Goal: Task Accomplishment & Management: Manage account settings

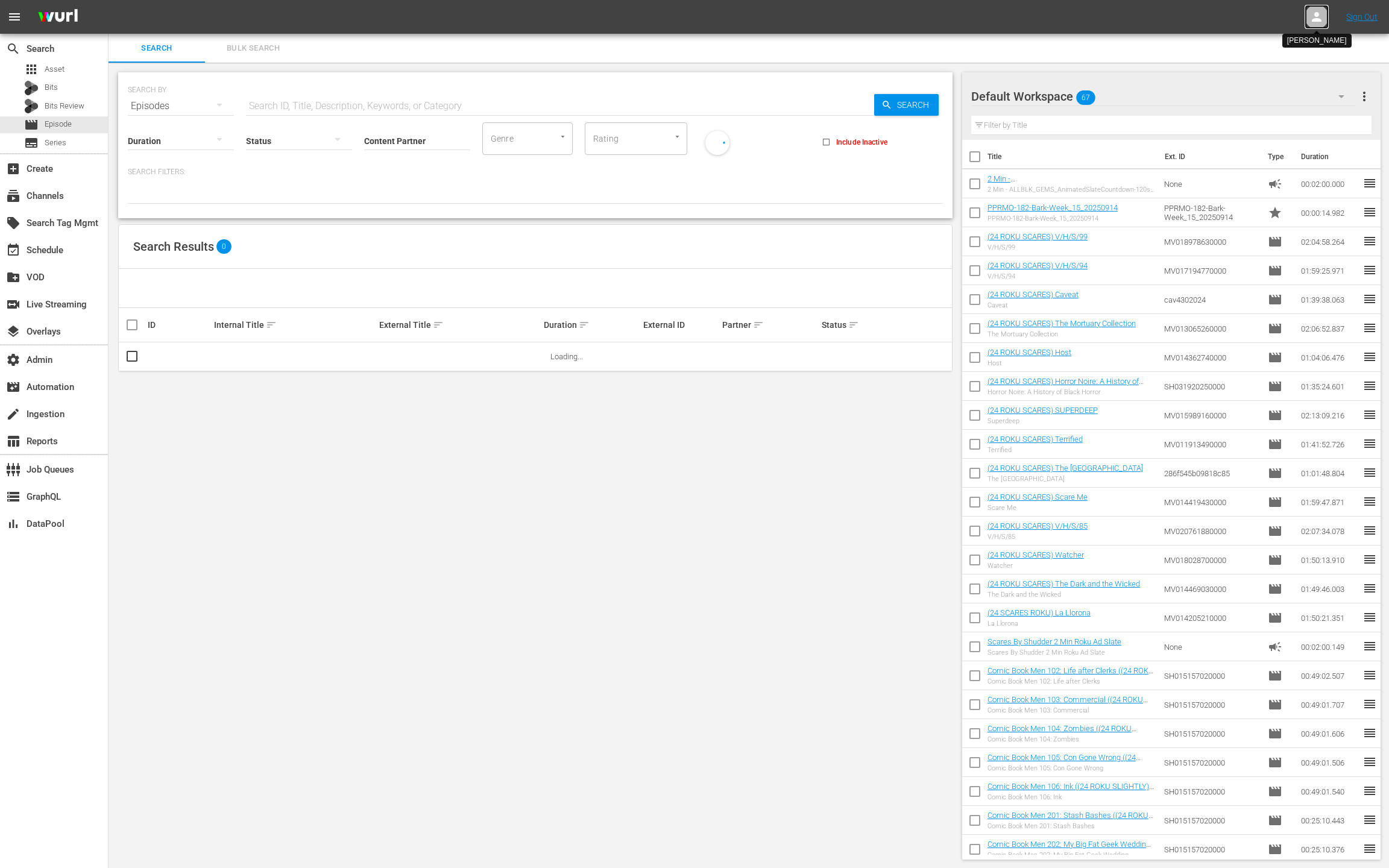
click at [1323, 15] on icon at bounding box center [1317, 17] width 15 height 15
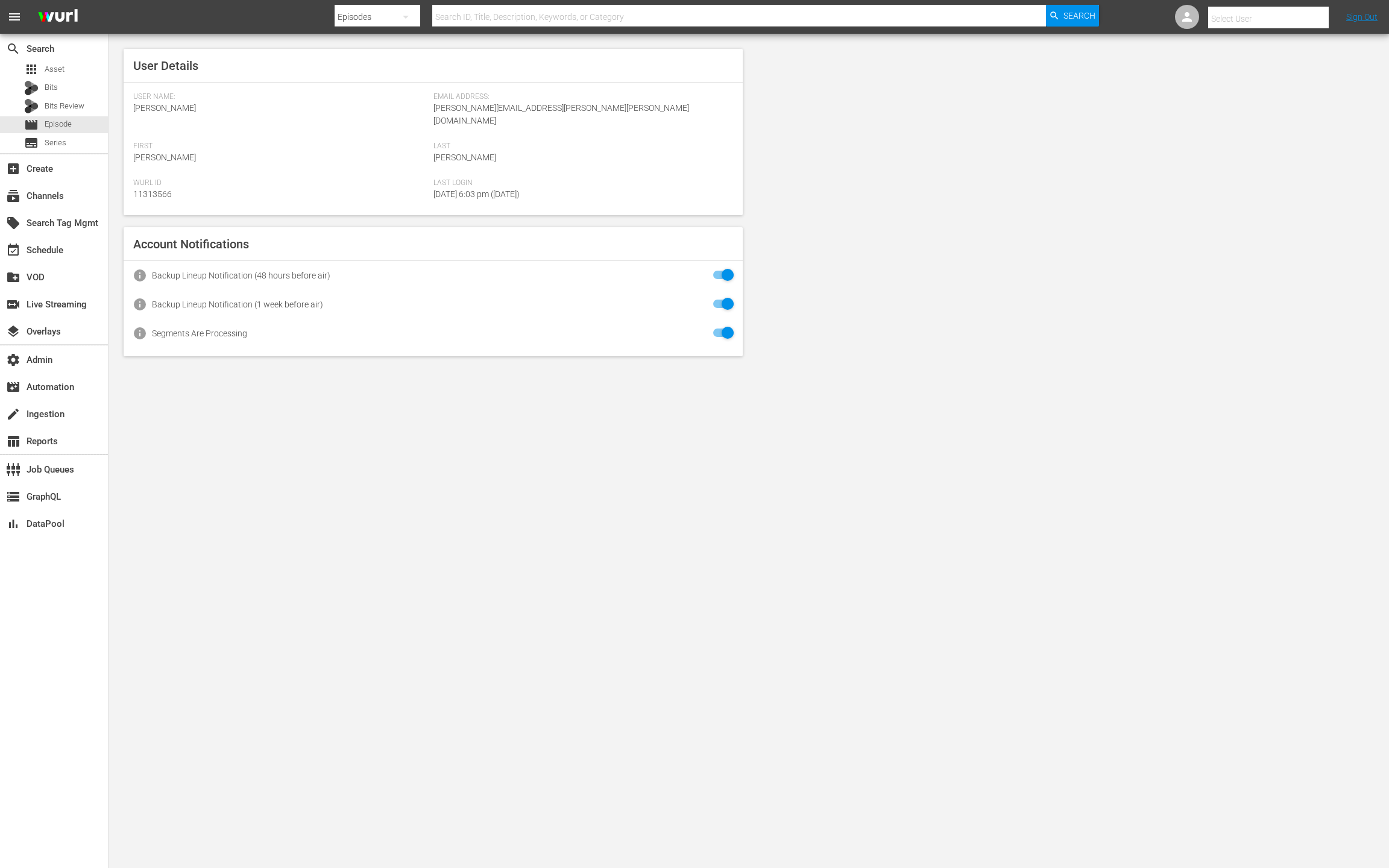
click at [1290, 20] on input "text" at bounding box center [1286, 19] width 155 height 29
type input "e"
type input "espanol"
click at [62, 193] on div "subscriptions Channels" at bounding box center [33, 194] width 68 height 11
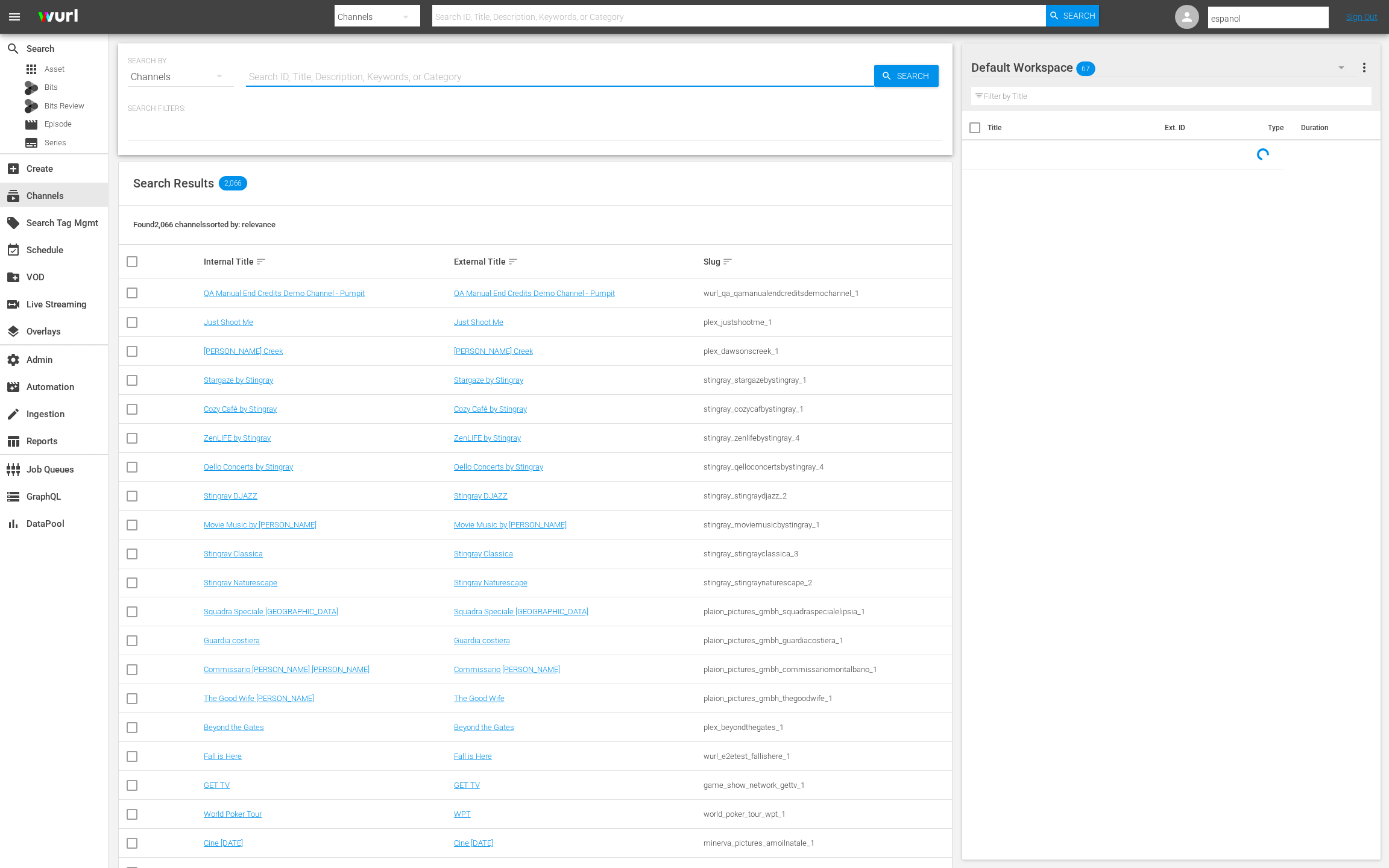
click at [263, 81] on input "text" at bounding box center [560, 77] width 629 height 29
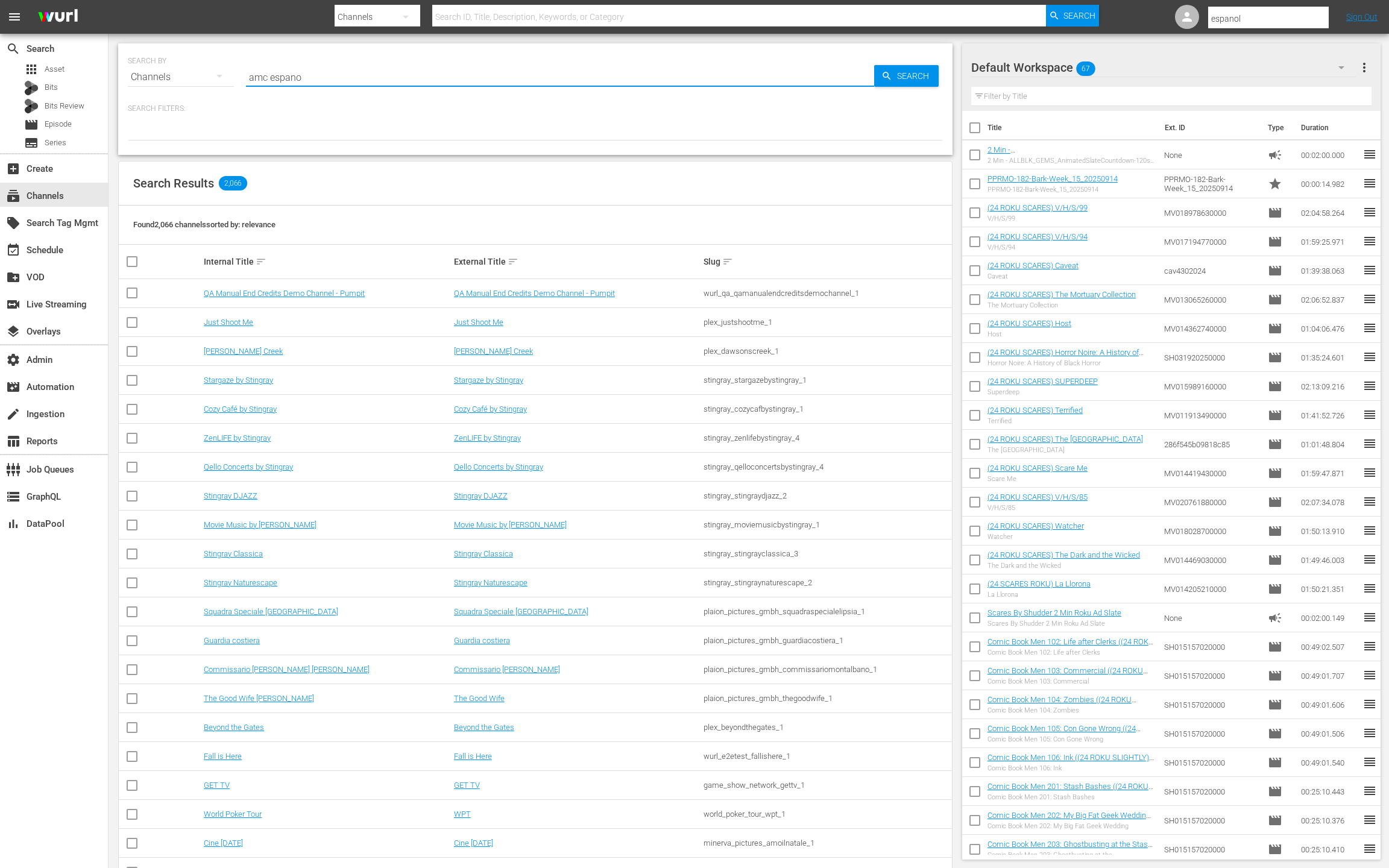
type input "amc espanol"
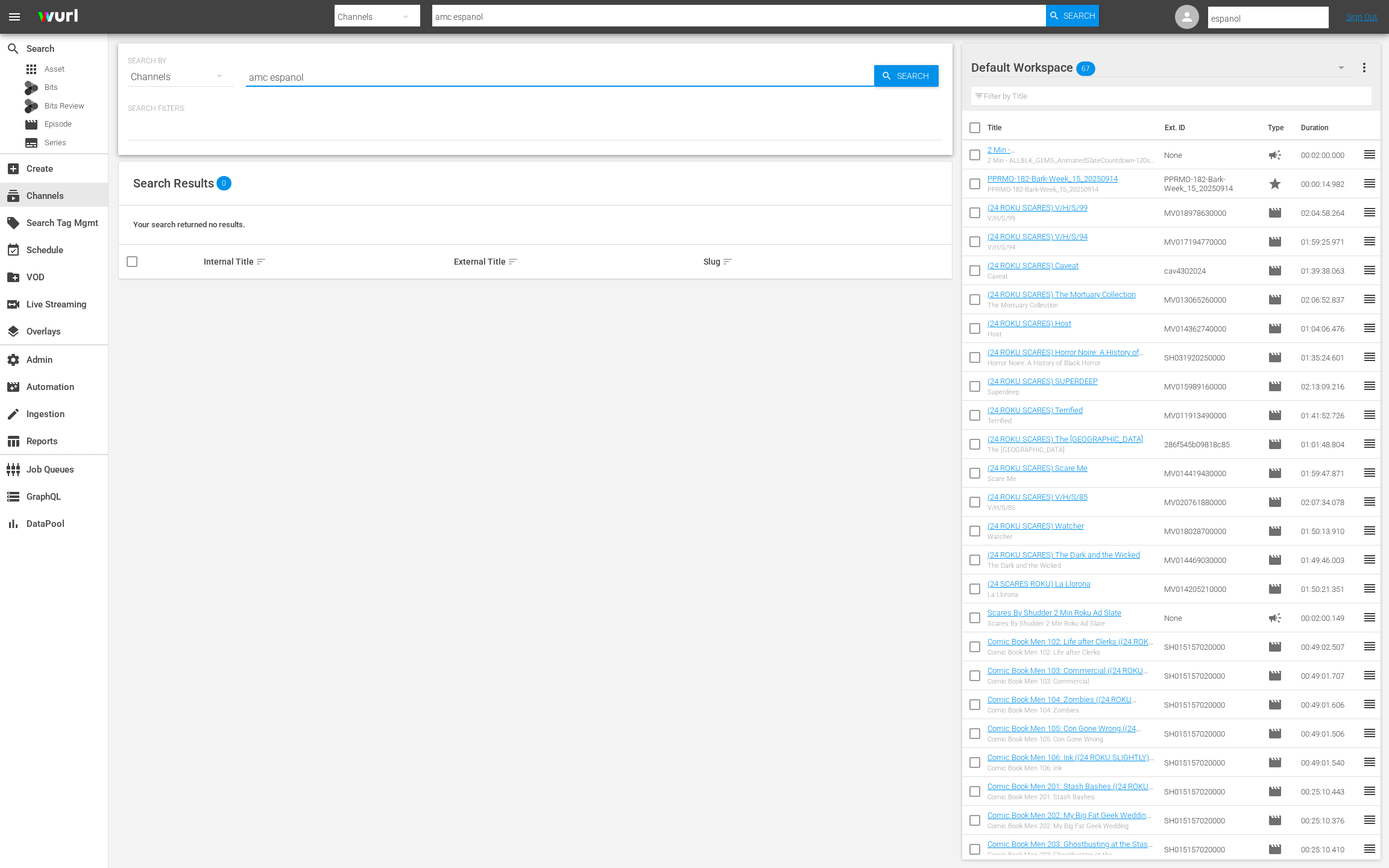
click at [257, 77] on input "amc espanol" at bounding box center [560, 77] width 629 height 29
type input "espanol"
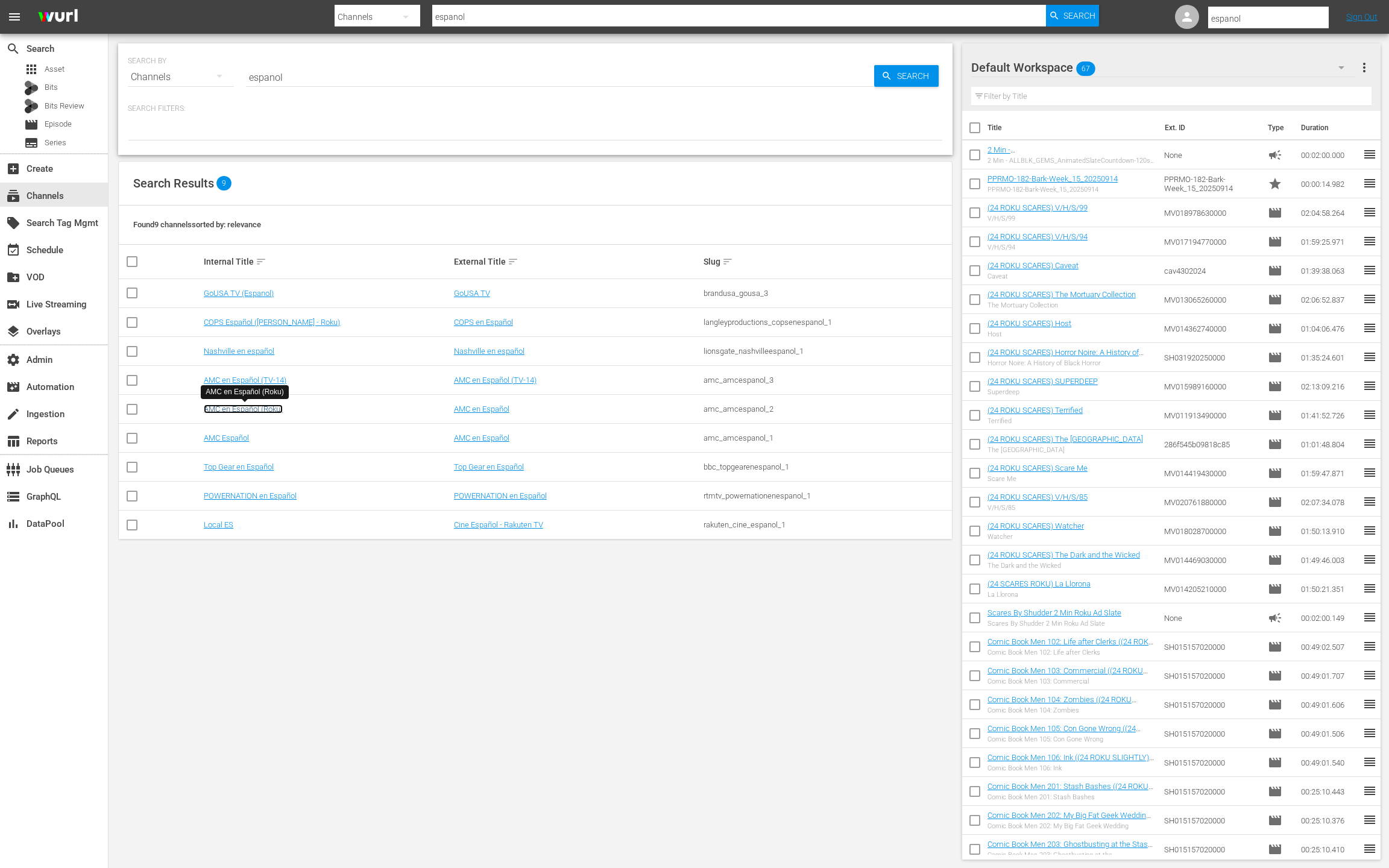
click at [278, 410] on link "AMC en Español (Roku)" at bounding box center [243, 409] width 79 height 9
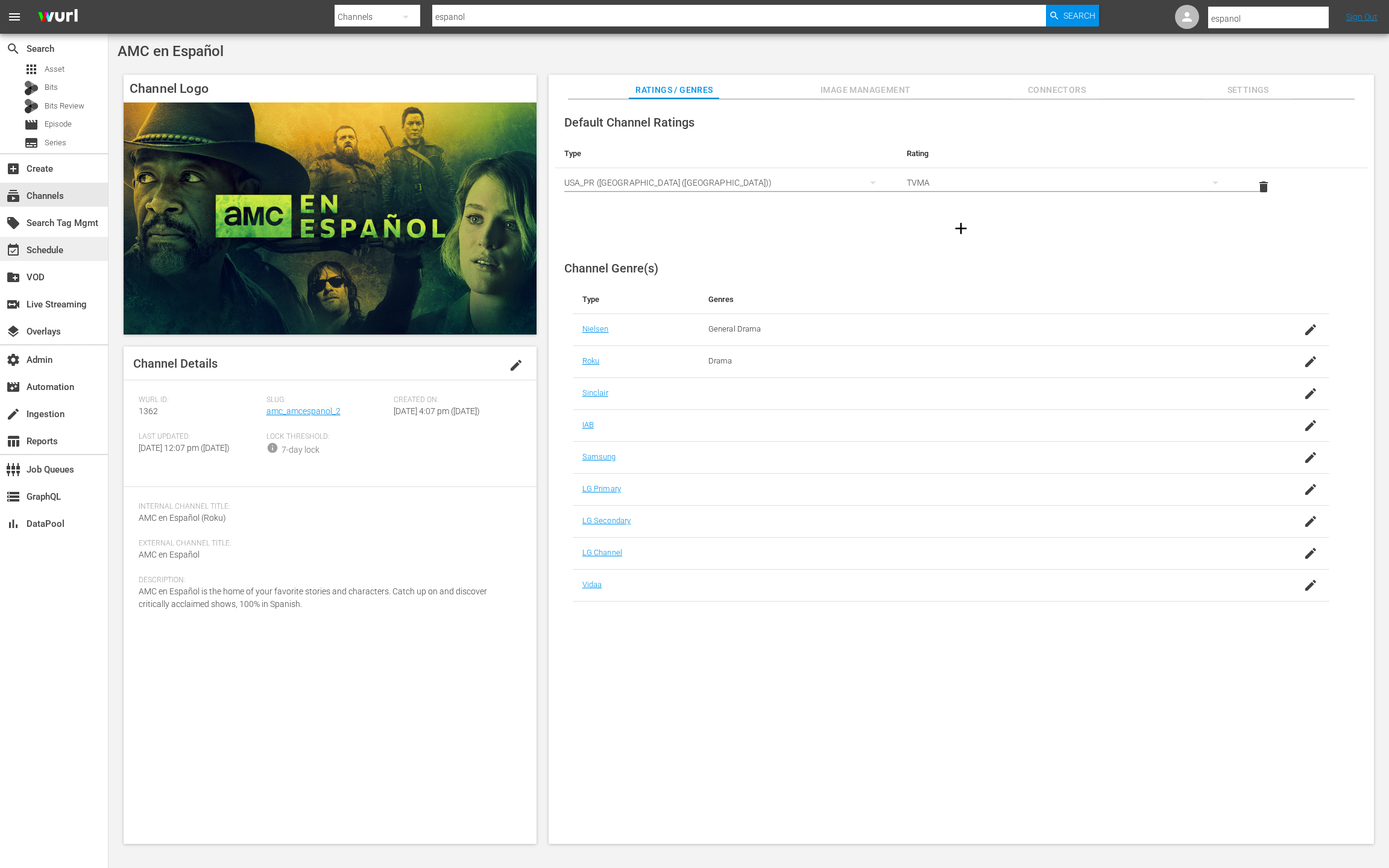
click at [81, 252] on div "event_available Schedule" at bounding box center [54, 249] width 108 height 24
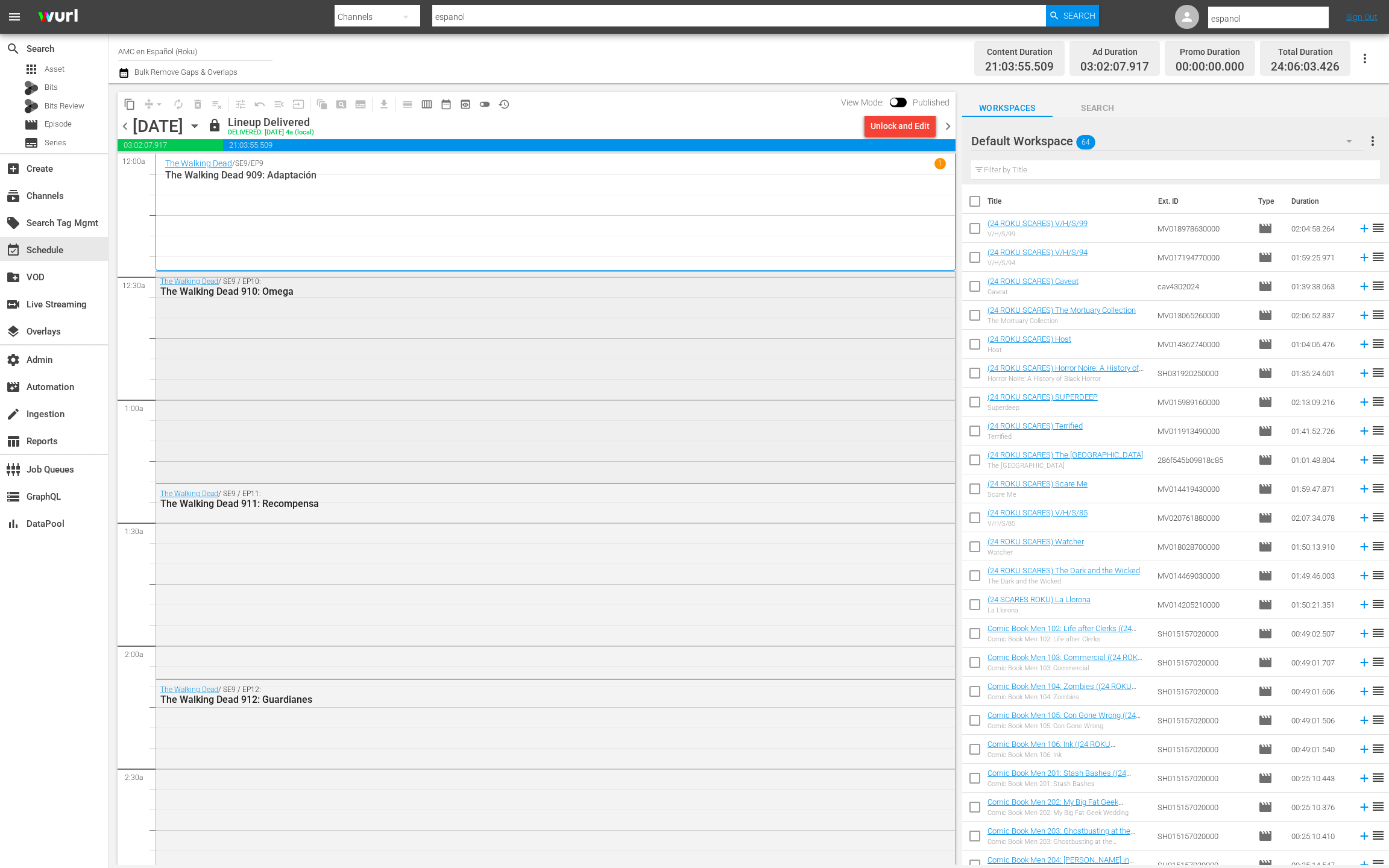
click at [401, 326] on div "The Walking Dead / SE9 / EP10: The Walking Dead 910: Omega" at bounding box center [555, 376] width 799 height 209
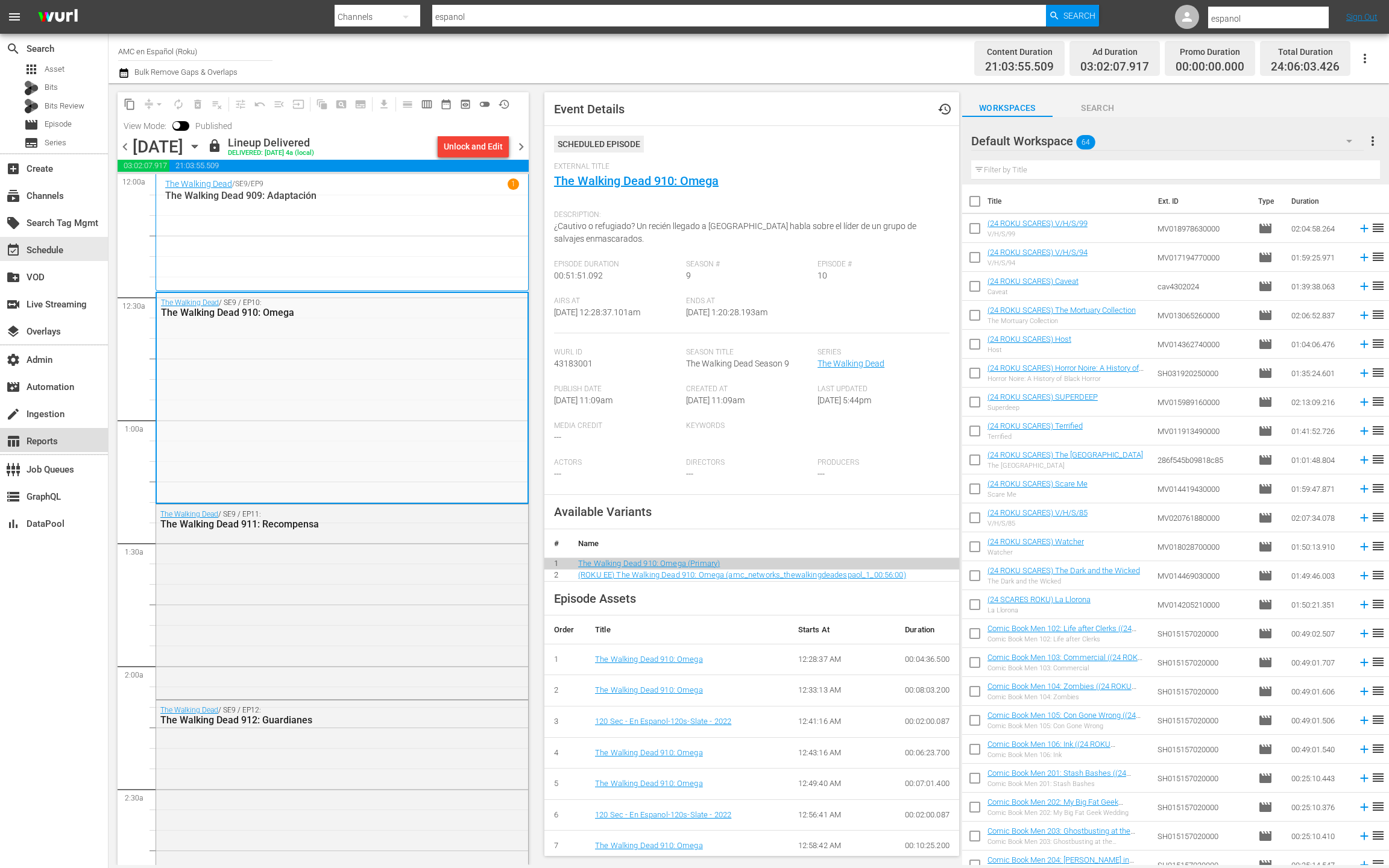
click at [72, 441] on div "table_chart Reports" at bounding box center [54, 441] width 108 height 24
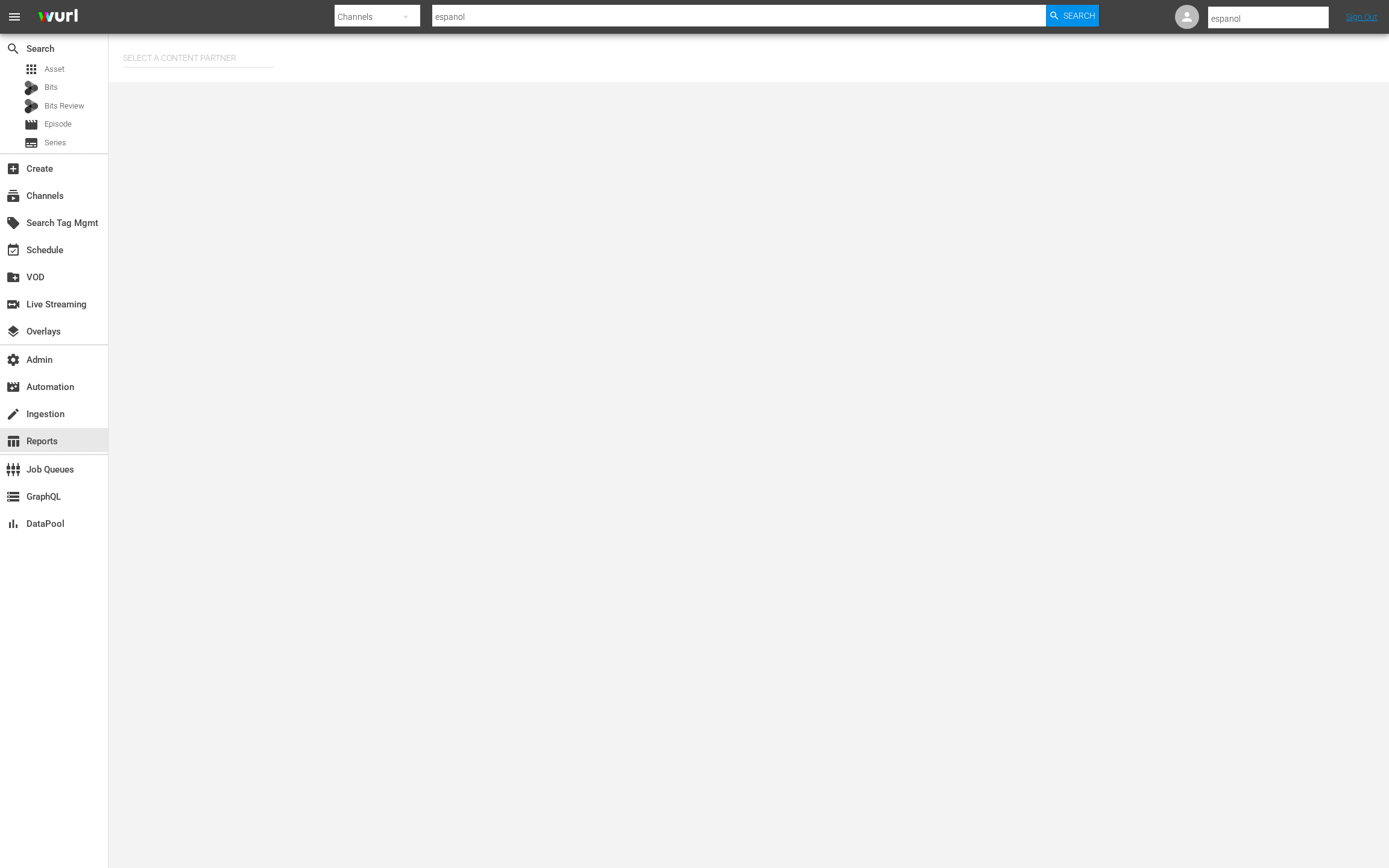
click at [183, 44] on input "text" at bounding box center [198, 58] width 151 height 29
click at [230, 85] on div "AMC Networks (138)" at bounding box center [221, 92] width 177 height 29
type input "AMC Networks (138)"
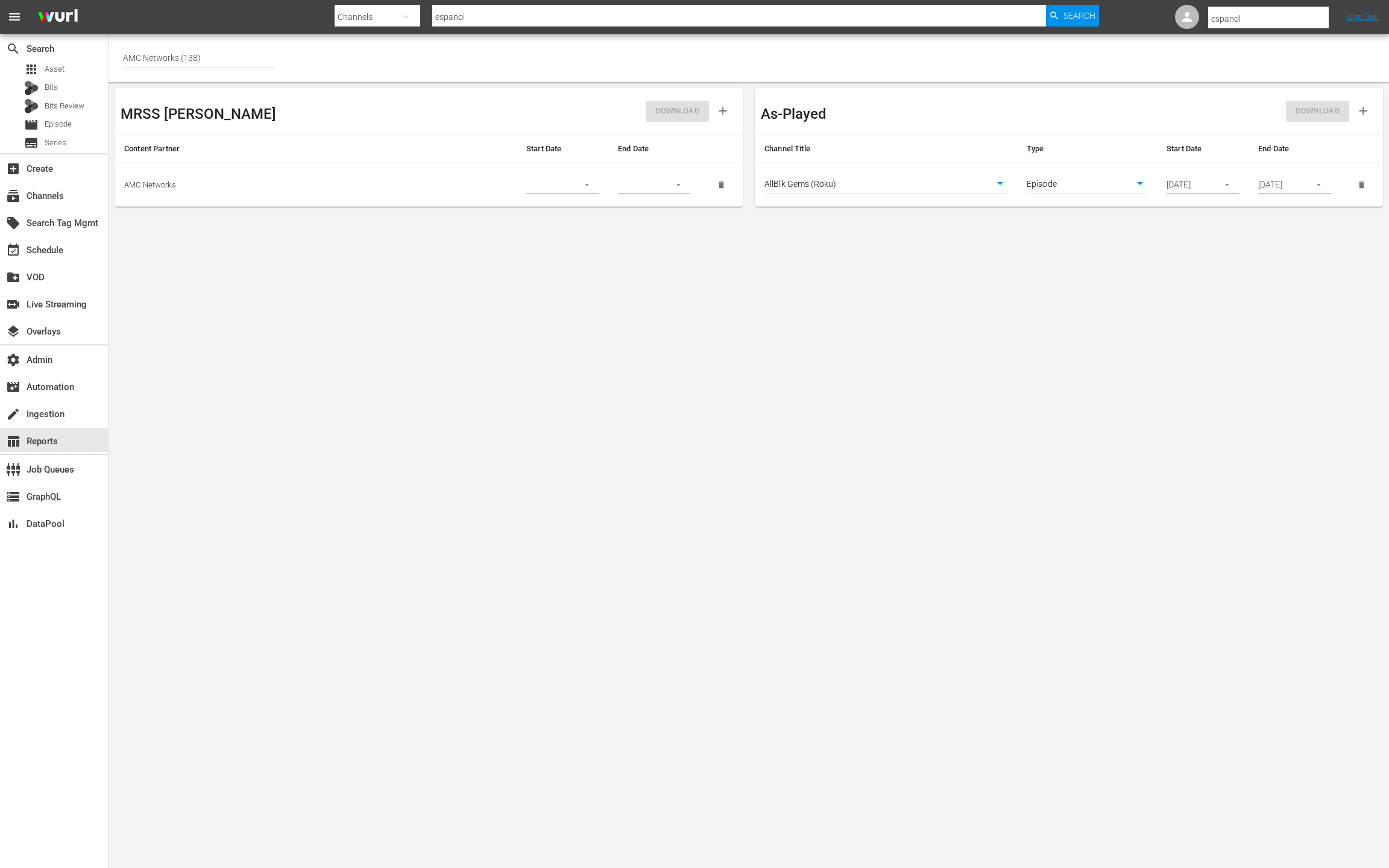
click at [876, 182] on body "menu Search By Channels Search ID, Title, Description, Keywords, or Category es…" at bounding box center [694, 434] width 1389 height 868
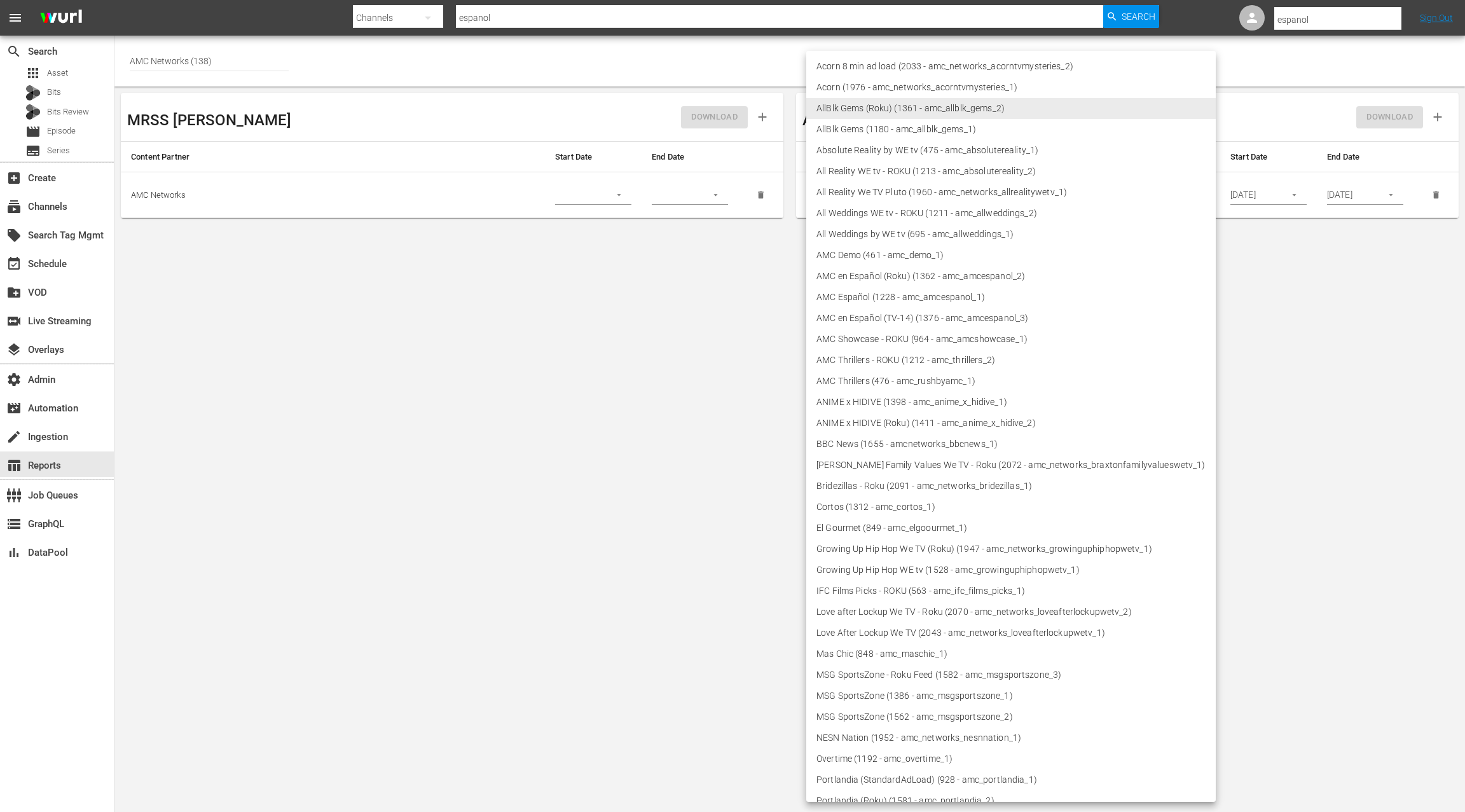
click at [918, 273] on li "AMC en Español (Roku) (1362 - amc_amcespanol_2)" at bounding box center [1011, 276] width 410 height 21
type input "1362"
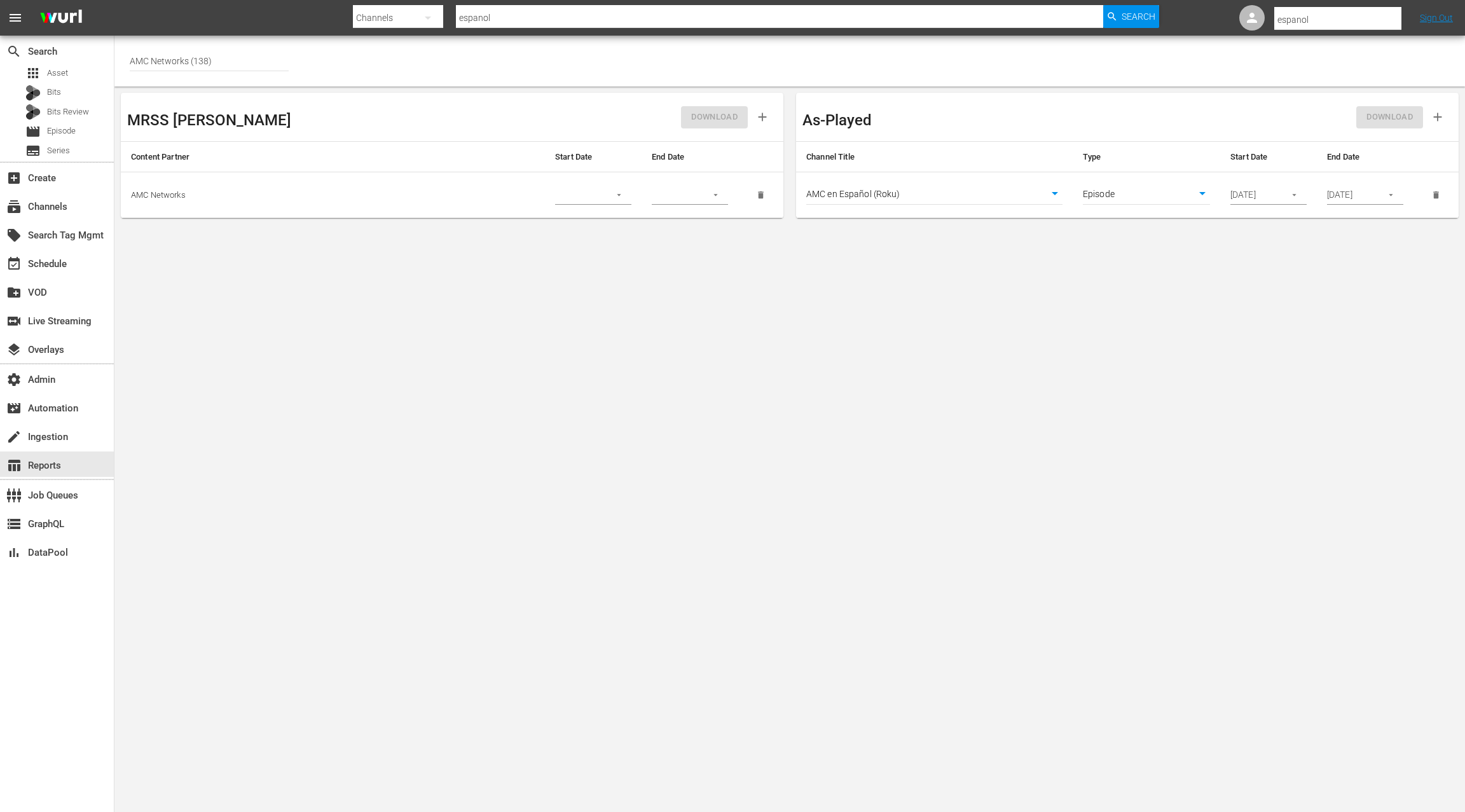
click at [1271, 194] on input "06/26/2025" at bounding box center [1254, 195] width 46 height 19
click at [1292, 195] on icon "button" at bounding box center [1294, 194] width 9 height 9
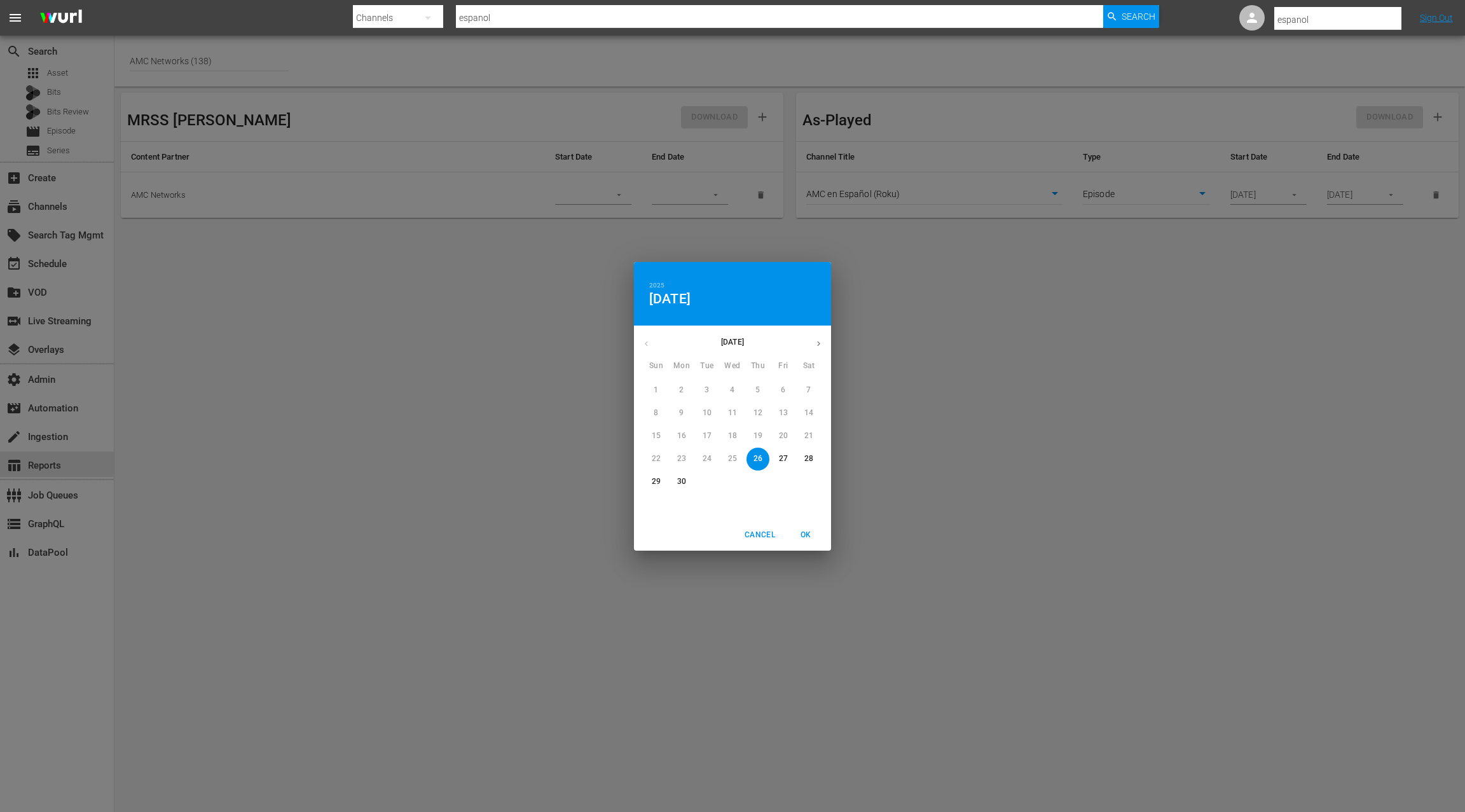
click at [779, 459] on p "27" at bounding box center [783, 458] width 9 height 11
click at [804, 534] on span "OK" at bounding box center [805, 535] width 31 height 14
type input "06/27/2025"
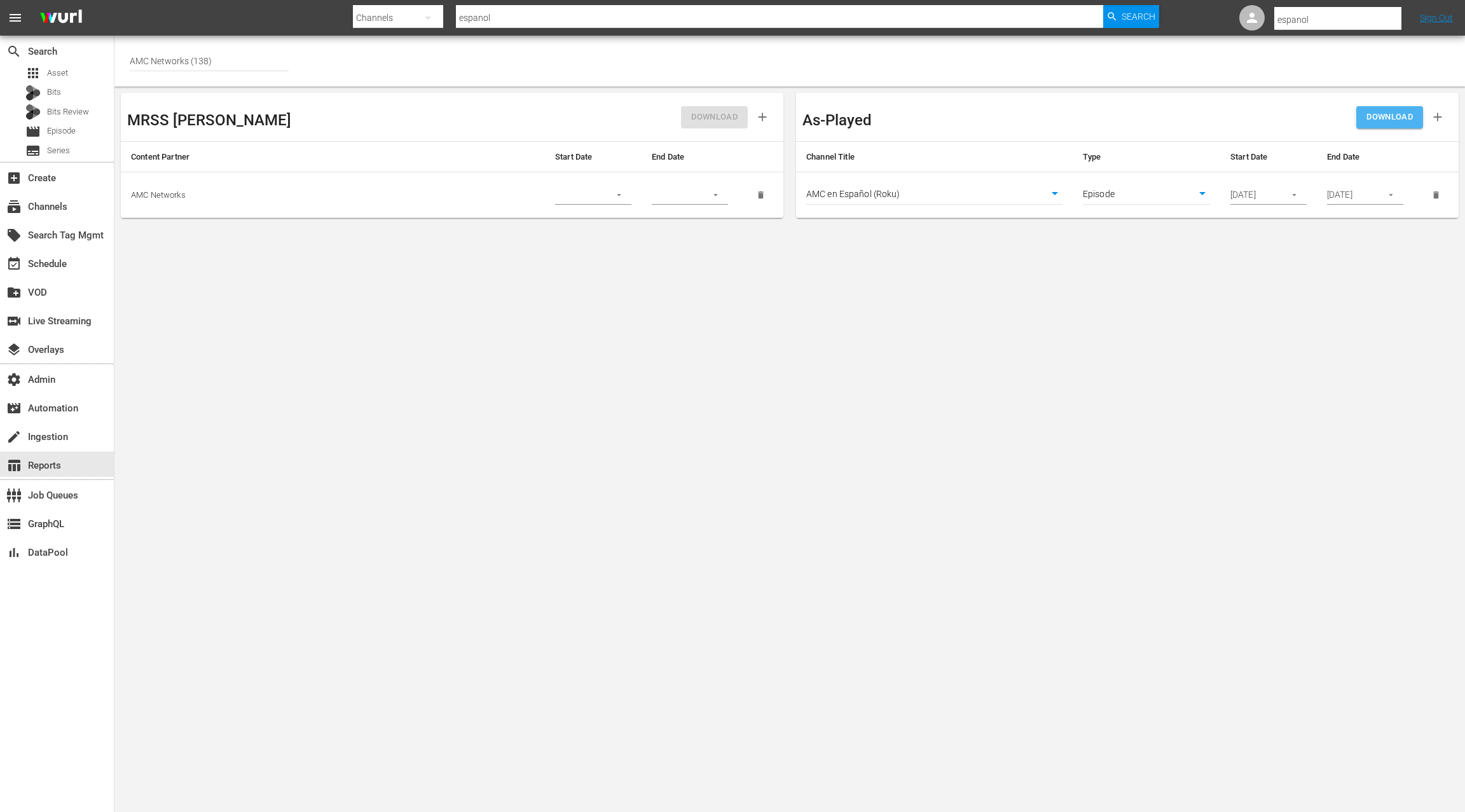
click at [1387, 121] on span "DOWNLOAD" at bounding box center [1389, 117] width 46 height 15
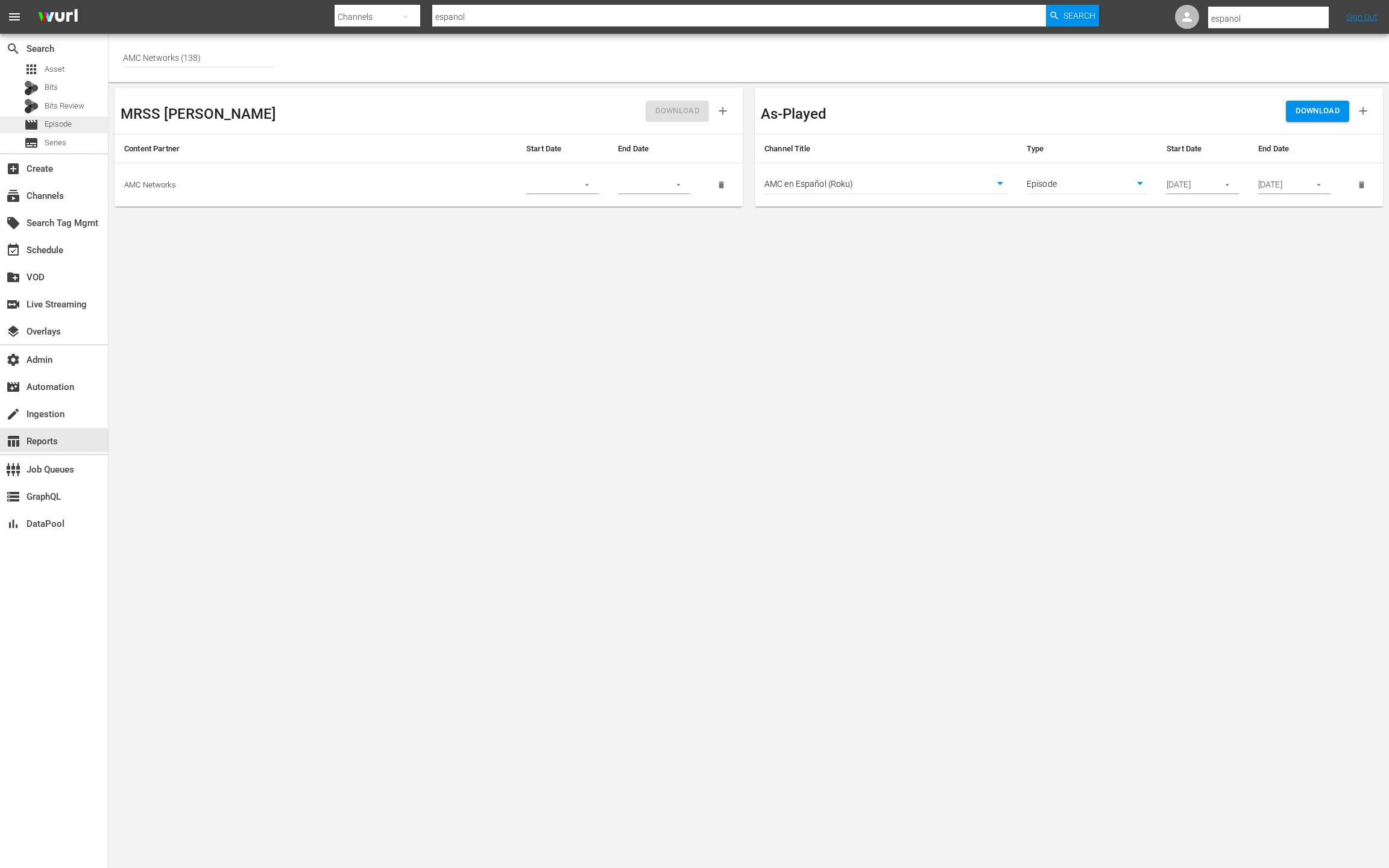
click at [63, 129] on span "Episode" at bounding box center [58, 124] width 27 height 12
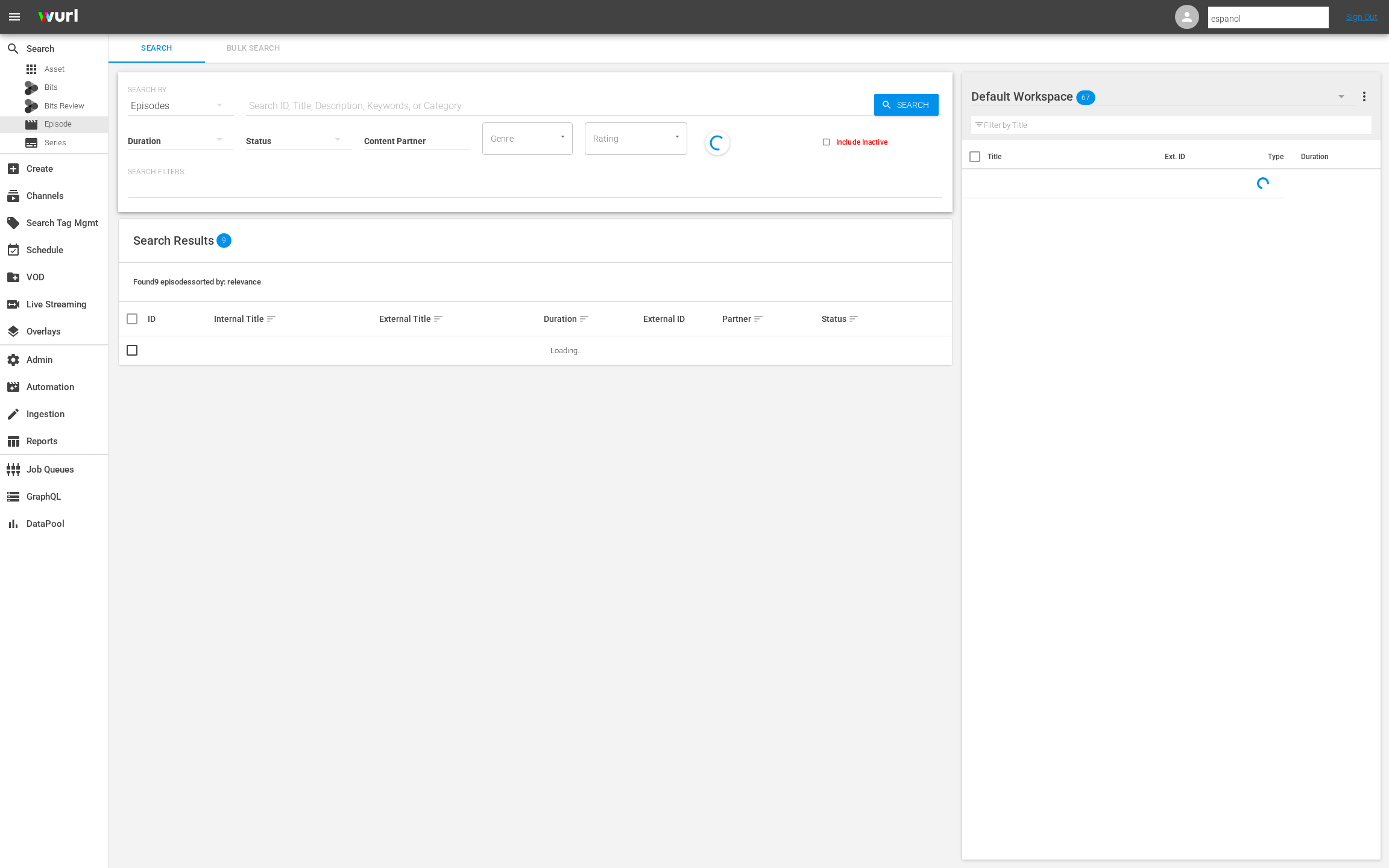
click at [265, 106] on input "text" at bounding box center [560, 107] width 629 height 29
paste input "AMCNEP0000026987"
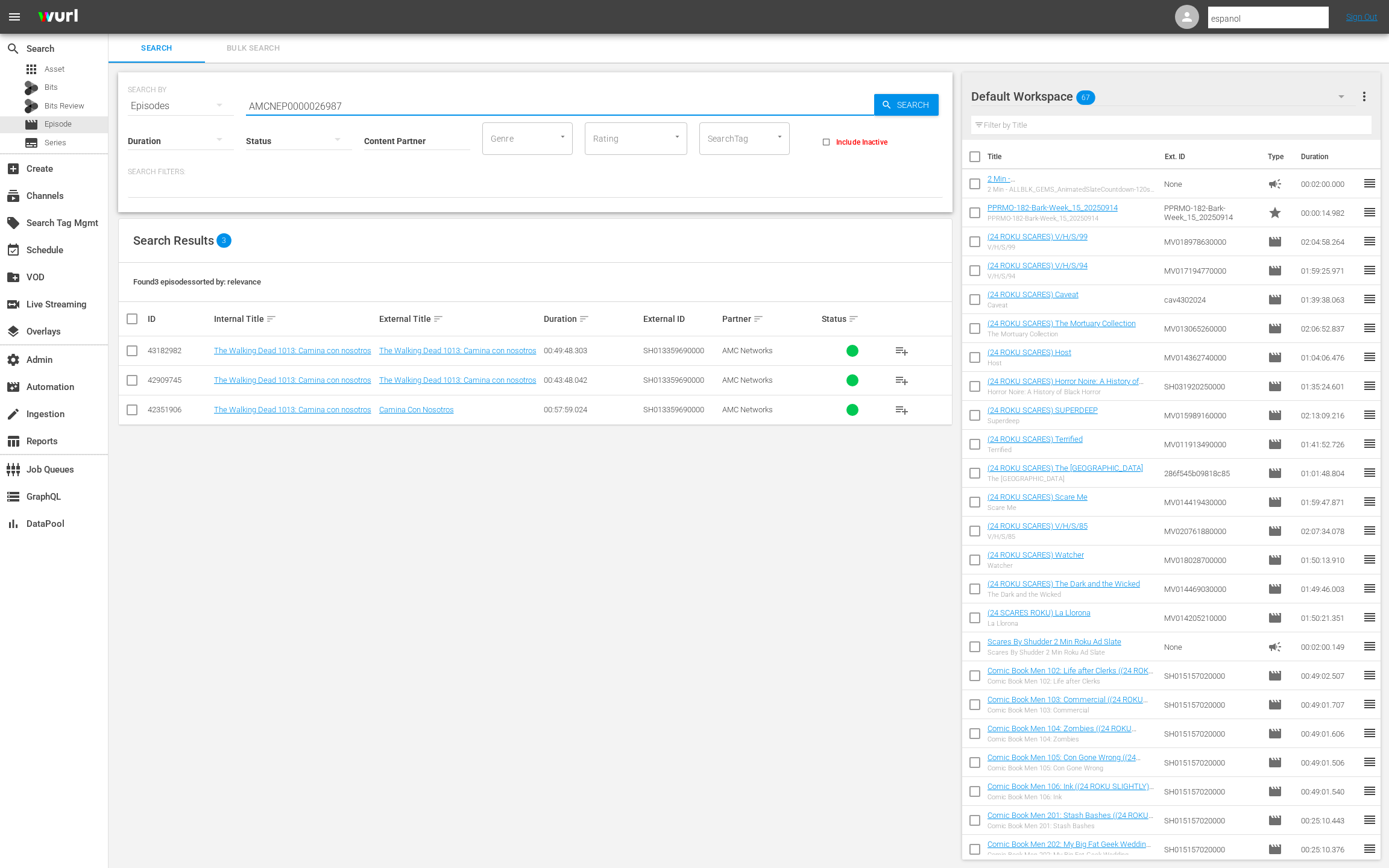
click at [314, 106] on input "AMCNEP0000026987" at bounding box center [560, 107] width 629 height 29
paste input "VR0000053150"
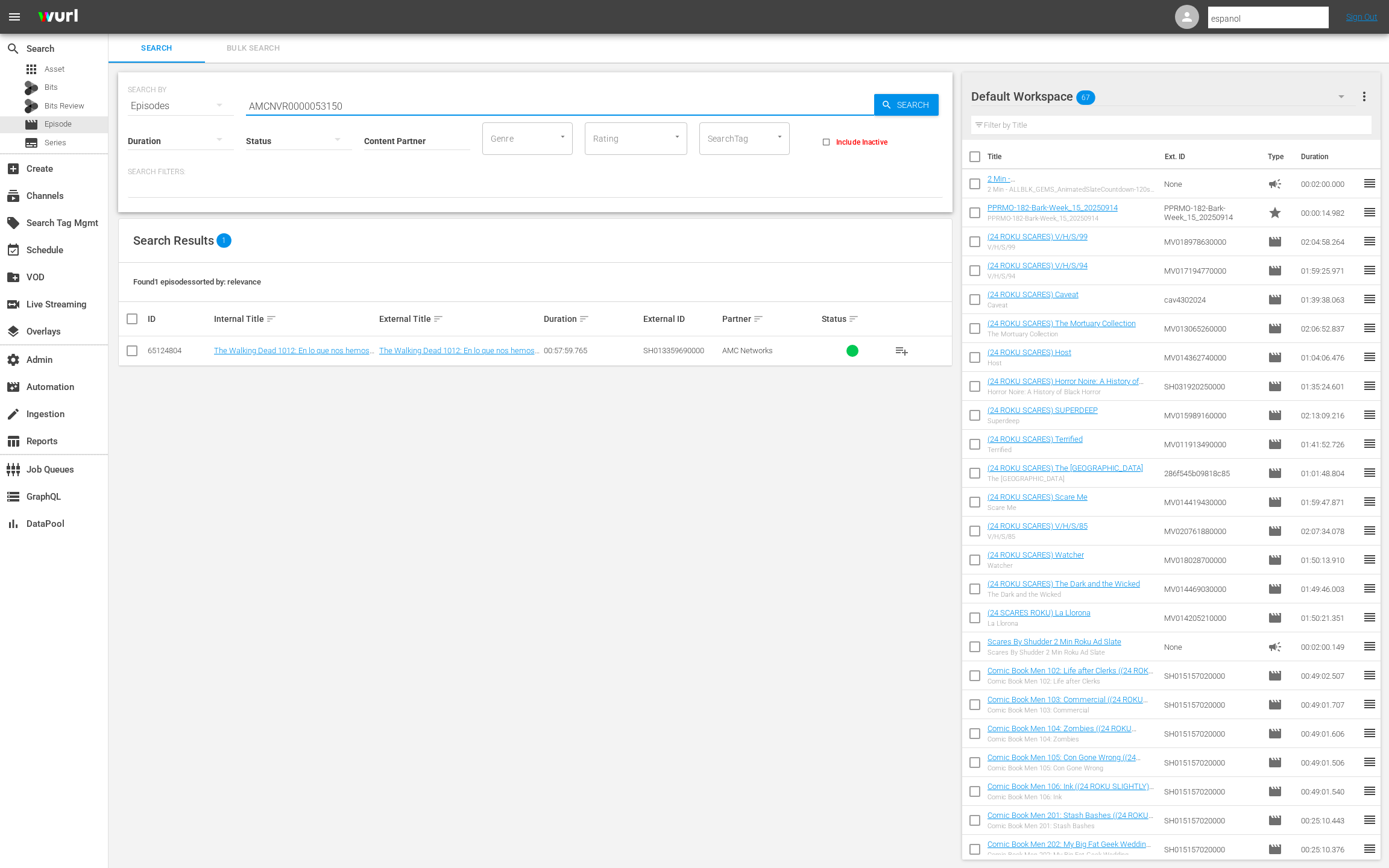
click at [308, 105] on input "AMCNVR0000053150" at bounding box center [560, 107] width 629 height 29
paste input "43182983"
click at [279, 106] on input "43182983" at bounding box center [560, 105] width 629 height 29
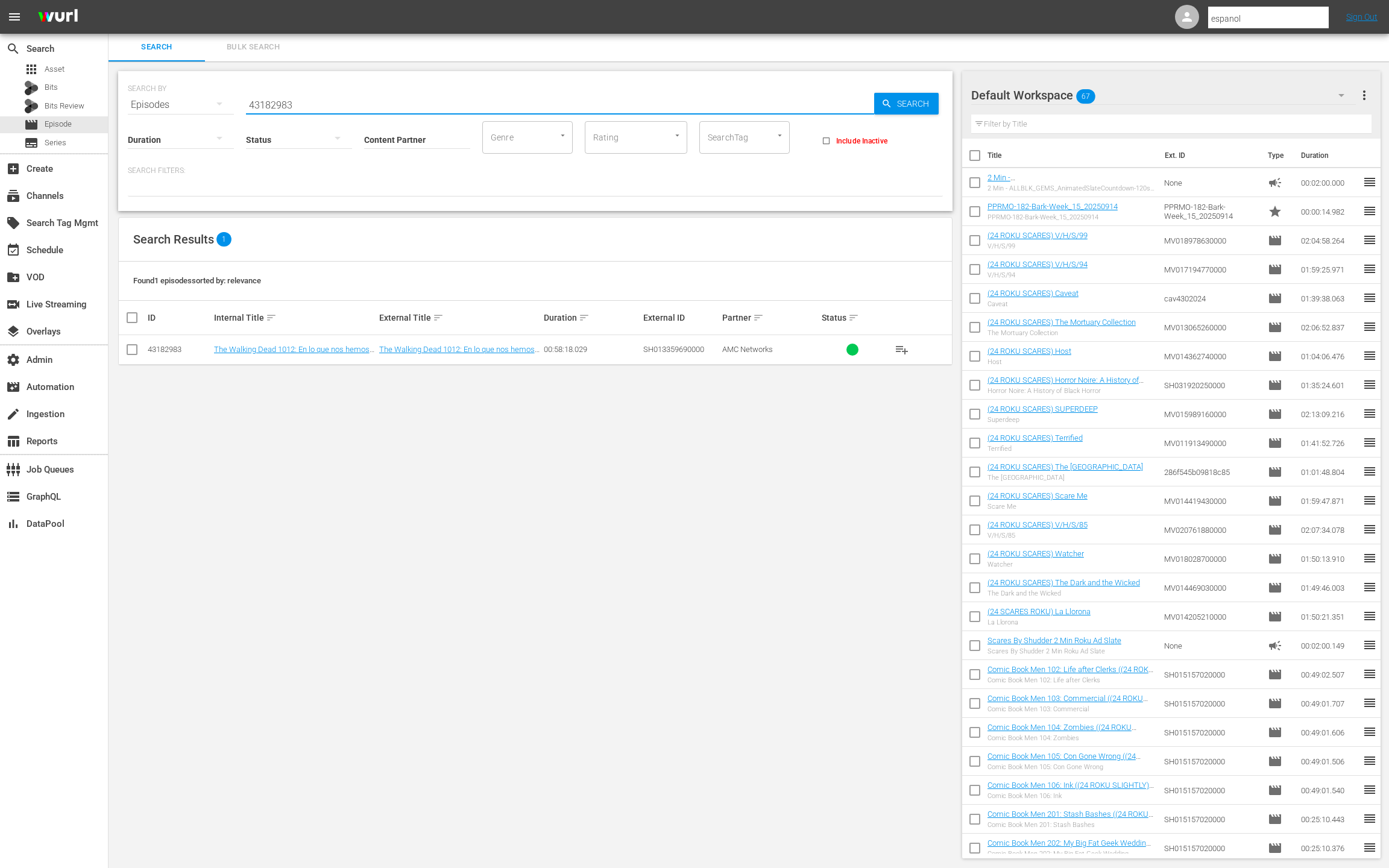
click at [279, 106] on input "43182983" at bounding box center [560, 105] width 629 height 29
paste input "2"
type input "43182982"
click at [62, 248] on div "event_available Schedule" at bounding box center [33, 248] width 68 height 11
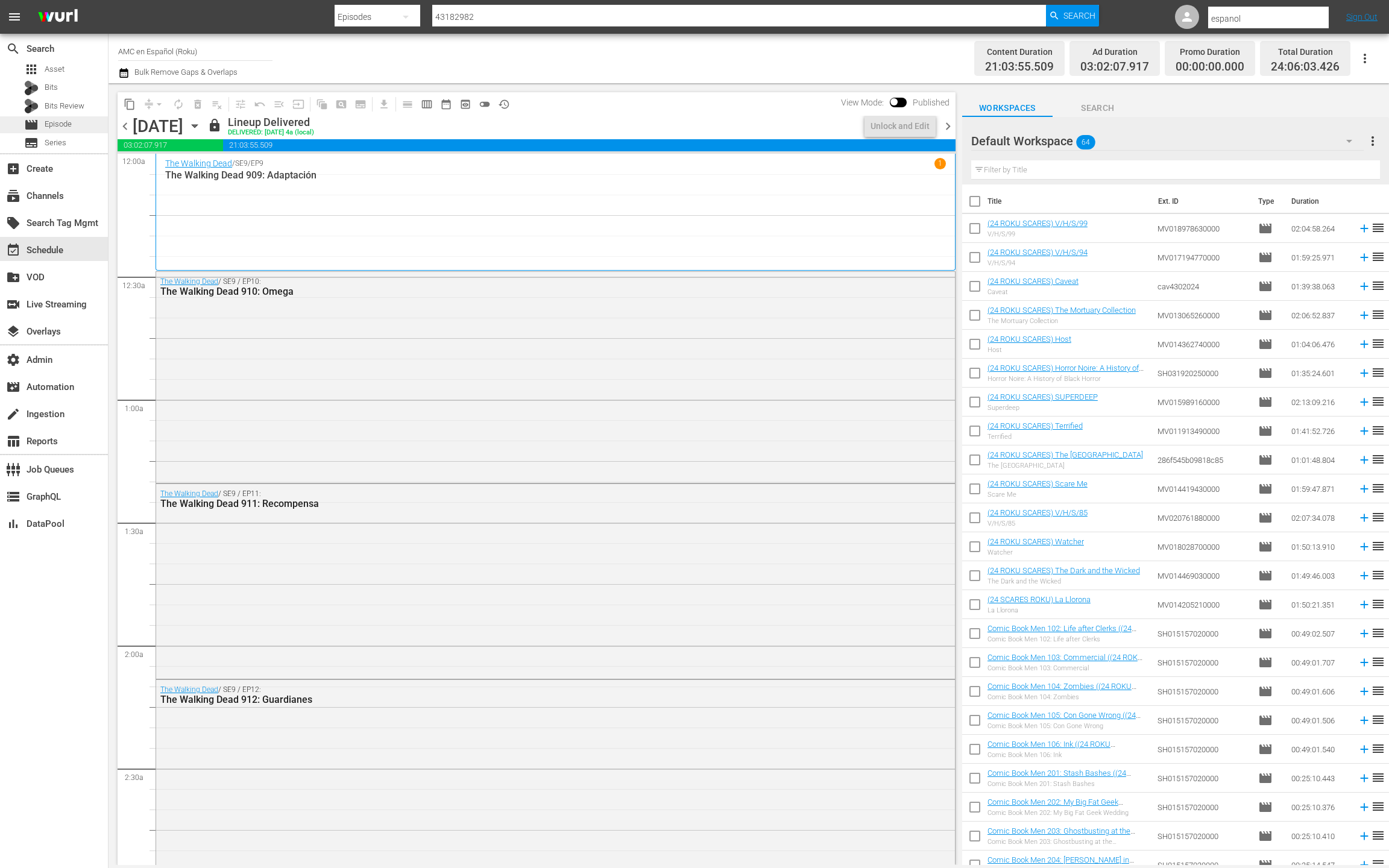
click at [59, 130] on div "movie Episode" at bounding box center [48, 125] width 48 height 17
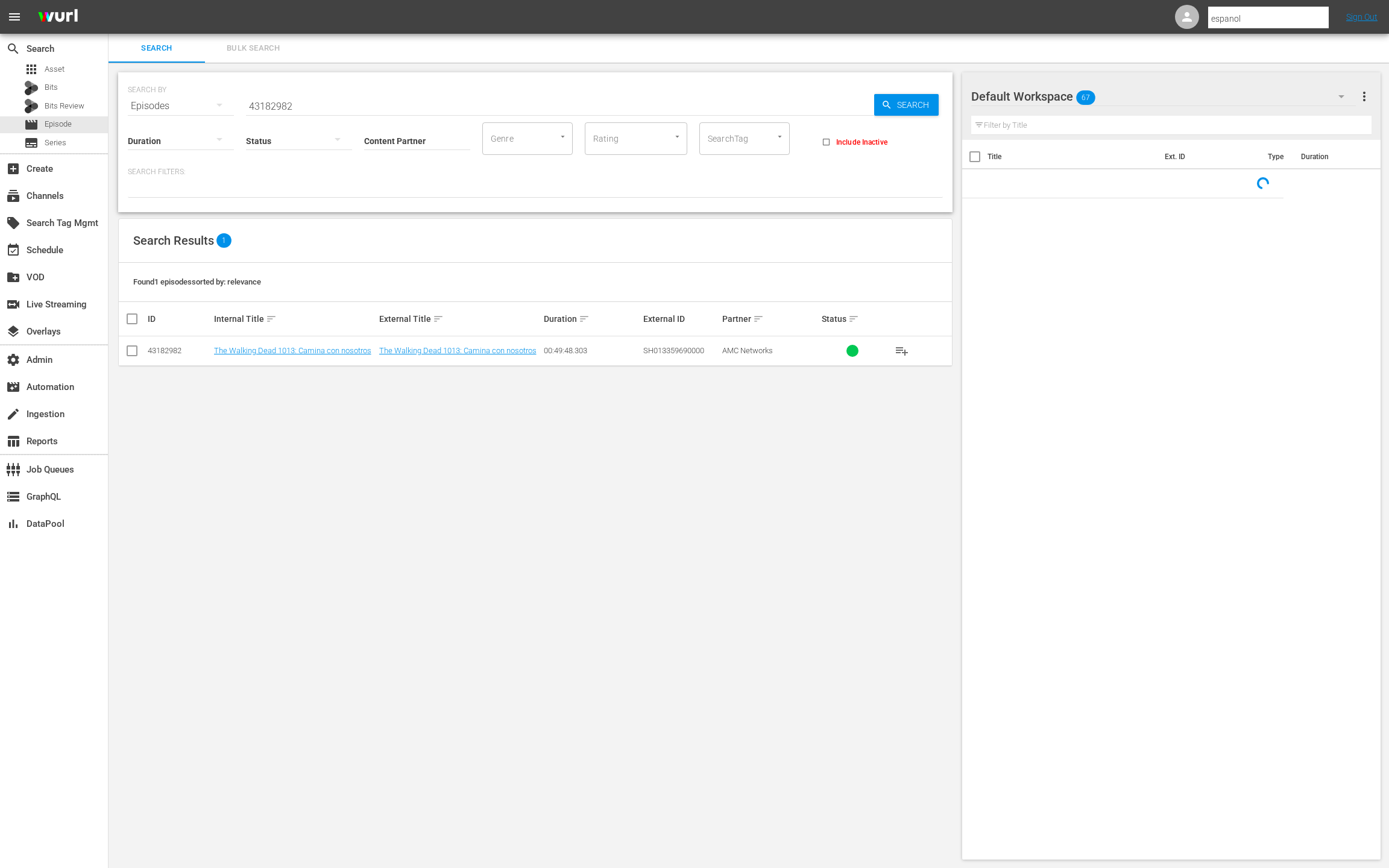
click at [260, 56] on button "Bulk Search" at bounding box center [253, 48] width 96 height 29
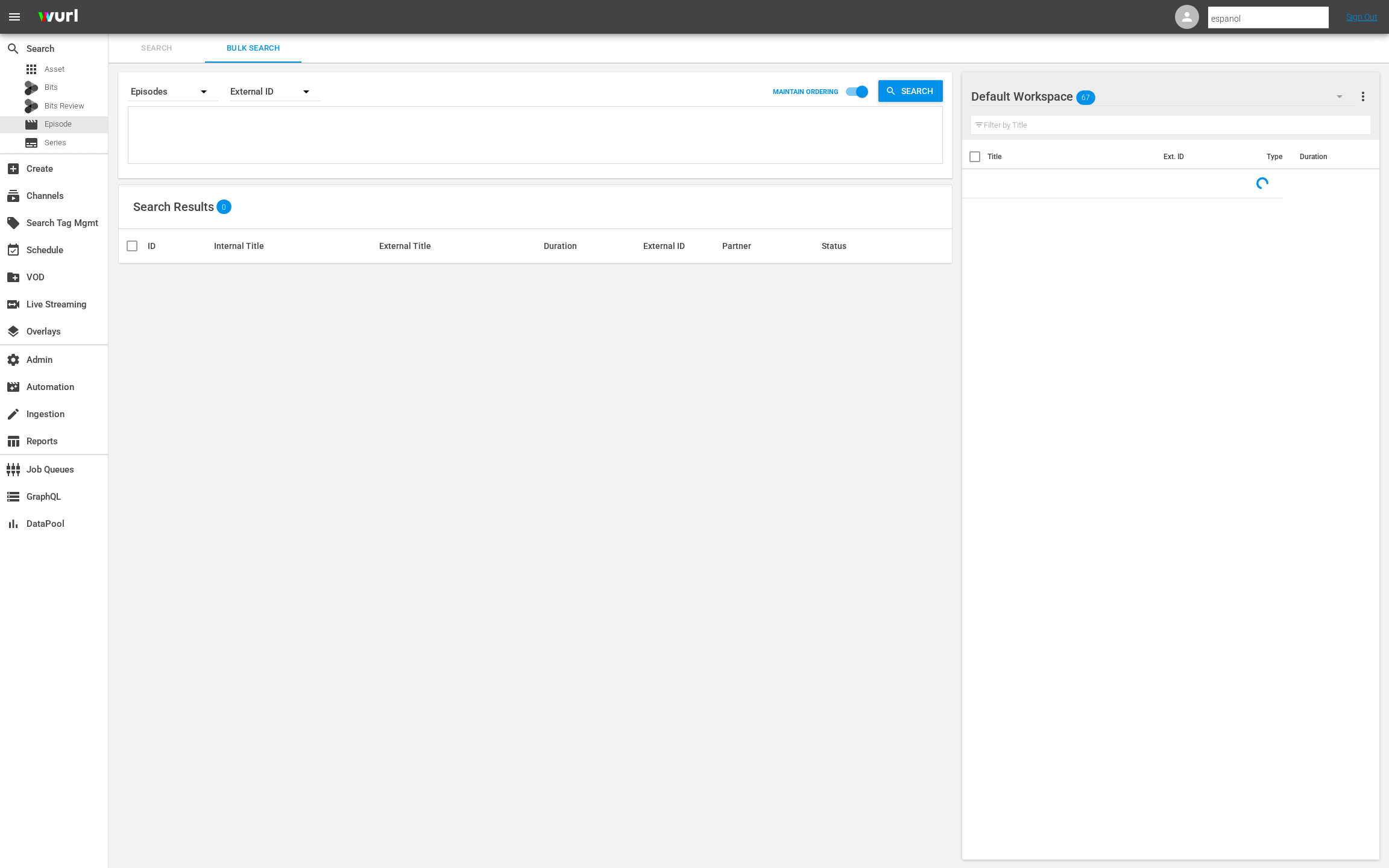
click at [269, 138] on textarea at bounding box center [537, 137] width 811 height 55
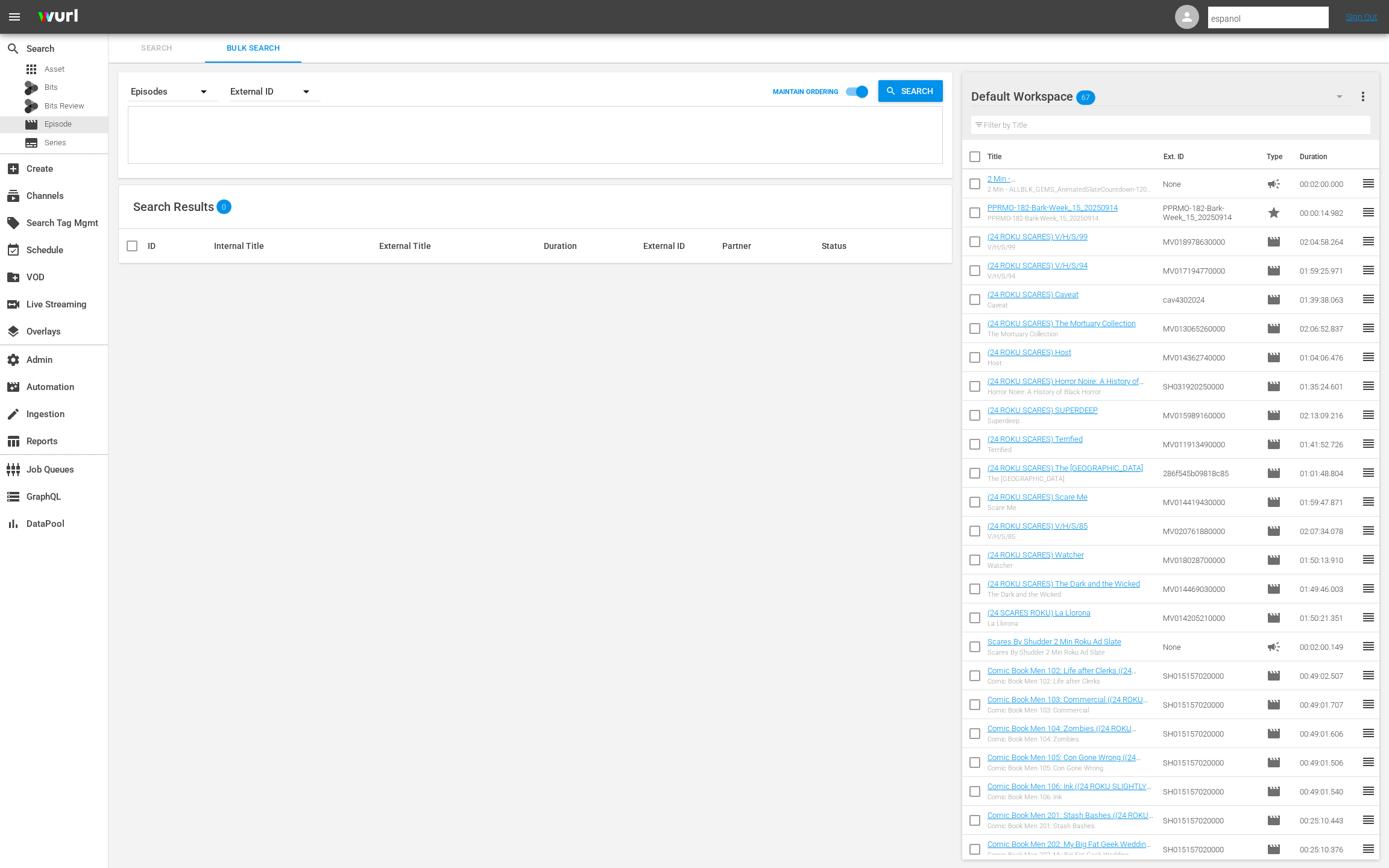
paste textarea "43182988 43182987 43182986 43182985 43182984 43182983 43182982 43182981 4318298…"
type textarea "43182988 43182987 43182986 43182985 43182984 43182983 43182982 43182981 4318298…"
click at [273, 93] on div "External ID" at bounding box center [275, 91] width 90 height 33
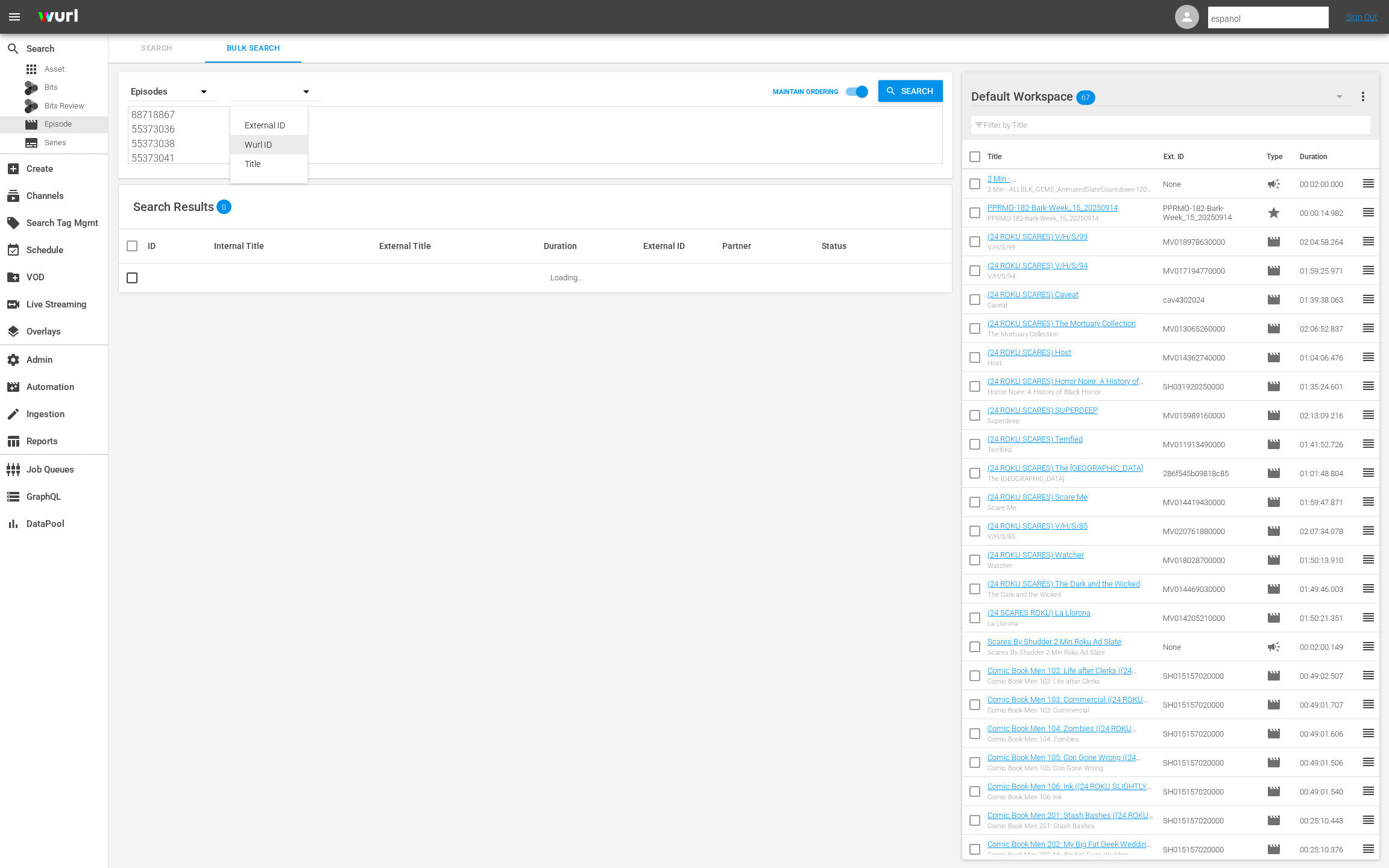
click at [267, 144] on div "Wurl ID" at bounding box center [269, 145] width 48 height 20
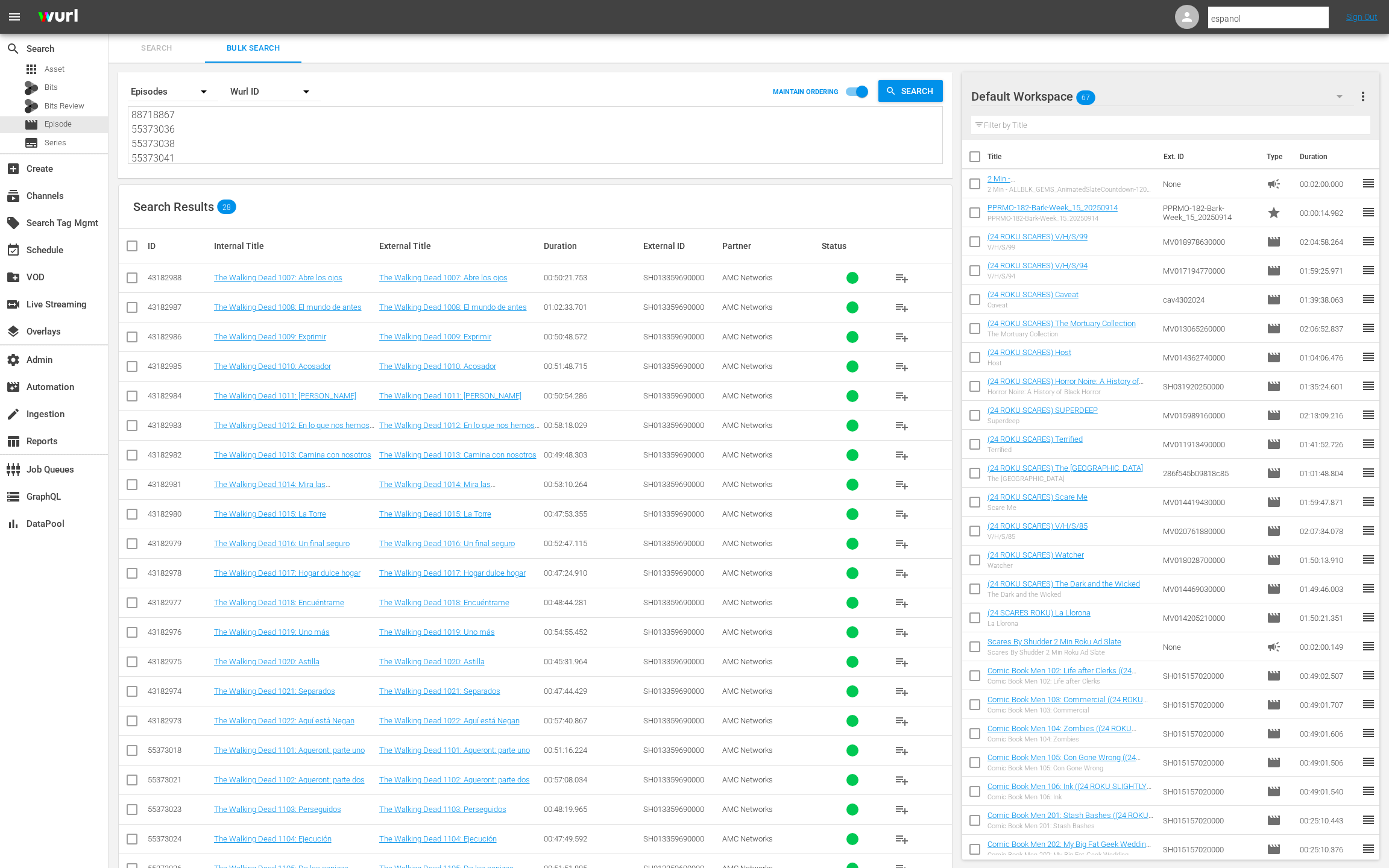
click at [1334, 96] on icon "button" at bounding box center [1340, 97] width 15 height 15
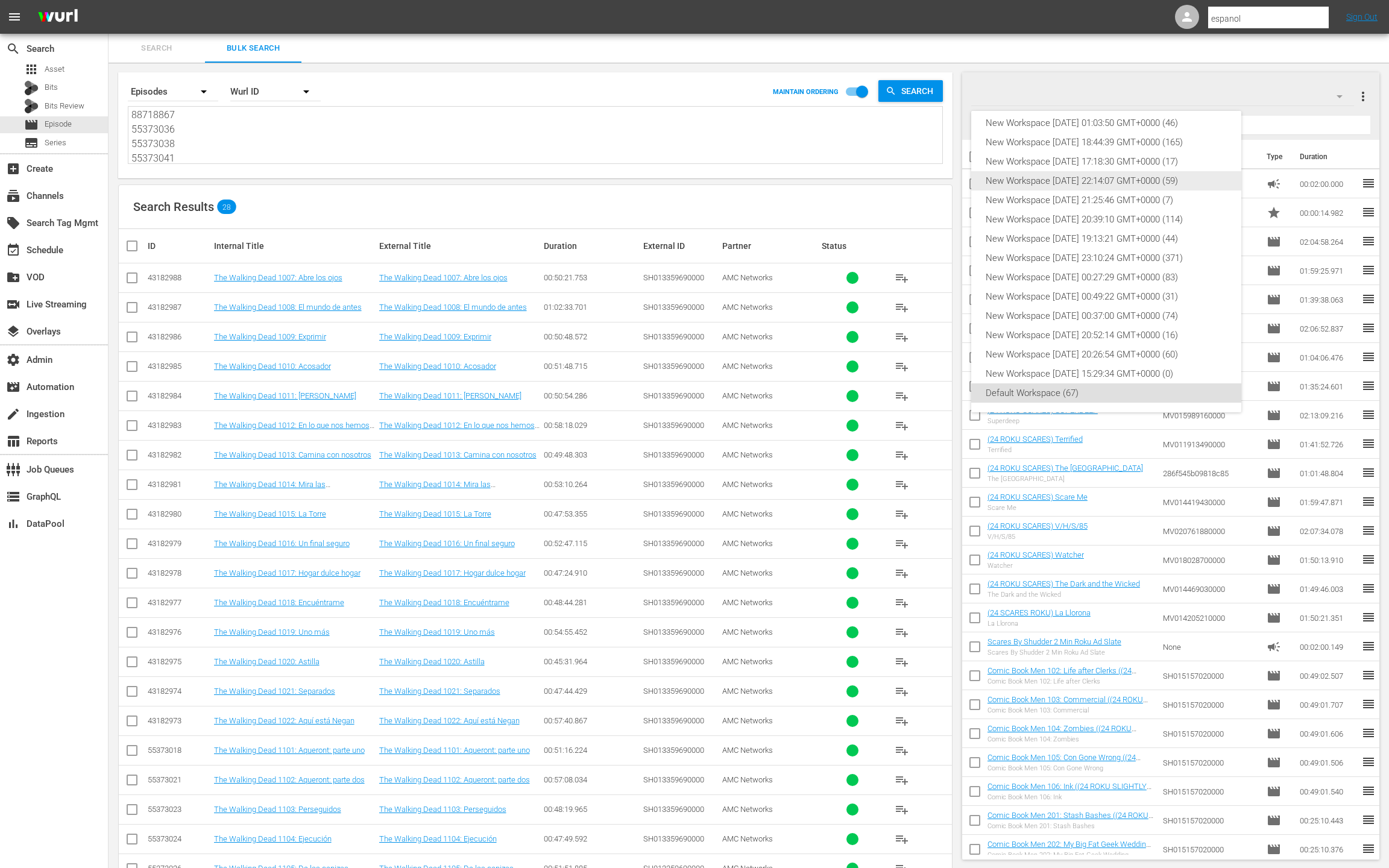
scroll to position [0, 0]
click at [1099, 136] on div "New Workspace Wed Sep 24 2025 00:52:18 GMT+0000 (48)" at bounding box center [1106, 130] width 241 height 20
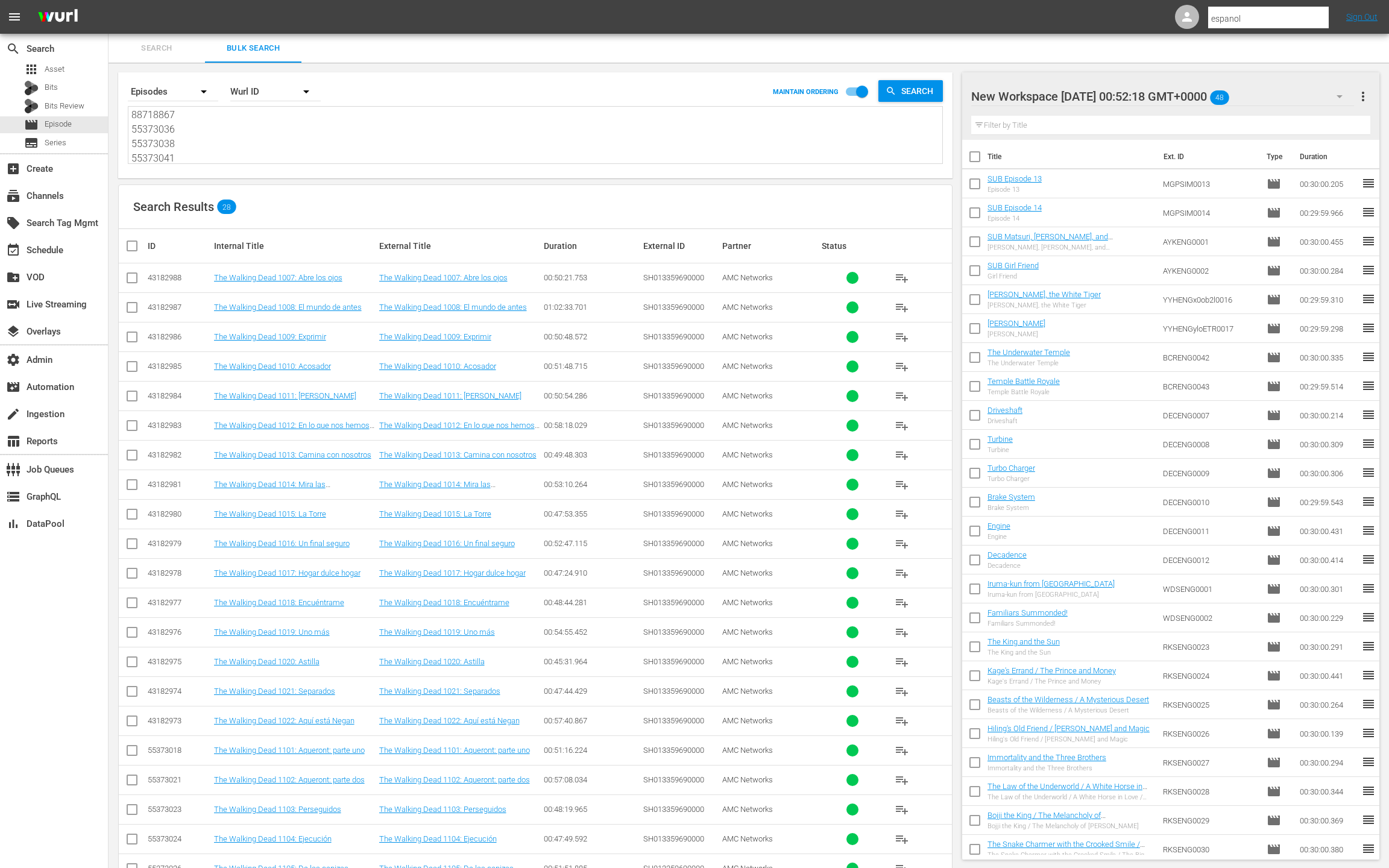
click at [1365, 98] on span "more_vert" at bounding box center [1363, 97] width 15 height 15
click at [1281, 125] on div "Clear All Workspace Items" at bounding box center [1285, 119] width 142 height 22
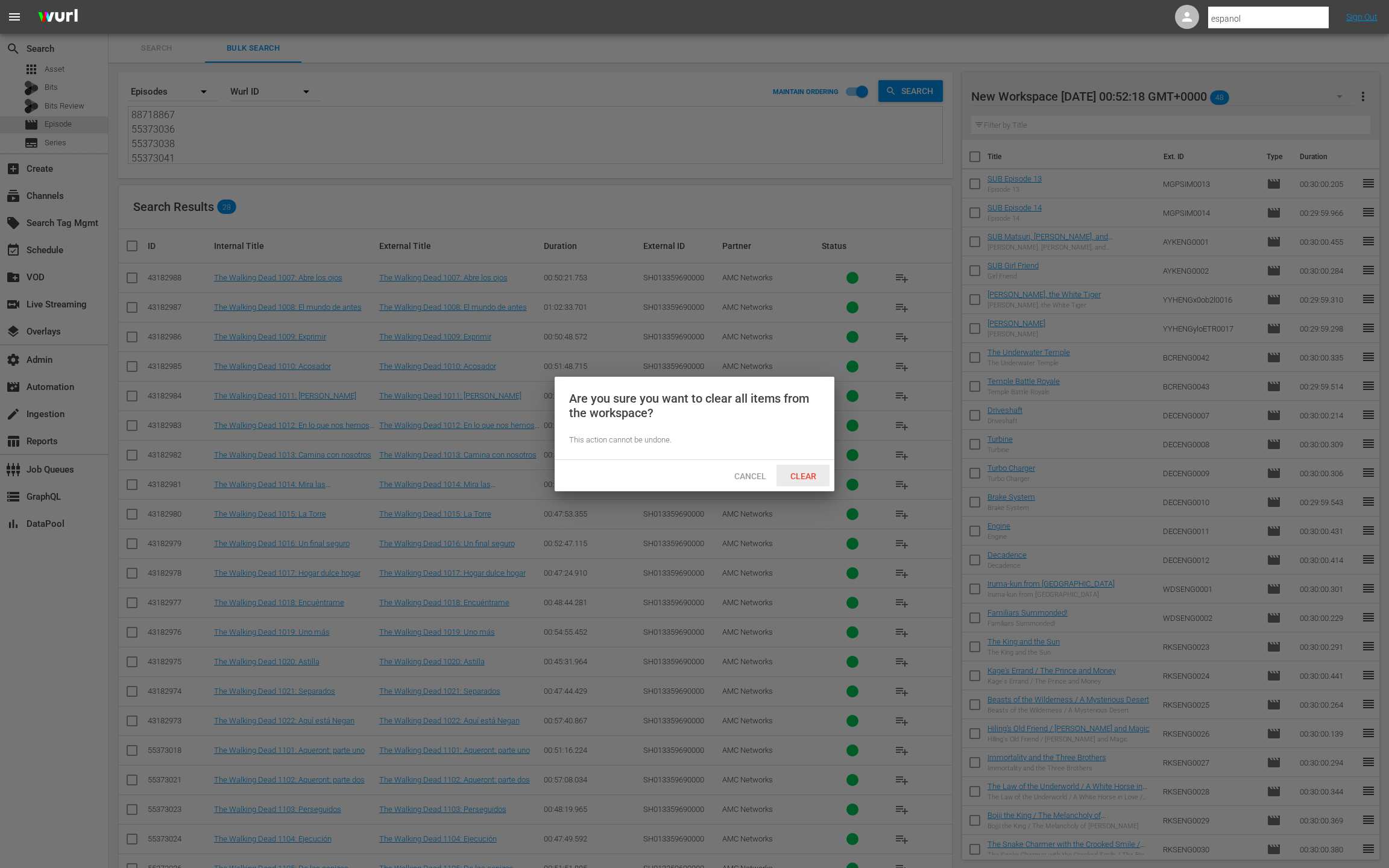
click at [803, 477] on span "Clear" at bounding box center [804, 476] width 46 height 10
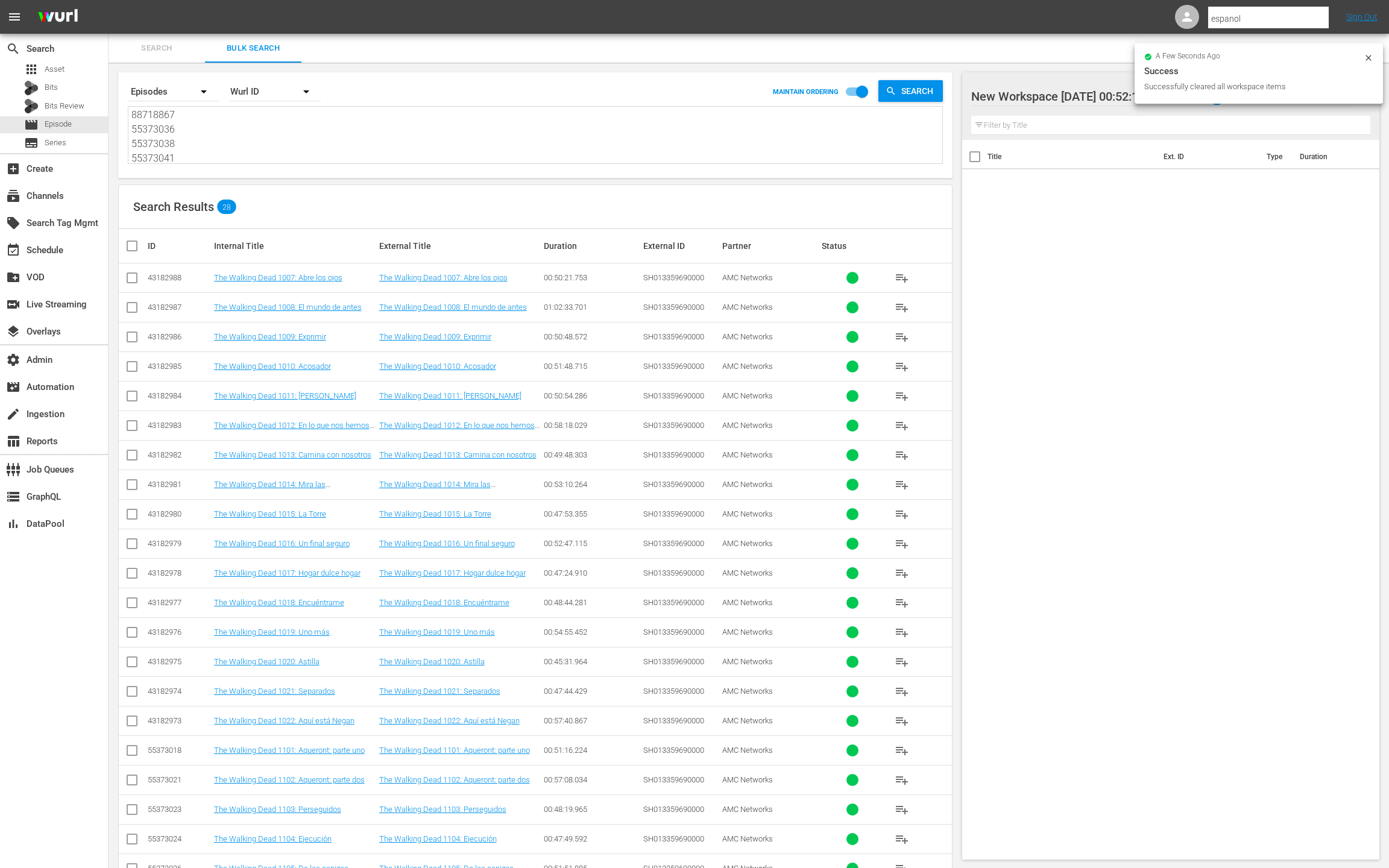
click at [136, 251] on input "checkbox" at bounding box center [137, 246] width 24 height 15
checkbox input "true"
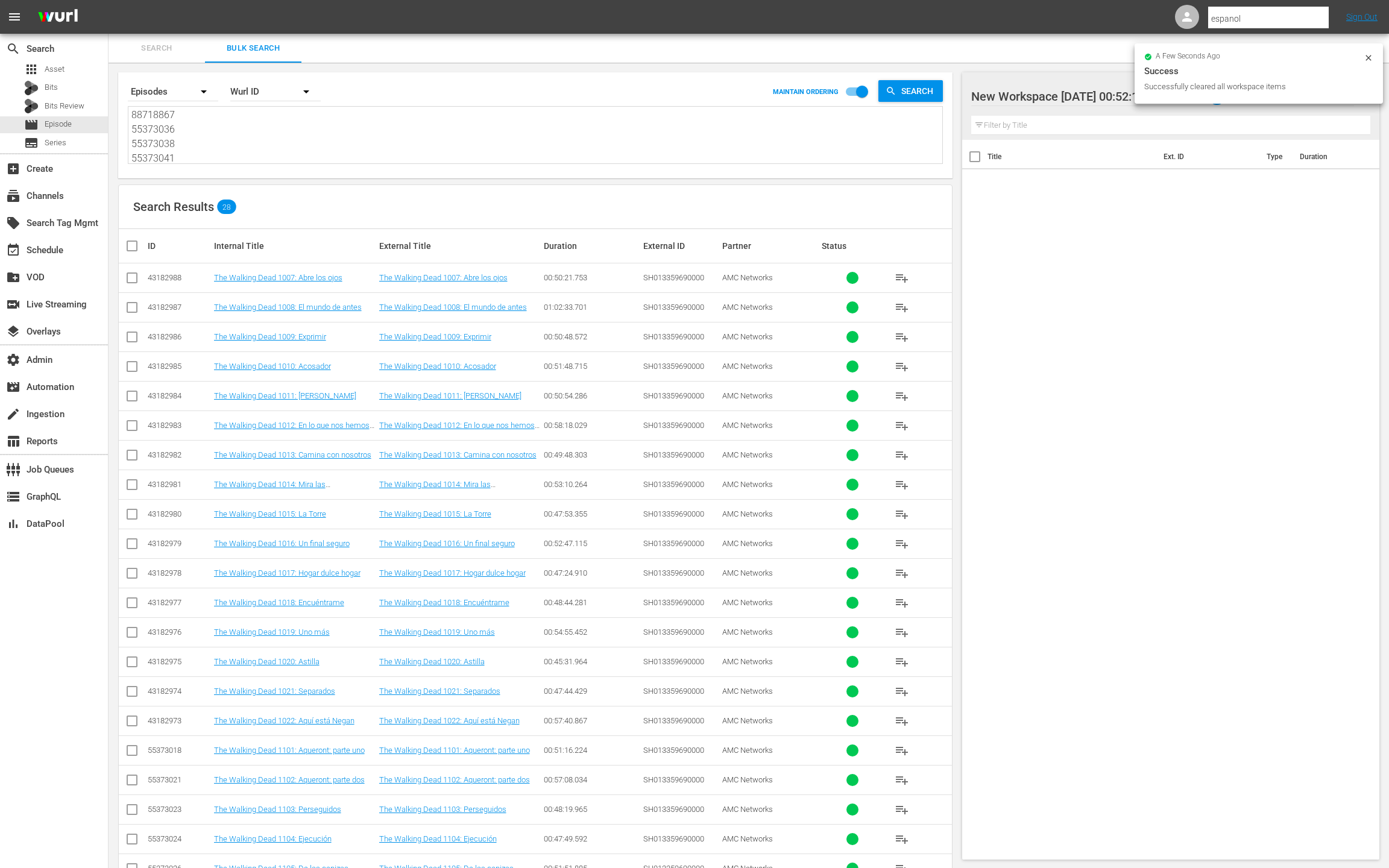
checkbox input "true"
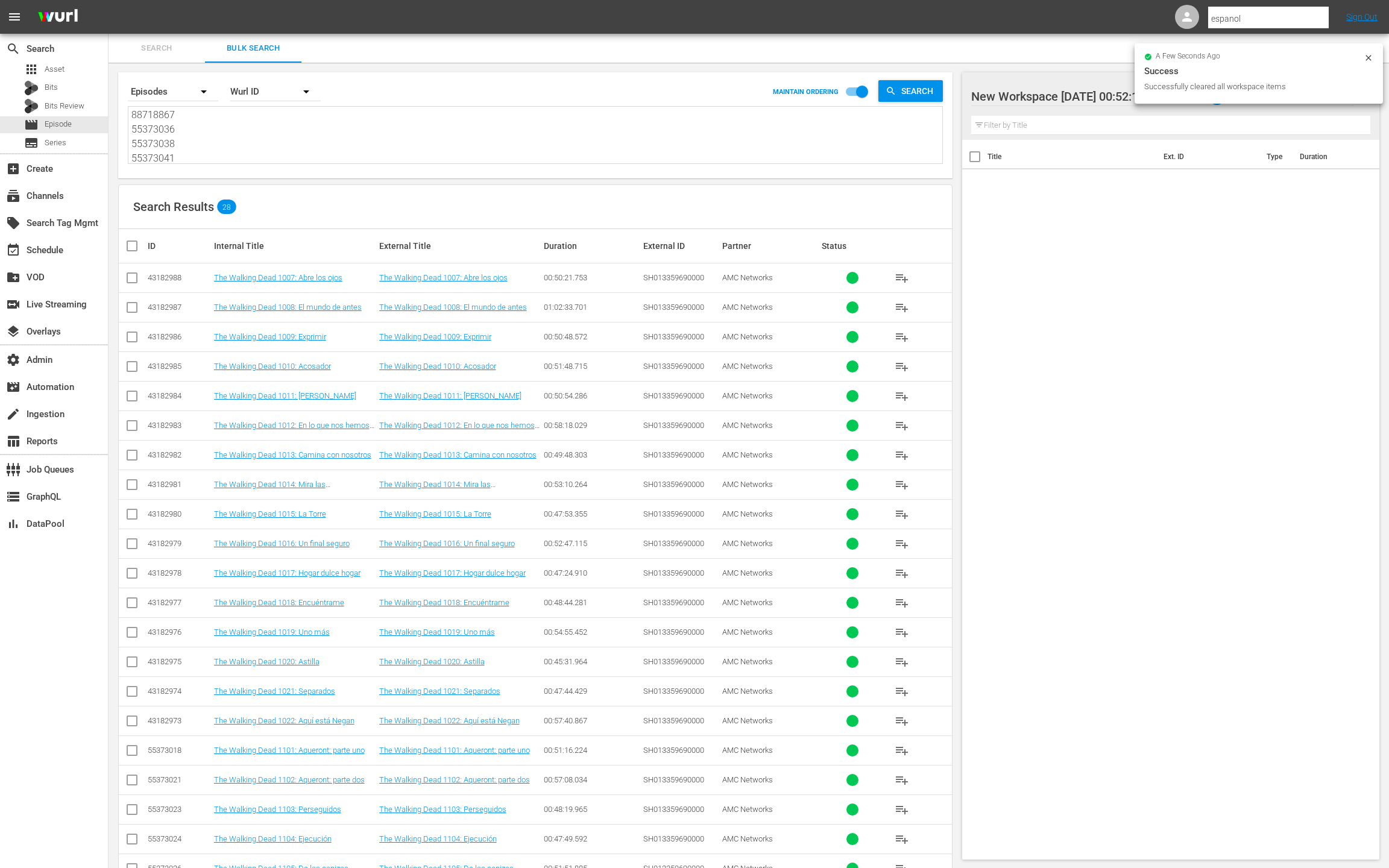
checkbox input "true"
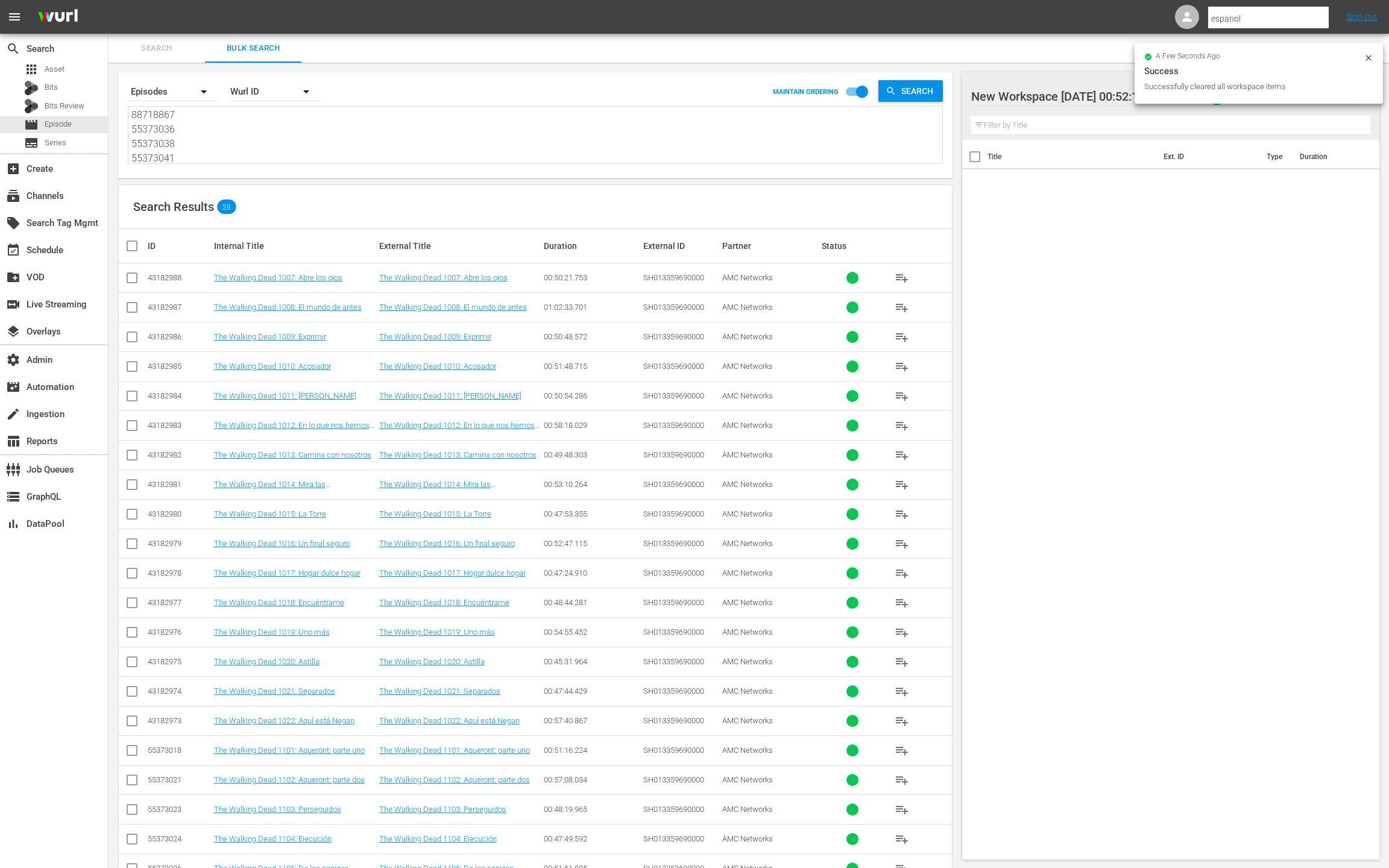
checkbox input "true"
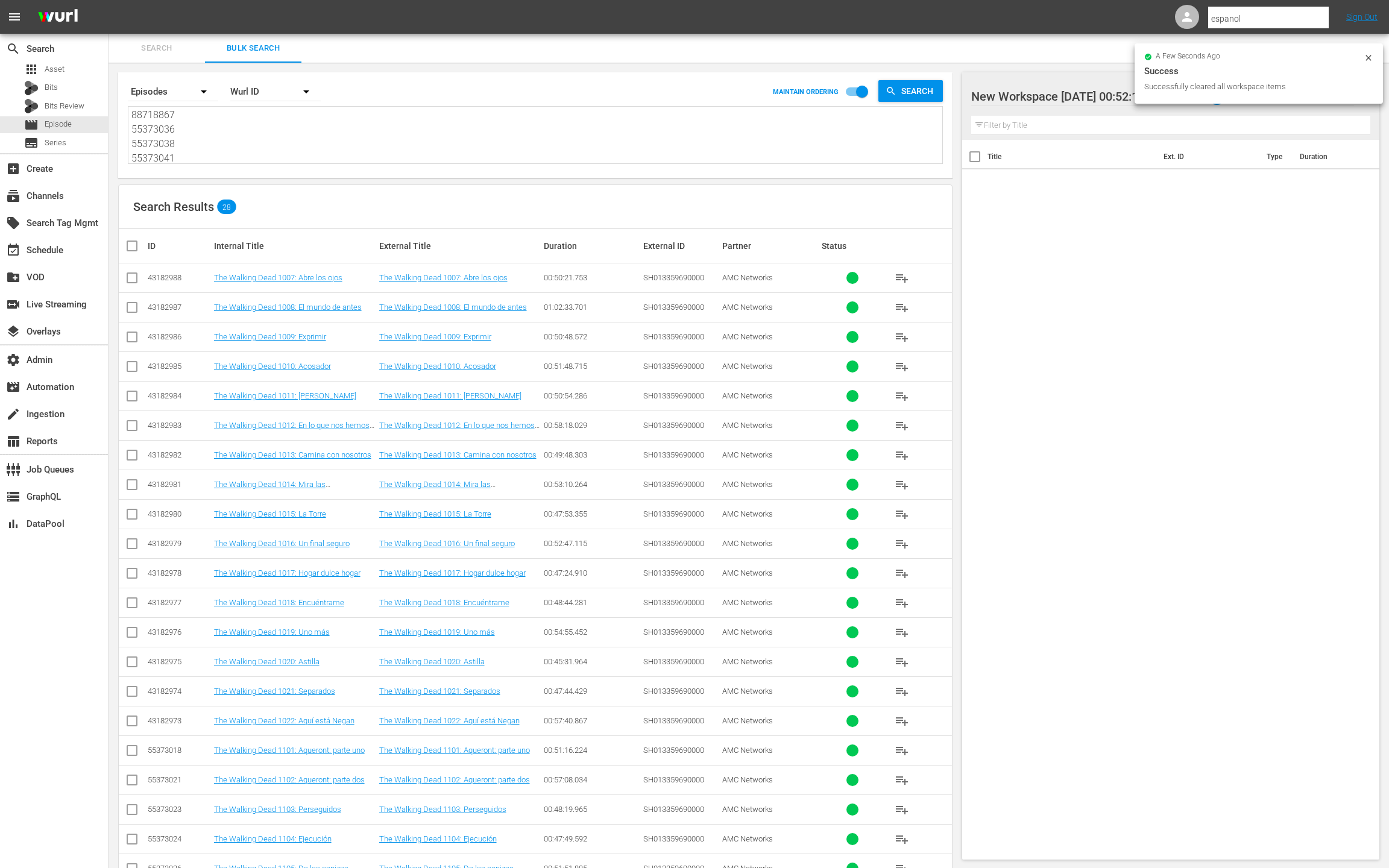
checkbox input "true"
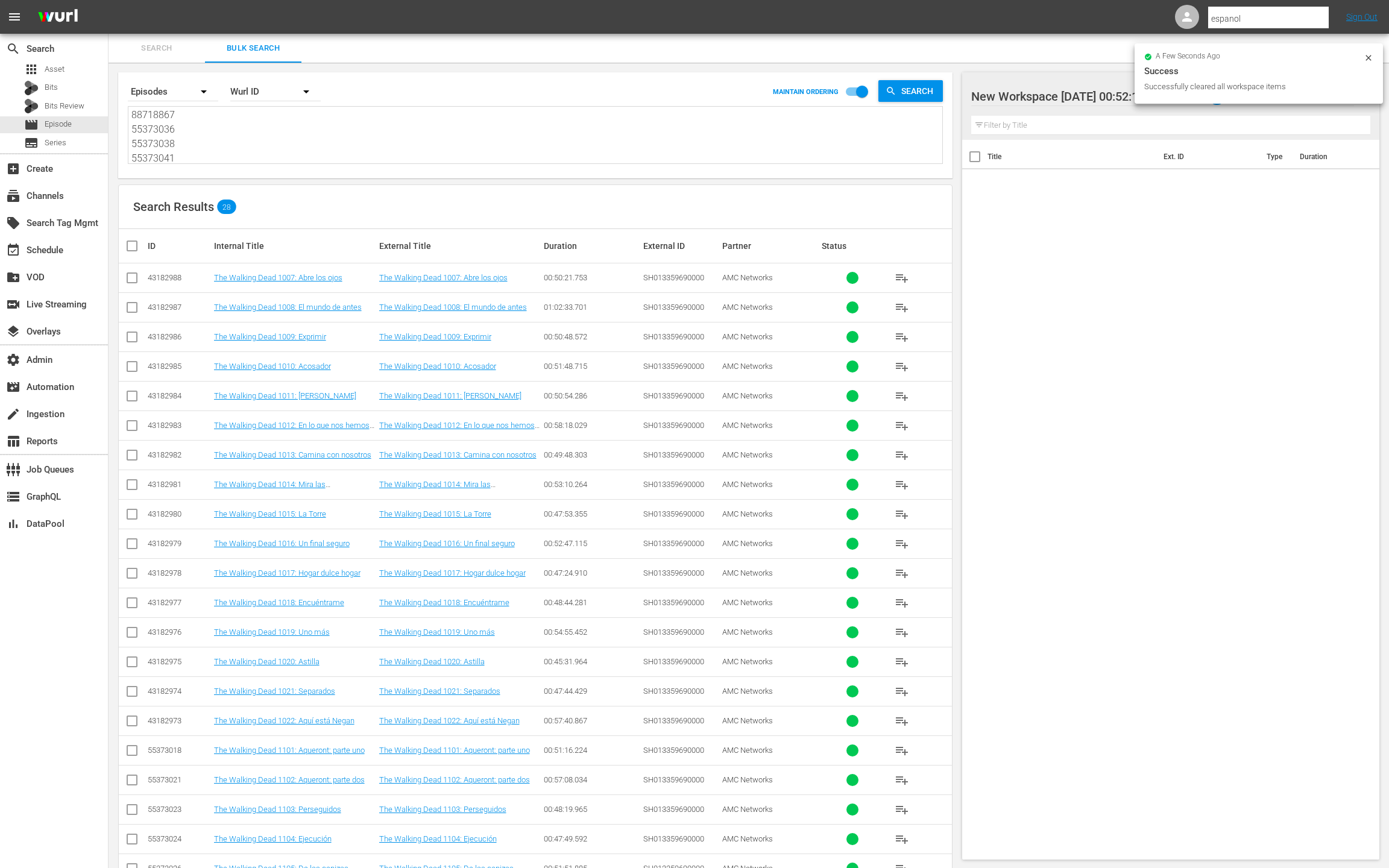
checkbox input "true"
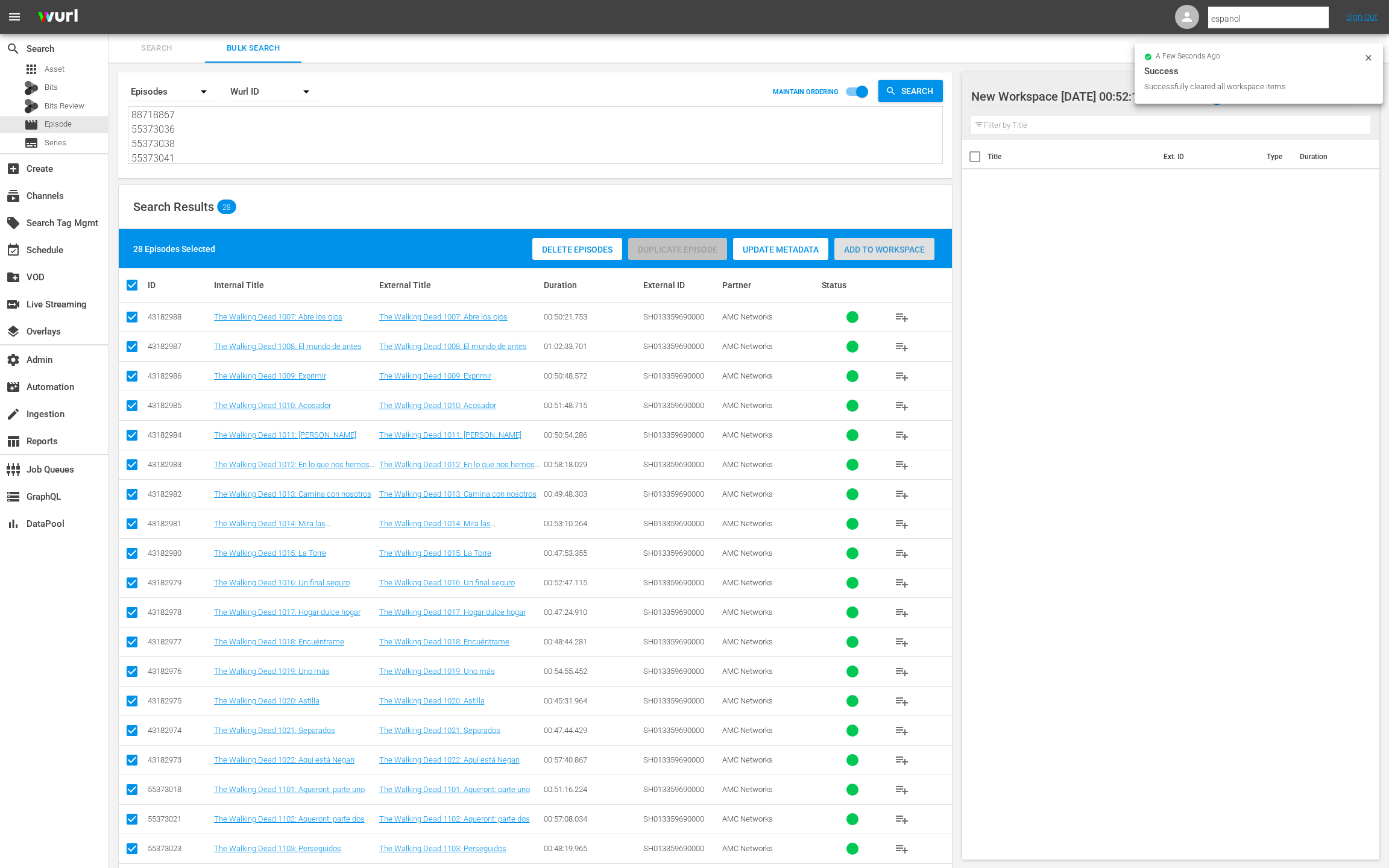
click at [879, 248] on span "Add to Workspace" at bounding box center [884, 250] width 100 height 10
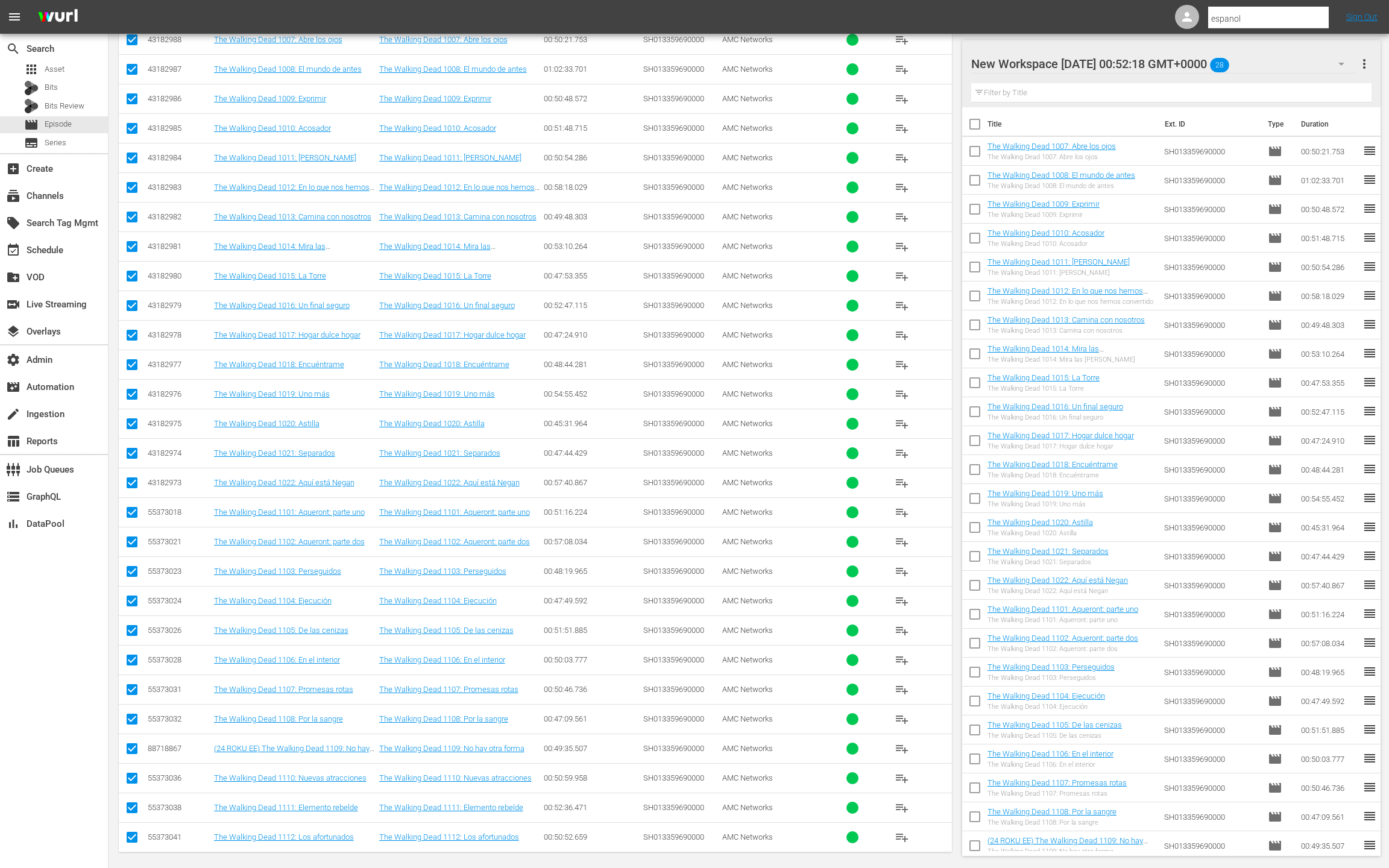
scroll to position [0, 0]
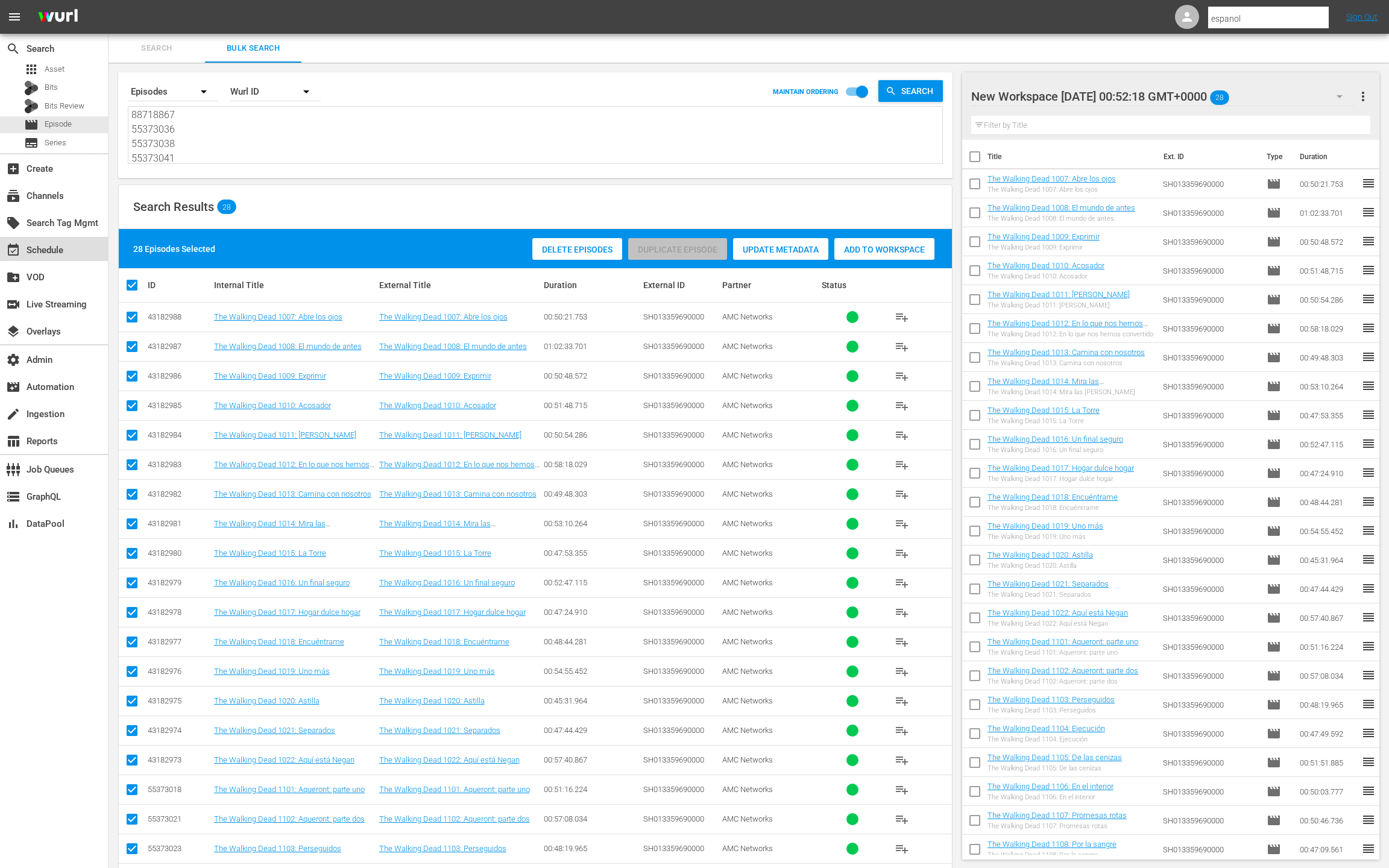
click at [58, 259] on div "event_available Schedule" at bounding box center [54, 249] width 108 height 24
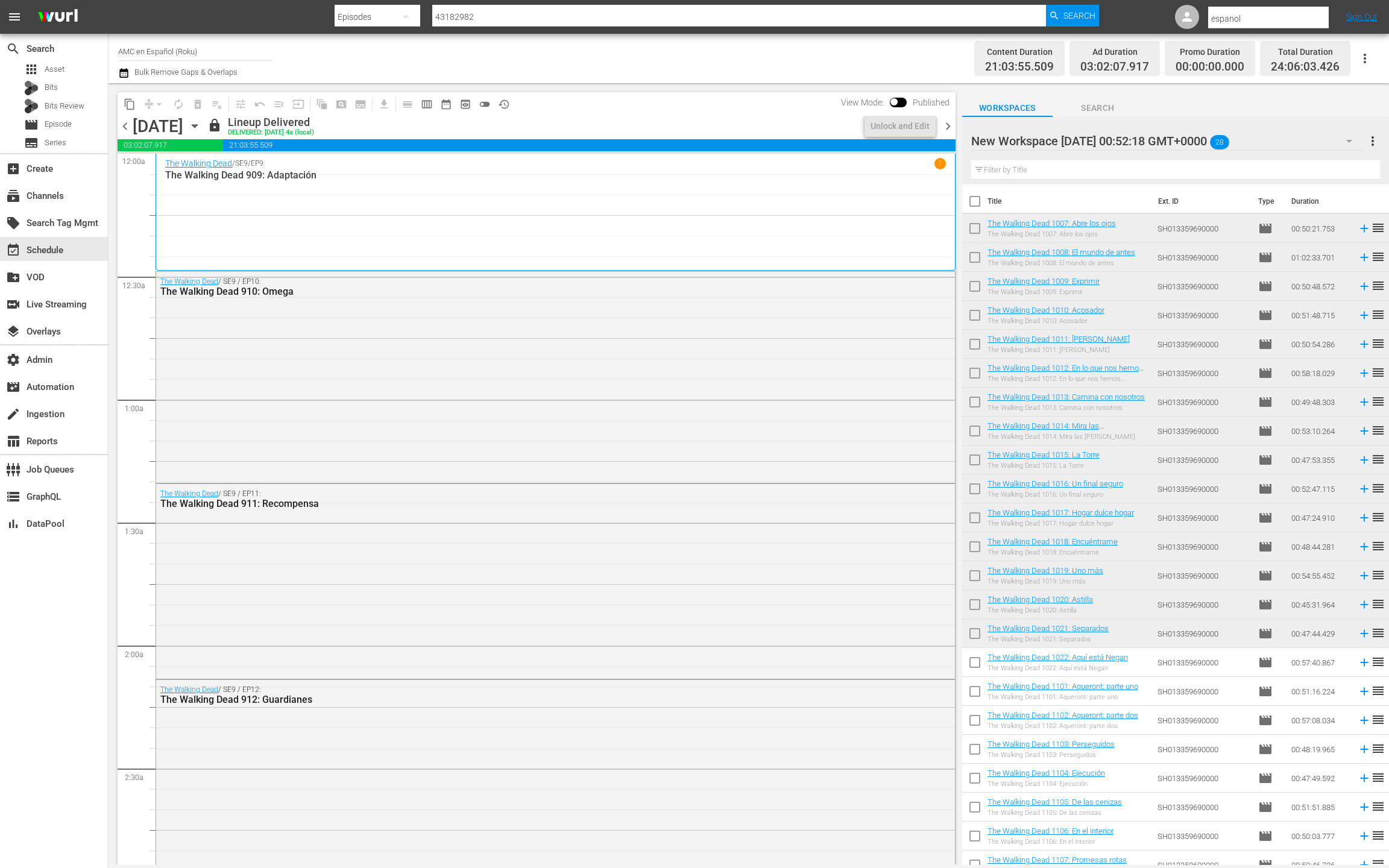
click at [201, 129] on icon "button" at bounding box center [195, 126] width 13 height 13
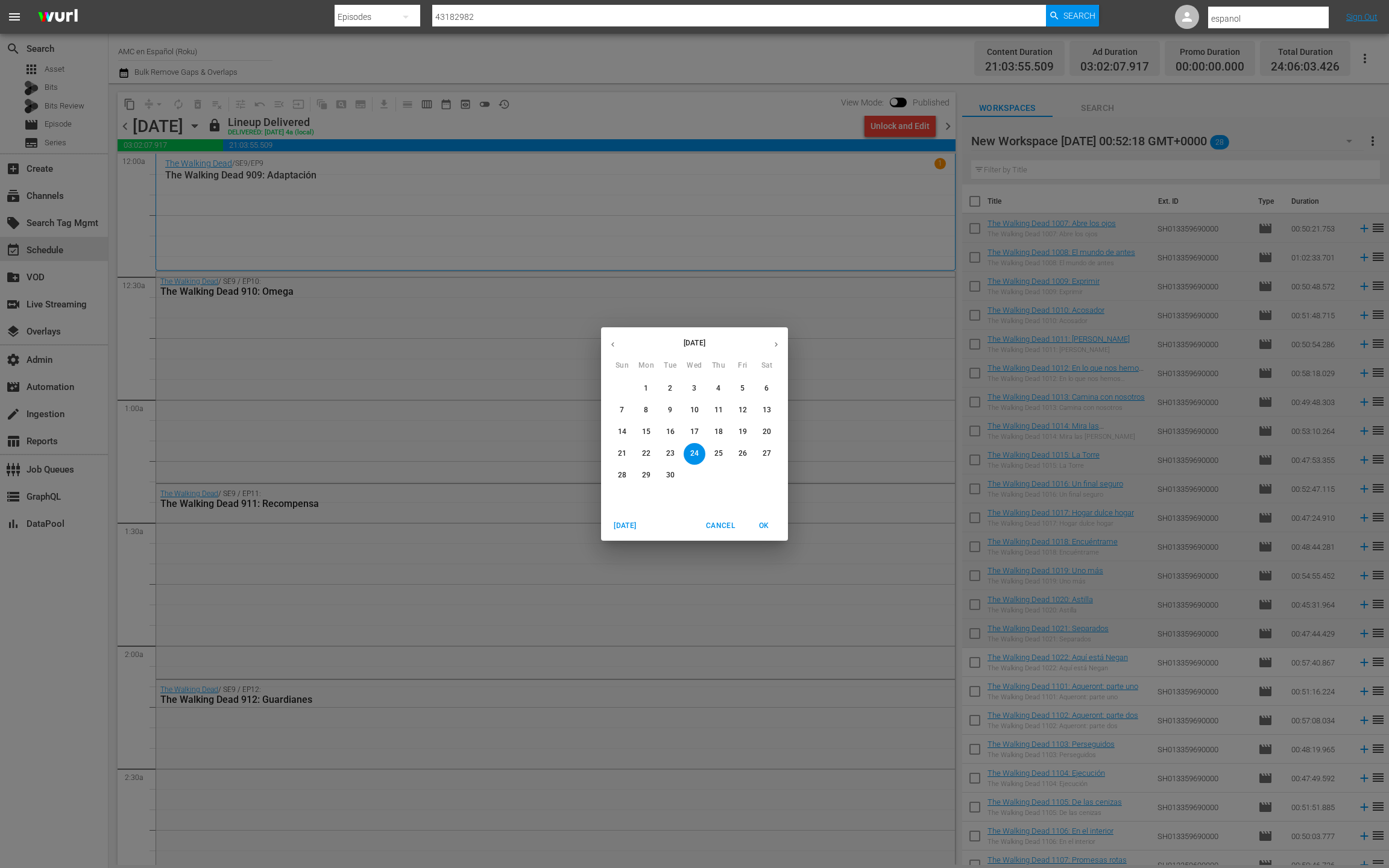
click at [773, 344] on icon "button" at bounding box center [776, 344] width 9 height 9
click at [692, 385] on p "1" at bounding box center [694, 388] width 4 height 11
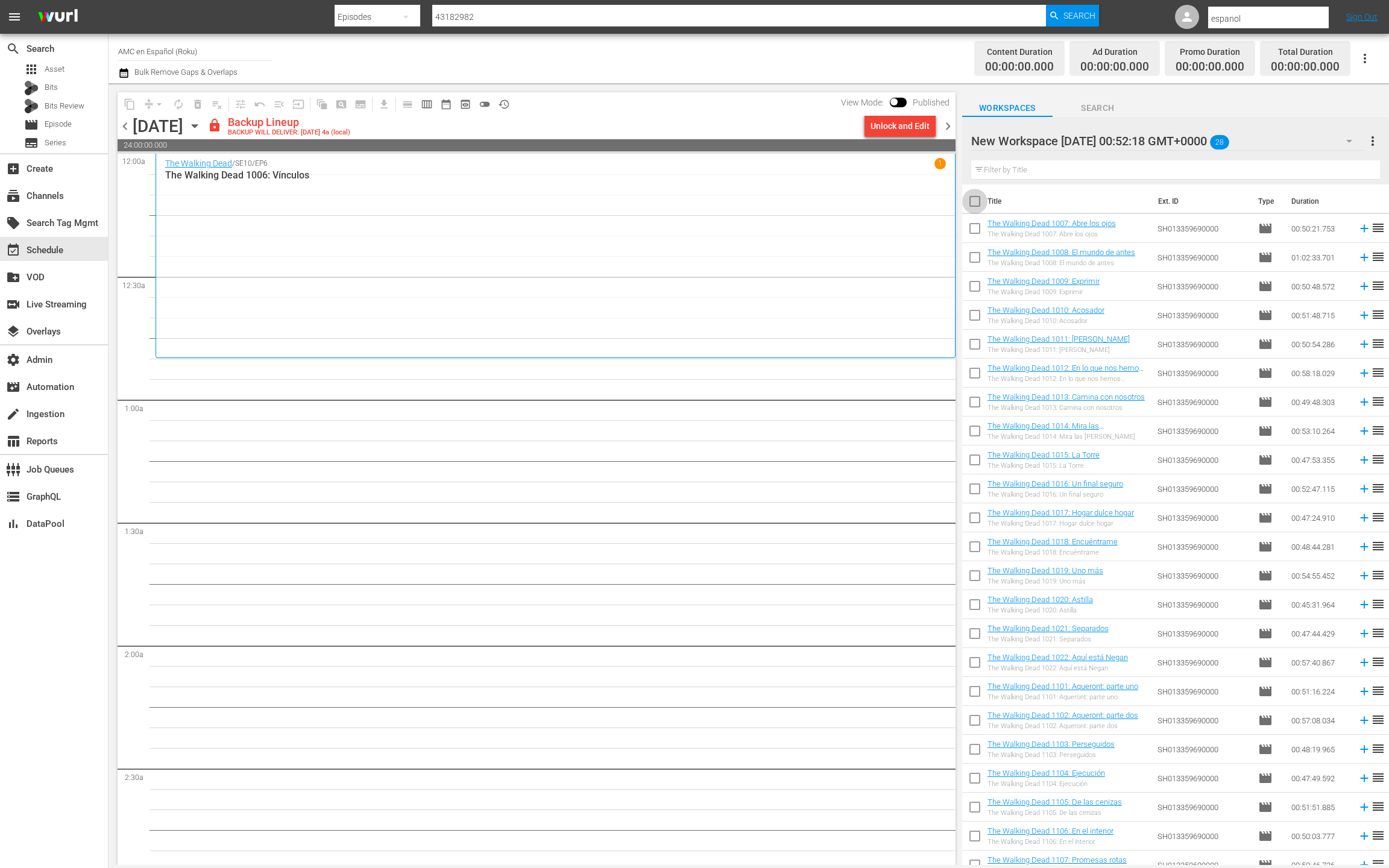
click at [975, 204] on input "checkbox" at bounding box center [975, 204] width 25 height 25
checkbox input "true"
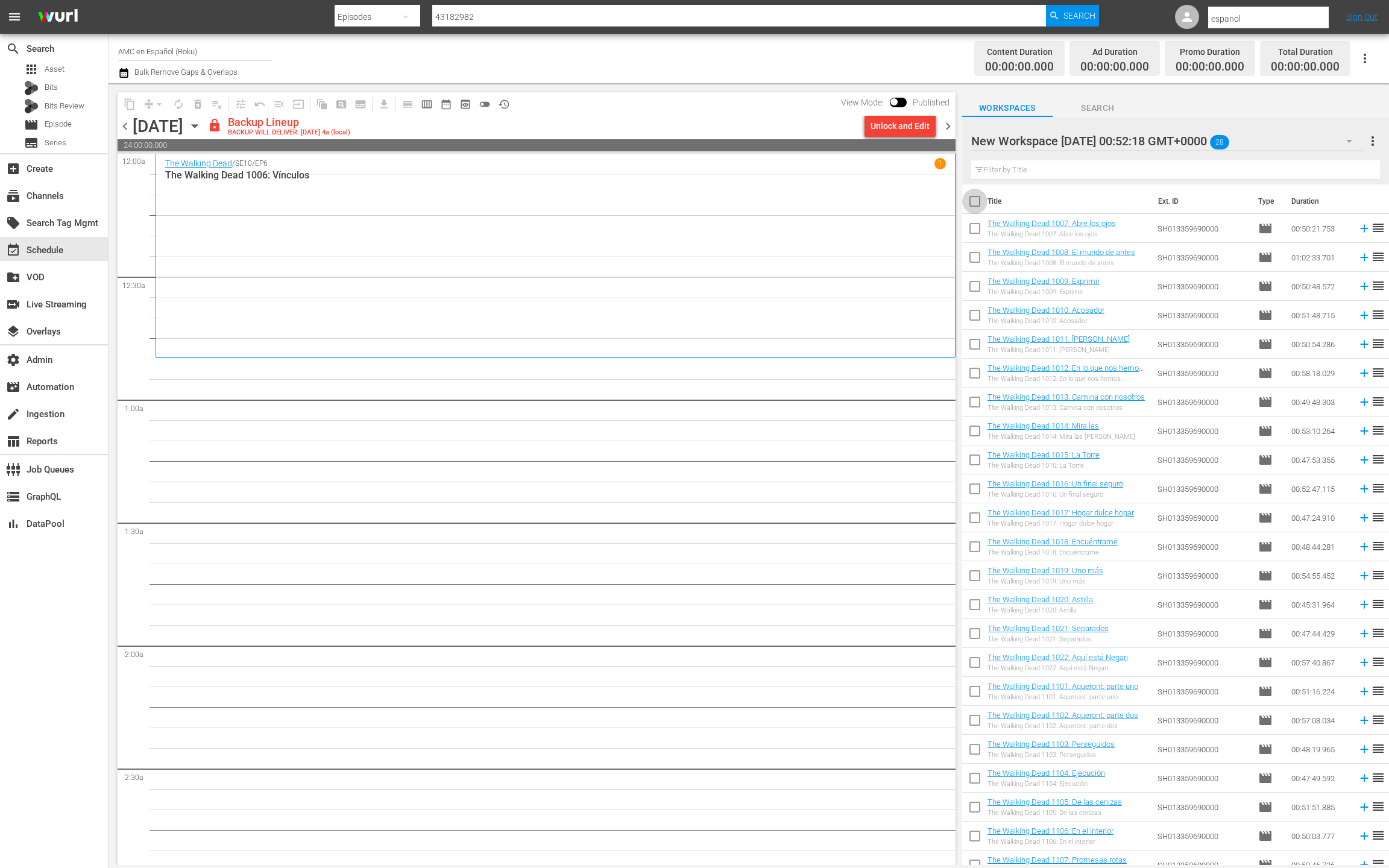
checkbox input "true"
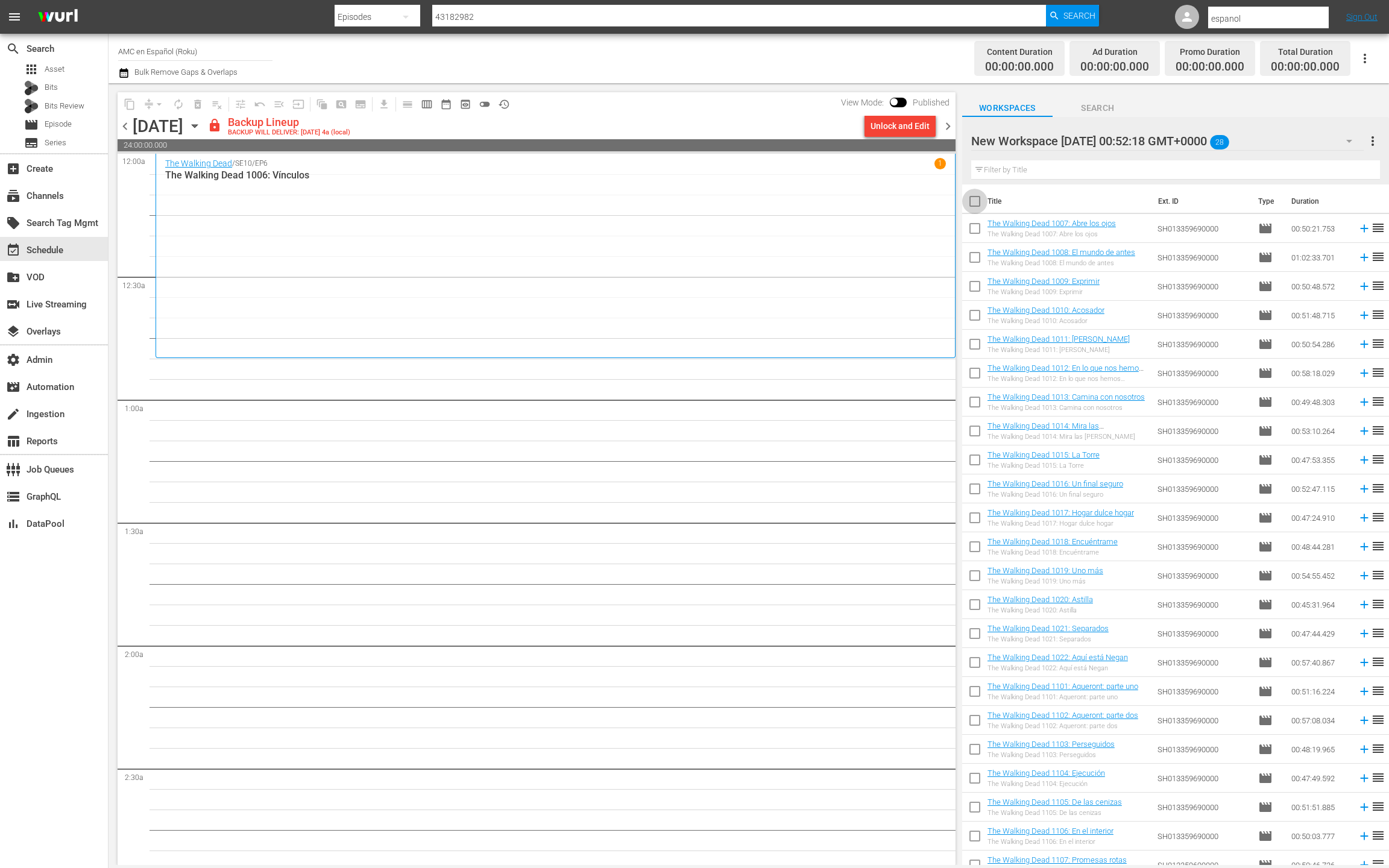
checkbox input "true"
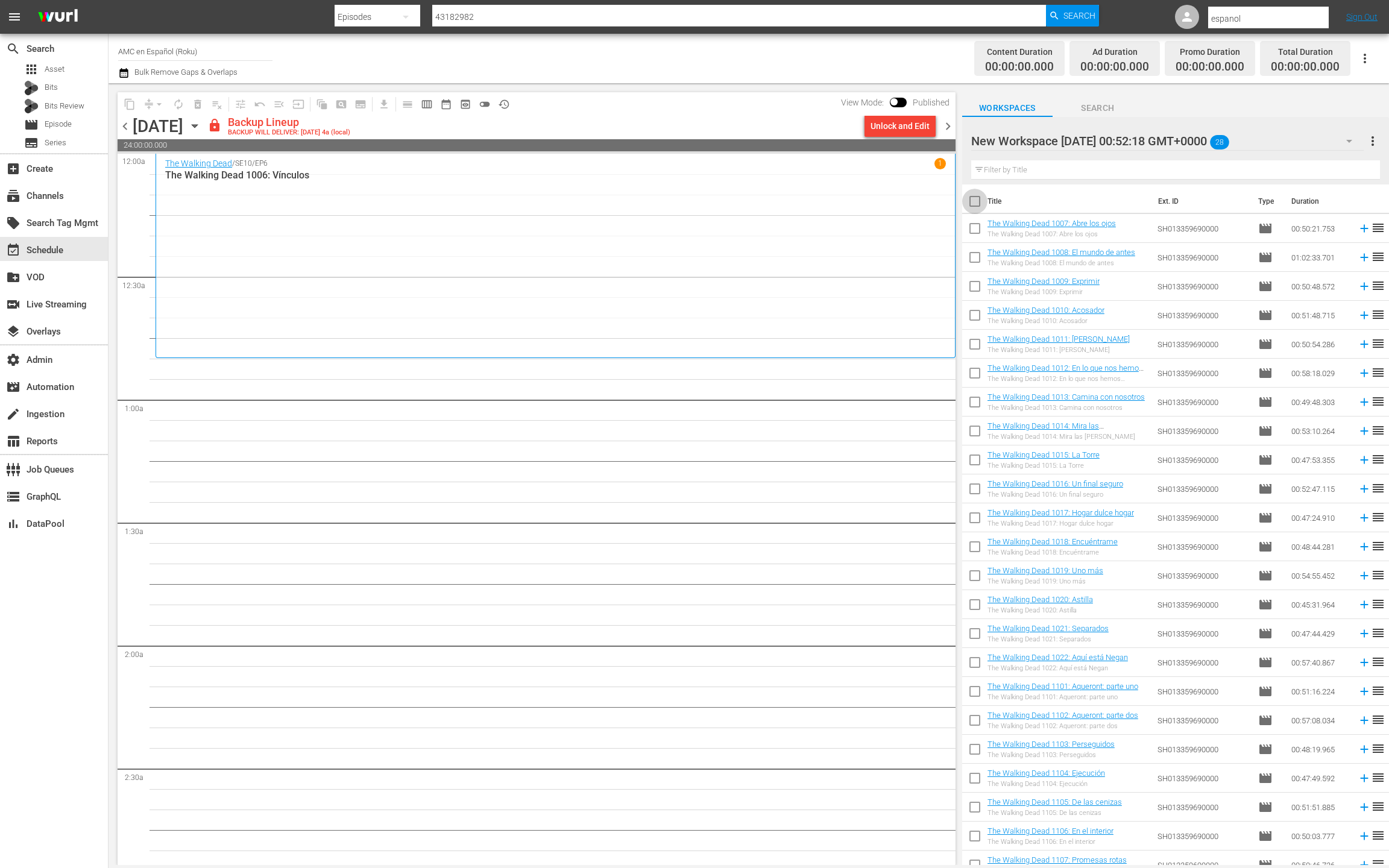
checkbox input "true"
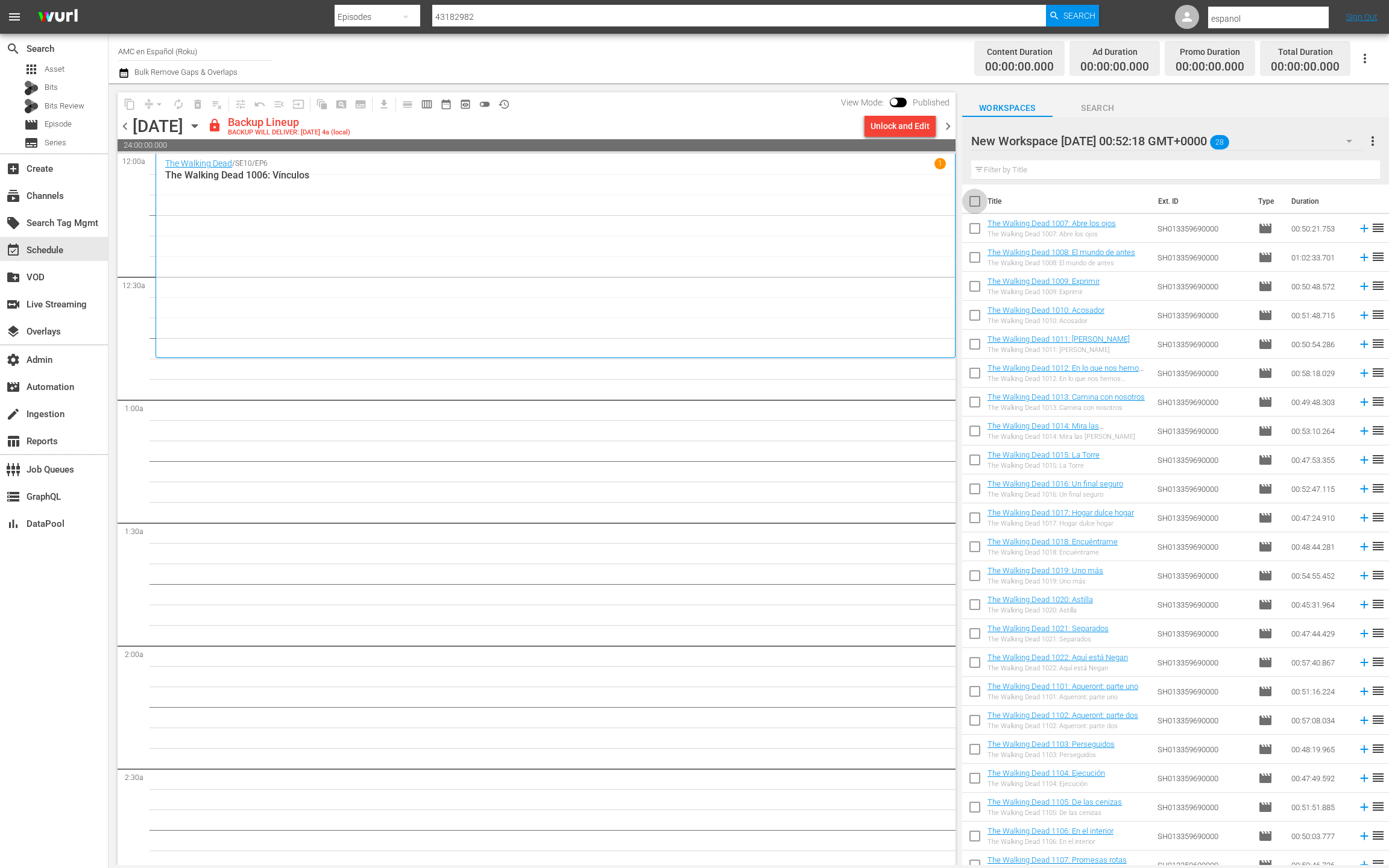
checkbox input "true"
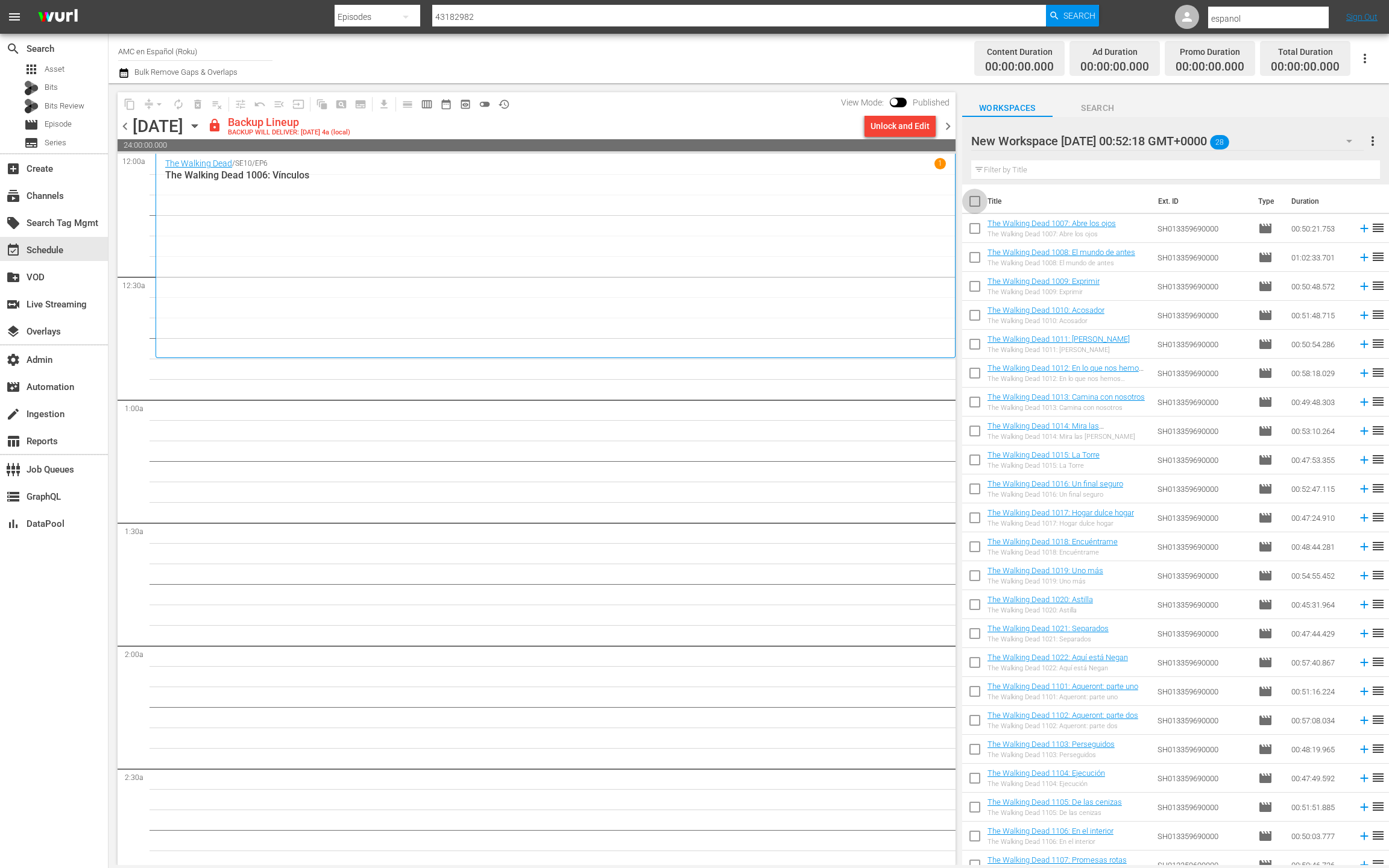
checkbox input "true"
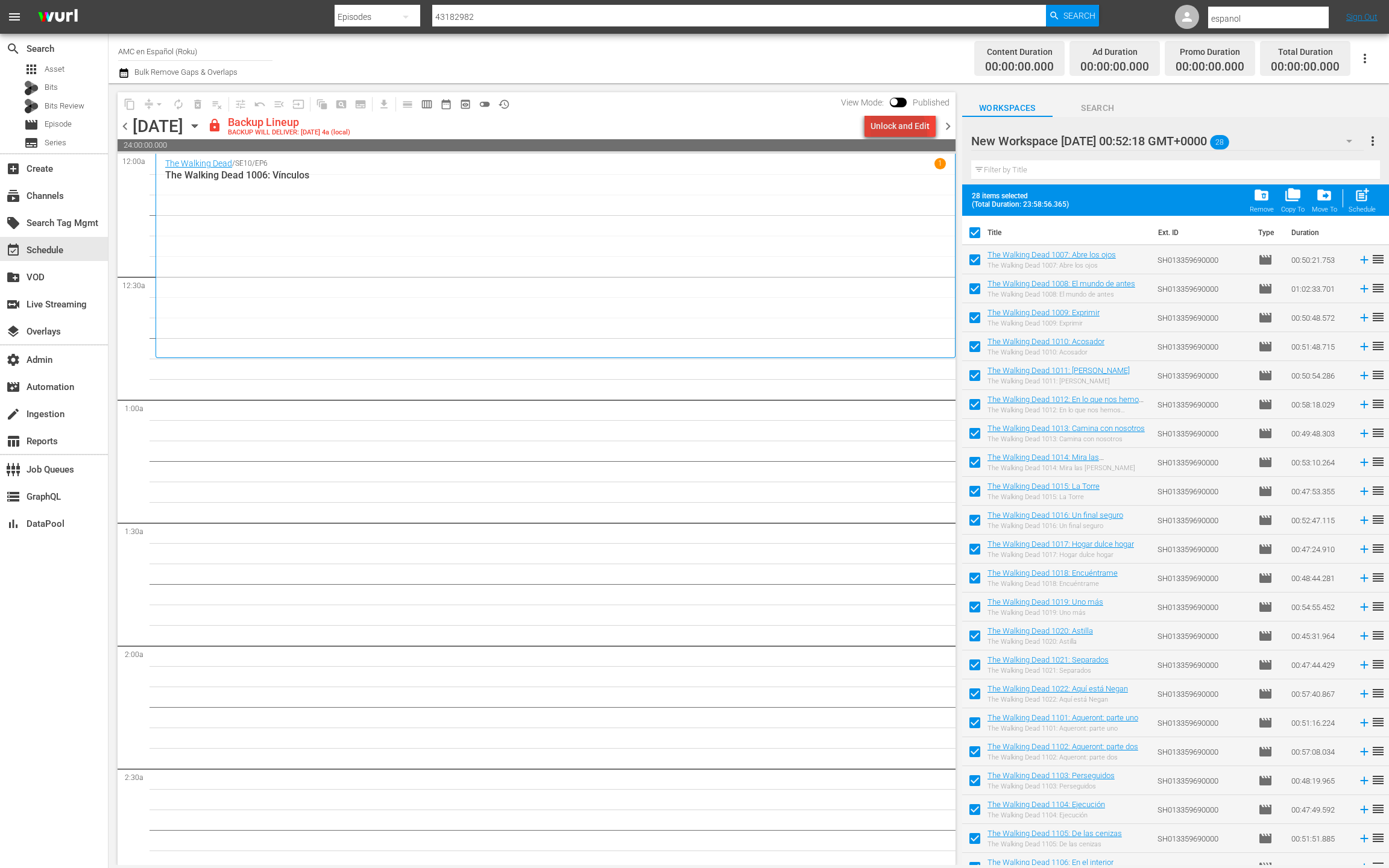
click at [886, 135] on div "Unlock and Edit" at bounding box center [900, 125] width 59 height 22
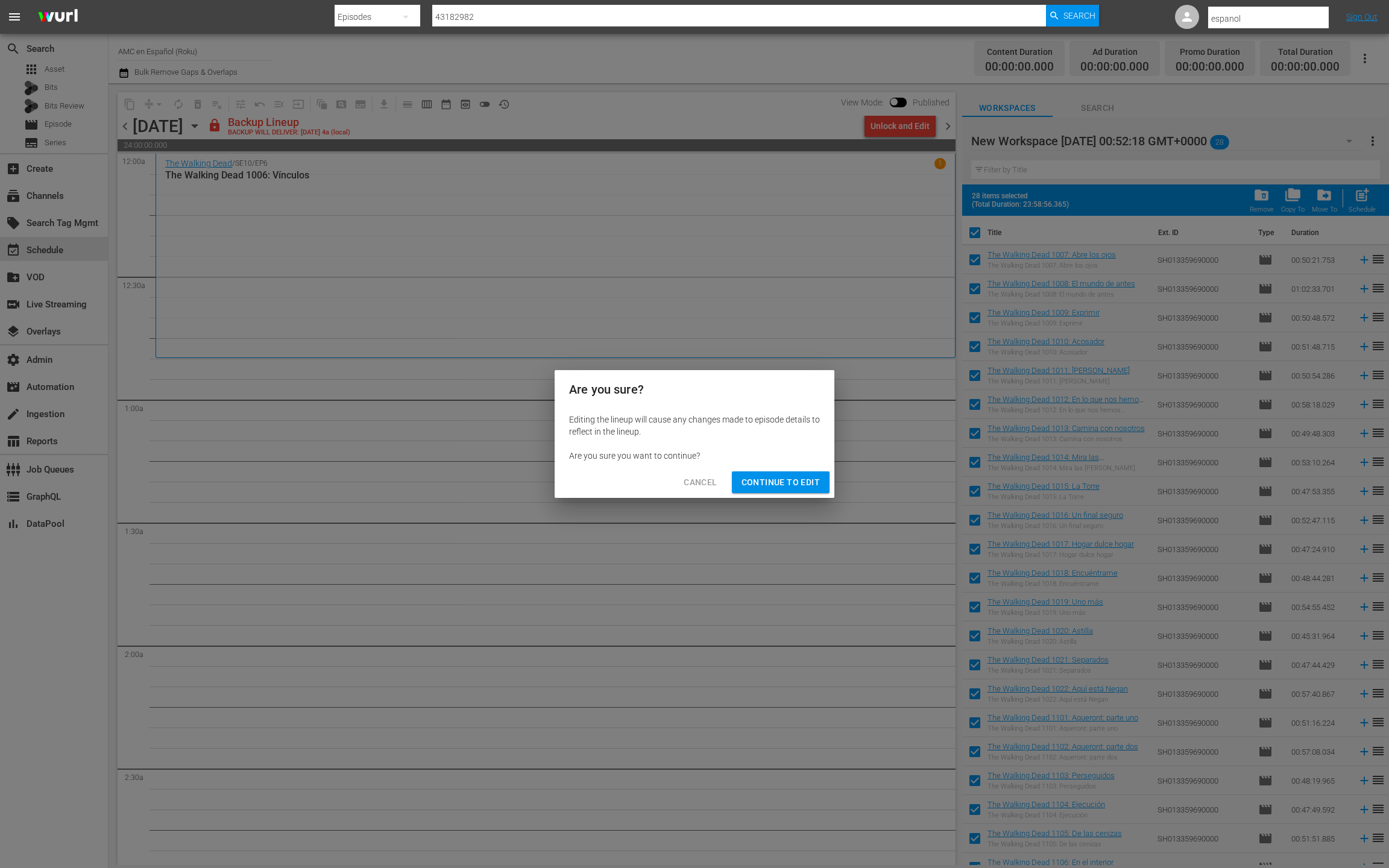
drag, startPoint x: 775, startPoint y: 484, endPoint x: 787, endPoint y: 464, distance: 23.3
click at [778, 484] on span "Continue to Edit" at bounding box center [781, 483] width 78 height 15
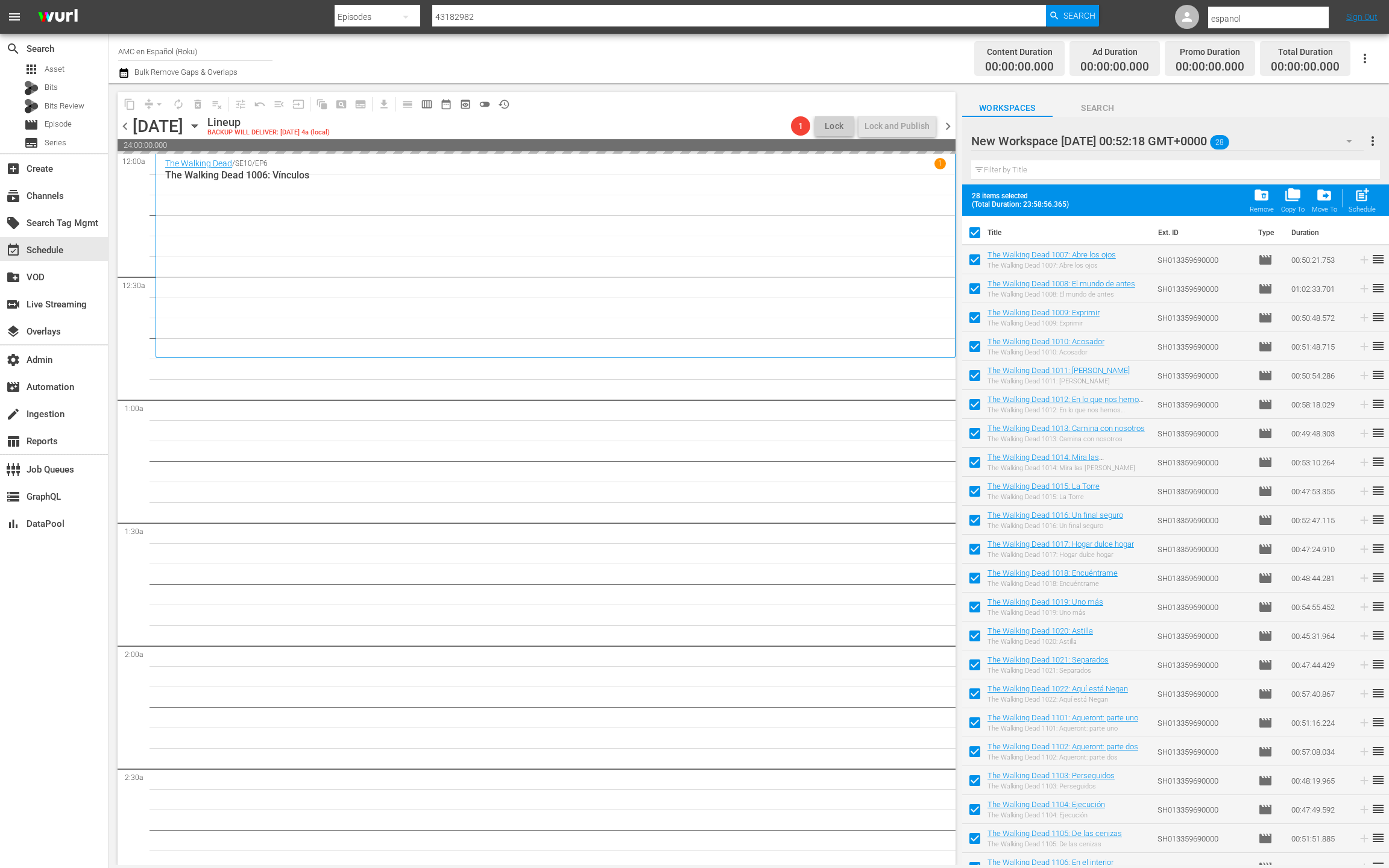
drag, startPoint x: 953, startPoint y: 129, endPoint x: 558, endPoint y: 112, distance: 395.4
click at [952, 129] on span "chevron_right" at bounding box center [948, 126] width 15 height 15
click at [127, 129] on span "chevron_left" at bounding box center [125, 126] width 15 height 15
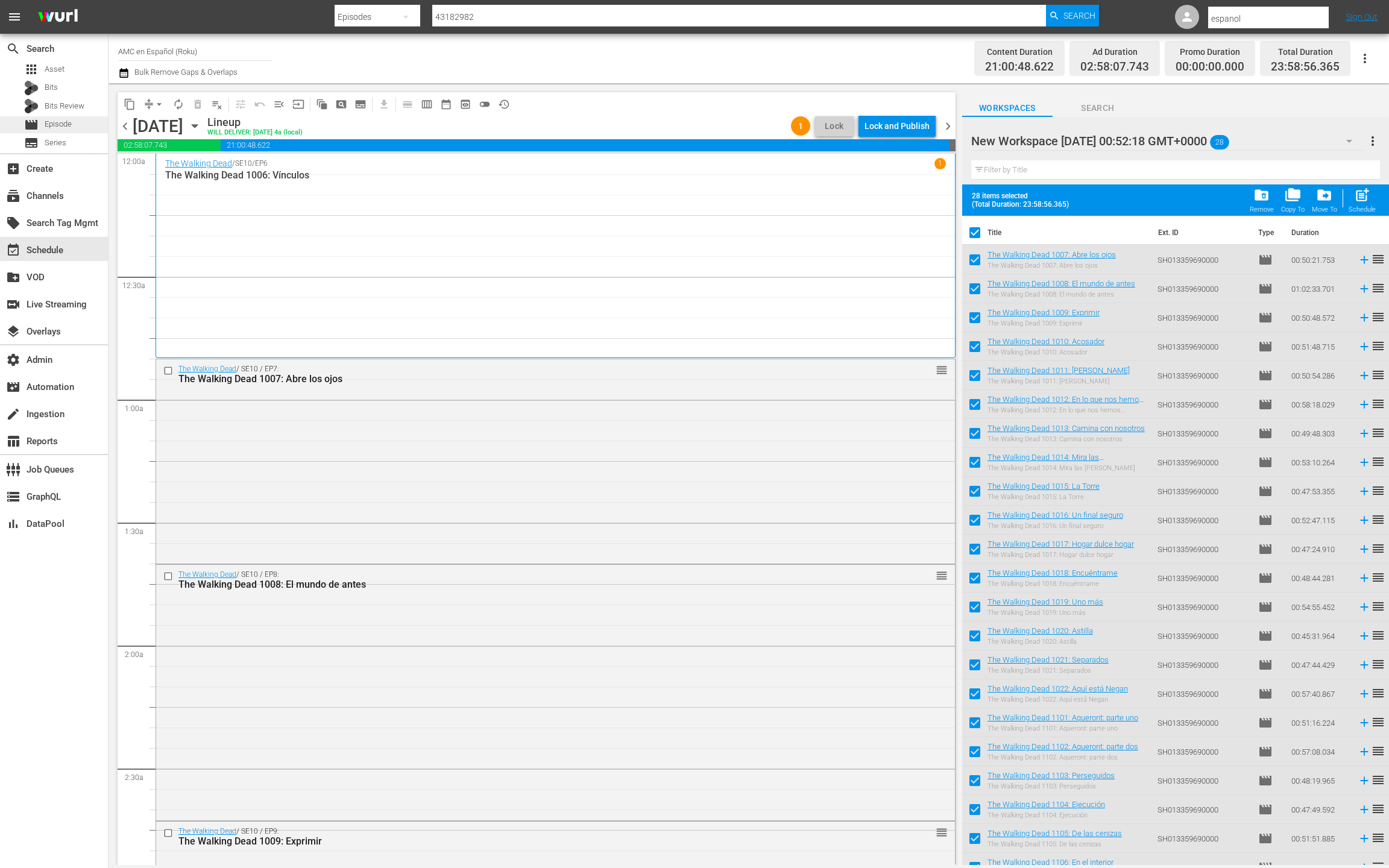
click at [70, 129] on span "Episode" at bounding box center [58, 124] width 27 height 12
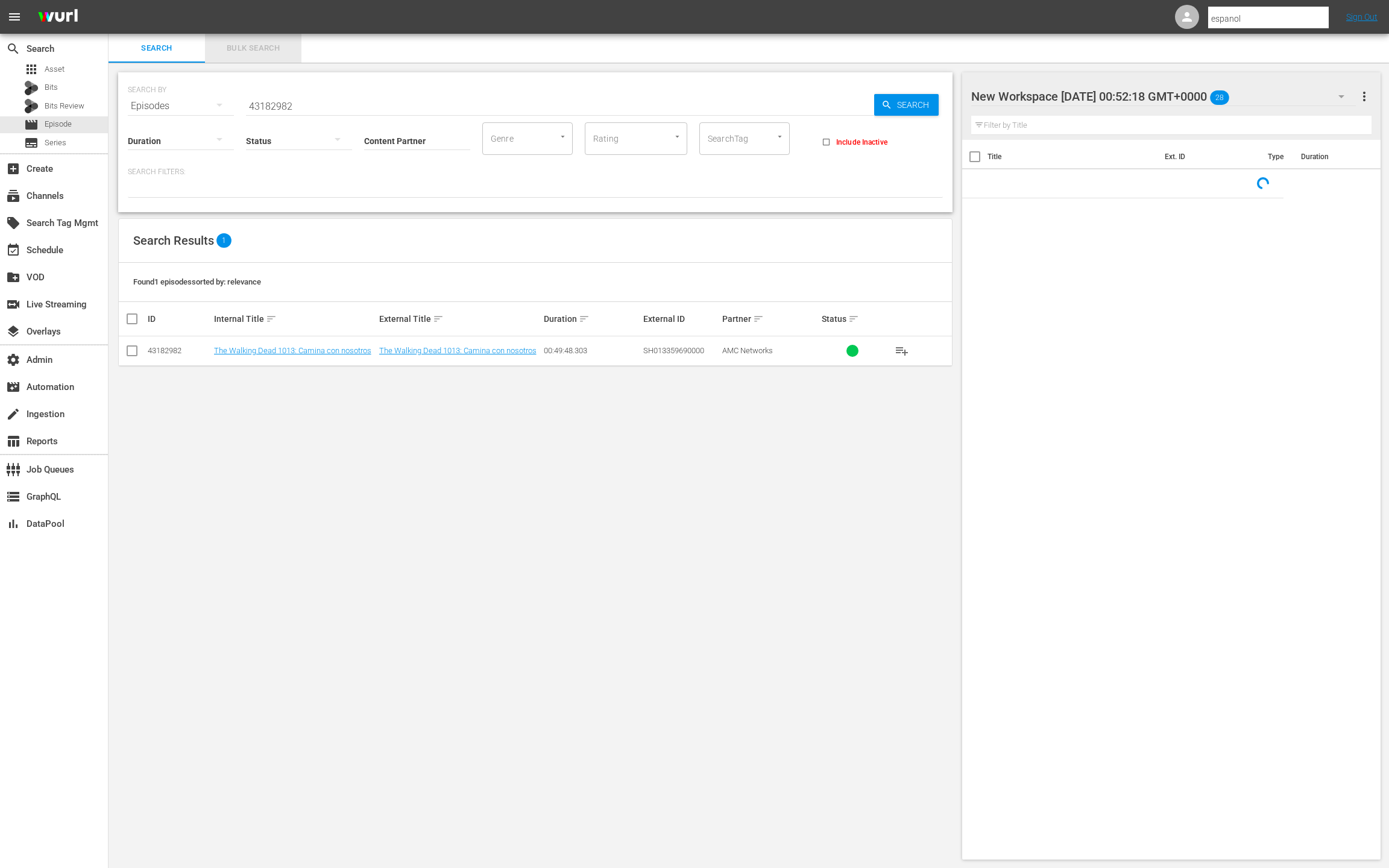
click at [261, 61] on button "Bulk Search" at bounding box center [253, 48] width 96 height 29
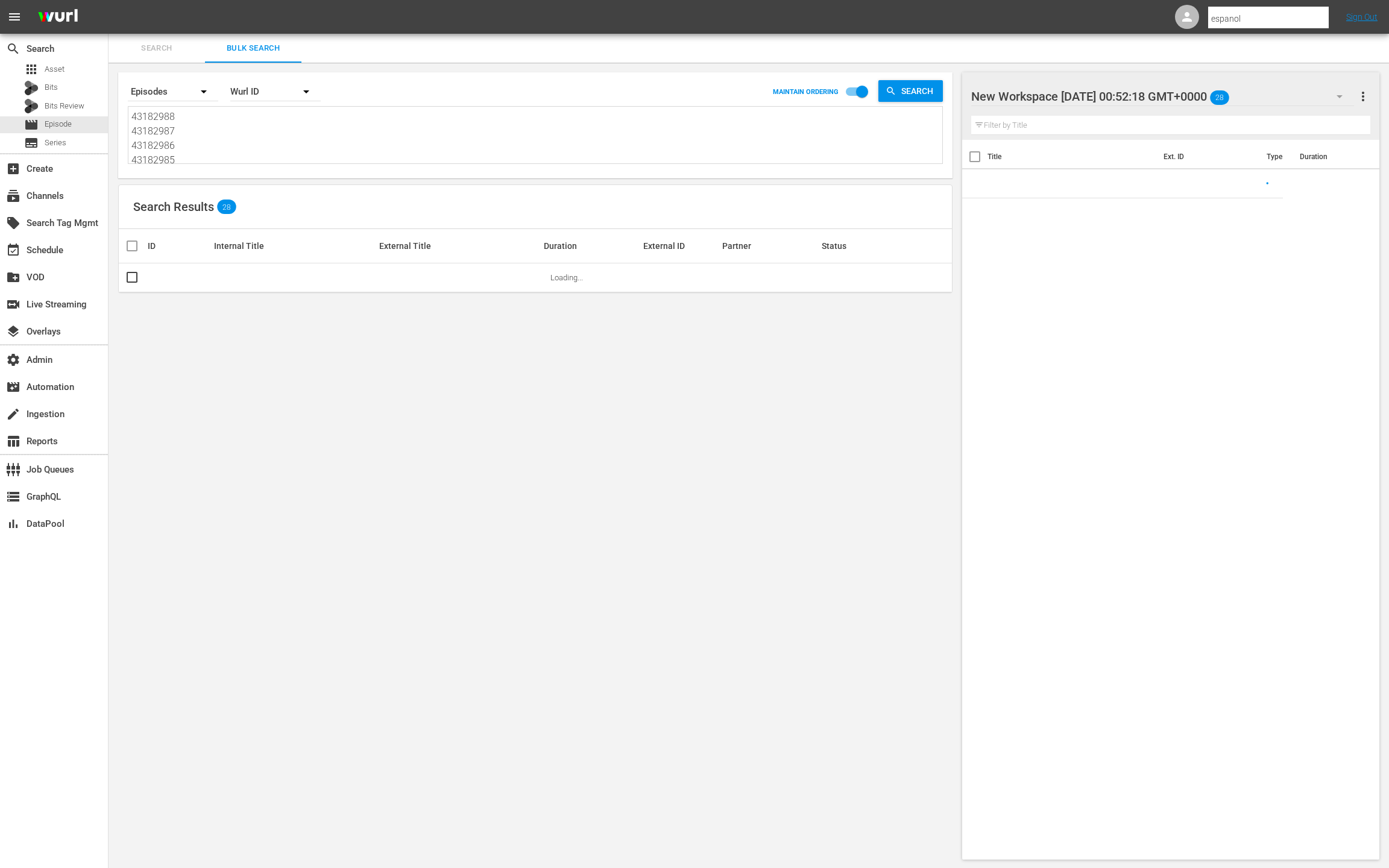
click at [294, 146] on textarea "43182988 43182987 43182986 43182985 43182984 43182983 43182982 43182981 4318298…" at bounding box center [537, 137] width 811 height 55
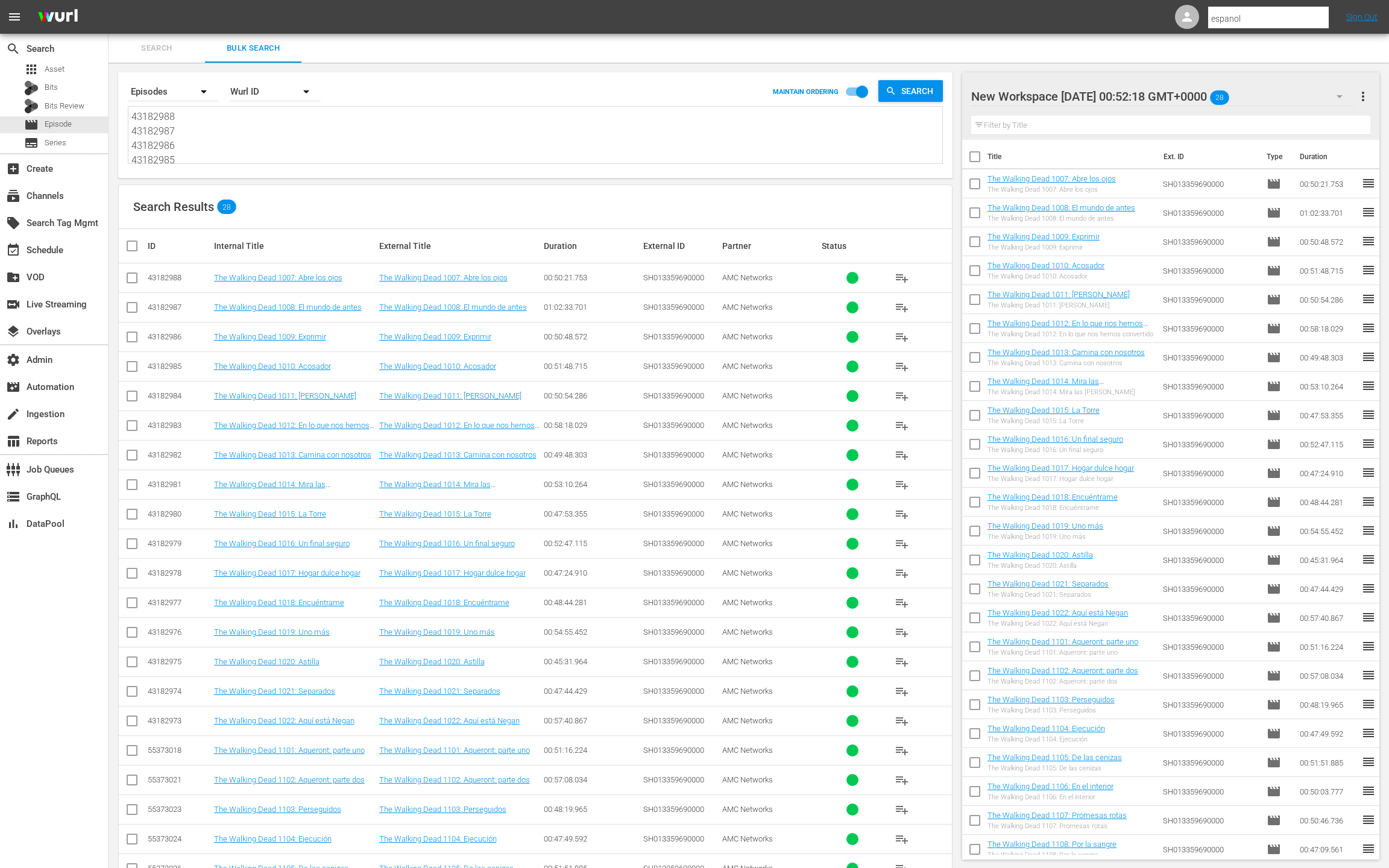
paste textarea "88718870 55373044 55373045 55373047 55373049 55373050 55373051 55373052 5537305…"
type textarea "88718870 55373044 55373045 55373047 55373049 55373050 55373051 55373052 5537305…"
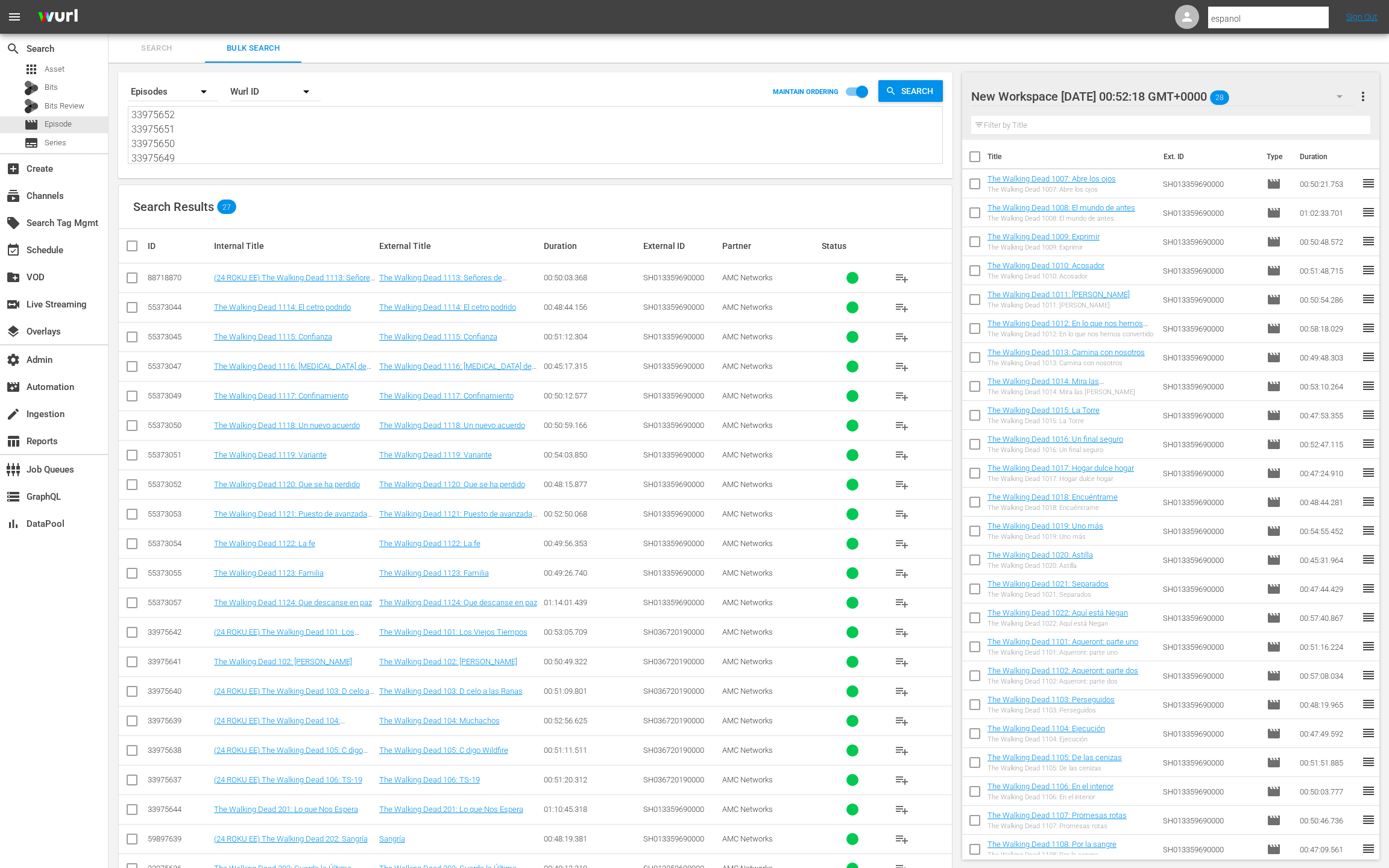
type textarea "88718870 55373044 55373045 55373047 55373049 55373050 55373051 55373052 5537305…"
click at [1361, 97] on span "more_vert" at bounding box center [1363, 97] width 15 height 15
click at [1277, 115] on div "Clear All Workspace Items" at bounding box center [1285, 119] width 142 height 22
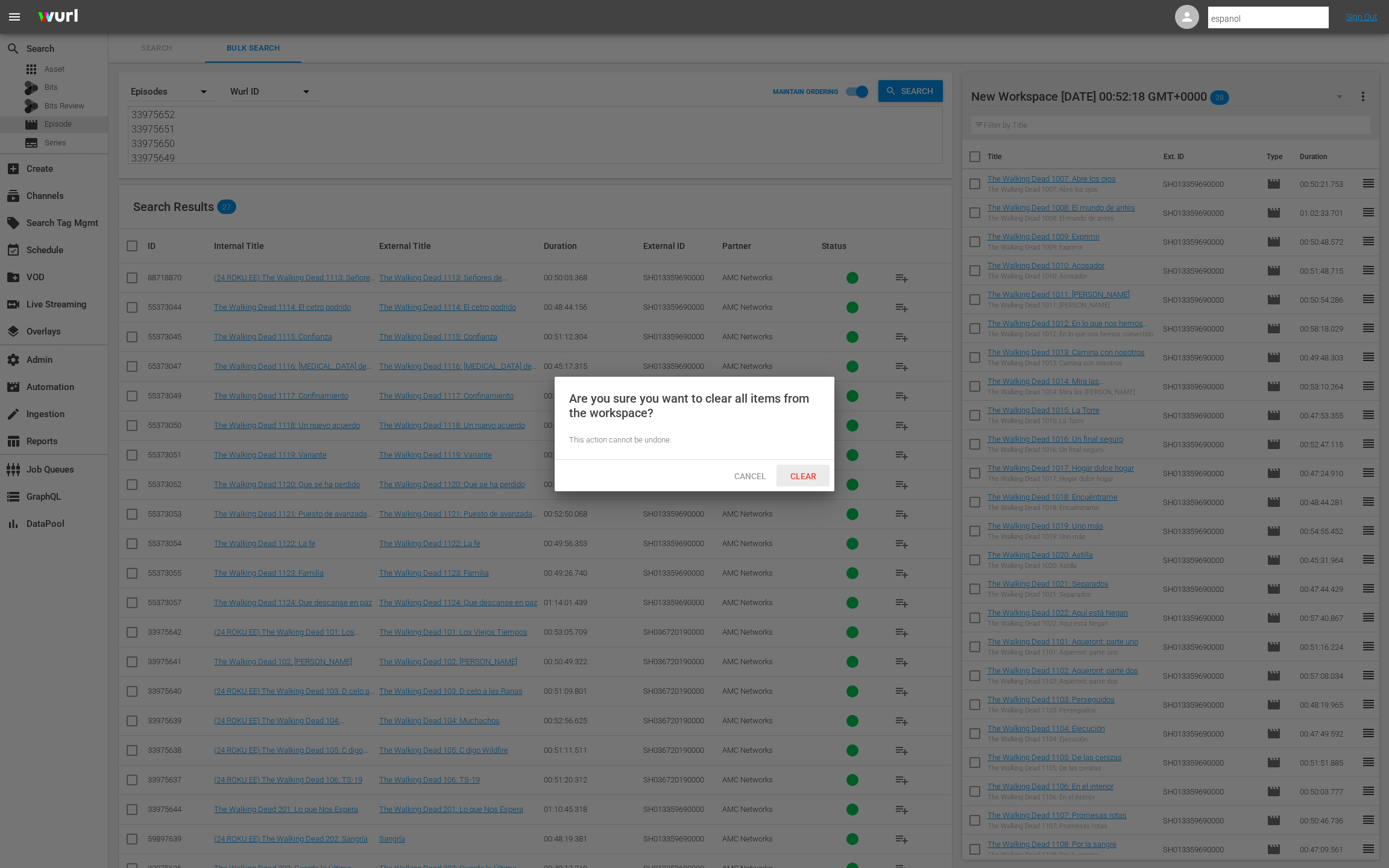
click at [803, 476] on span "Clear" at bounding box center [804, 476] width 46 height 10
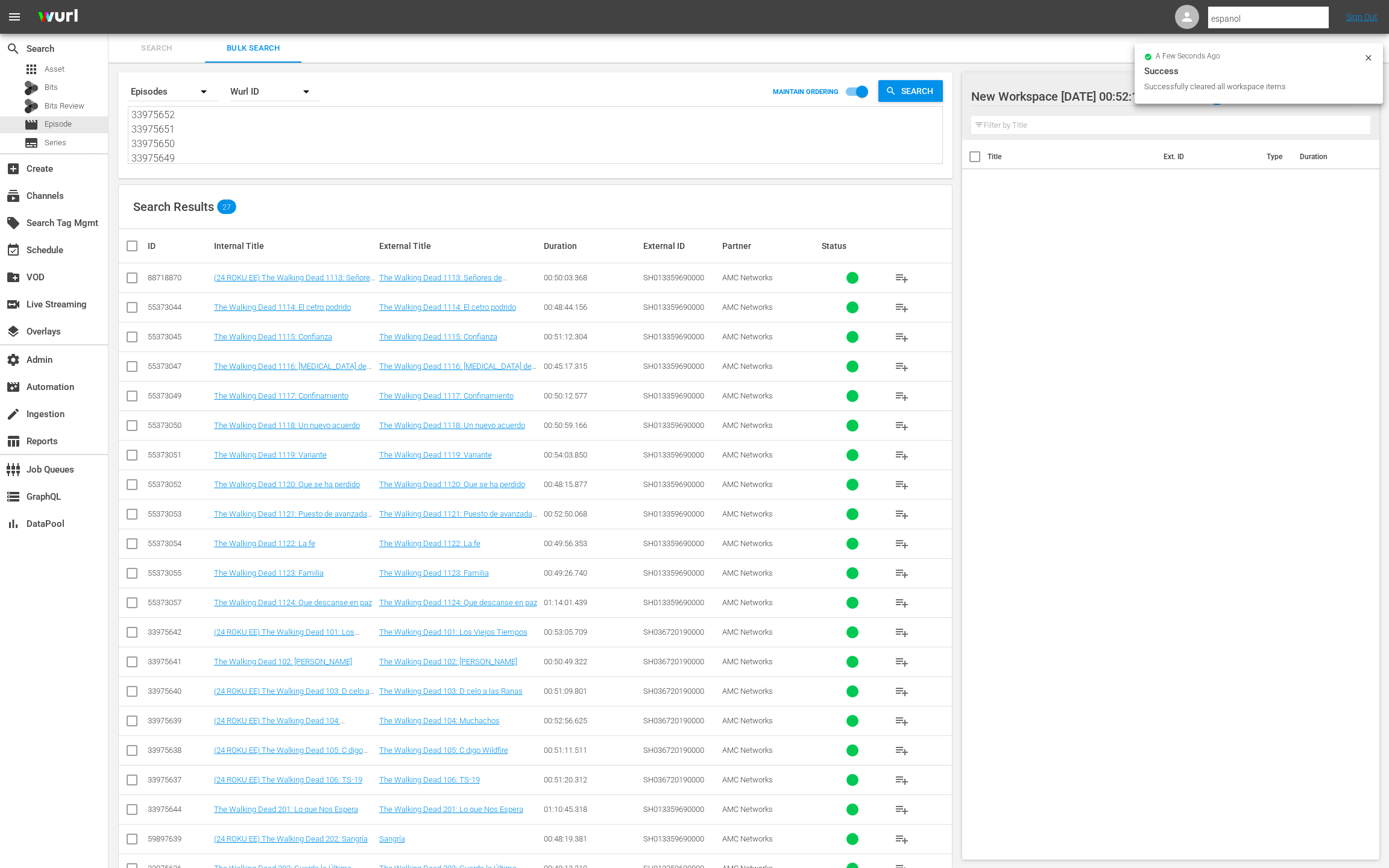
click at [134, 248] on input "checkbox" at bounding box center [137, 246] width 24 height 15
checkbox input "true"
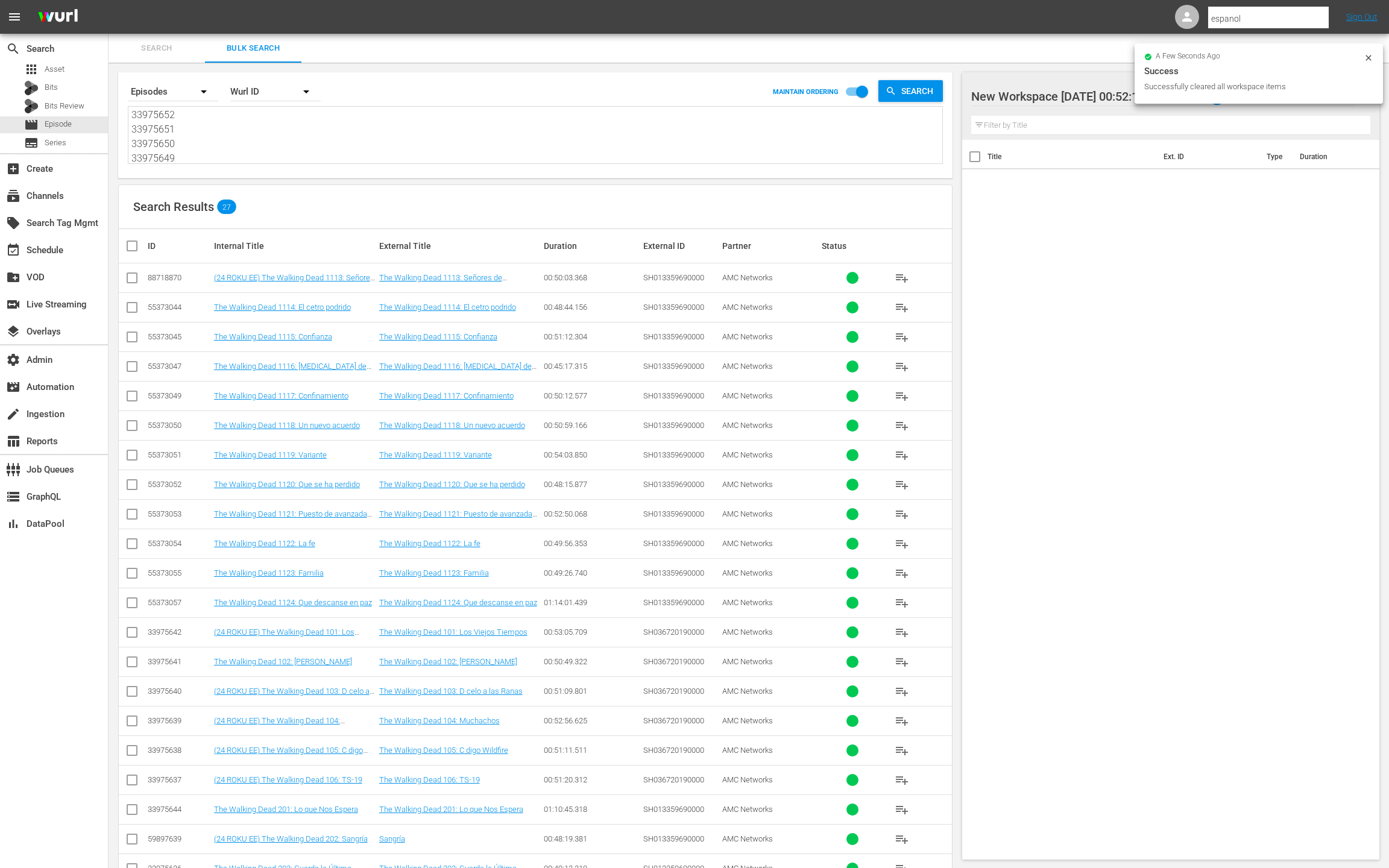
checkbox input "true"
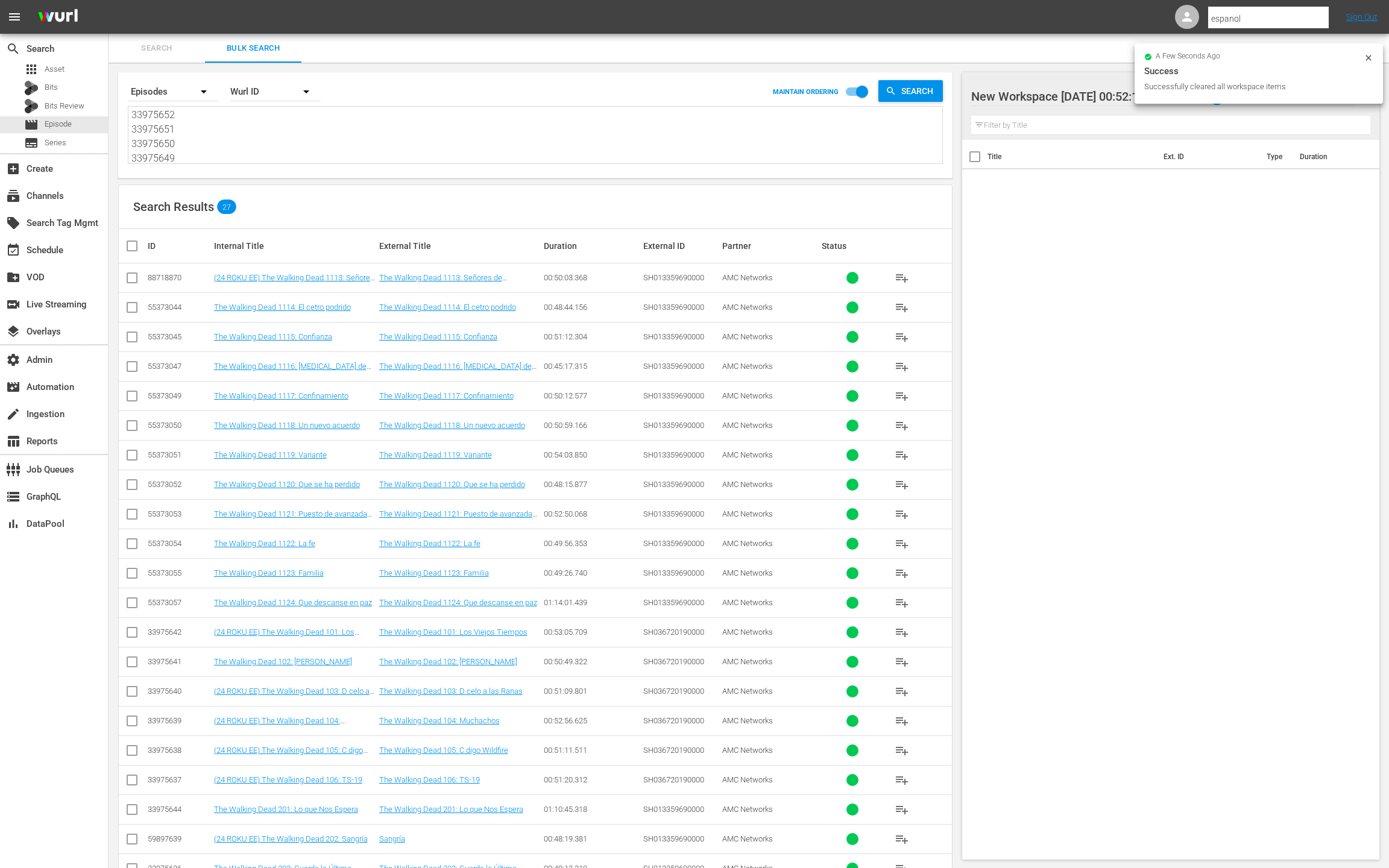
checkbox input "true"
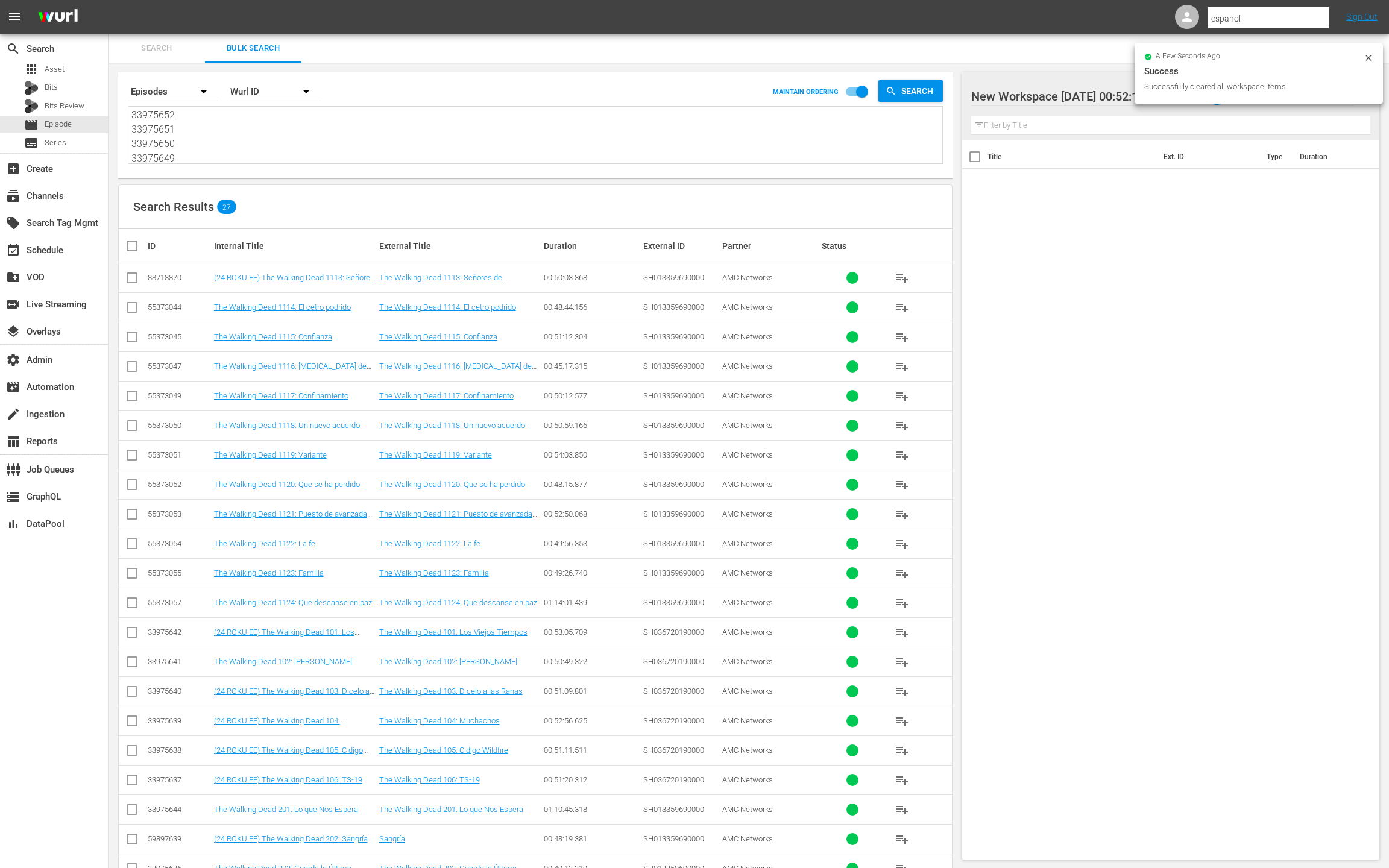
checkbox input "true"
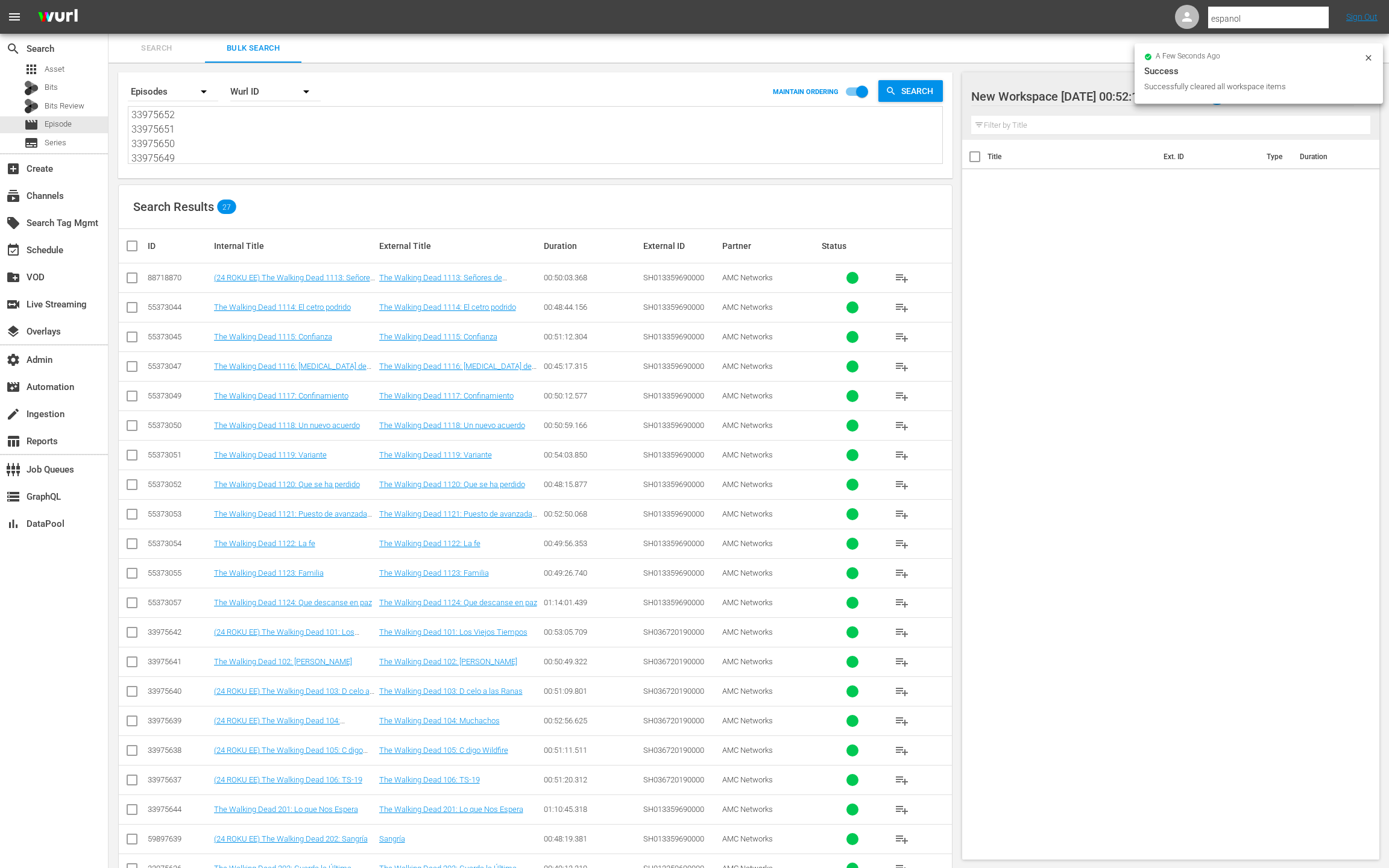
checkbox input "true"
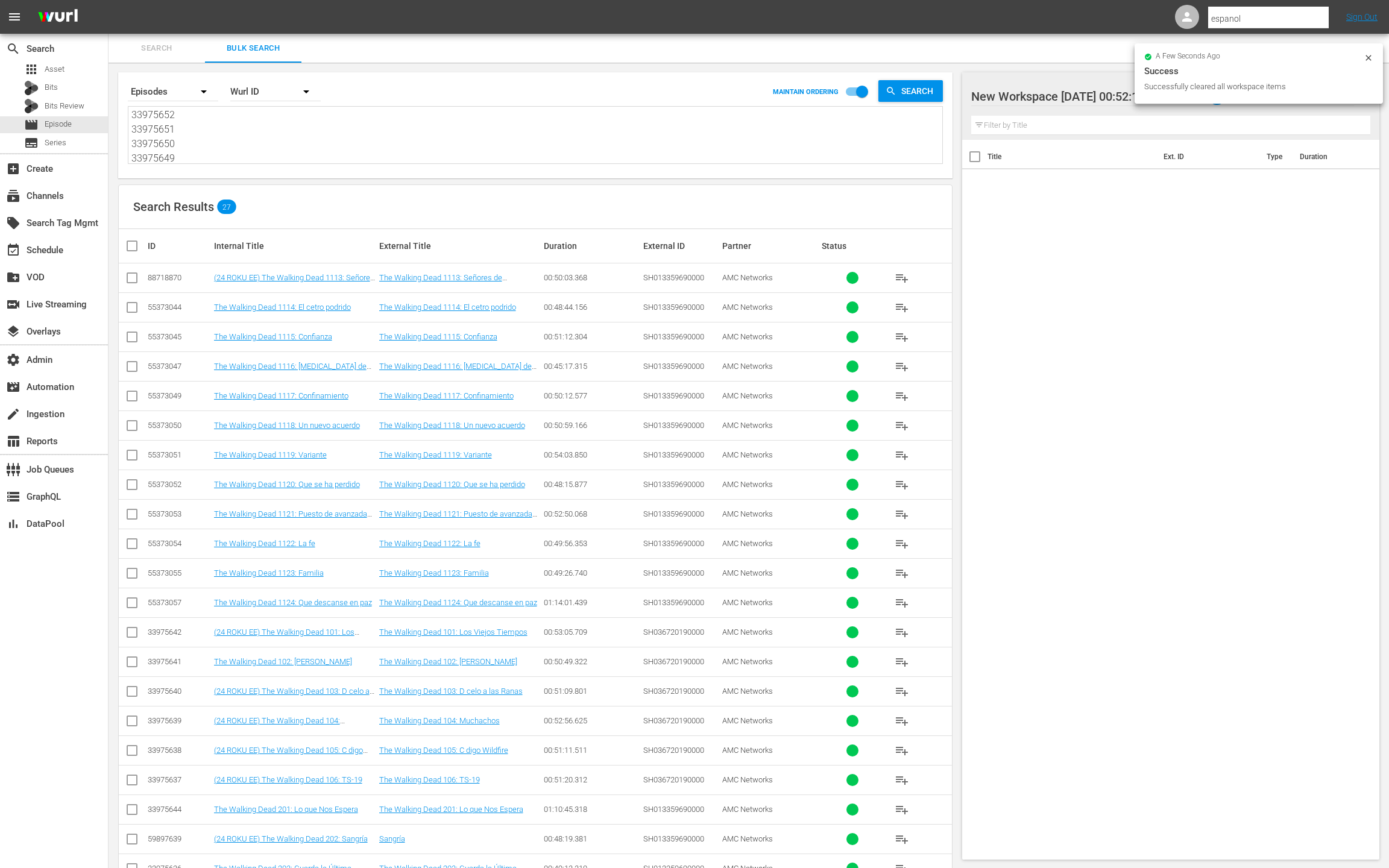
checkbox input "true"
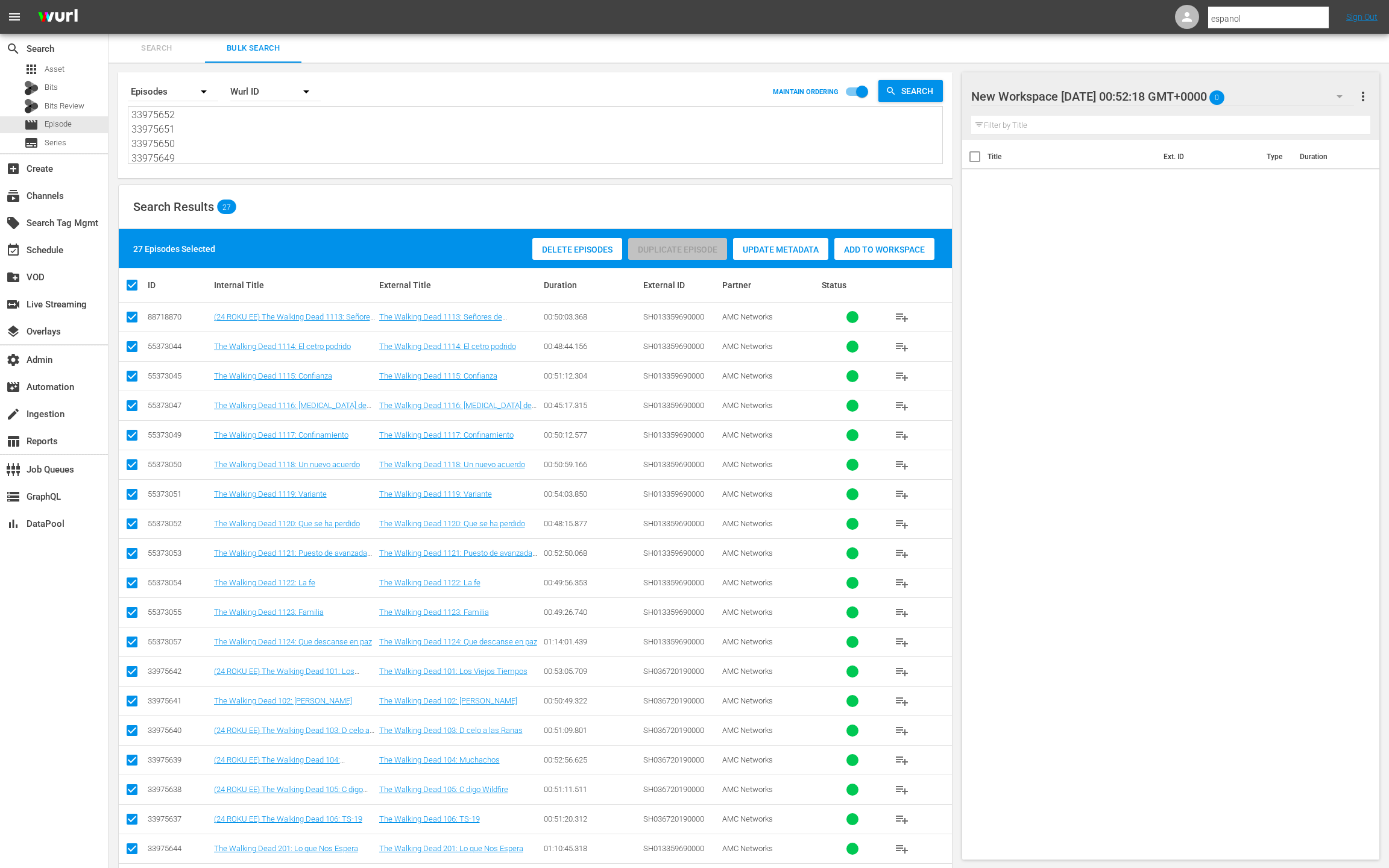
click at [857, 257] on div "Add to Workspace" at bounding box center [884, 250] width 100 height 23
click at [75, 255] on div "event_available Schedule" at bounding box center [54, 249] width 108 height 24
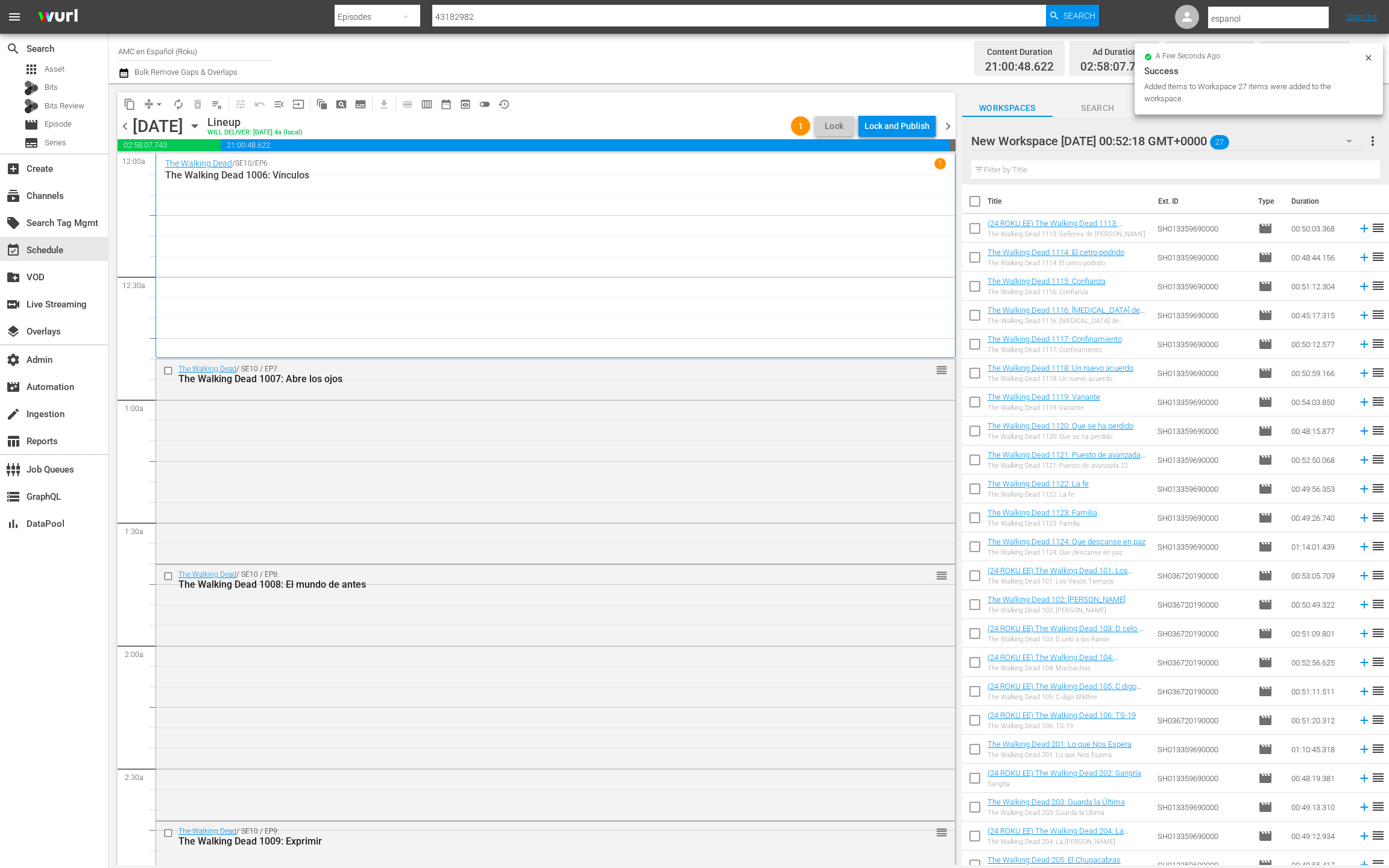
drag, startPoint x: 949, startPoint y: 129, endPoint x: 967, endPoint y: 141, distance: 21.6
click at [949, 129] on span "chevron_right" at bounding box center [948, 126] width 15 height 15
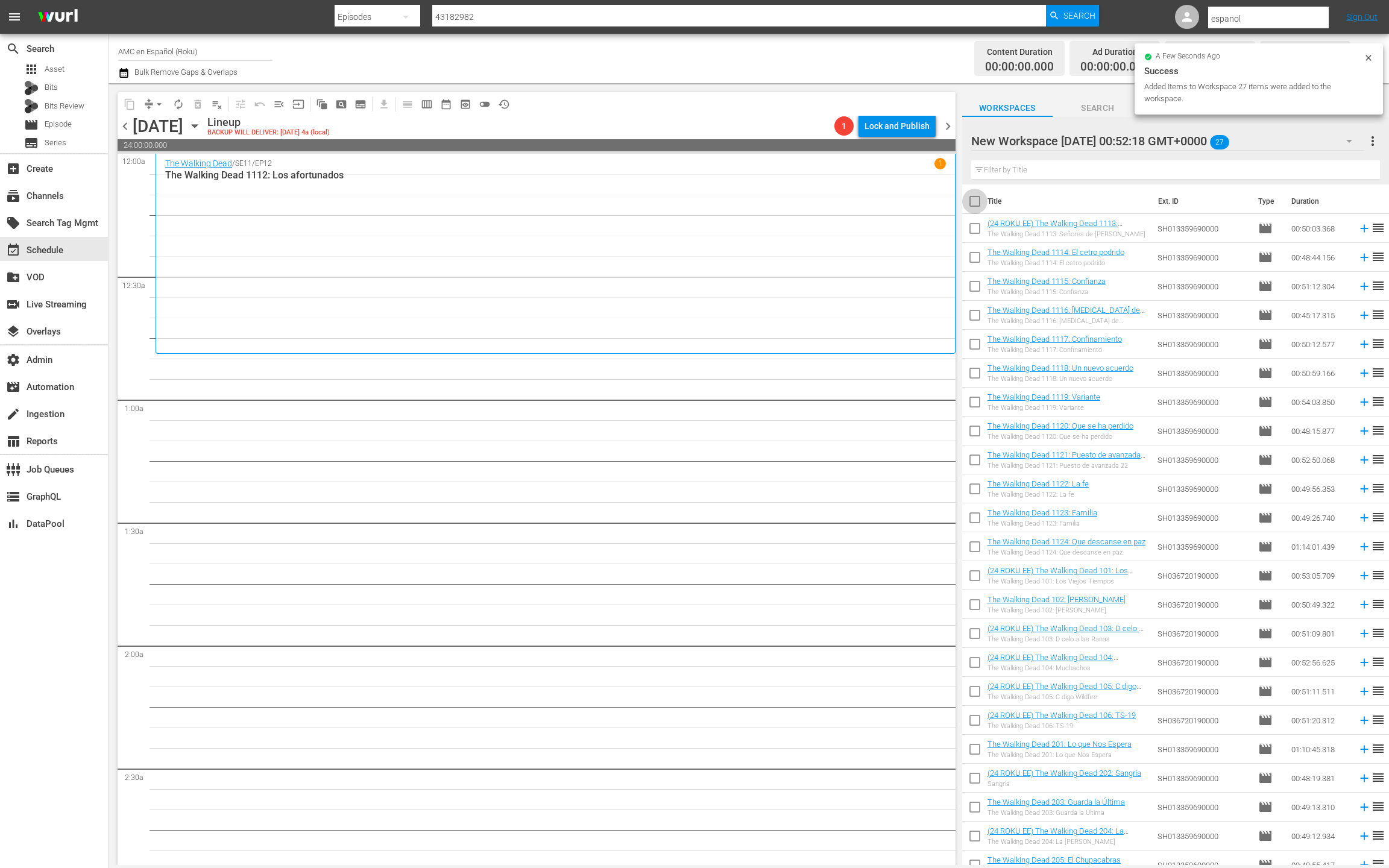
click at [975, 204] on input "checkbox" at bounding box center [975, 204] width 25 height 25
checkbox input "true"
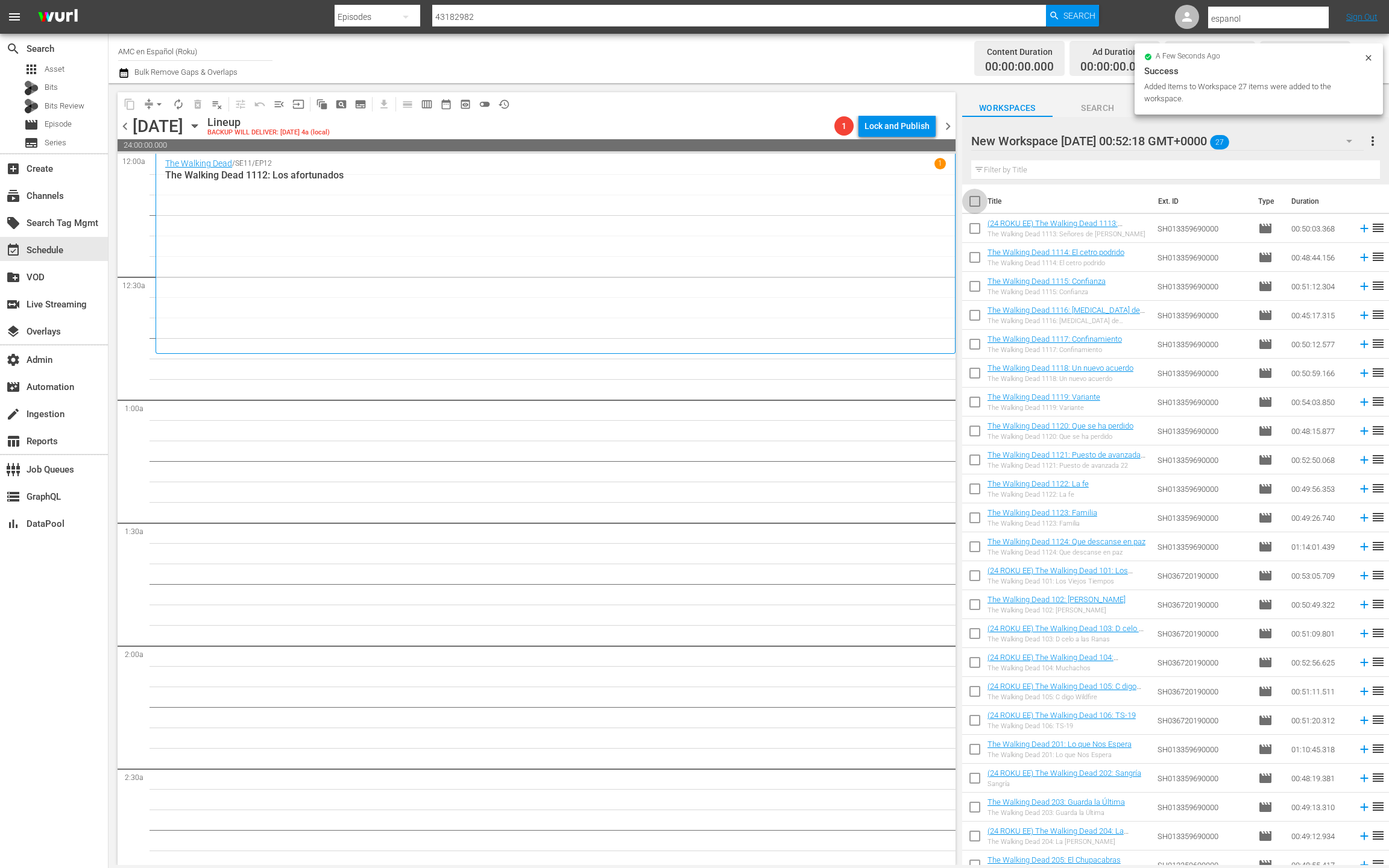
checkbox input "true"
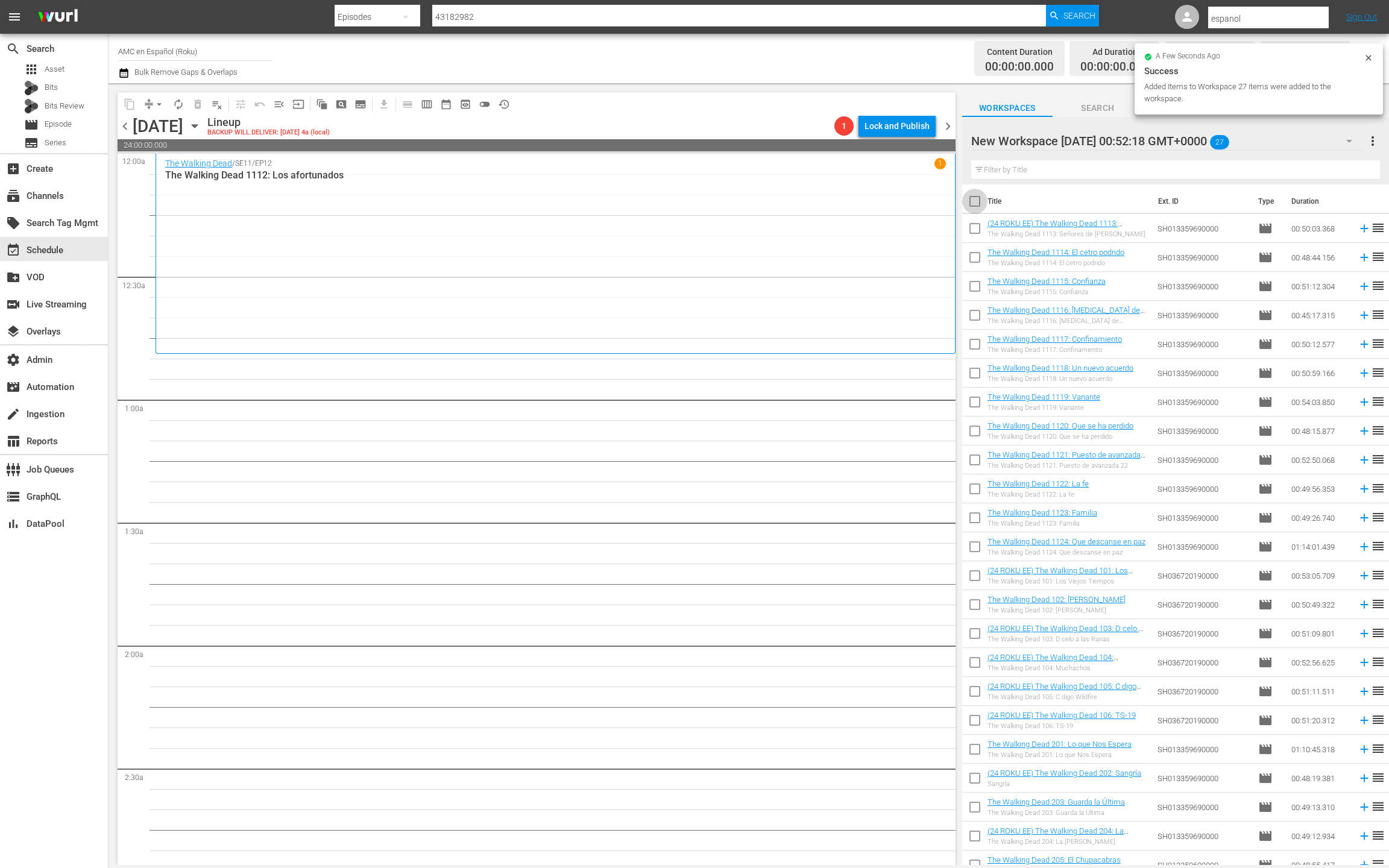
checkbox input "true"
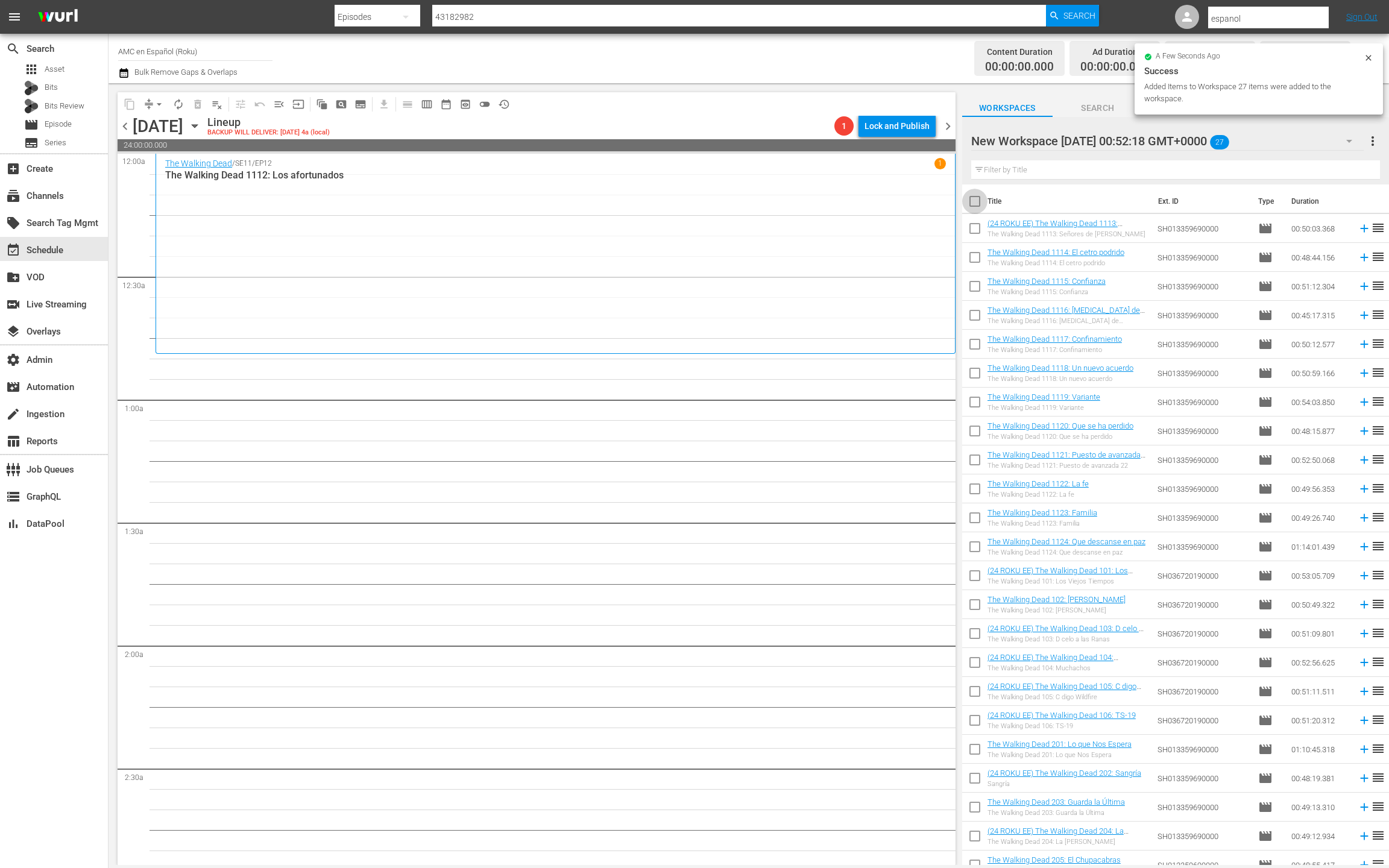
checkbox input "true"
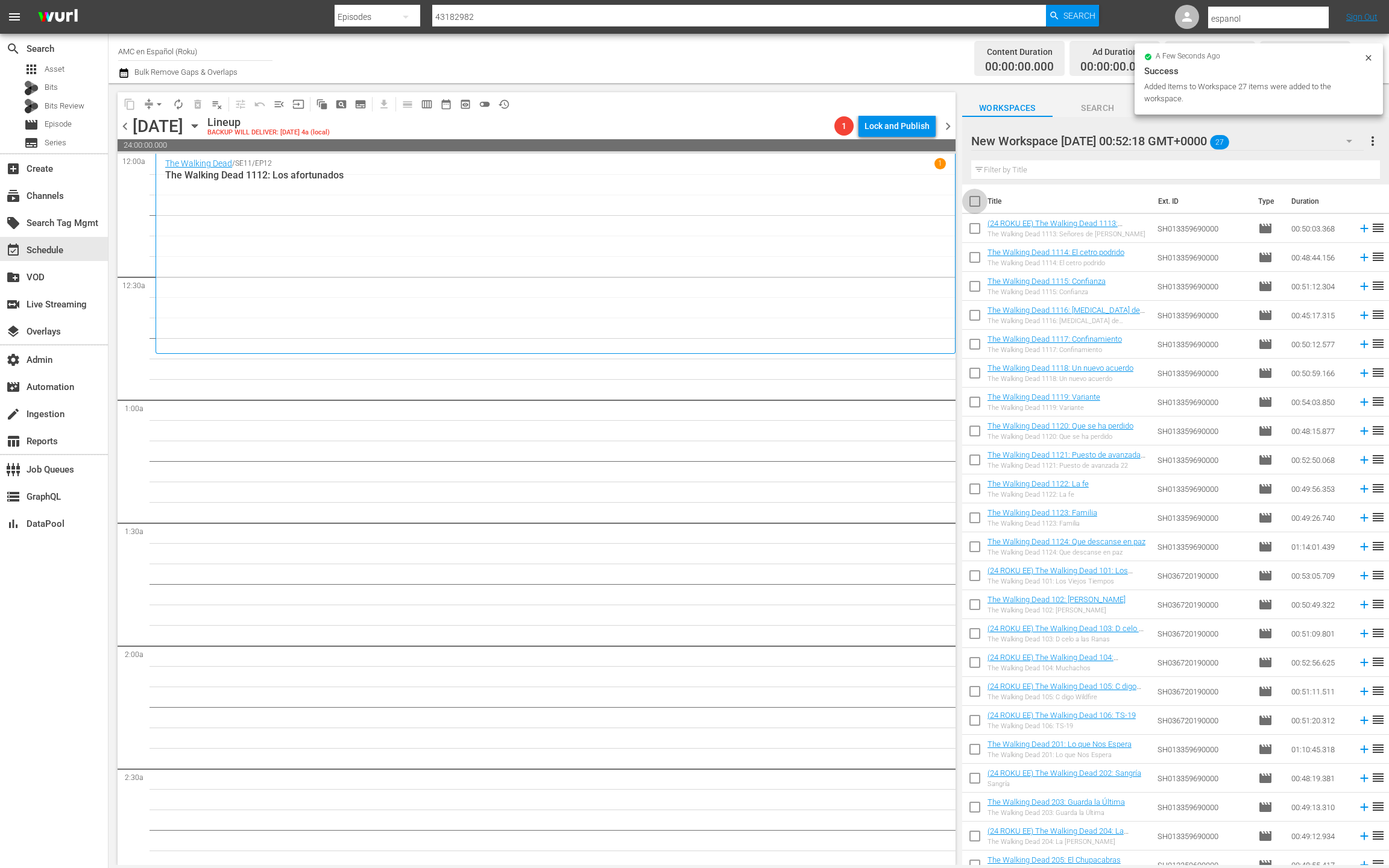
checkbox input "true"
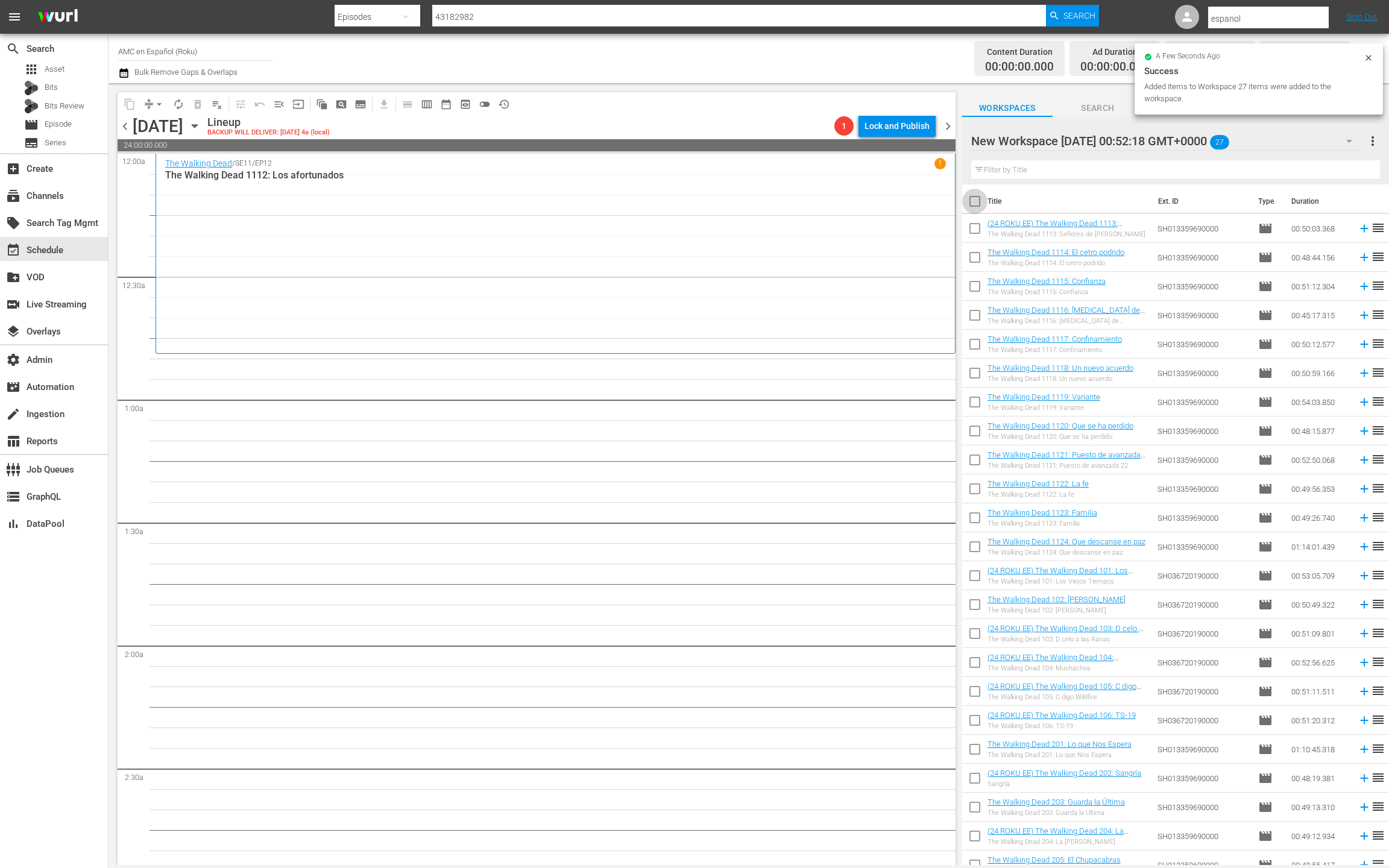
checkbox input "true"
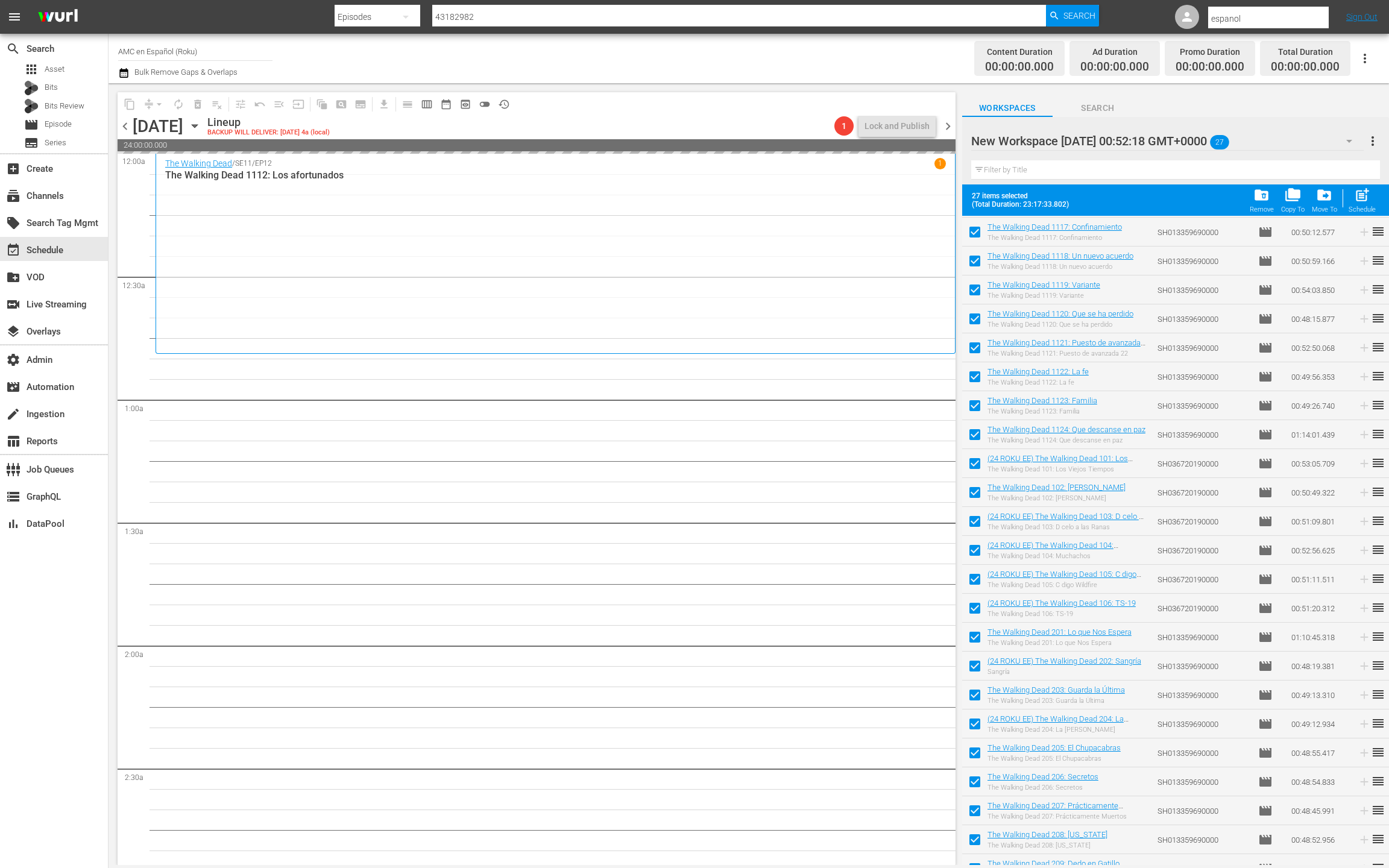
scroll to position [160, 0]
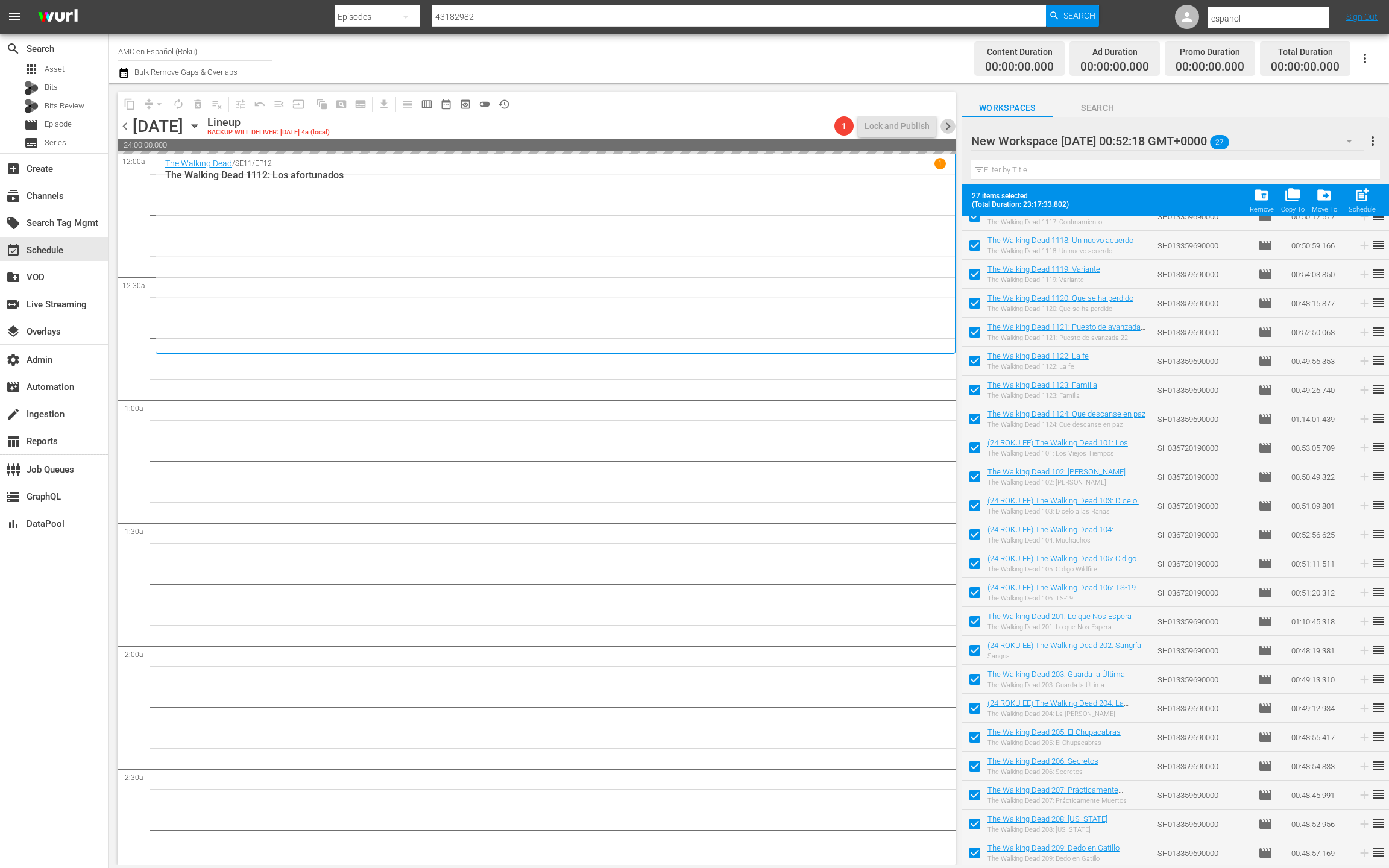
click at [953, 127] on span "chevron_right" at bounding box center [948, 126] width 15 height 15
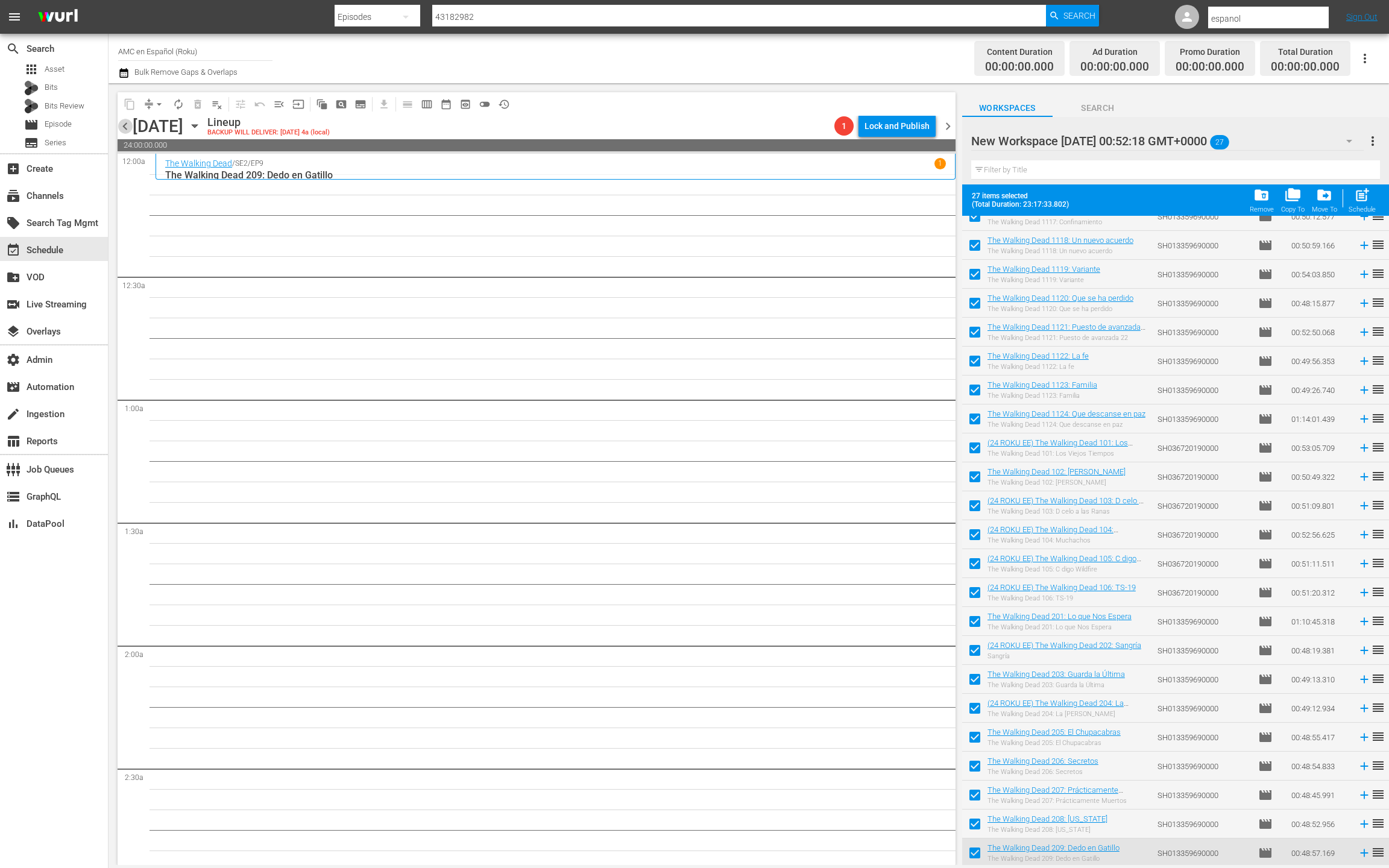
click at [127, 129] on span "chevron_left" at bounding box center [125, 126] width 15 height 15
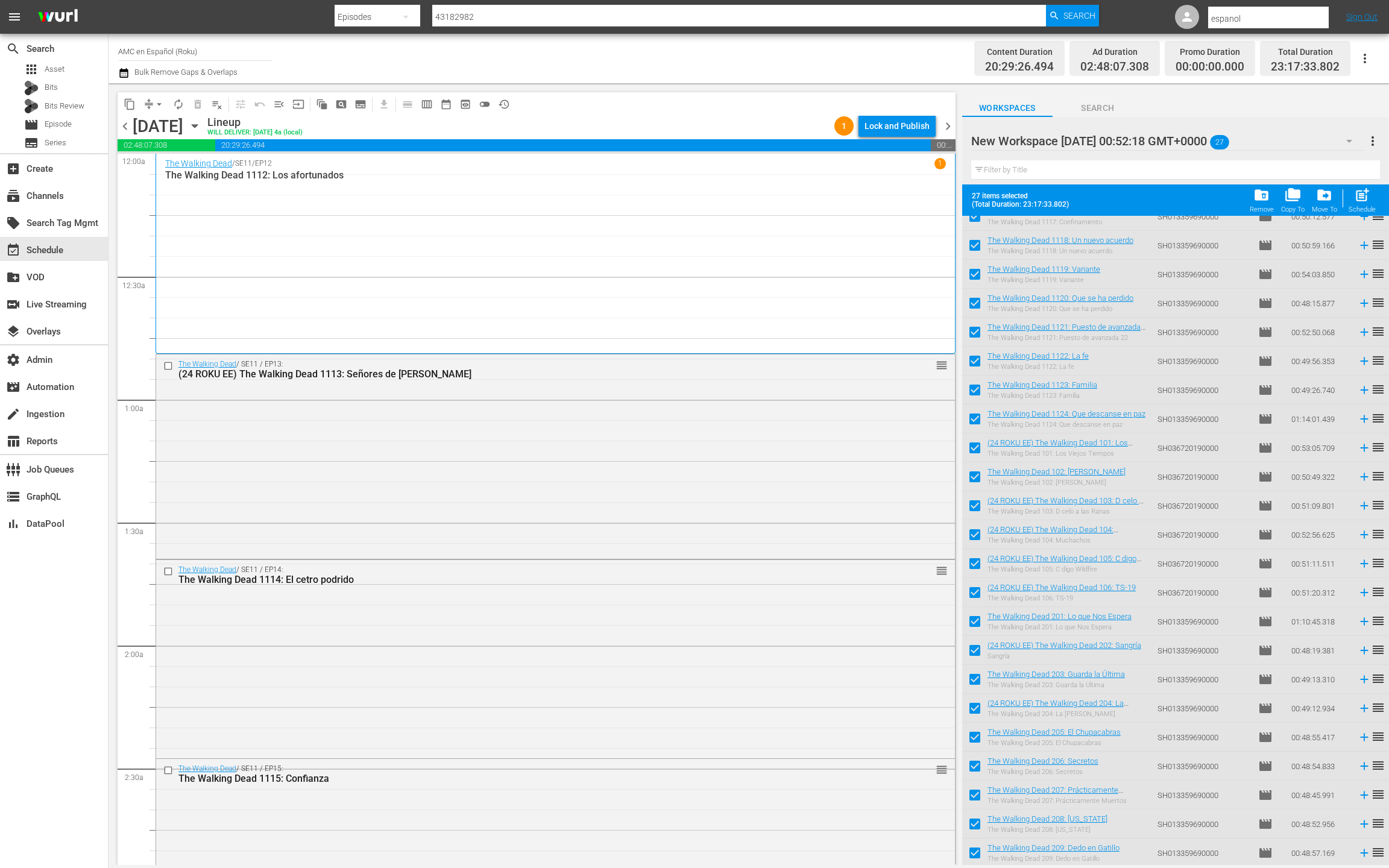
click at [888, 131] on div "Lock and Publish" at bounding box center [897, 125] width 65 height 22
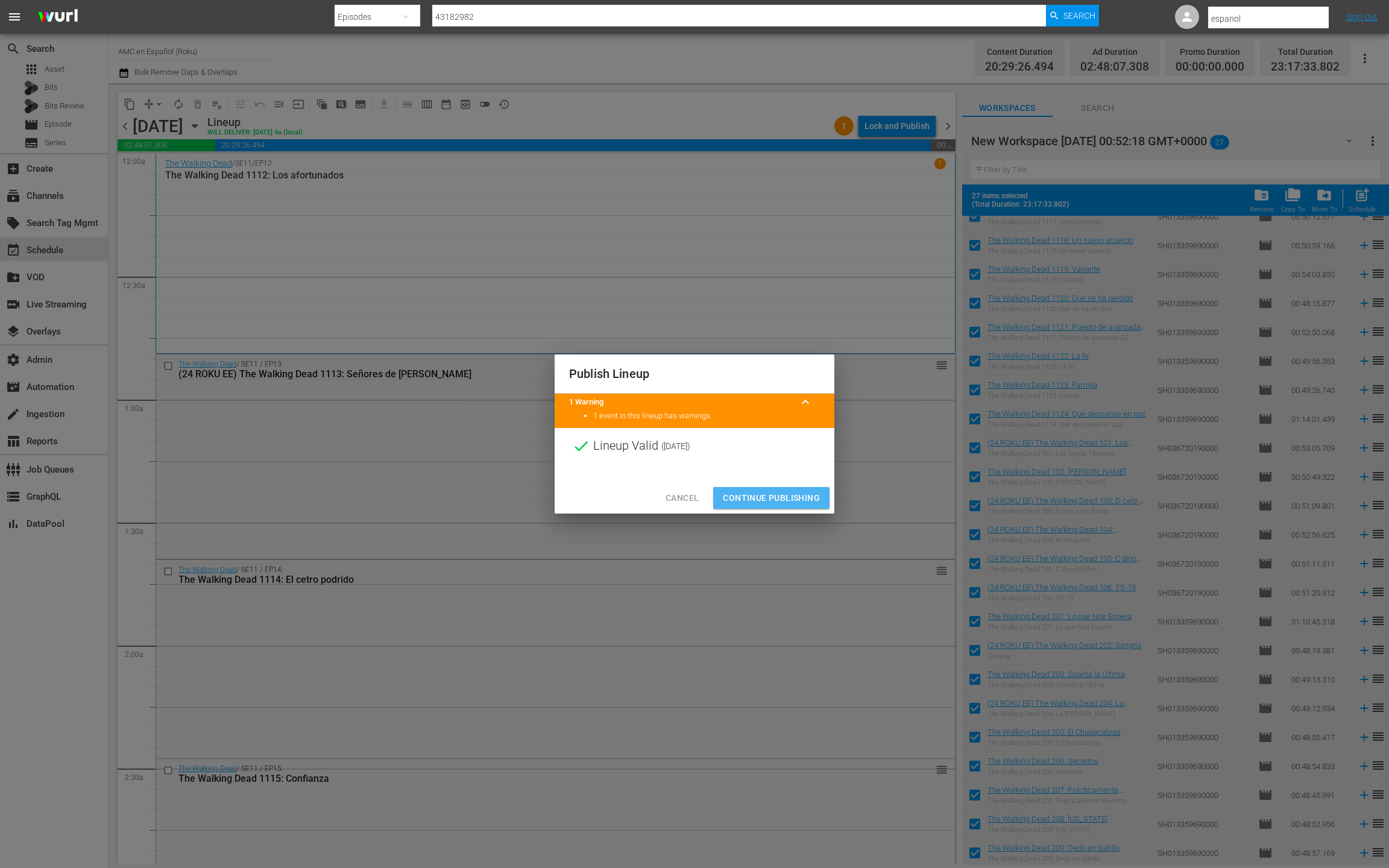
drag, startPoint x: 780, startPoint y: 497, endPoint x: 716, endPoint y: 422, distance: 98.6
click at [780, 495] on span "Continue Publishing" at bounding box center [771, 498] width 97 height 15
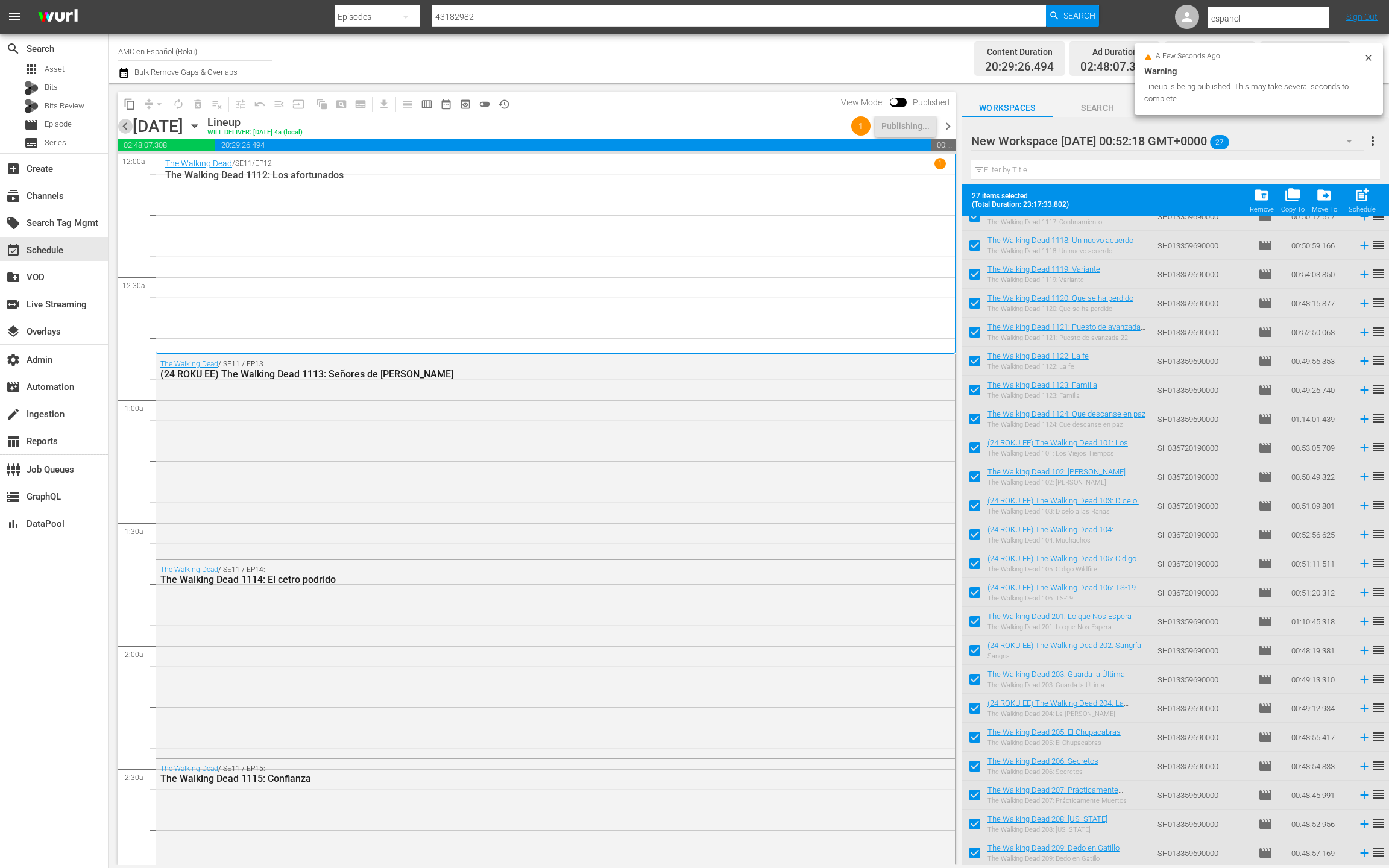
click at [123, 127] on span "chevron_left" at bounding box center [125, 126] width 15 height 15
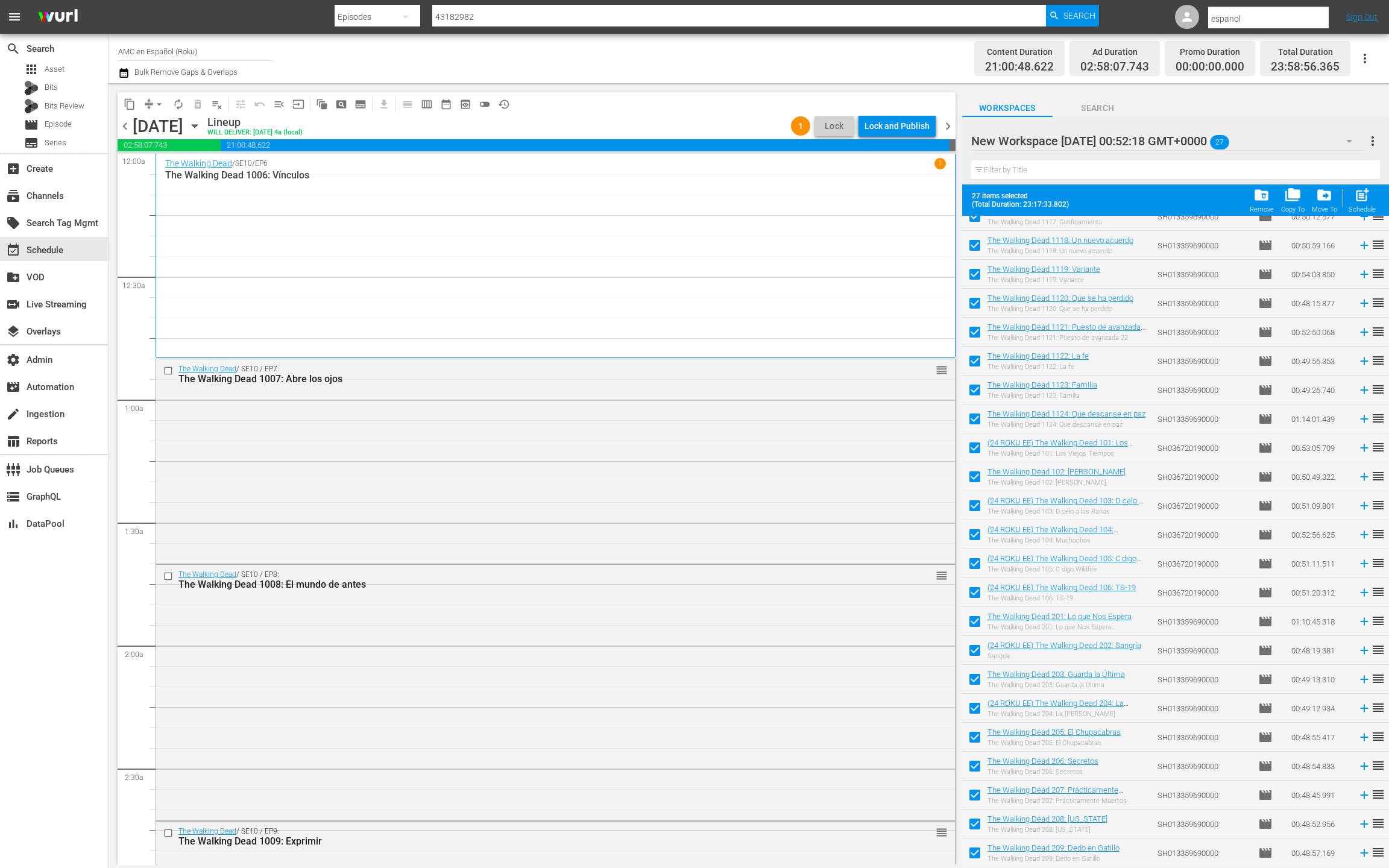
click at [890, 130] on div "Lock and Publish" at bounding box center [897, 125] width 65 height 22
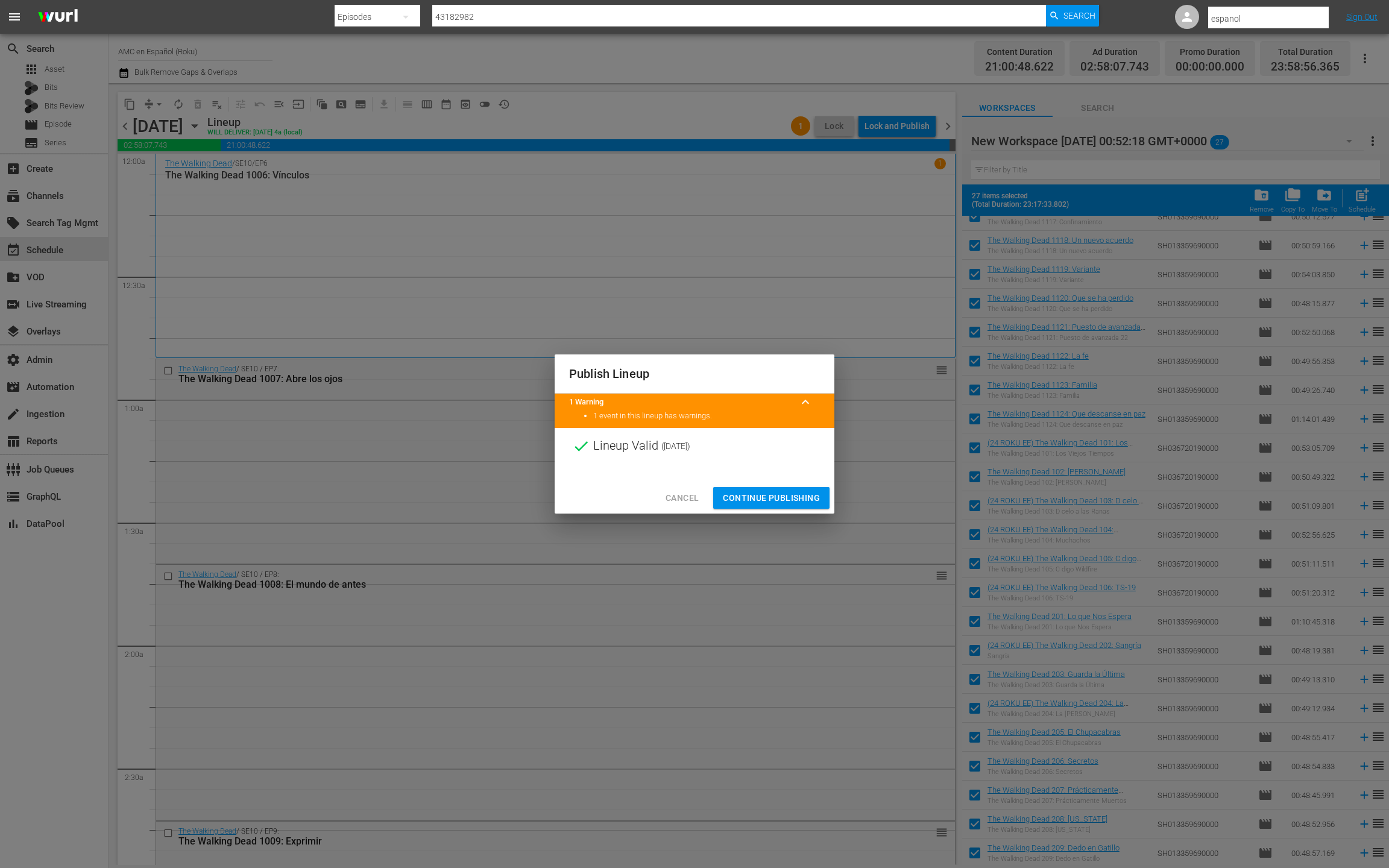
click at [789, 503] on span "Continue Publishing" at bounding box center [771, 498] width 97 height 15
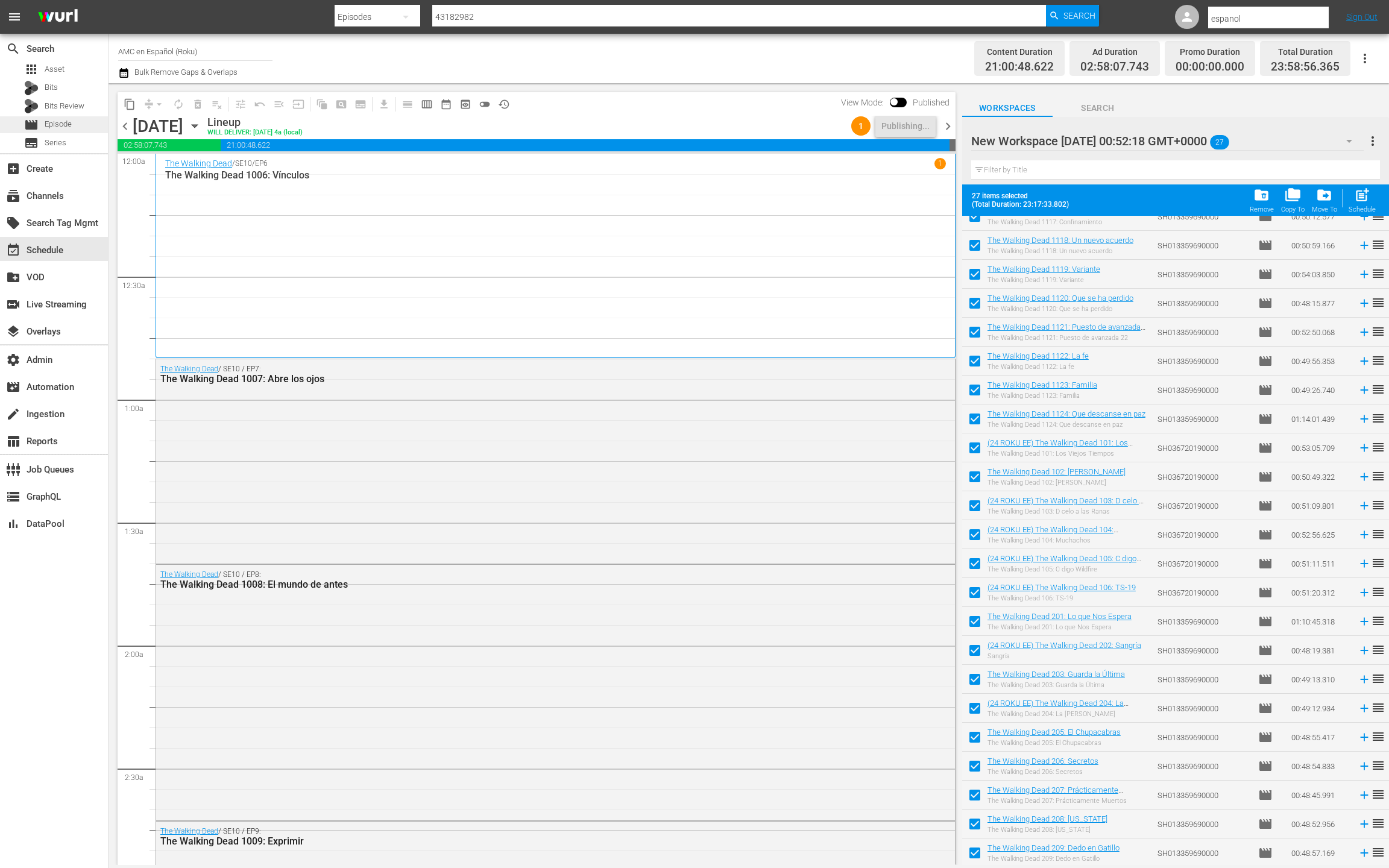
click at [70, 125] on span "Episode" at bounding box center [58, 124] width 27 height 12
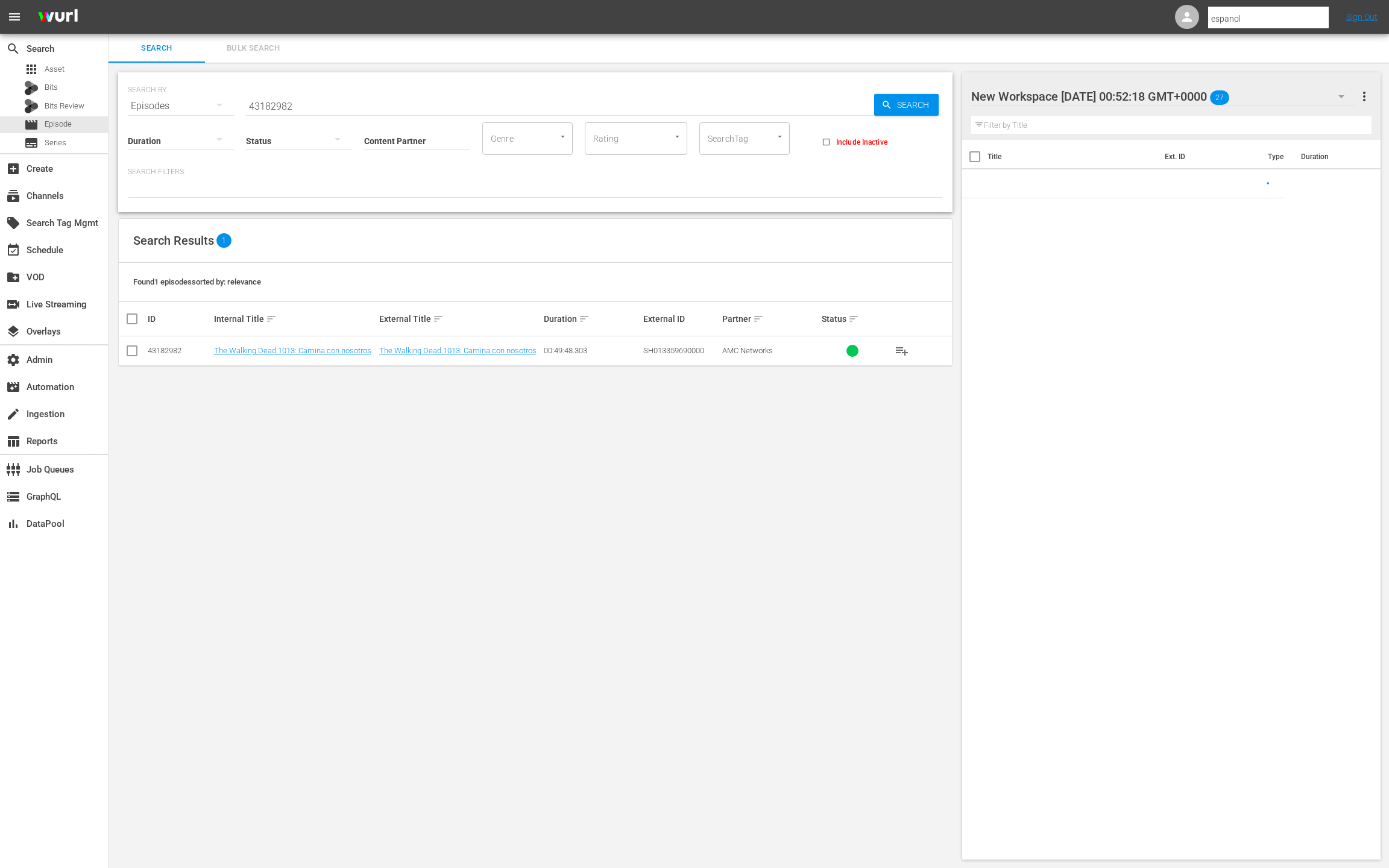
click at [262, 49] on span "Bulk Search" at bounding box center [253, 48] width 82 height 14
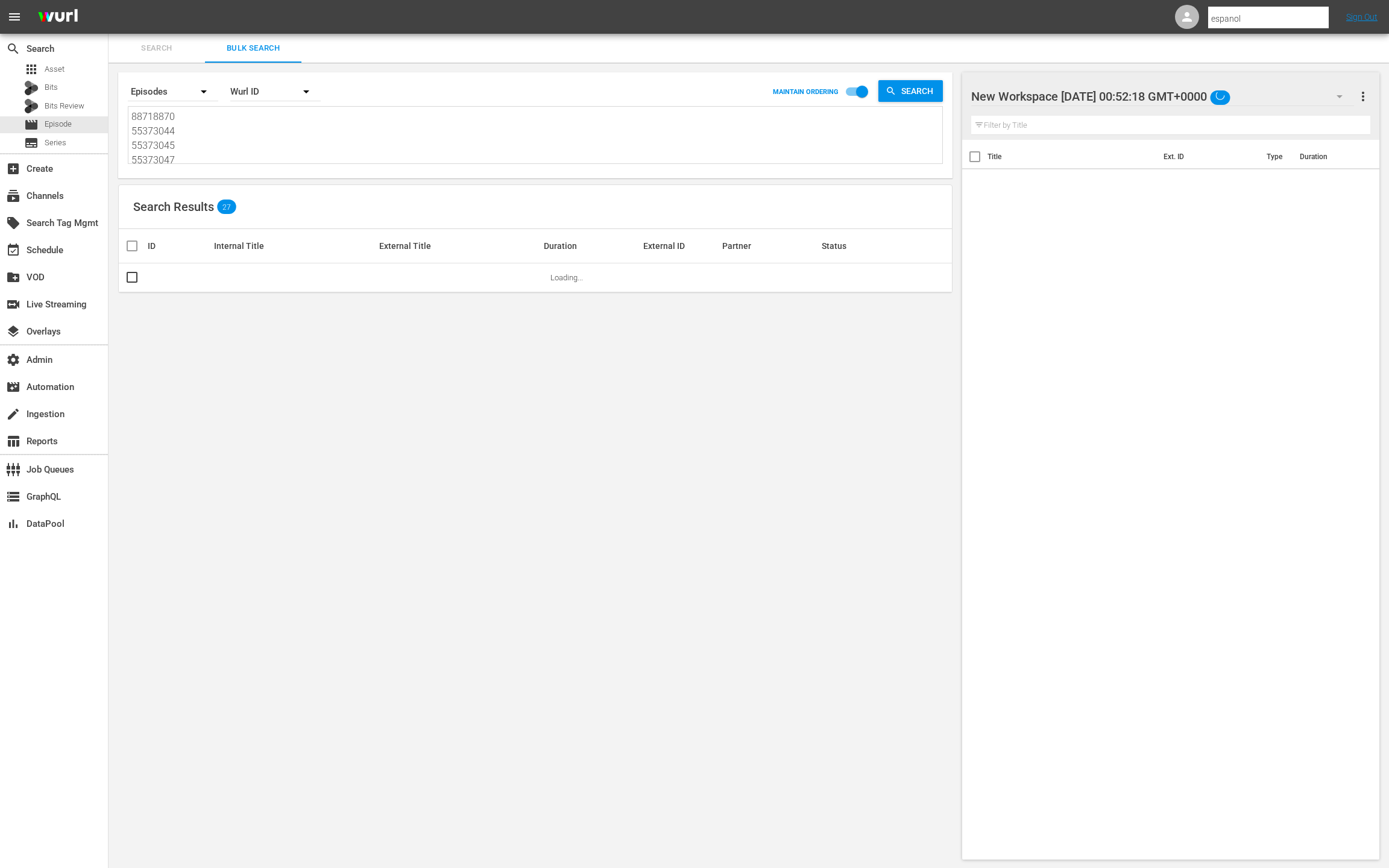
click at [268, 140] on textarea "88718870 55373044 55373045 55373047 55373049 55373050 55373051 55373052 5537305…" at bounding box center [537, 137] width 811 height 55
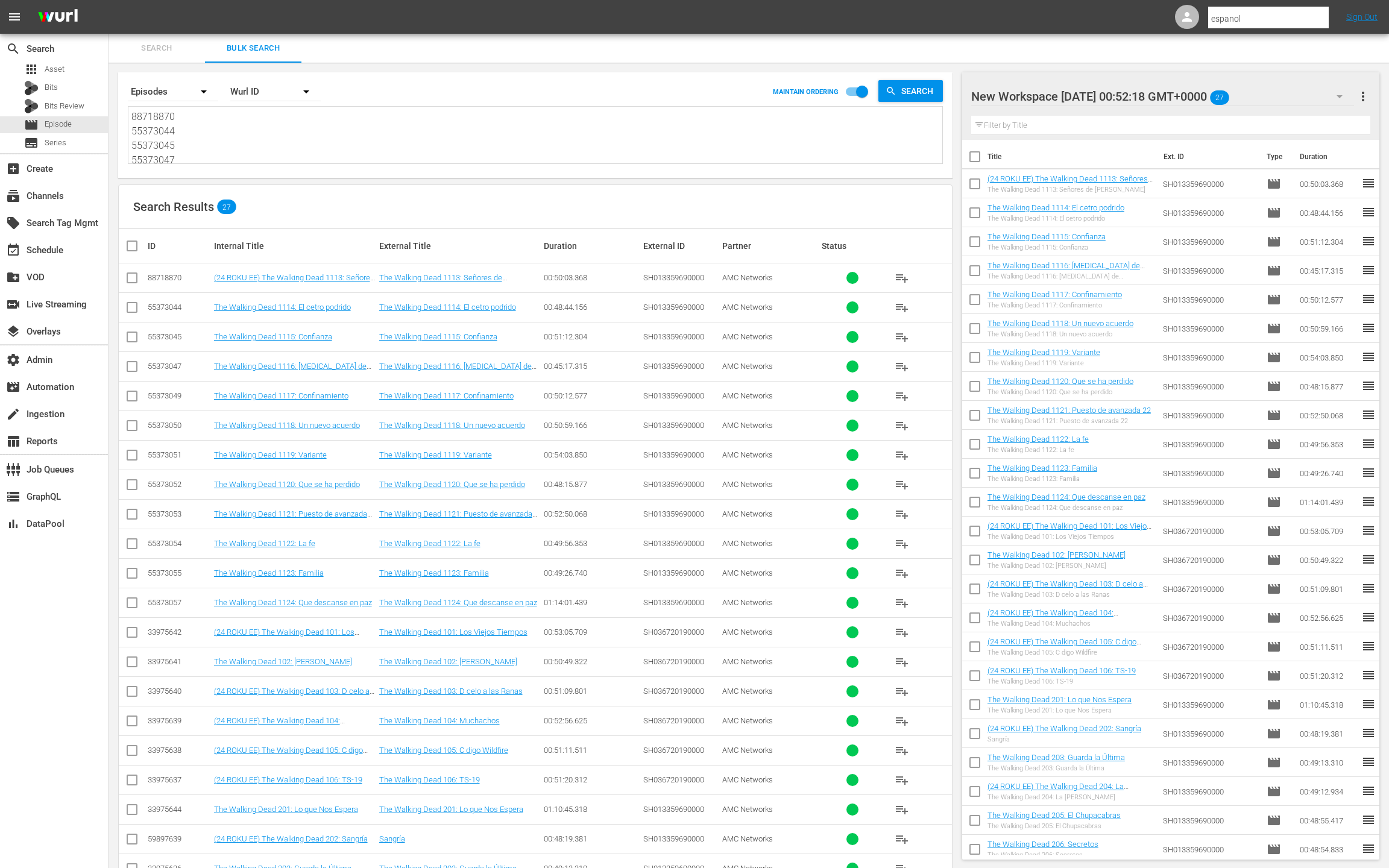
paste textarea "33975648 33975647 33975646 33975645 33975593 33975592 33975591 33975590 3397558…"
type textarea "33975648 33975647 33975646 33975645 33975593 33975592 33975591 33975590 3397558…"
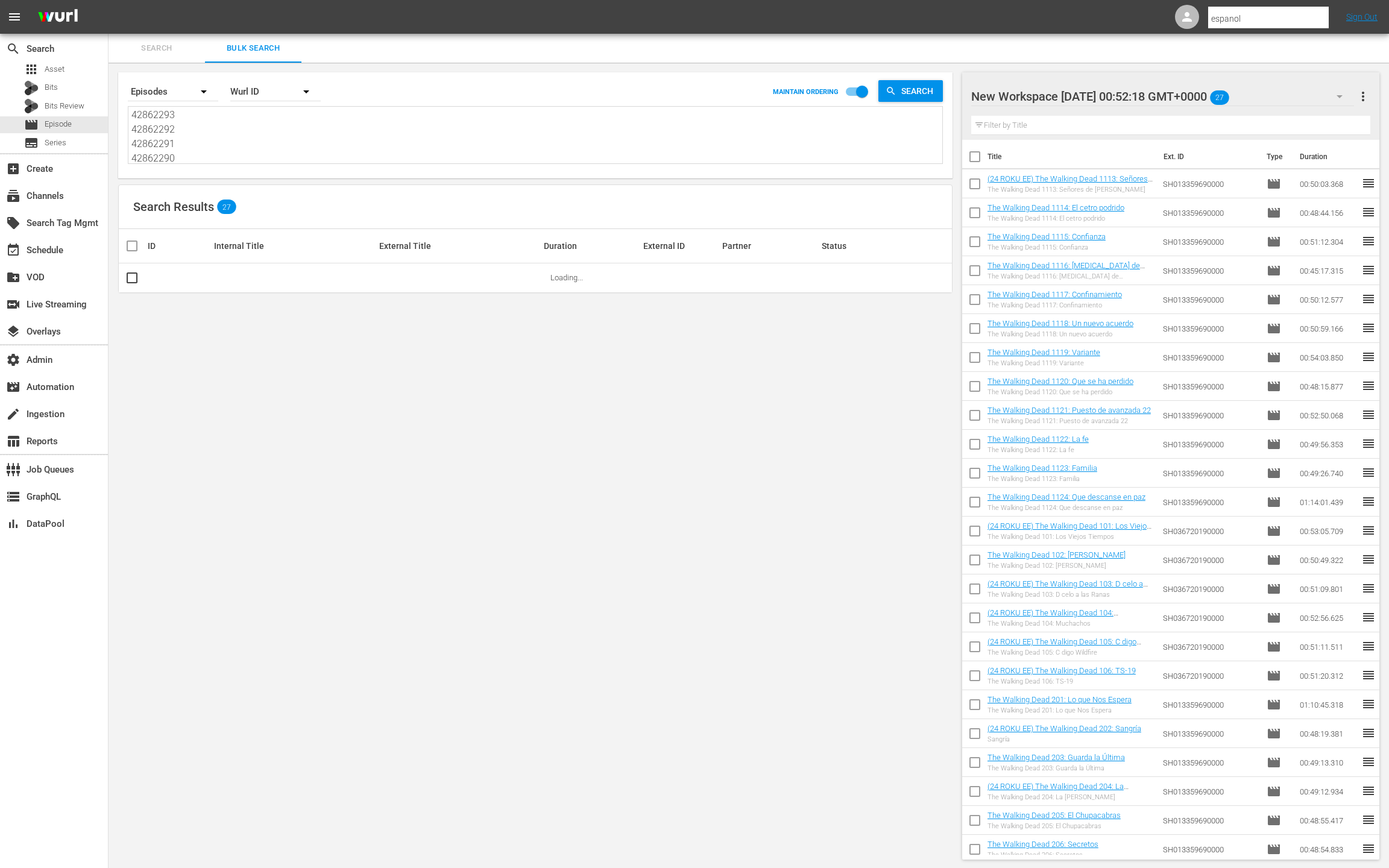
type textarea "33975648 33975647 33975646 33975645 33975593 33975592 33975591 33975590 3397558…"
click at [1363, 99] on span "more_vert" at bounding box center [1363, 97] width 15 height 15
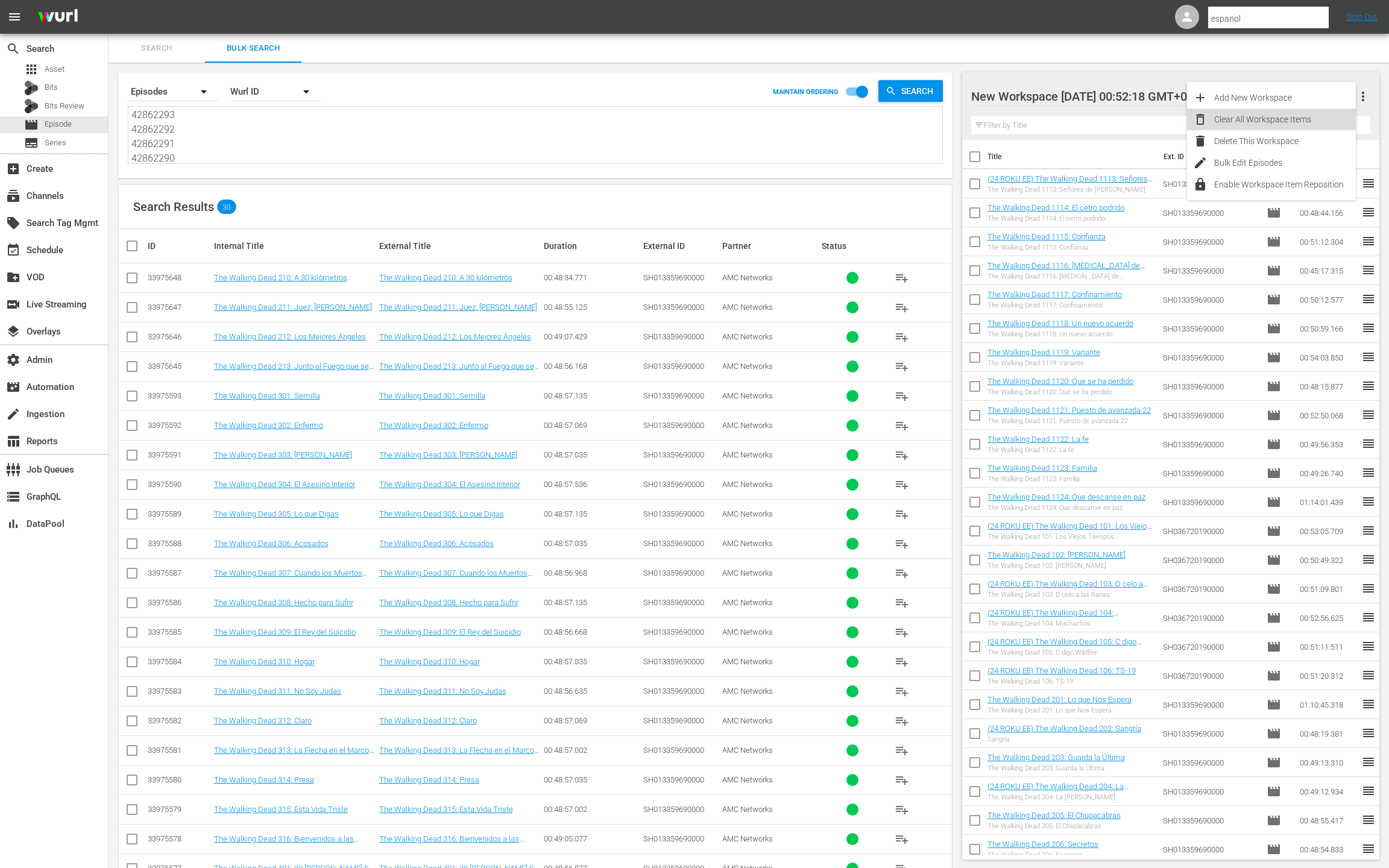
click at [1260, 121] on div "Clear All Workspace Items" at bounding box center [1285, 119] width 142 height 22
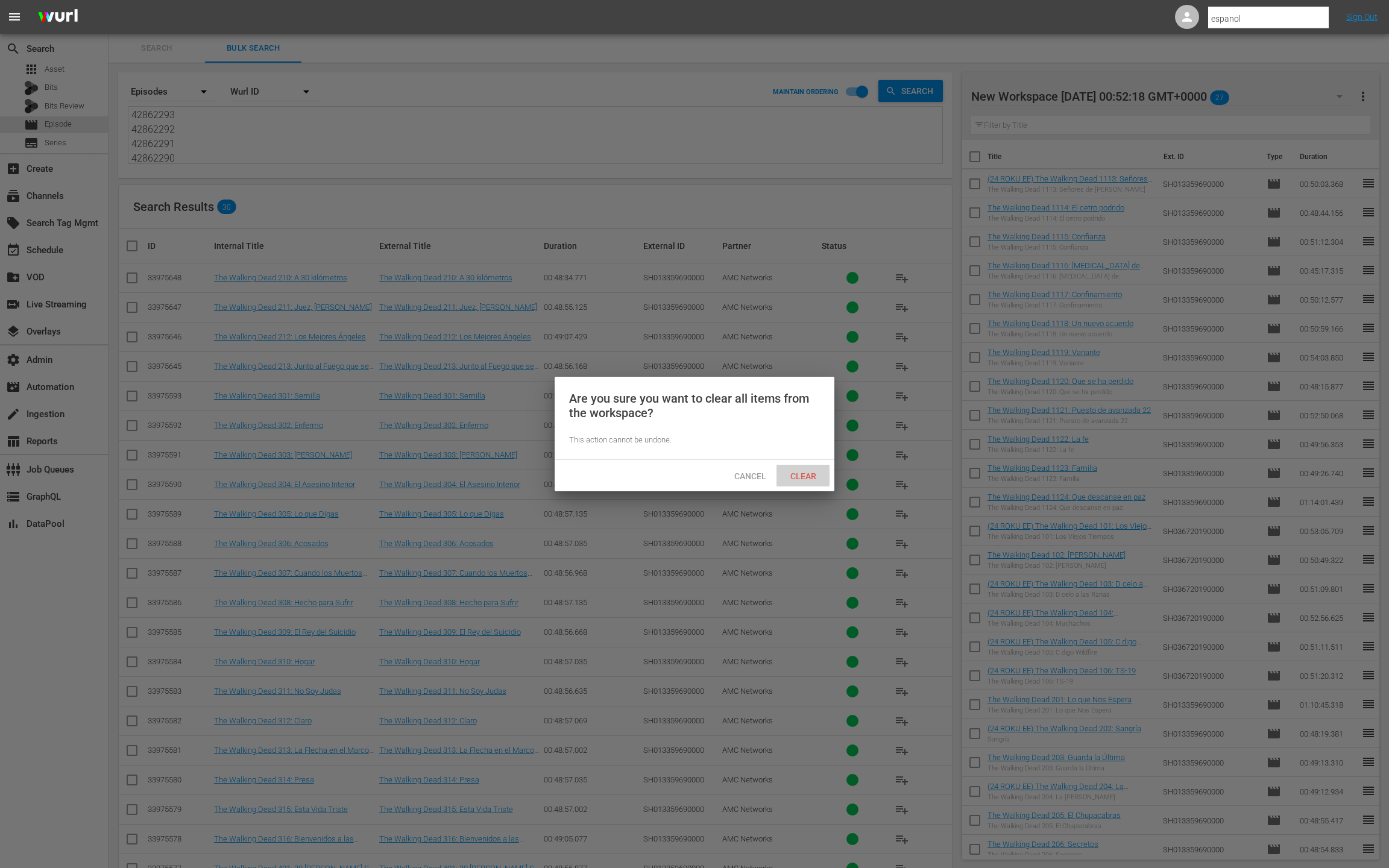
click at [798, 475] on span "Clear" at bounding box center [804, 476] width 46 height 10
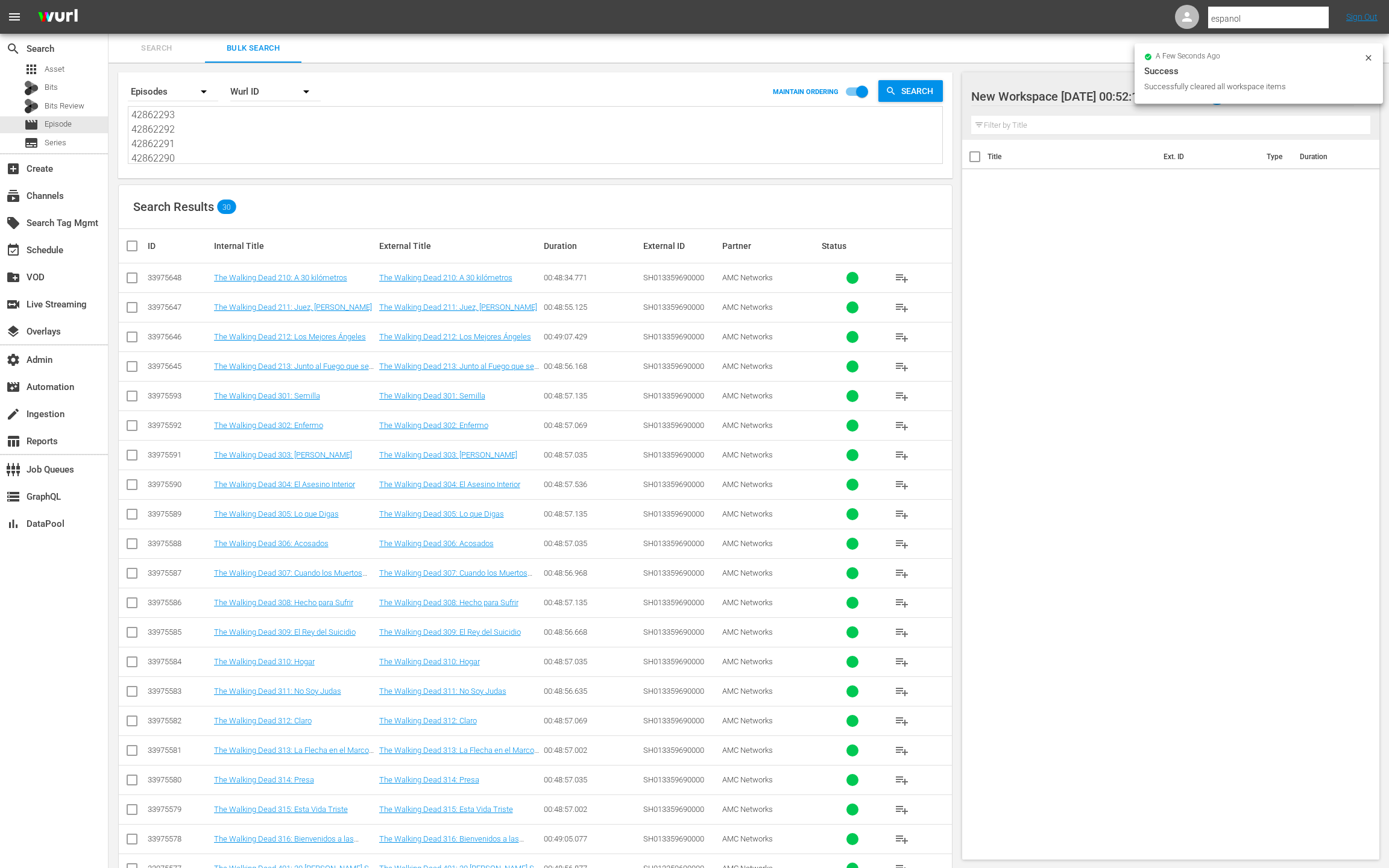
click at [134, 248] on input "checkbox" at bounding box center [137, 246] width 24 height 15
checkbox input "true"
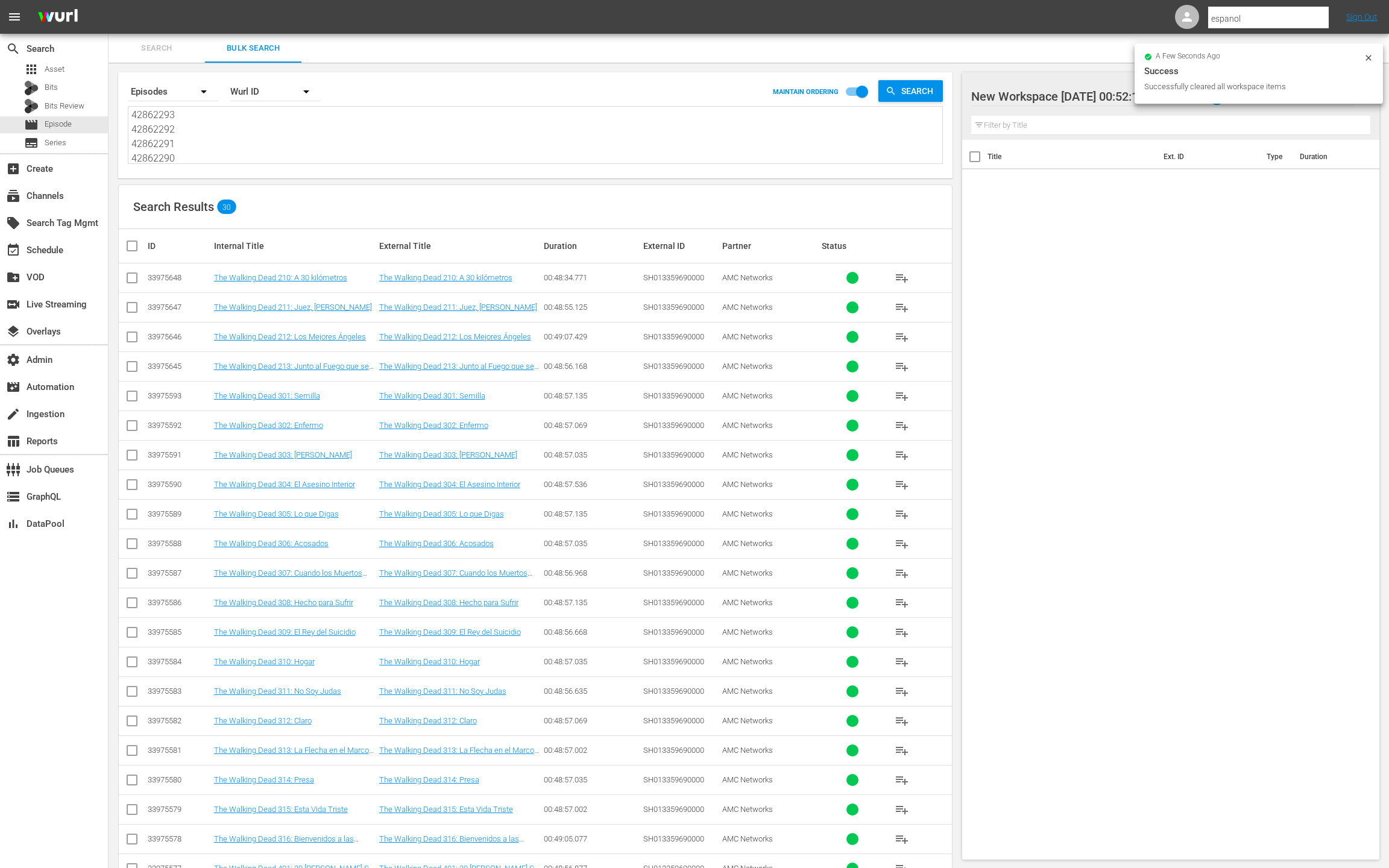
checkbox input "true"
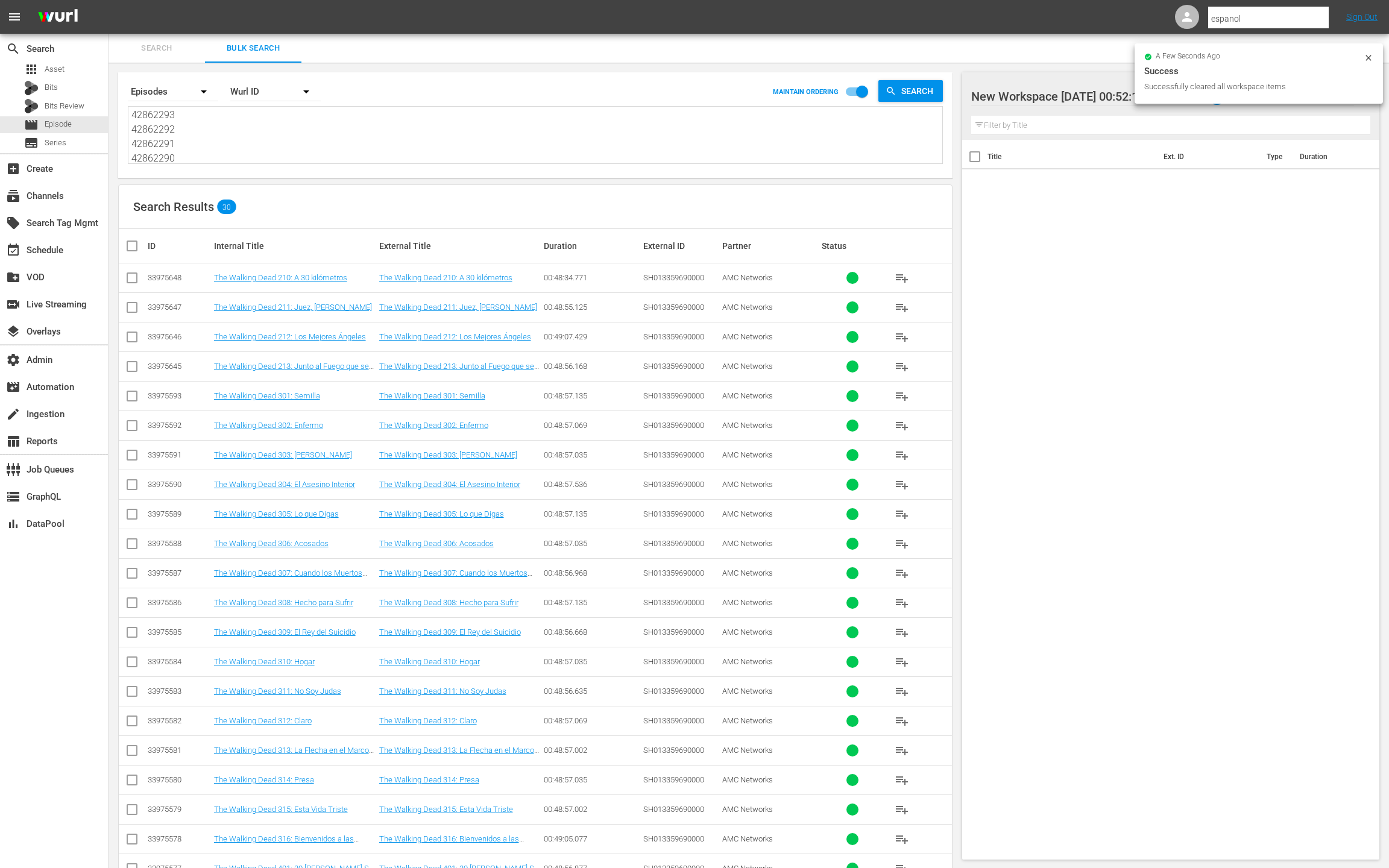
checkbox input "true"
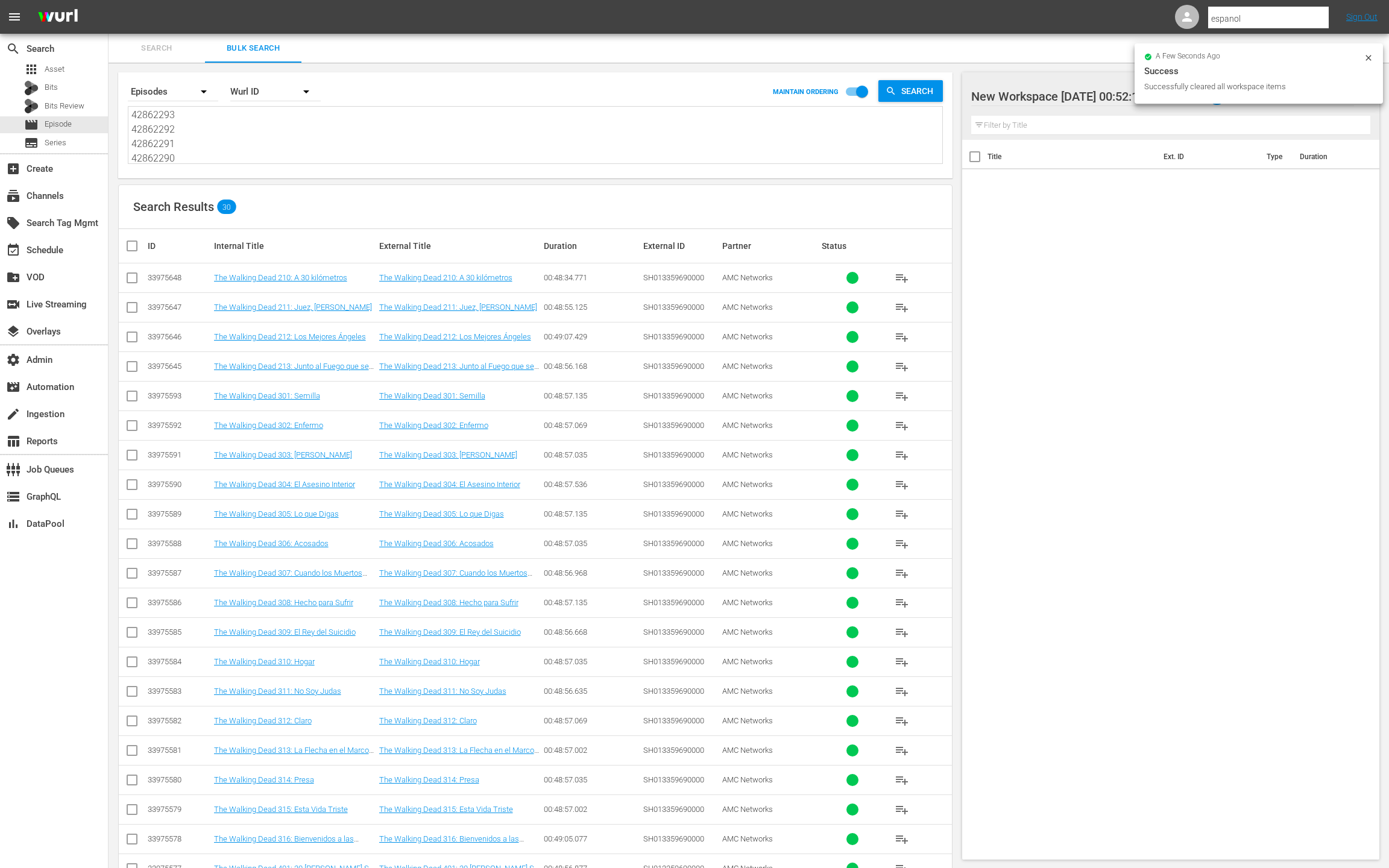
checkbox input "true"
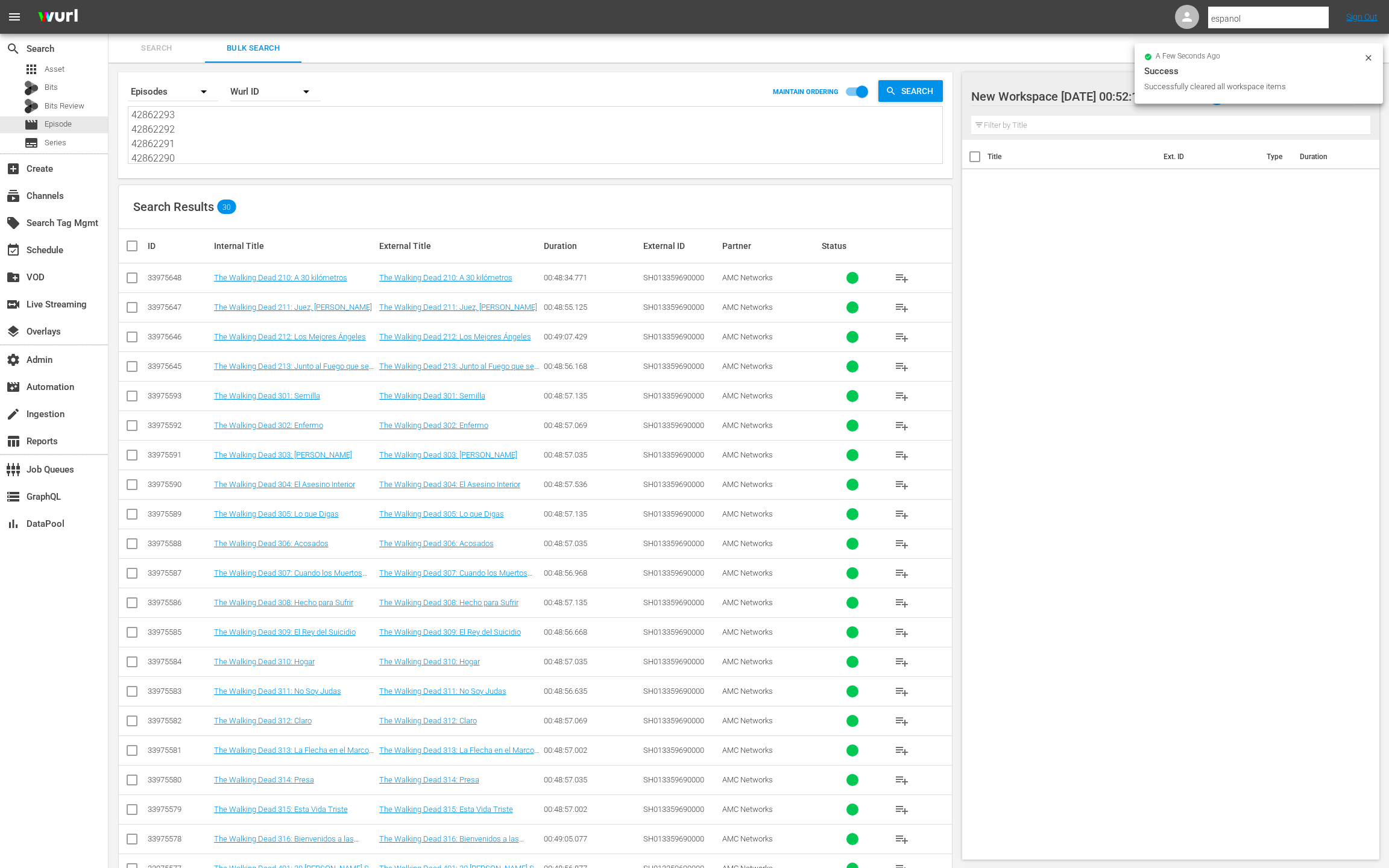
checkbox input "true"
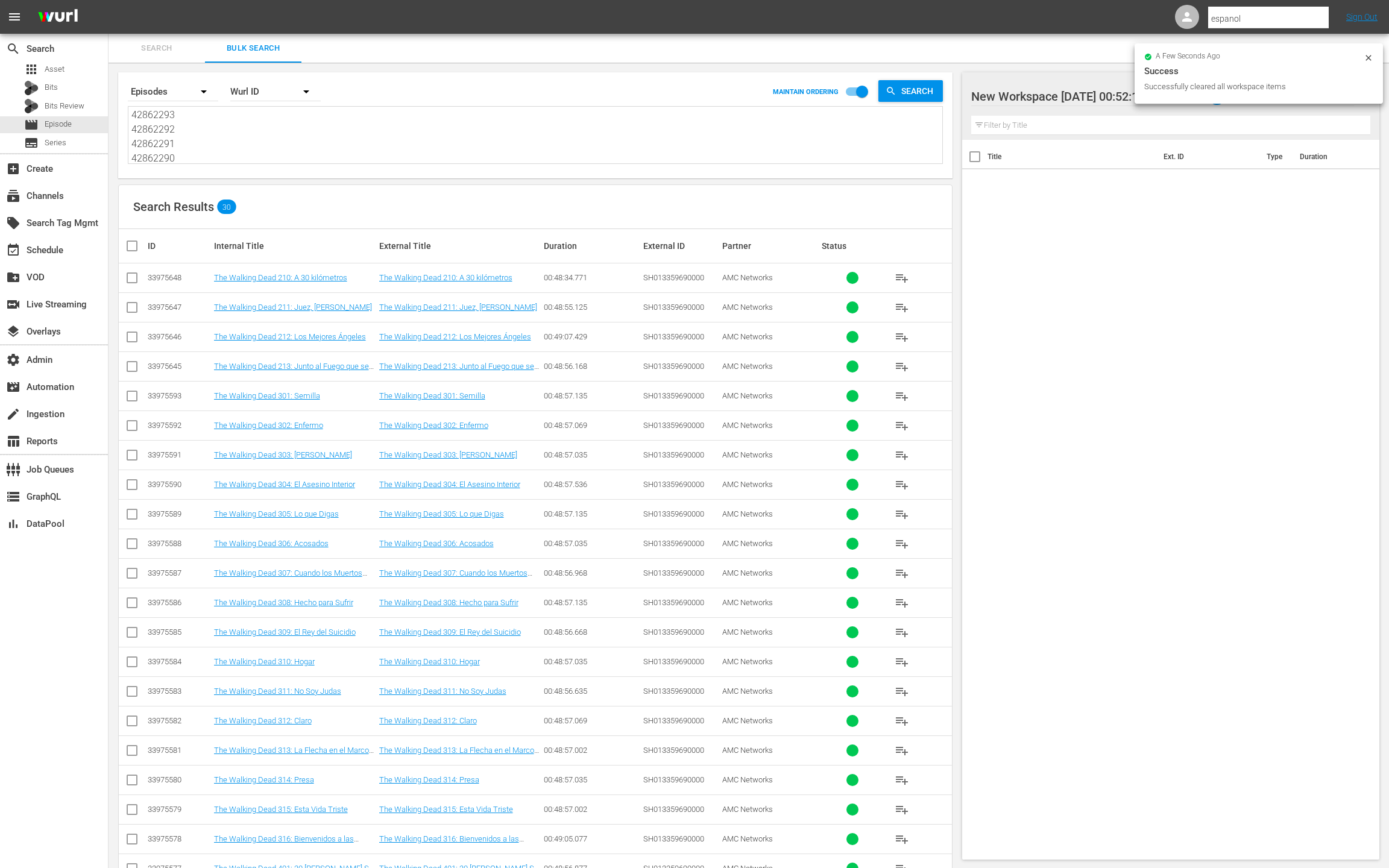
checkbox input "true"
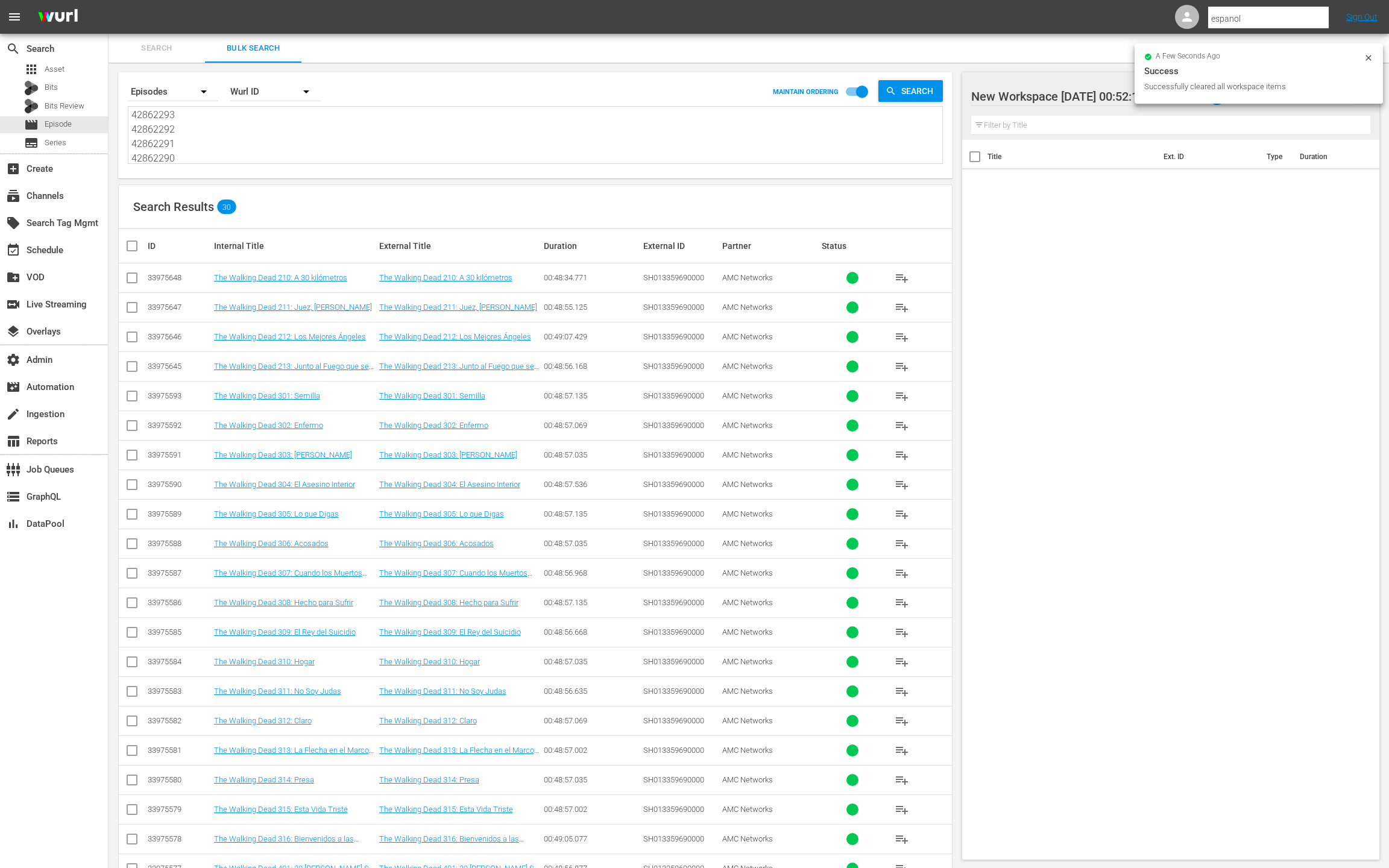
checkbox input "true"
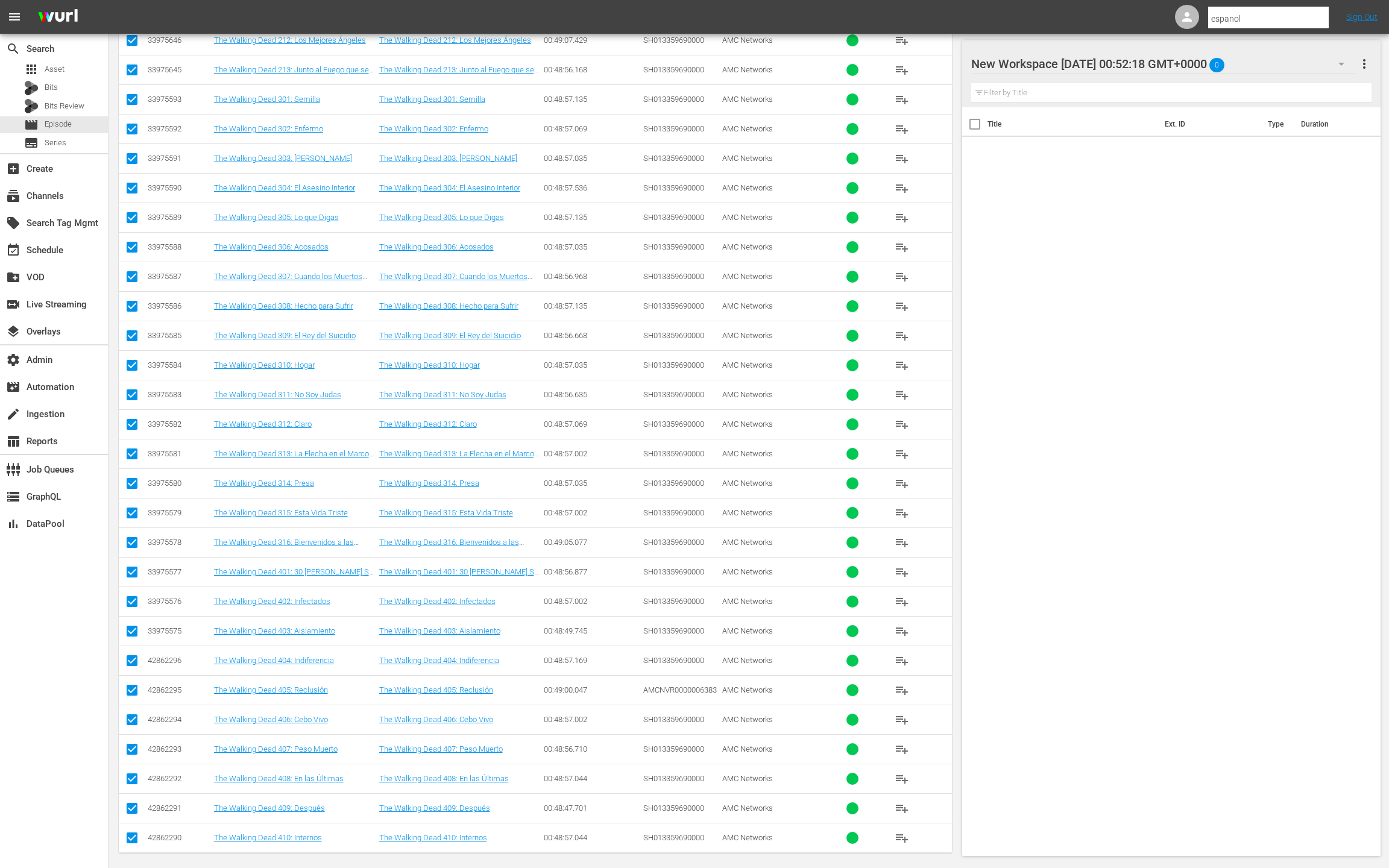
scroll to position [0, 0]
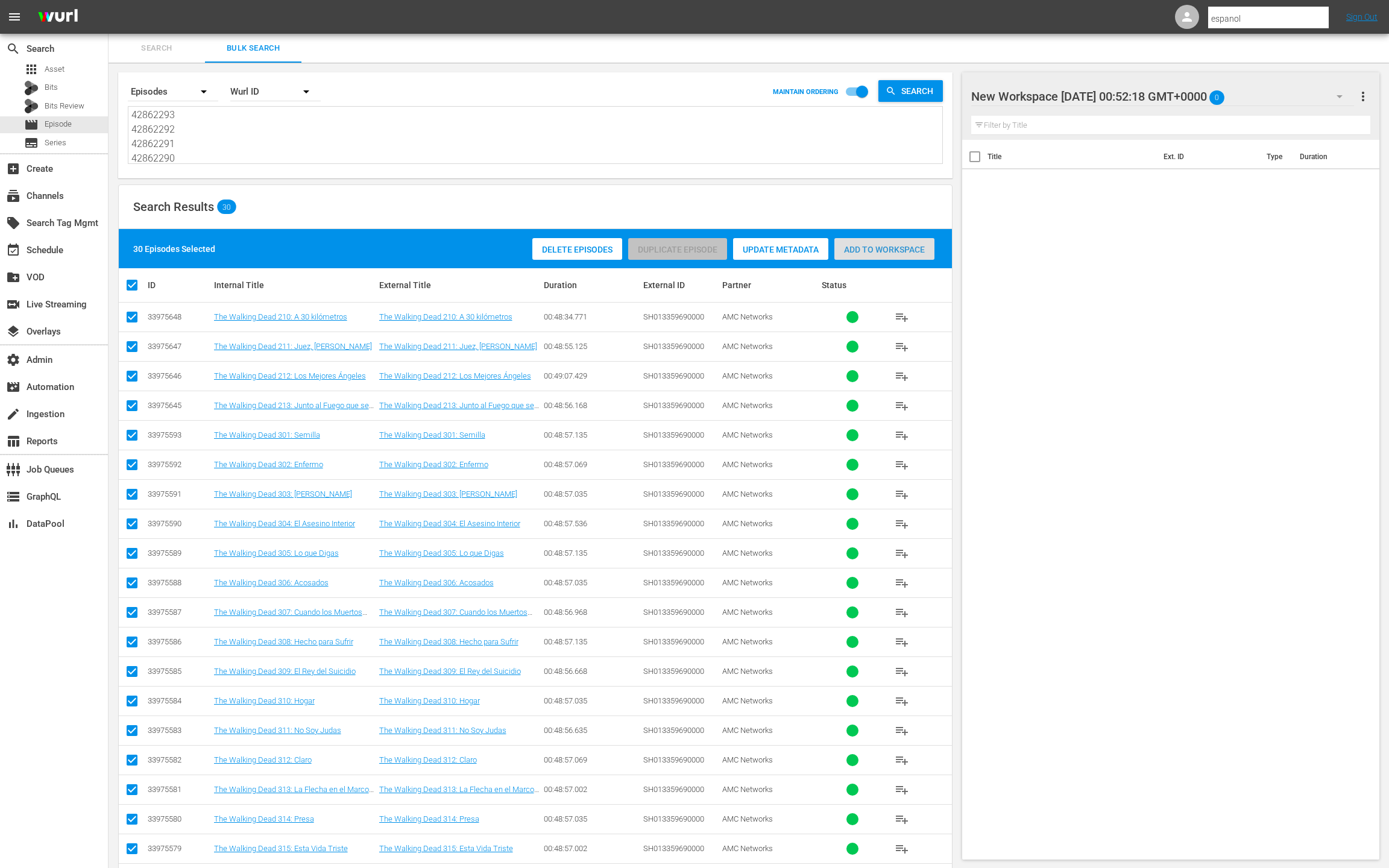
click at [889, 252] on span "Add to Workspace" at bounding box center [884, 250] width 100 height 10
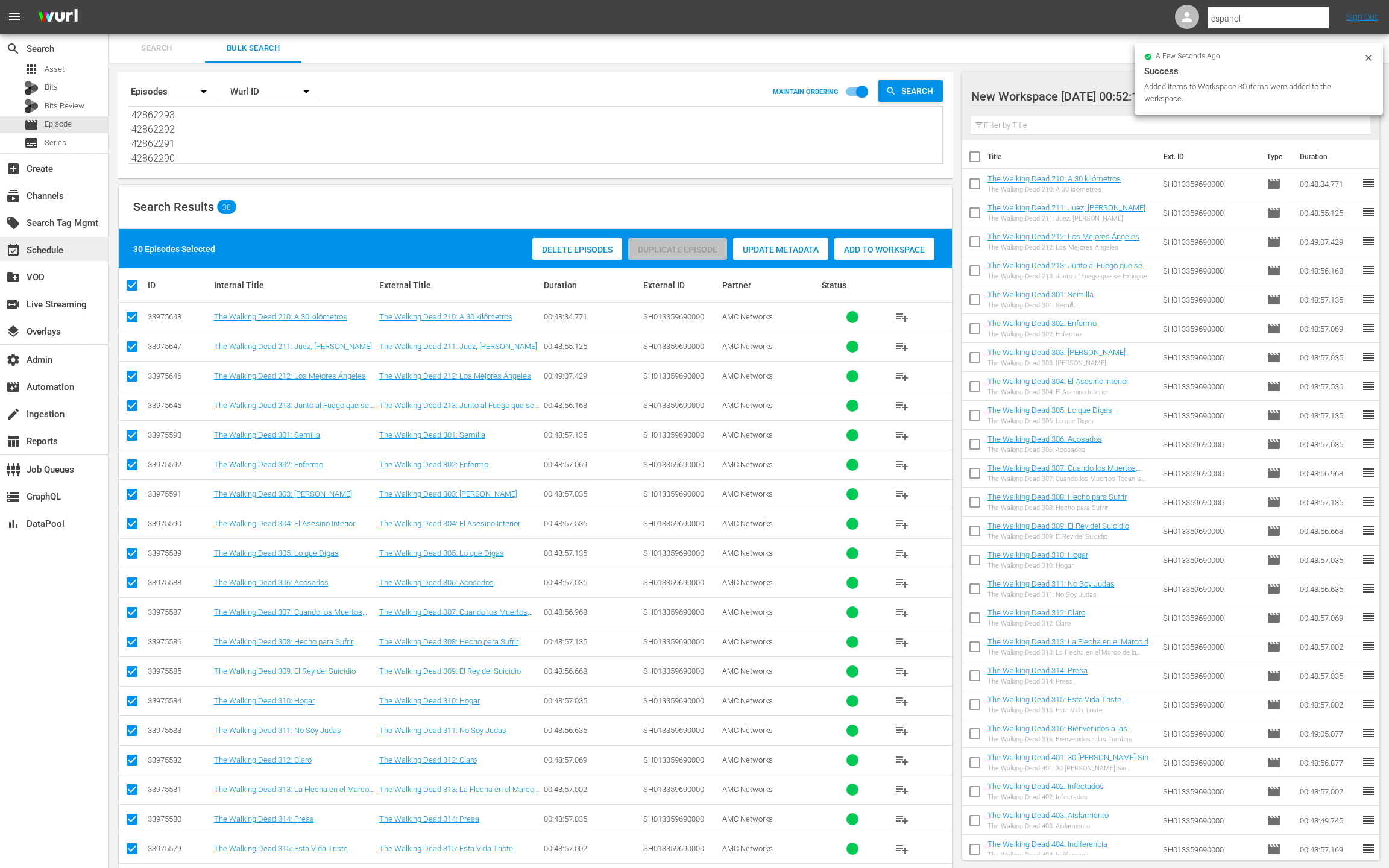
click at [59, 251] on div "event_available Schedule" at bounding box center [33, 248] width 68 height 11
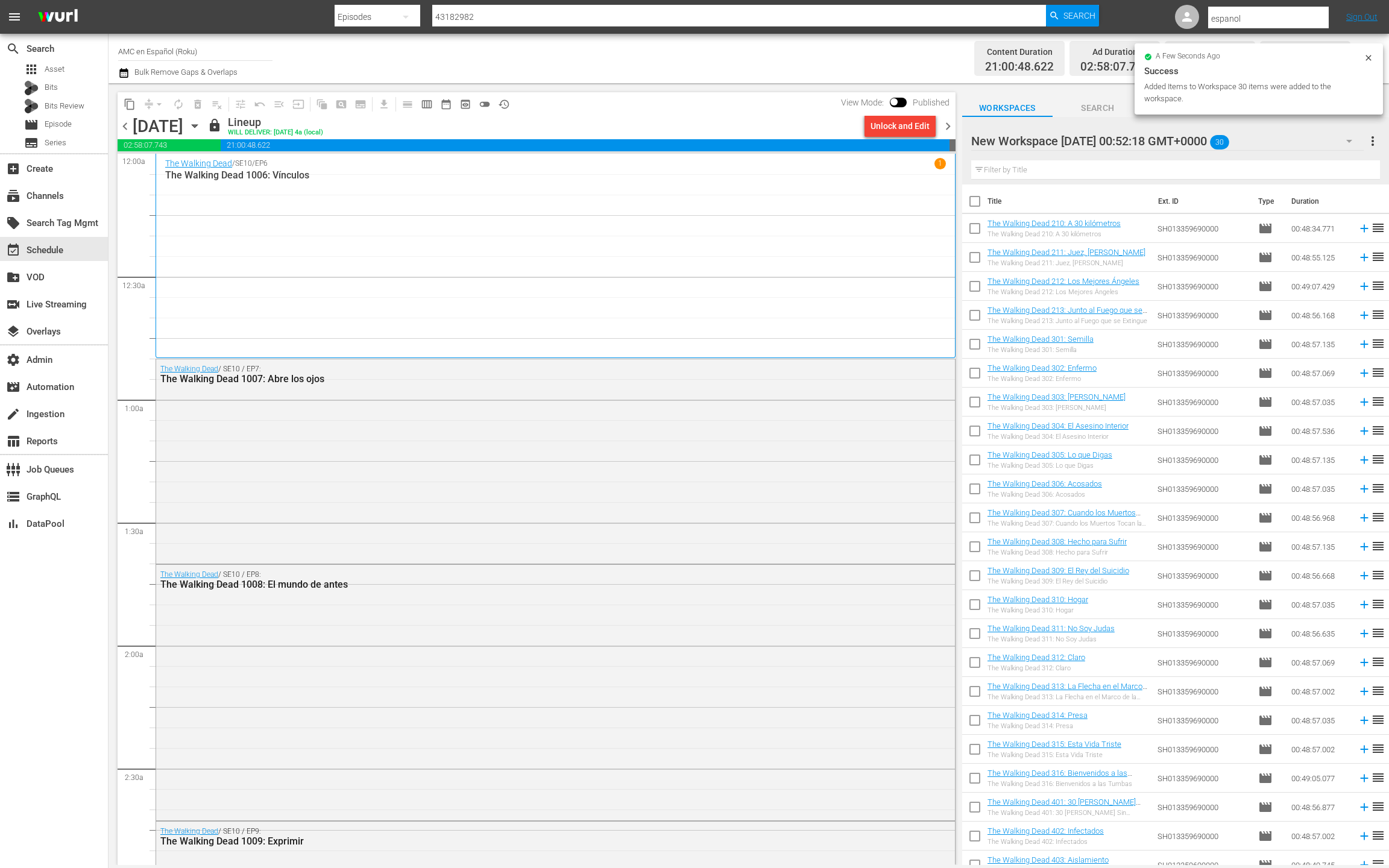
click at [440, 236] on div "The Walking Dead / SE10 / EP6 1 The Walking Dead 1006: Vínculos" at bounding box center [555, 256] width 781 height 195
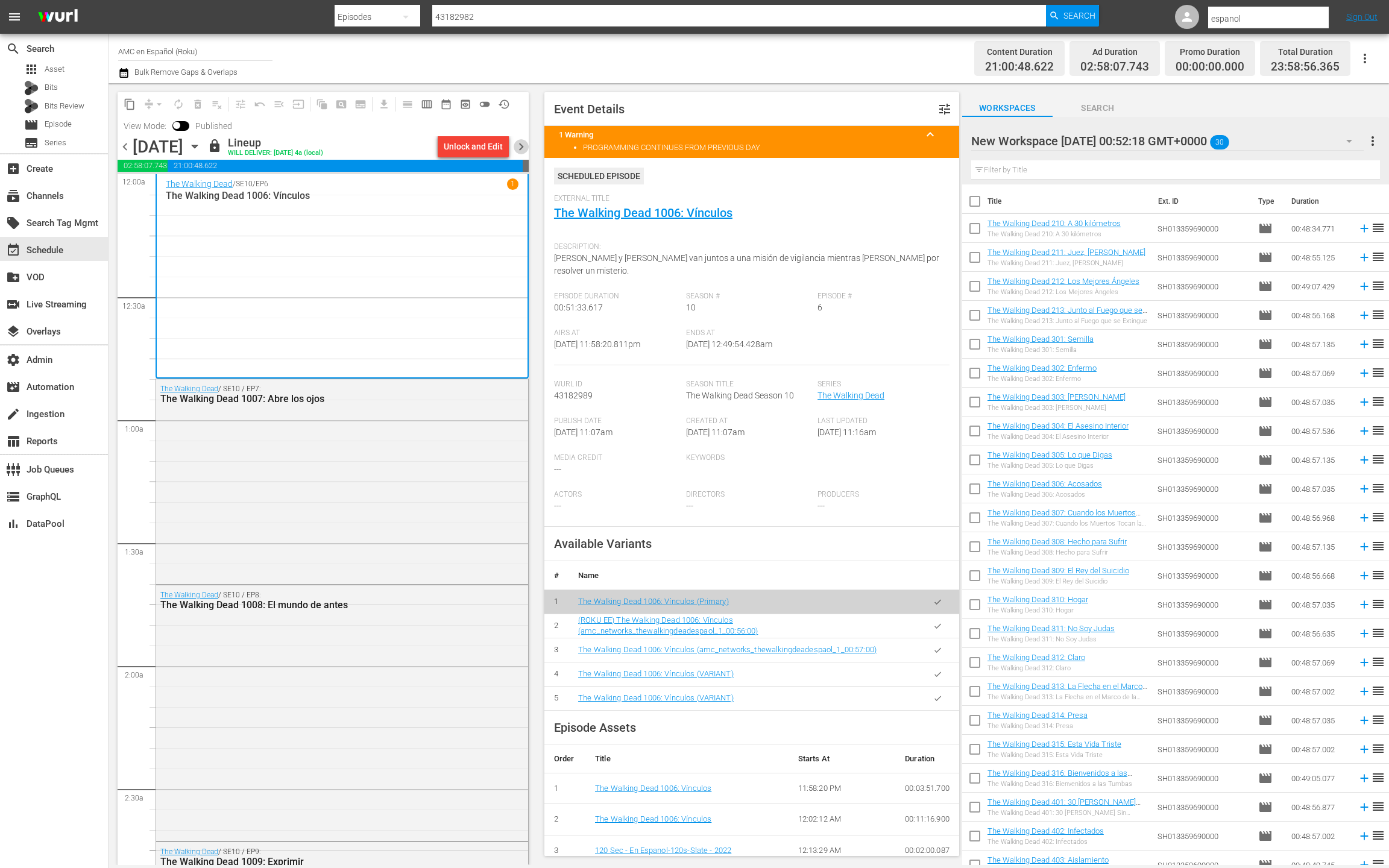
click at [522, 149] on span "chevron_right" at bounding box center [521, 147] width 15 height 15
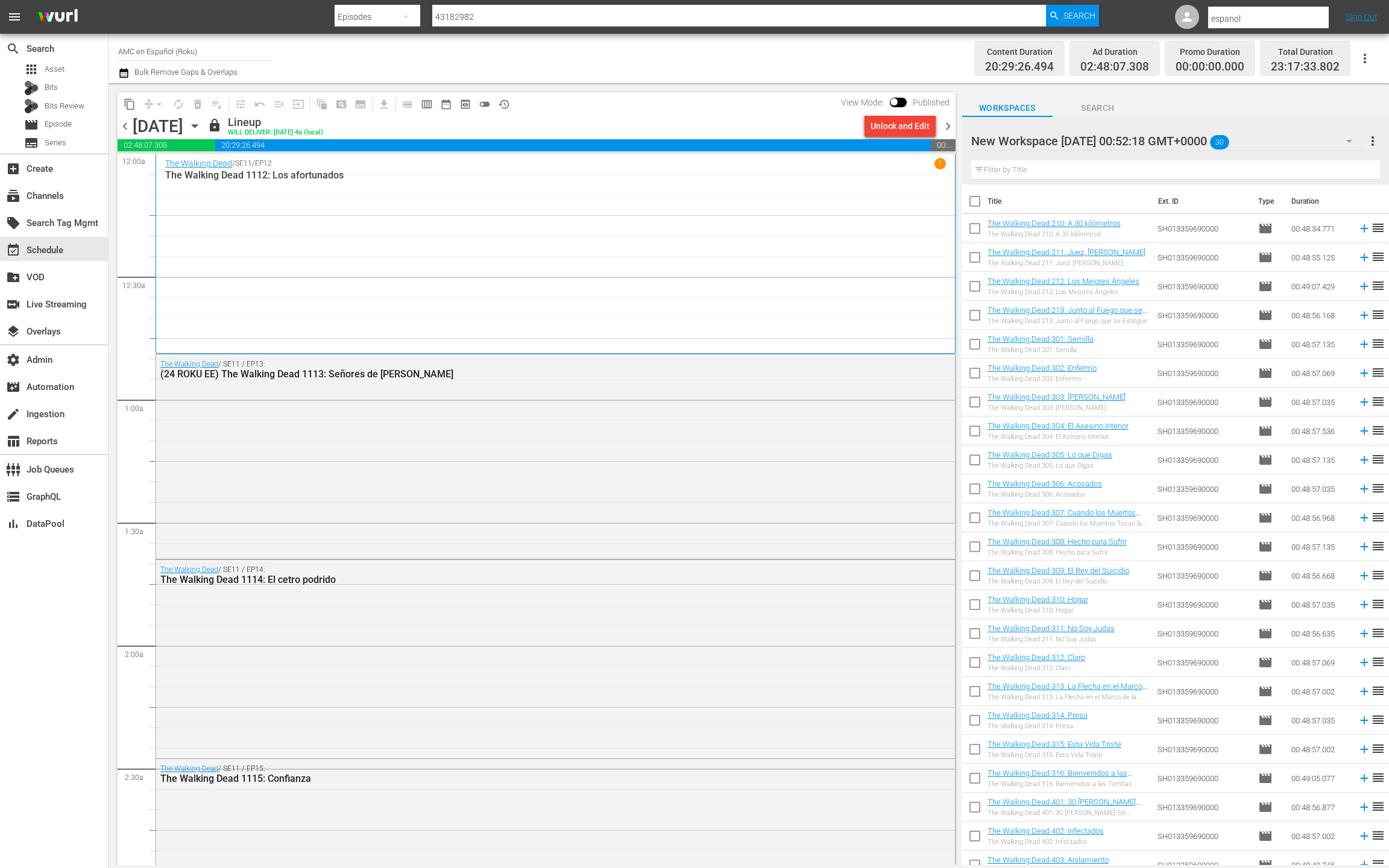
click at [456, 243] on div "The Walking Dead / SE11 / EP12 1 The Walking Dead 1112: Los afortunados" at bounding box center [555, 253] width 781 height 191
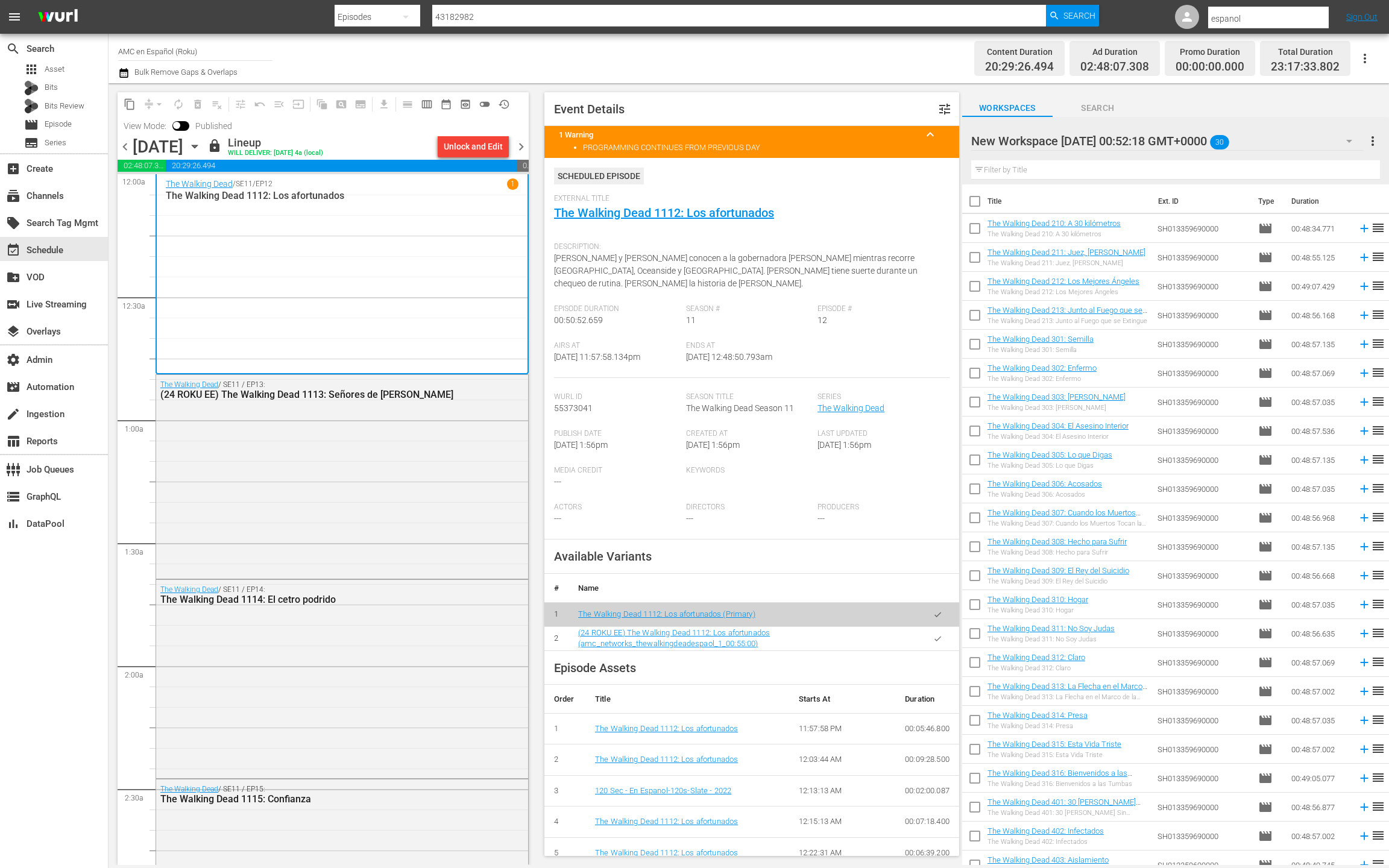
scroll to position [1, 0]
click at [525, 150] on span "chevron_right" at bounding box center [521, 147] width 15 height 15
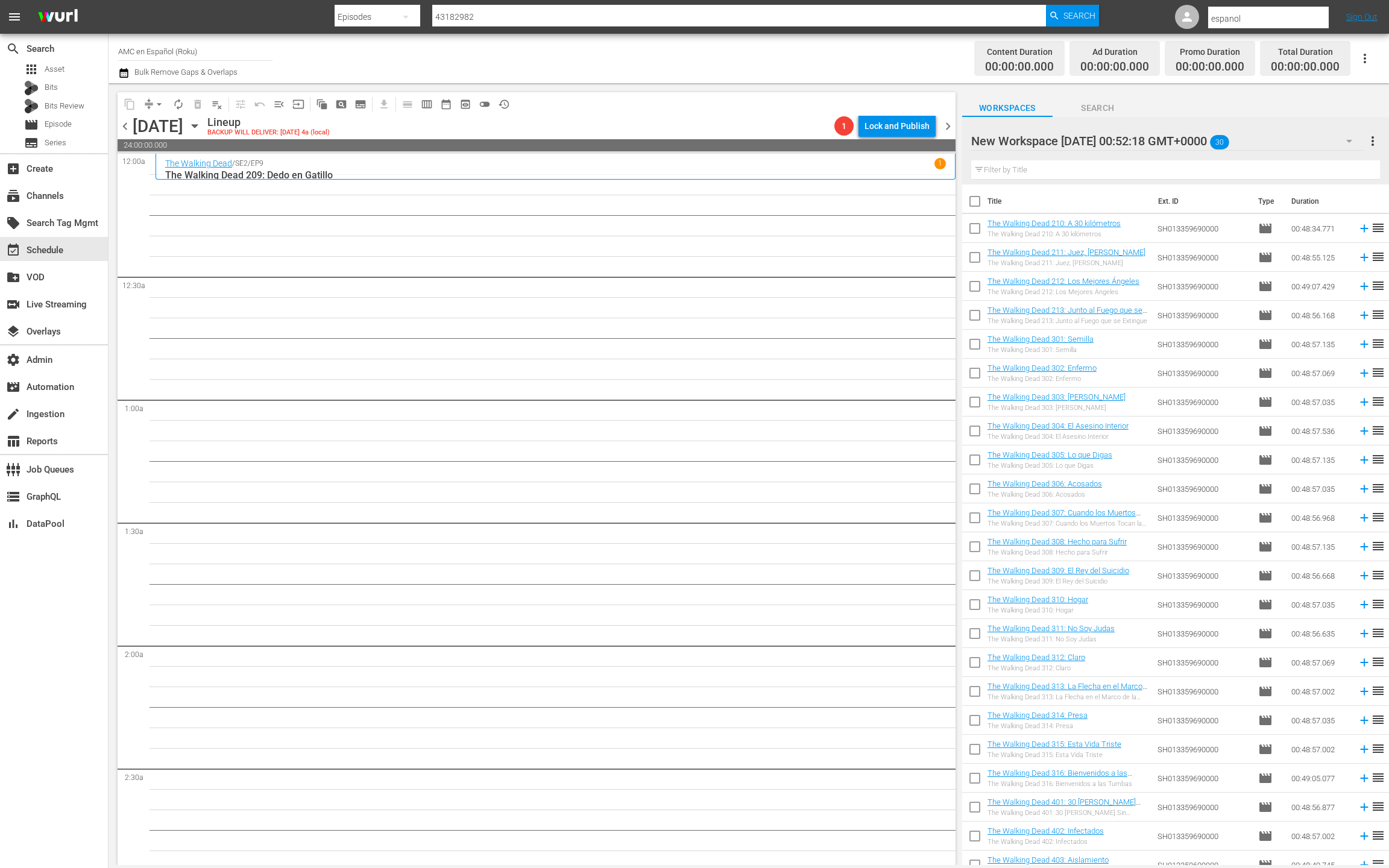
click at [979, 204] on input "checkbox" at bounding box center [975, 204] width 25 height 25
checkbox input "true"
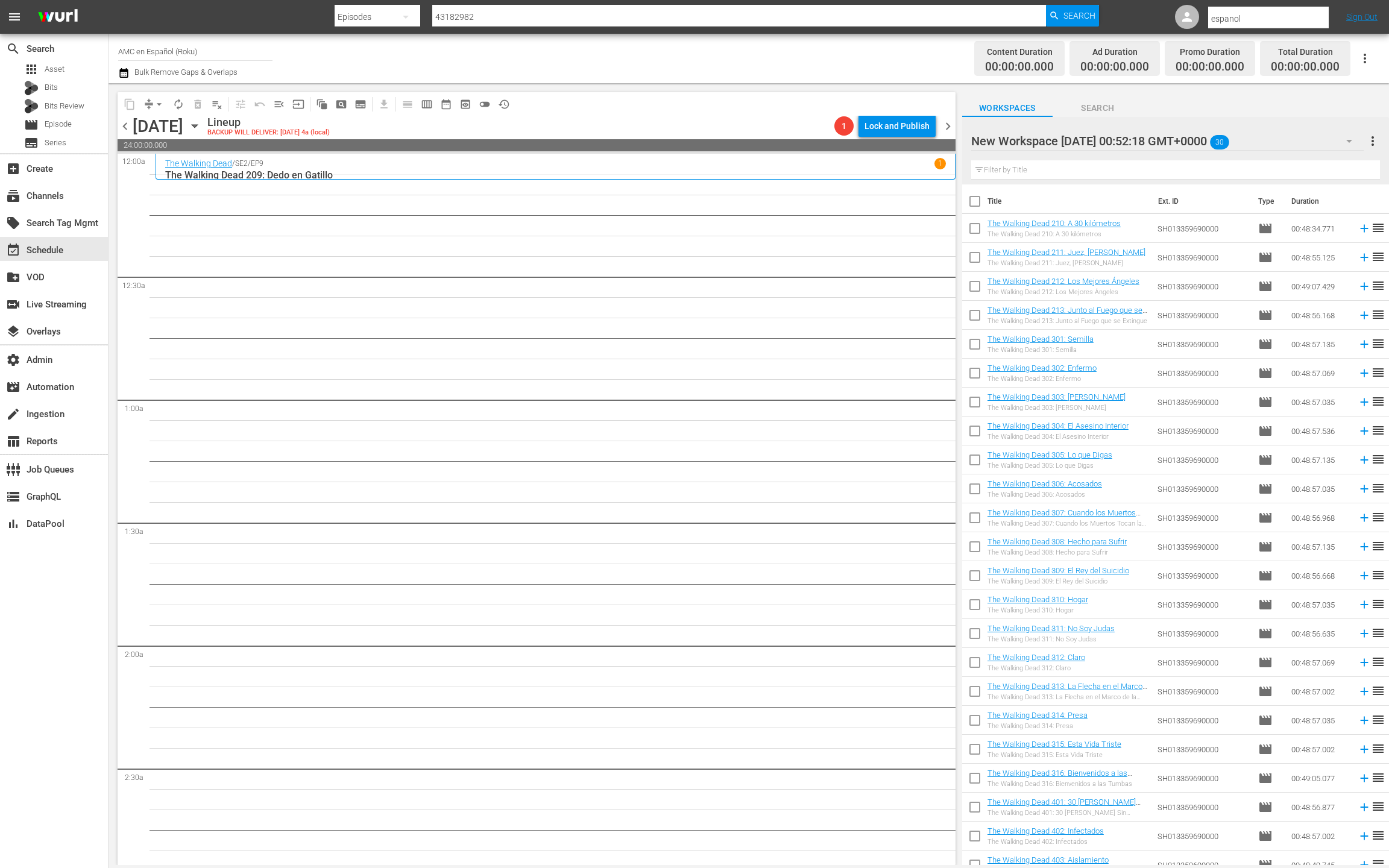
checkbox input "true"
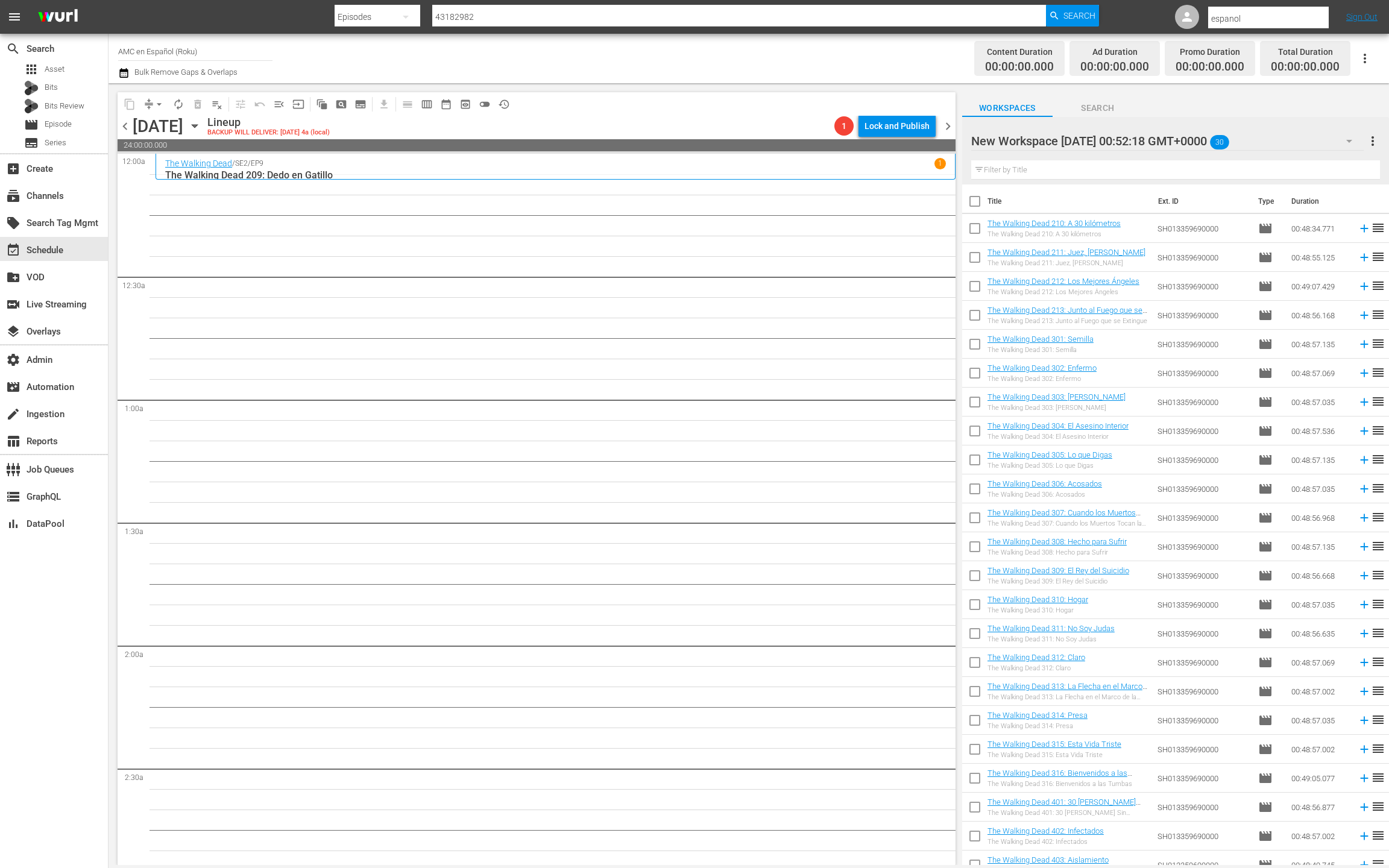
checkbox input "true"
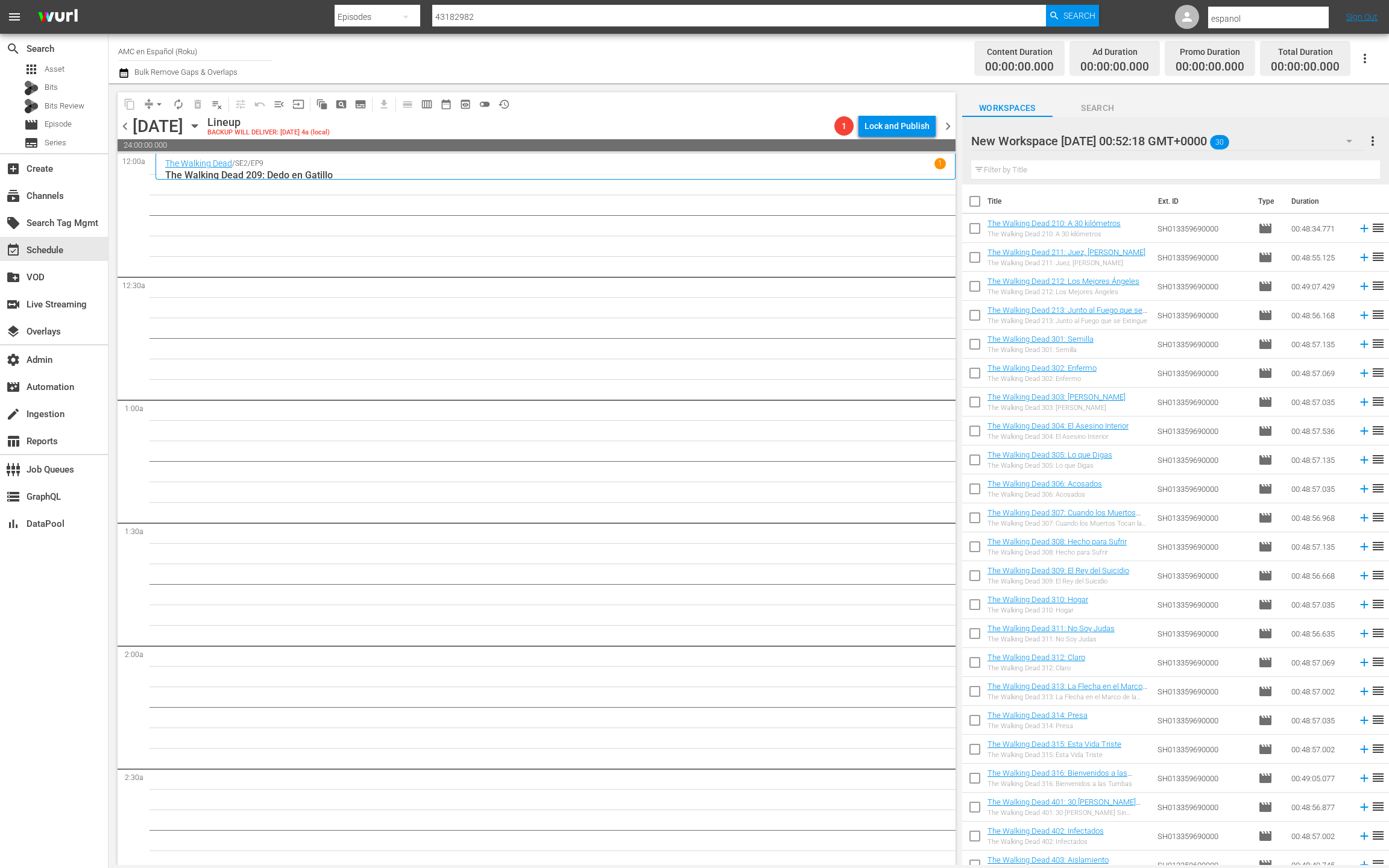
checkbox input "true"
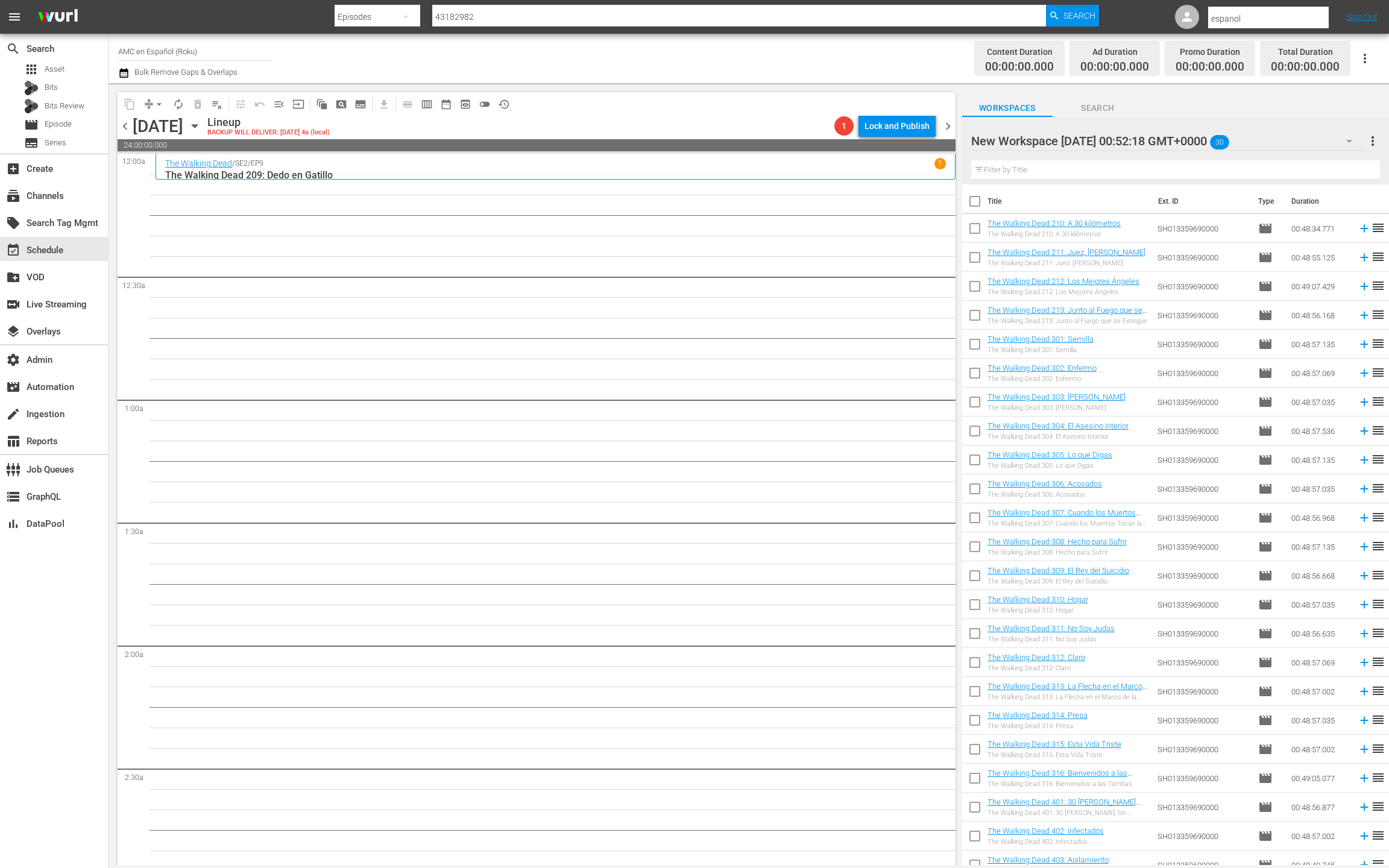
checkbox input "true"
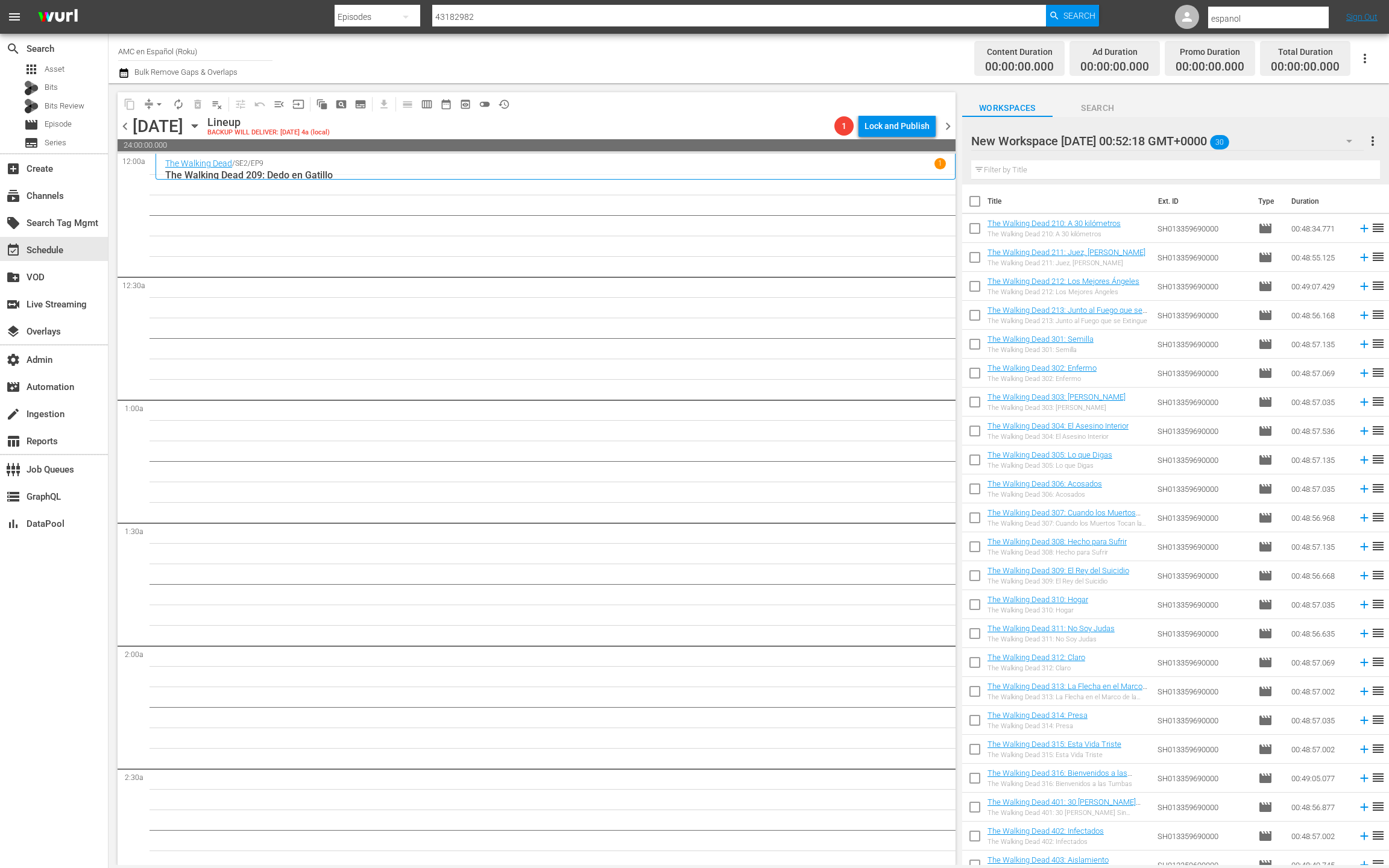
checkbox input "true"
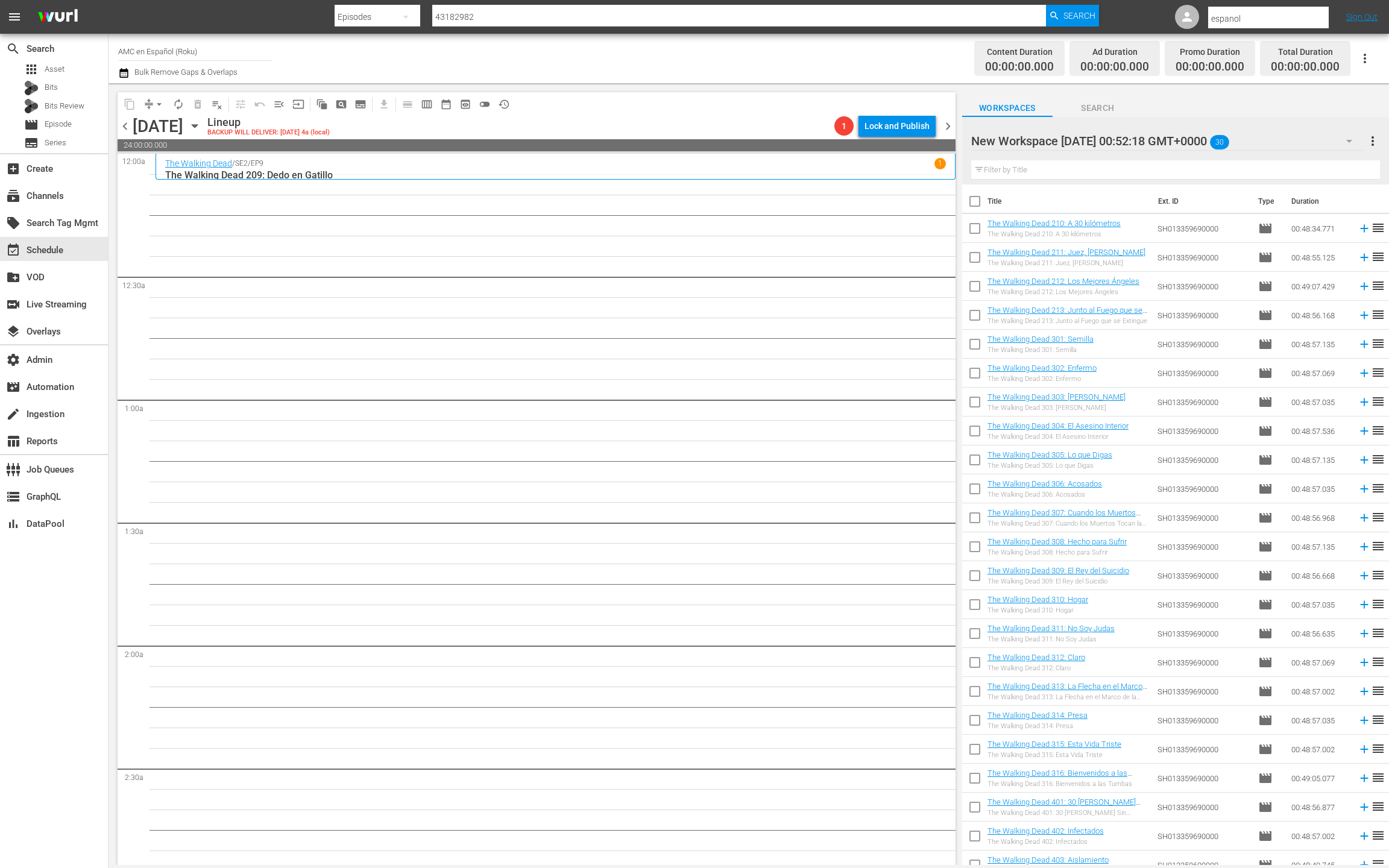
checkbox input "true"
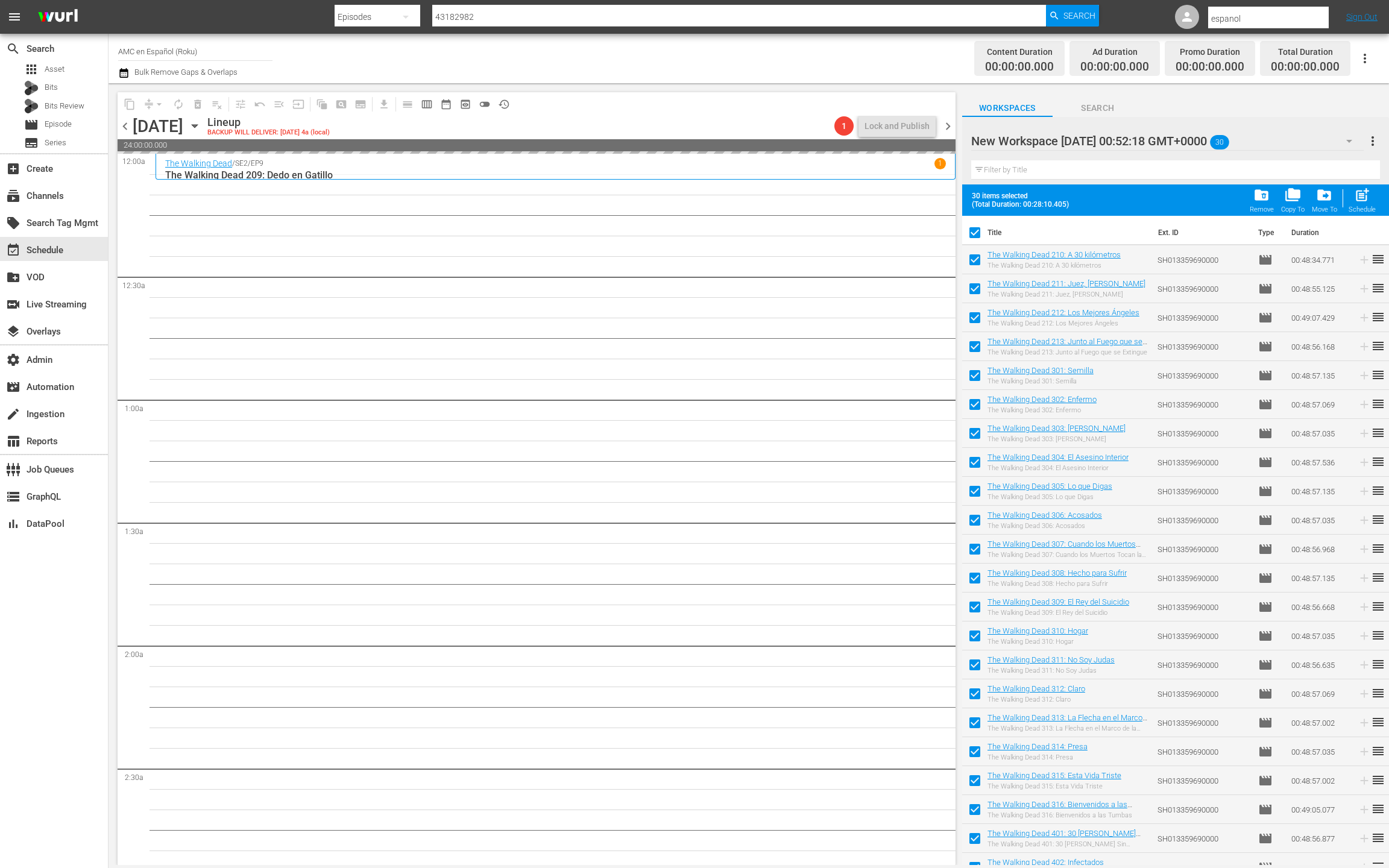
drag, startPoint x: 1033, startPoint y: 254, endPoint x: 919, endPoint y: 7, distance: 272.0
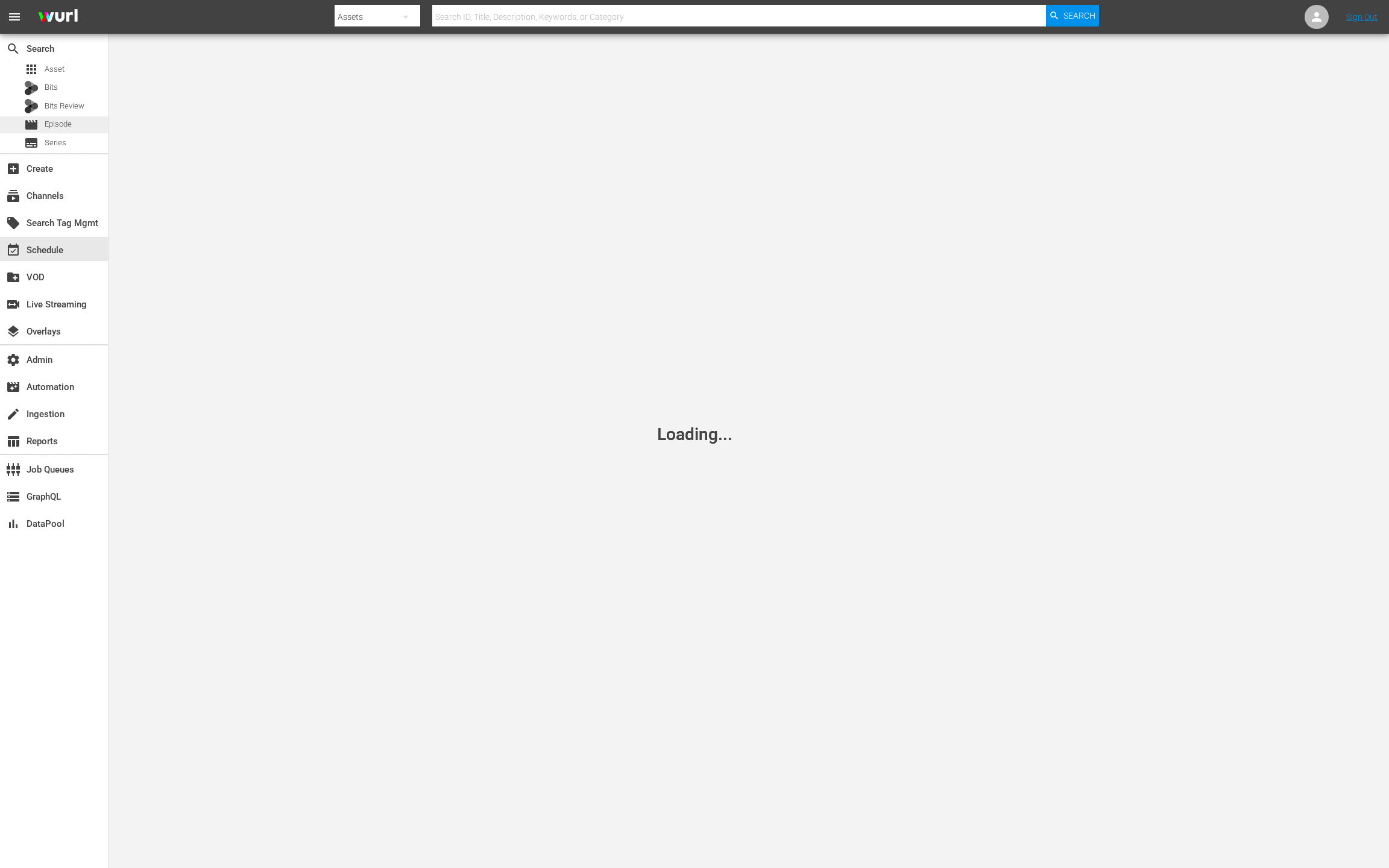
click at [75, 122] on div "movie Episode" at bounding box center [54, 125] width 108 height 17
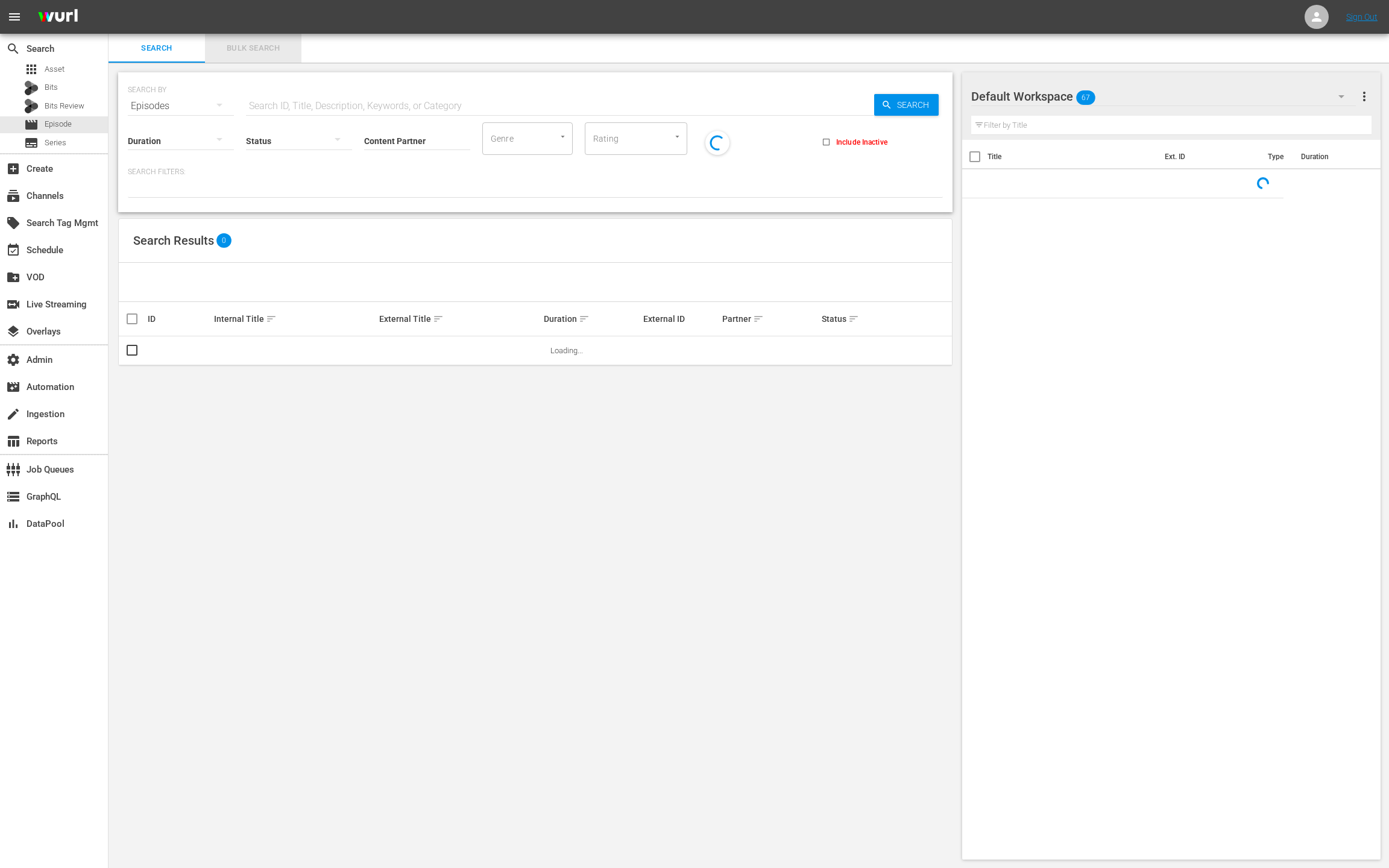
click at [250, 54] on span "Bulk Search" at bounding box center [253, 48] width 82 height 14
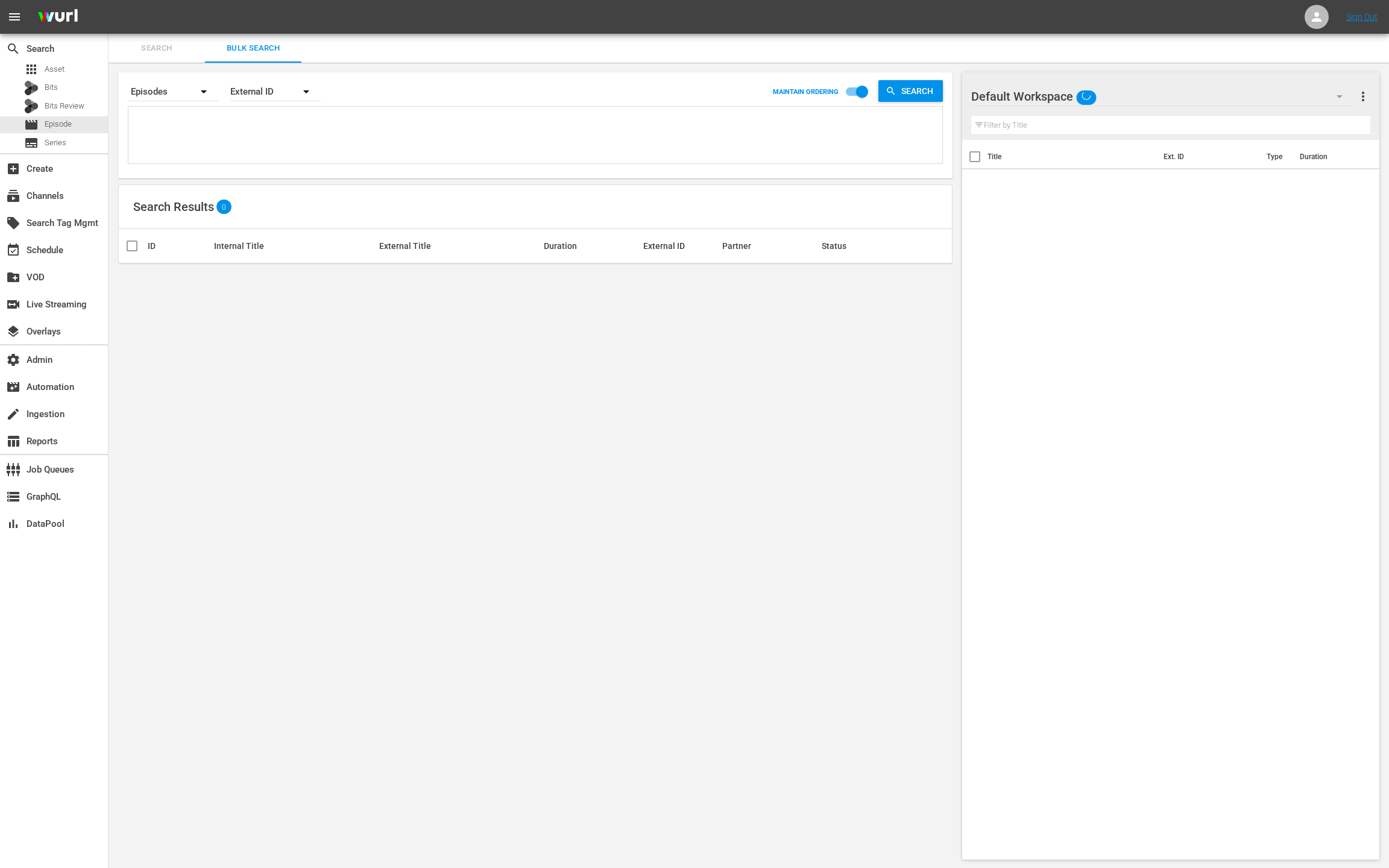
click at [249, 150] on textarea at bounding box center [537, 137] width 811 height 55
paste textarea "42862288 42862287 42862286 42862285 42862284 42862283 39848040 39848039 3984803…"
type textarea "42862288 42862287 42862286 42862285 42862284 42862283 39848040 39848039 3984803…"
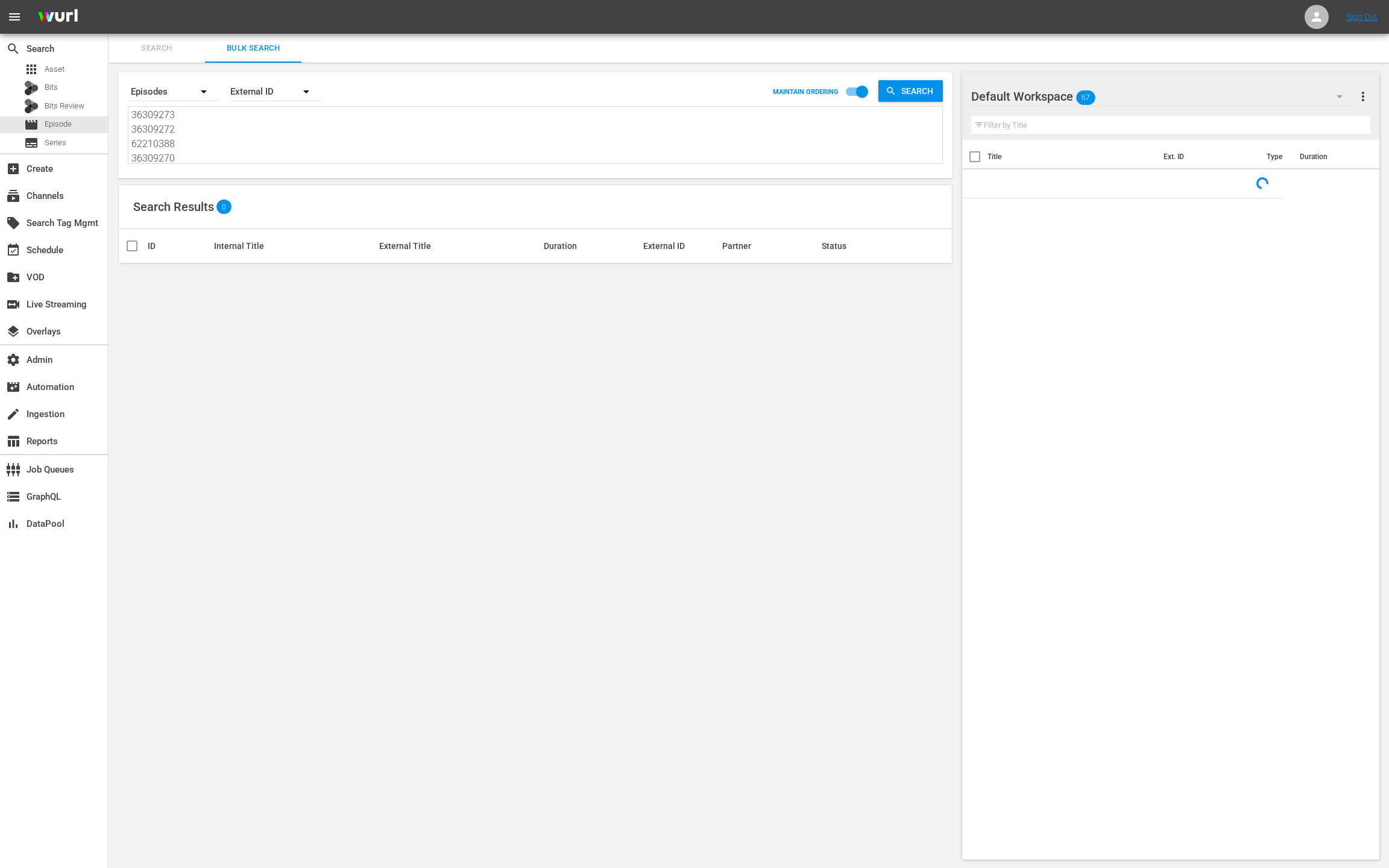
click at [257, 90] on div "External ID" at bounding box center [275, 91] width 90 height 33
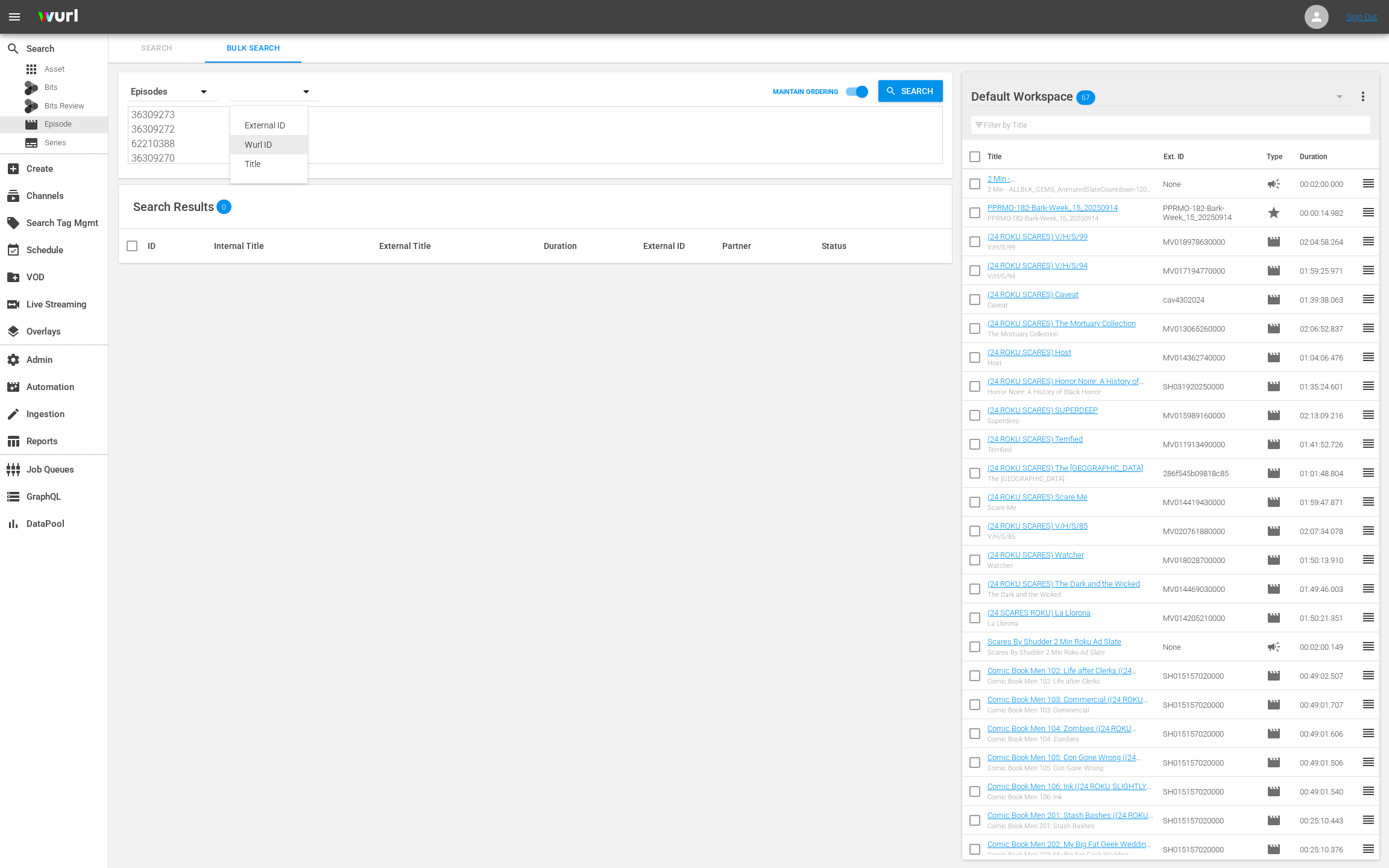
click at [264, 145] on div "Wurl ID" at bounding box center [269, 145] width 48 height 20
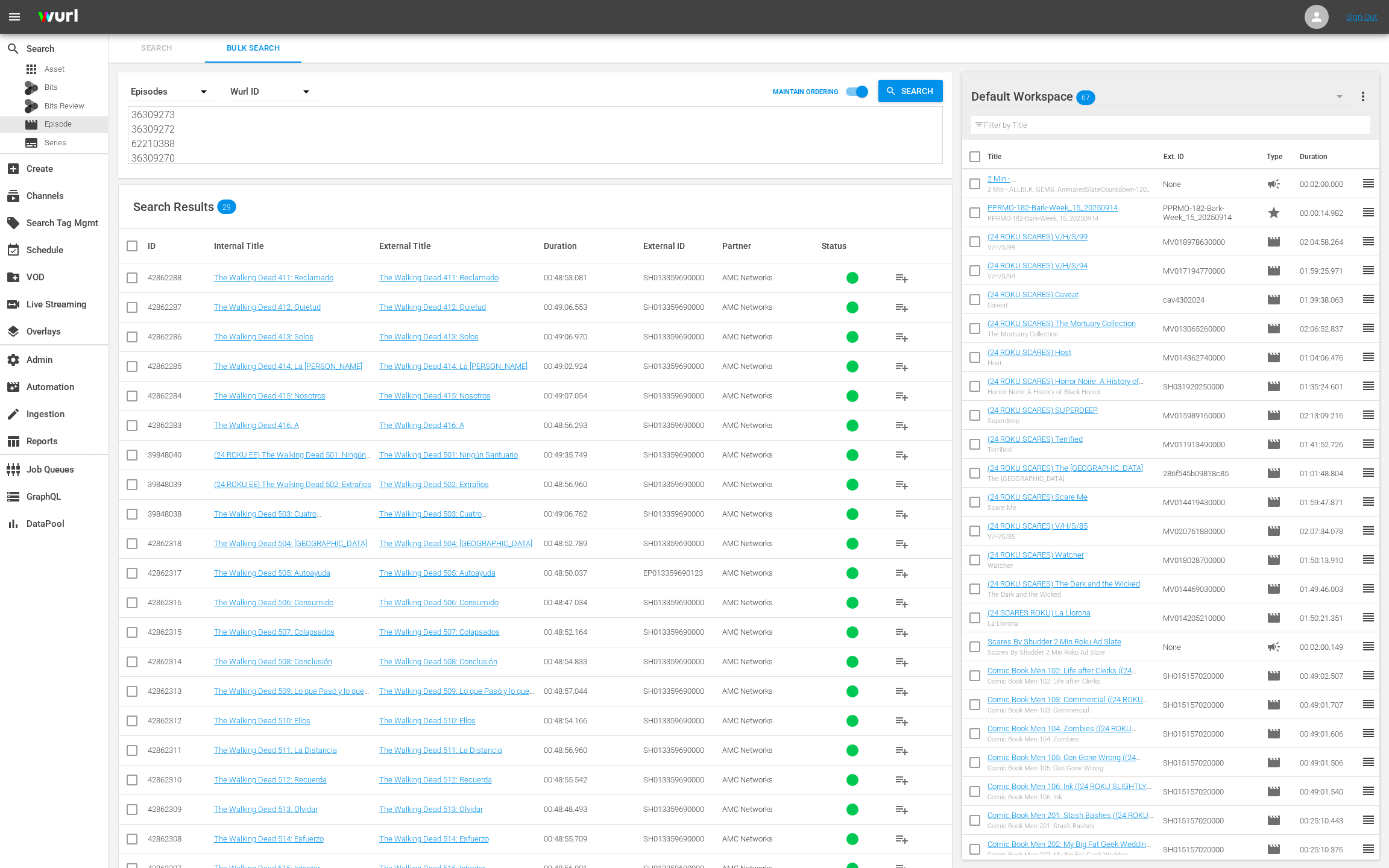
click at [1278, 100] on div "Default Workspace 67" at bounding box center [1163, 96] width 383 height 33
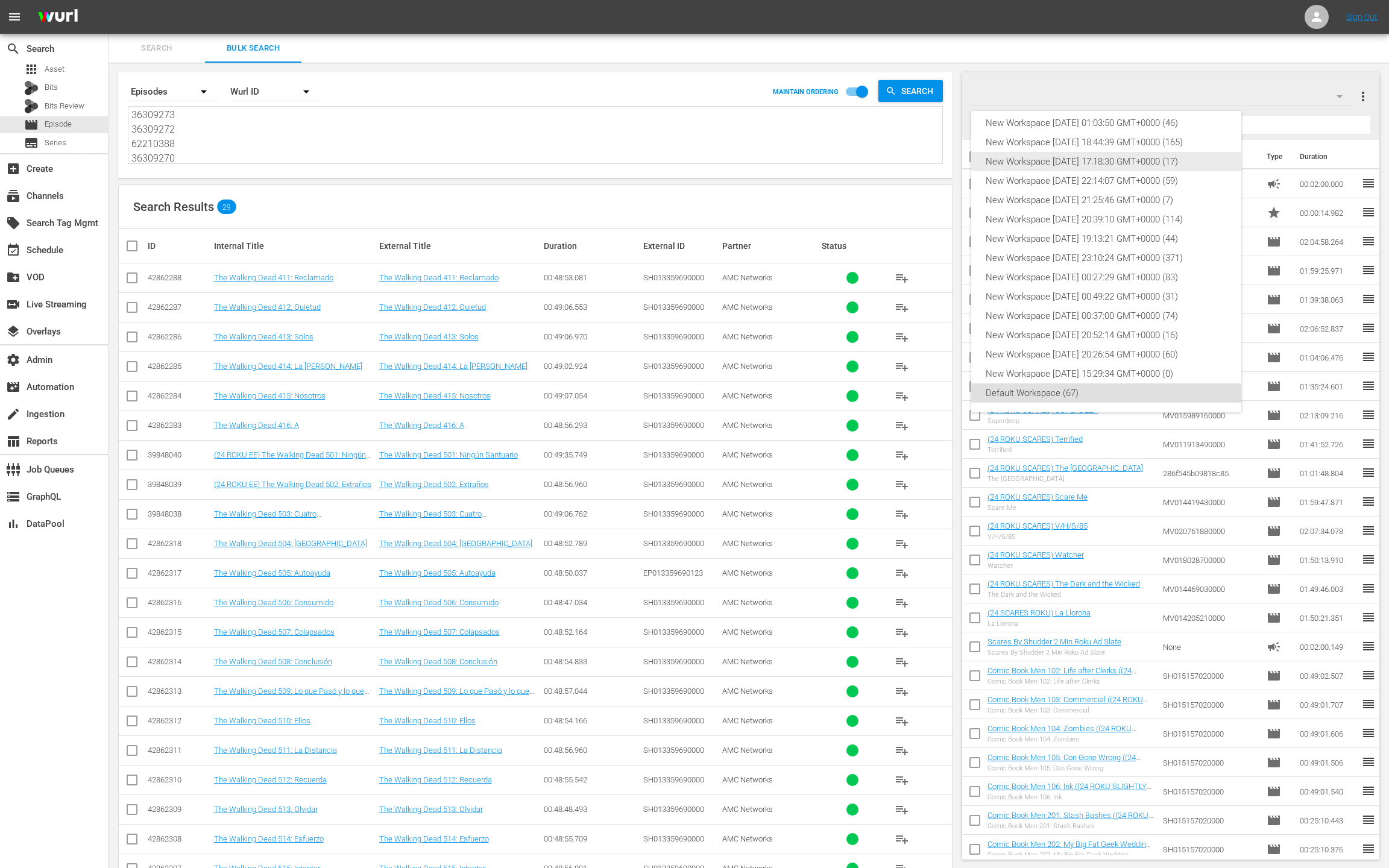
scroll to position [0, 0]
click at [1140, 133] on div "New Workspace [DATE] 00:52:18 GMT+0000 (30)" at bounding box center [1106, 130] width 241 height 20
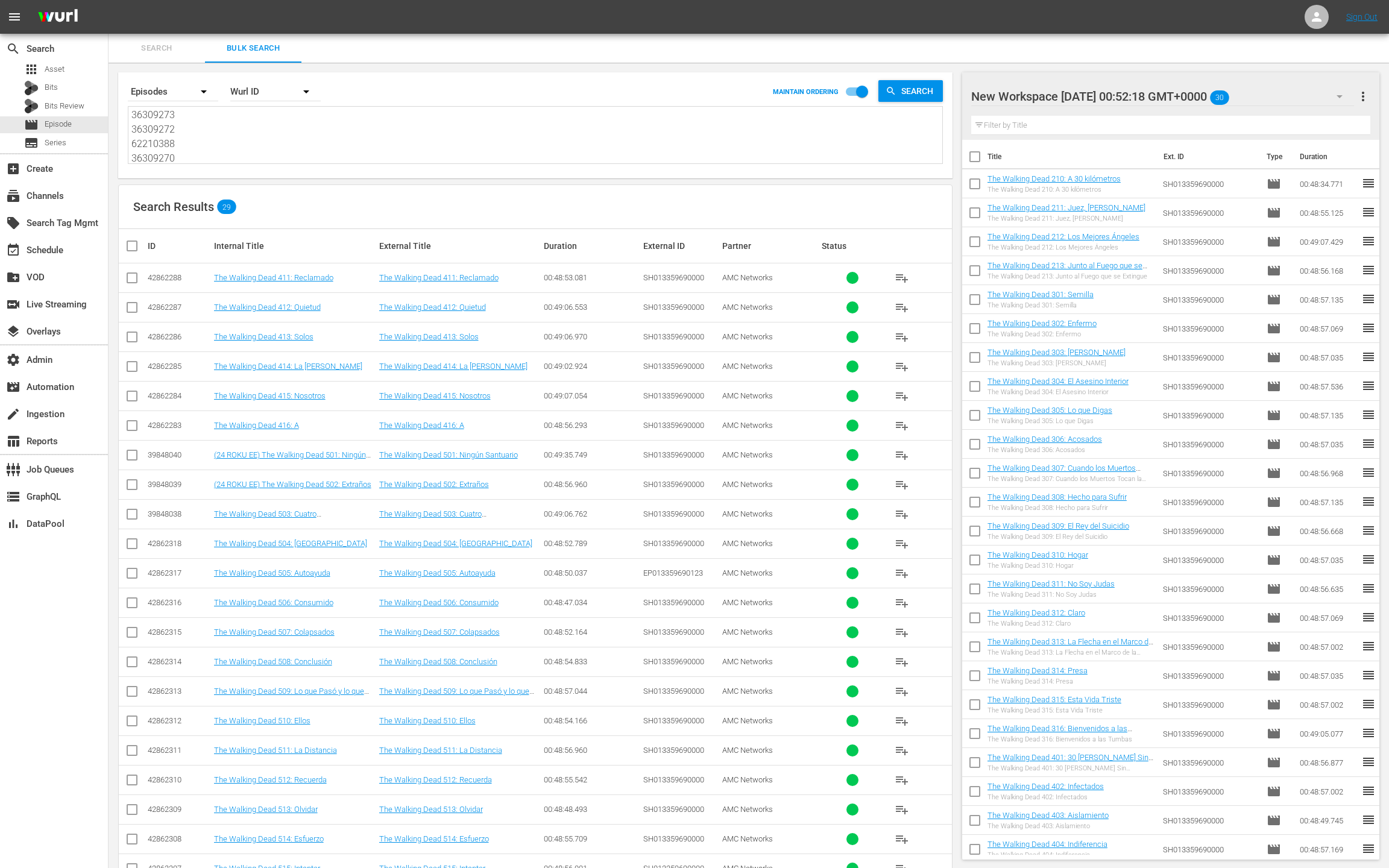
click at [1365, 94] on span "more_vert" at bounding box center [1363, 97] width 15 height 15
drag, startPoint x: 1299, startPoint y: 122, endPoint x: 1224, endPoint y: 186, distance: 98.6
click at [1299, 122] on div "Clear All Workspace Items" at bounding box center [1285, 119] width 142 height 22
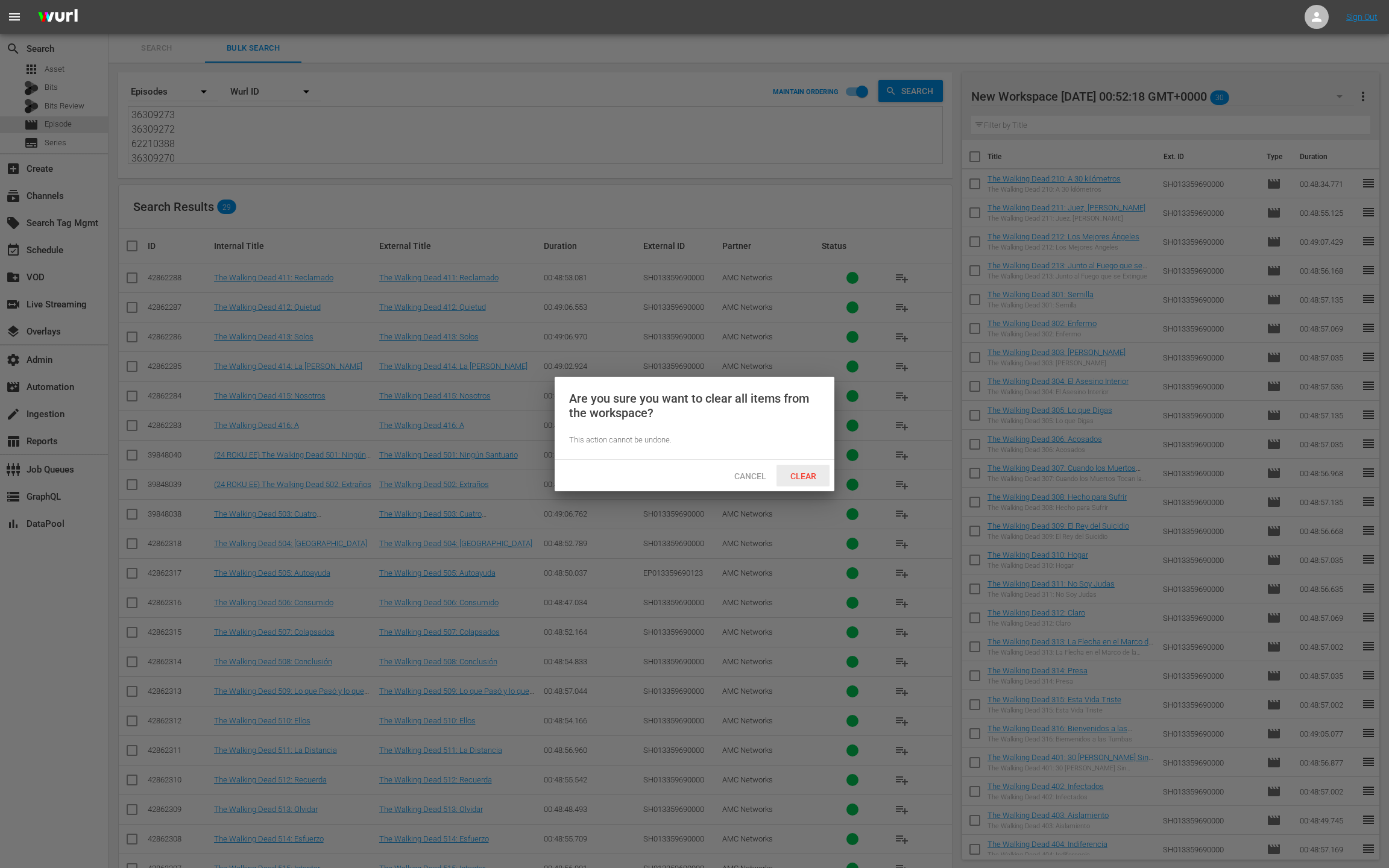
click at [819, 476] on span "Clear" at bounding box center [804, 476] width 46 height 10
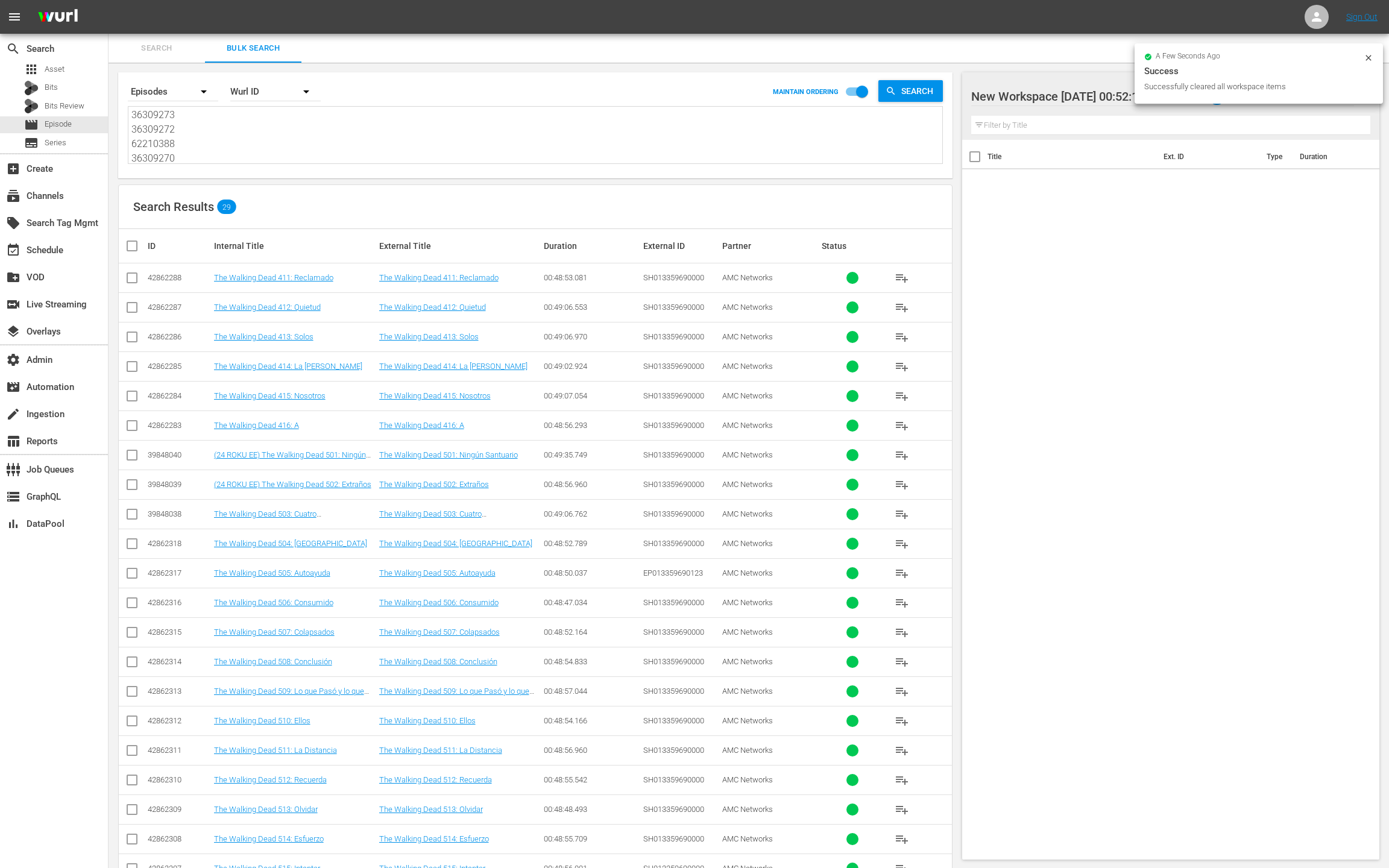
click at [134, 250] on input "checkbox" at bounding box center [137, 246] width 24 height 15
checkbox input "true"
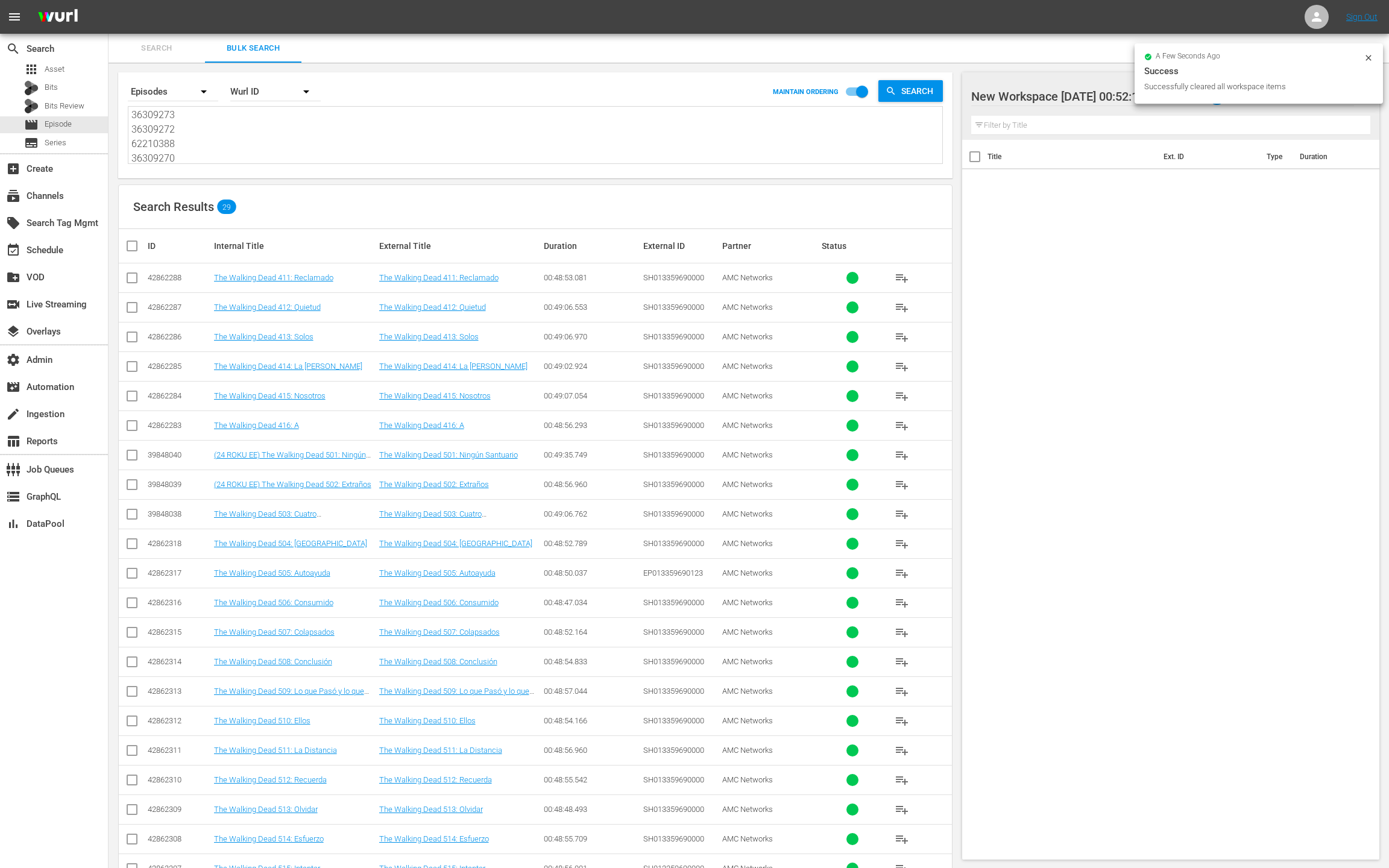
checkbox input "true"
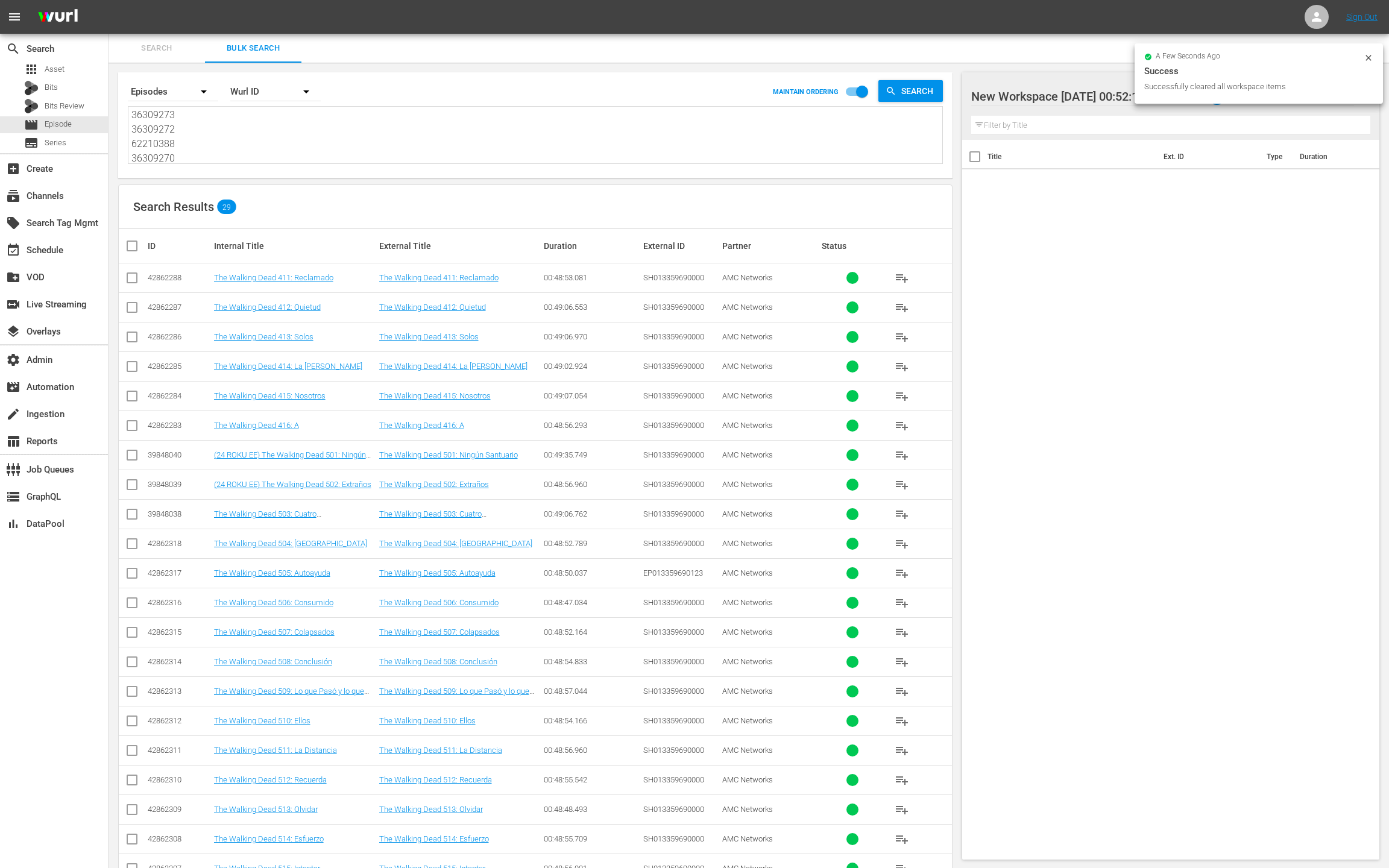
checkbox input "true"
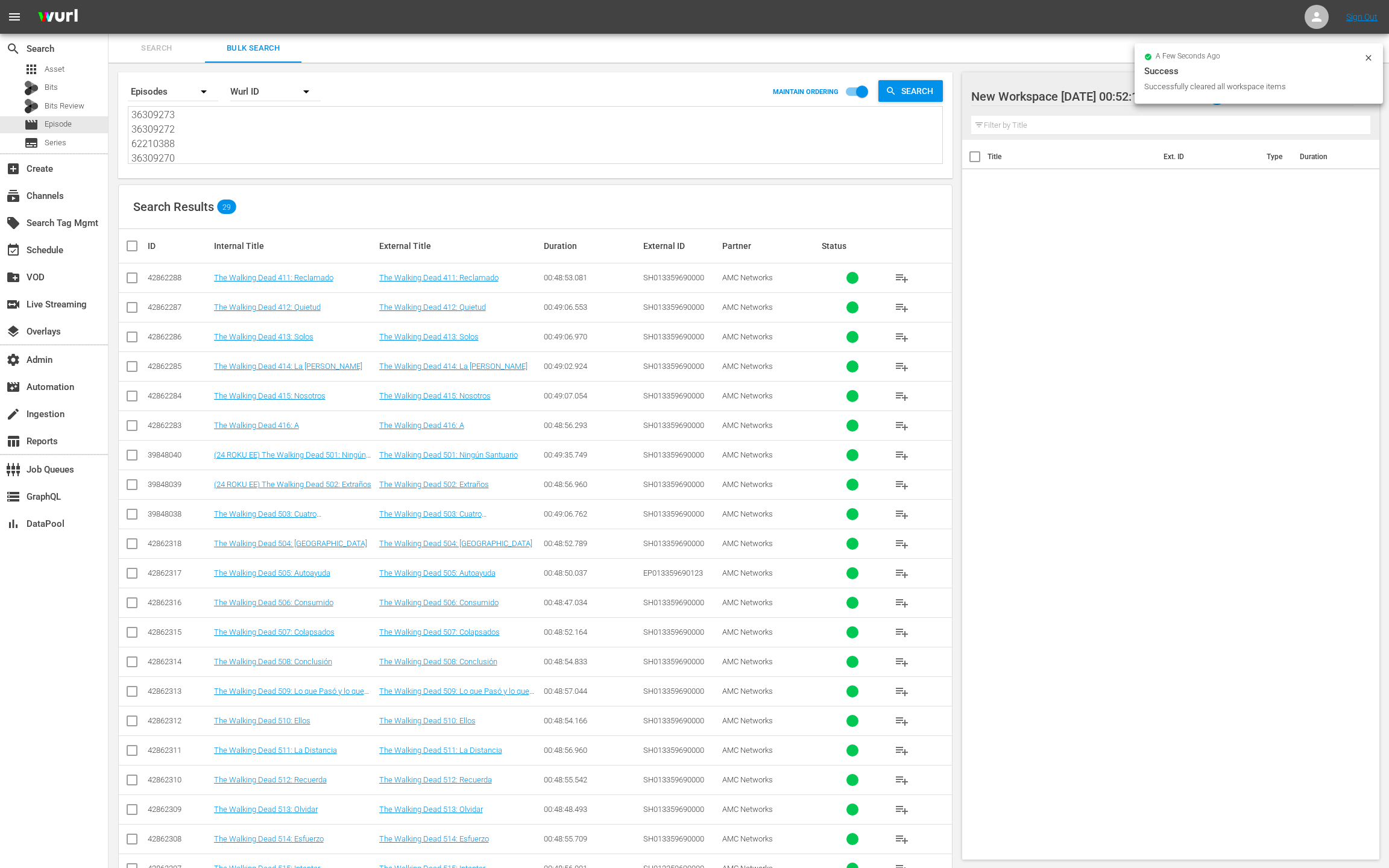
checkbox input "true"
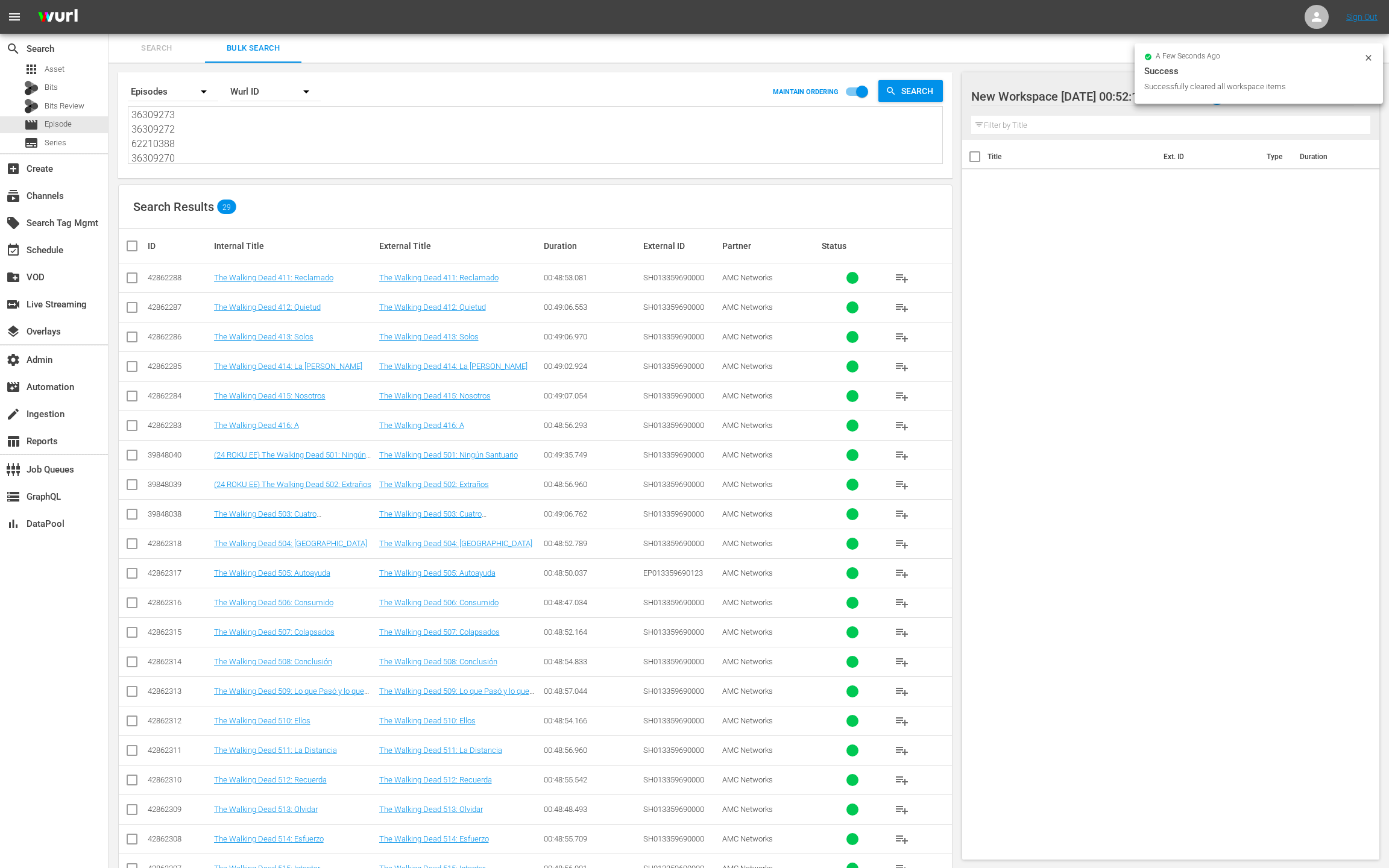
checkbox input "true"
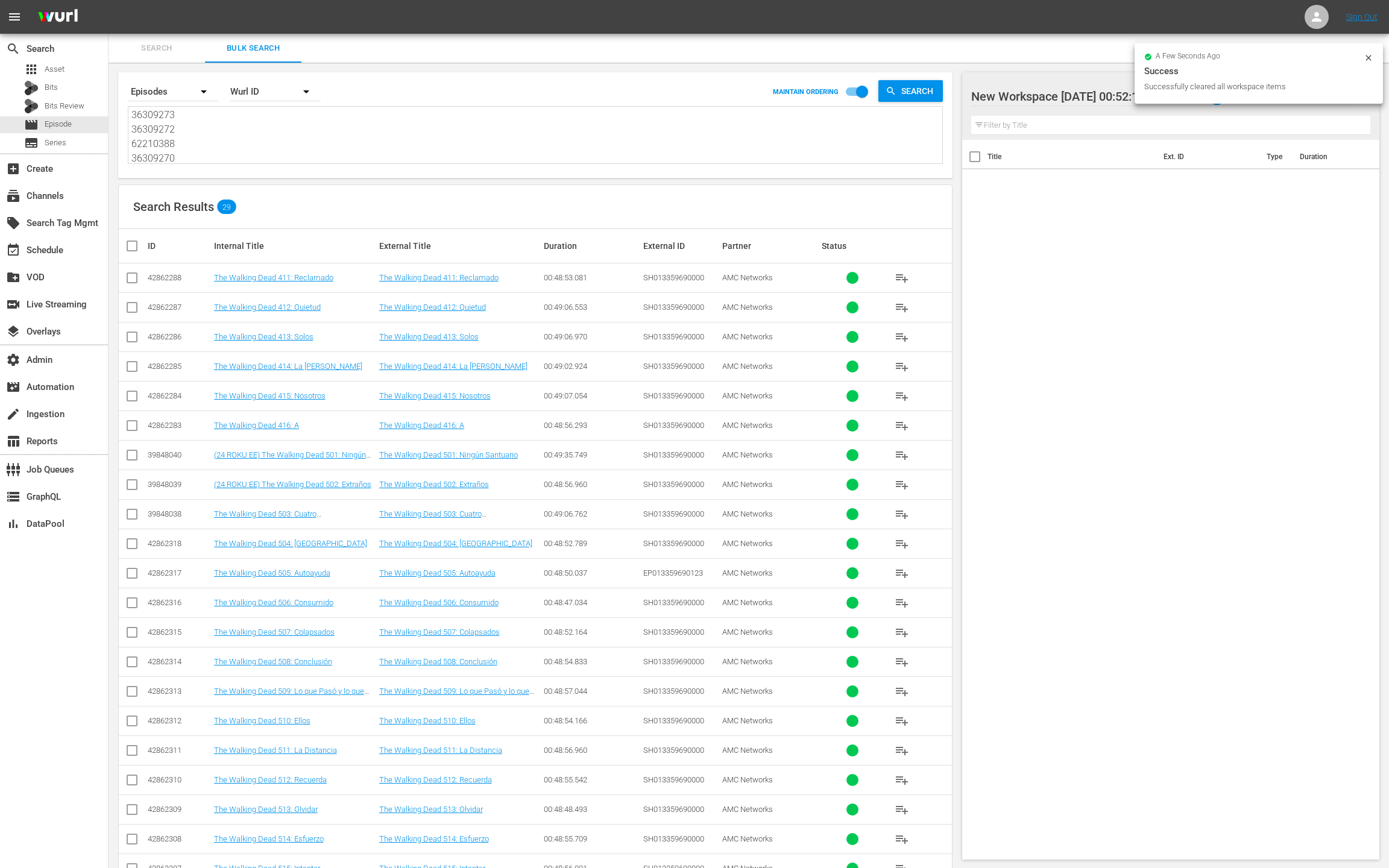
checkbox input "true"
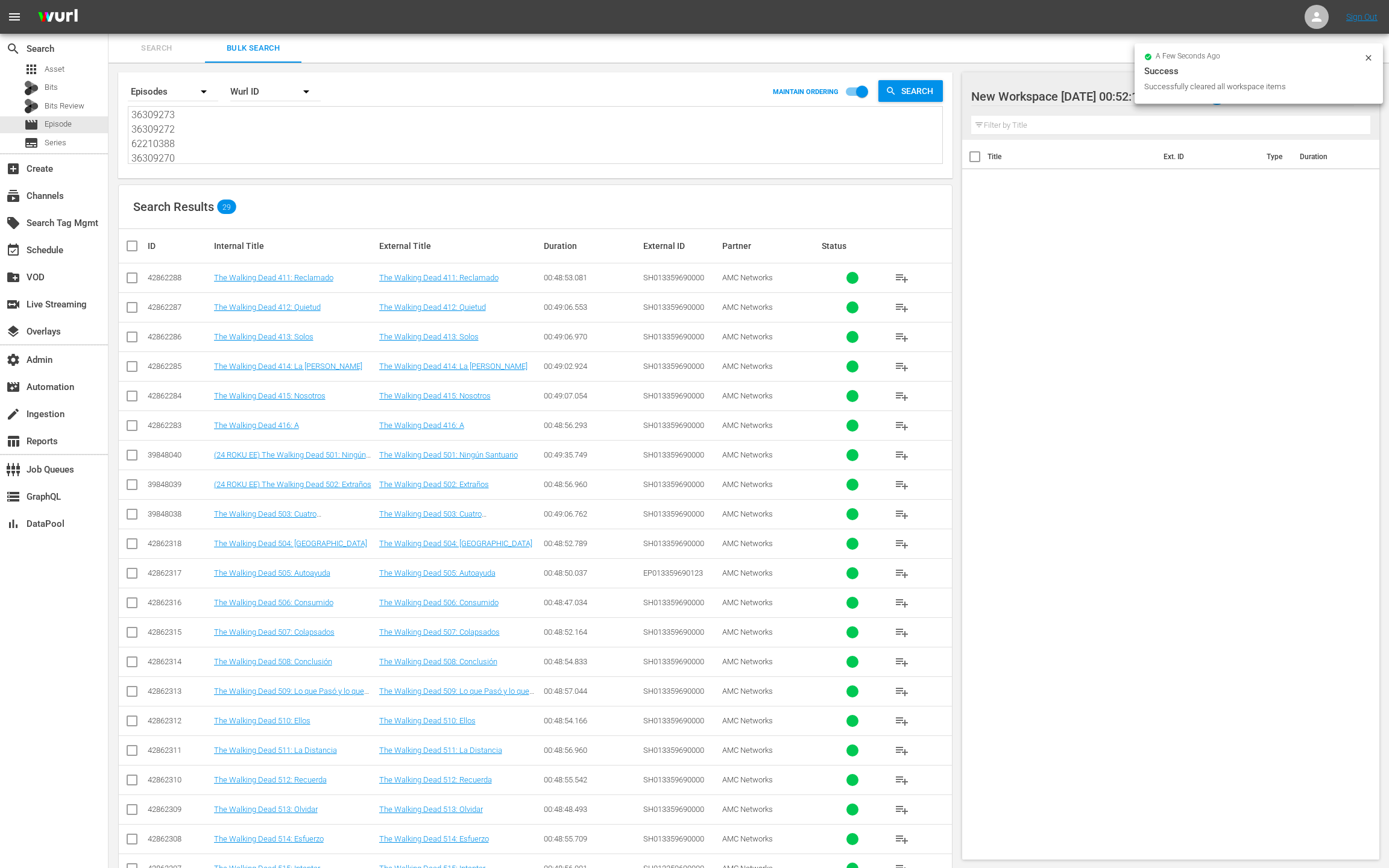
checkbox input "true"
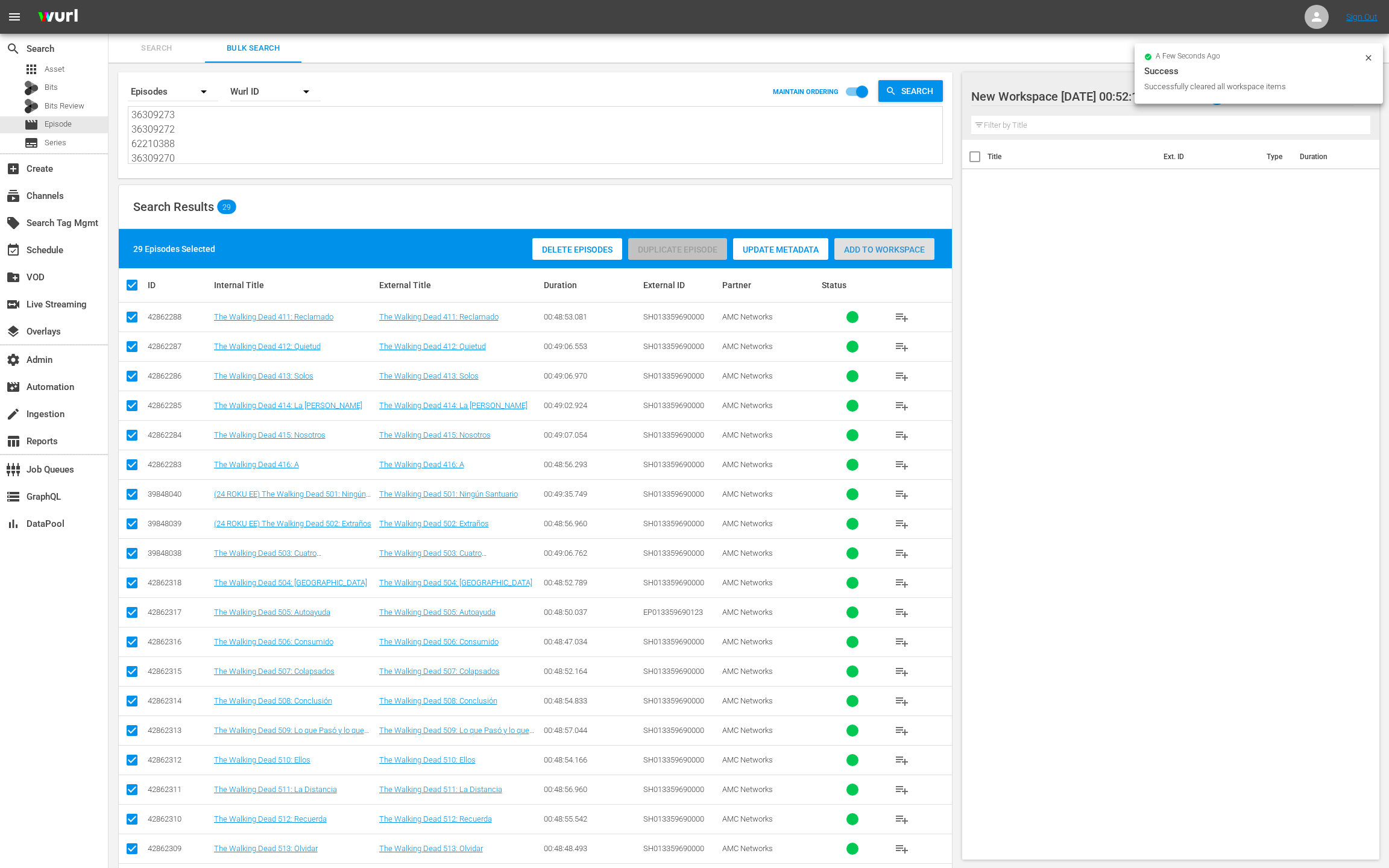
drag, startPoint x: 868, startPoint y: 252, endPoint x: 624, endPoint y: 235, distance: 244.6
click at [868, 252] on span "Add to Workspace" at bounding box center [884, 250] width 100 height 10
click at [50, 247] on div "event_available Schedule" at bounding box center [33, 248] width 68 height 11
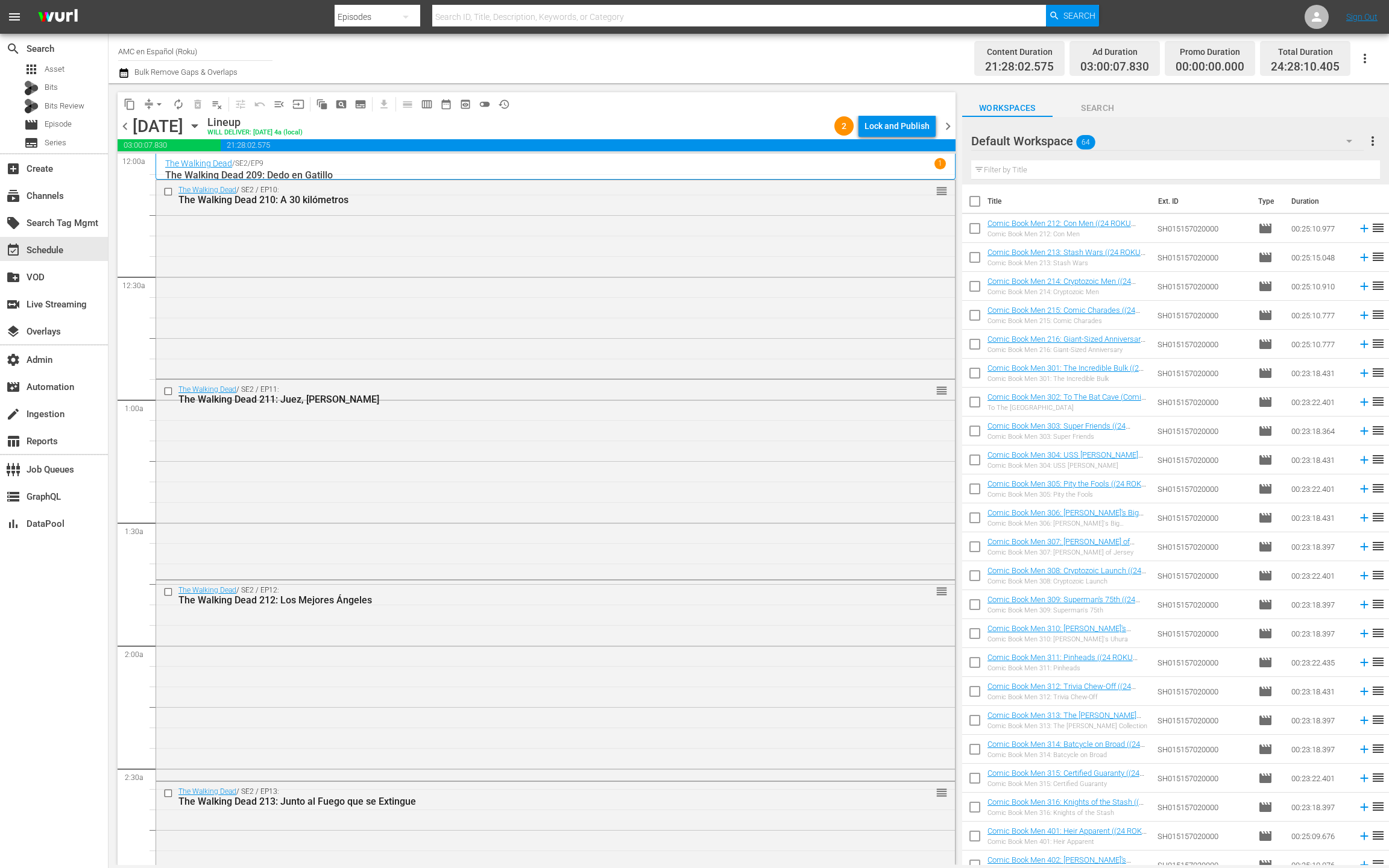
click at [947, 127] on span "chevron_right" at bounding box center [948, 126] width 15 height 15
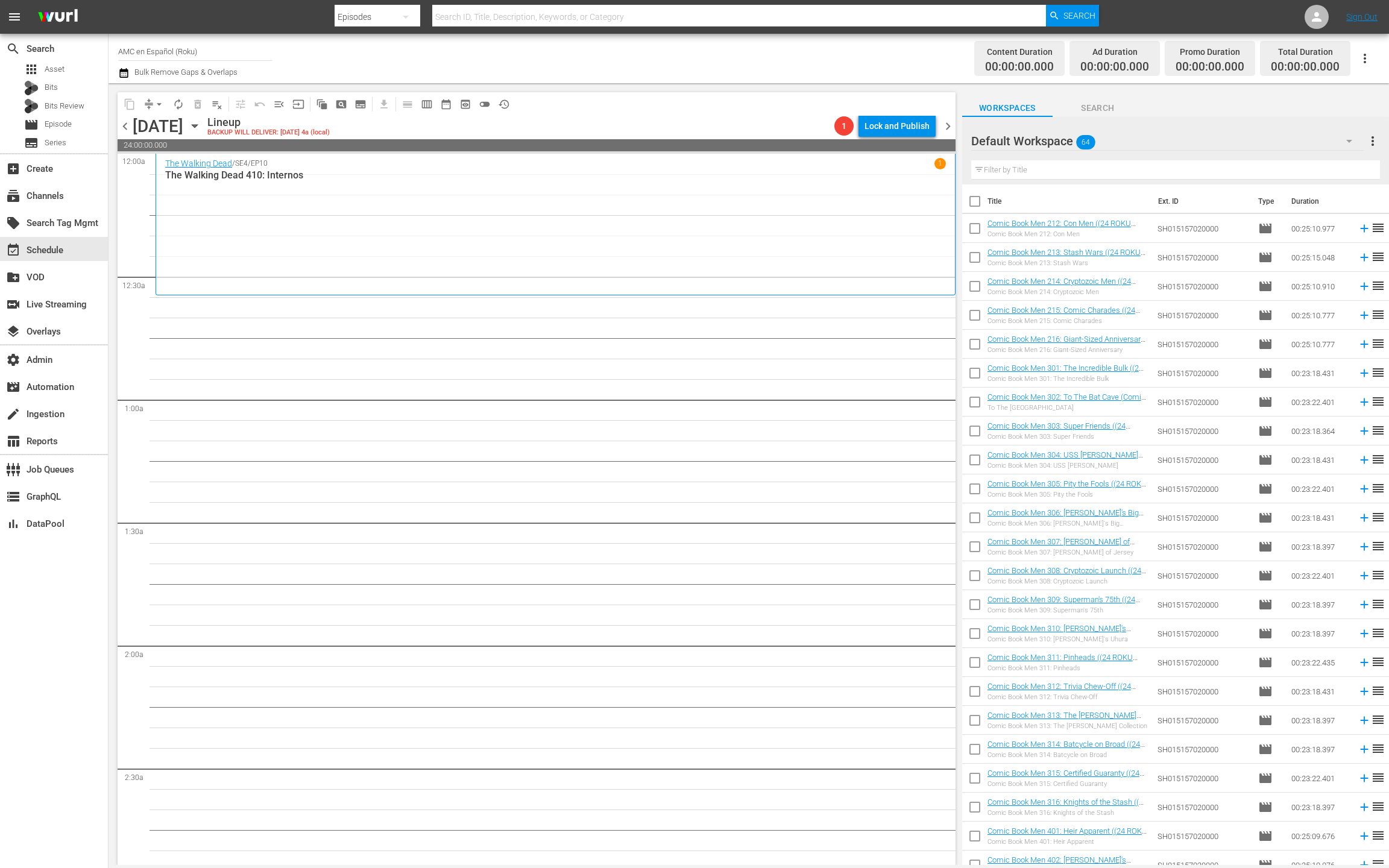
click at [1288, 138] on div "Default Workspace 64" at bounding box center [1168, 141] width 392 height 33
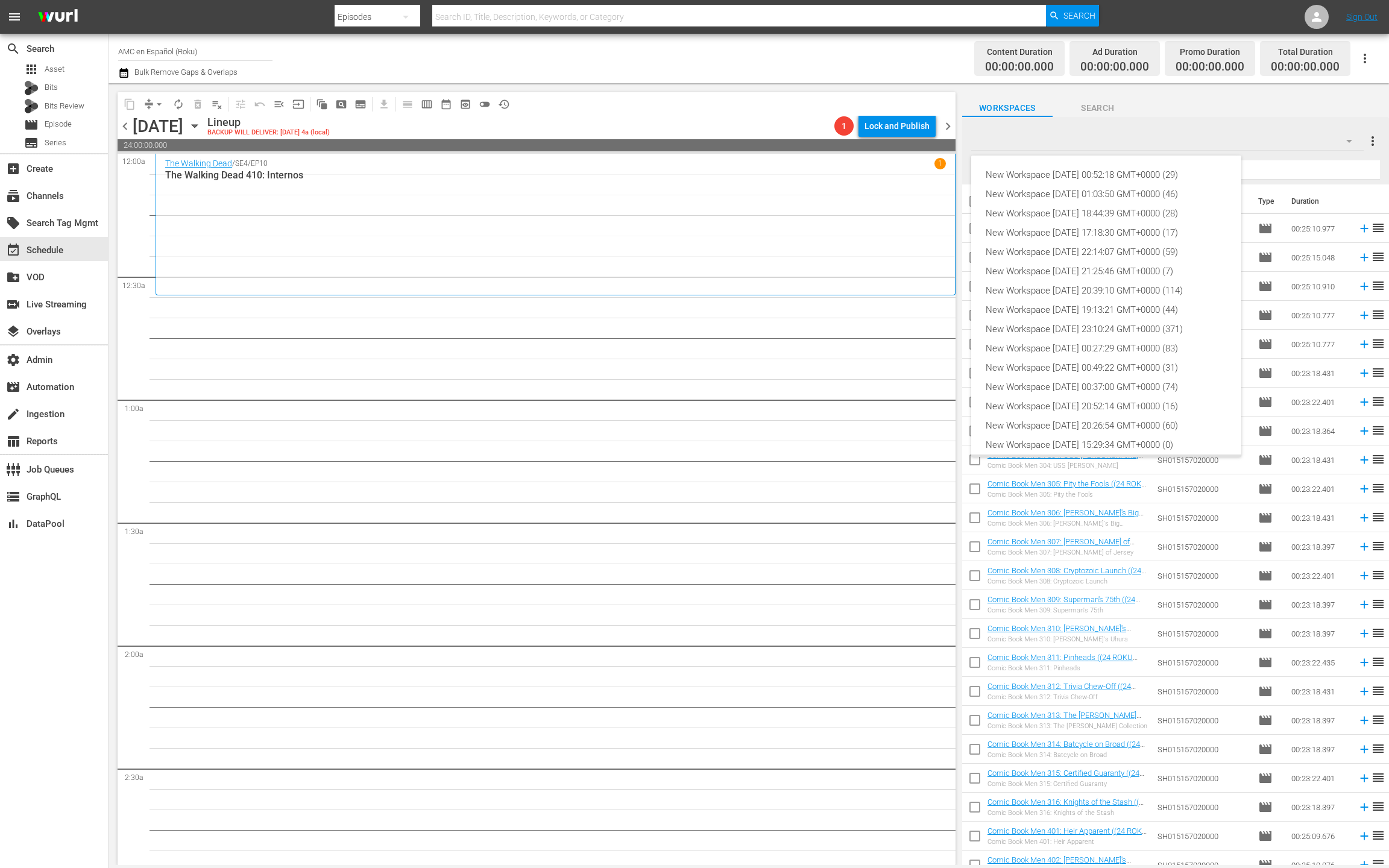
scroll to position [27, 0]
click at [1176, 162] on div "New Workspace [DATE] 01:03:50 GMT+0000 (46)" at bounding box center [1106, 168] width 241 height 20
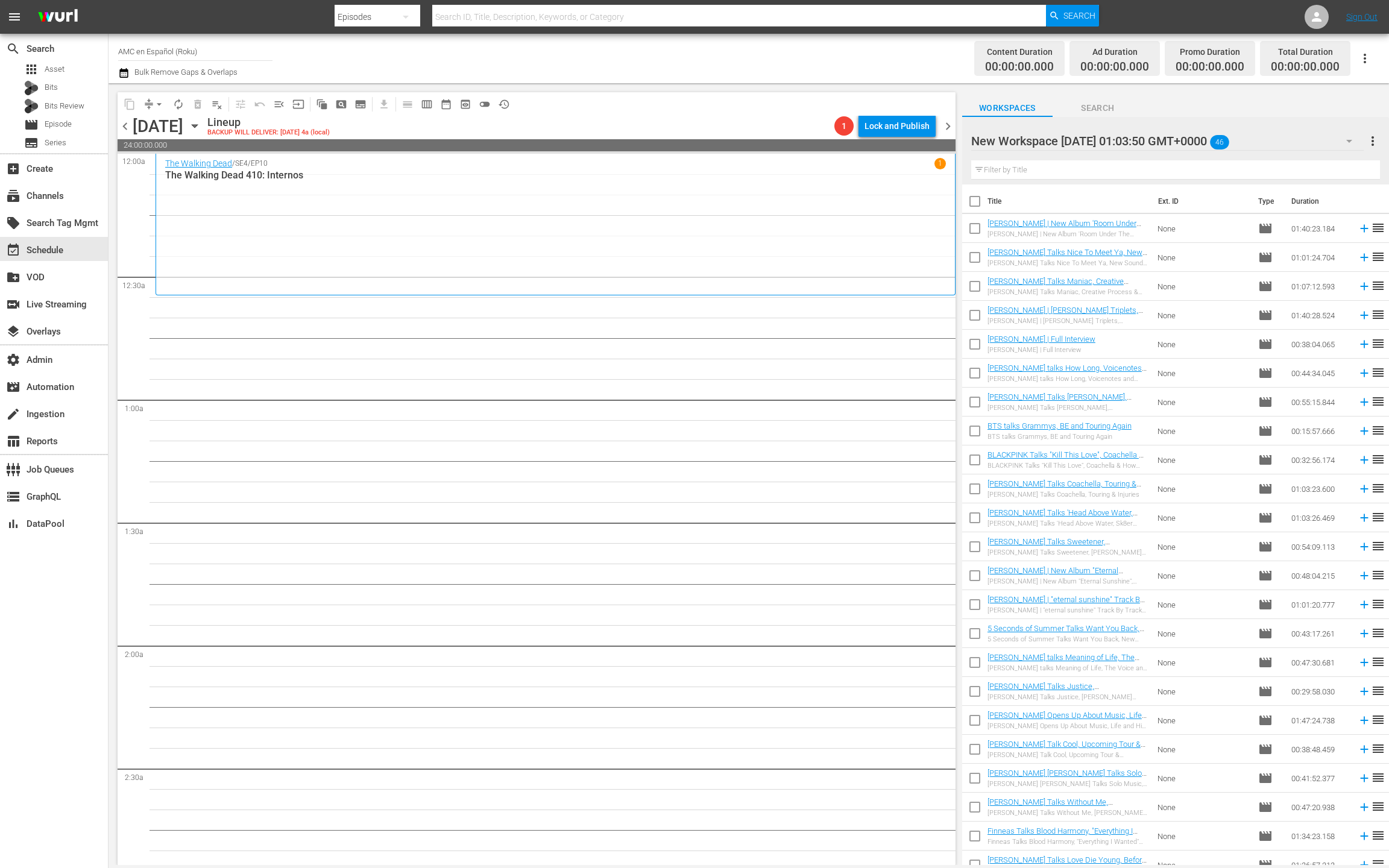
click at [975, 201] on input "checkbox" at bounding box center [975, 204] width 25 height 25
checkbox input "true"
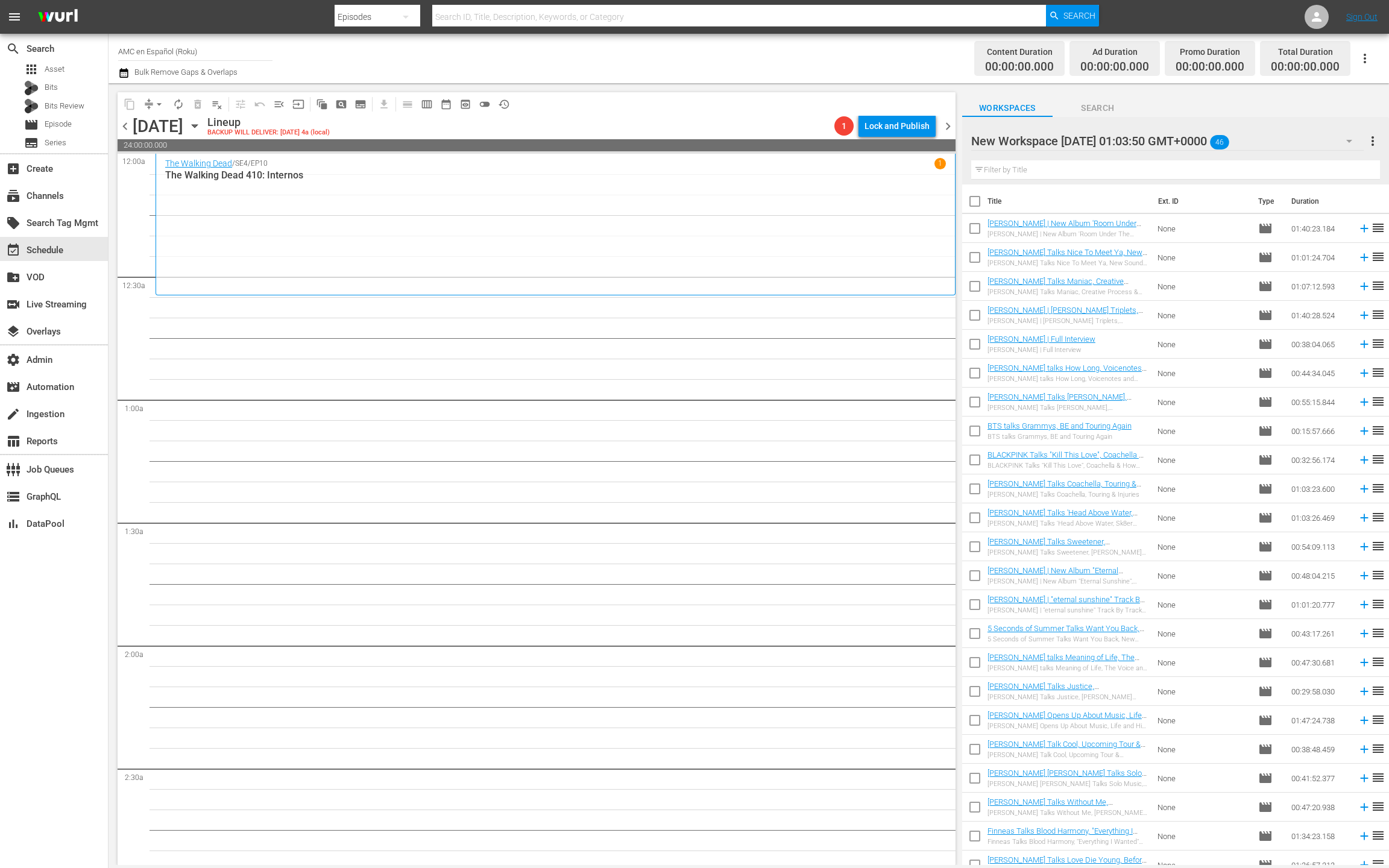
checkbox input "true"
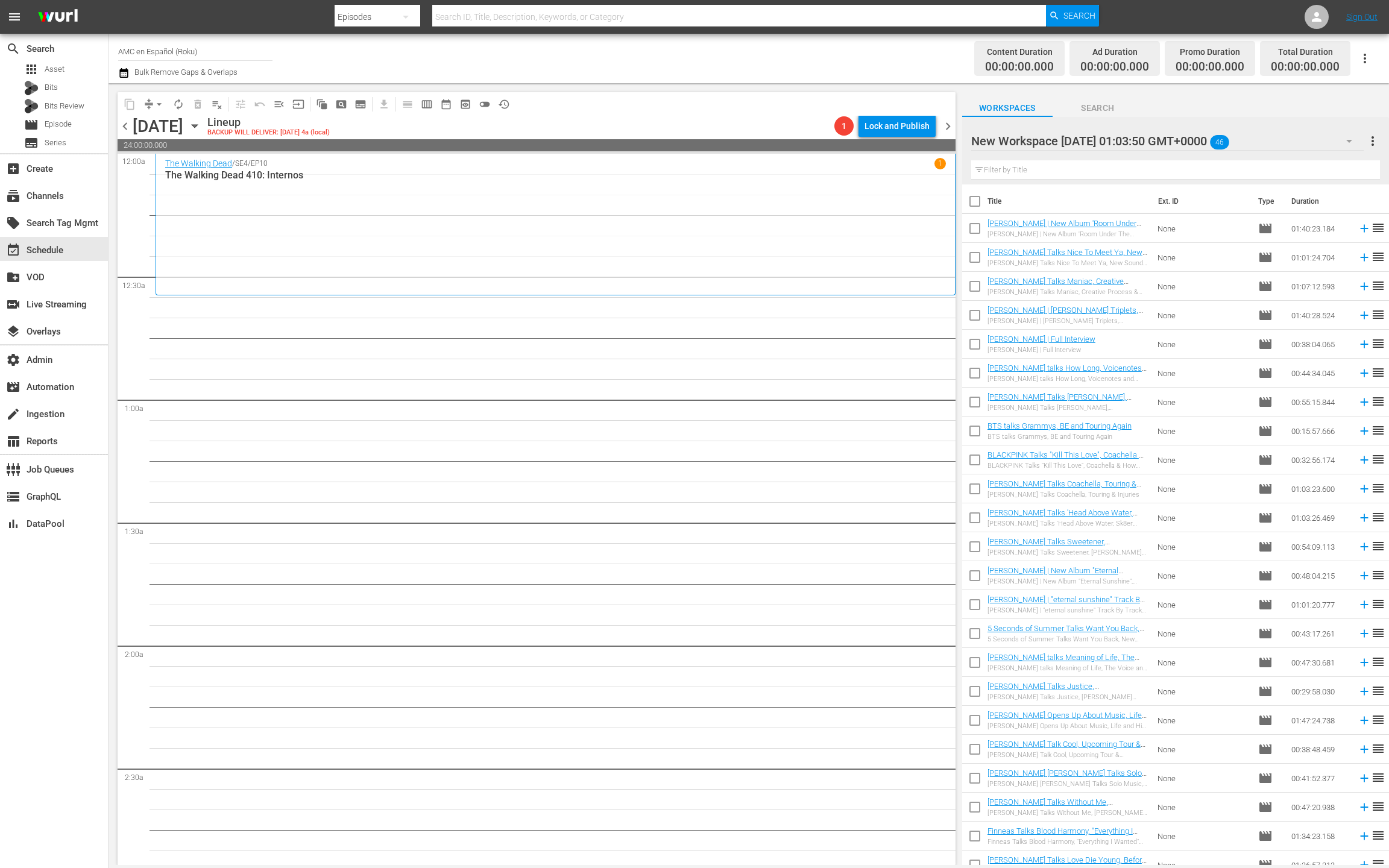
checkbox input "true"
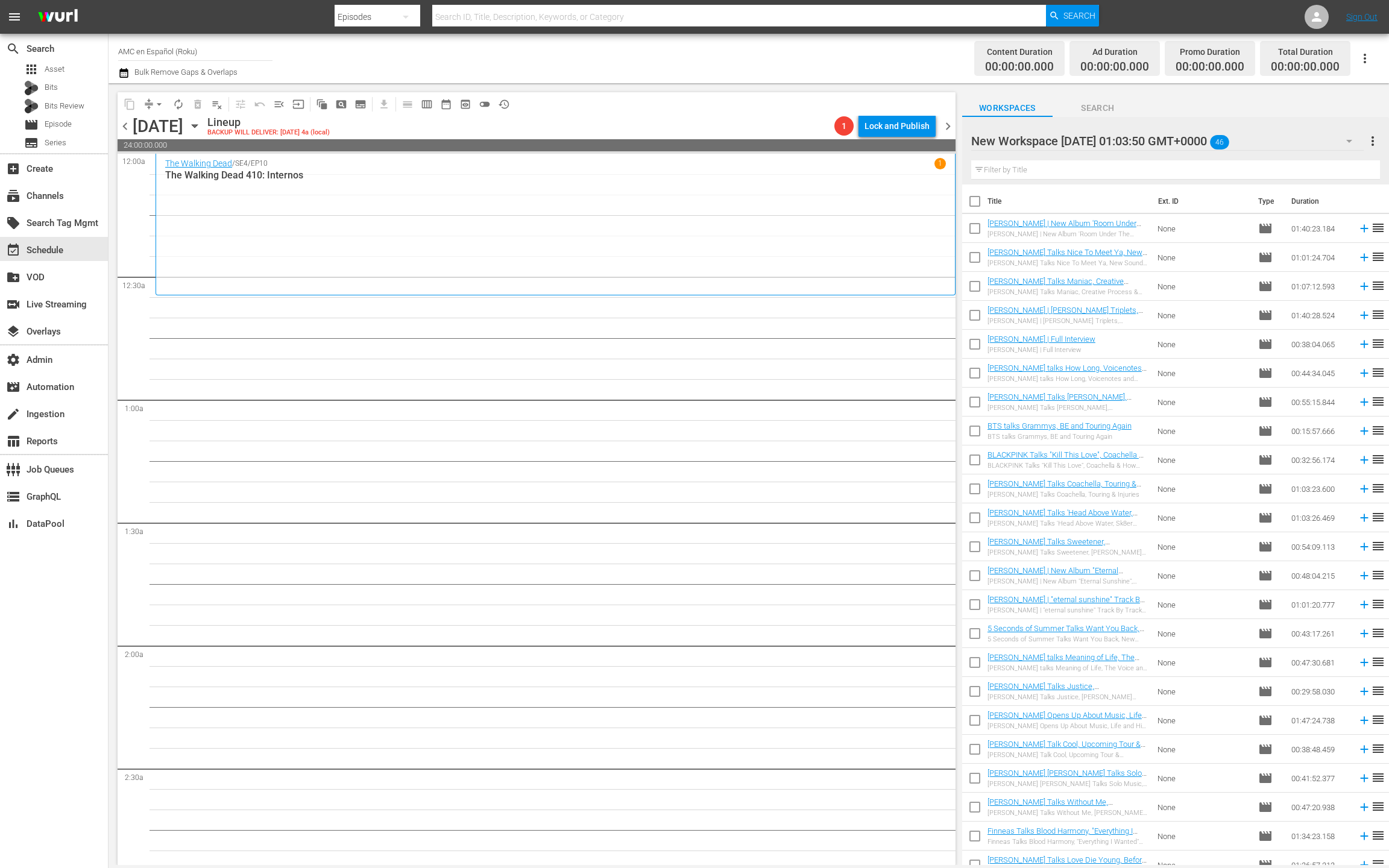
checkbox input "true"
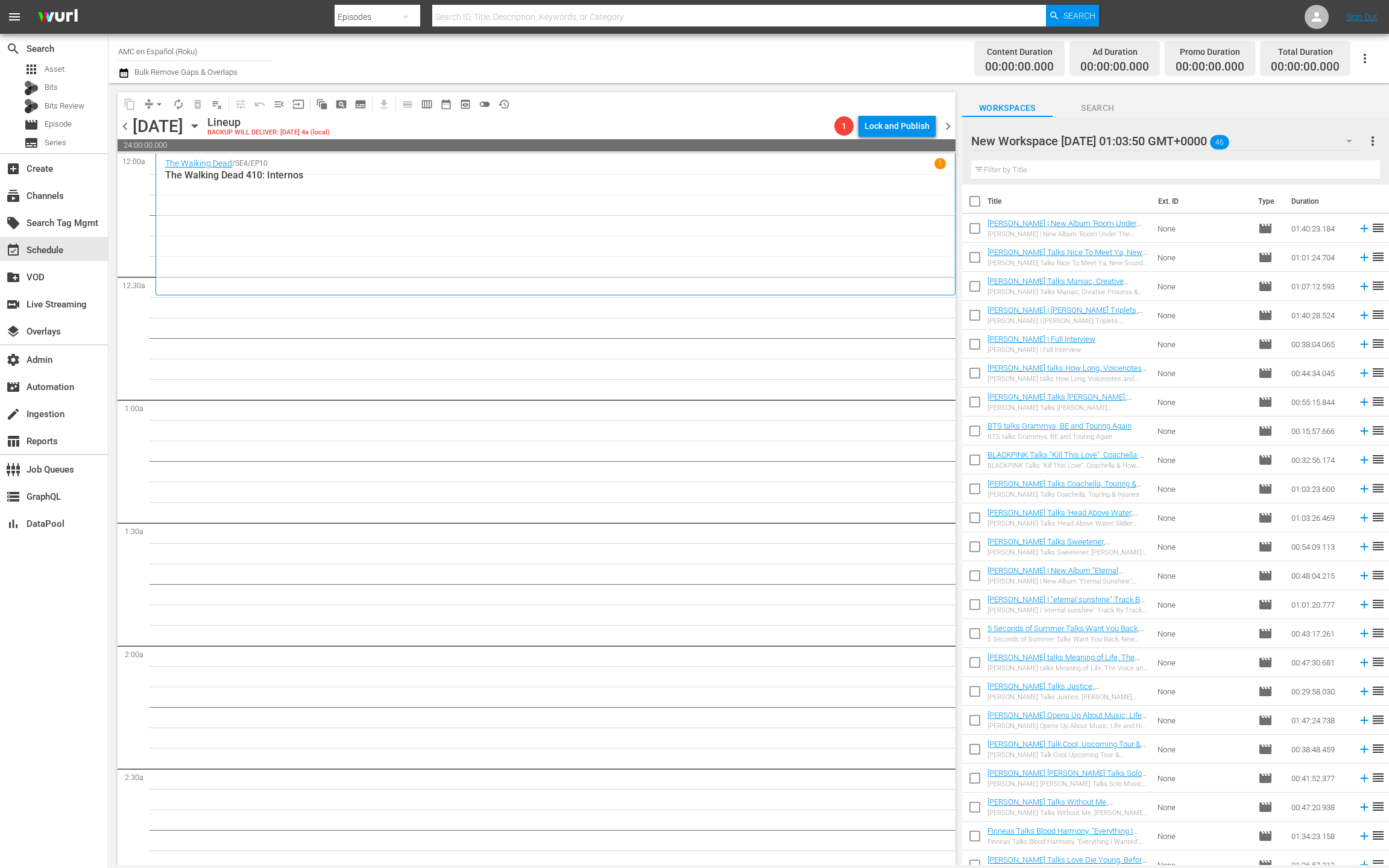
checkbox input "true"
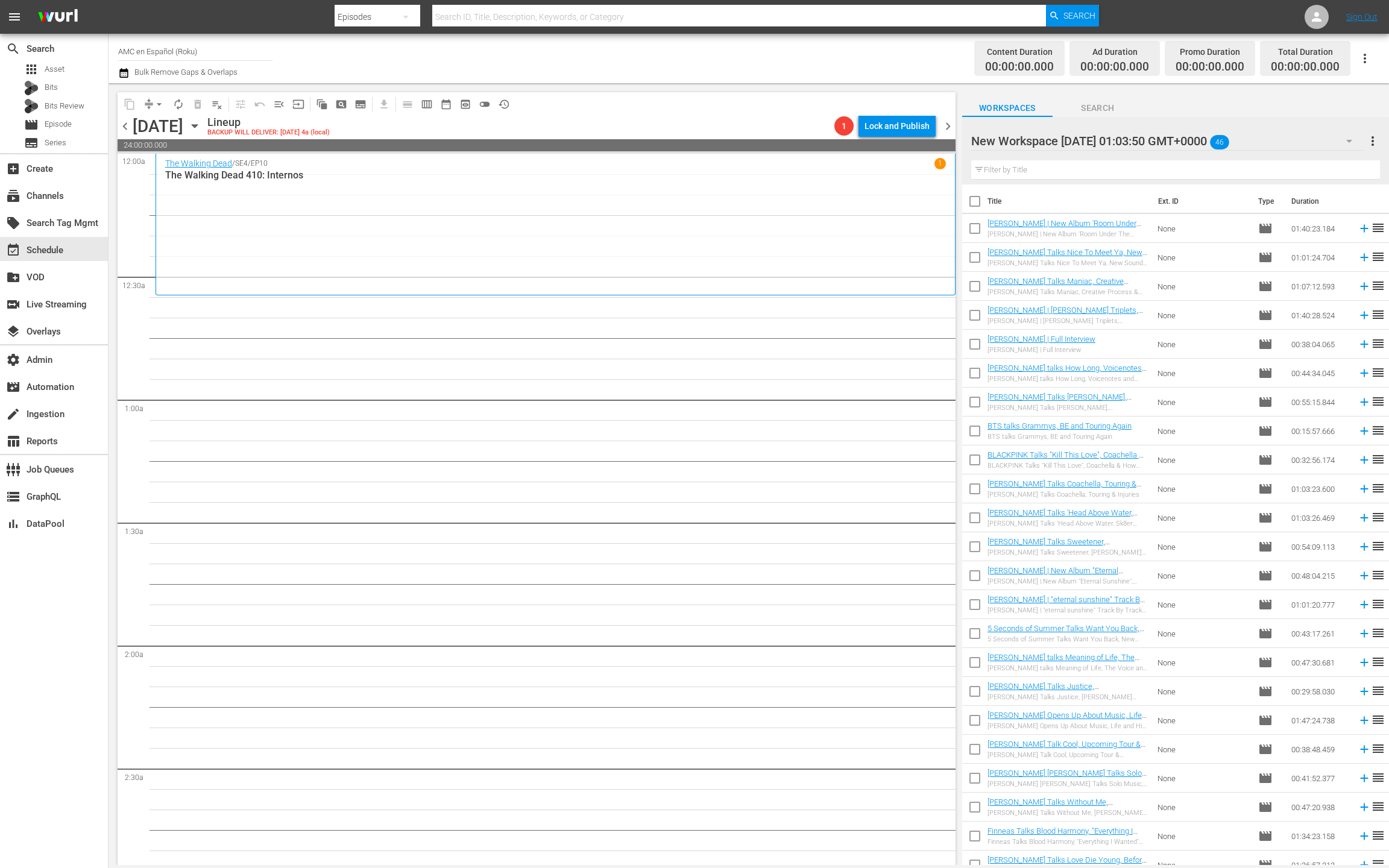
checkbox input "true"
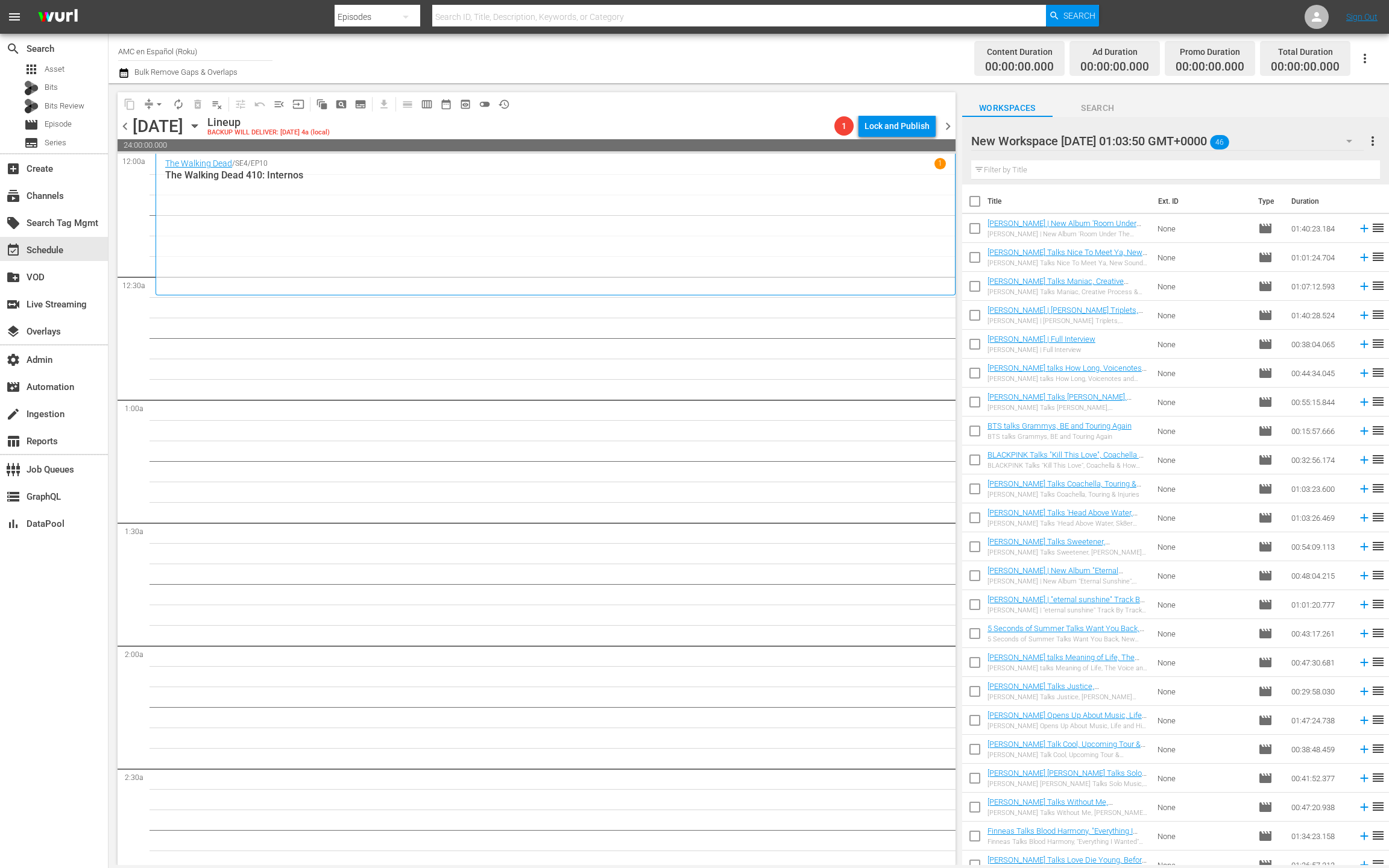
checkbox input "true"
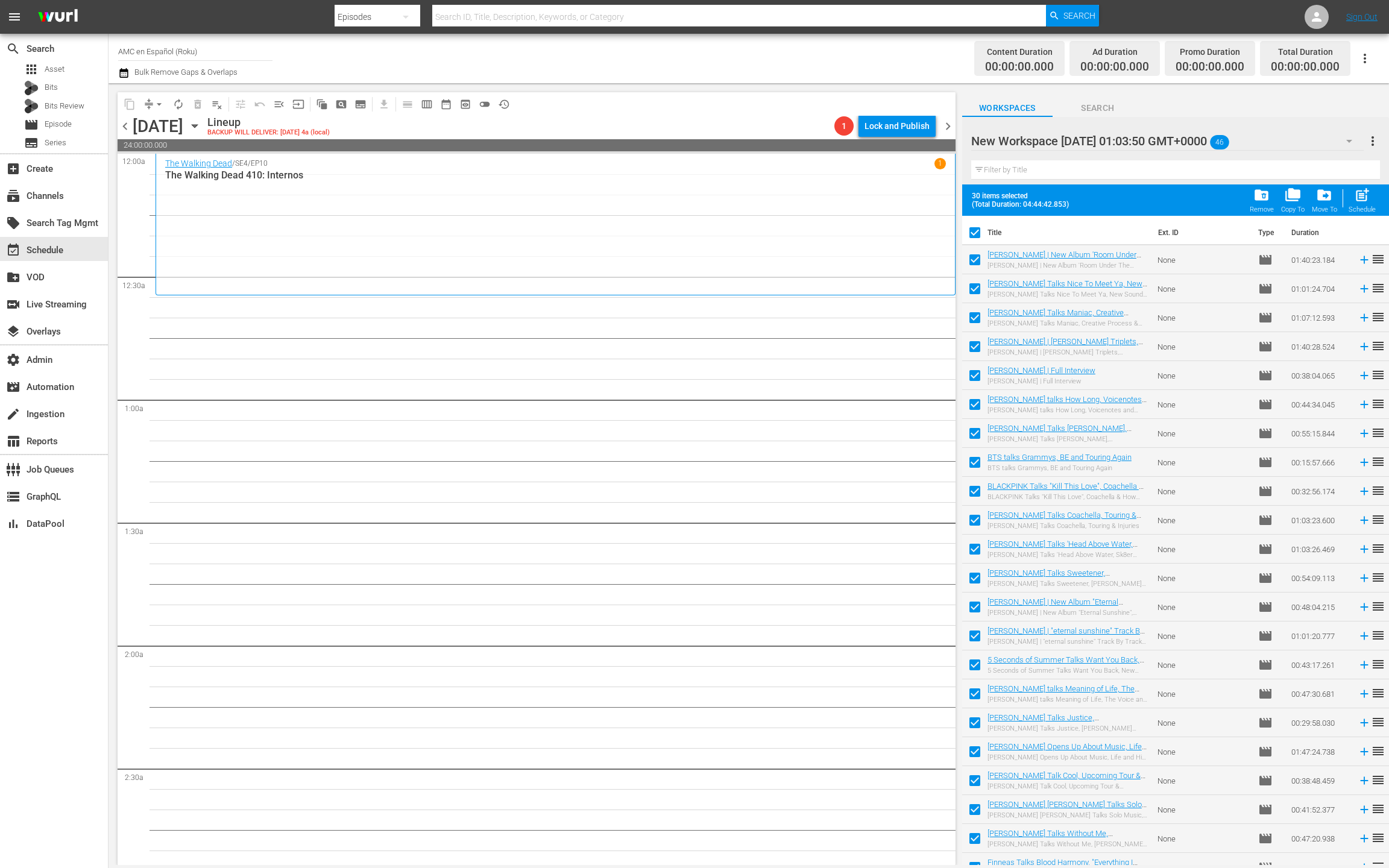
click at [1312, 143] on div "New Workspace [DATE] 01:03:50 GMT+0000 46" at bounding box center [1168, 141] width 392 height 33
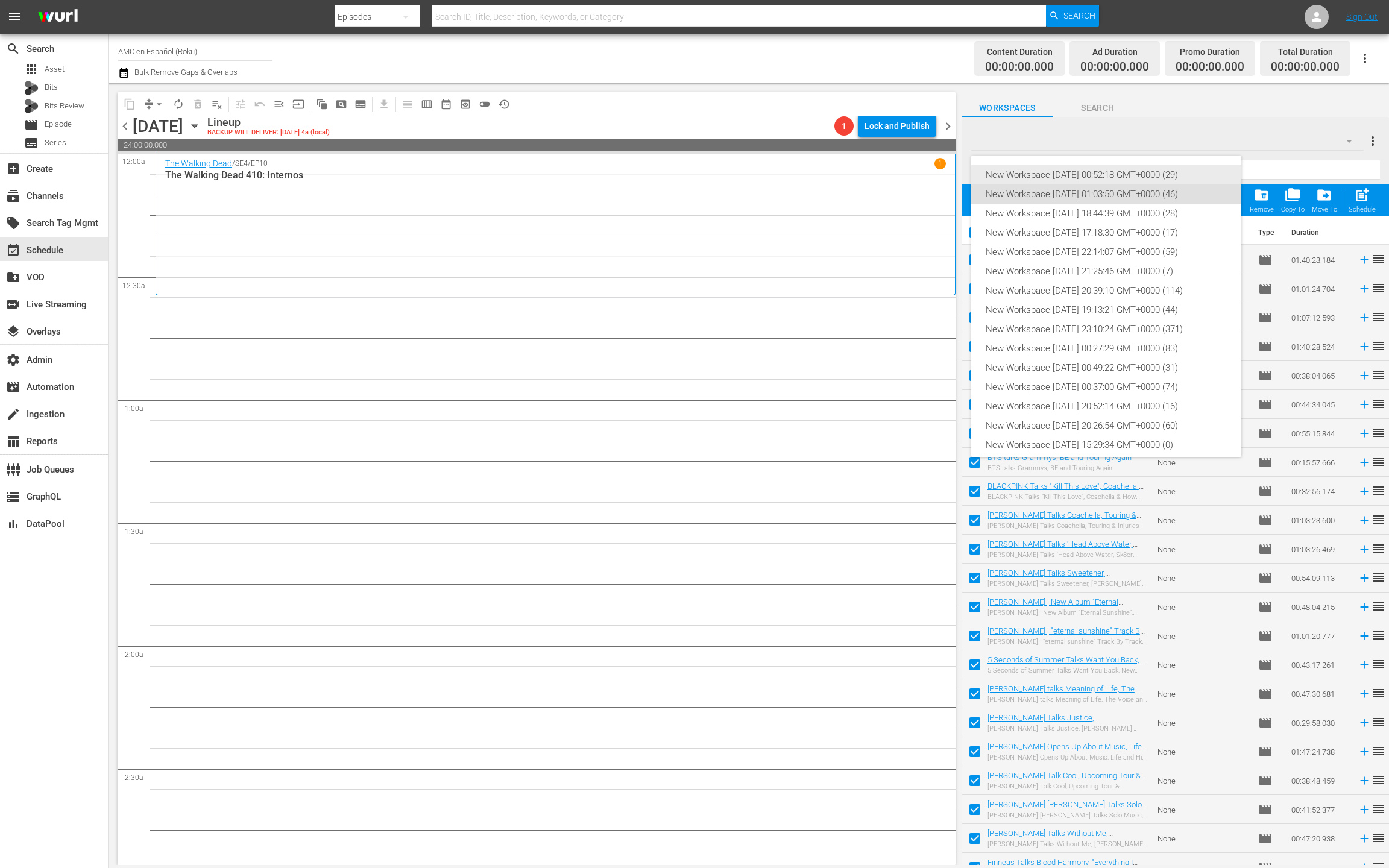
click at [1140, 173] on div "New Workspace [DATE] 00:52:18 GMT+0000 (29)" at bounding box center [1106, 175] width 241 height 20
checkbox input "false"
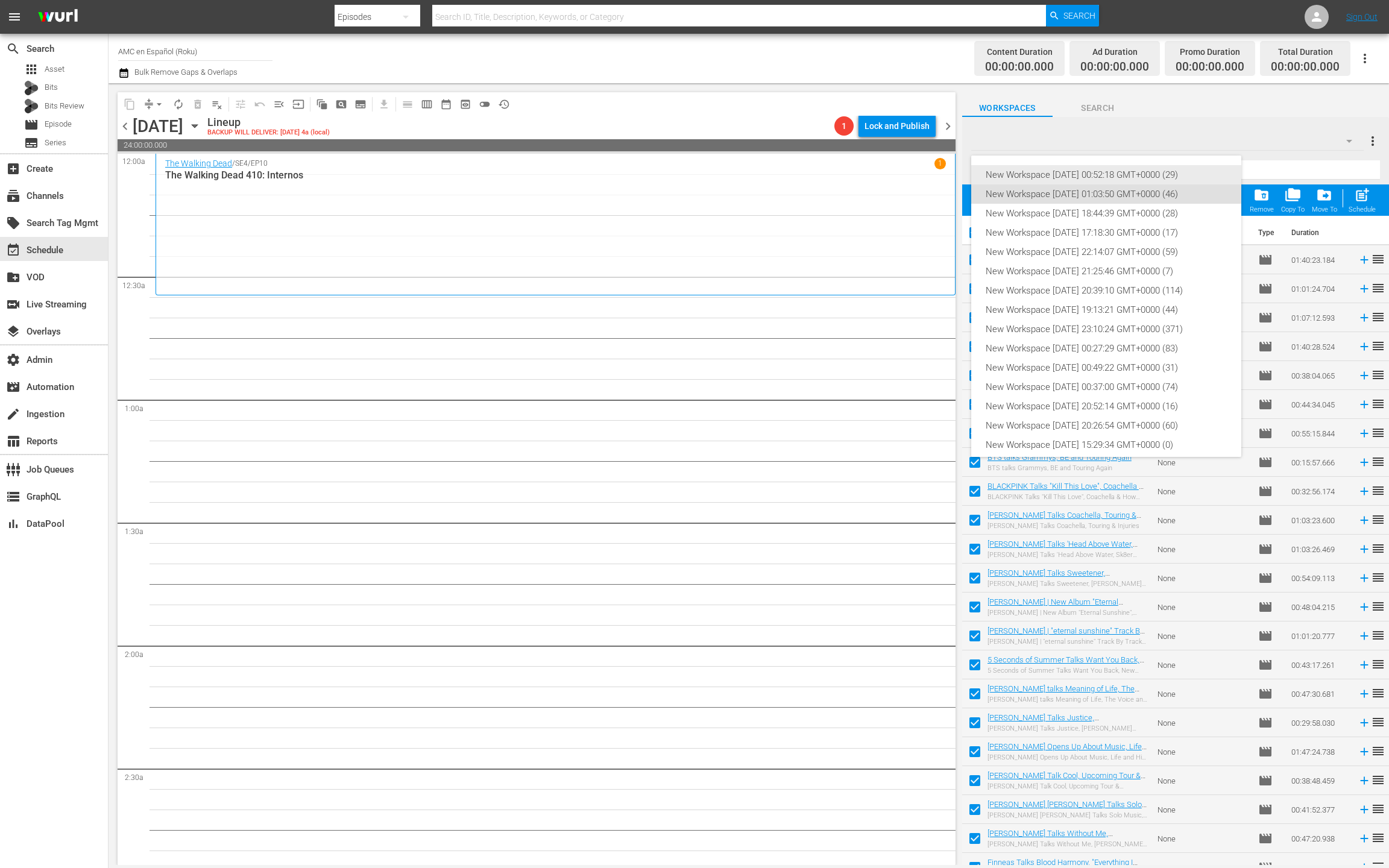
checkbox input "false"
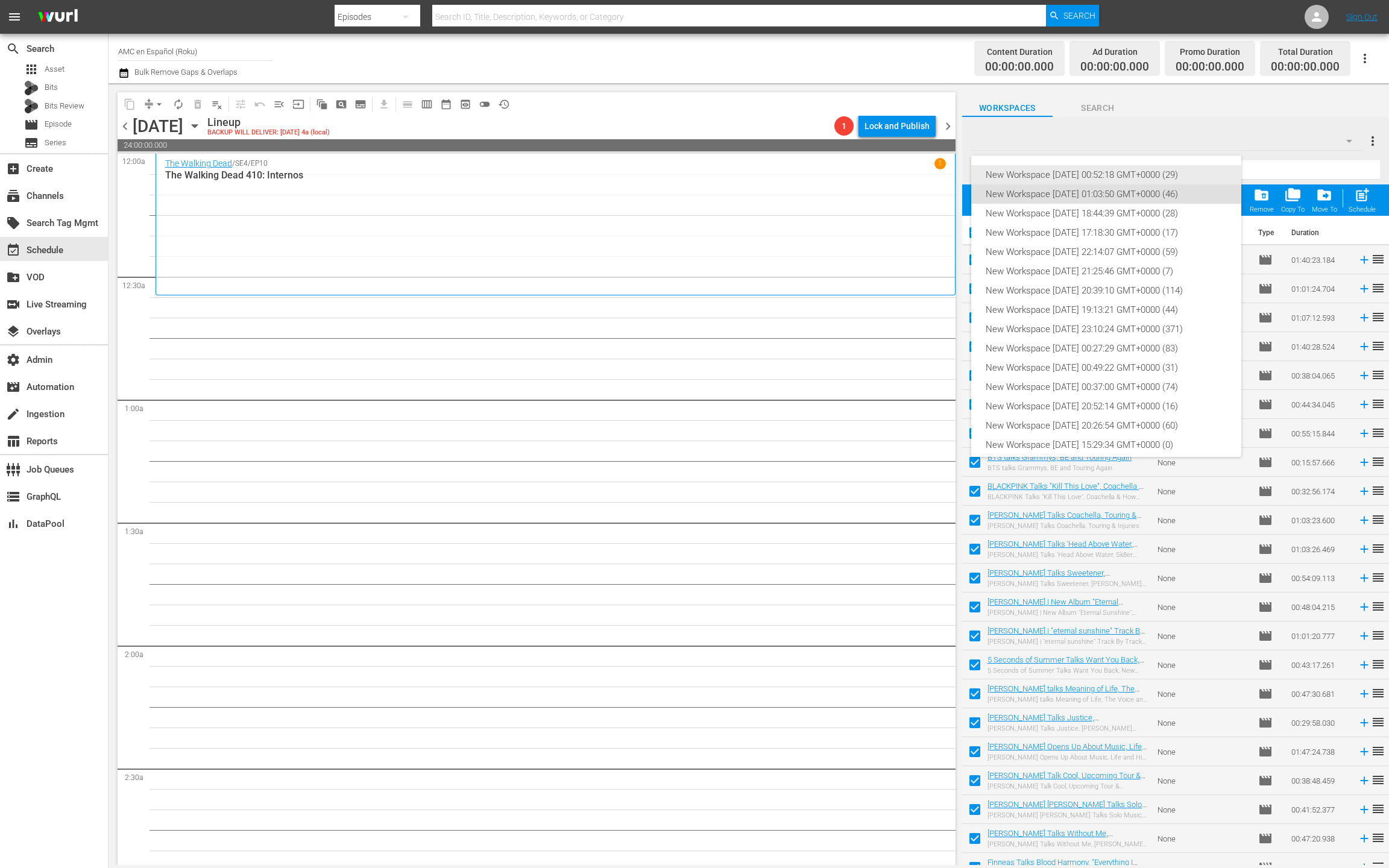
checkbox input "false"
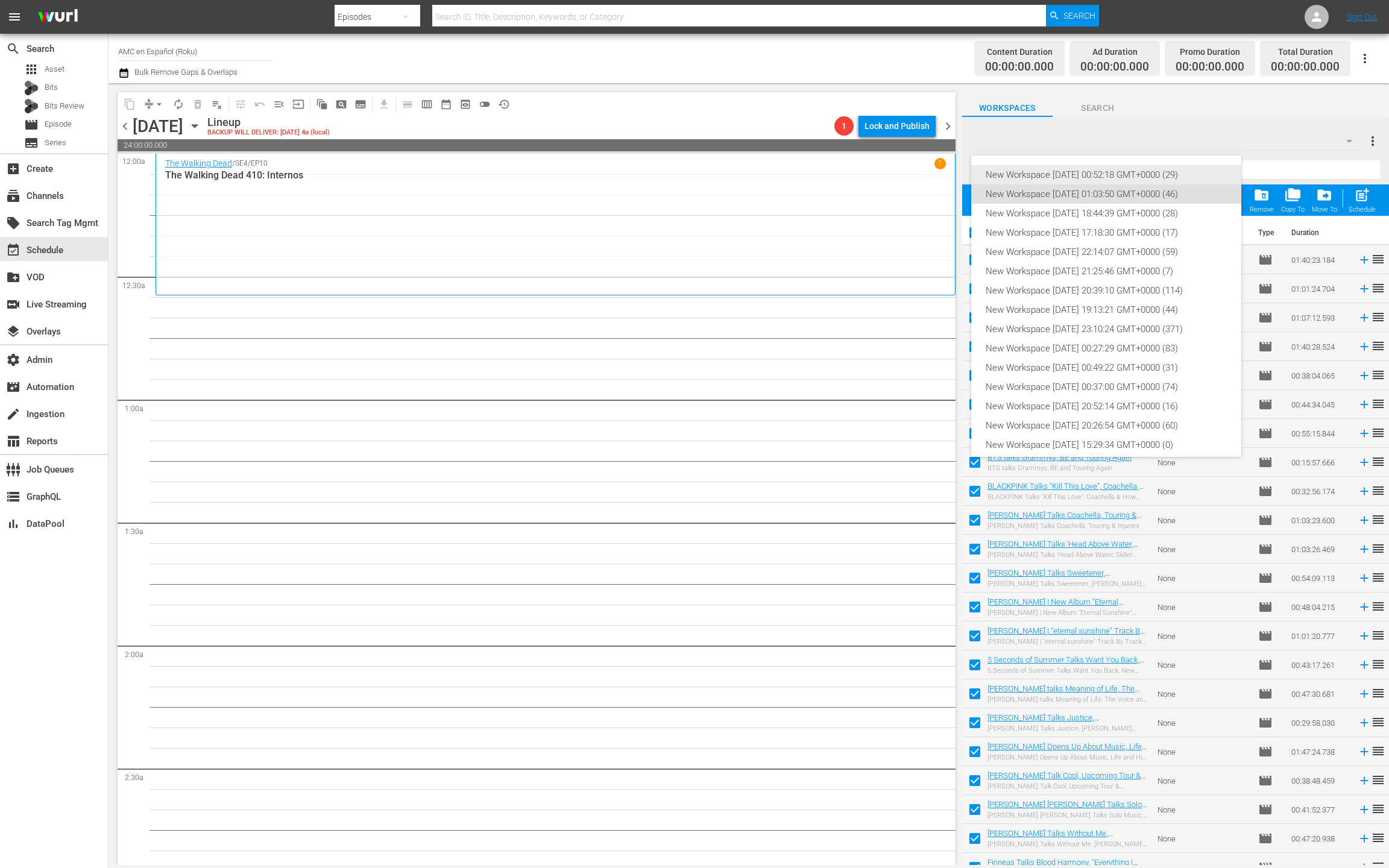
checkbox input "false"
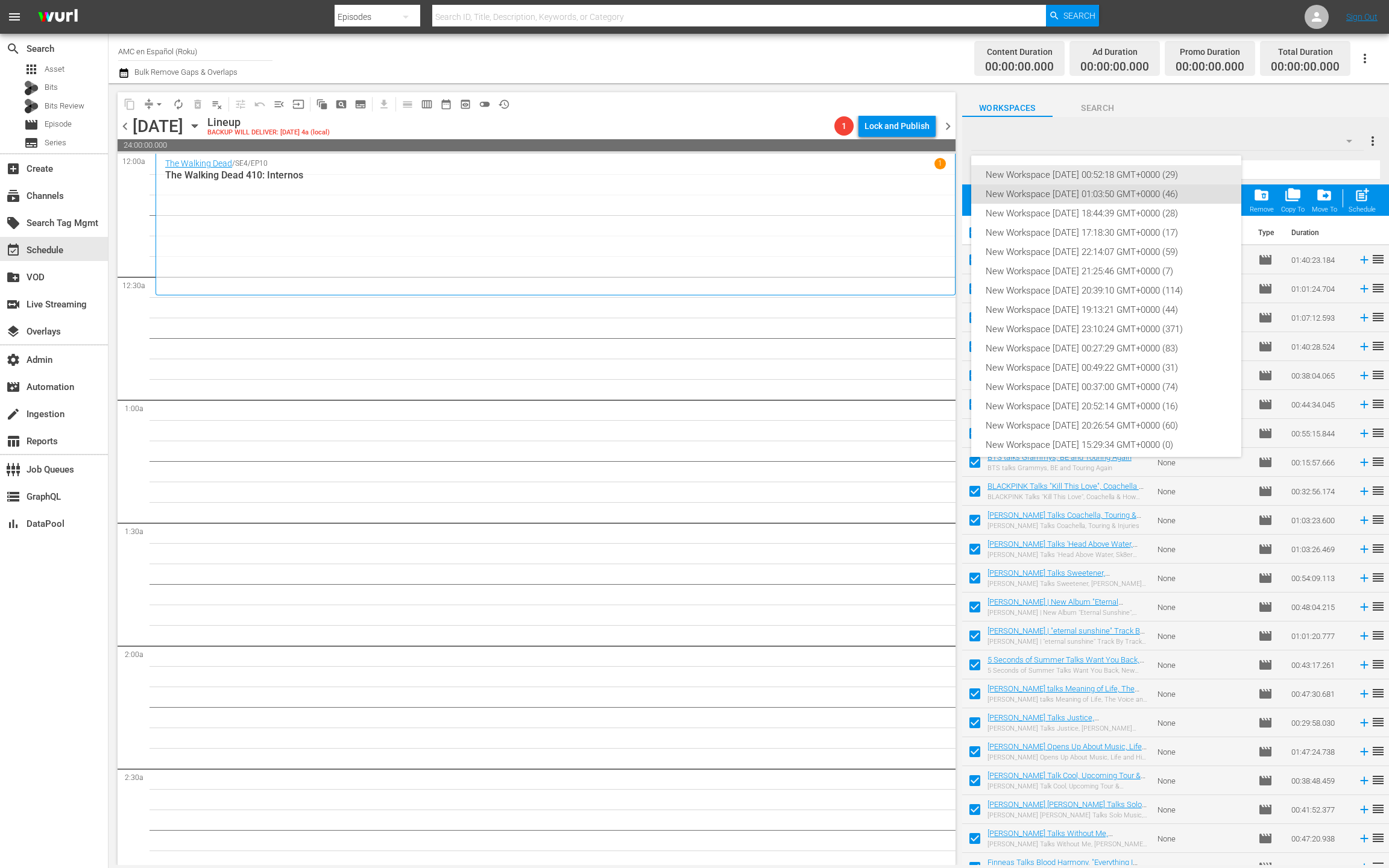
checkbox input "false"
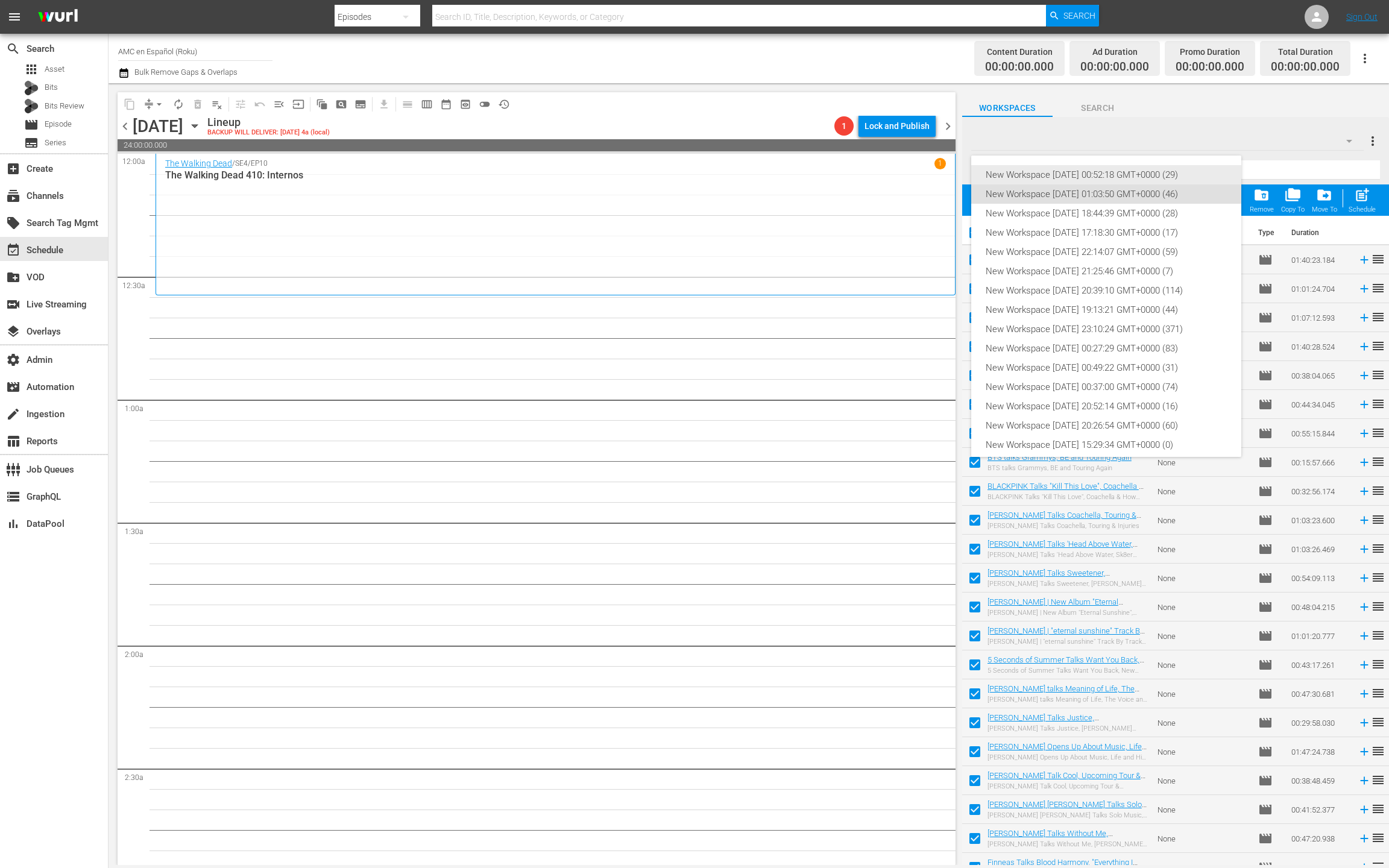
checkbox input "false"
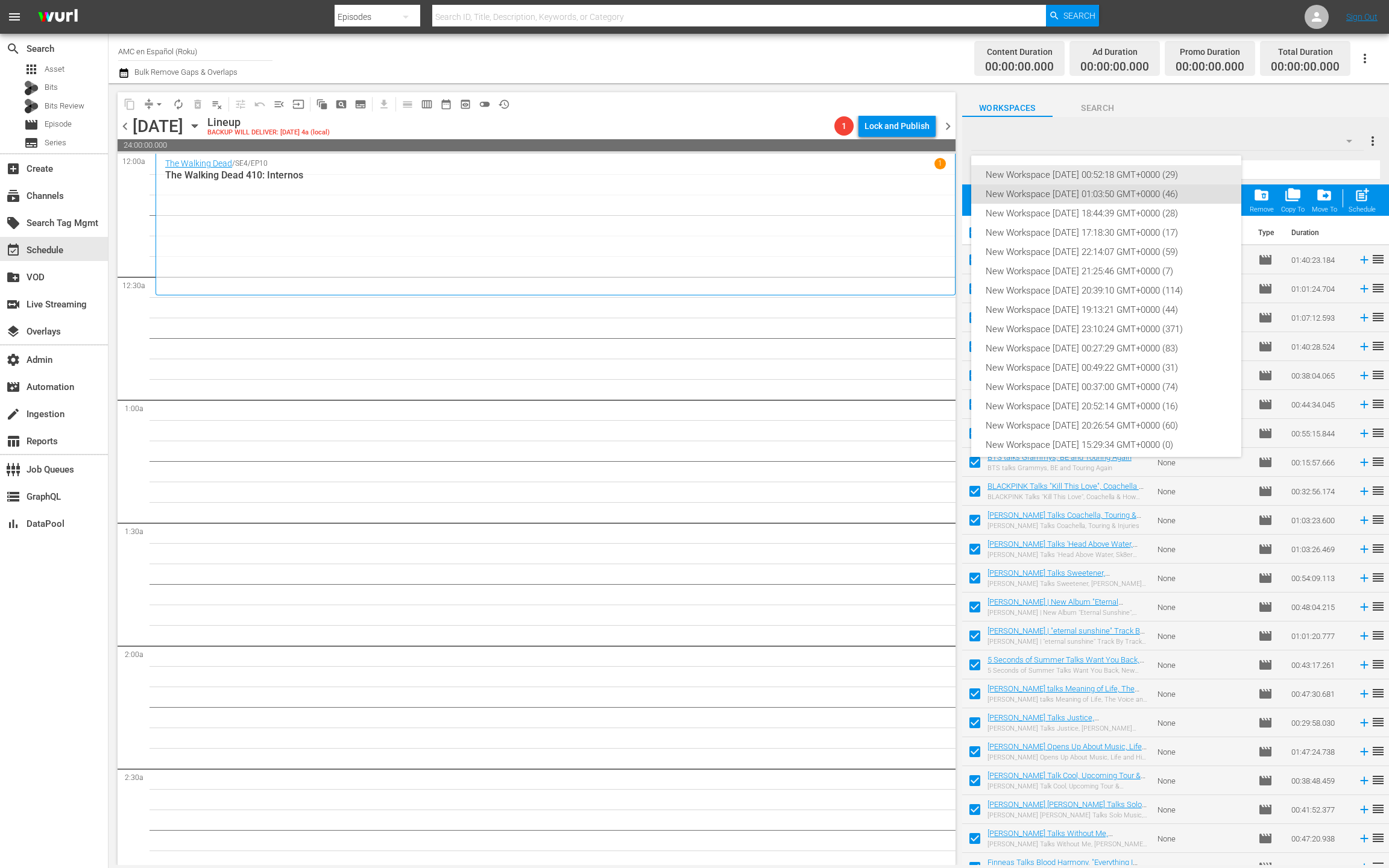
checkbox input "false"
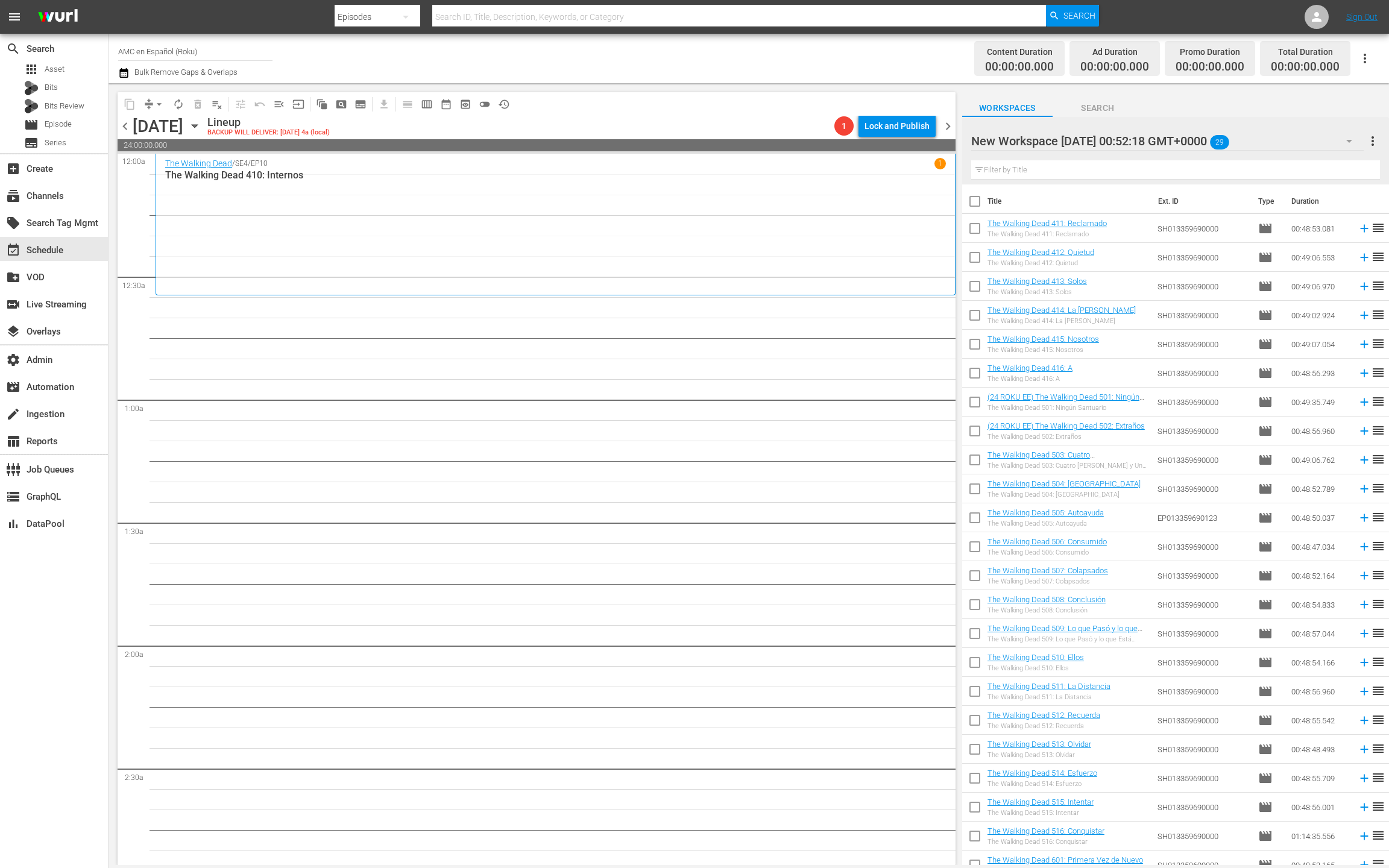
click at [976, 201] on input "checkbox" at bounding box center [975, 204] width 25 height 25
checkbox input "true"
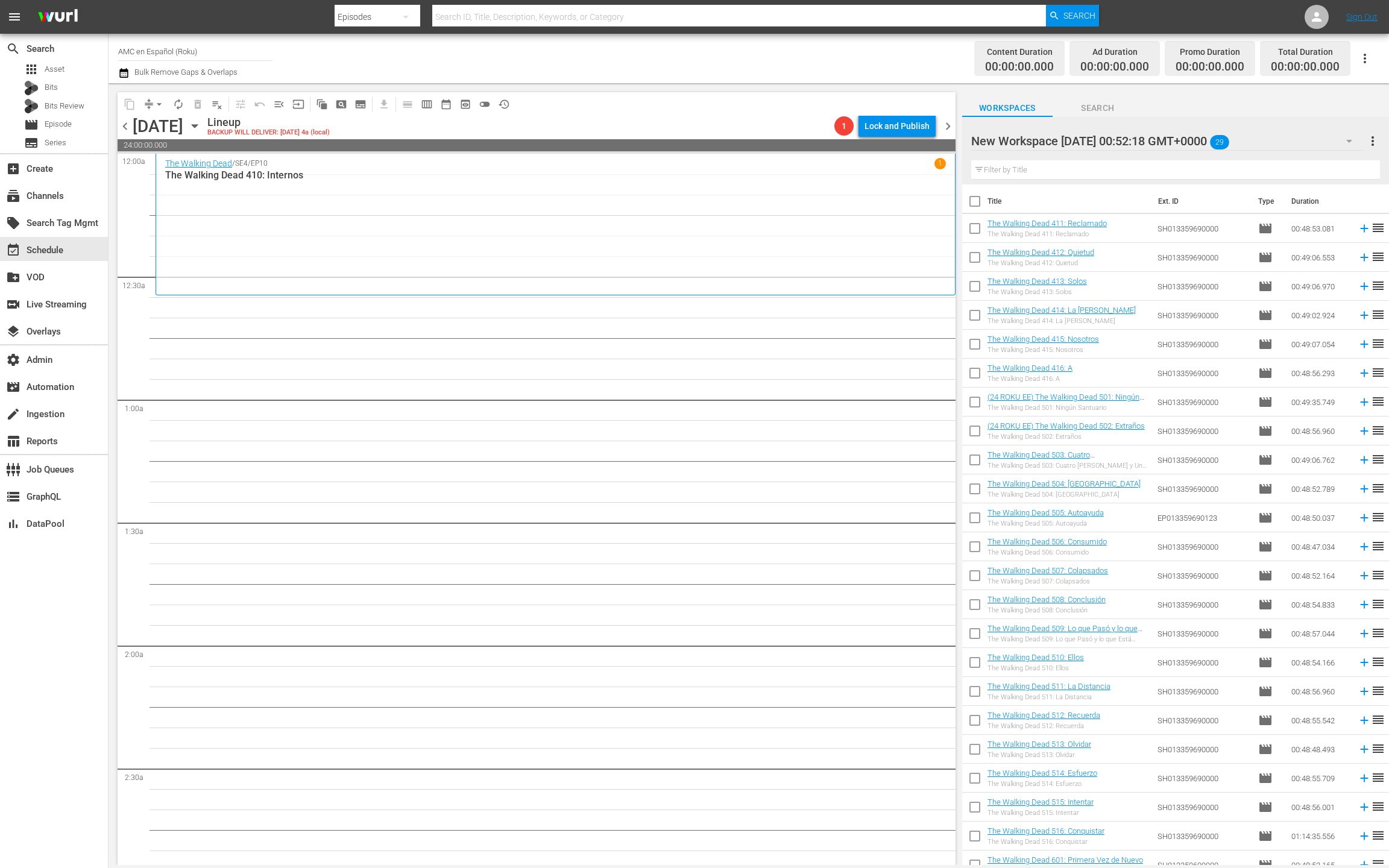
checkbox input "true"
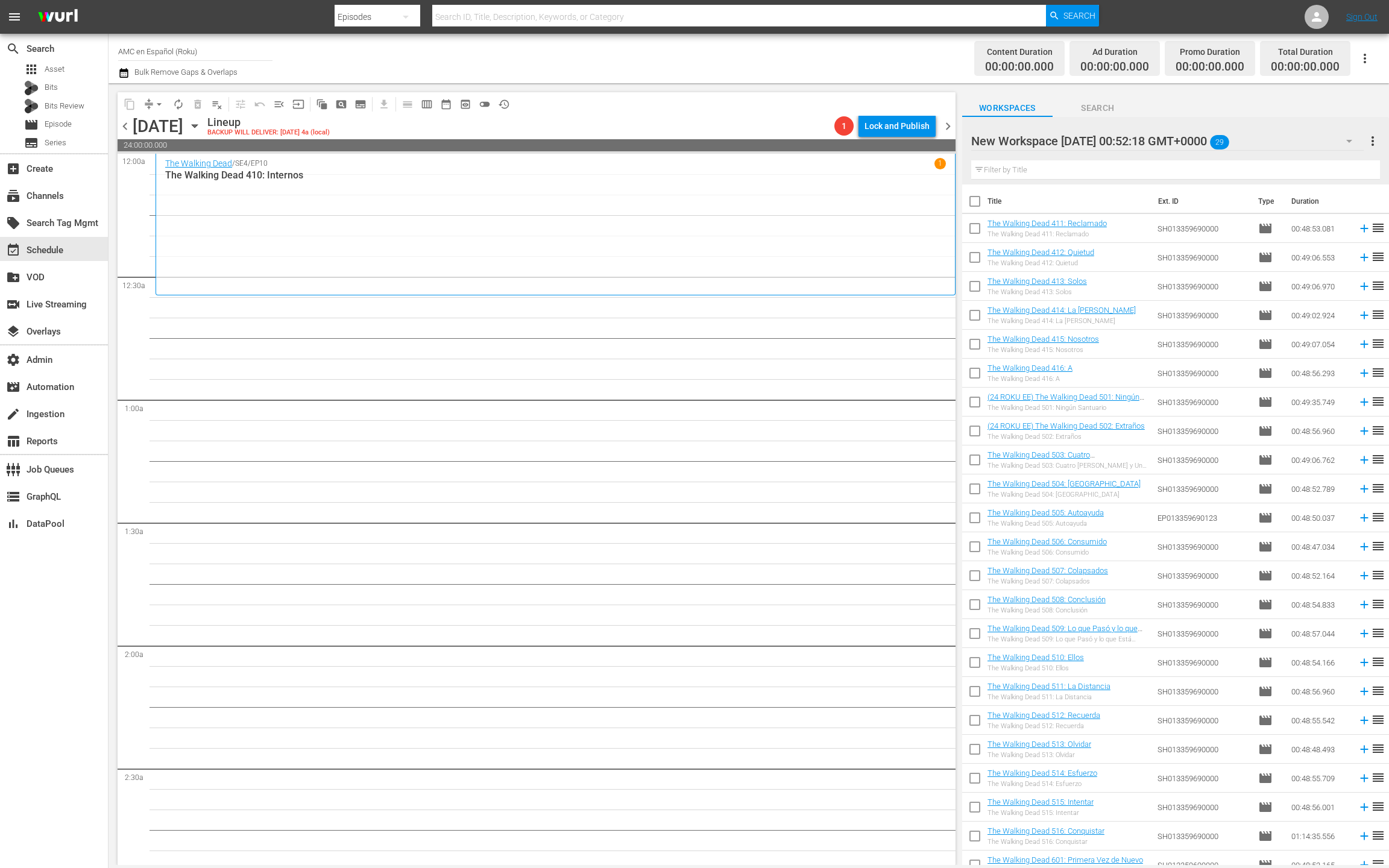
checkbox input "true"
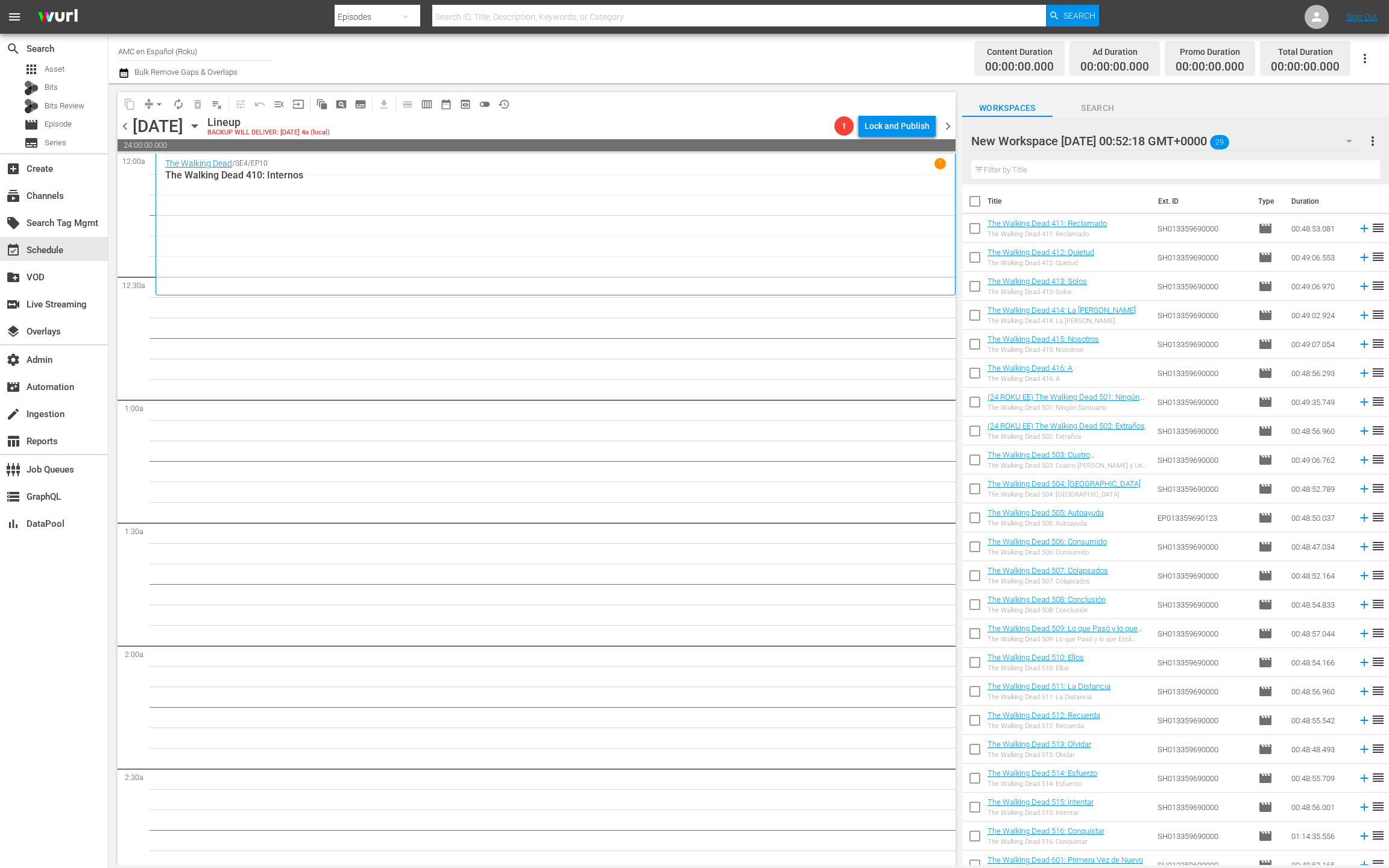
checkbox input "true"
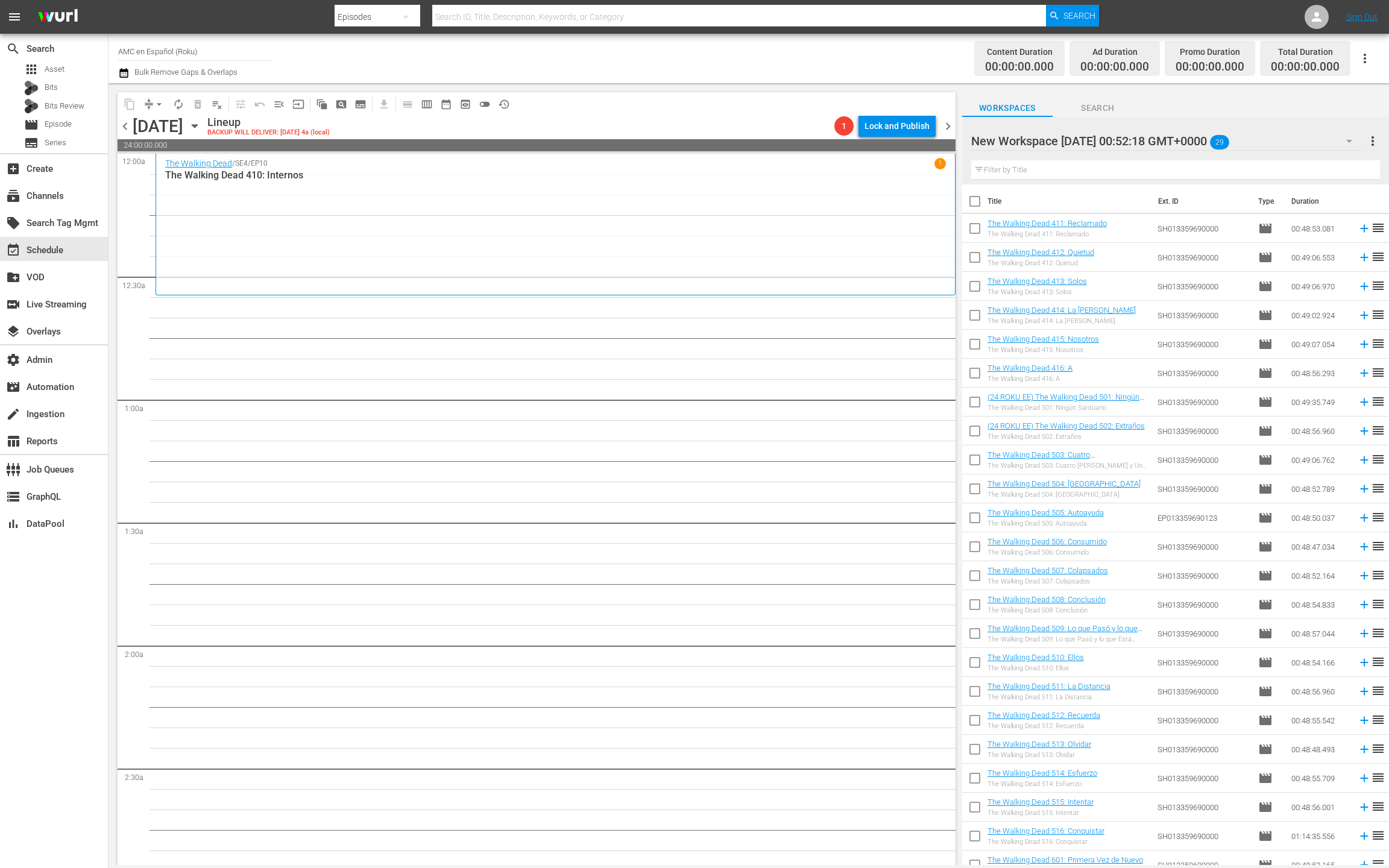
checkbox input "true"
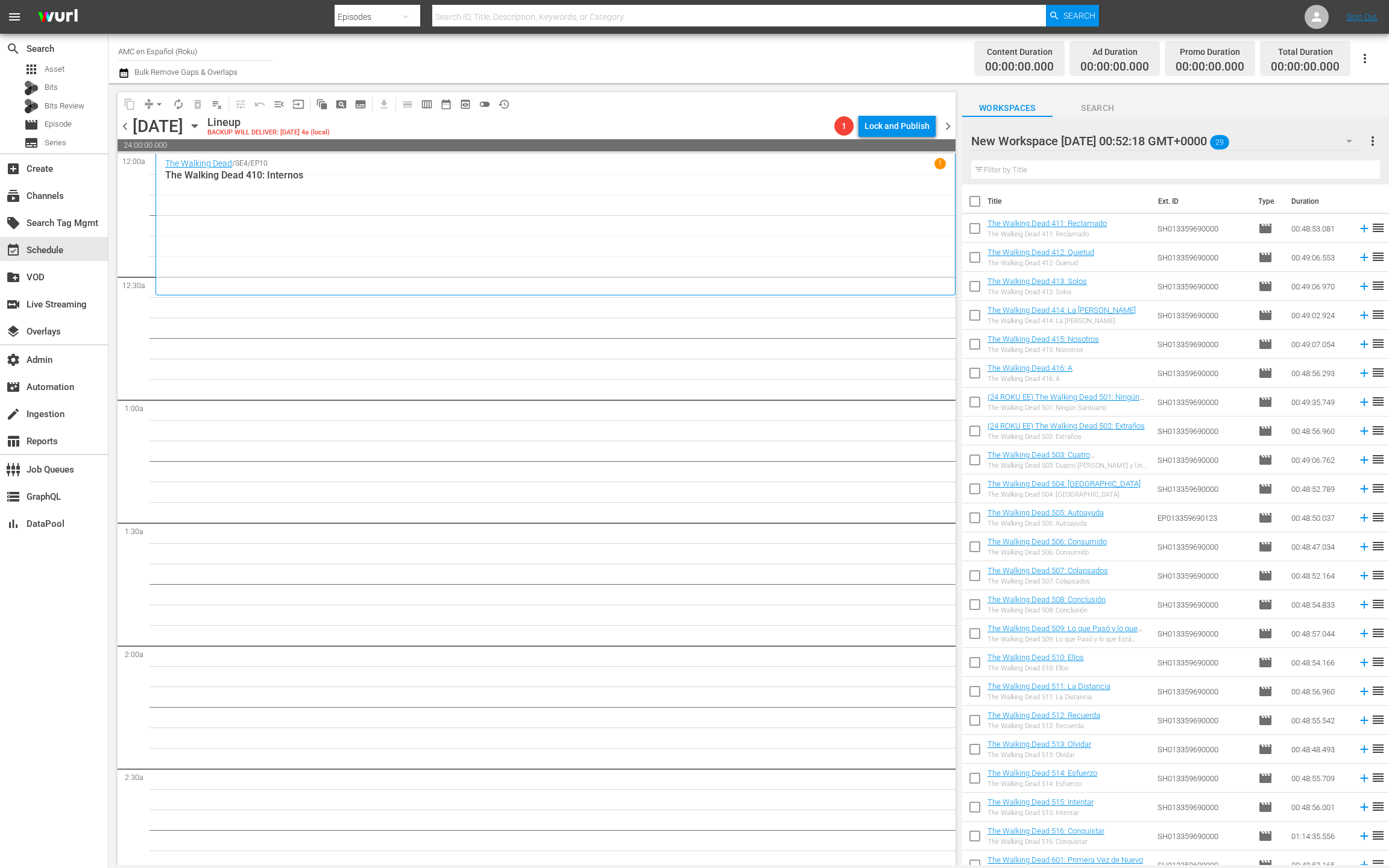
checkbox input "true"
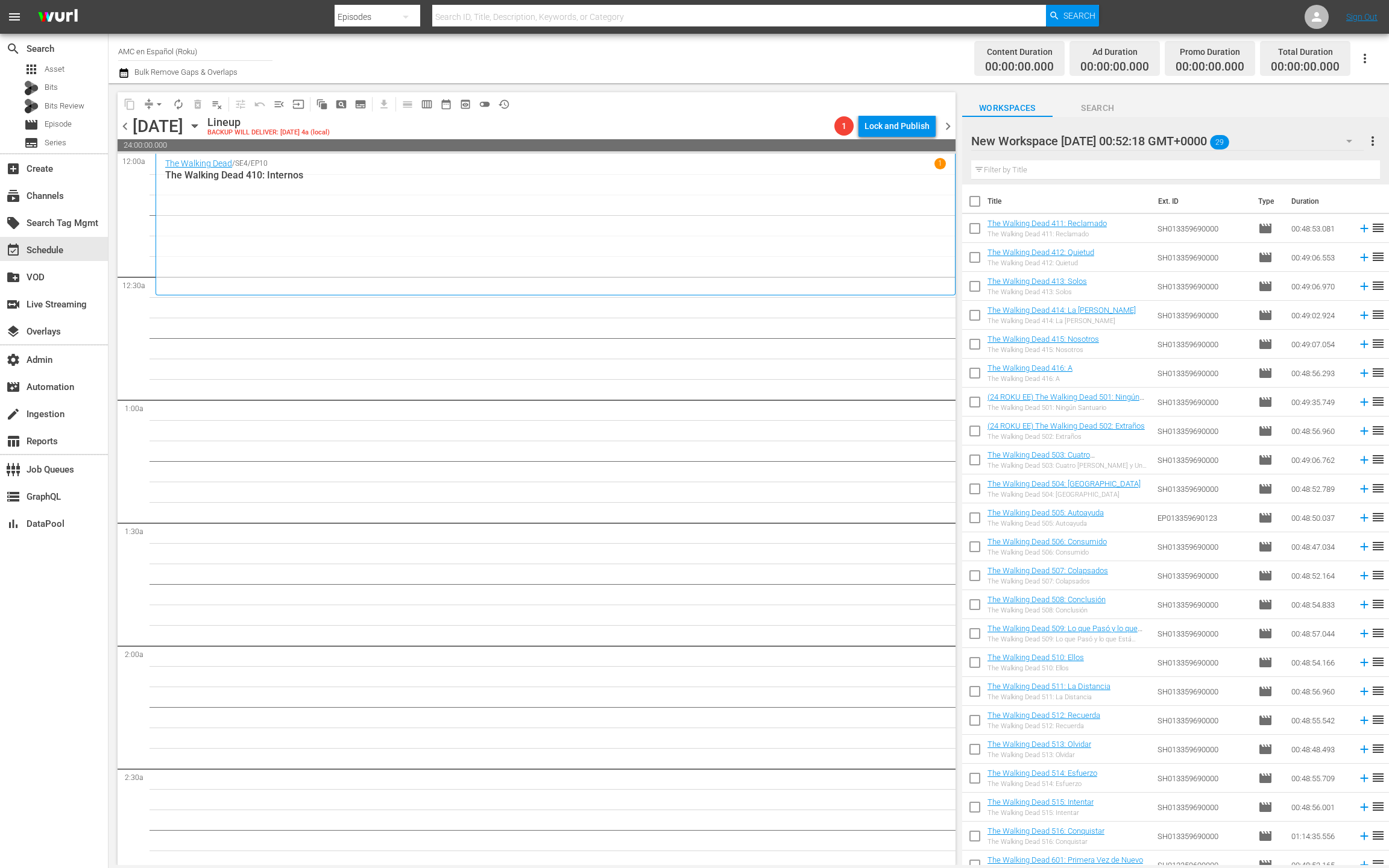
checkbox input "true"
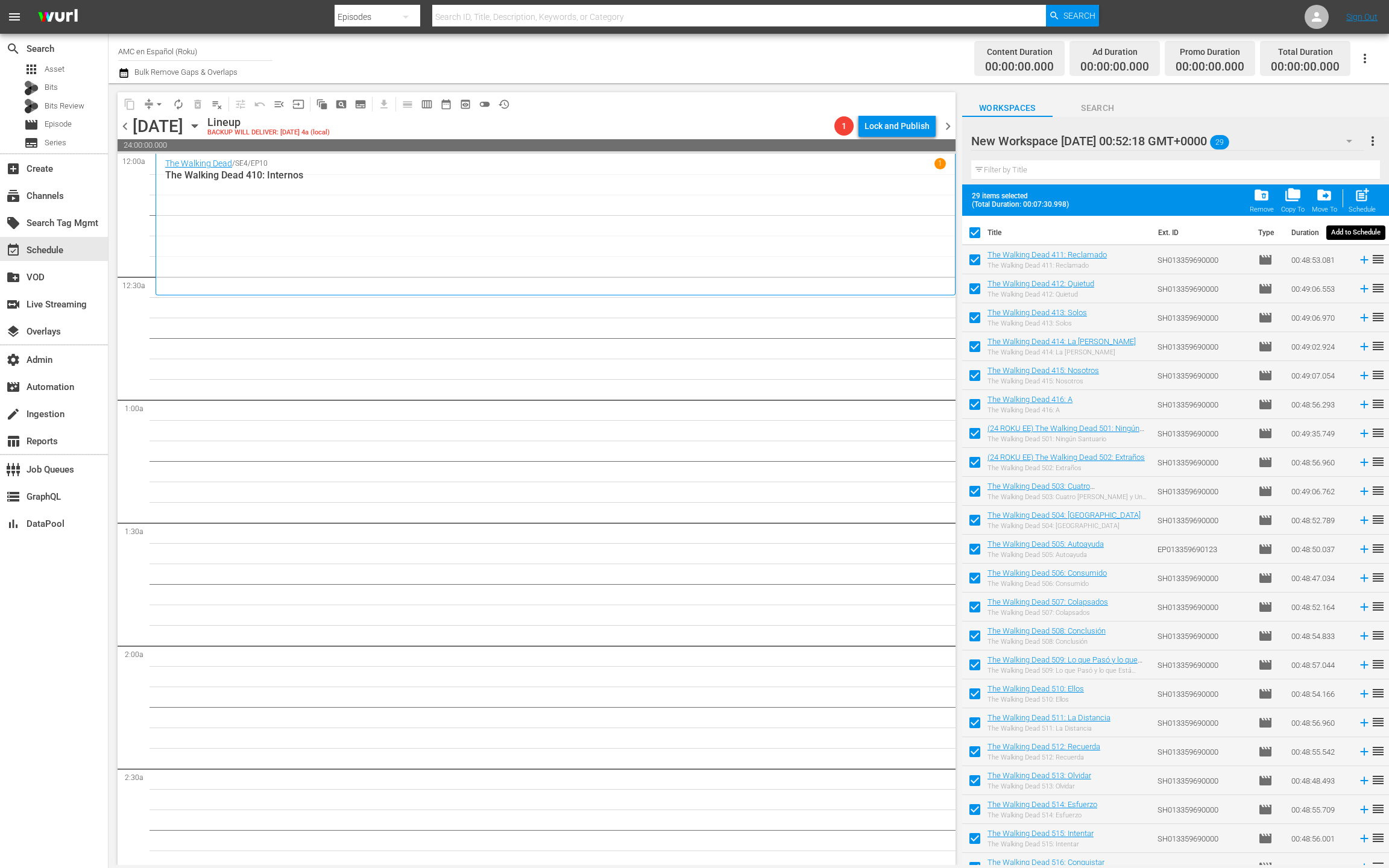
click at [1363, 199] on span "post_add" at bounding box center [1362, 195] width 16 height 16
checkbox input "false"
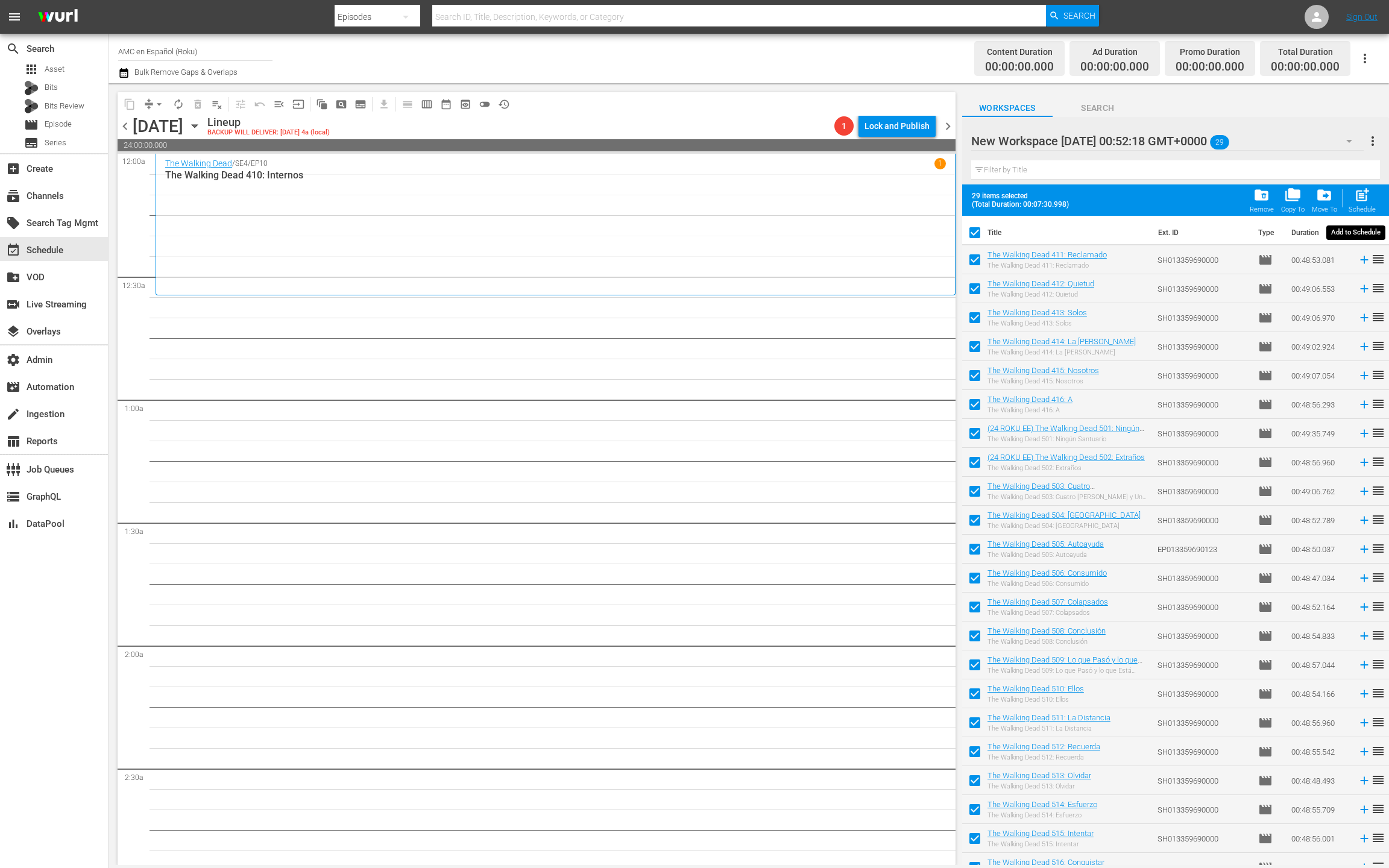
checkbox input "false"
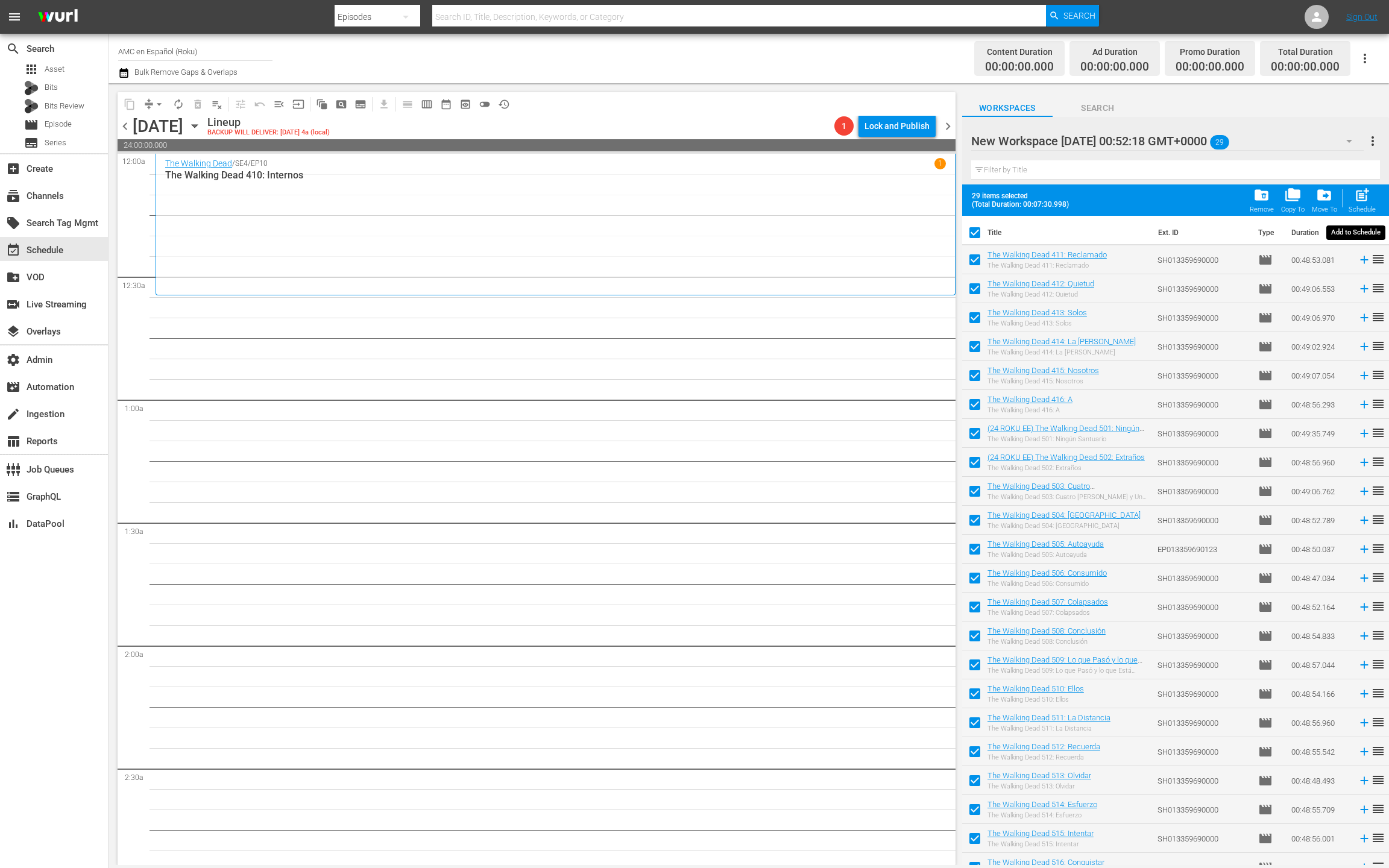
checkbox input "false"
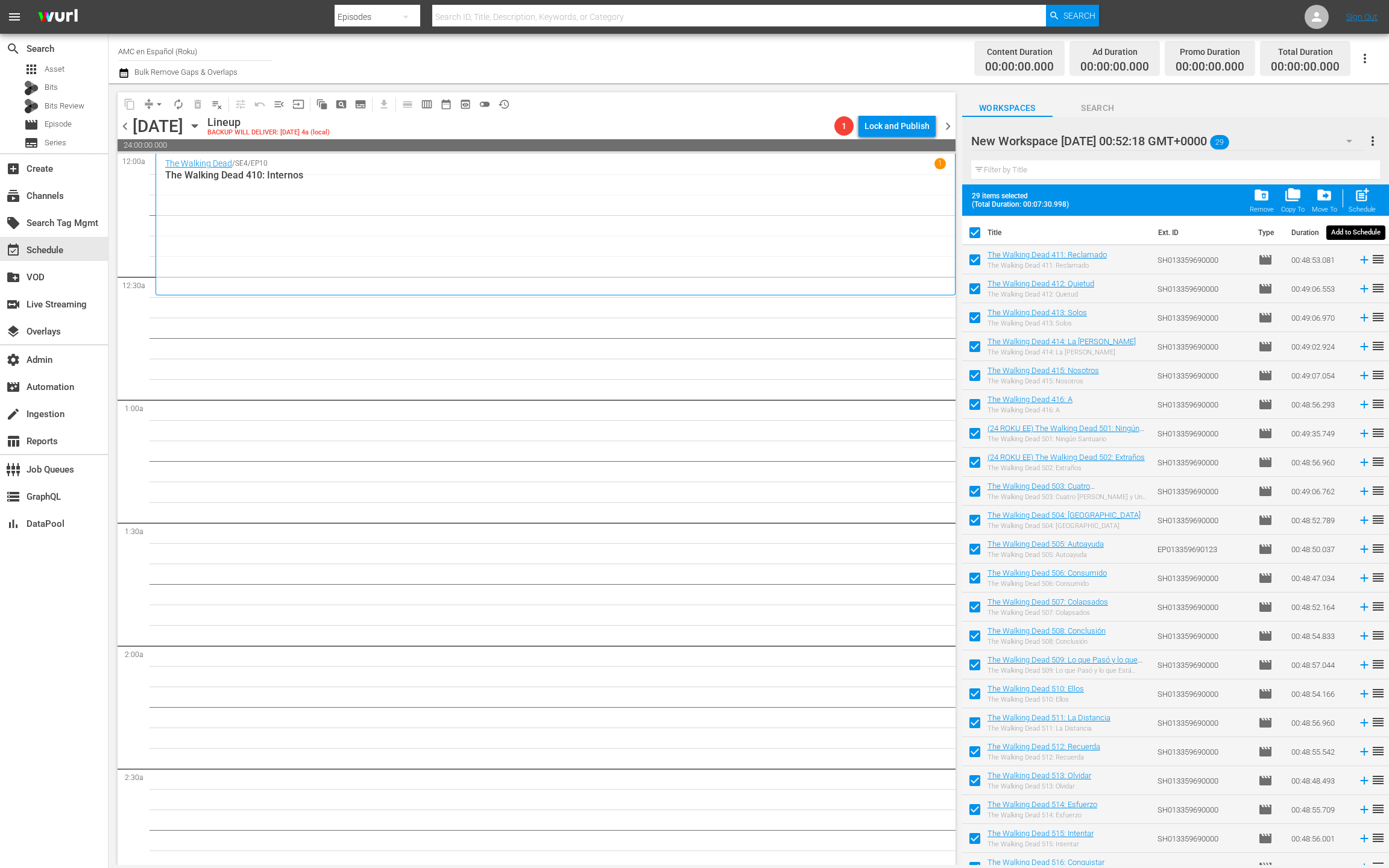
checkbox input "false"
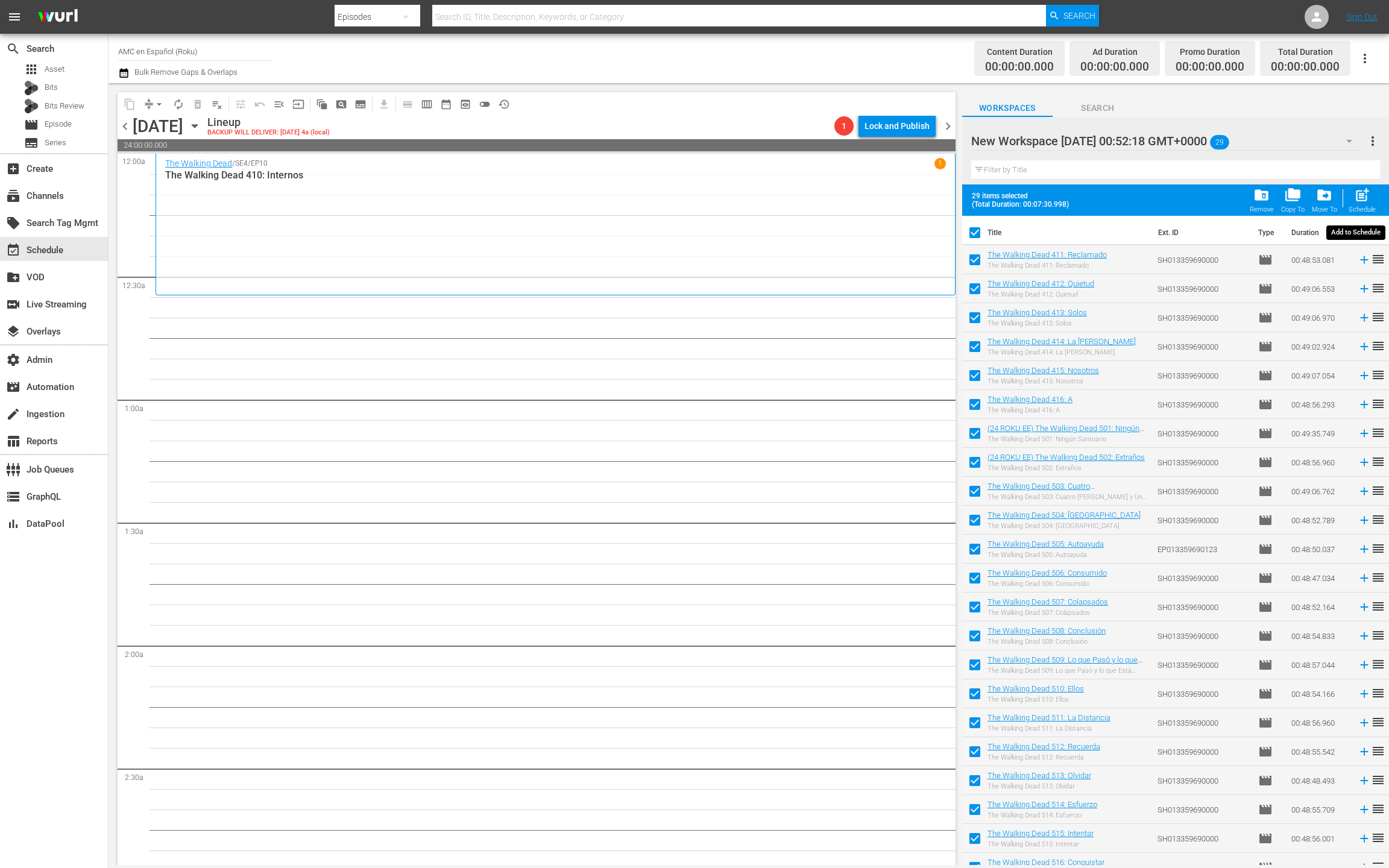
checkbox input "false"
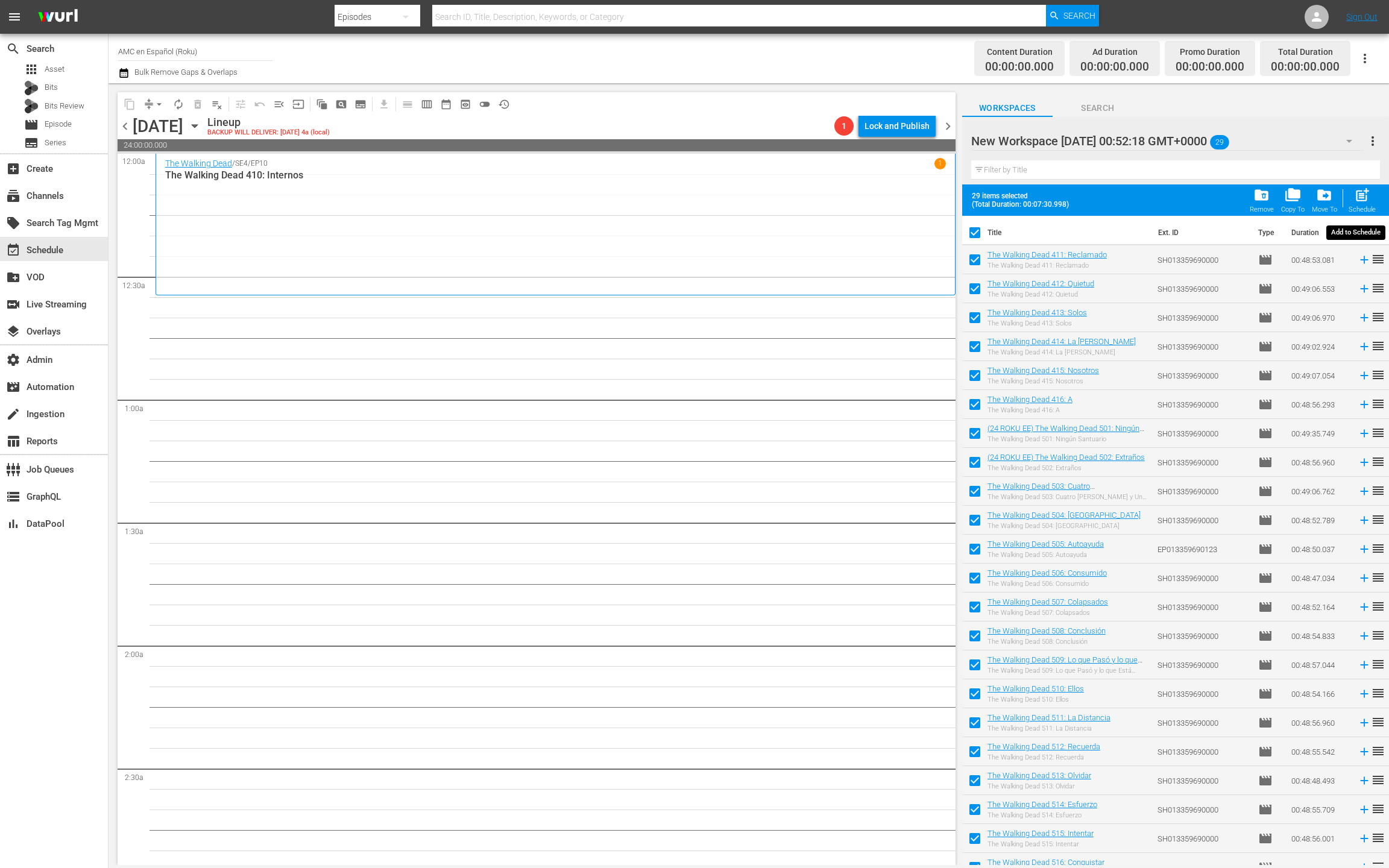
checkbox input "false"
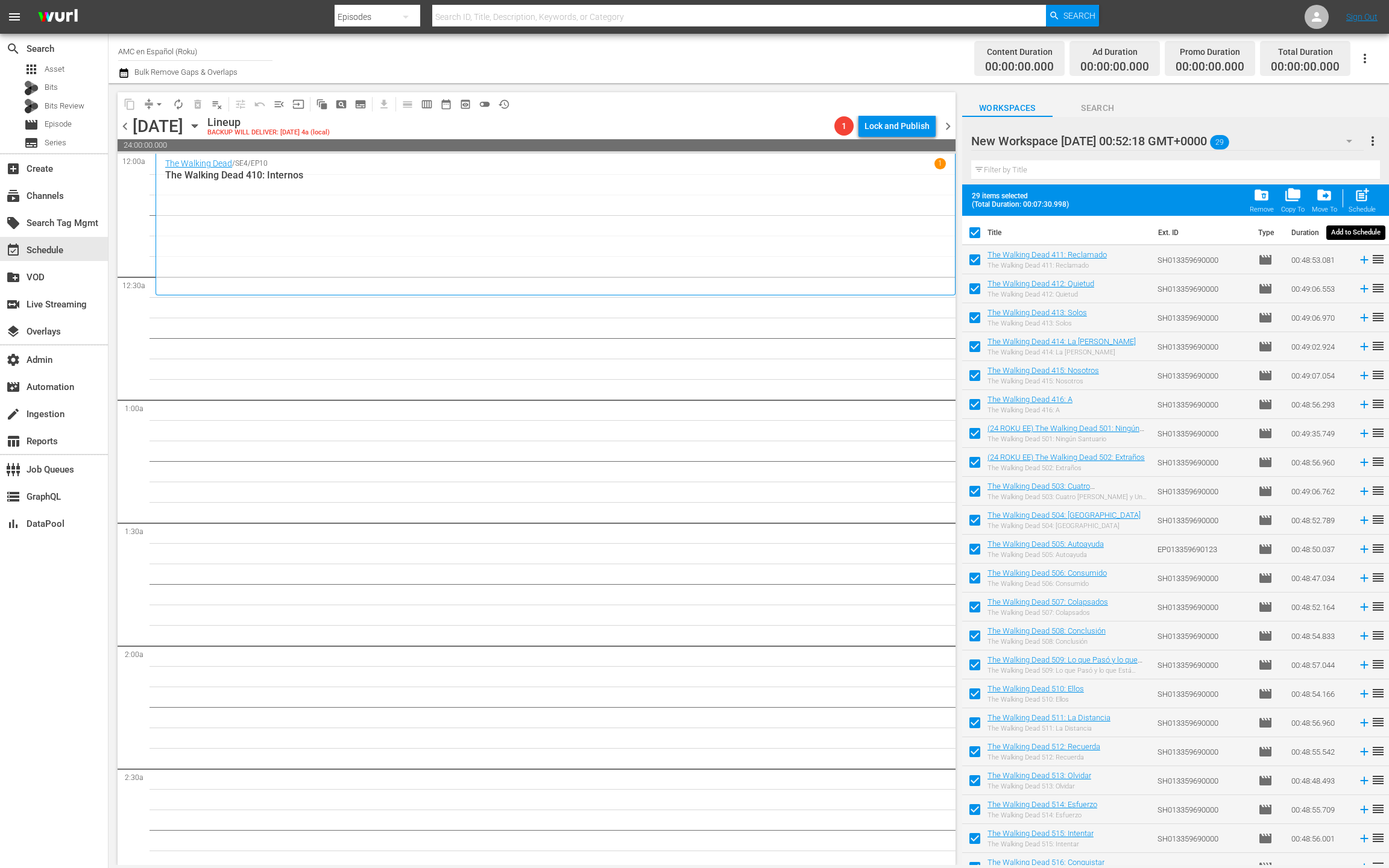
checkbox input "false"
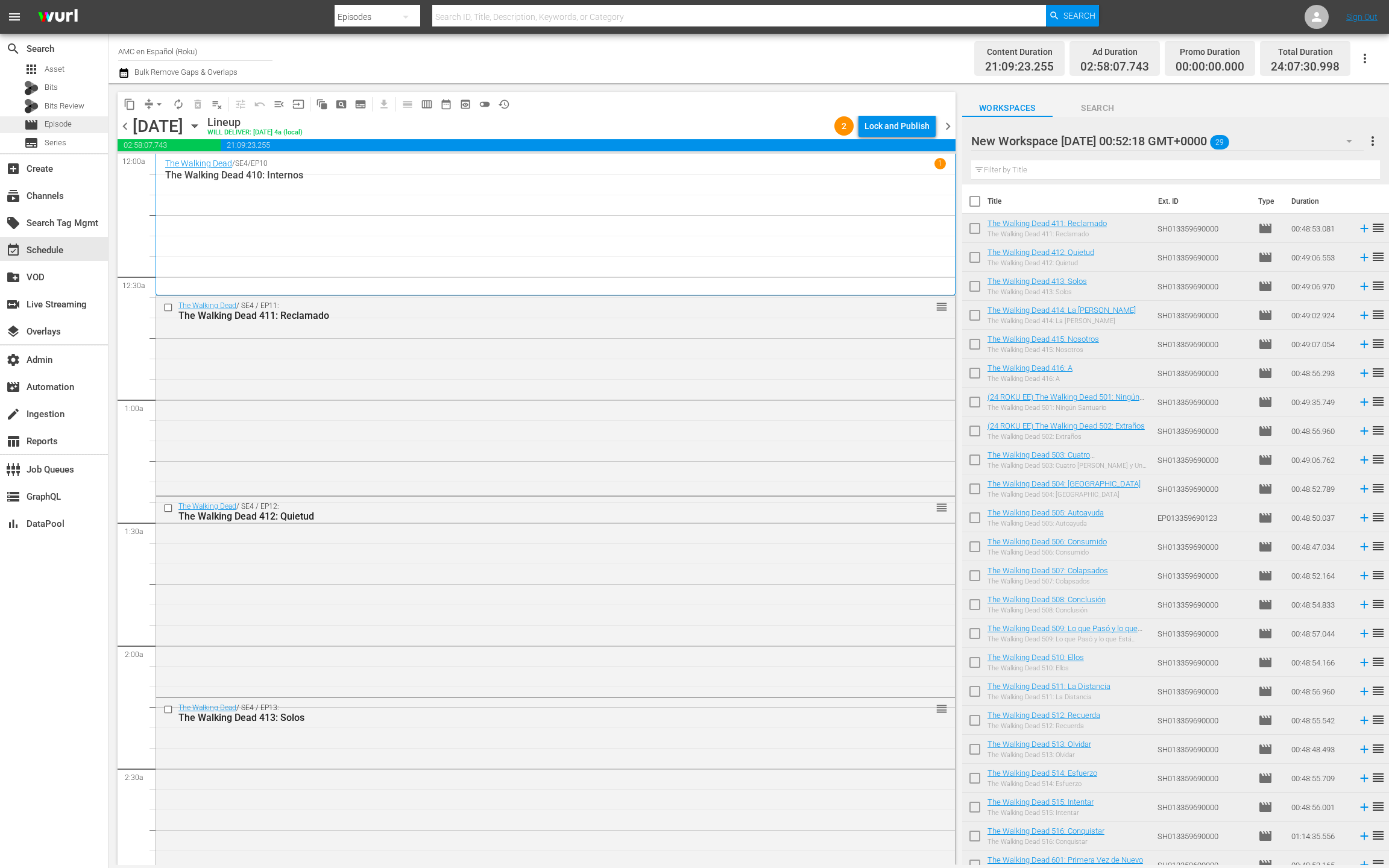
click at [76, 128] on div "movie Episode" at bounding box center [54, 125] width 108 height 17
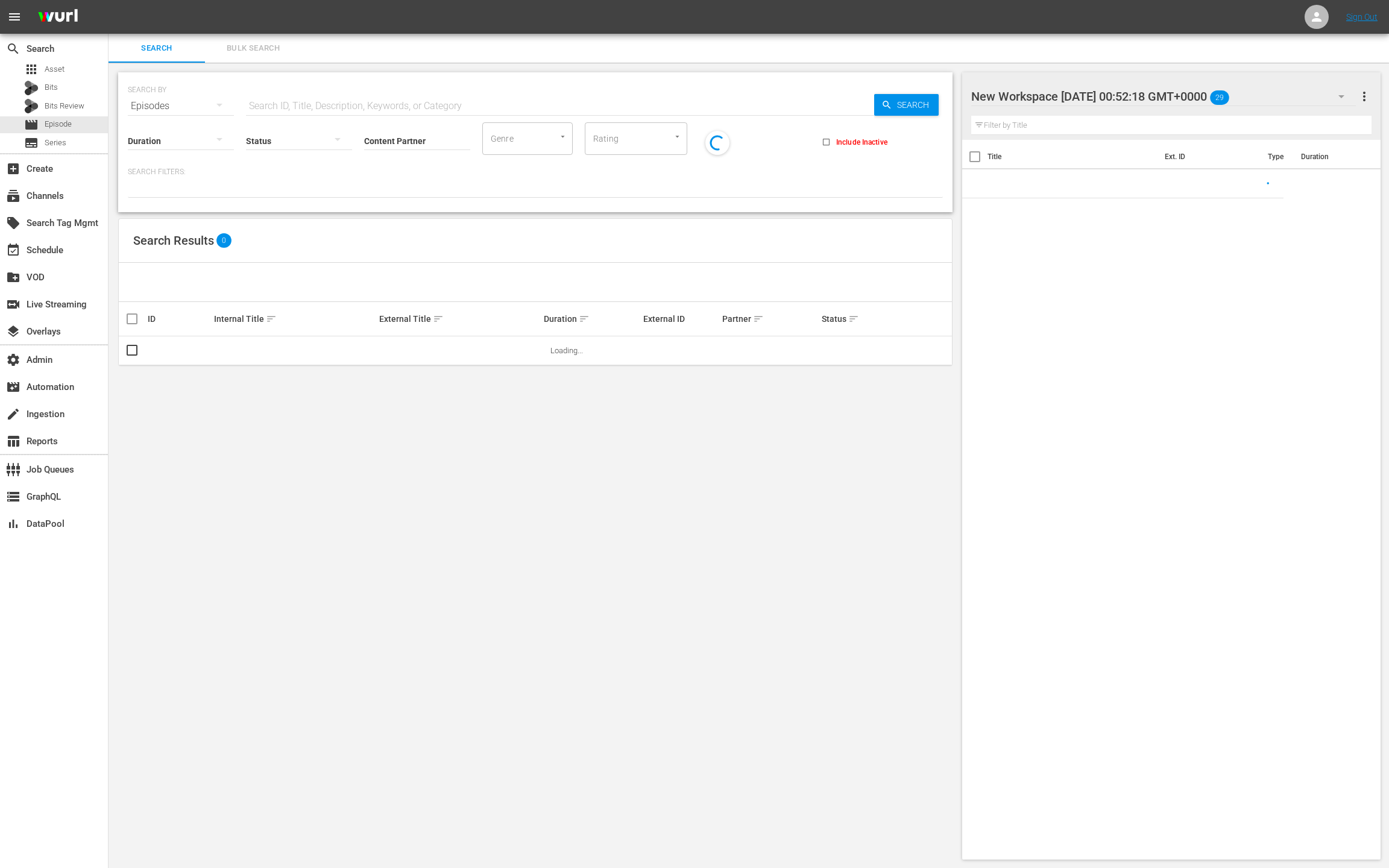
click at [274, 54] on span "Bulk Search" at bounding box center [253, 48] width 82 height 14
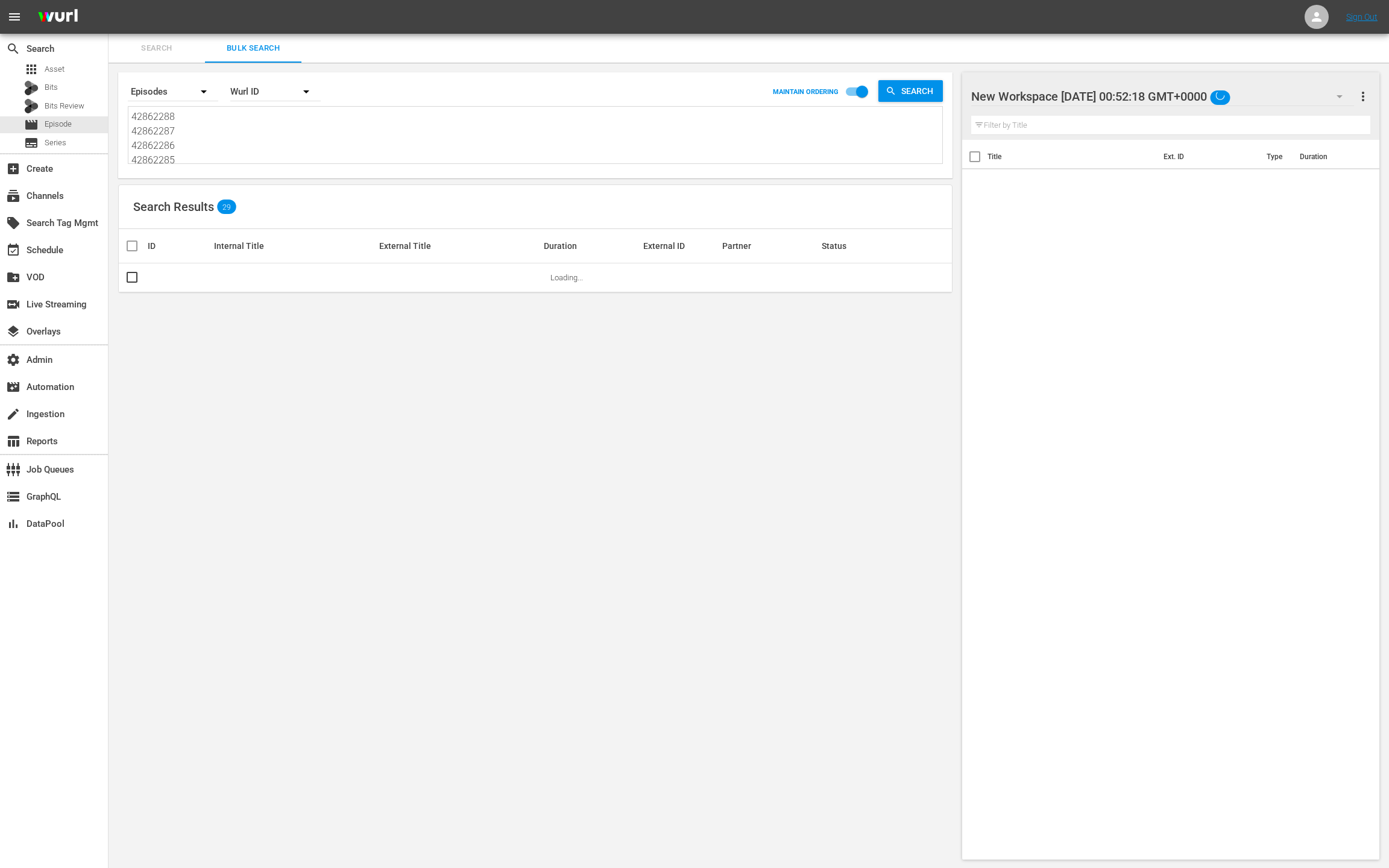
click at [258, 147] on textarea "42862288 42862287 42862286 42862285 42862284 42862283 39848040 39848039 3984803…" at bounding box center [537, 137] width 811 height 55
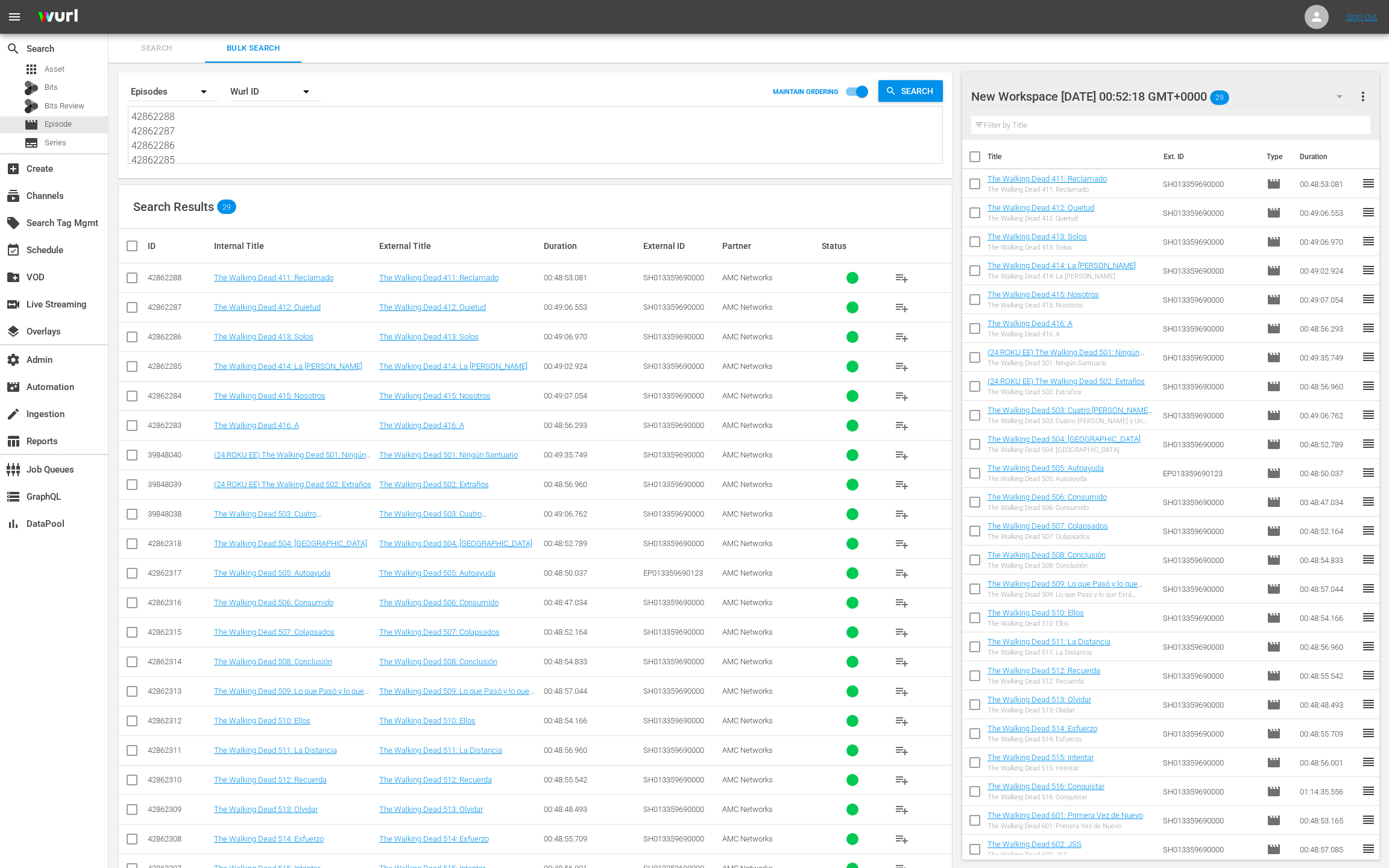
paste textarea "36309269 36309268 36309267 36309266 36309264 36309263 62210389 36309261 5376894…"
type textarea "36309269 36309268 36309267 36309266 36309264 36309263 62210389 36309261 5376894…"
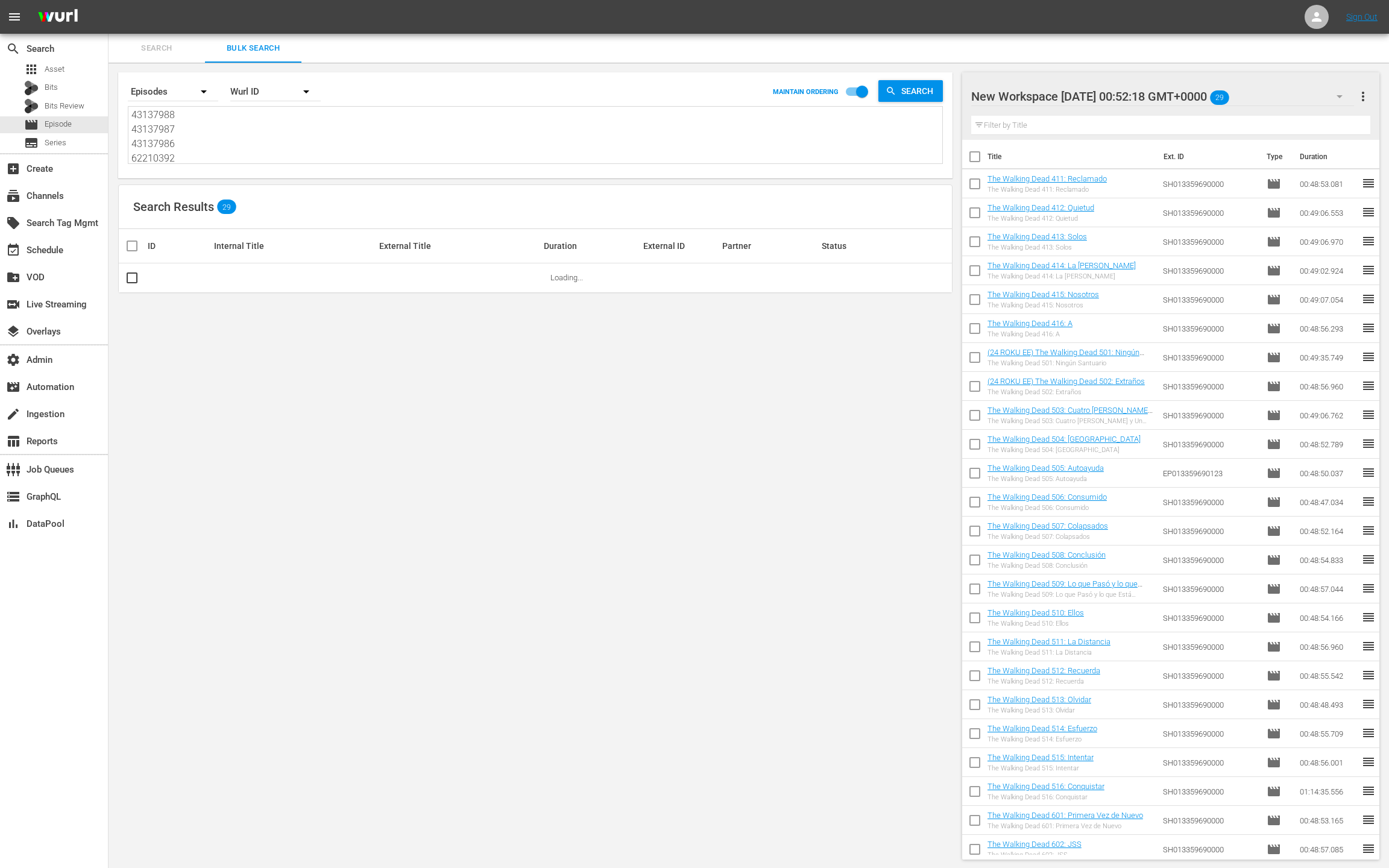
type textarea "36309269 36309268 36309267 36309266 36309264 36309263 62210389 36309261 5376894…"
click at [1363, 97] on span "more_vert" at bounding box center [1363, 97] width 15 height 15
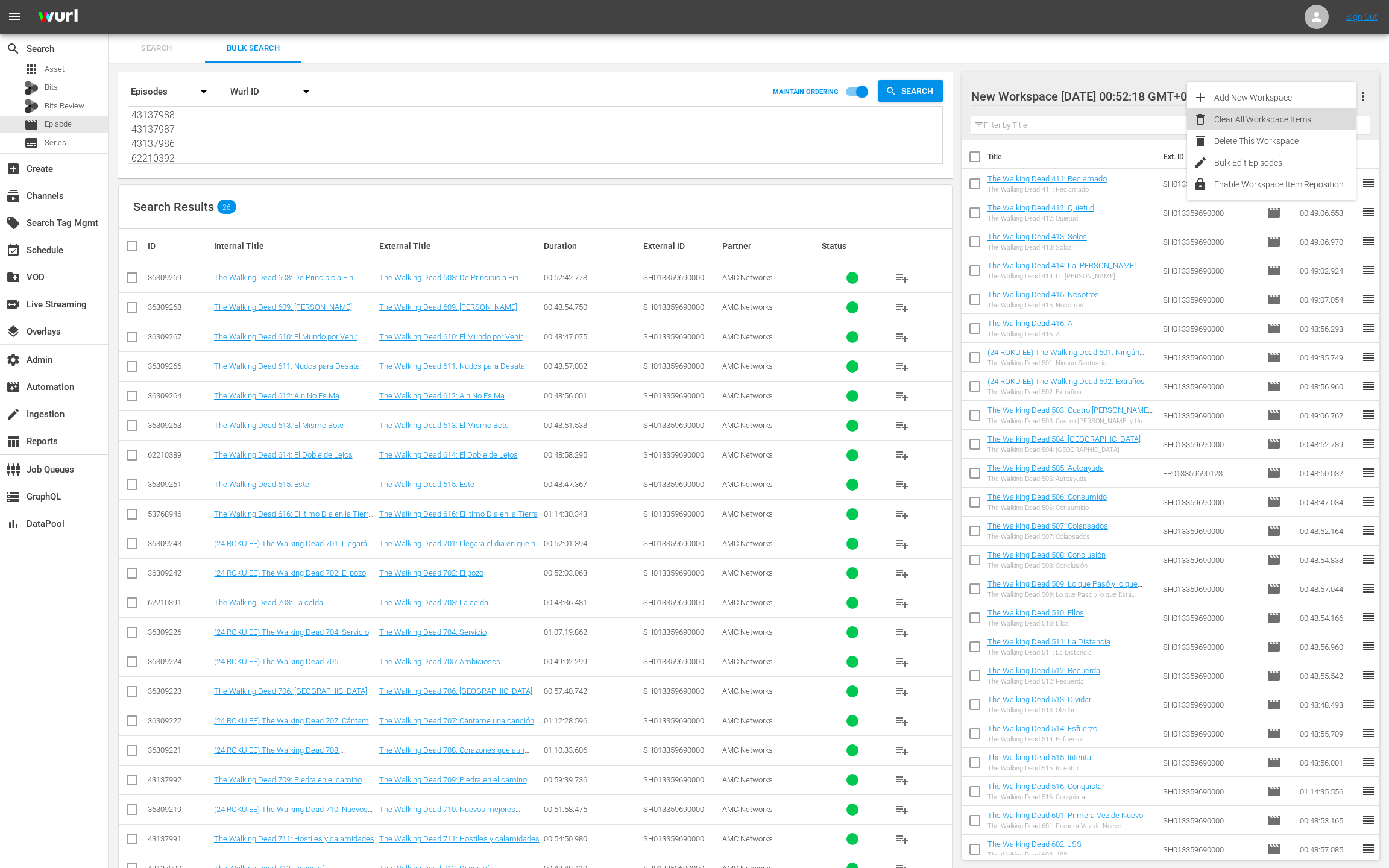
drag, startPoint x: 1301, startPoint y: 127, endPoint x: 1057, endPoint y: 164, distance: 246.8
click at [1300, 127] on div "Clear All Workspace Items" at bounding box center [1285, 119] width 142 height 22
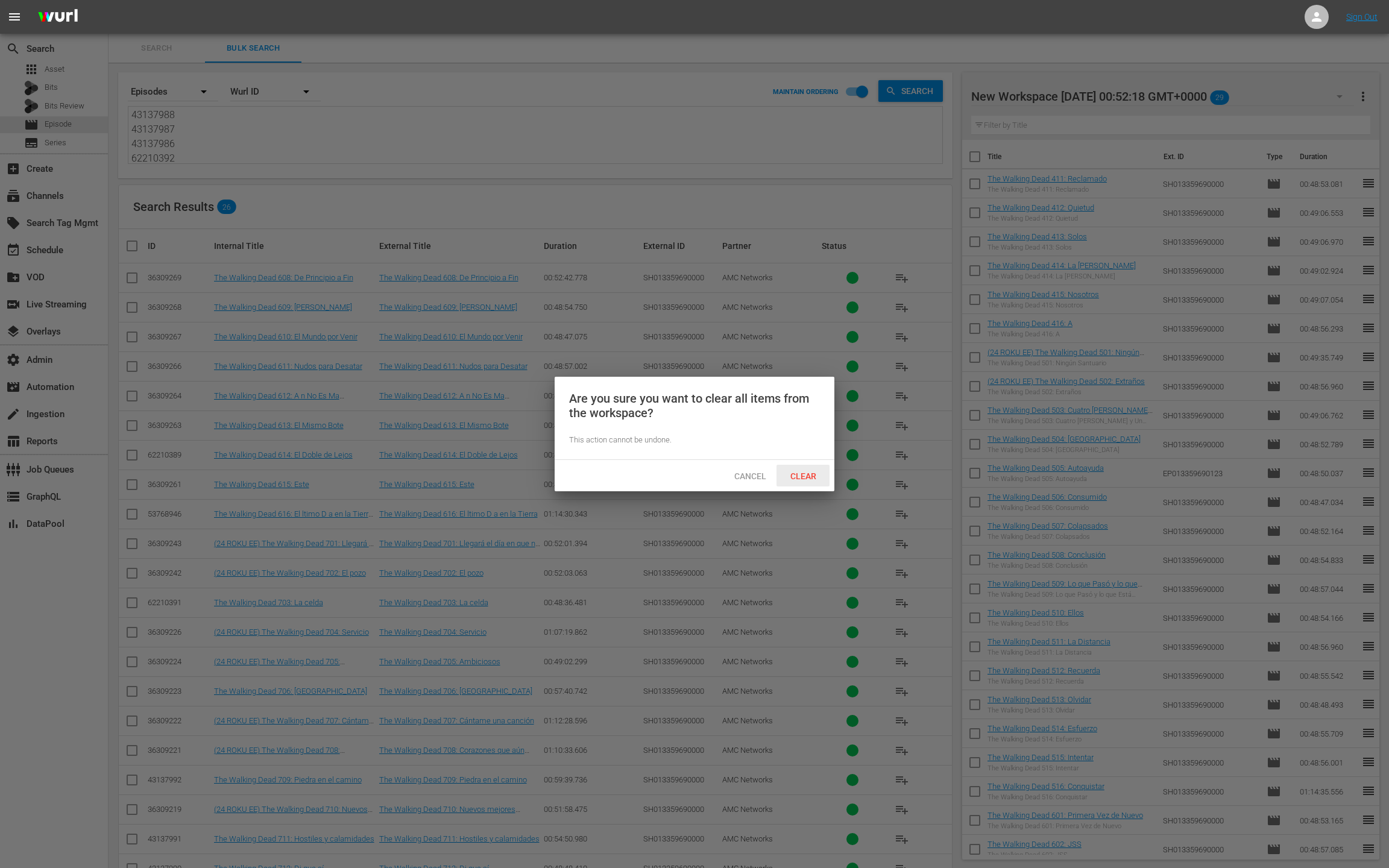
drag, startPoint x: 800, startPoint y: 476, endPoint x: 791, endPoint y: 468, distance: 12.0
click at [800, 475] on span "Clear" at bounding box center [804, 476] width 46 height 10
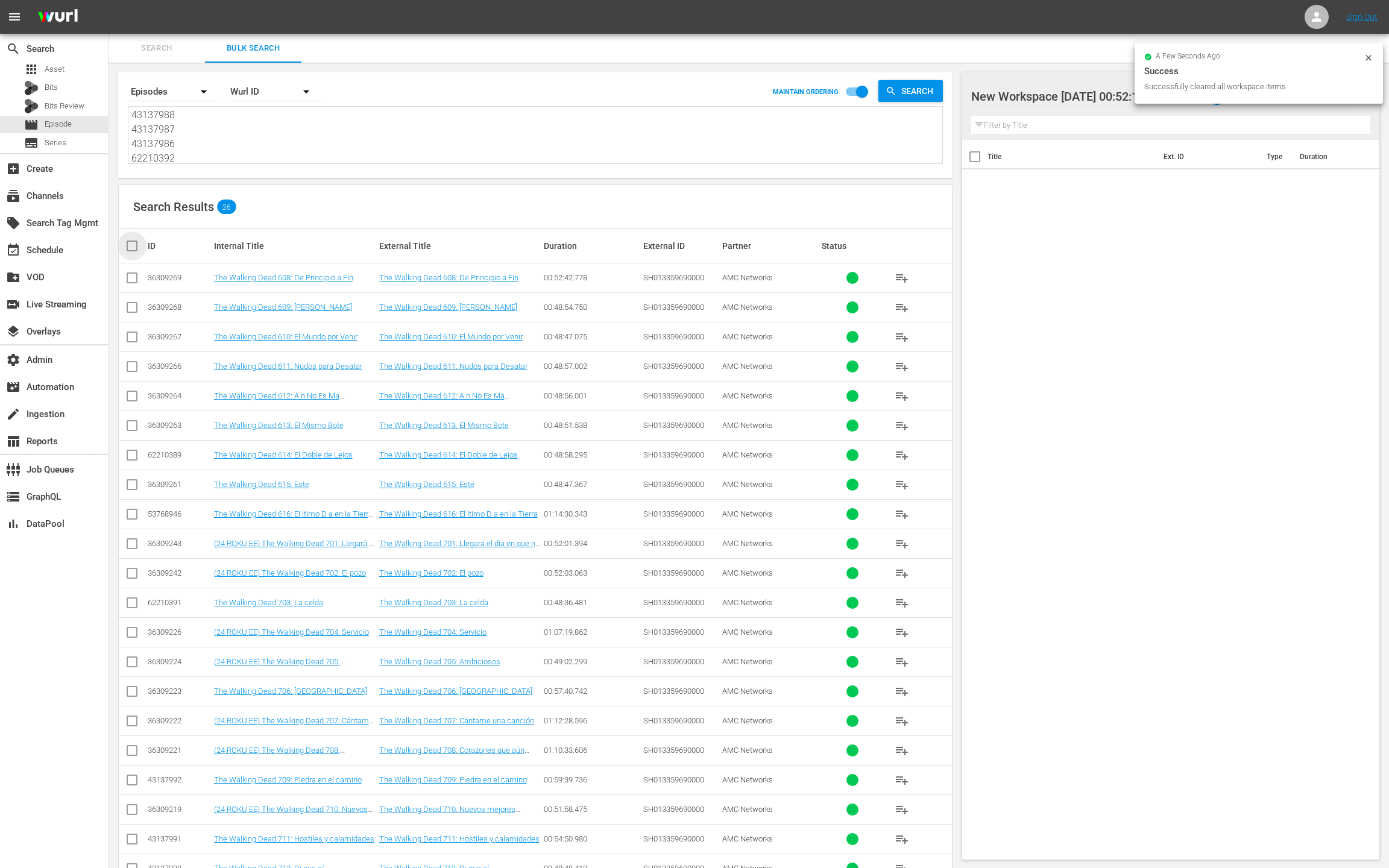
click at [130, 250] on input "checkbox" at bounding box center [137, 246] width 24 height 15
checkbox input "true"
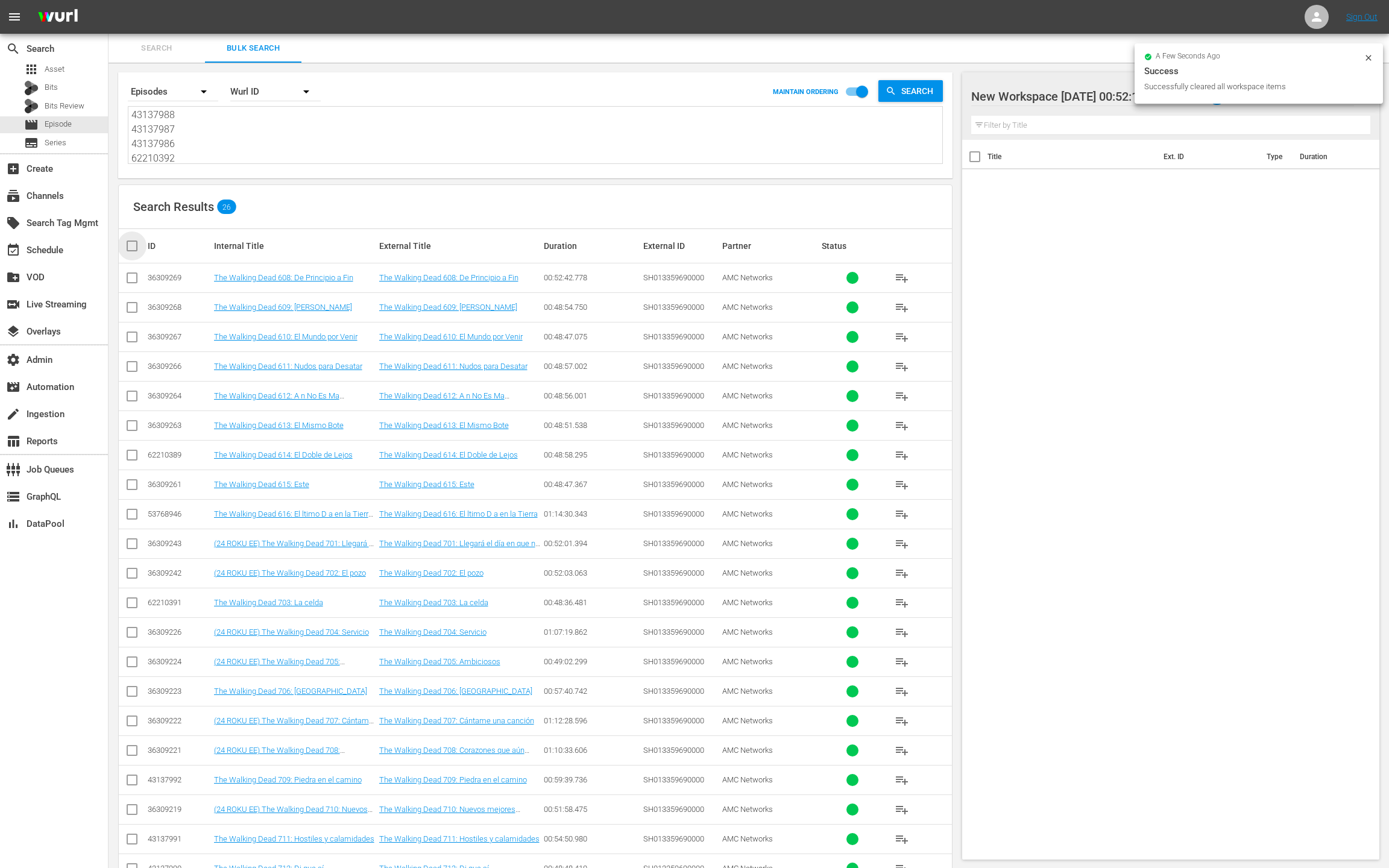
checkbox input "true"
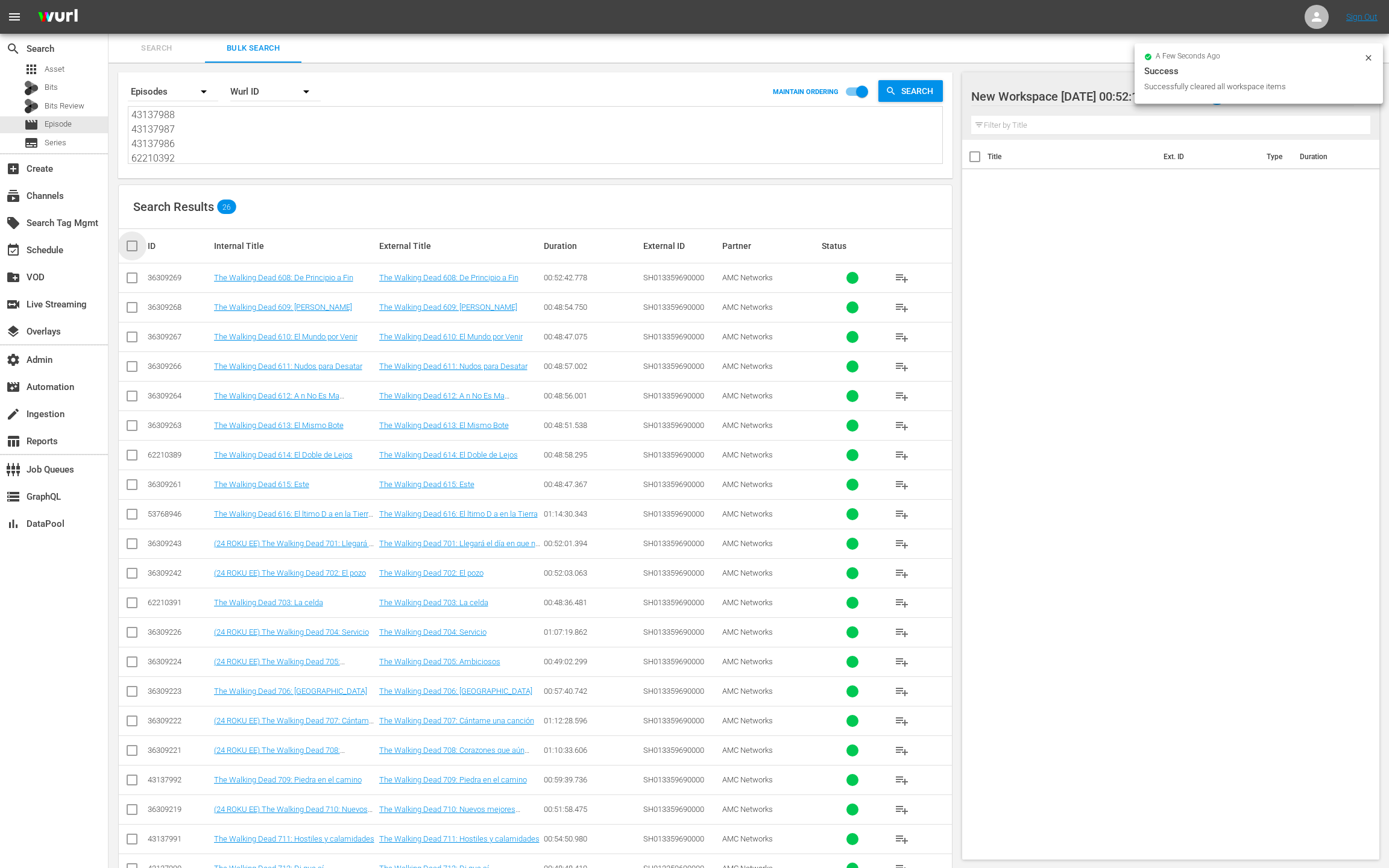
checkbox input "true"
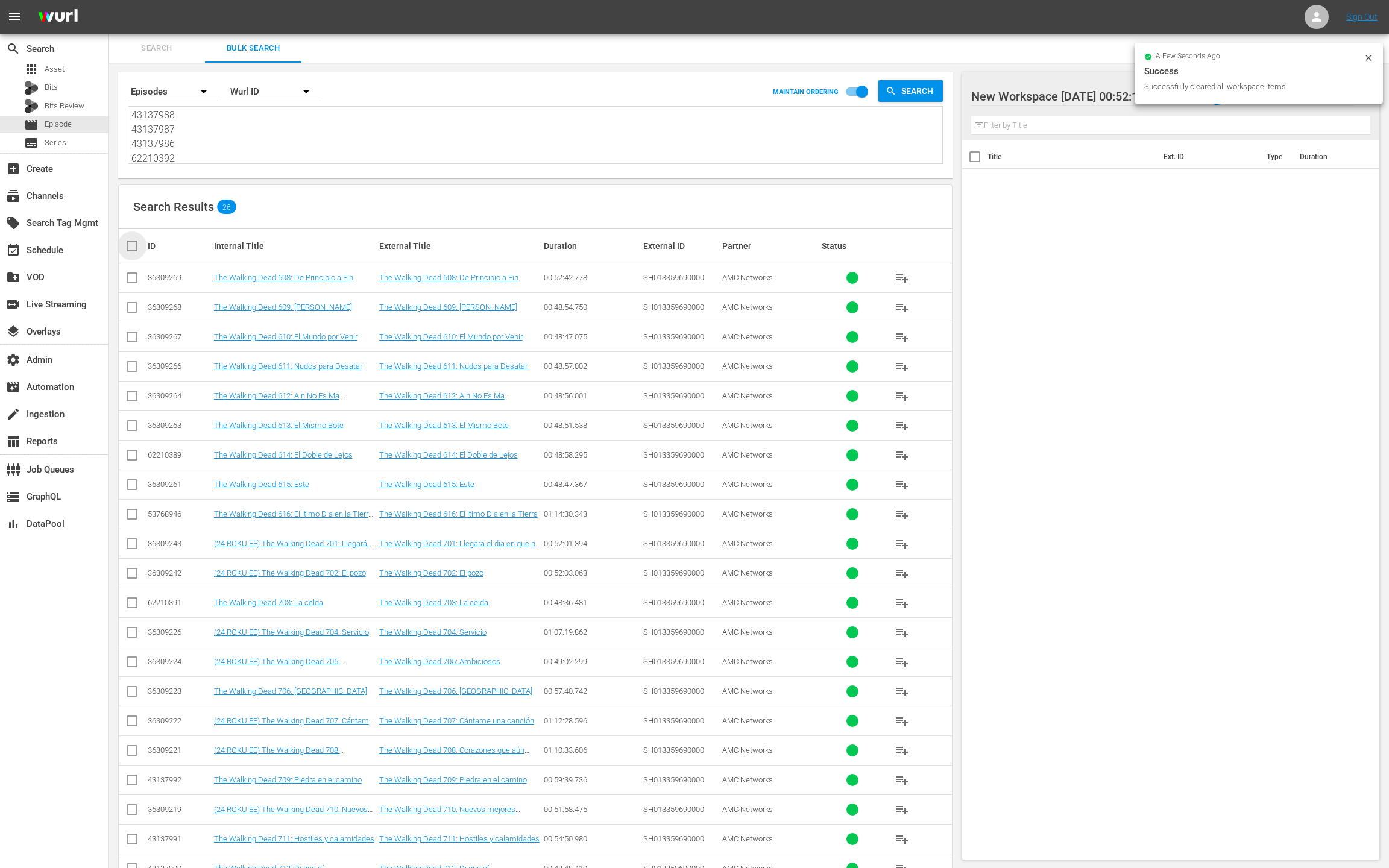
checkbox input "true"
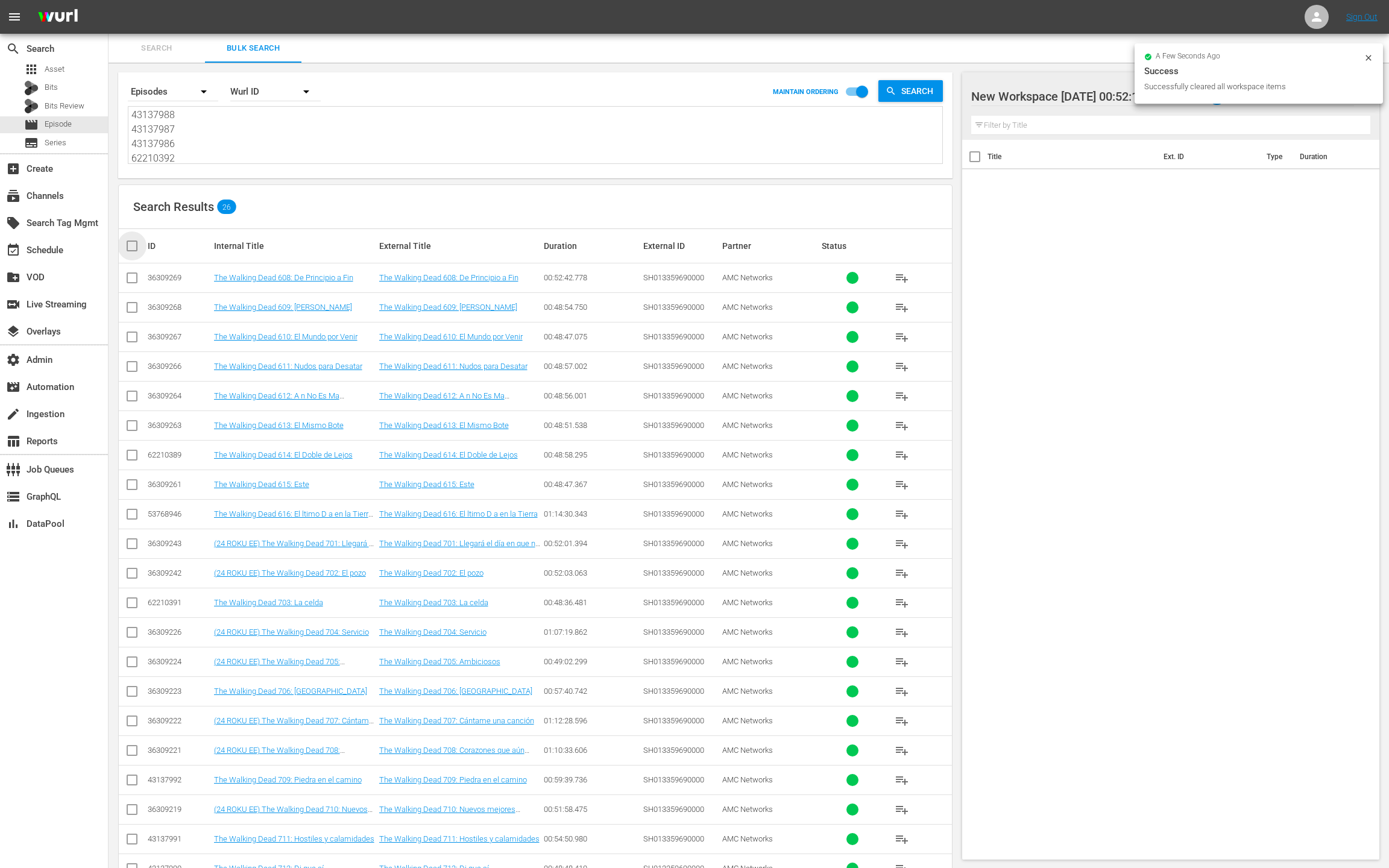
checkbox input "true"
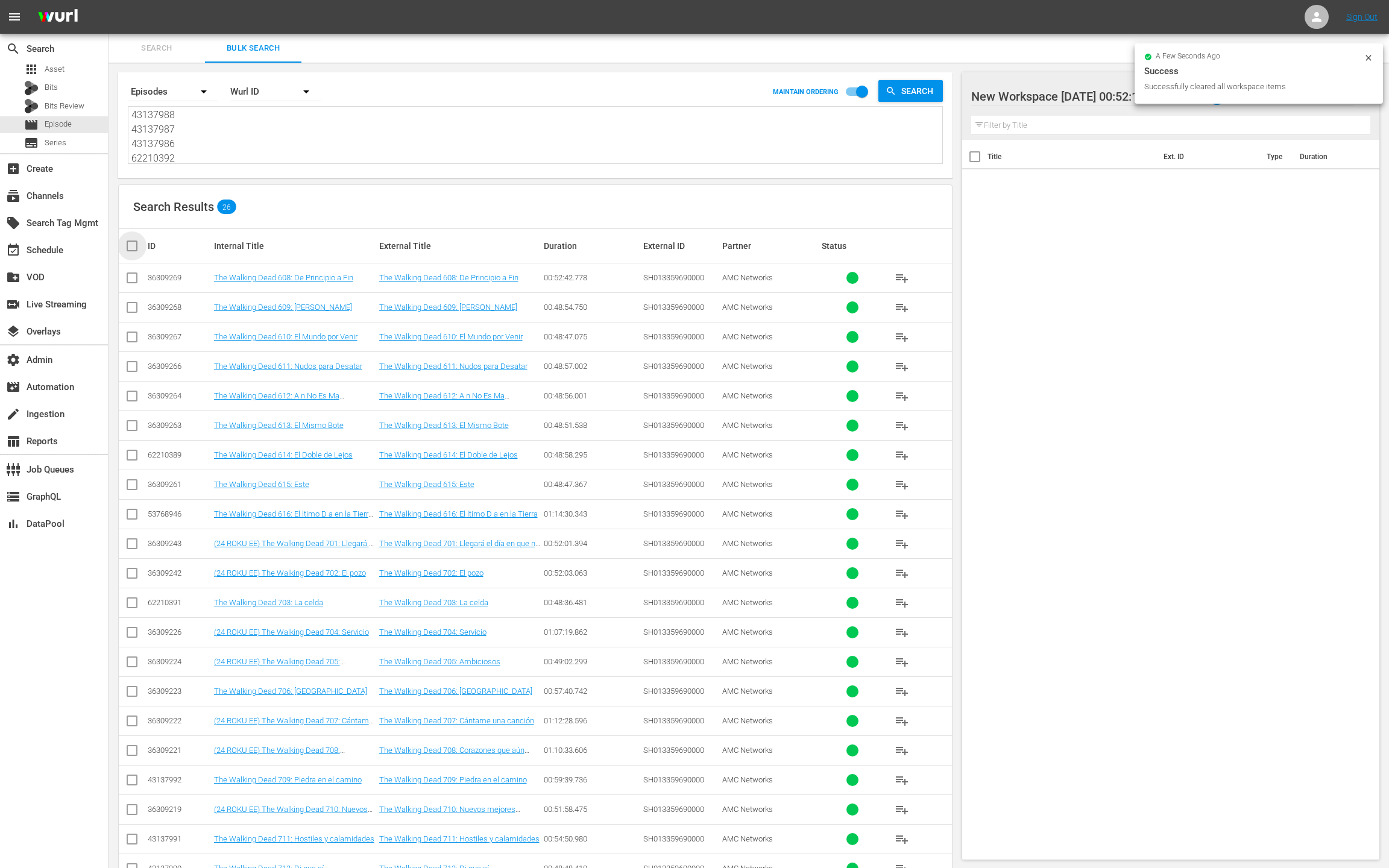
checkbox input "true"
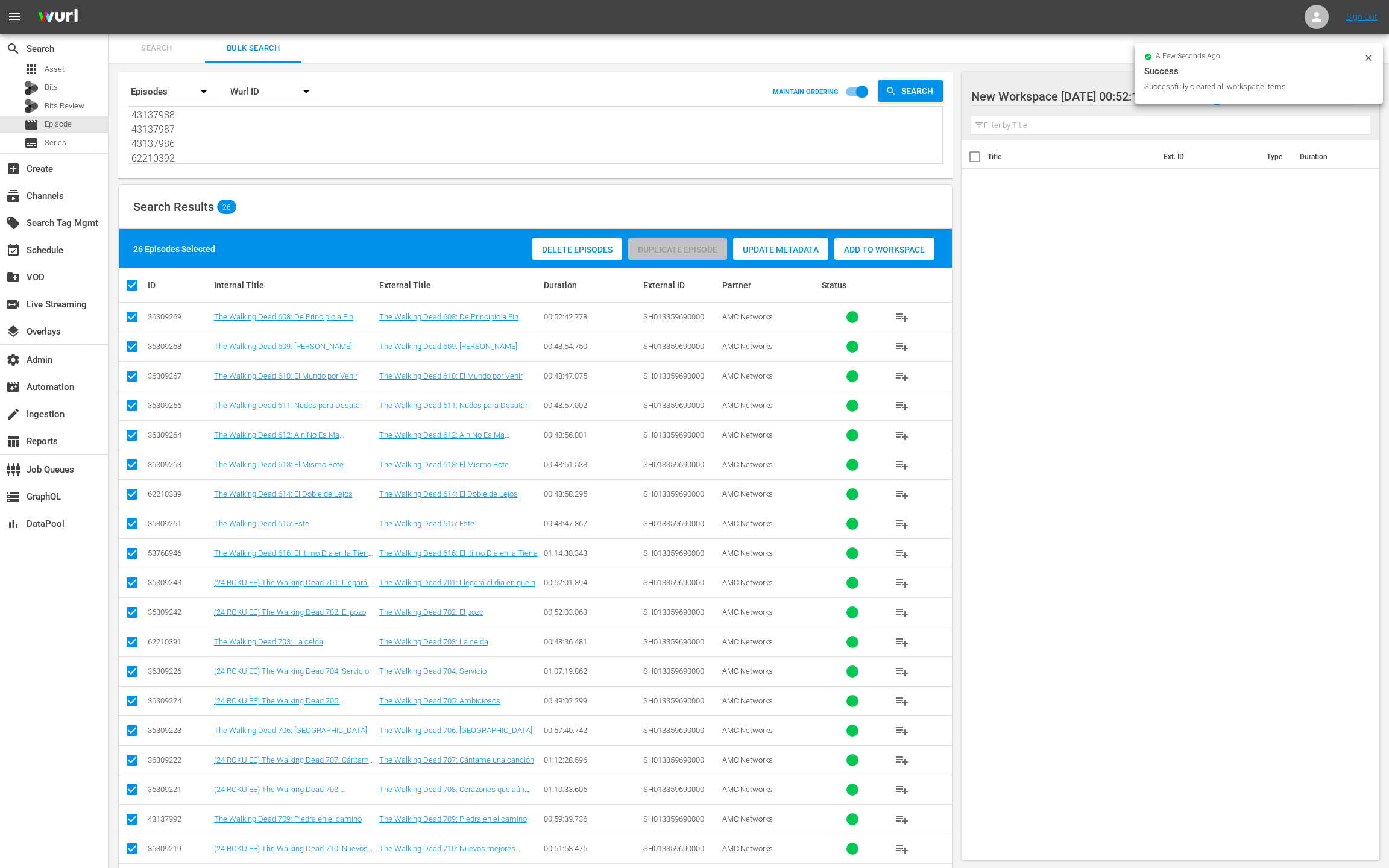
drag, startPoint x: 871, startPoint y: 256, endPoint x: 701, endPoint y: 178, distance: 187.0
click at [871, 256] on div "Add to Workspace" at bounding box center [884, 250] width 100 height 23
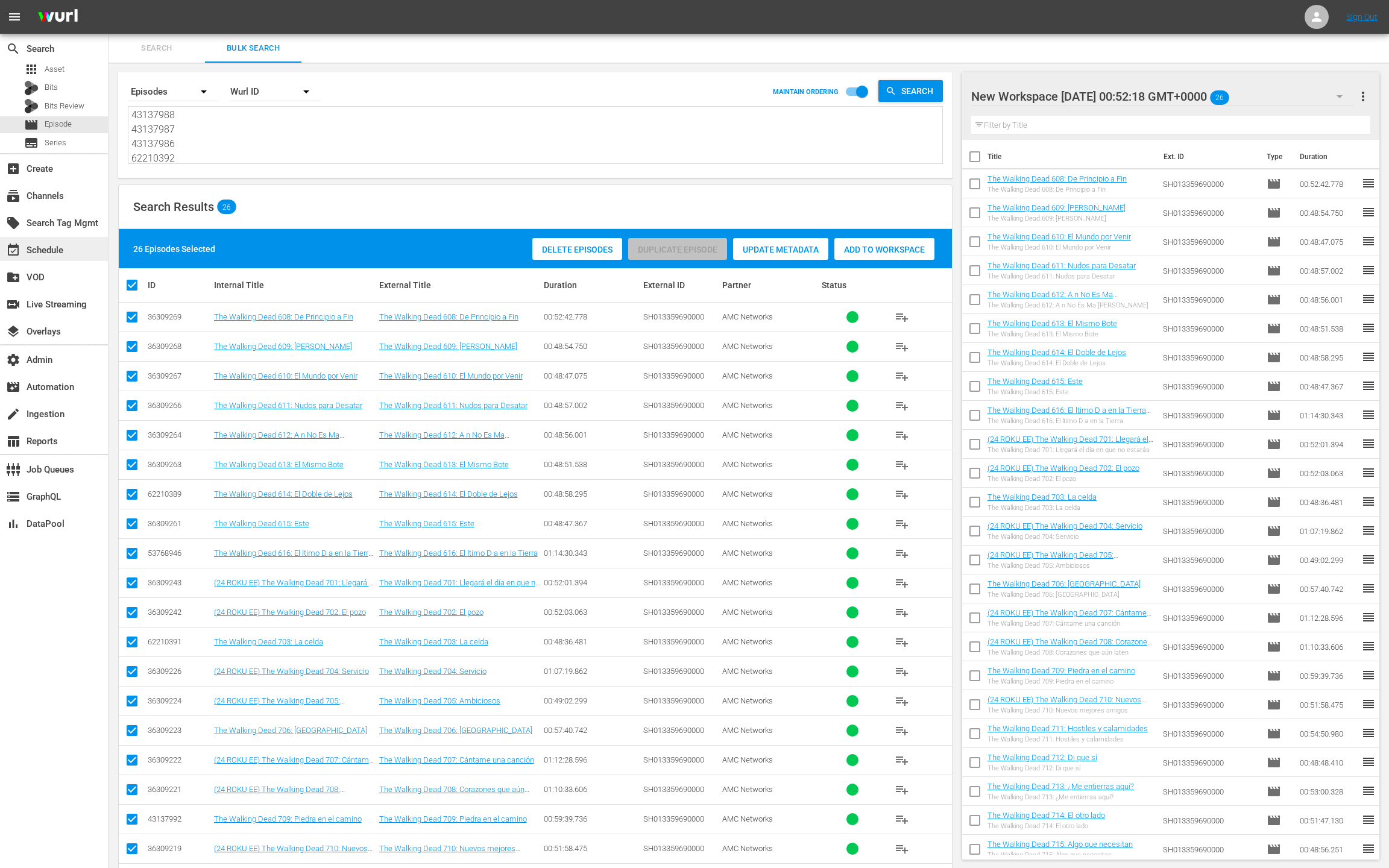
click at [59, 254] on div "event_available Schedule" at bounding box center [33, 248] width 68 height 11
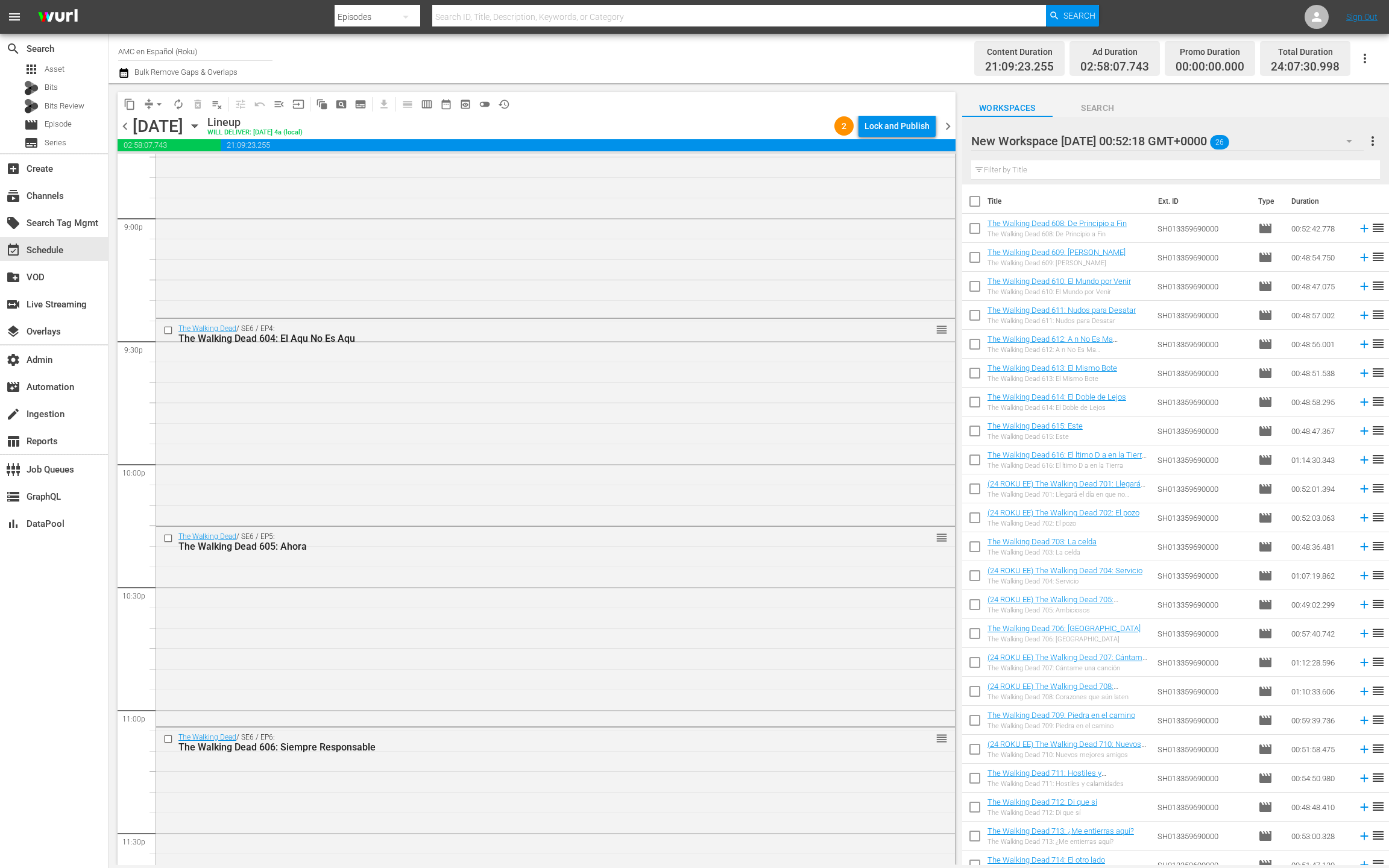
scroll to position [5365, 0]
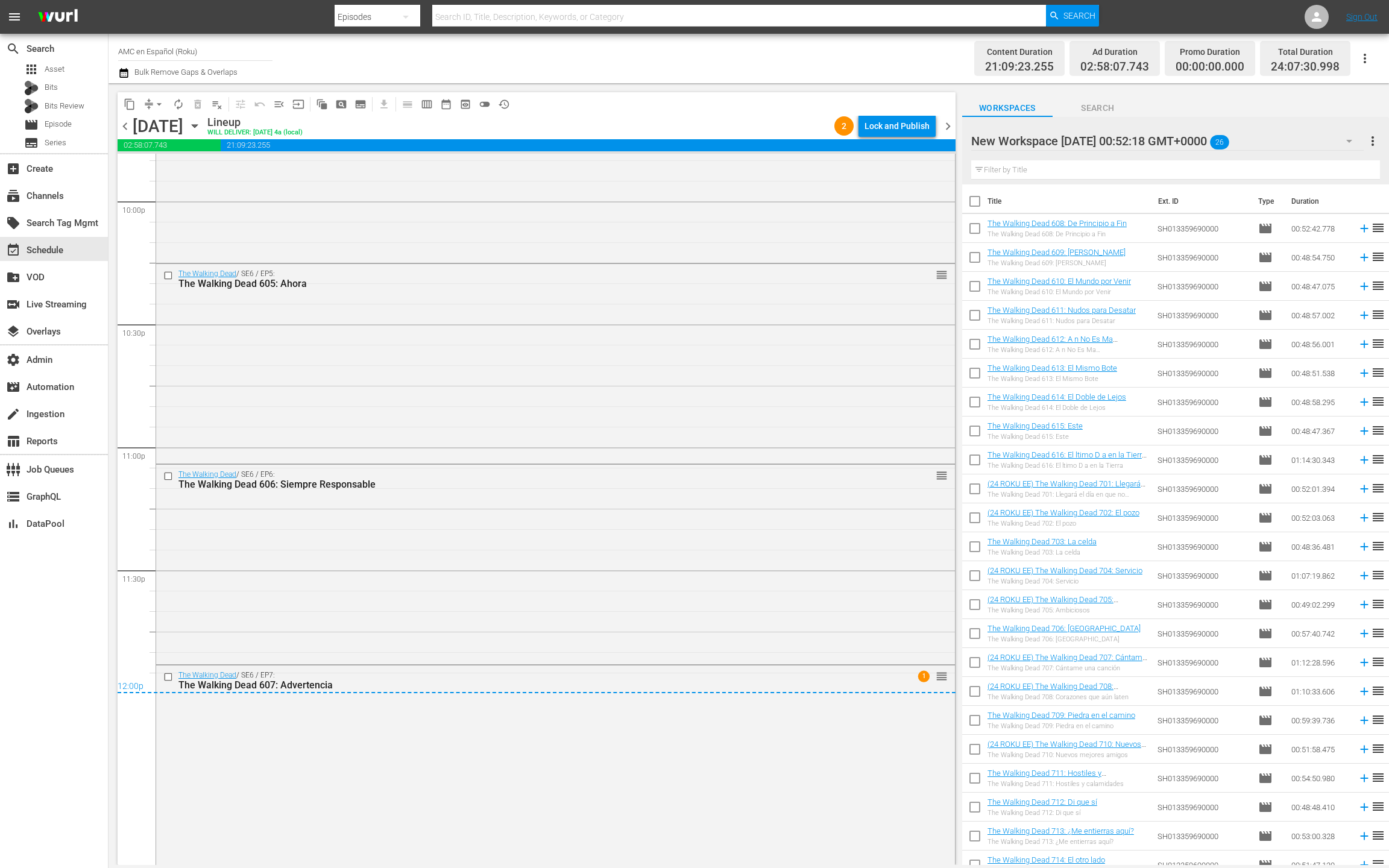
click at [951, 127] on span "chevron_right" at bounding box center [948, 126] width 15 height 15
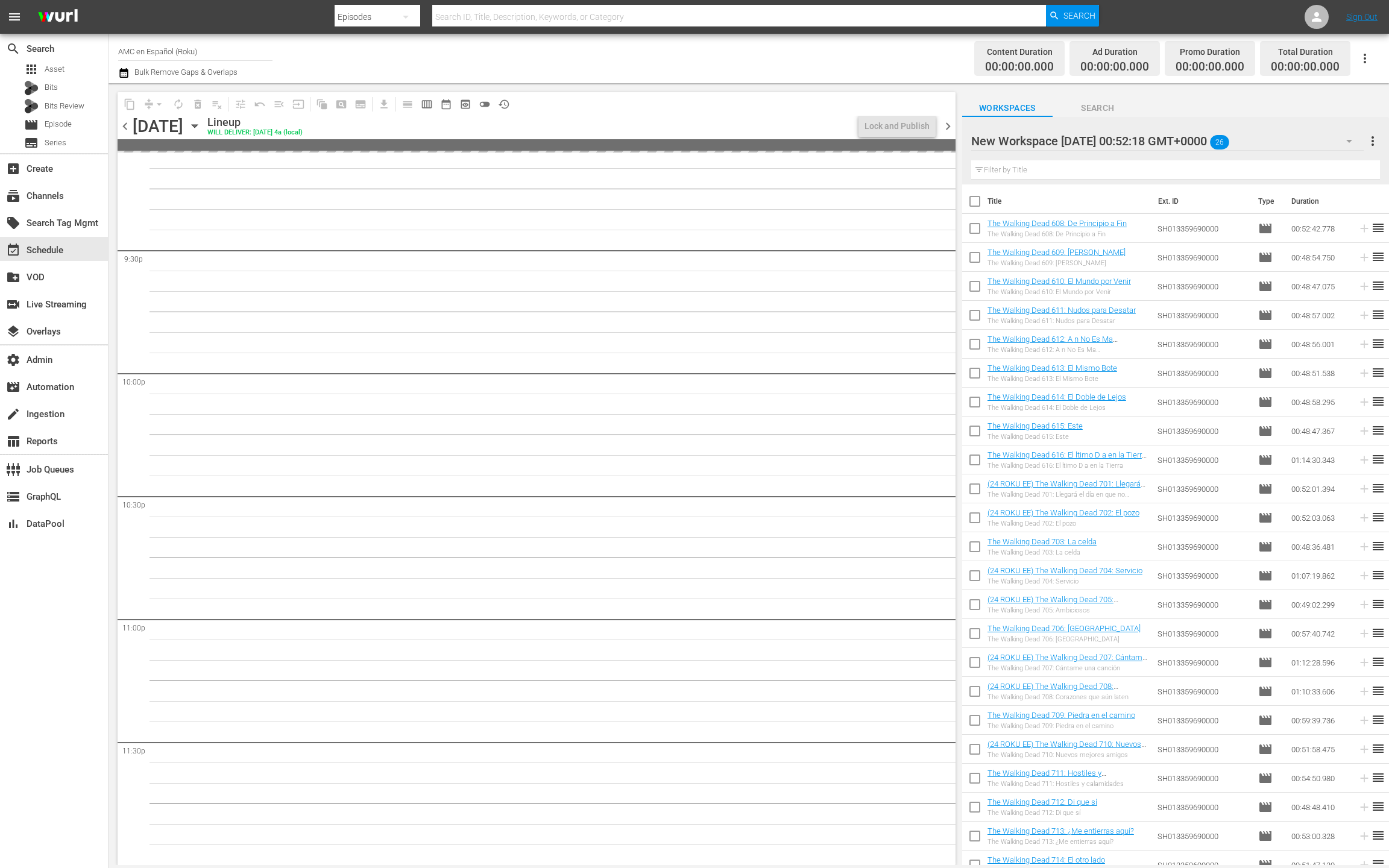
scroll to position [5193, 0]
click at [977, 200] on input "checkbox" at bounding box center [975, 204] width 25 height 25
checkbox input "true"
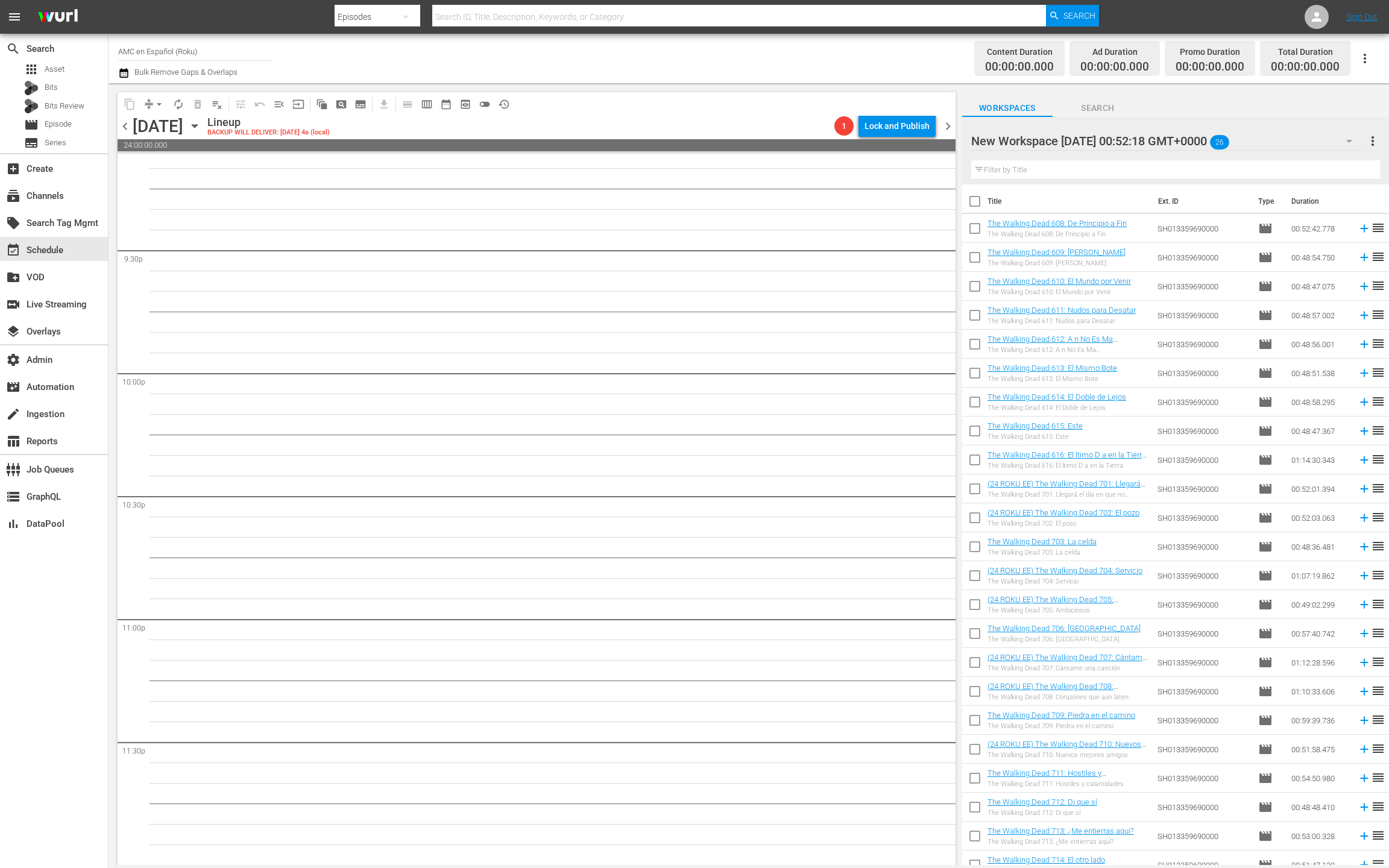
checkbox input "true"
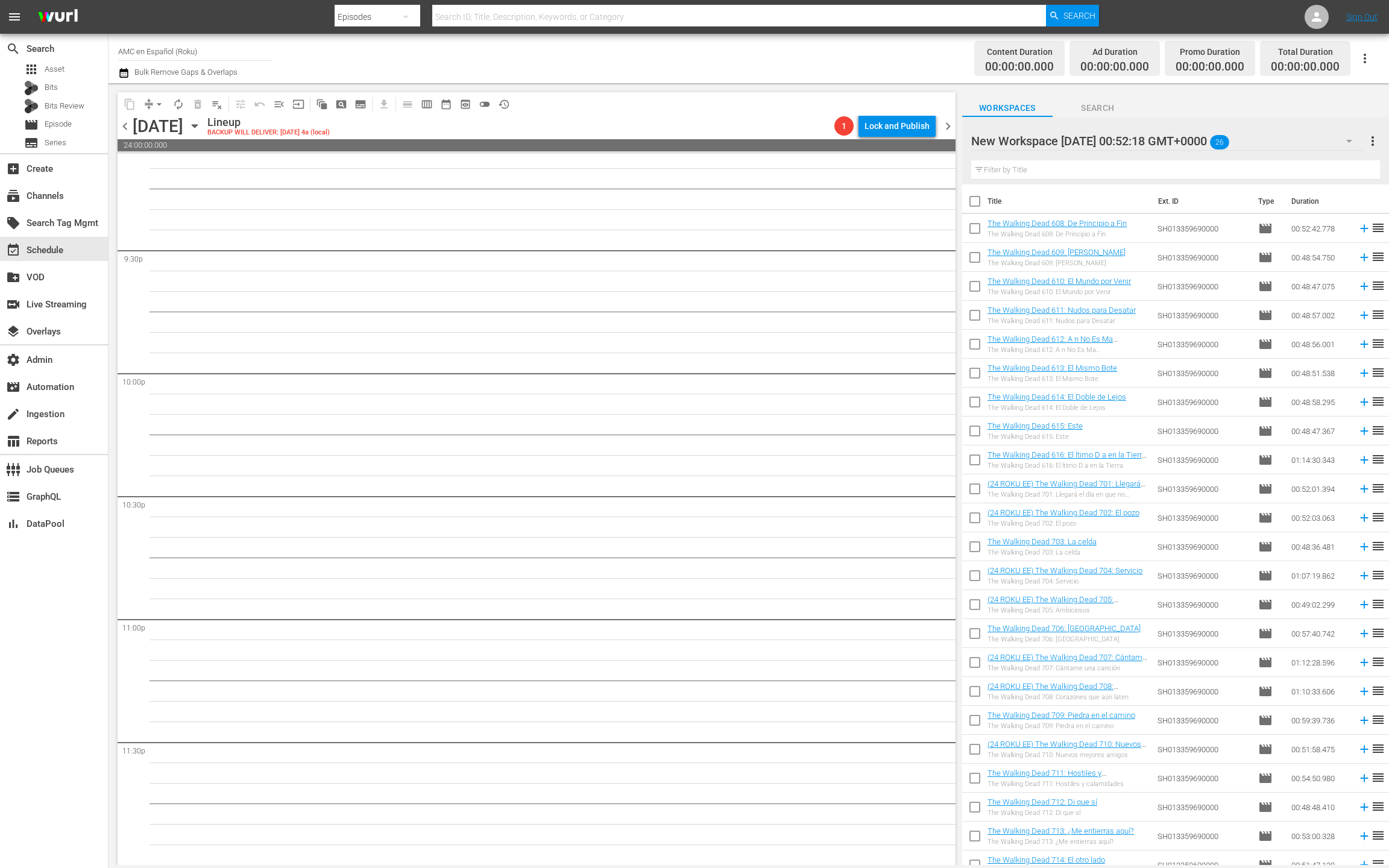
checkbox input "true"
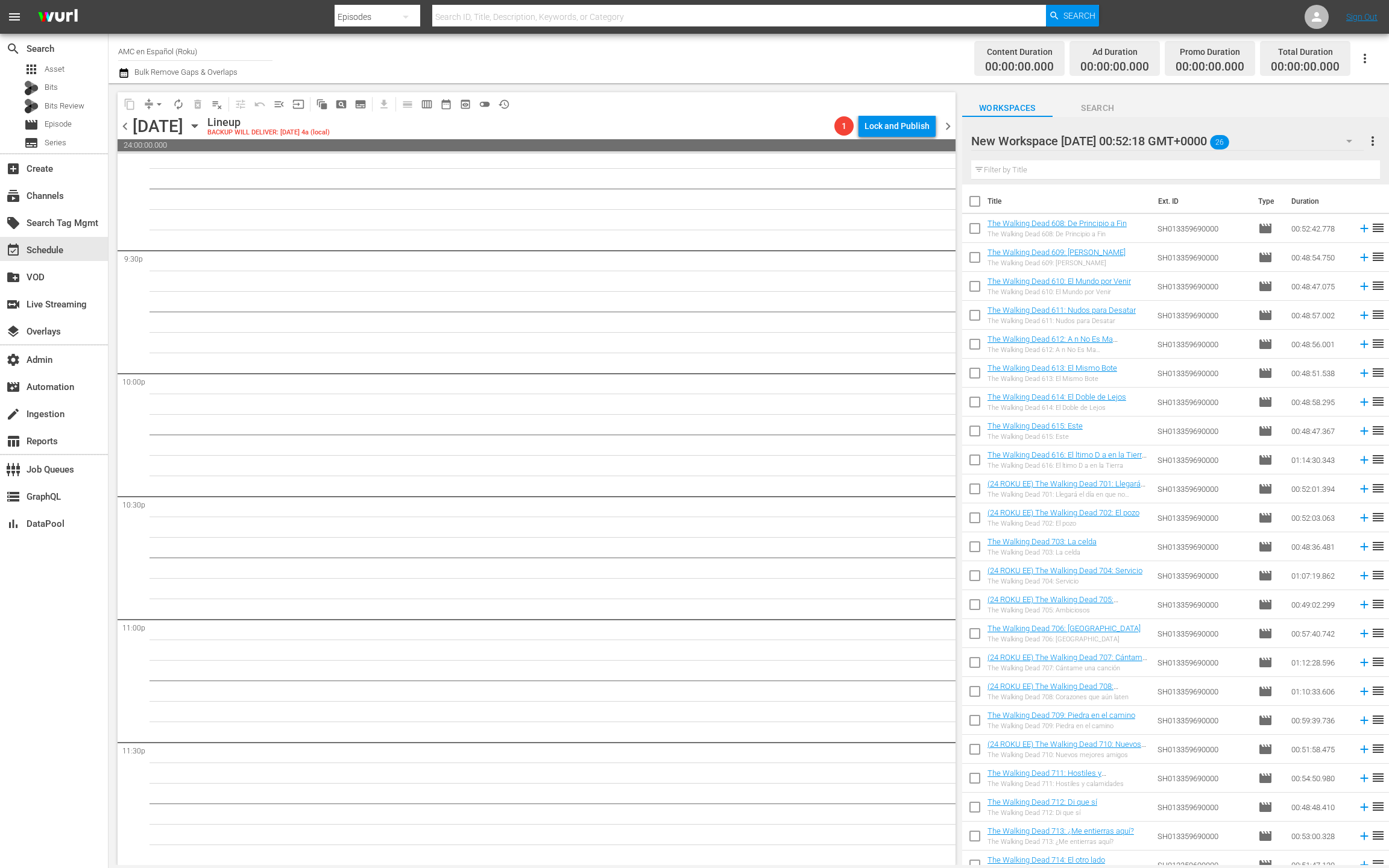
checkbox input "true"
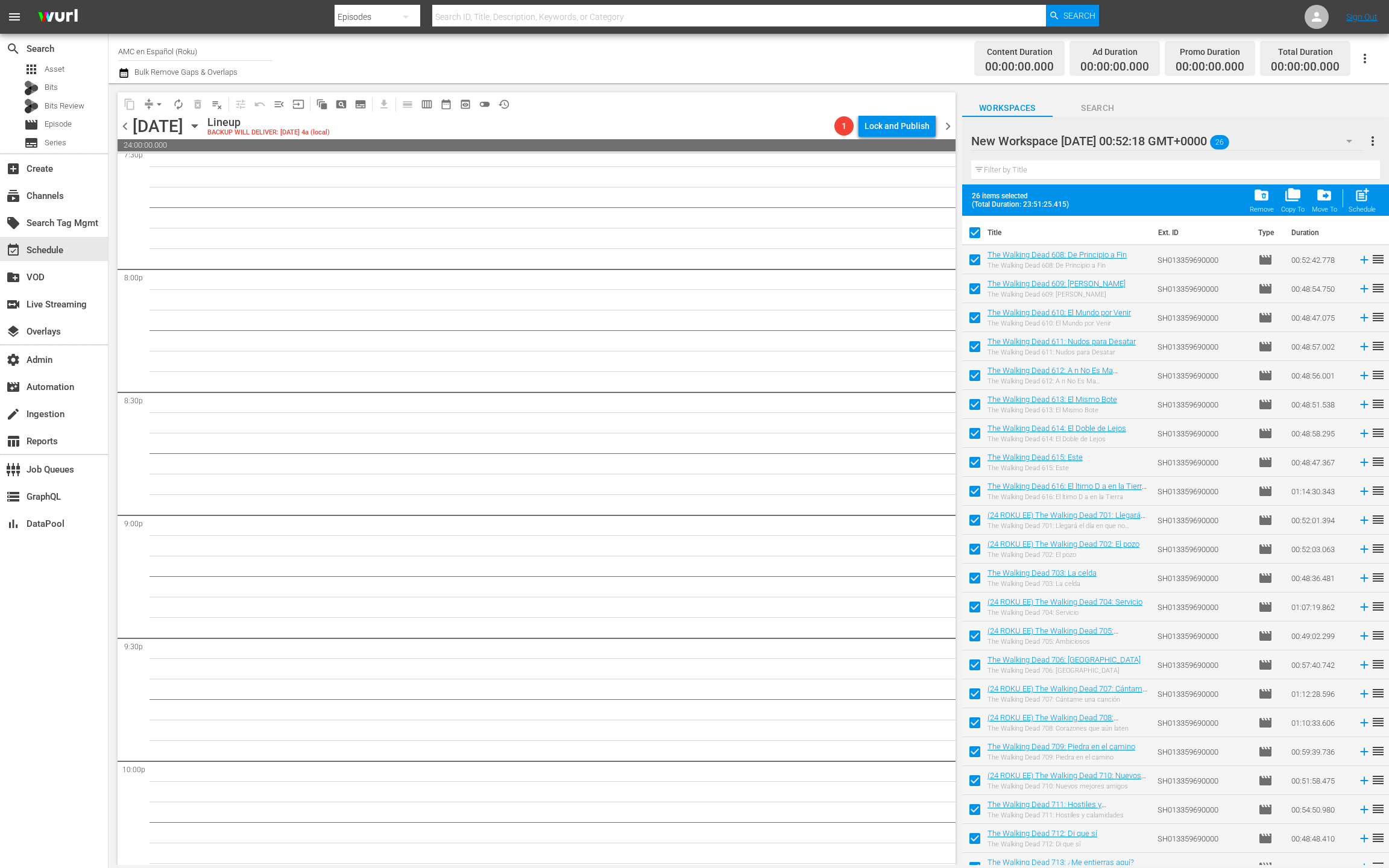
scroll to position [4277, 0]
drag, startPoint x: 1365, startPoint y: 195, endPoint x: 1264, endPoint y: 134, distance: 118.0
click at [1365, 195] on span "post_add" at bounding box center [1362, 195] width 16 height 16
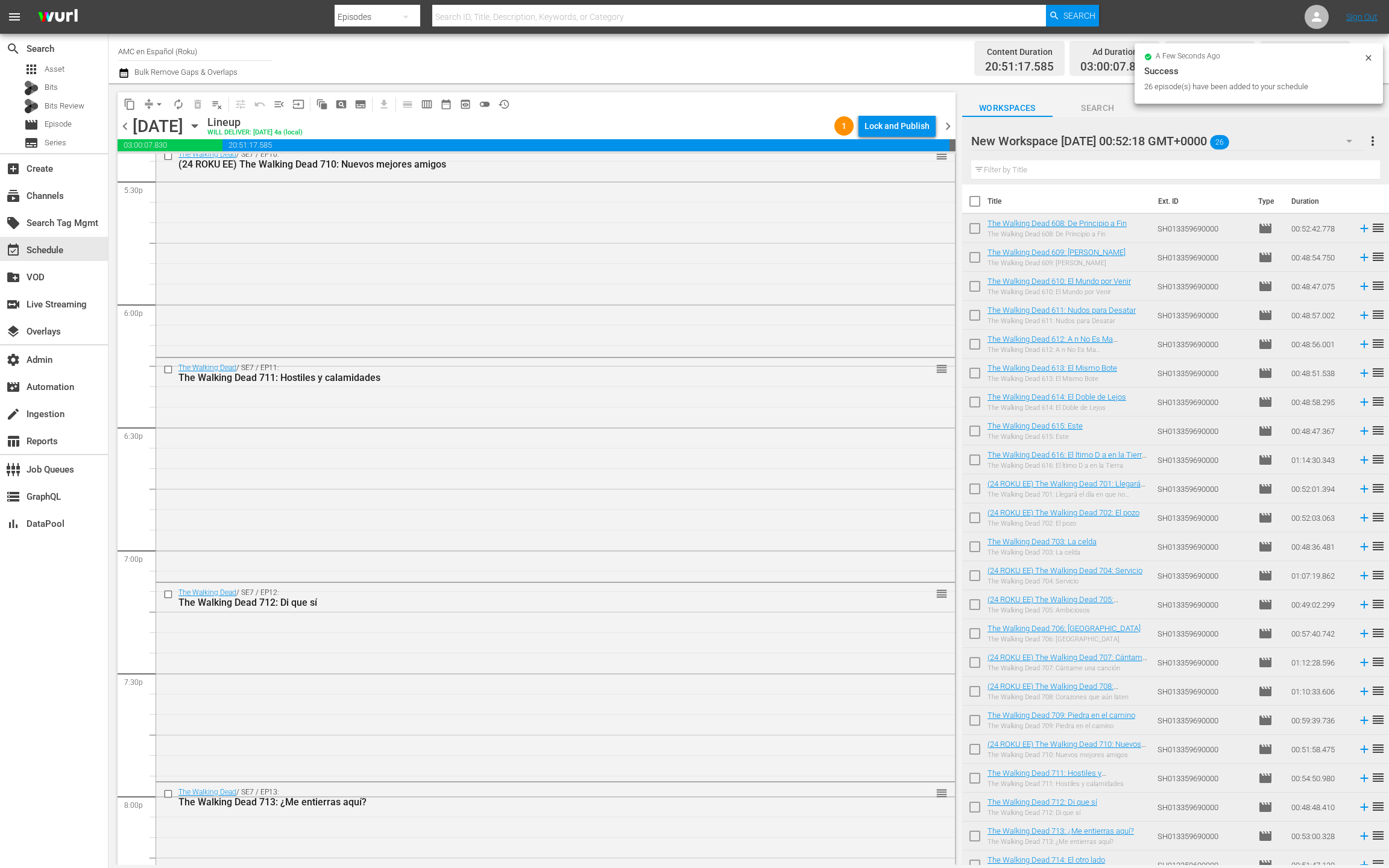
scroll to position [4073, 0]
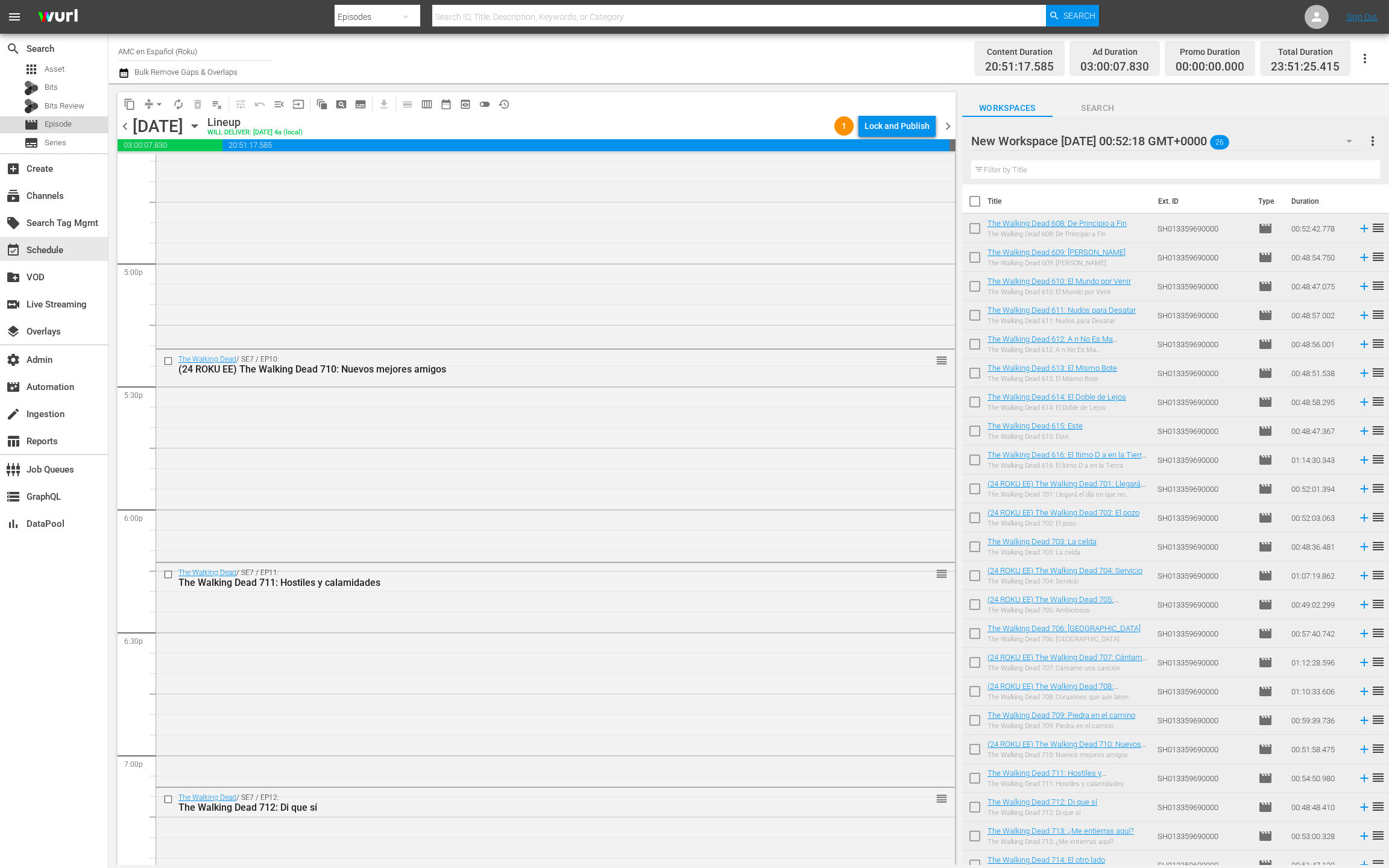
click at [72, 122] on span "Episode" at bounding box center [58, 124] width 27 height 12
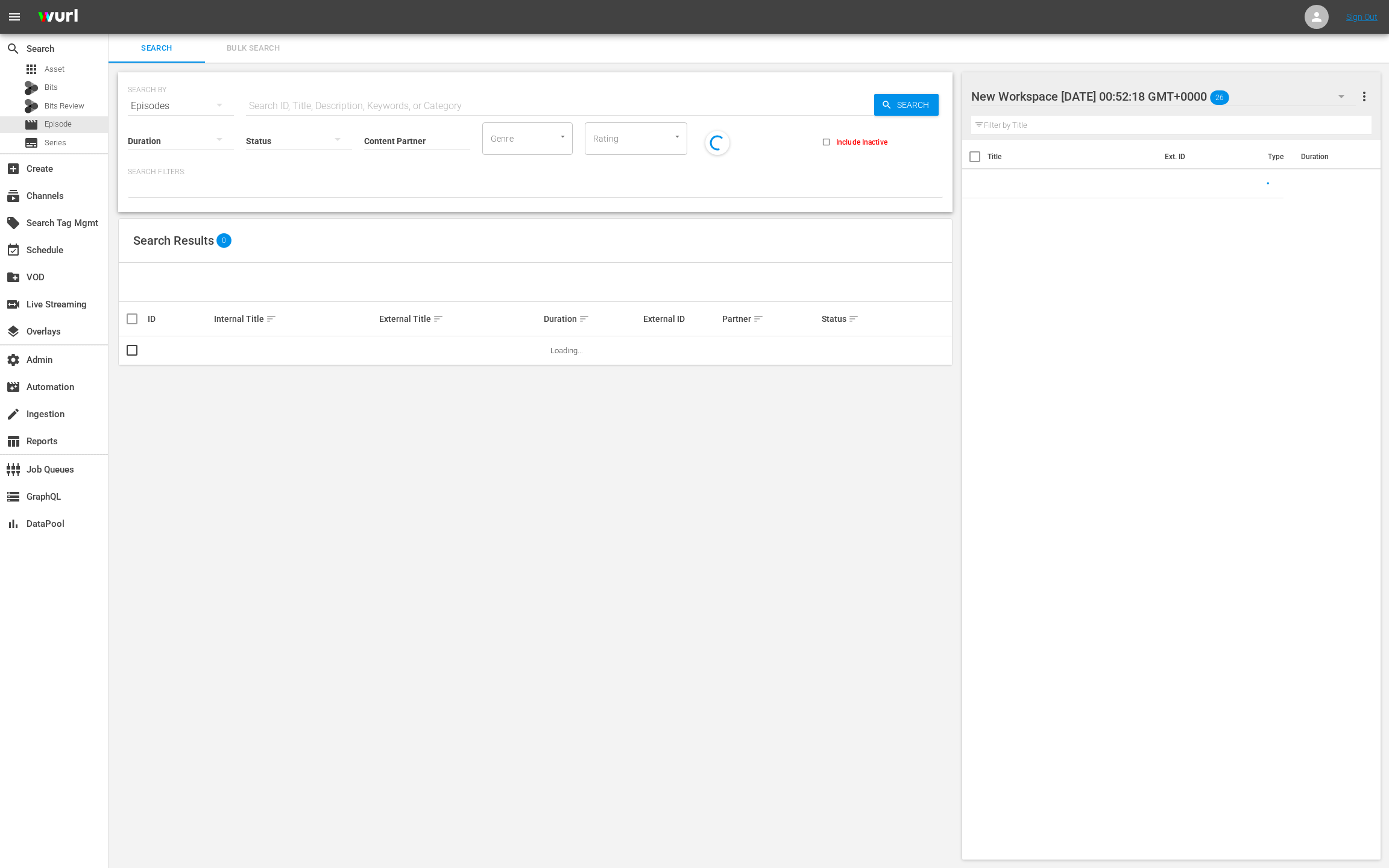
click at [266, 52] on span "Bulk Search" at bounding box center [253, 48] width 82 height 14
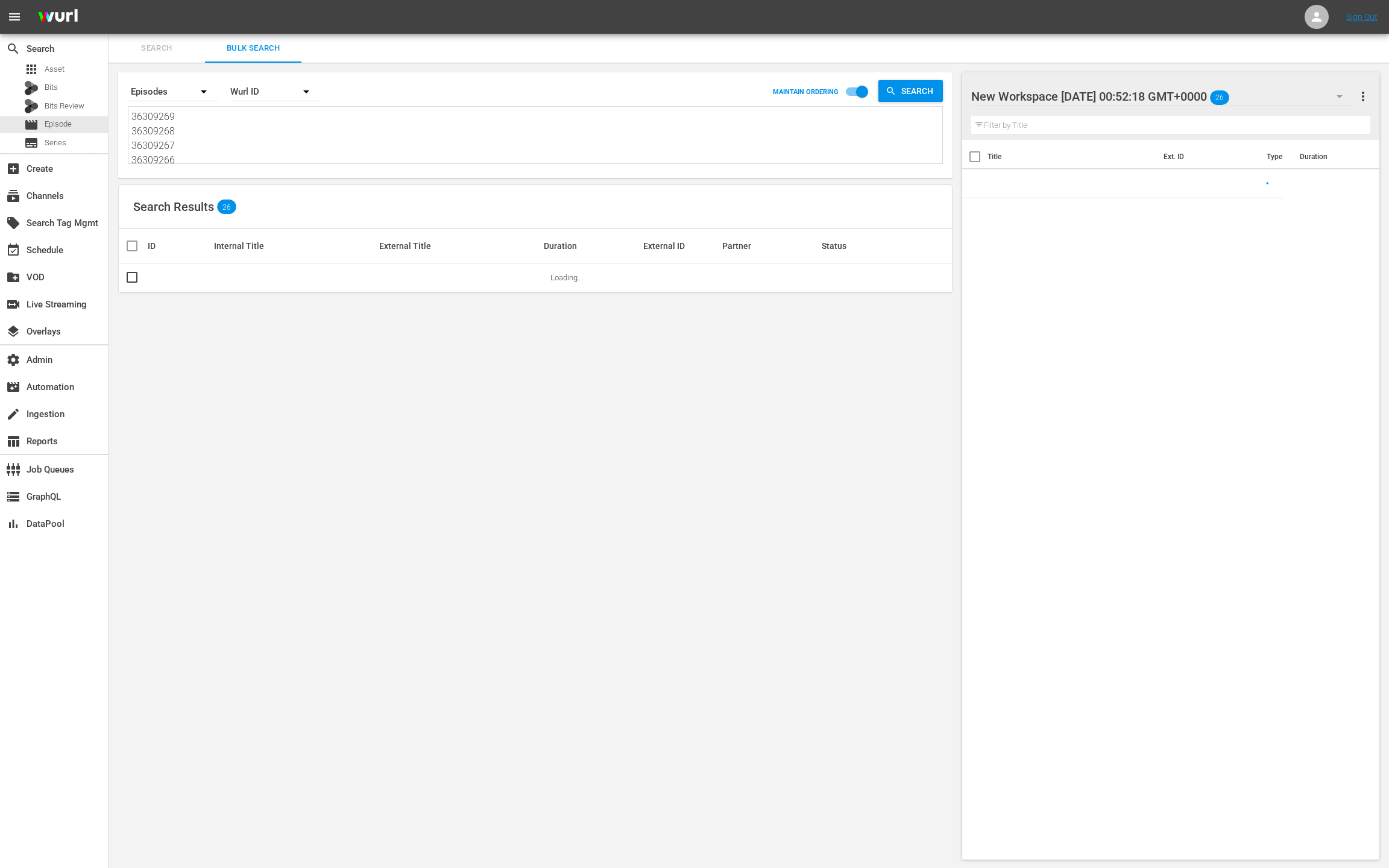
click at [278, 152] on textarea "36309269 36309268 36309267 36309266 36309264 36309263 62210389 36309261 5376894…" at bounding box center [537, 137] width 811 height 55
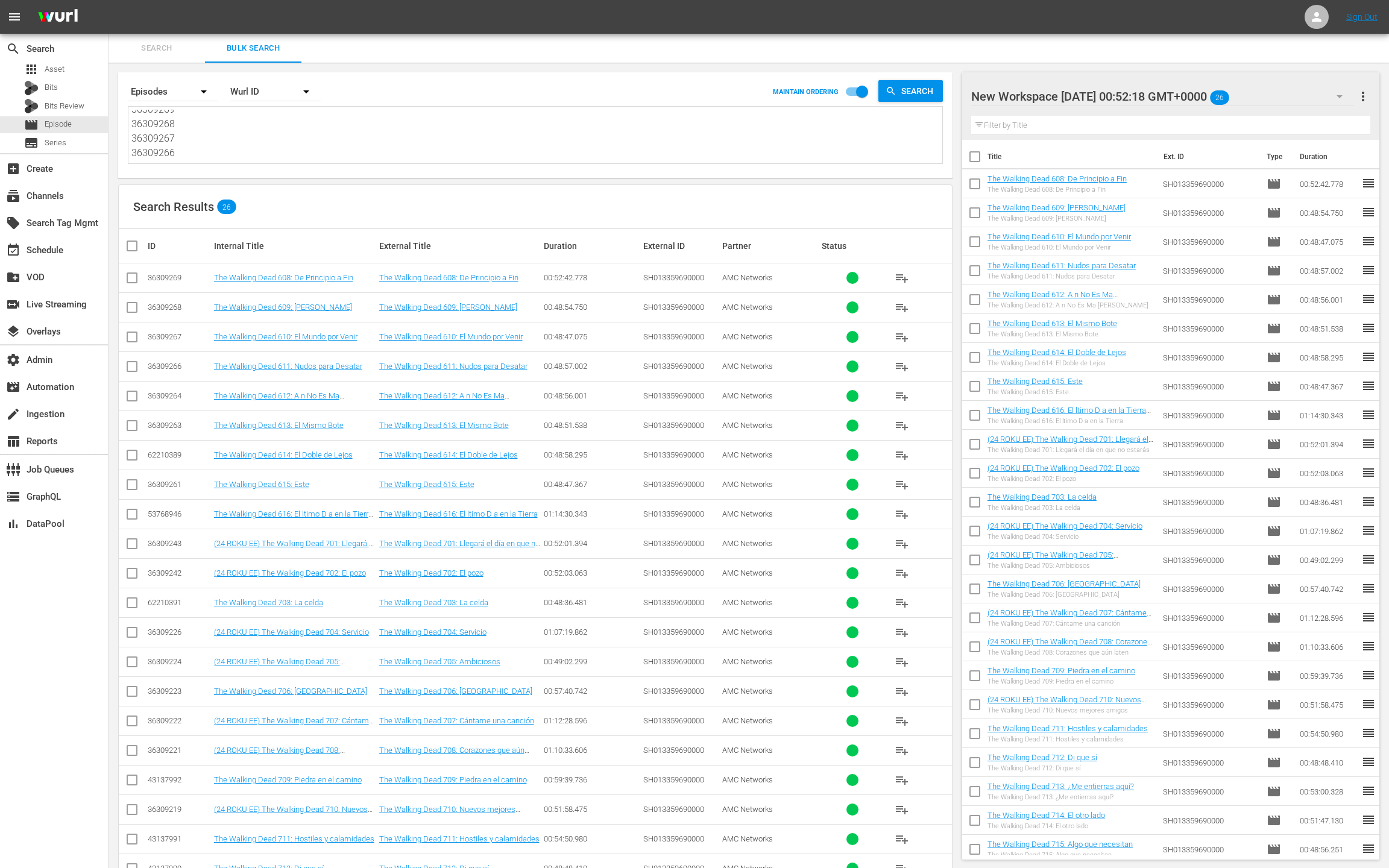
paste textarea "43138007 43138006 43138005 43138004 43138003 43138002 62210393 43138000 4313799…"
click at [1365, 97] on span "more_vert" at bounding box center [1363, 97] width 15 height 15
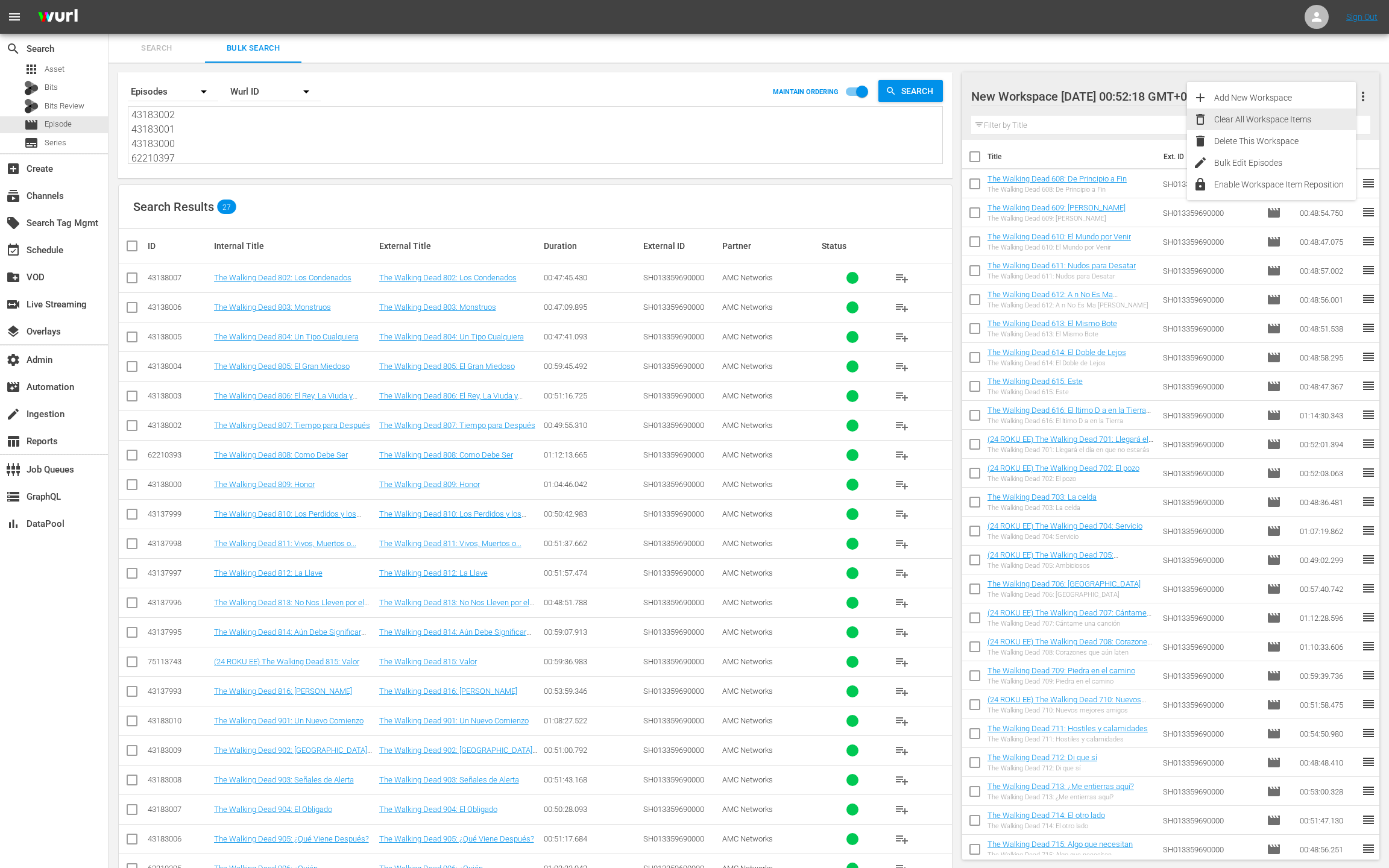
drag, startPoint x: 1314, startPoint y: 117, endPoint x: 1267, endPoint y: 160, distance: 63.7
click at [1314, 117] on div "Clear All Workspace Items" at bounding box center [1285, 119] width 142 height 22
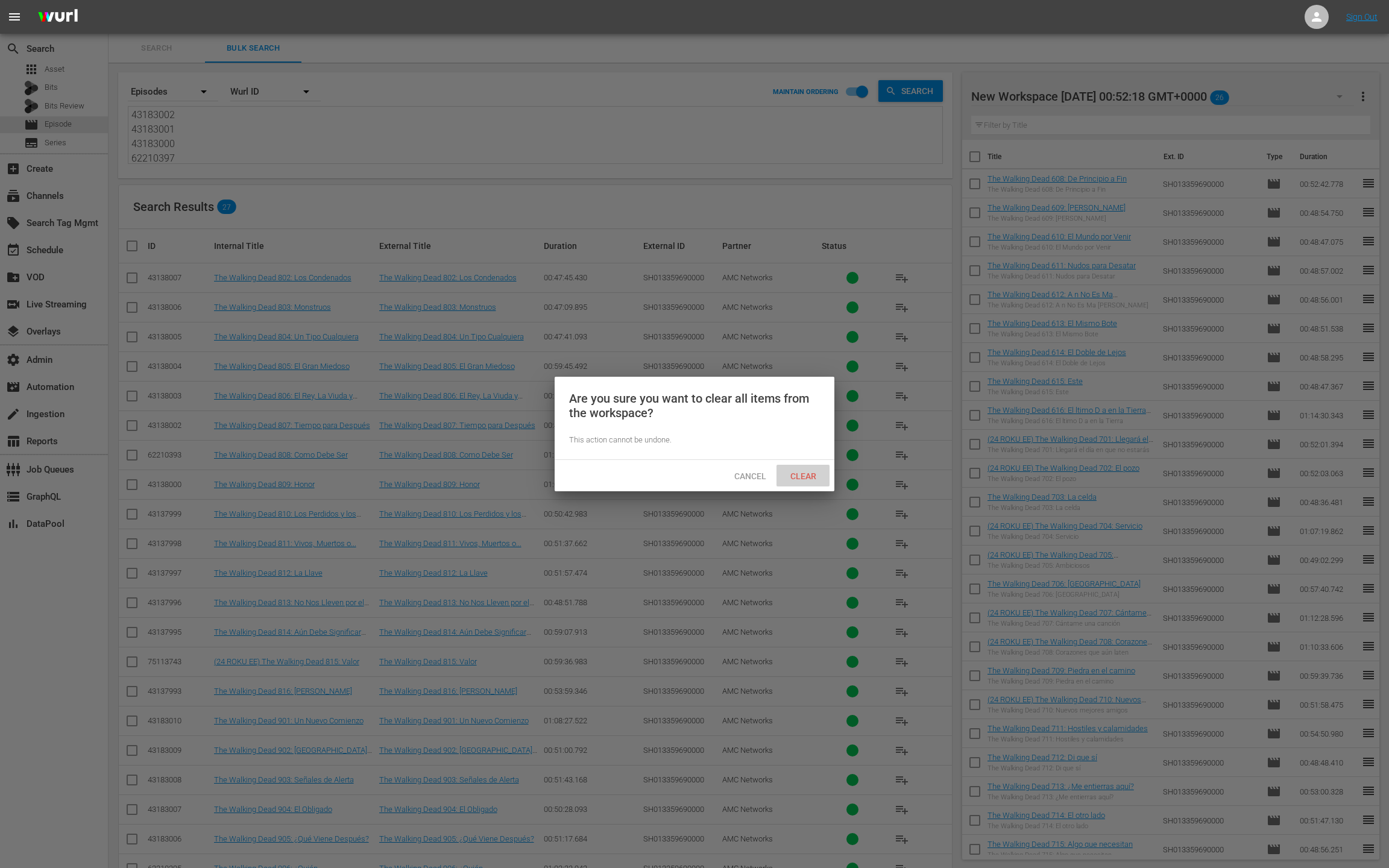
drag, startPoint x: 808, startPoint y: 478, endPoint x: 782, endPoint y: 459, distance: 32.2
click at [805, 476] on span "Clear" at bounding box center [804, 476] width 46 height 10
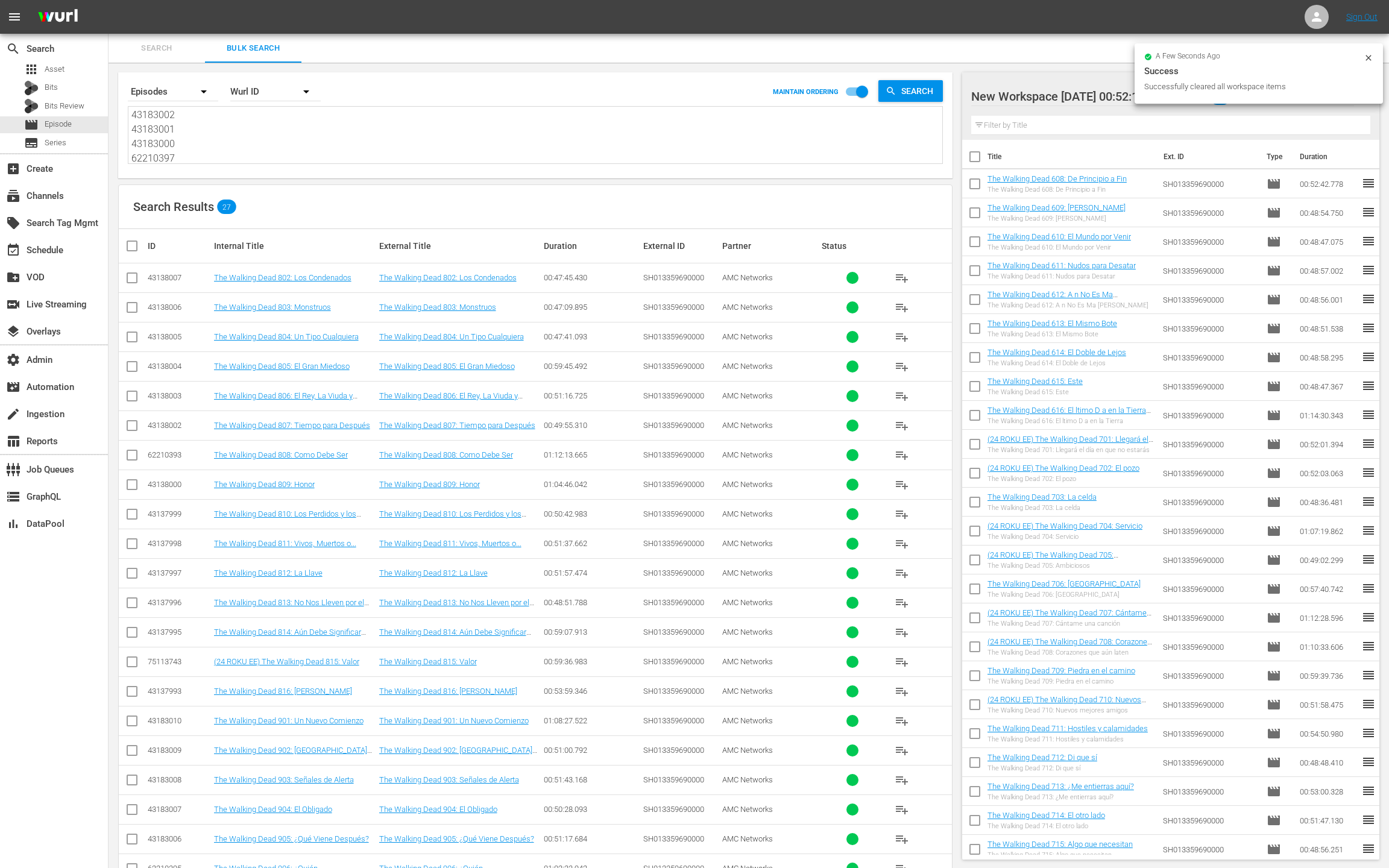
click at [134, 246] on input "checkbox" at bounding box center [137, 246] width 24 height 15
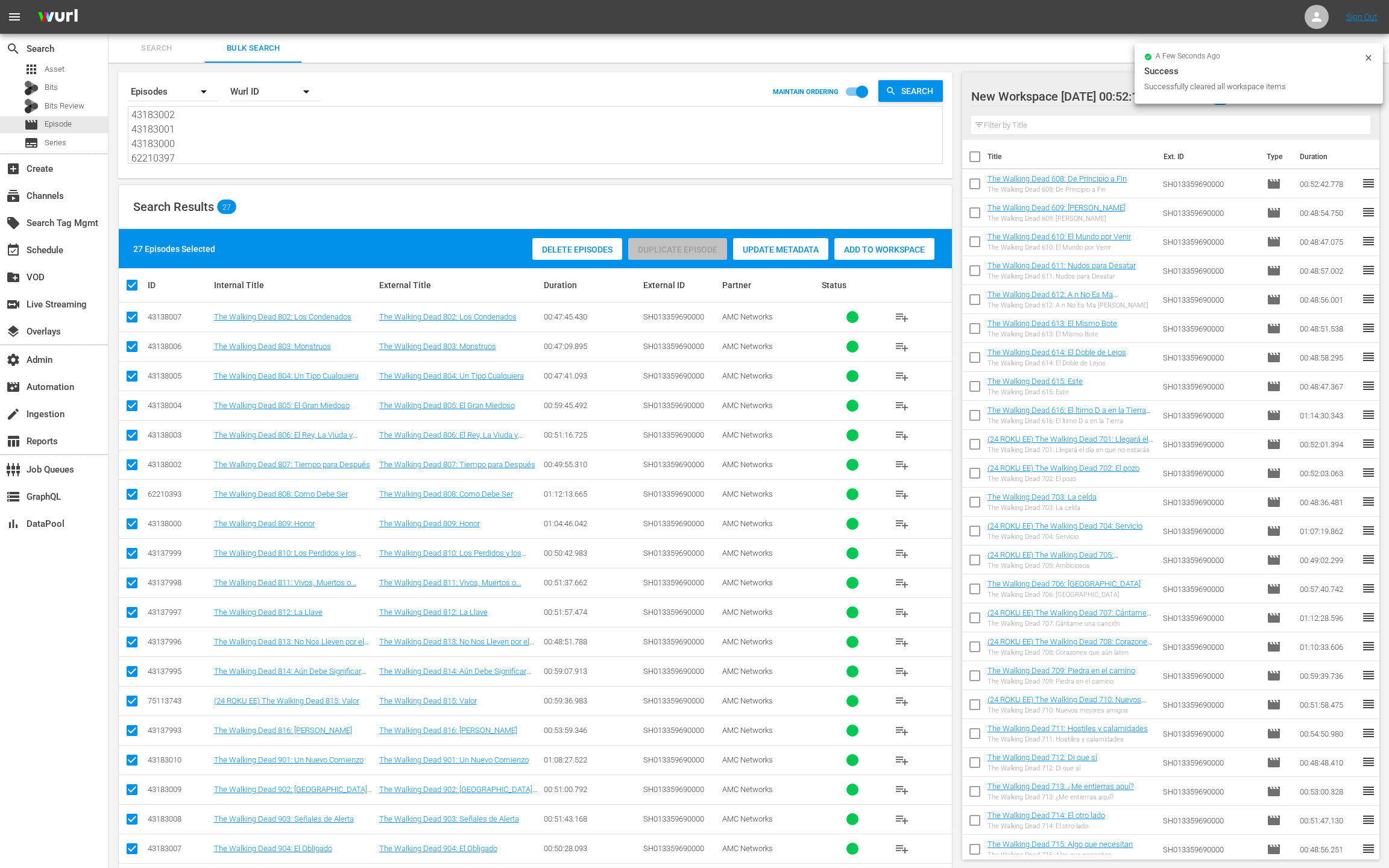
drag, startPoint x: 860, startPoint y: 256, endPoint x: 856, endPoint y: 246, distance: 10.8
click at [860, 256] on div "Add to Workspace" at bounding box center [884, 250] width 100 height 23
click at [71, 243] on div "event_available Schedule" at bounding box center [54, 249] width 108 height 24
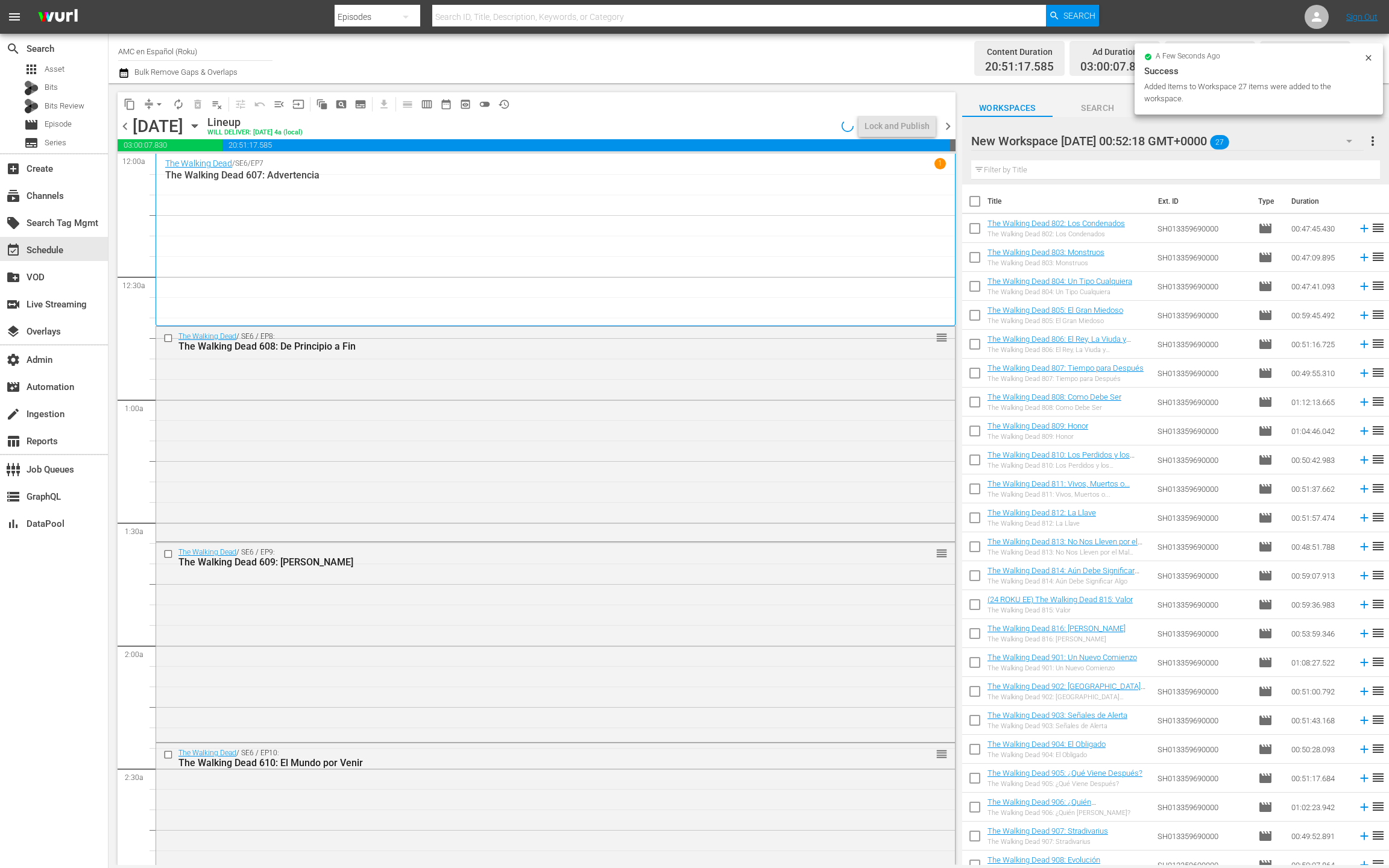
click at [980, 204] on input "checkbox" at bounding box center [975, 204] width 25 height 25
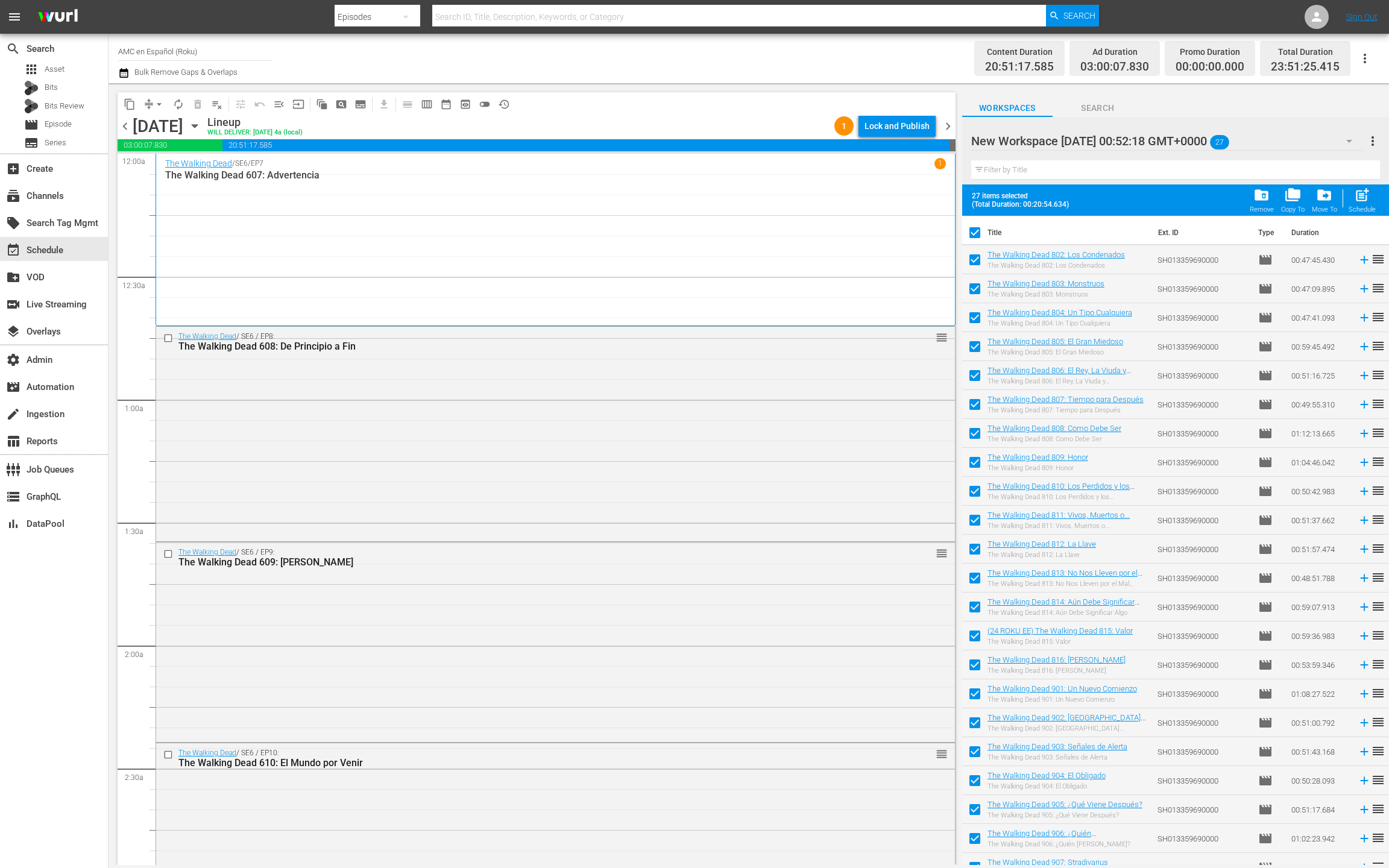
click at [949, 128] on span "chevron_right" at bounding box center [948, 126] width 15 height 15
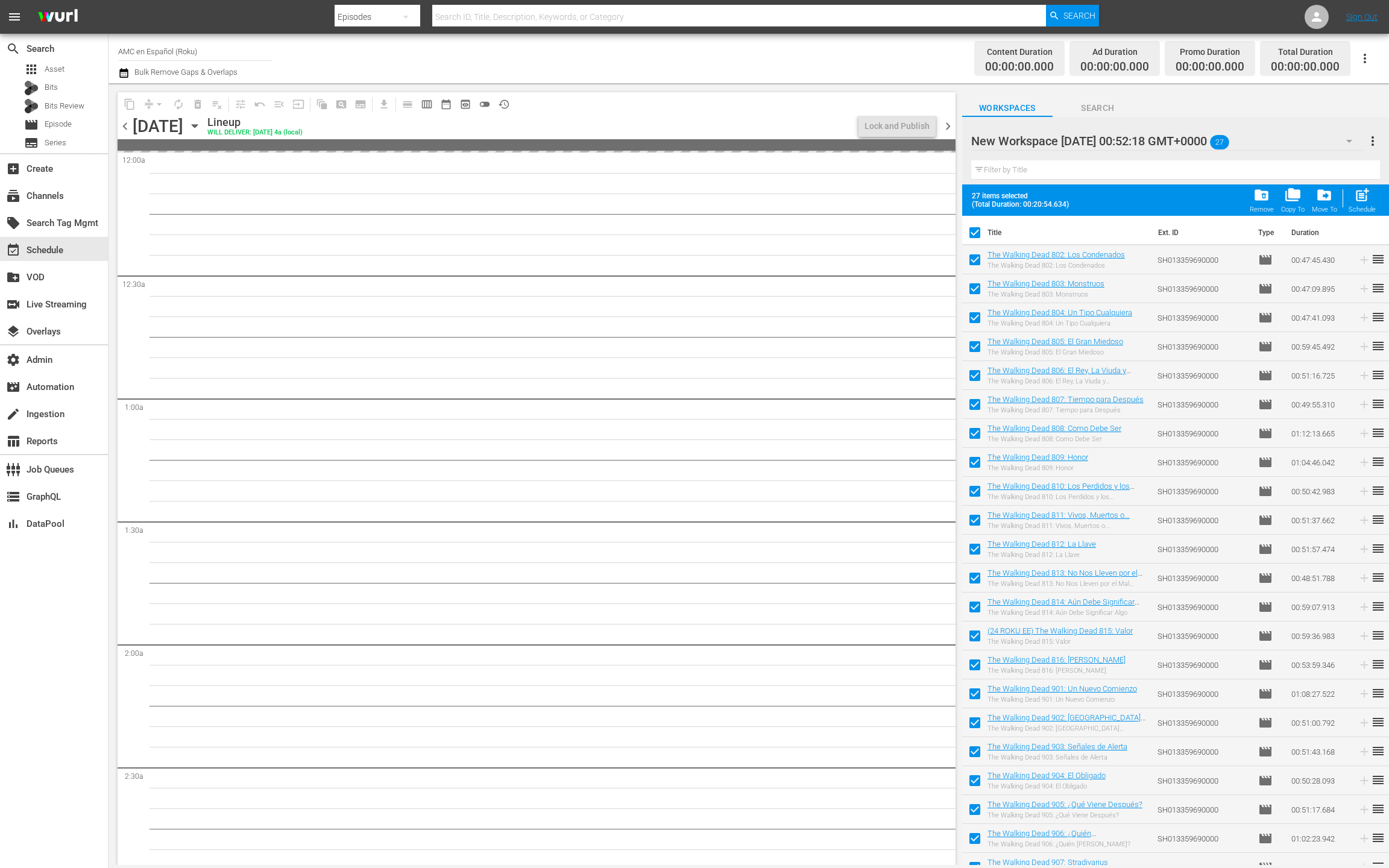
click at [128, 126] on span "chevron_left" at bounding box center [125, 126] width 15 height 15
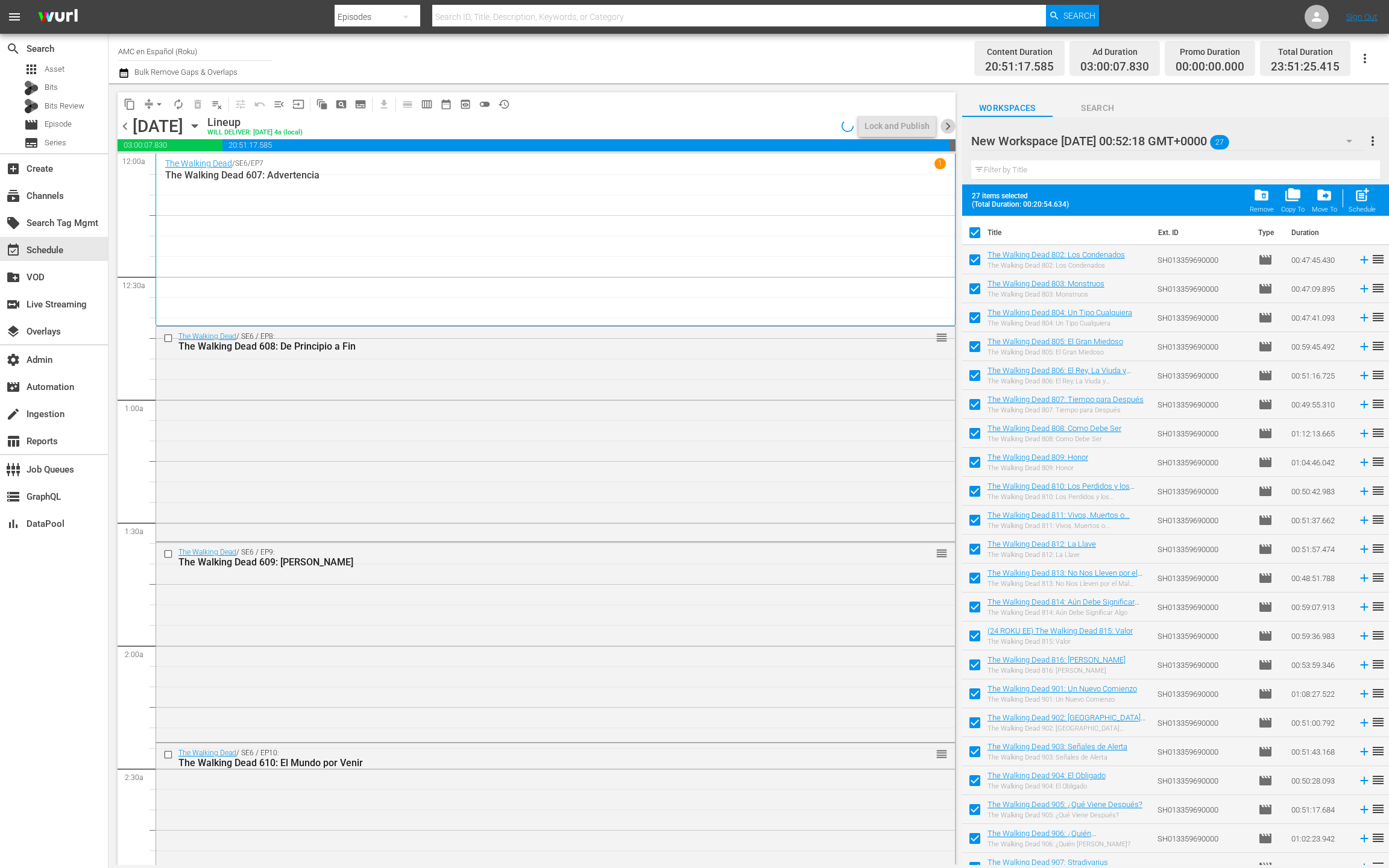
click at [949, 129] on span "chevron_right" at bounding box center [948, 126] width 15 height 15
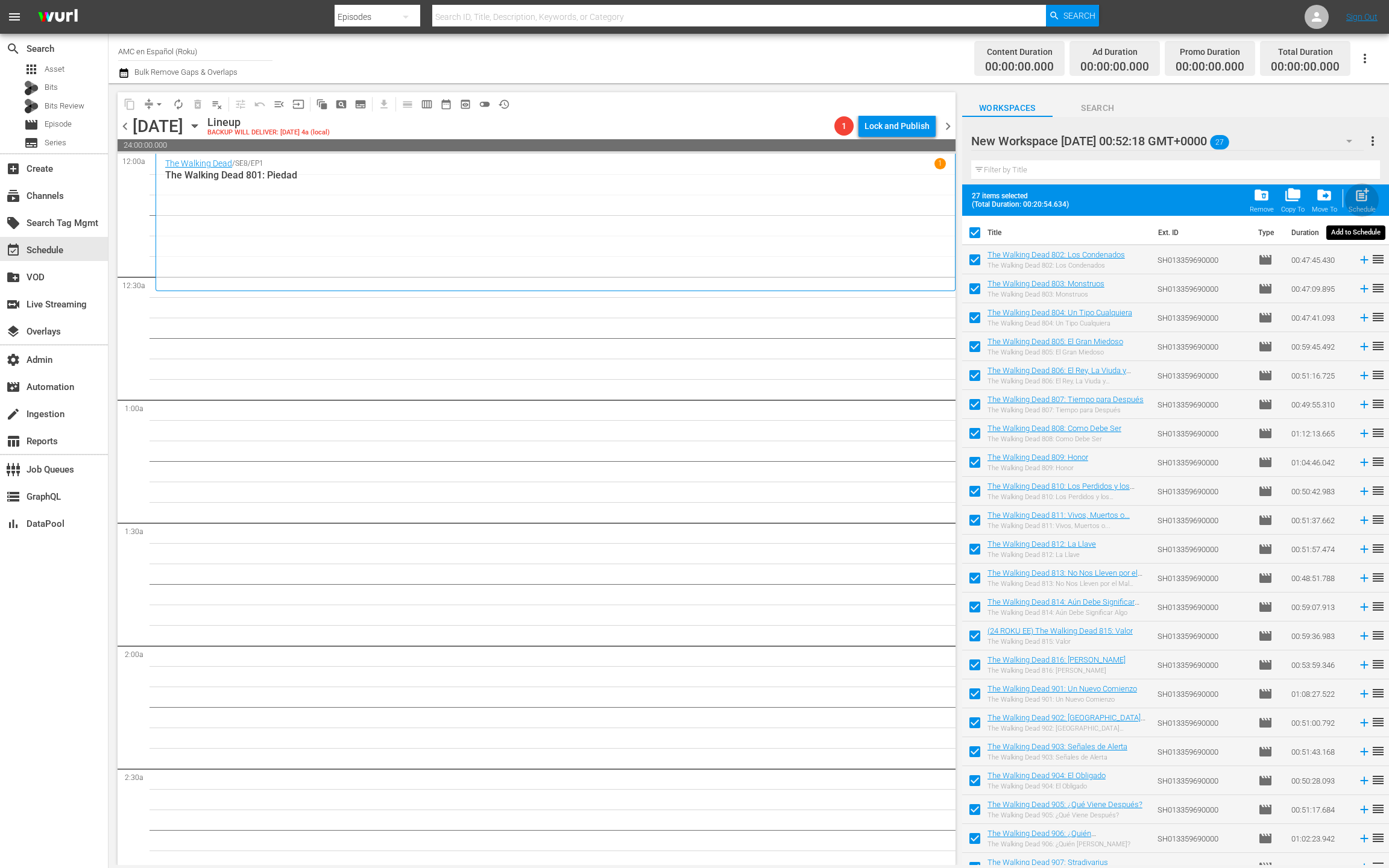
click at [1361, 199] on span "post_add" at bounding box center [1362, 195] width 16 height 16
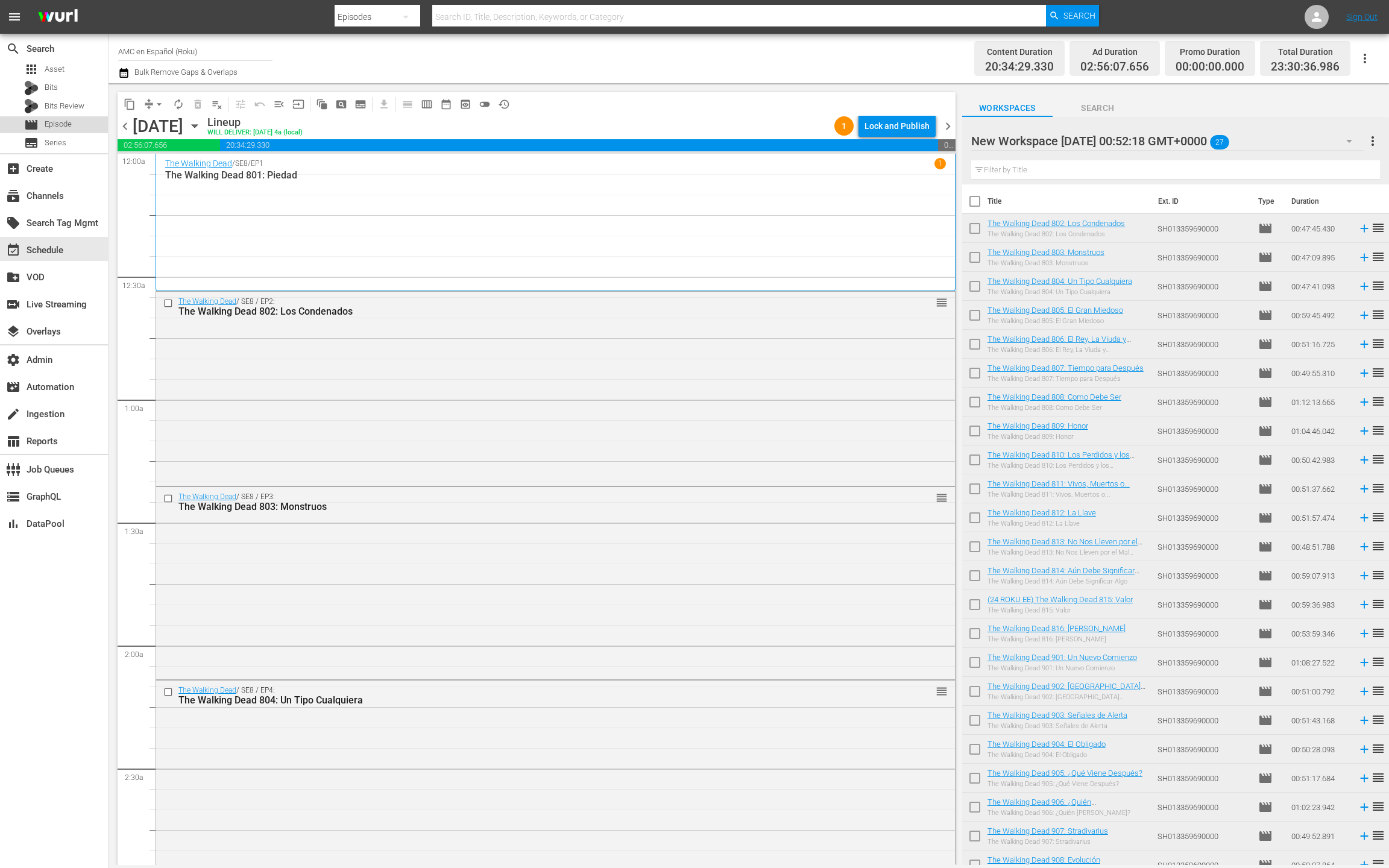
click at [56, 129] on span "Episode" at bounding box center [58, 124] width 27 height 12
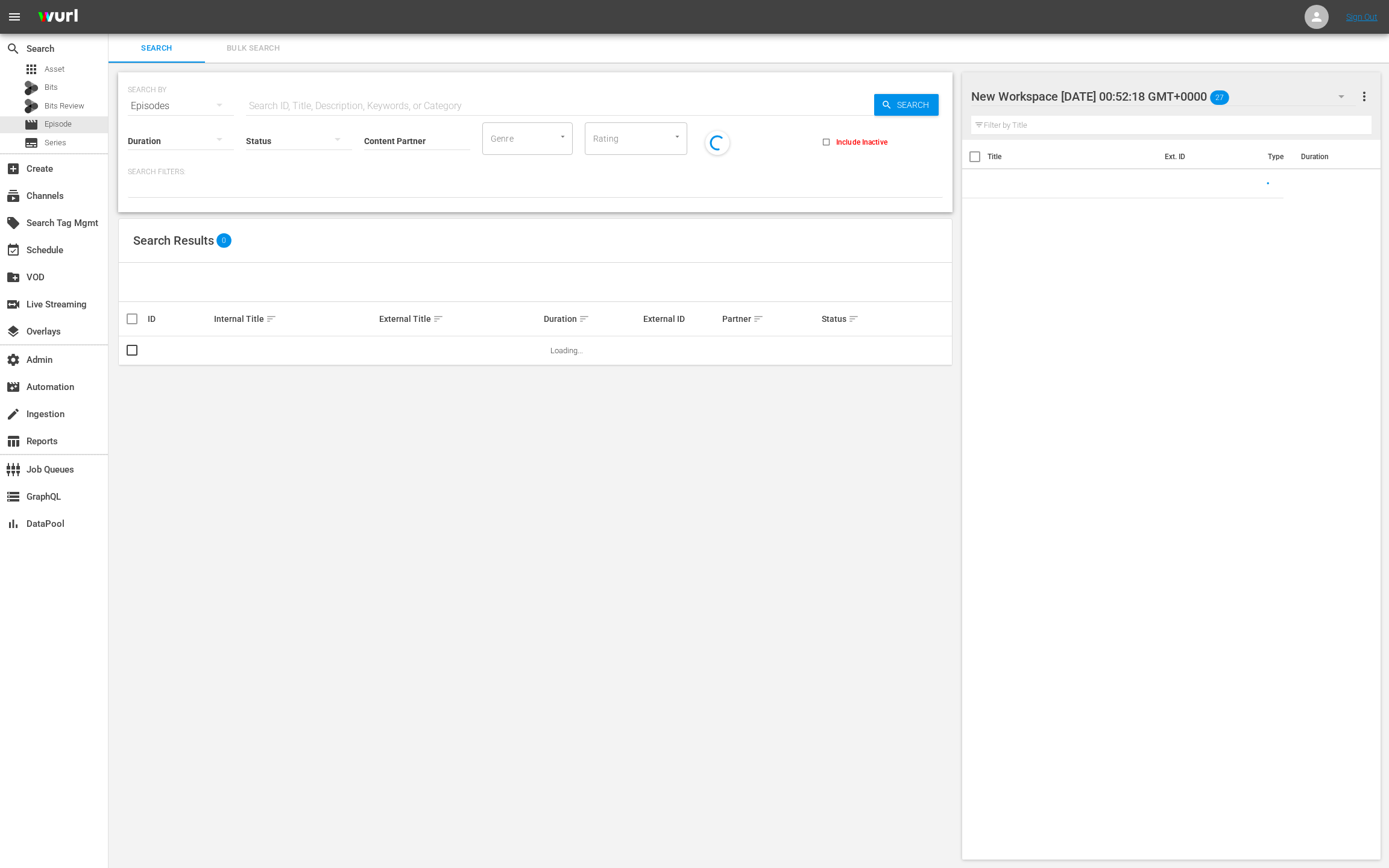
click at [266, 55] on span "Bulk Search" at bounding box center [253, 48] width 82 height 14
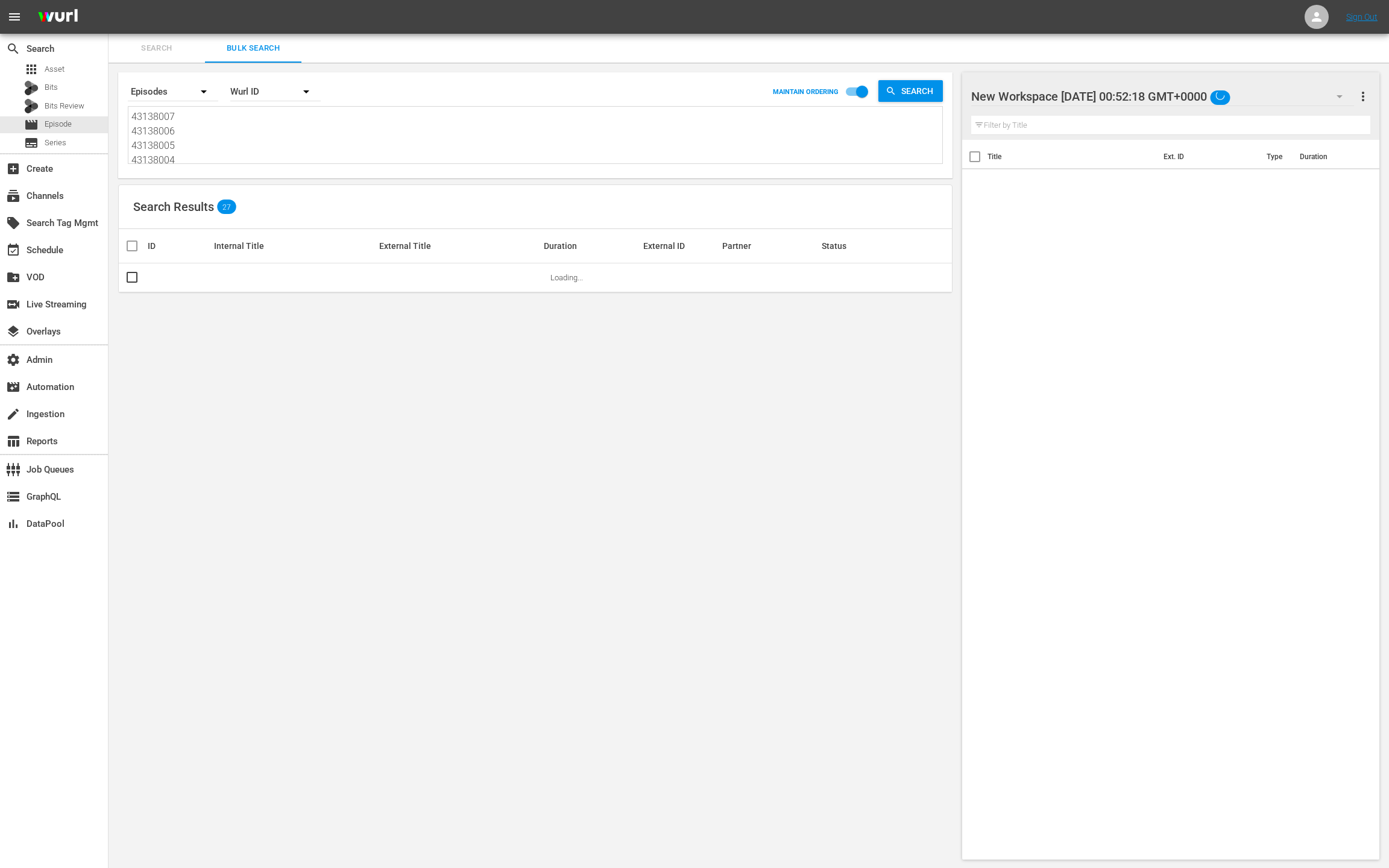
click at [261, 138] on textarea "43138007 43138006 43138005 43138004 43138003 43138002 62210393 43138000 4313799…" at bounding box center [537, 137] width 811 height 55
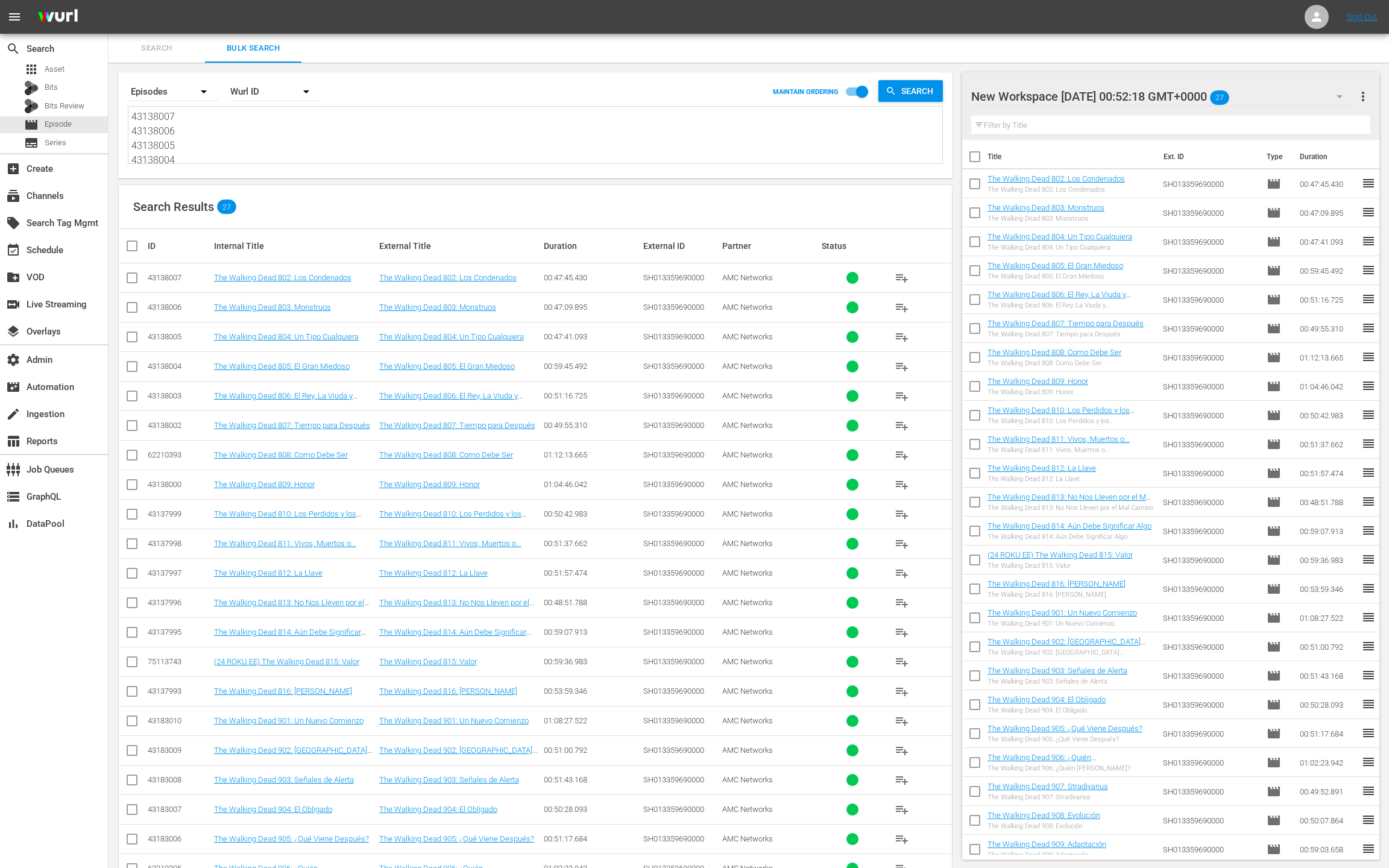
paste textarea "82998 62210398 62210396 43182995 43182994 43182993 43182992 43182991 43182990 4…"
click at [1365, 94] on span "more_vert" at bounding box center [1363, 97] width 15 height 15
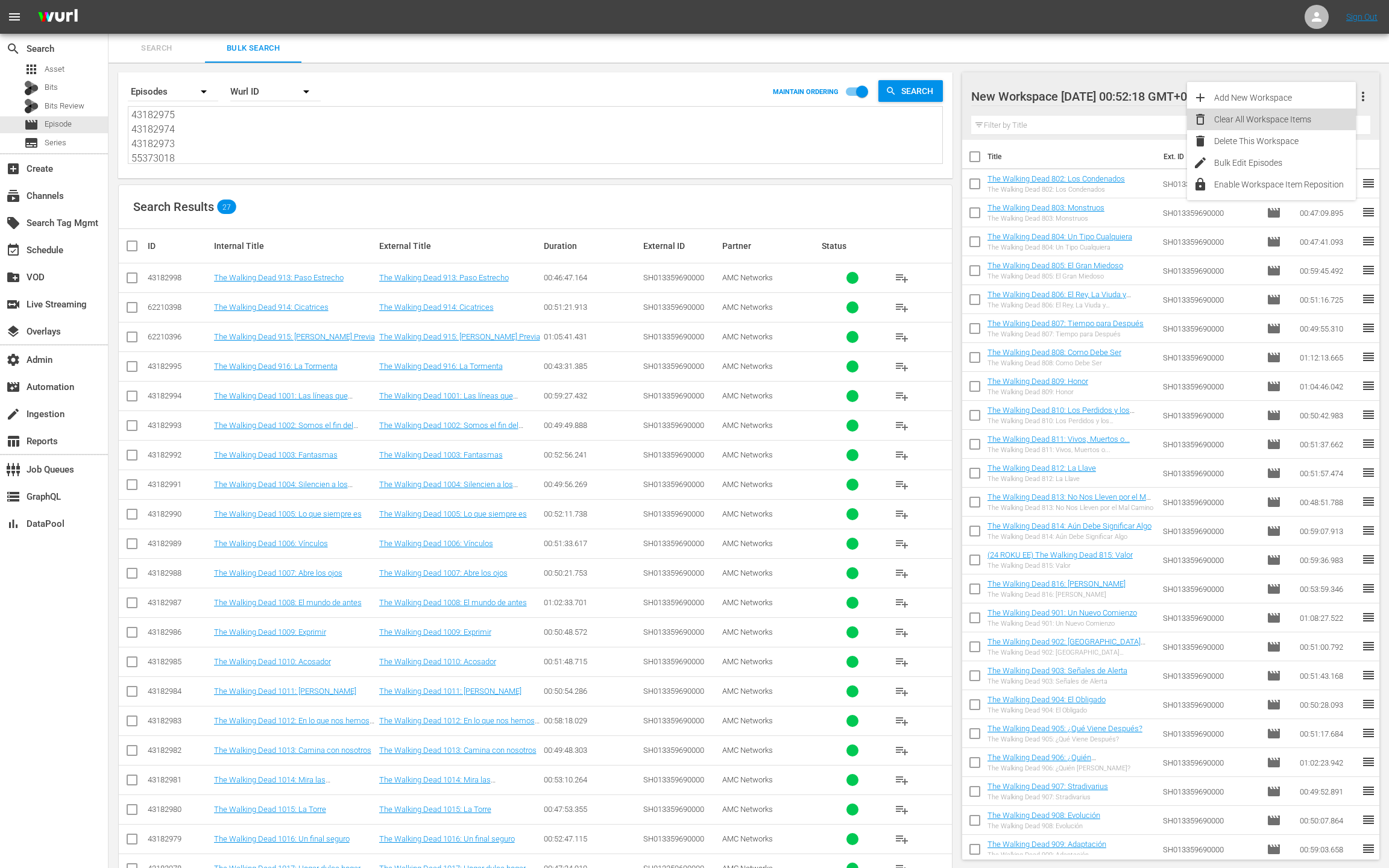
drag, startPoint x: 1249, startPoint y: 121, endPoint x: 1049, endPoint y: 229, distance: 227.3
click at [1248, 121] on div "Clear All Workspace Items" at bounding box center [1285, 119] width 142 height 22
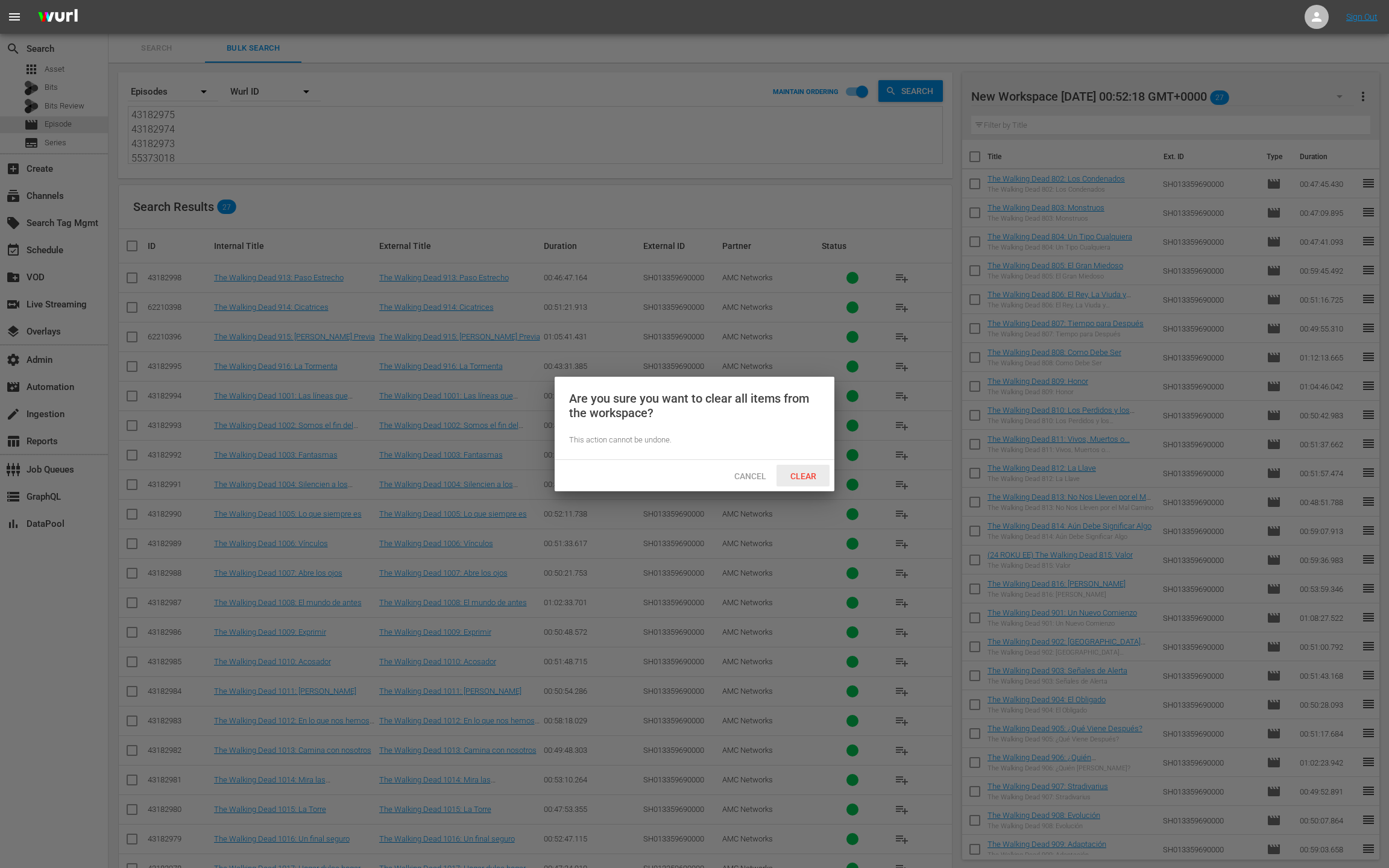
click at [819, 479] on span "Clear" at bounding box center [804, 476] width 46 height 10
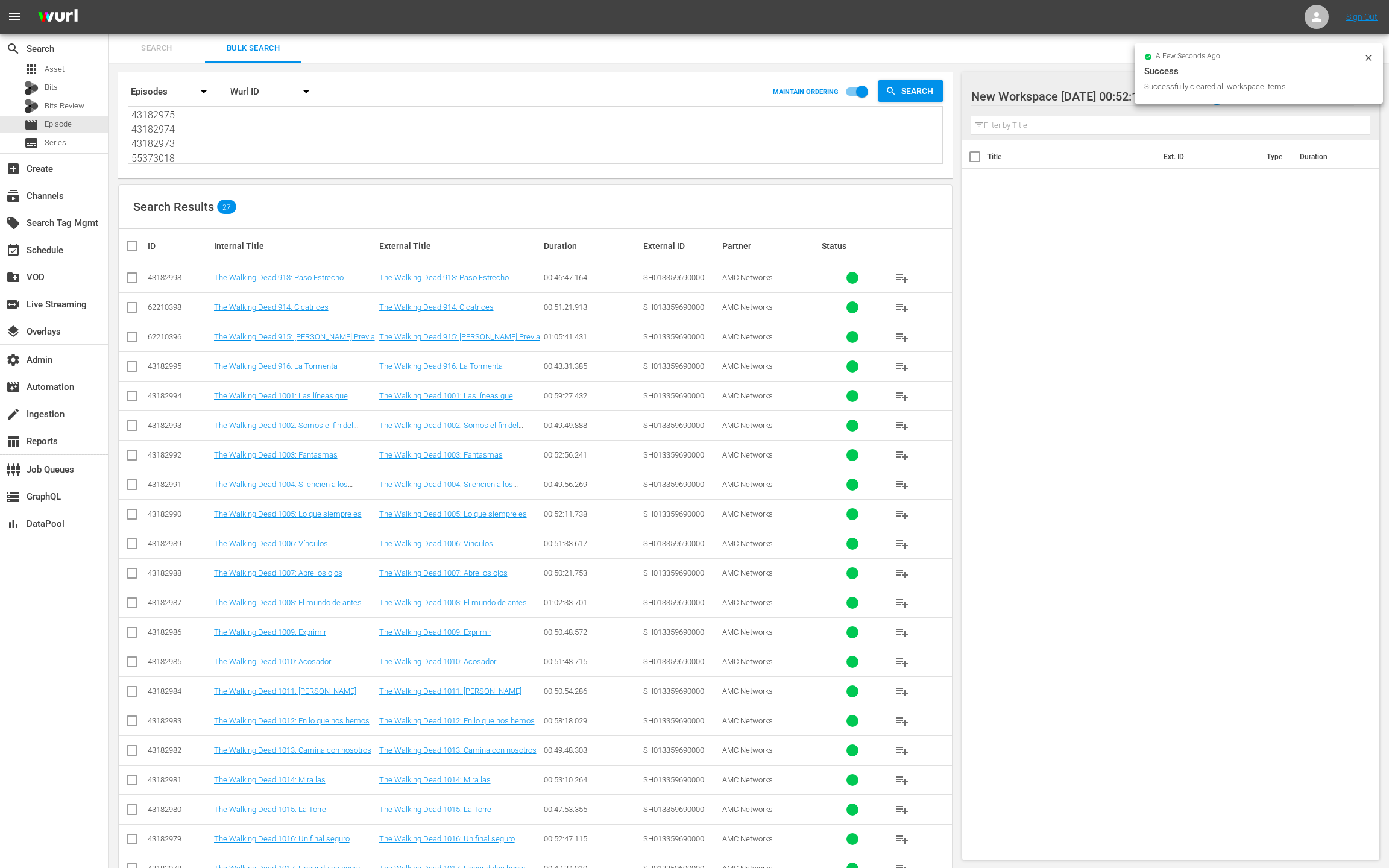
click at [135, 248] on input "checkbox" at bounding box center [137, 246] width 24 height 15
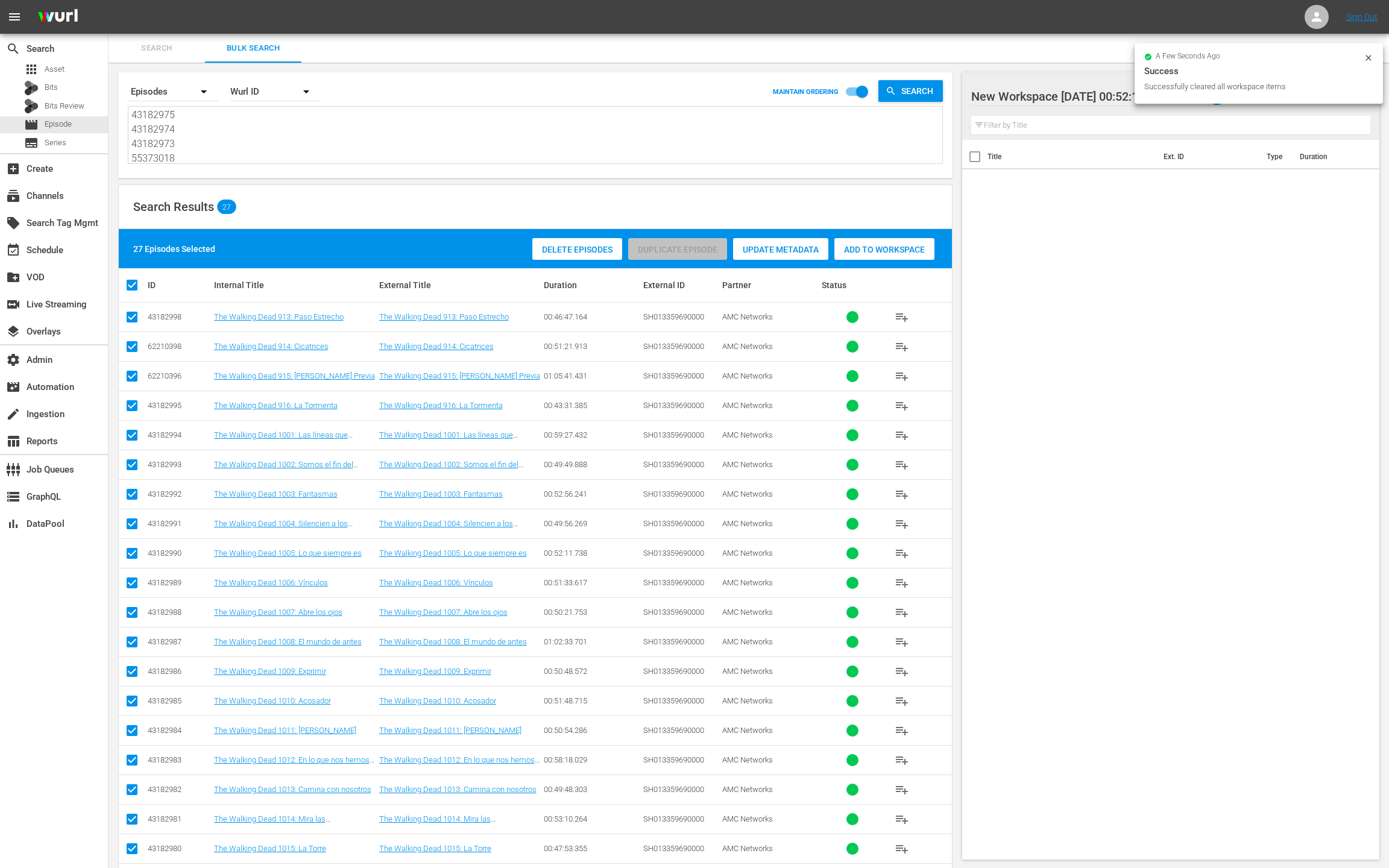
click at [902, 252] on span "Add to Workspace" at bounding box center [884, 250] width 100 height 10
click at [59, 254] on div "event_available Schedule" at bounding box center [33, 248] width 68 height 11
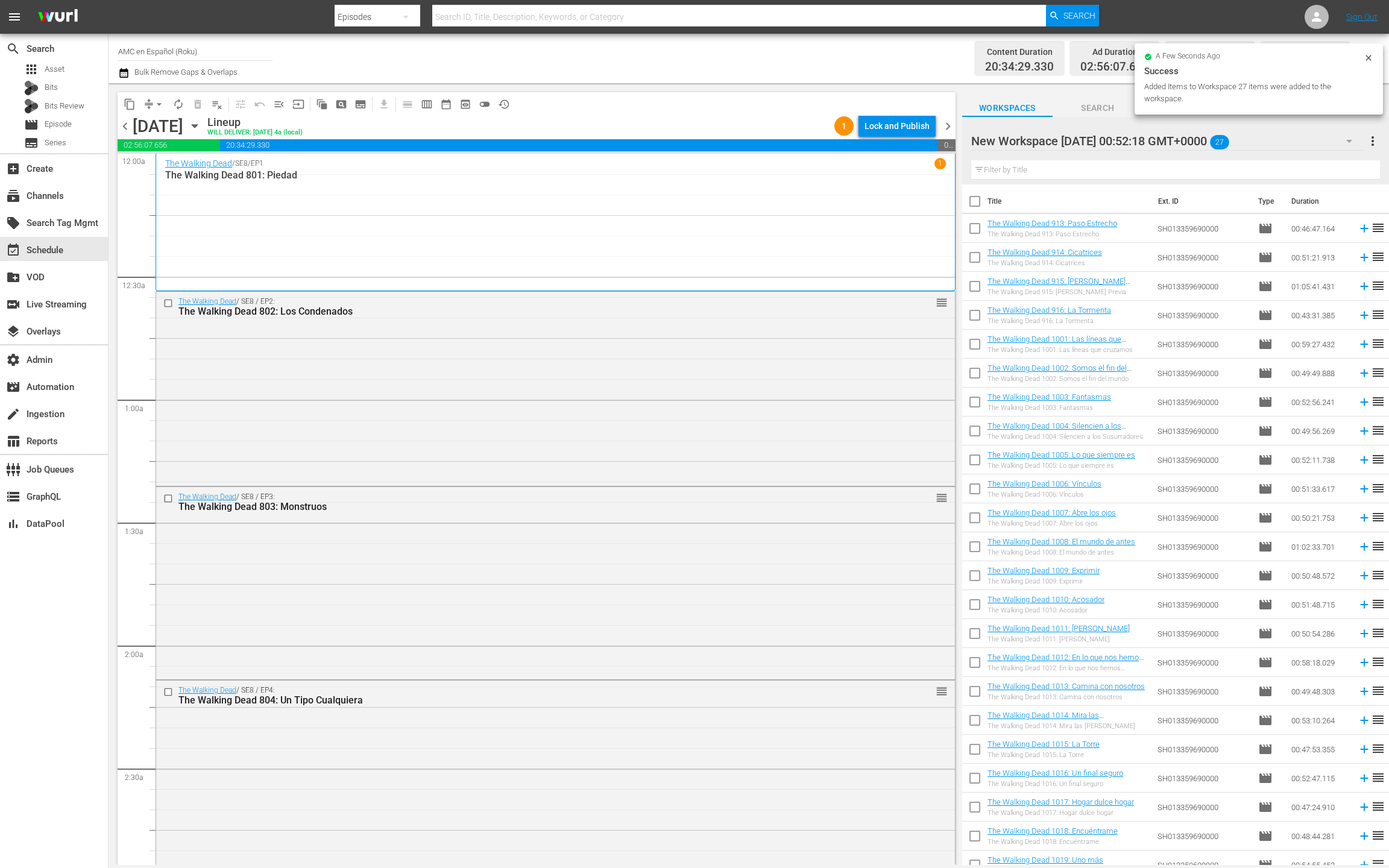
drag, startPoint x: 944, startPoint y: 131, endPoint x: 957, endPoint y: 136, distance: 13.9
click at [944, 131] on span "chevron_right" at bounding box center [948, 126] width 15 height 15
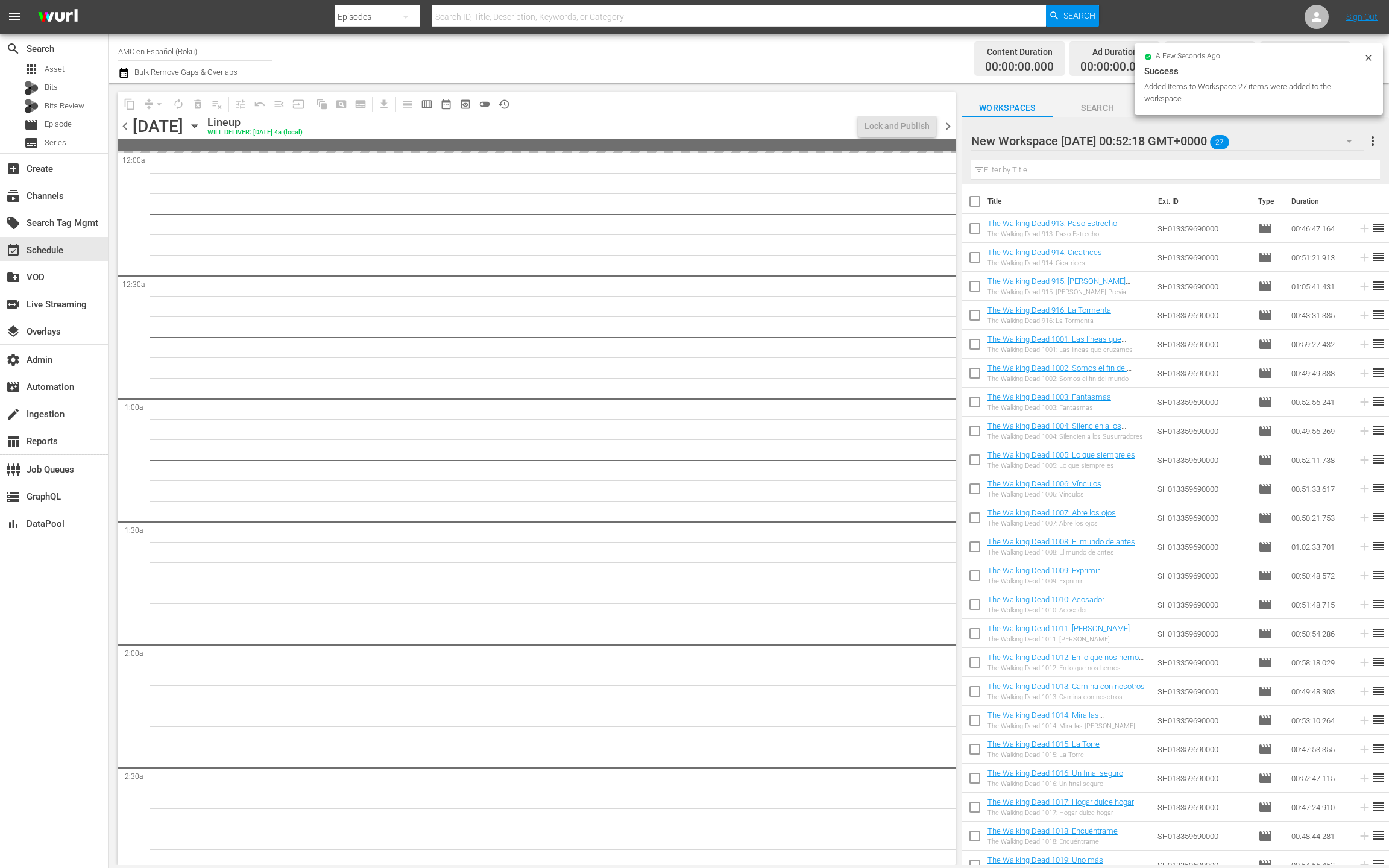
click at [977, 204] on input "checkbox" at bounding box center [975, 204] width 25 height 25
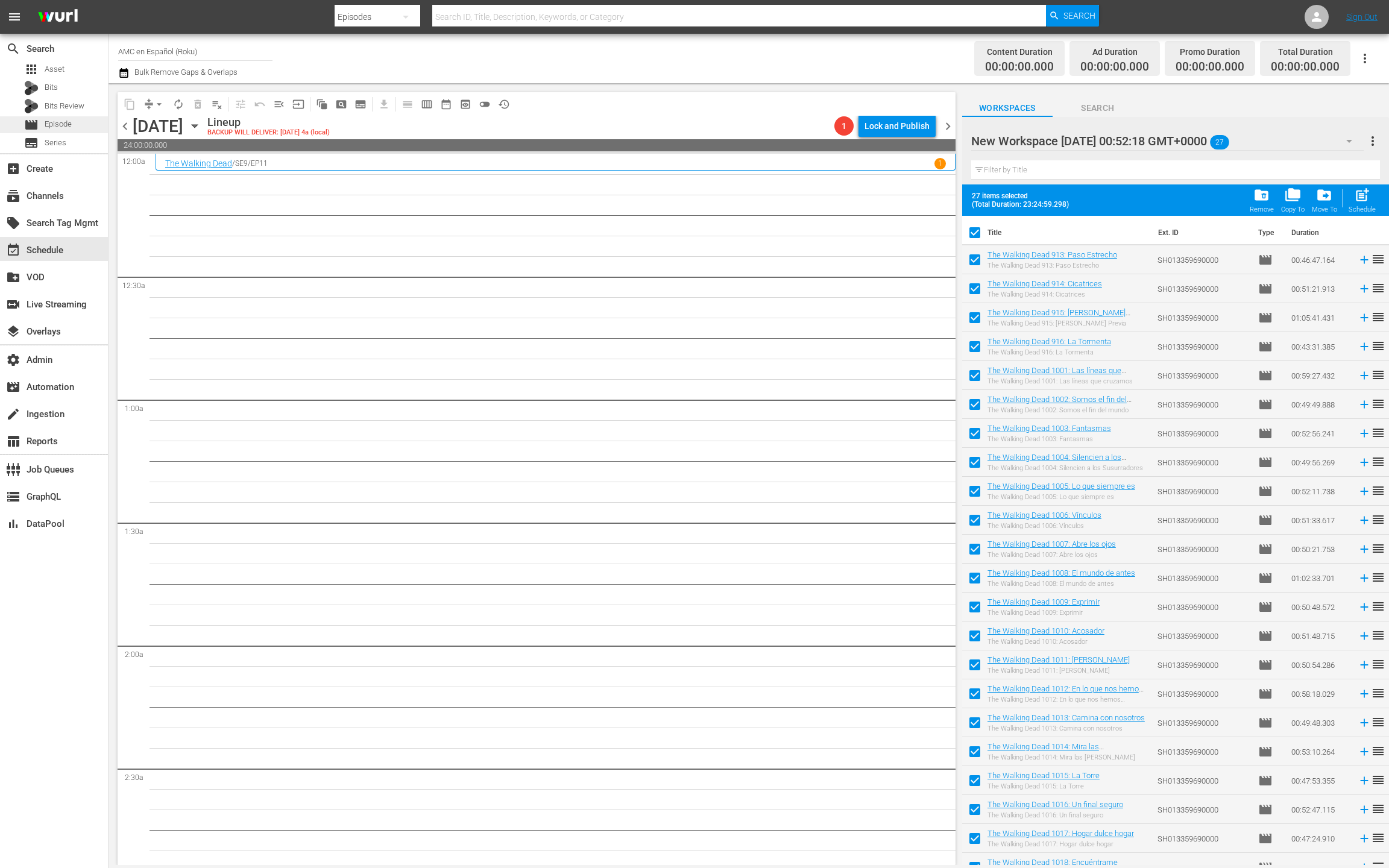
click at [72, 127] on div "movie Episode" at bounding box center [54, 125] width 108 height 17
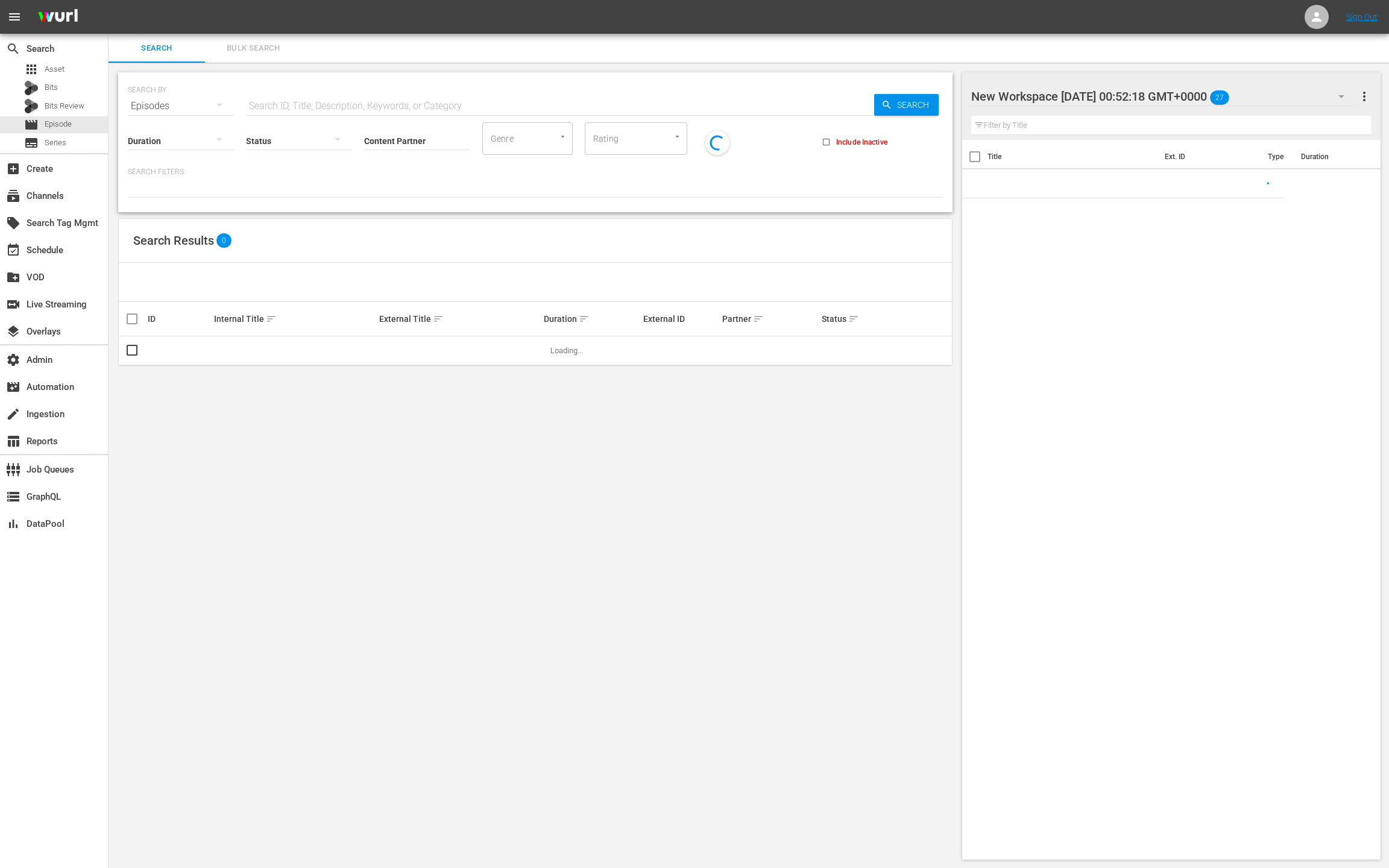
click at [254, 55] on span "Bulk Search" at bounding box center [253, 48] width 82 height 14
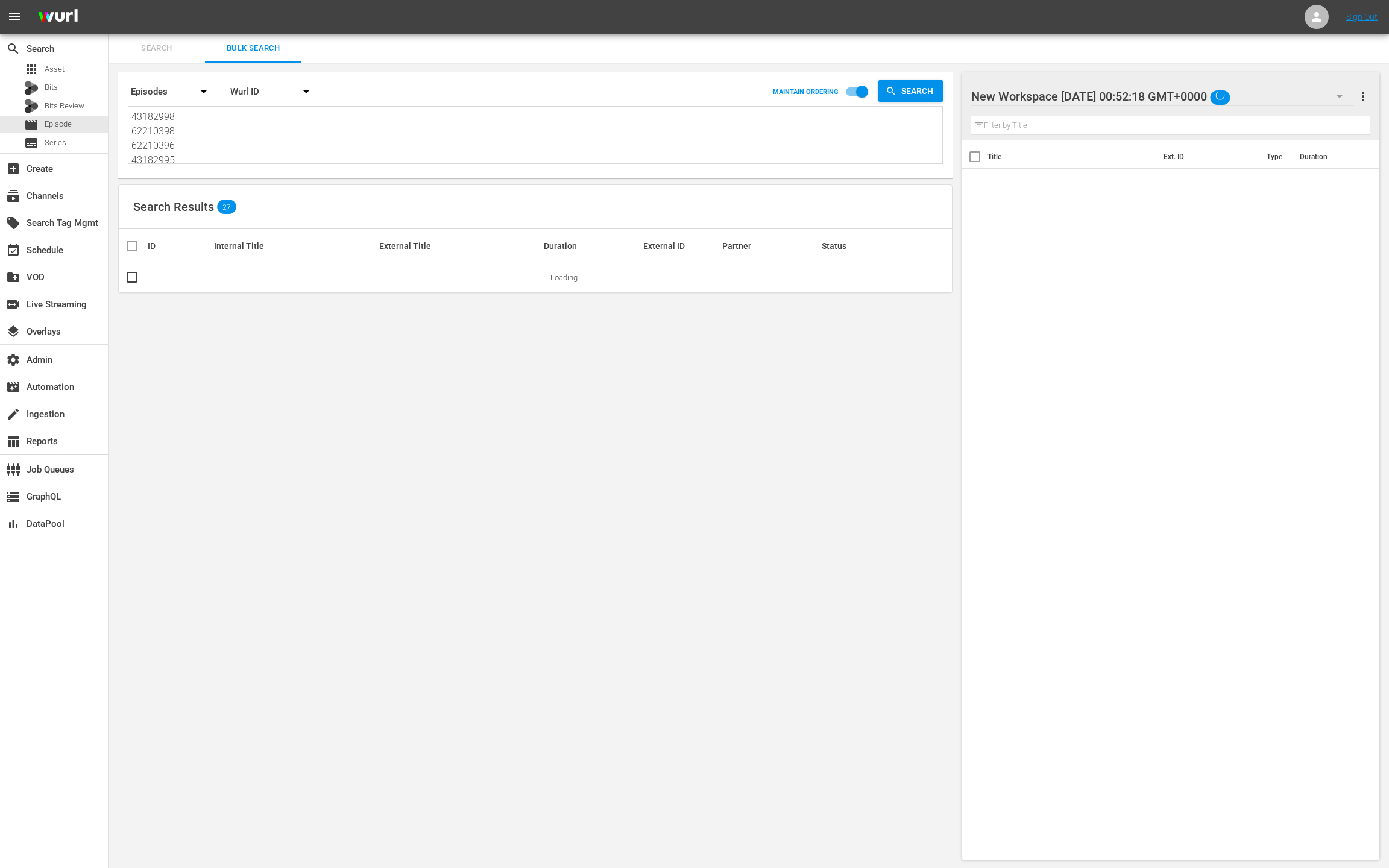
click at [252, 150] on textarea "43182998 62210398 62210396 43182995 43182994 43182993 43182992 43182991 4318299…" at bounding box center [537, 137] width 811 height 55
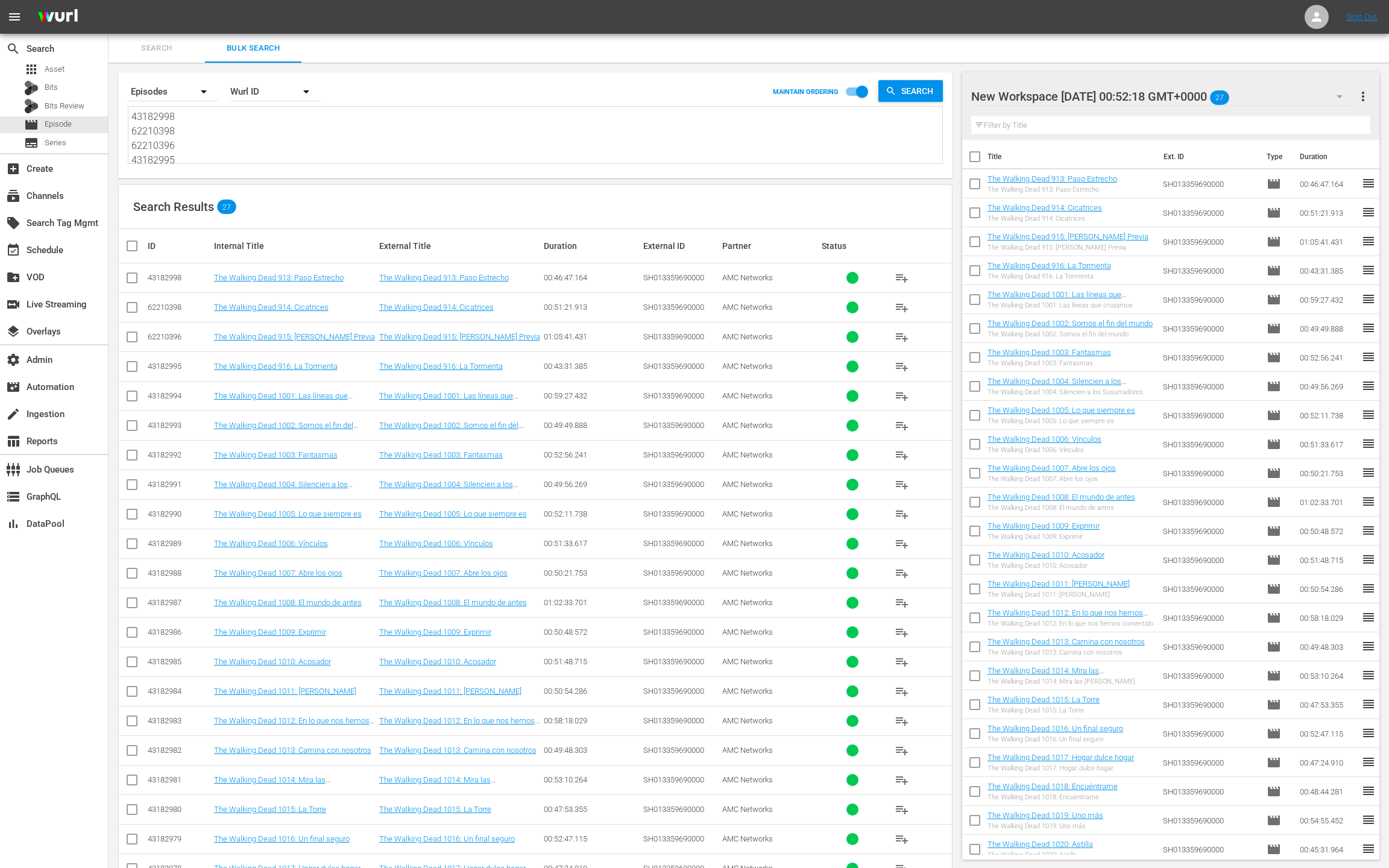
paste textarea "62210397"
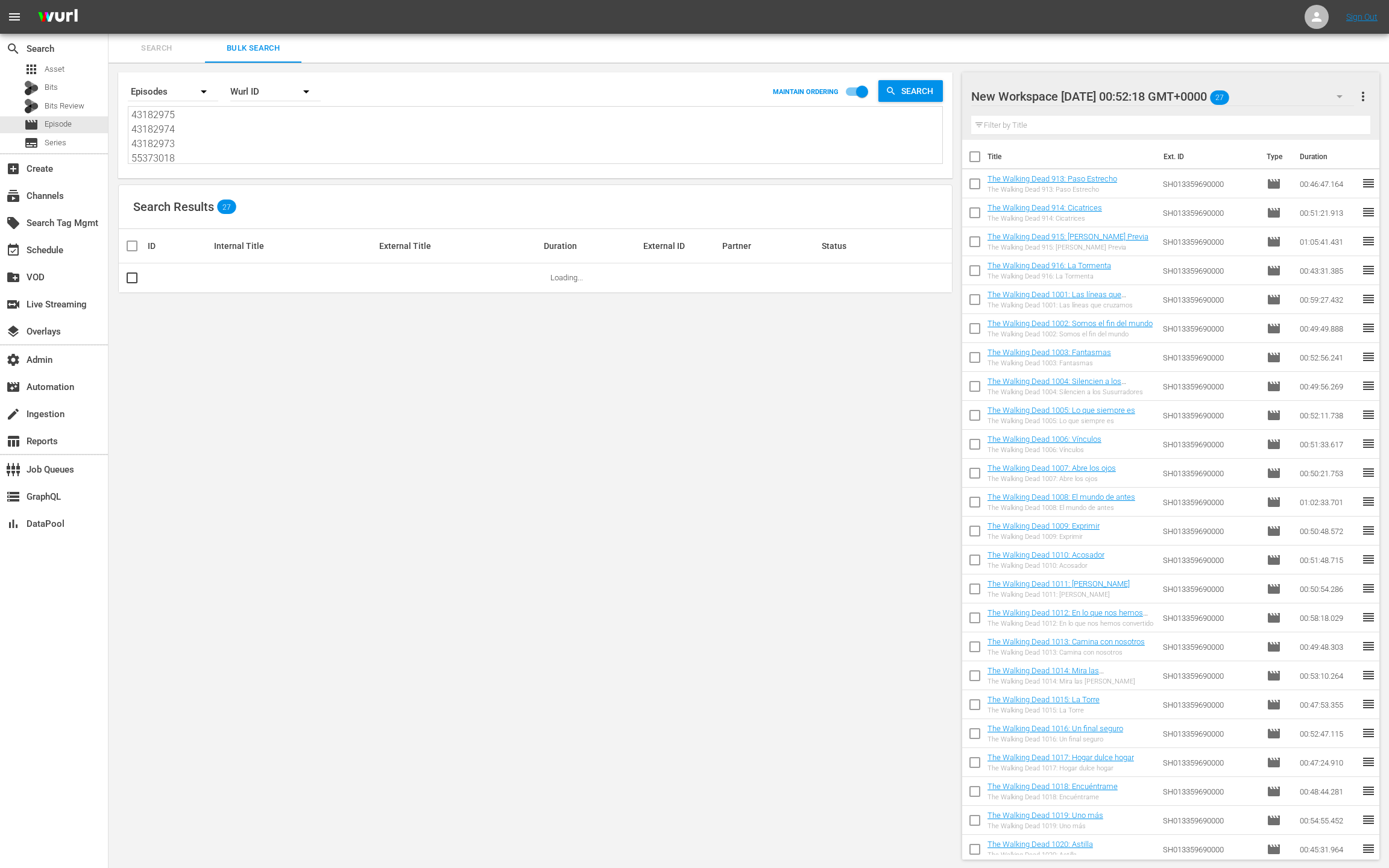
click at [1368, 99] on span "more_vert" at bounding box center [1363, 97] width 15 height 15
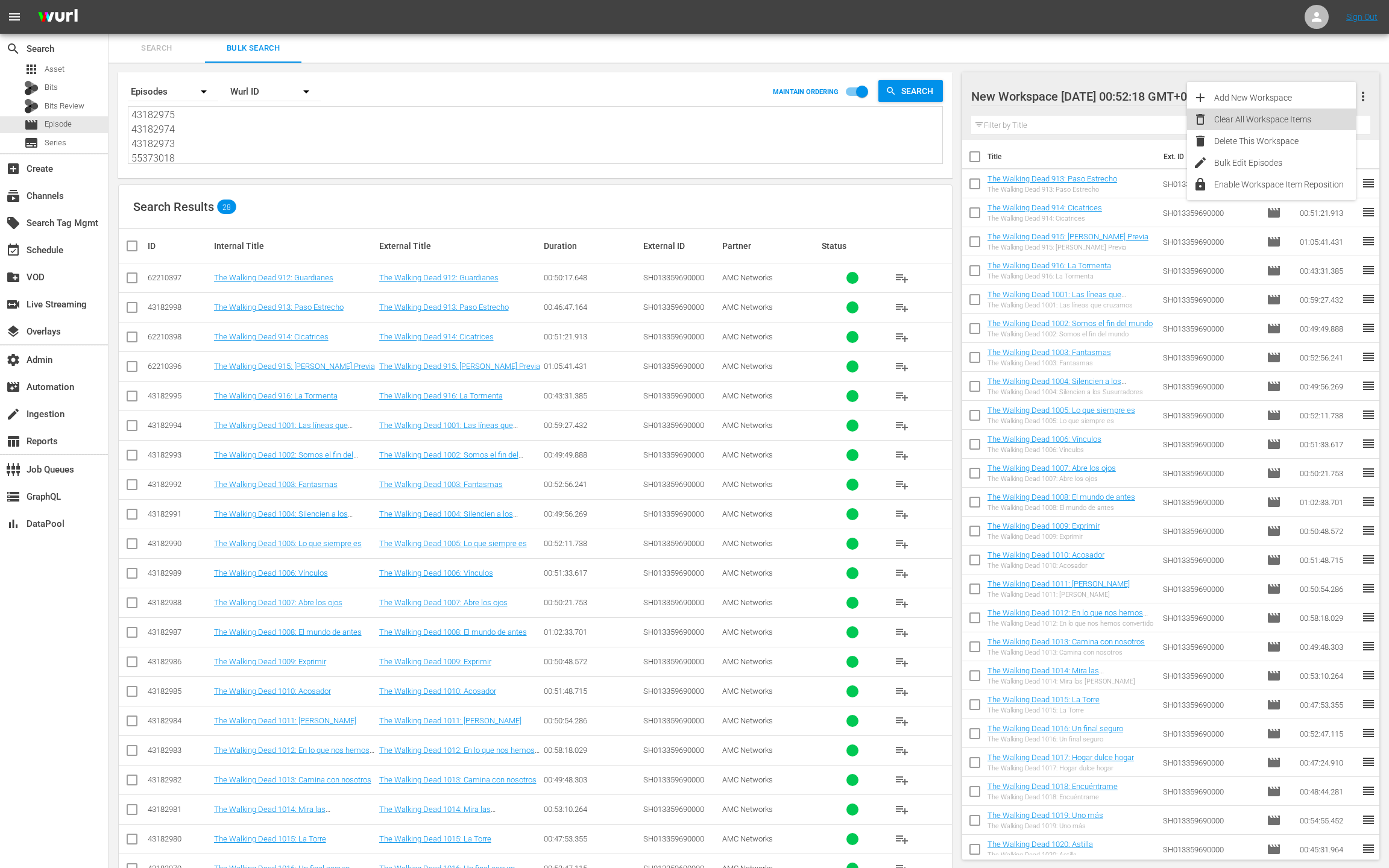
drag, startPoint x: 1313, startPoint y: 117, endPoint x: 1089, endPoint y: 290, distance: 283.0
click at [1312, 117] on div "Clear All Workspace Items" at bounding box center [1285, 119] width 142 height 22
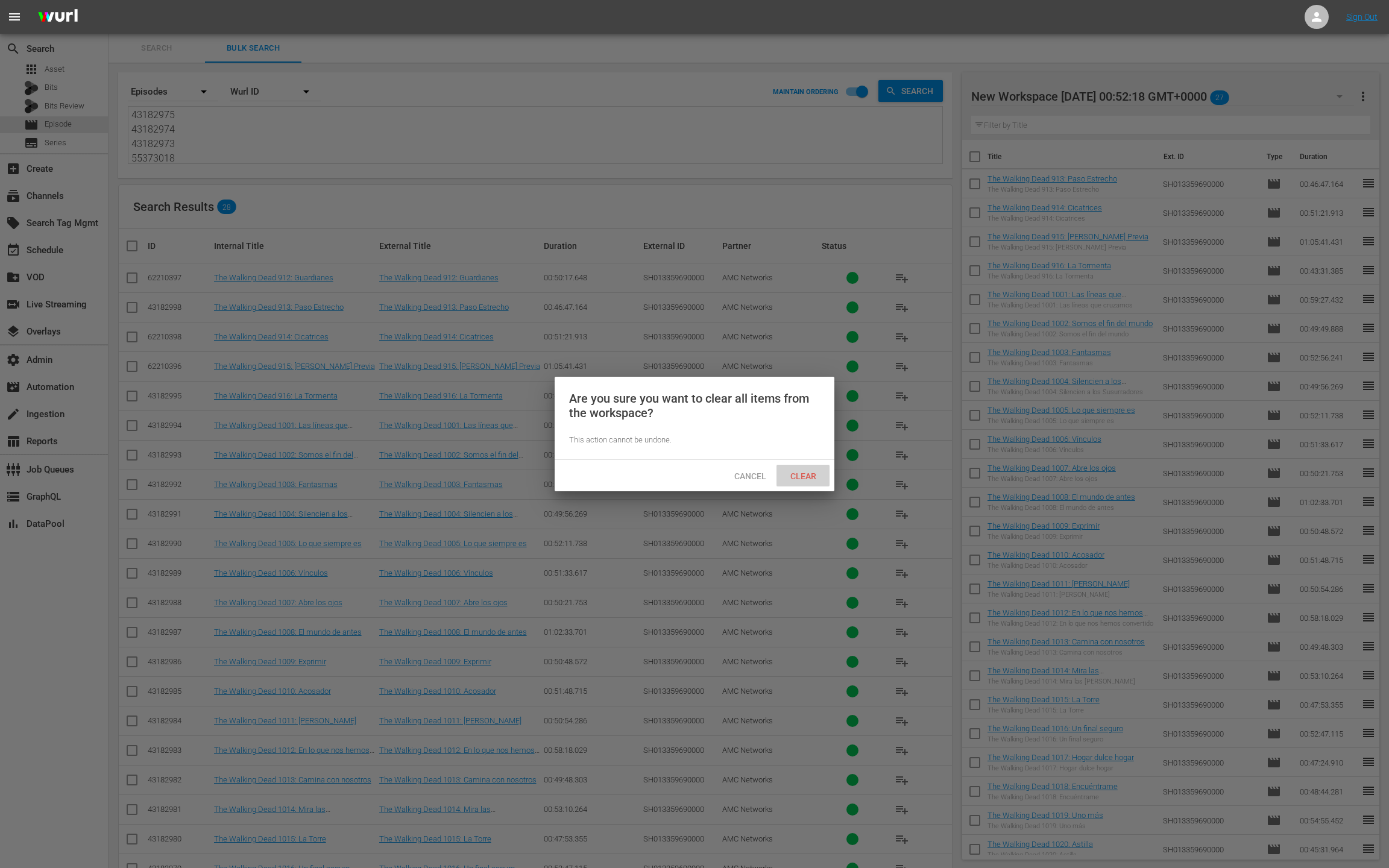
click at [812, 474] on span "Clear" at bounding box center [804, 476] width 46 height 10
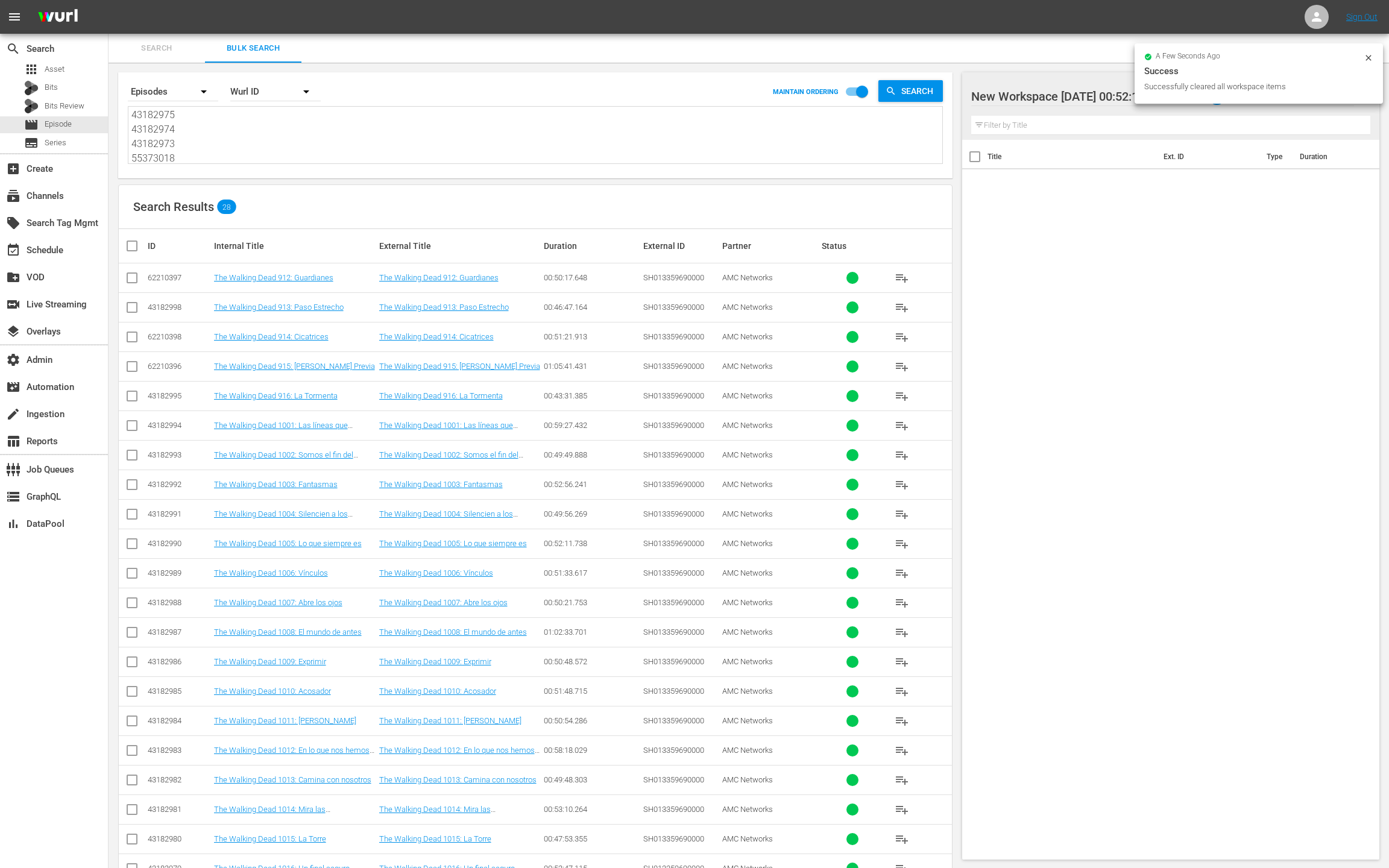
click at [129, 248] on input "checkbox" at bounding box center [137, 246] width 24 height 15
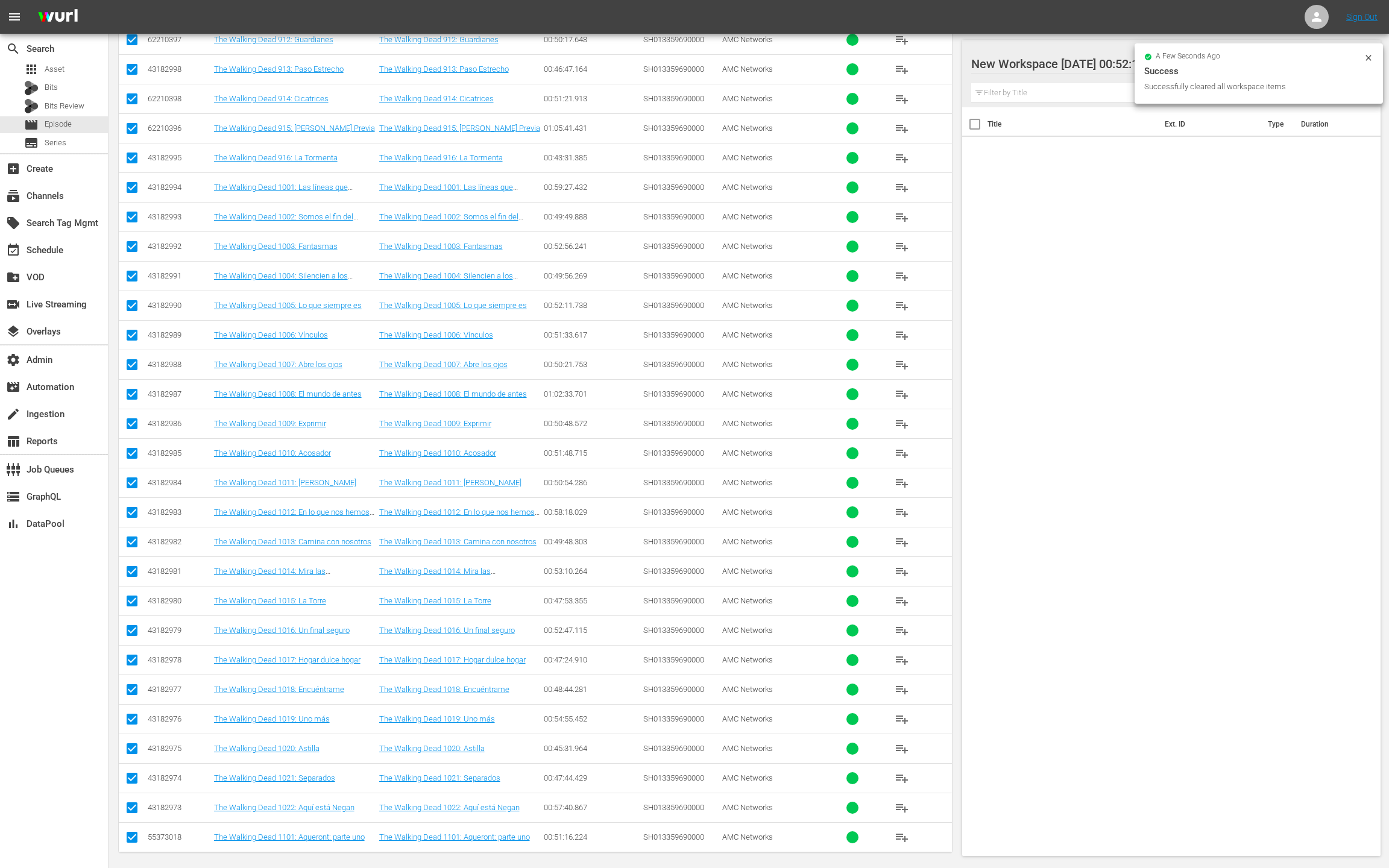
scroll to position [0, 0]
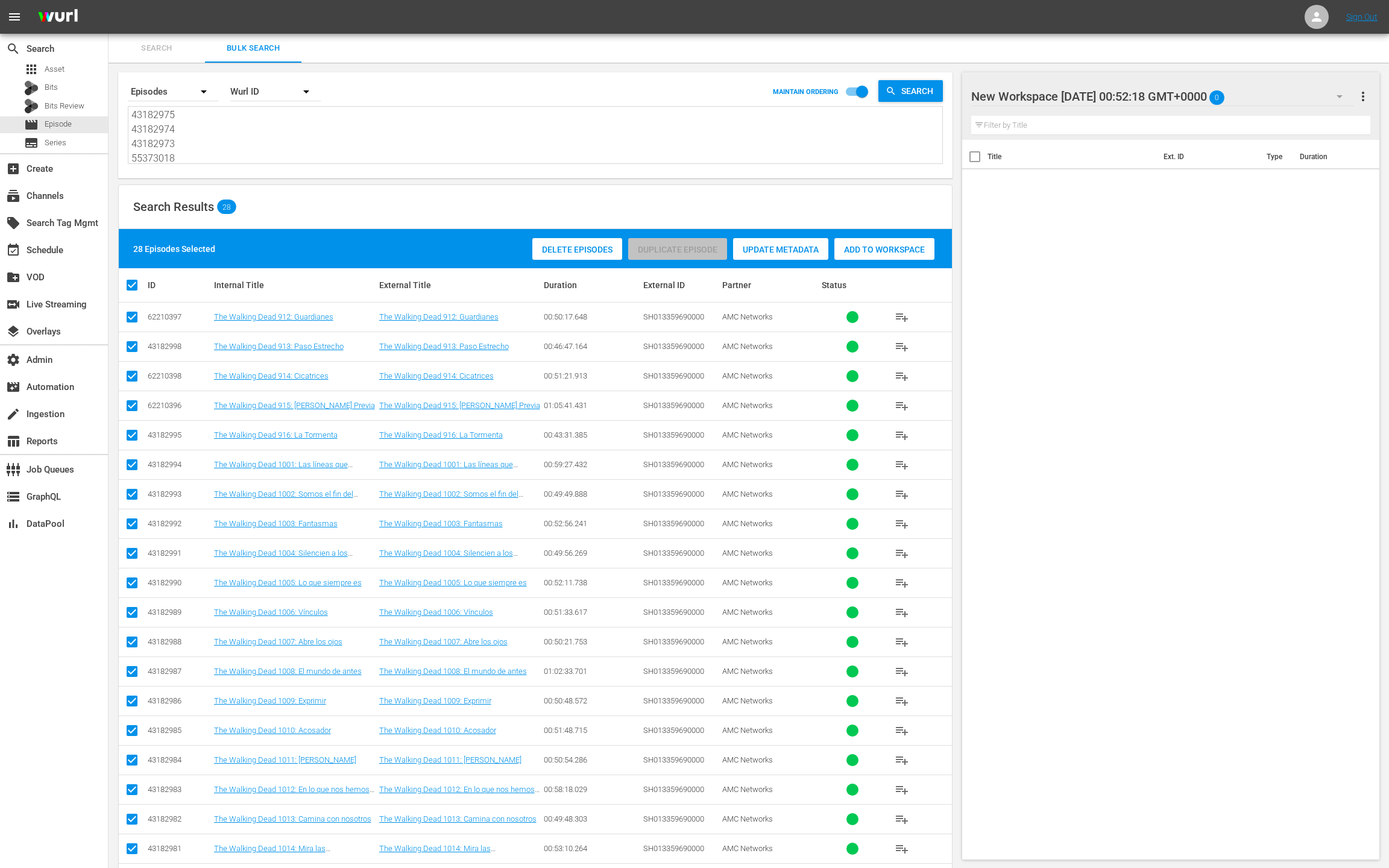
click at [861, 258] on div "Add to Workspace" at bounding box center [884, 250] width 100 height 23
click at [33, 252] on div "event_available Schedule" at bounding box center [33, 248] width 68 height 11
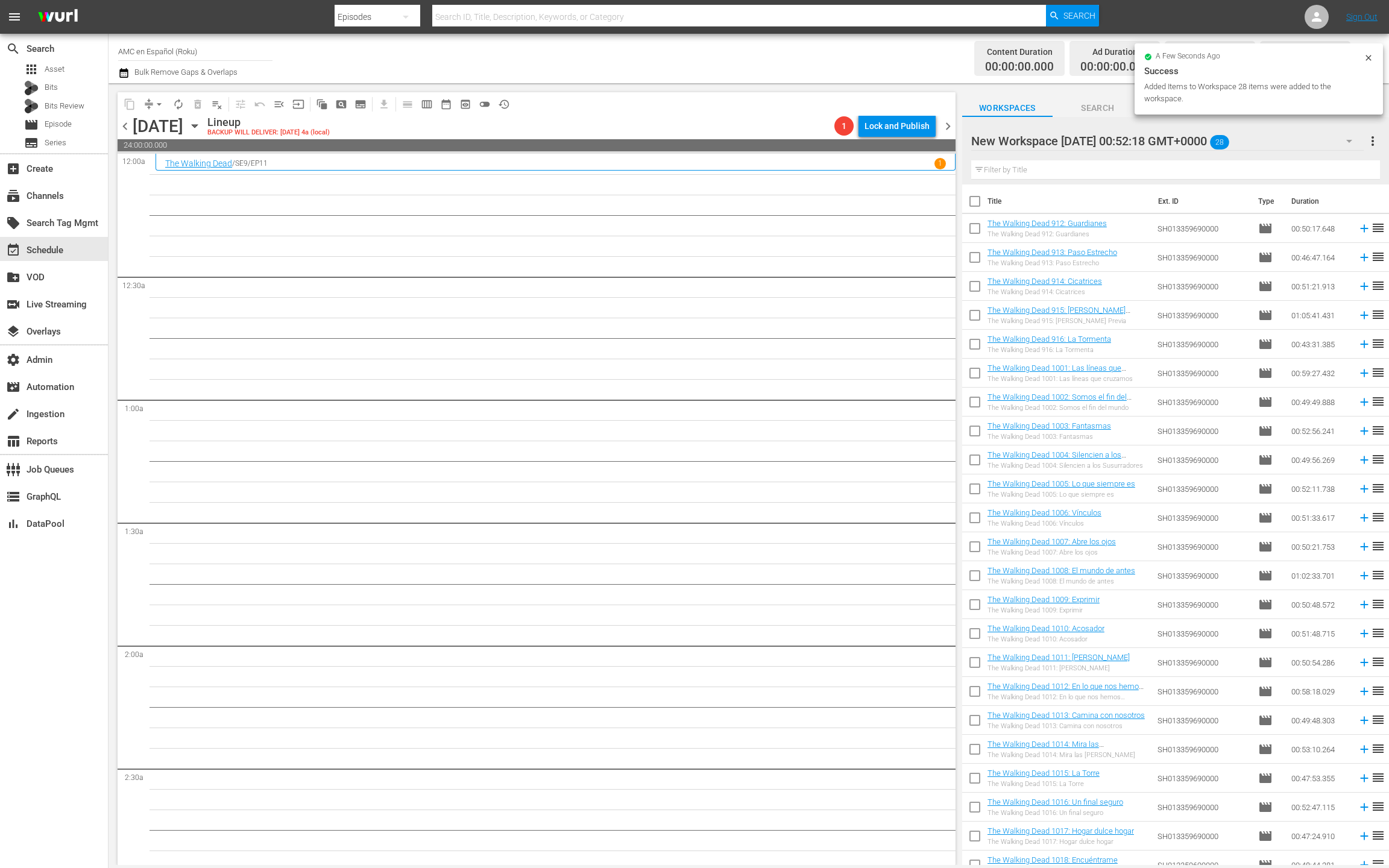
click at [979, 204] on input "checkbox" at bounding box center [975, 204] width 25 height 25
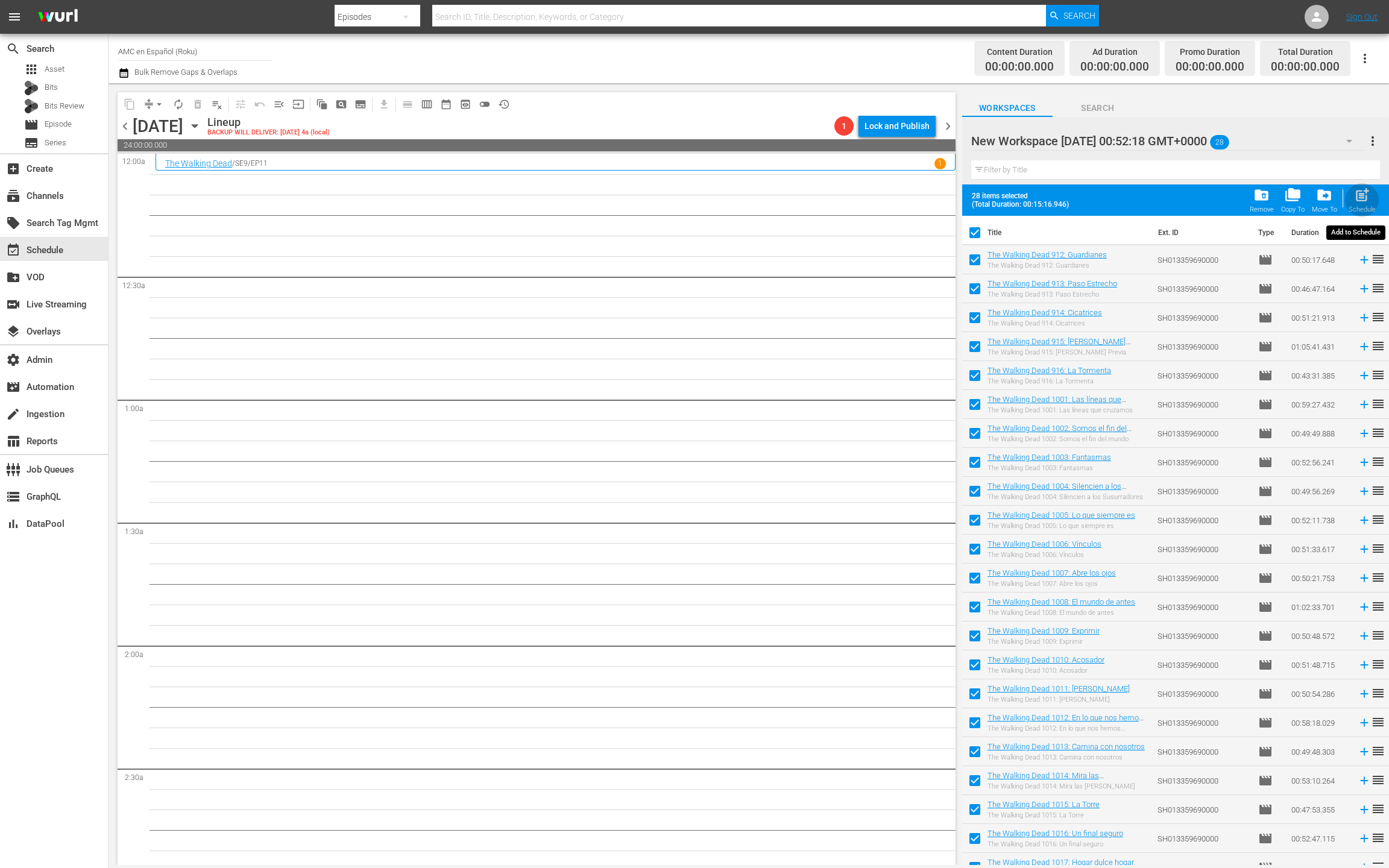
click at [1368, 202] on span "post_add" at bounding box center [1362, 195] width 16 height 16
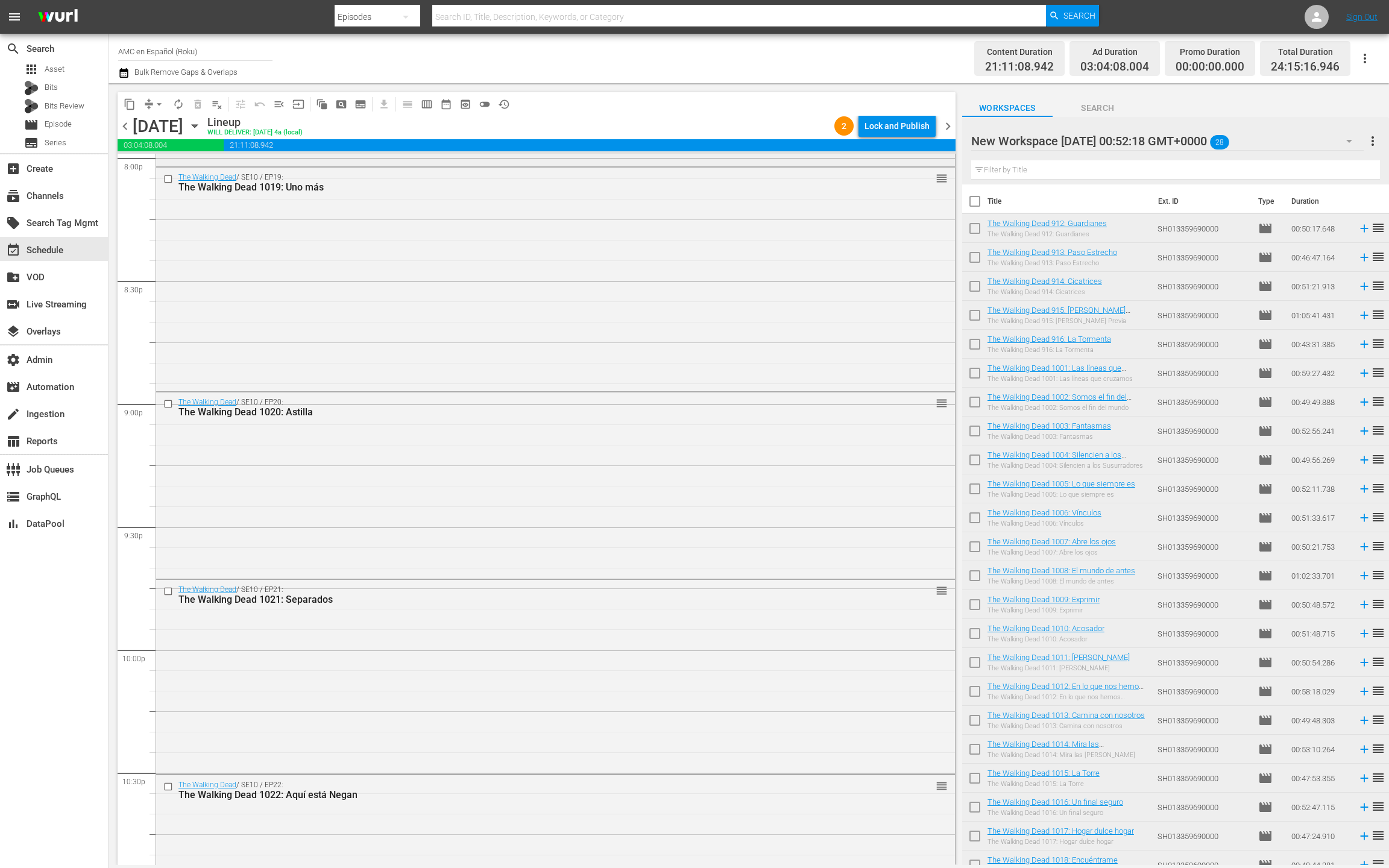
scroll to position [5272, 0]
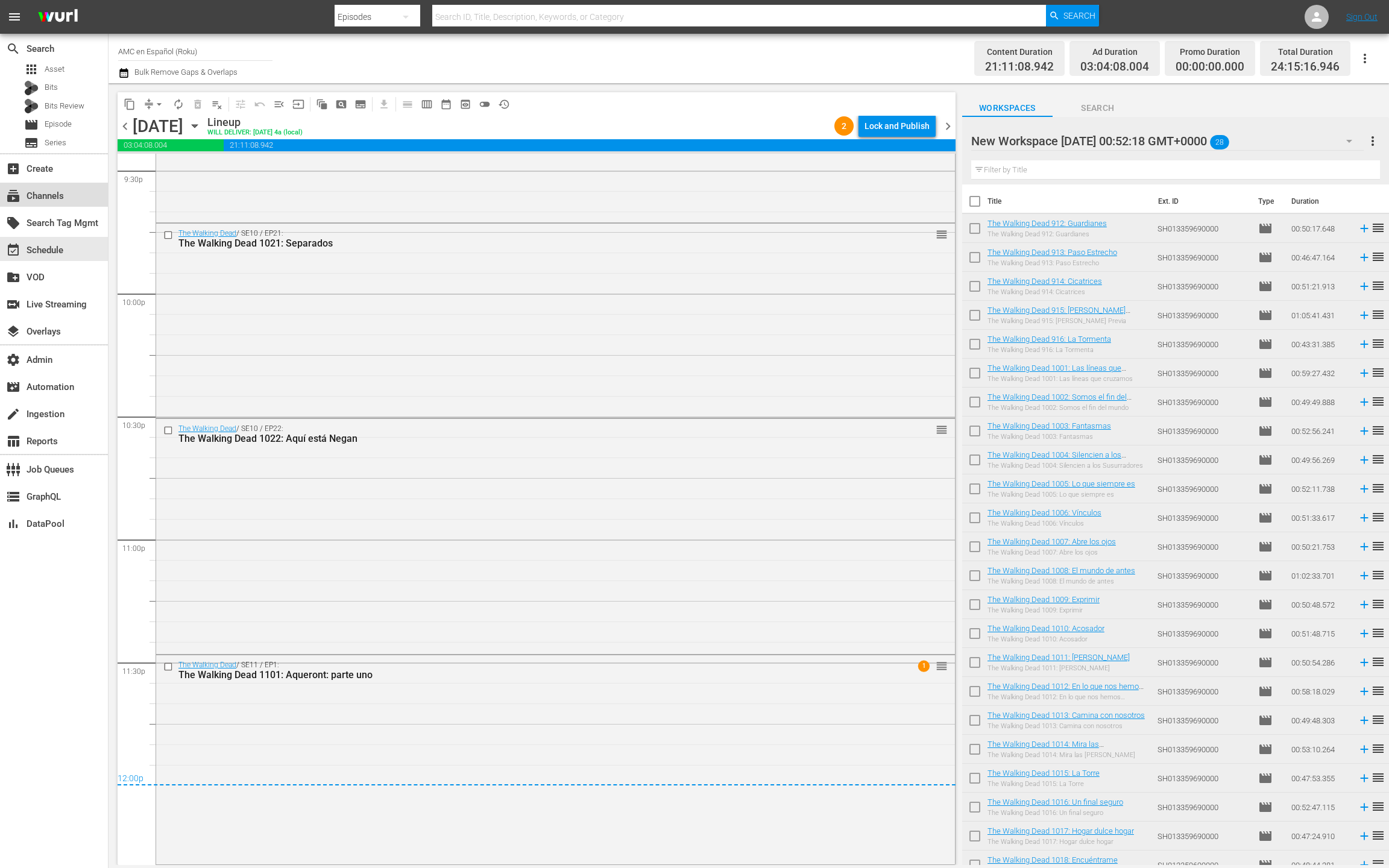
click at [62, 194] on div "subscriptions Channels" at bounding box center [33, 194] width 68 height 11
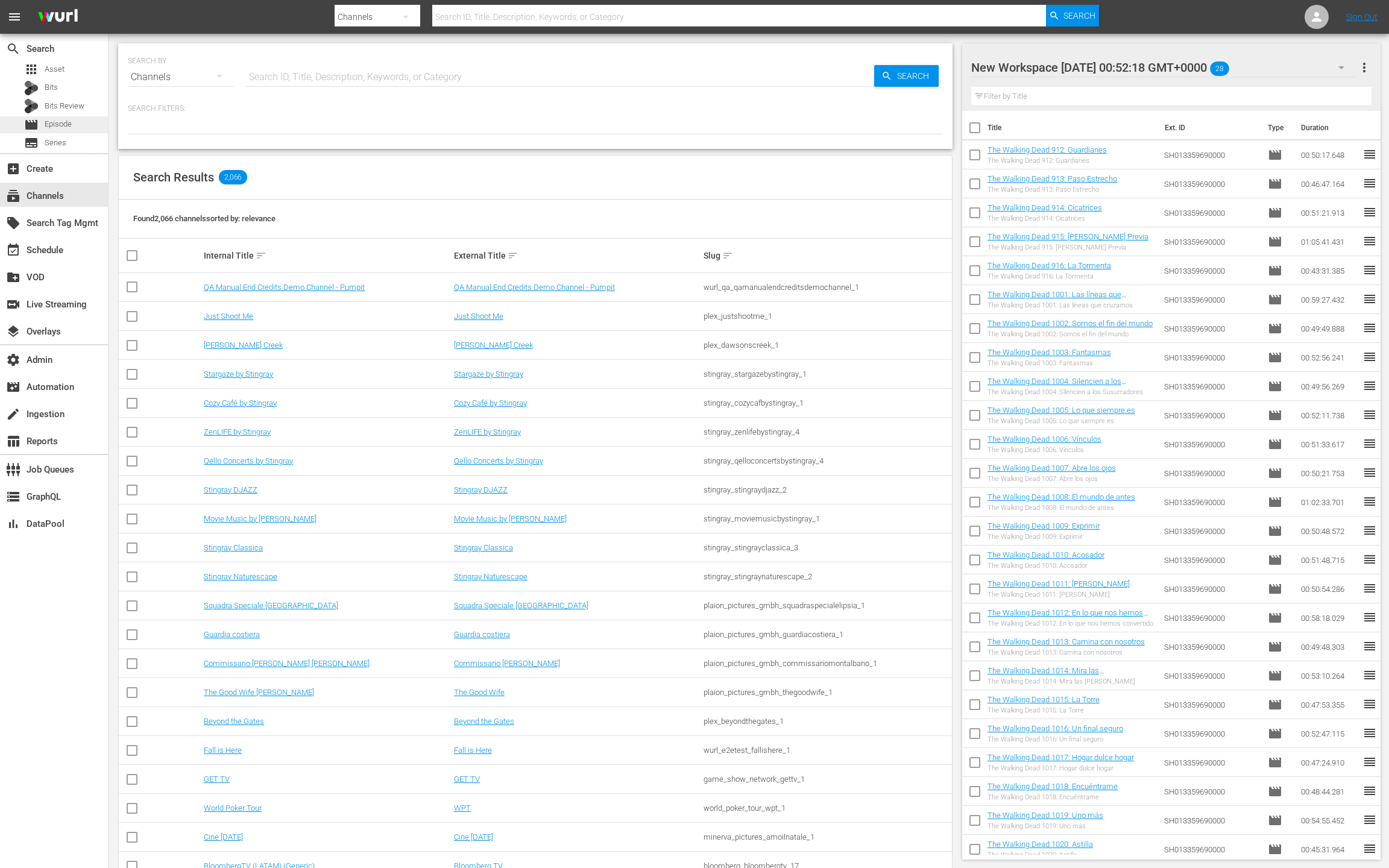
click at [64, 125] on span "Episode" at bounding box center [58, 124] width 27 height 12
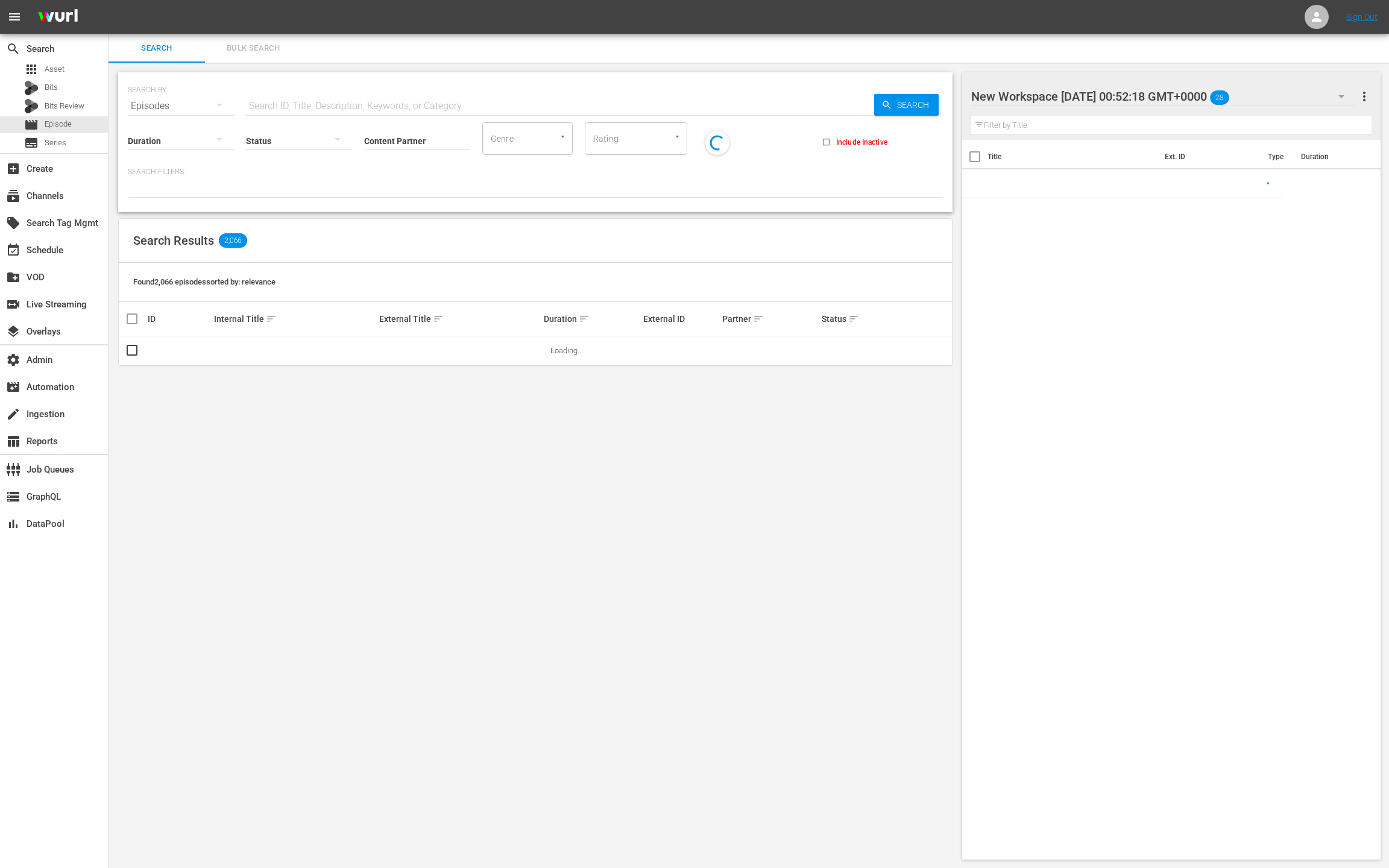
click at [255, 46] on span "Bulk Search" at bounding box center [253, 48] width 82 height 14
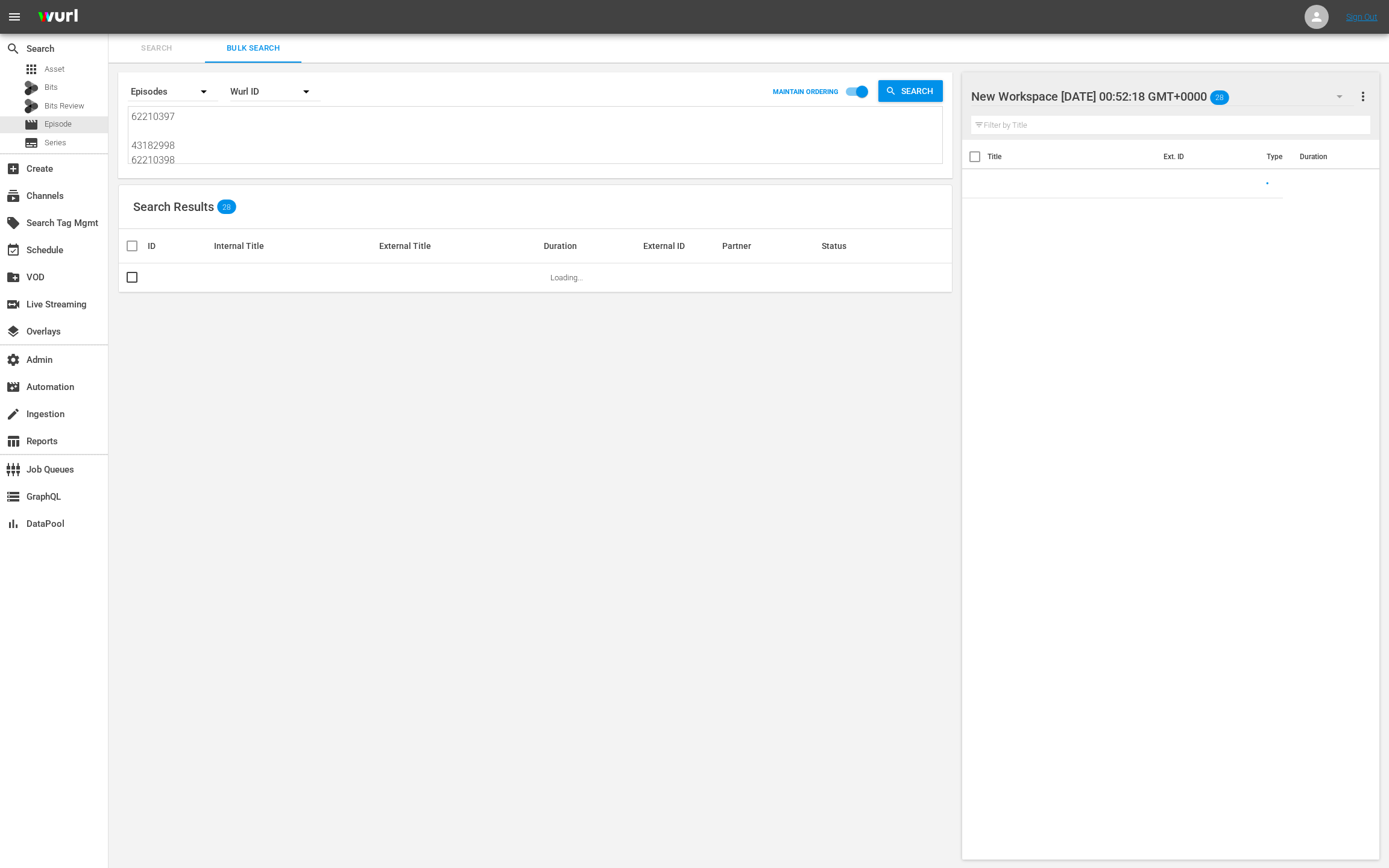
click at [271, 126] on textarea "62210397 43182998 62210398 62210396 43182995 43182994 43182993 43182992 4318299…" at bounding box center [537, 137] width 811 height 55
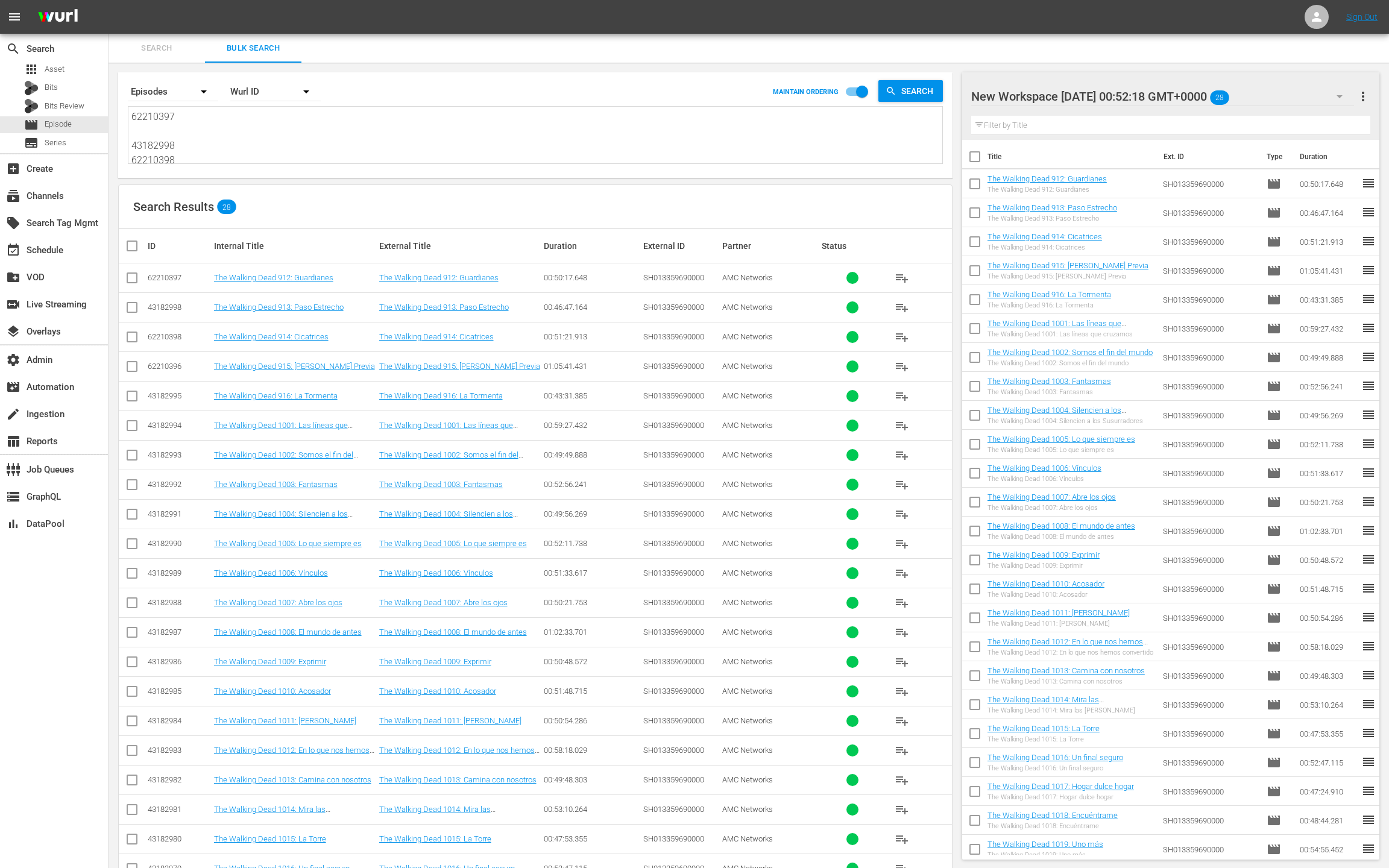
paste textarea "55373021 55373023 55373024 55373026 55373028 55373031 55373032 88718867 5537303…"
click at [1362, 96] on span "more_vert" at bounding box center [1363, 97] width 15 height 15
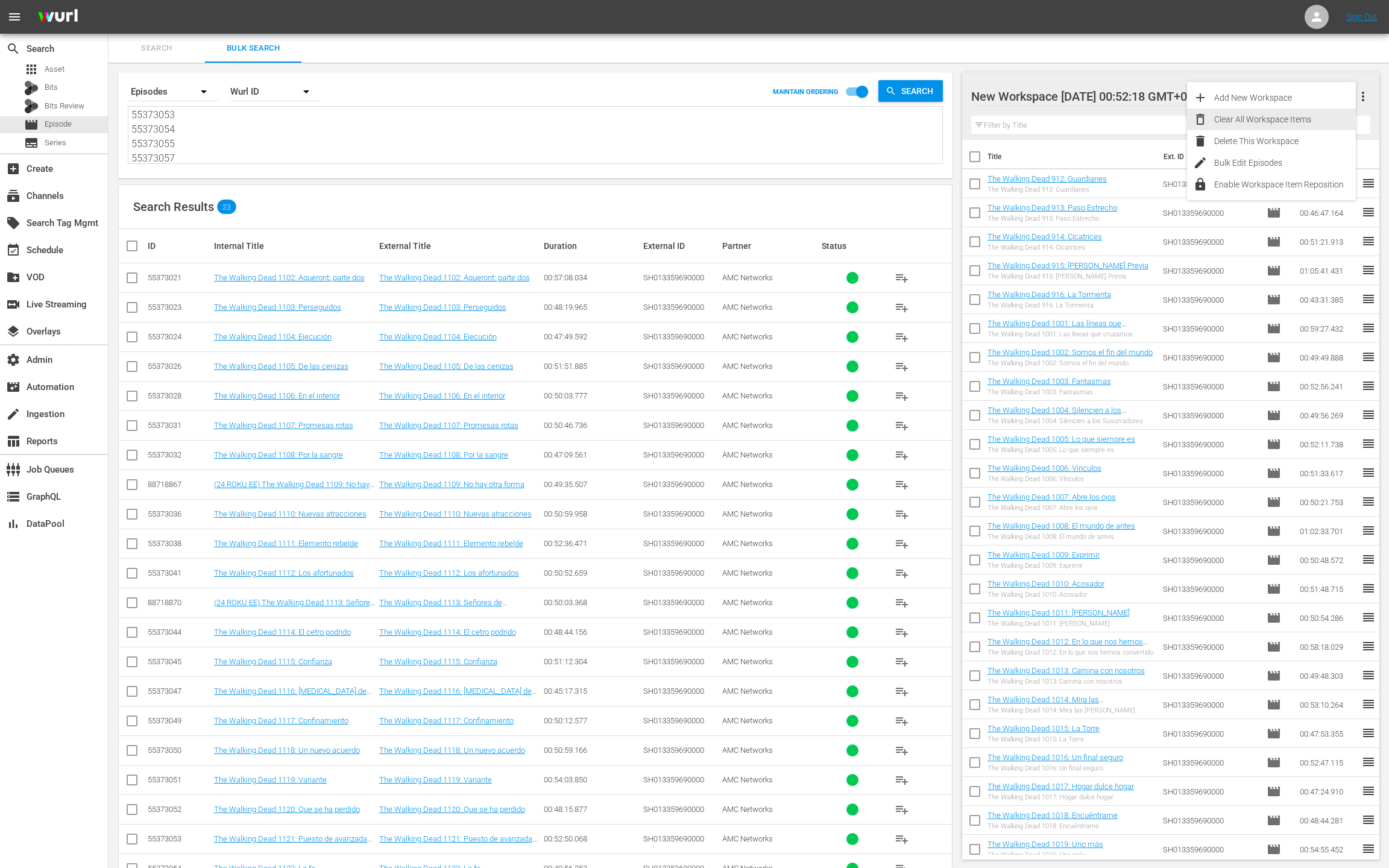
drag, startPoint x: 1301, startPoint y: 123, endPoint x: 1286, endPoint y: 131, distance: 17.0
click at [1301, 123] on div "Clear All Workspace Items" at bounding box center [1285, 119] width 142 height 22
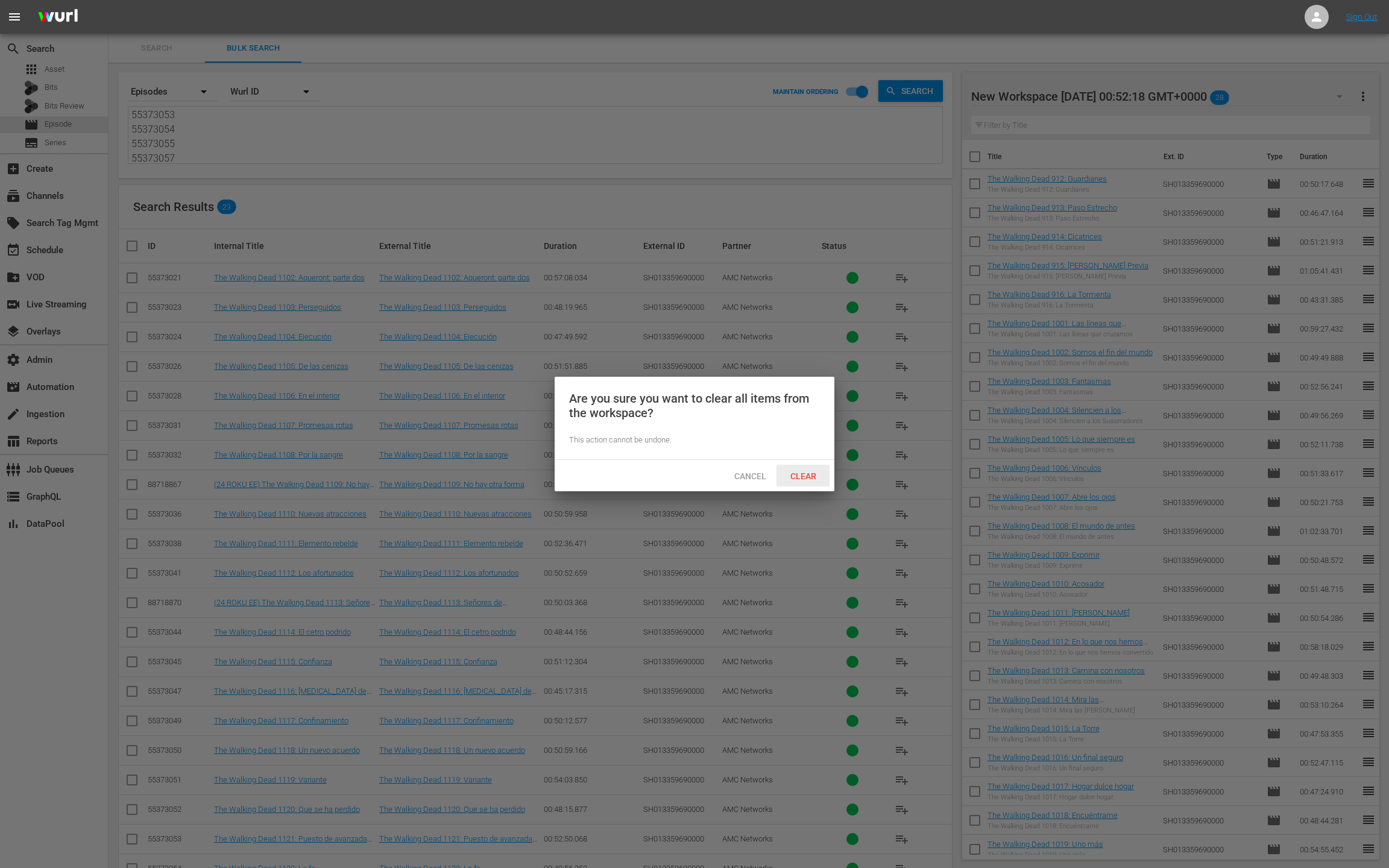
click at [811, 473] on span "Clear" at bounding box center [804, 476] width 46 height 10
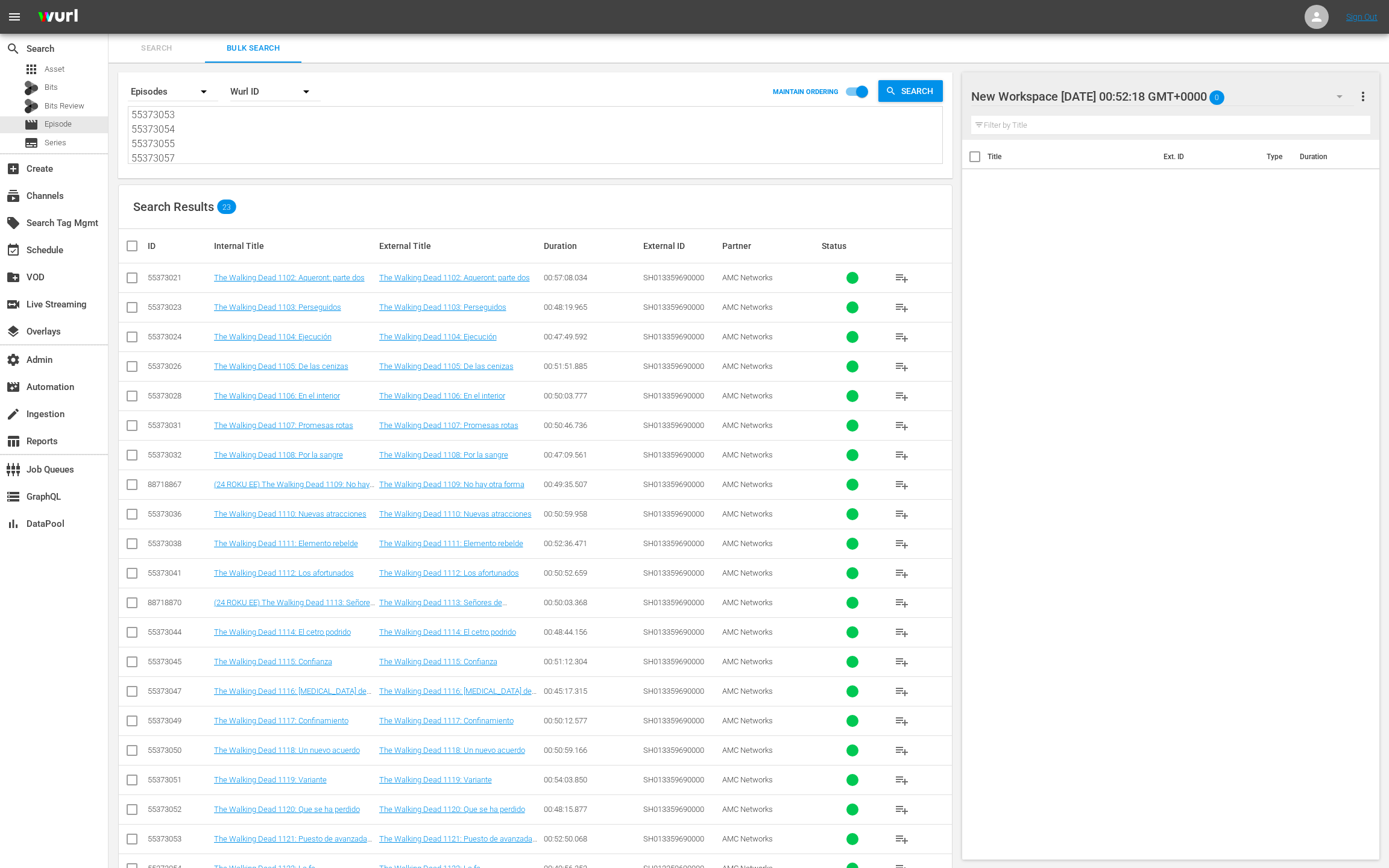
click at [132, 252] on input "checkbox" at bounding box center [137, 246] width 24 height 15
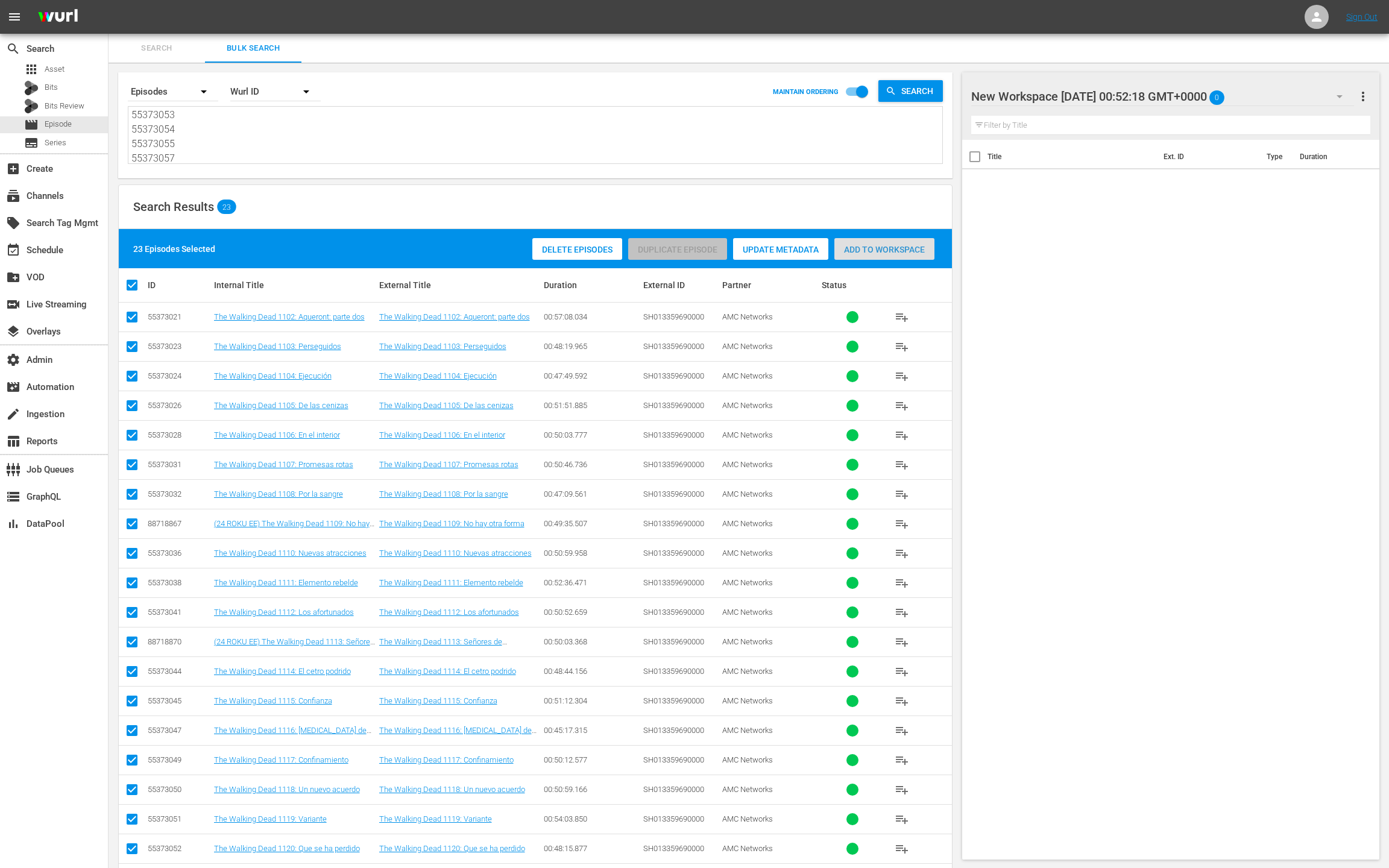
drag, startPoint x: 863, startPoint y: 255, endPoint x: 458, endPoint y: 260, distance: 405.0
click at [863, 255] on div "Add to Workspace" at bounding box center [884, 250] width 100 height 23
click at [62, 254] on div "event_available Schedule" at bounding box center [33, 248] width 68 height 11
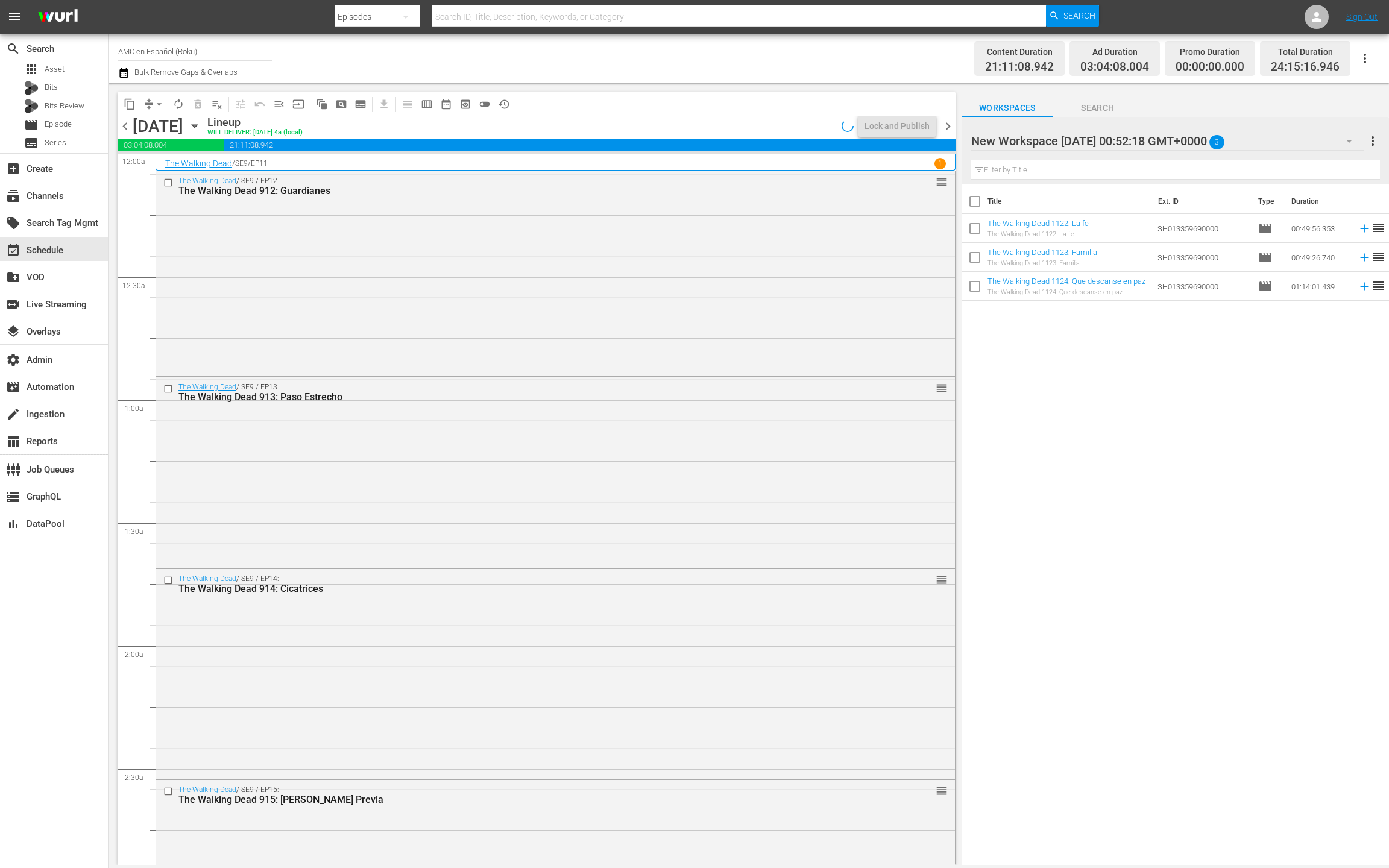
click at [951, 127] on span "chevron_right" at bounding box center [948, 126] width 15 height 15
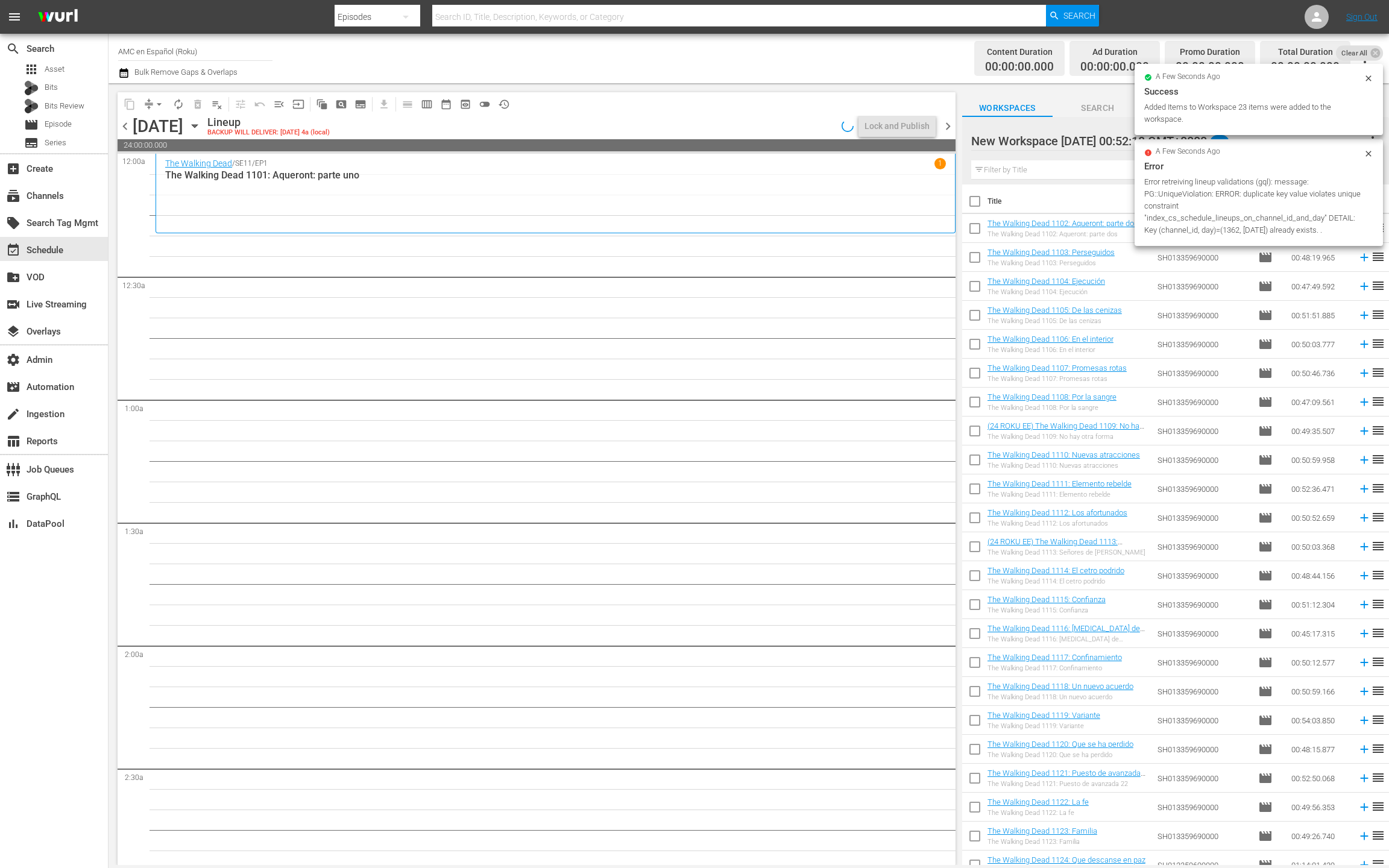
click at [979, 206] on input "checkbox" at bounding box center [975, 204] width 25 height 25
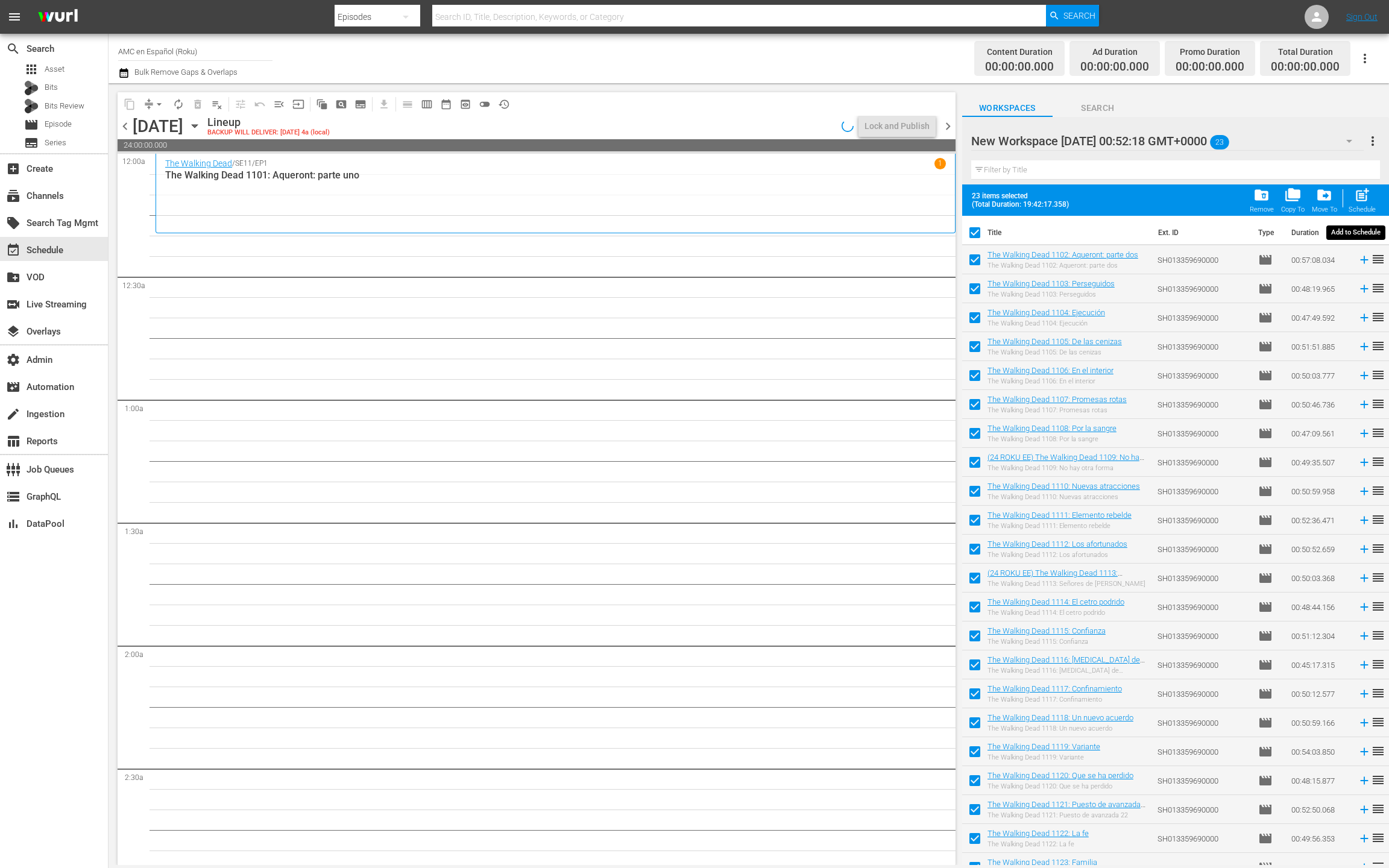
click at [1361, 196] on span "post_add" at bounding box center [1362, 195] width 16 height 16
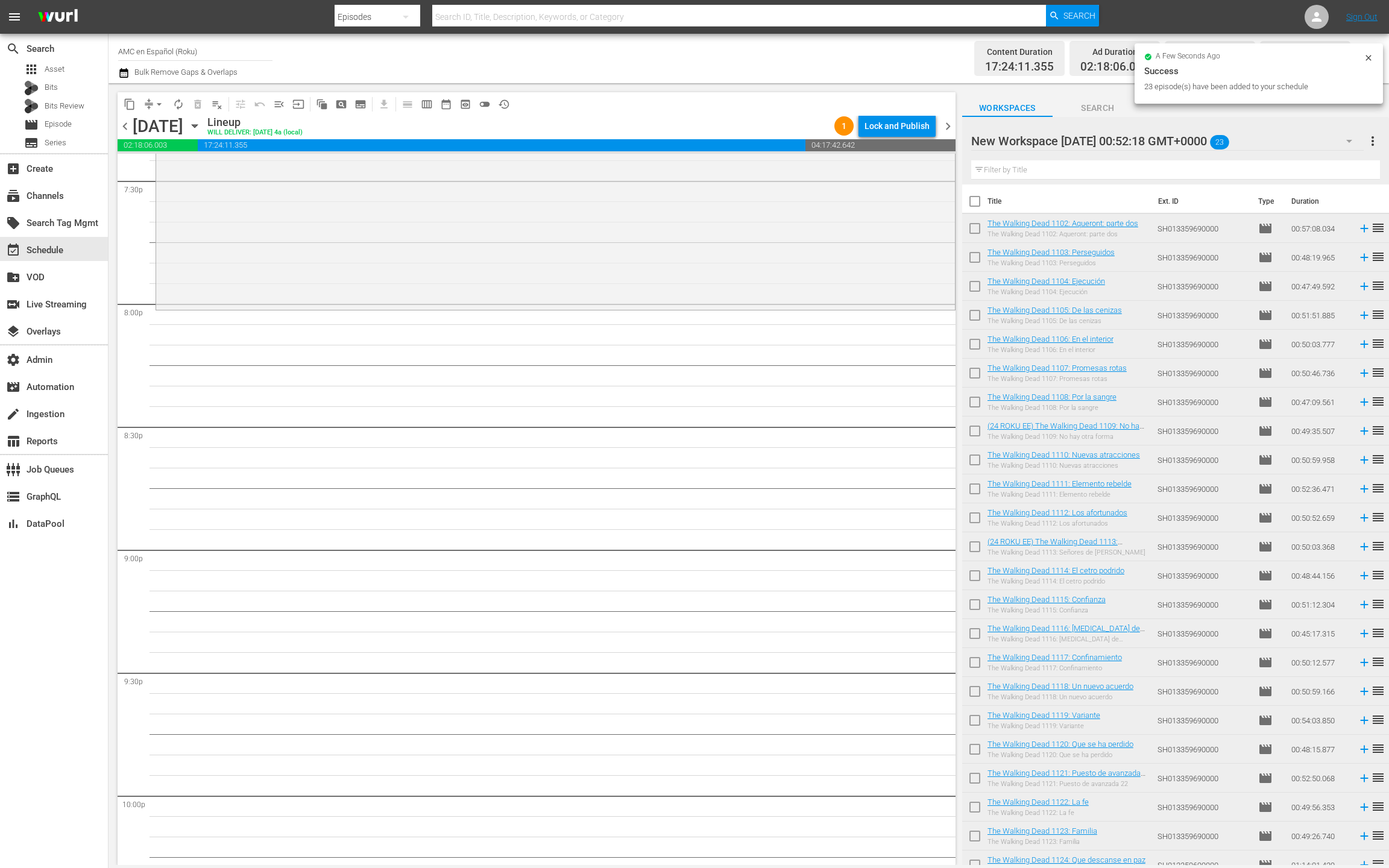
scroll to position [4540, 0]
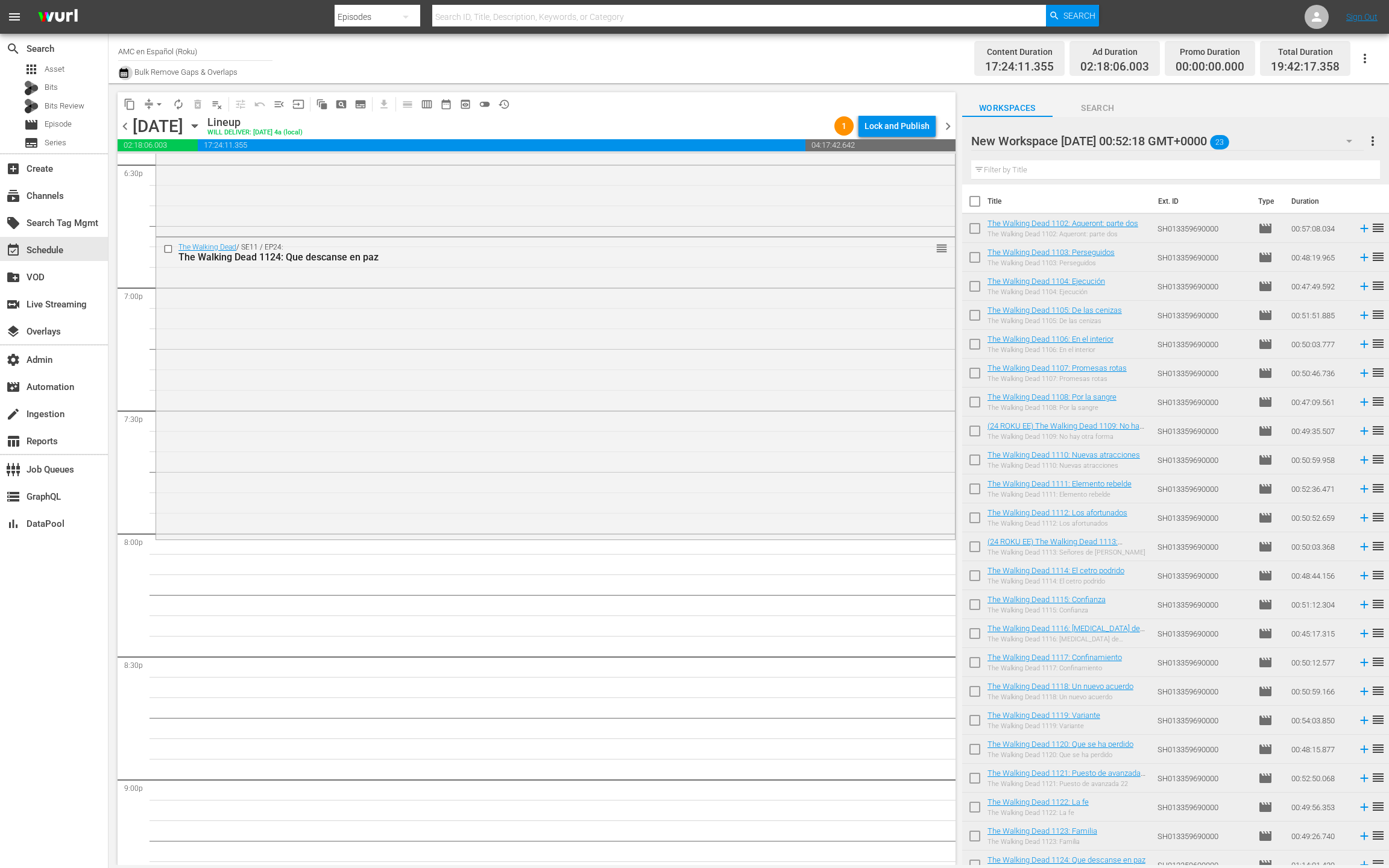
click at [125, 71] on icon "button" at bounding box center [124, 73] width 8 height 10
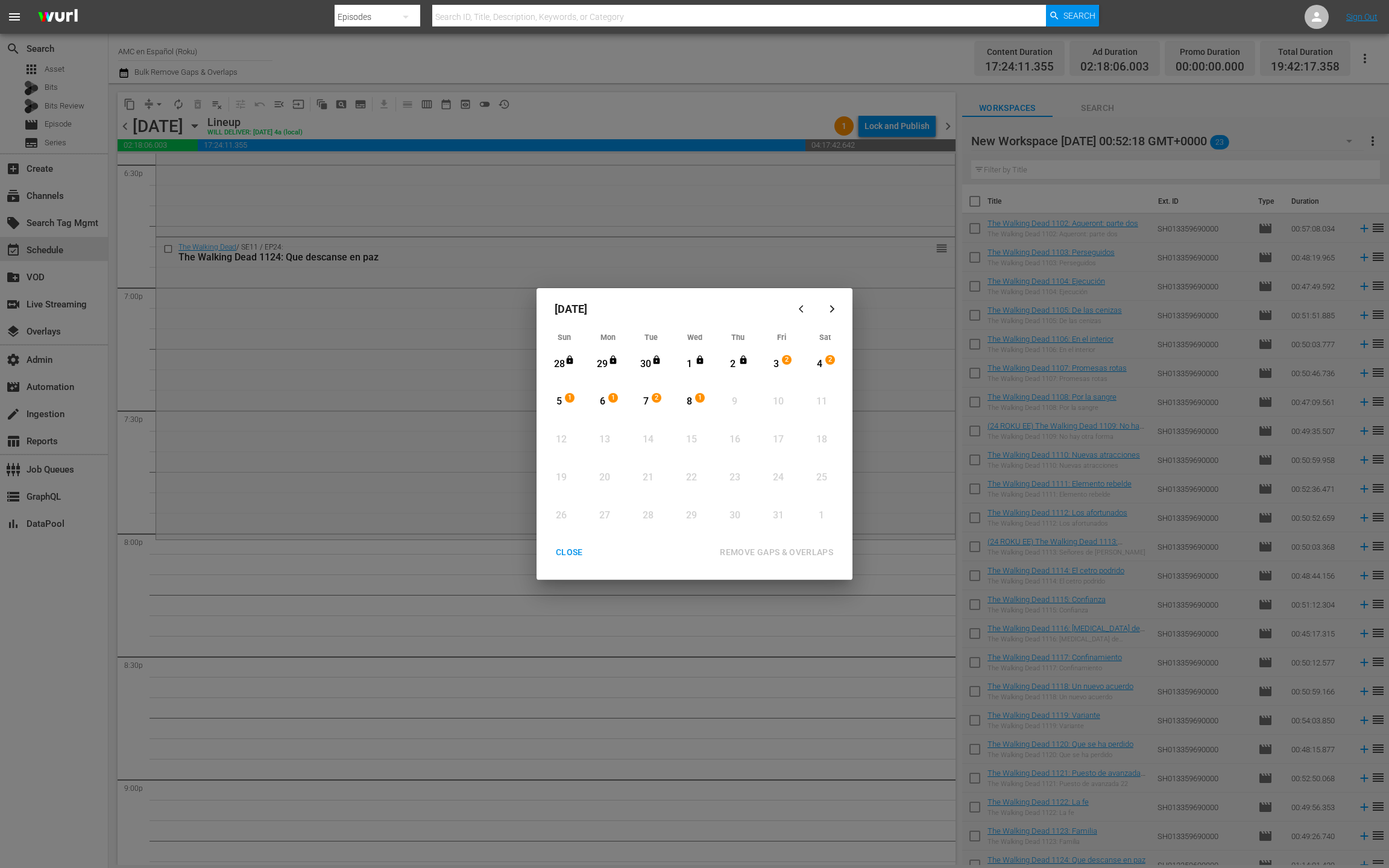
drag, startPoint x: 782, startPoint y: 366, endPoint x: 763, endPoint y: 381, distance: 24.2
click at [782, 366] on div "3" at bounding box center [776, 364] width 15 height 14
drag, startPoint x: 689, startPoint y: 403, endPoint x: 694, endPoint y: 427, distance: 24.5
click at [688, 403] on div "8" at bounding box center [690, 401] width 15 height 14
click at [727, 557] on div "REMOVE GAPS & OVERLAPS" at bounding box center [776, 552] width 133 height 15
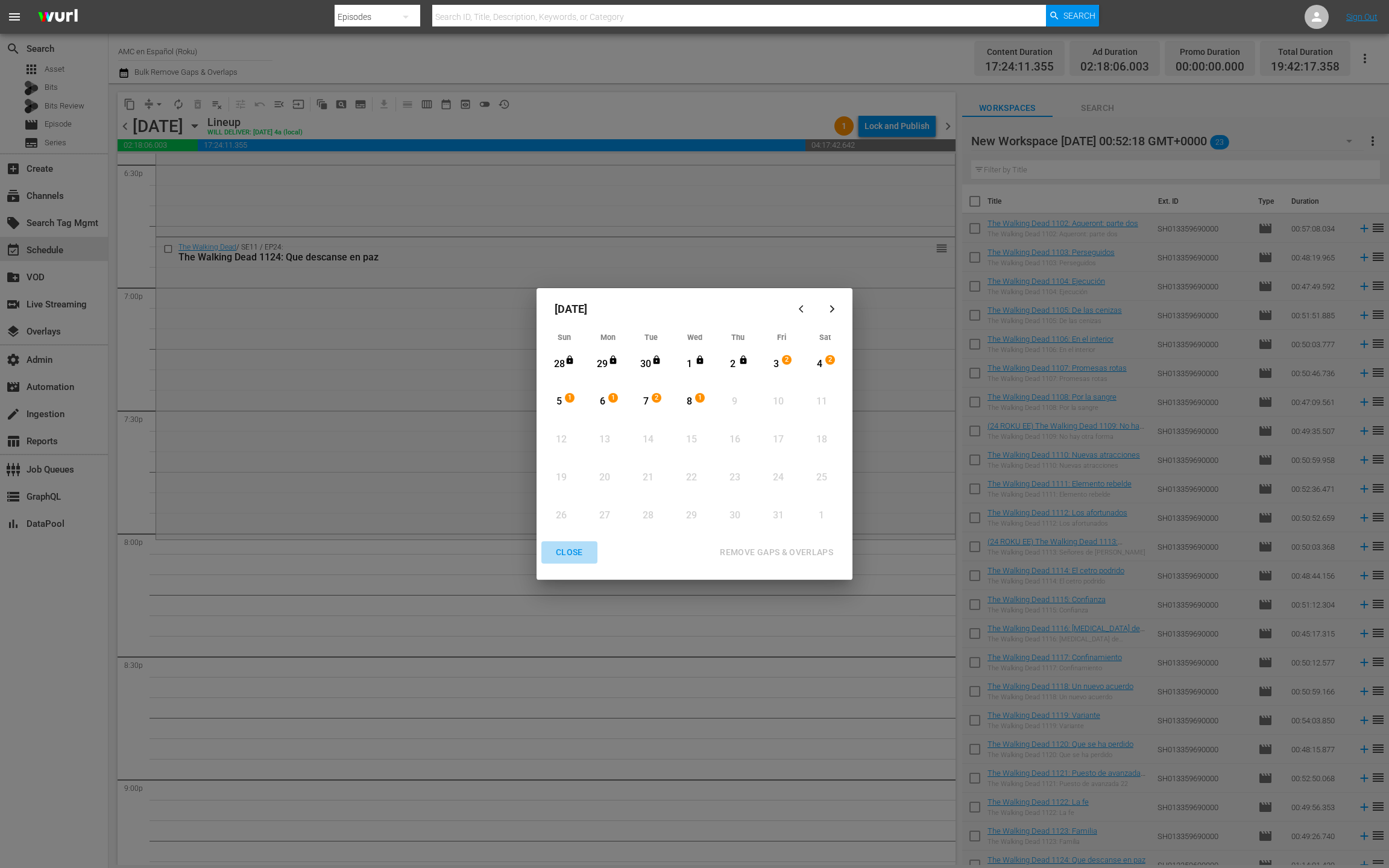
click at [574, 554] on div "CLOSE" at bounding box center [569, 552] width 46 height 15
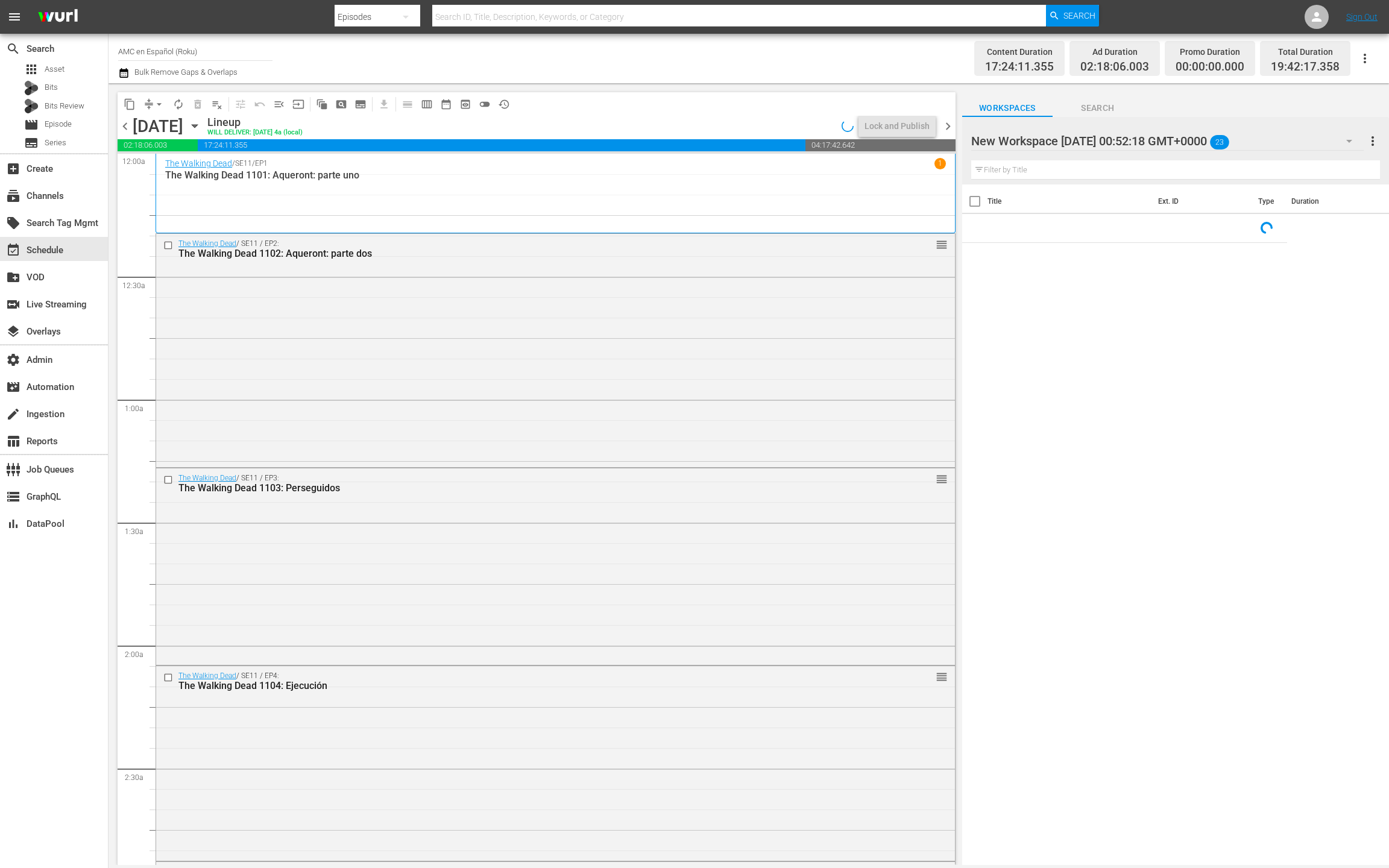
click at [201, 132] on icon "button" at bounding box center [195, 126] width 13 height 13
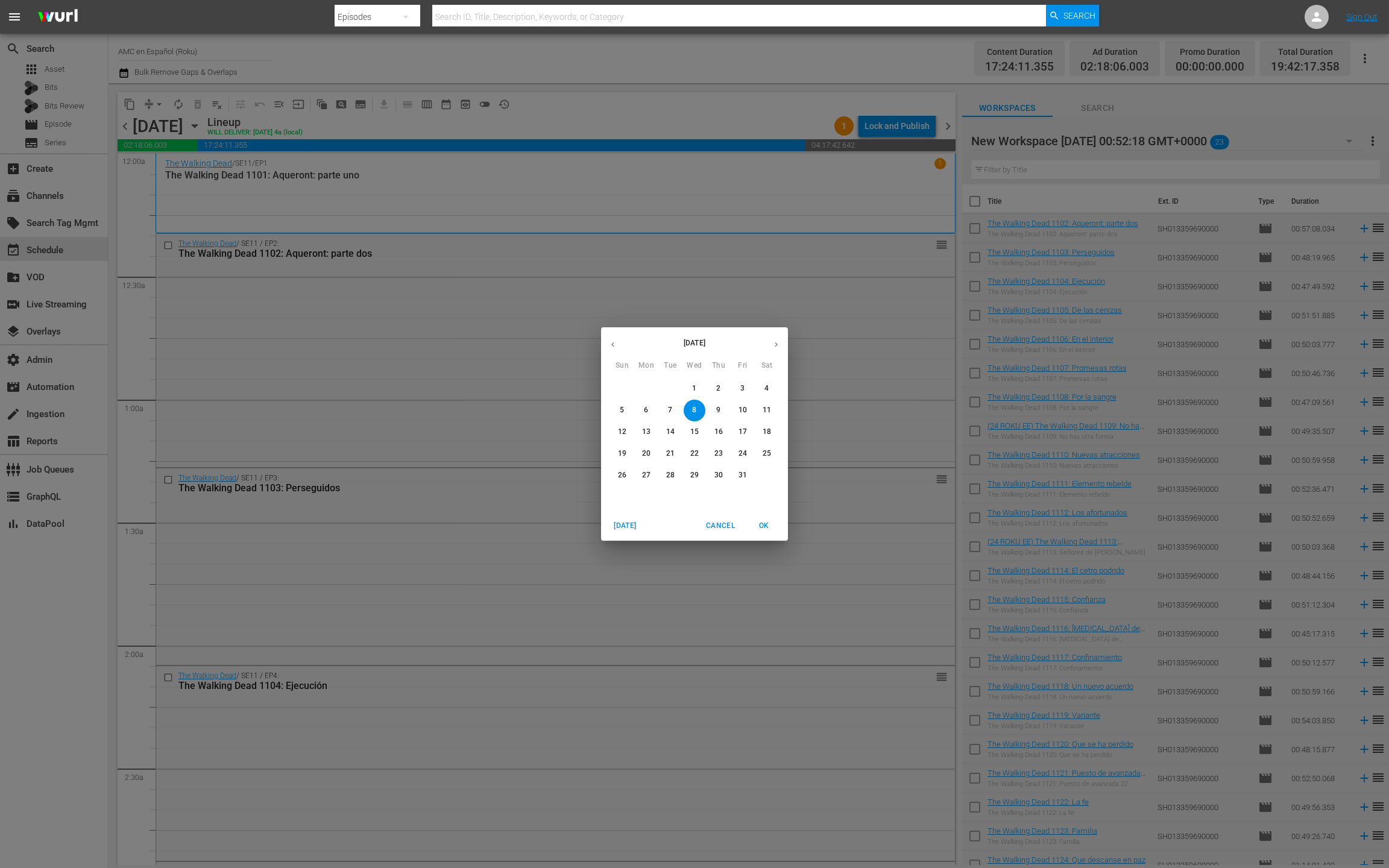
click at [739, 388] on span "3" at bounding box center [743, 388] width 22 height 11
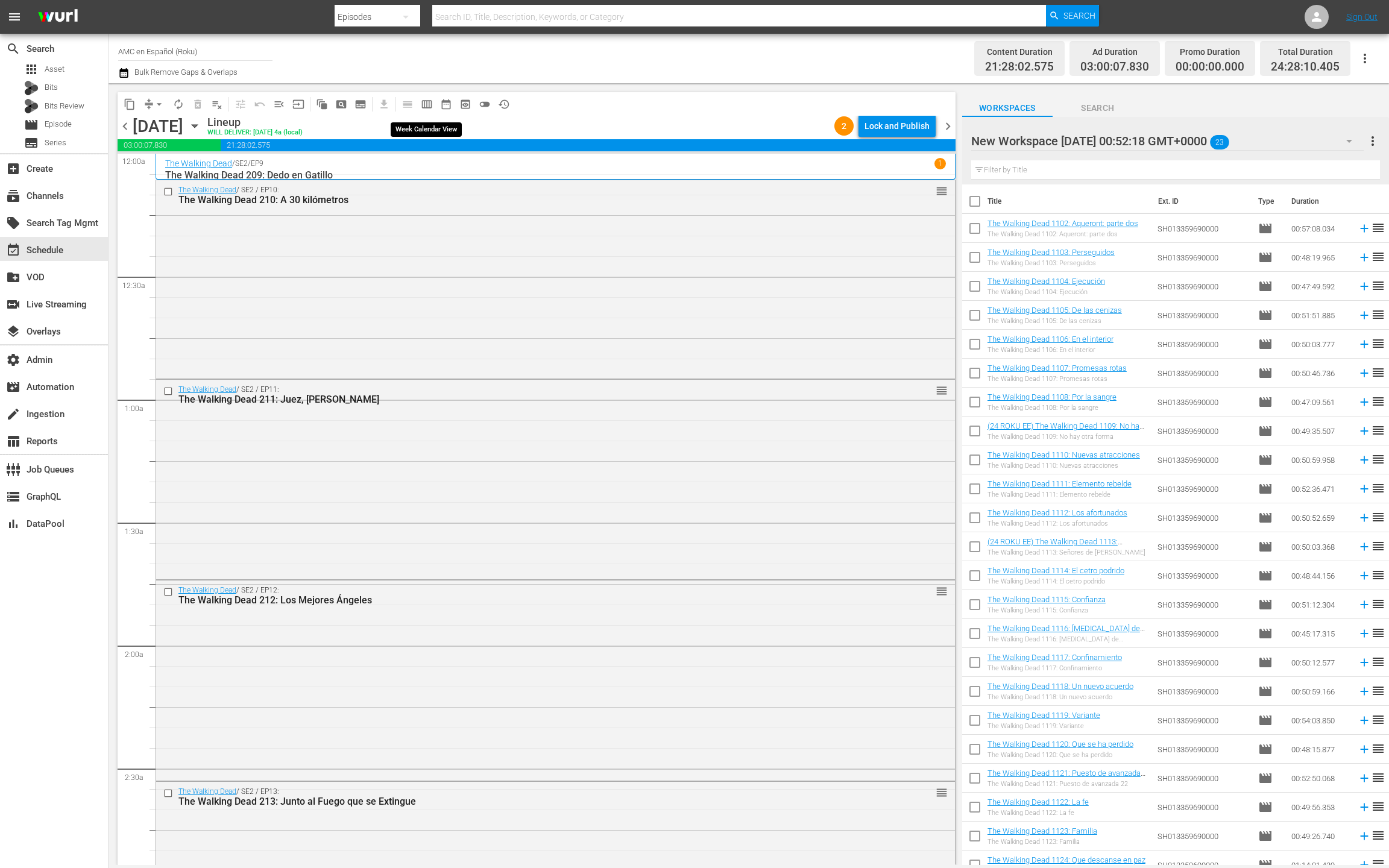
click at [432, 108] on span "calendar_view_week_outlined" at bounding box center [427, 104] width 12 height 12
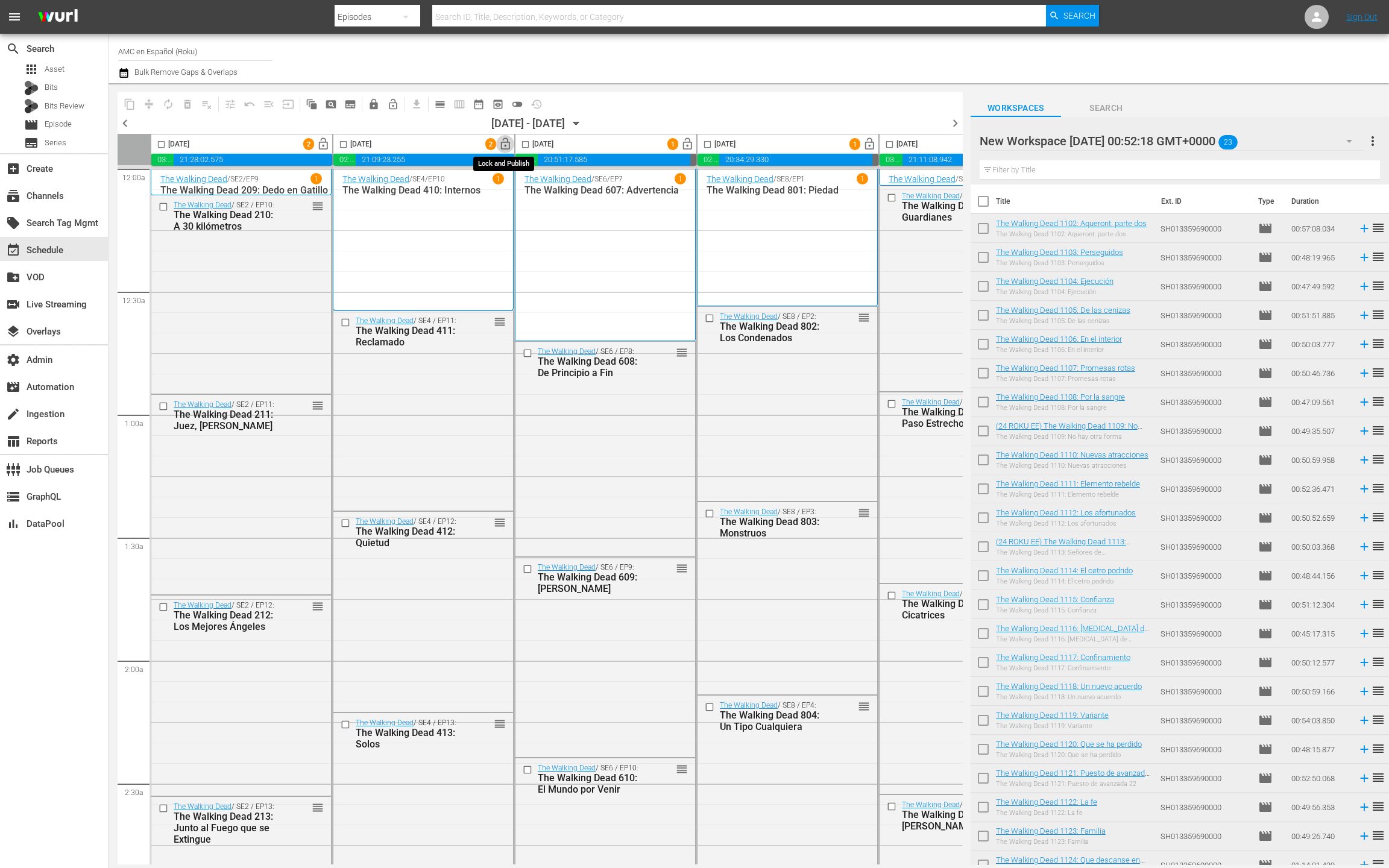
click at [506, 147] on span "lock_open" at bounding box center [505, 144] width 14 height 14
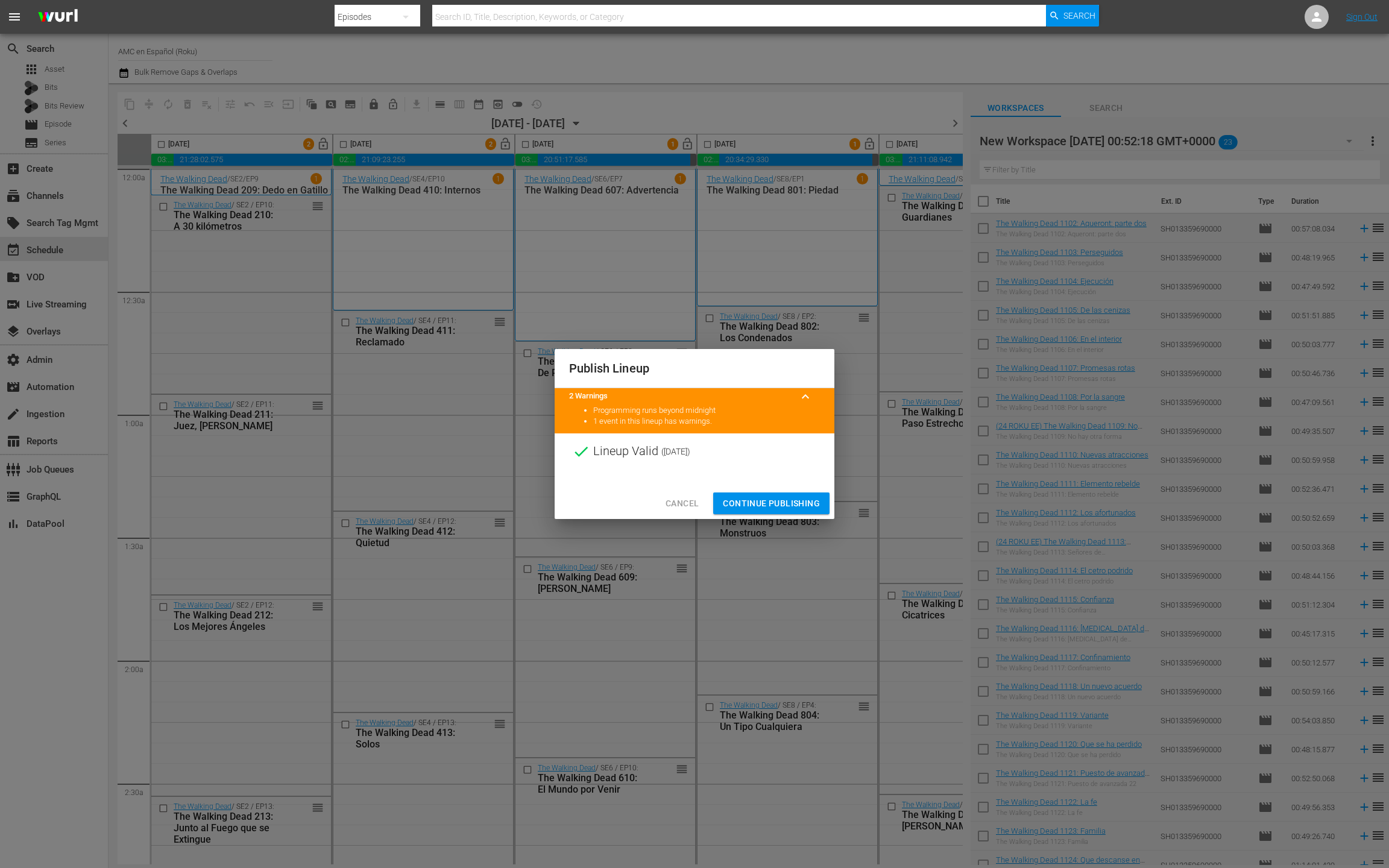
click at [771, 498] on span "Continue Publishing" at bounding box center [771, 503] width 97 height 15
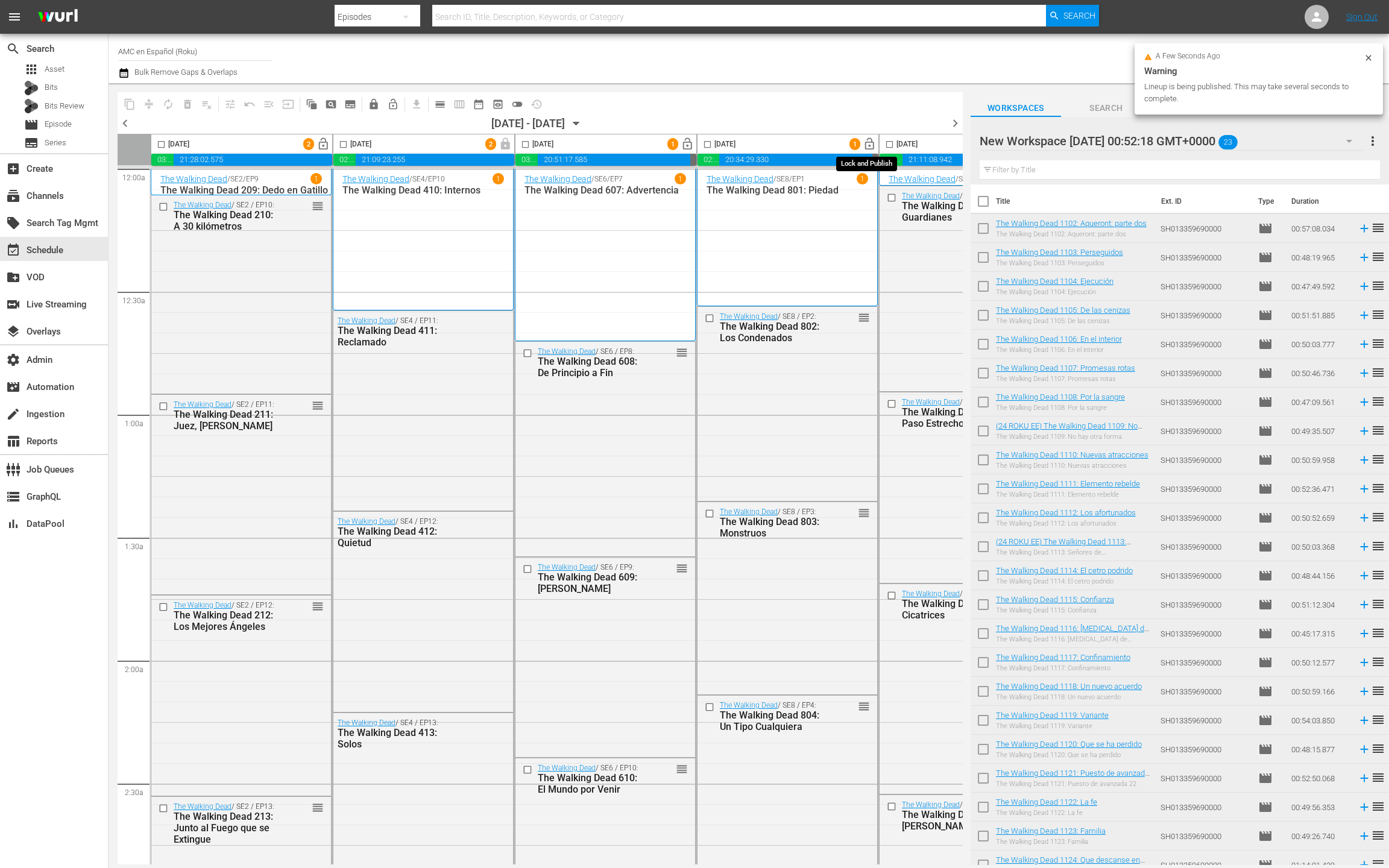
click at [865, 143] on span "lock_open" at bounding box center [870, 144] width 14 height 14
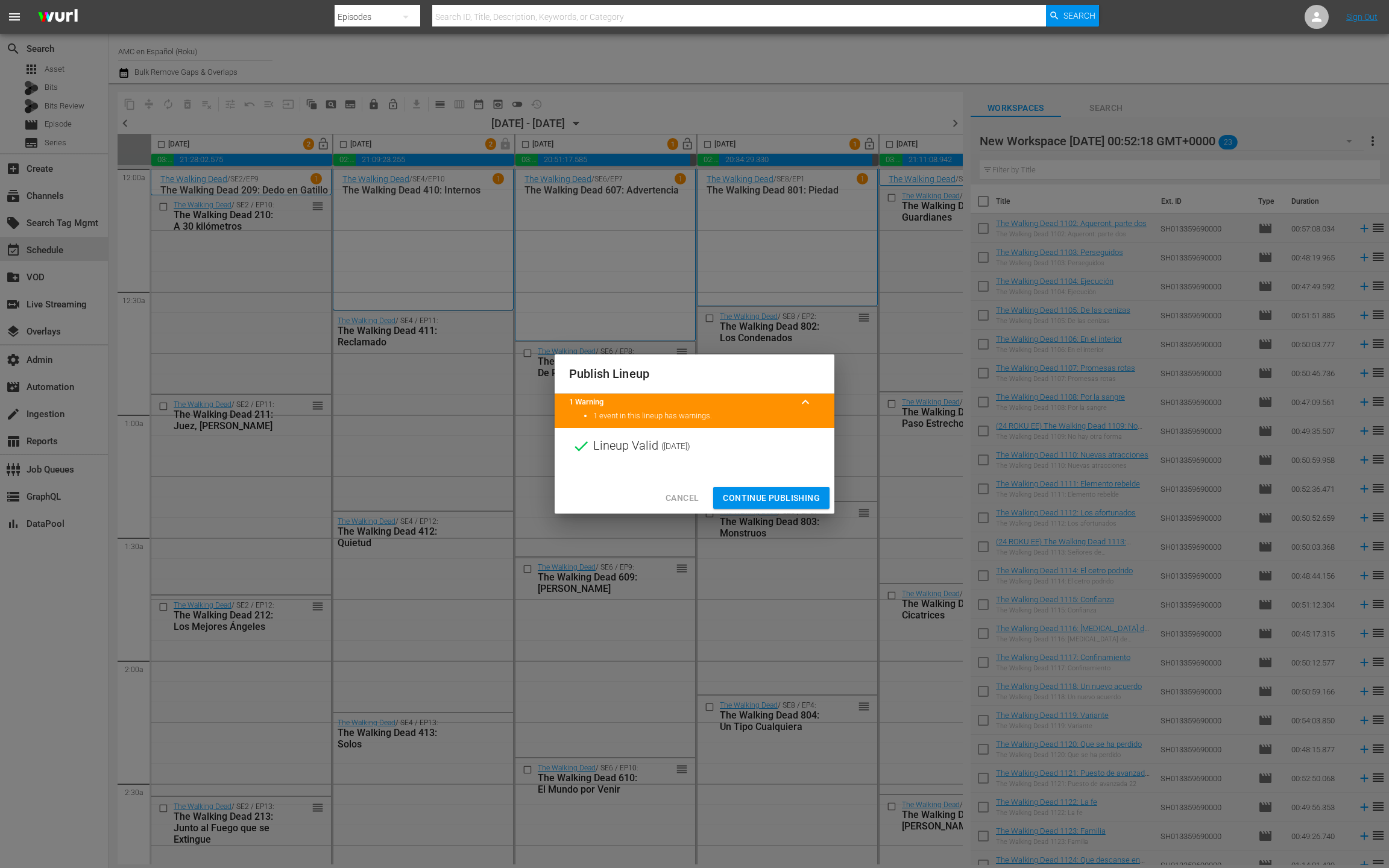
click at [771, 498] on span "Continue Publishing" at bounding box center [771, 498] width 97 height 15
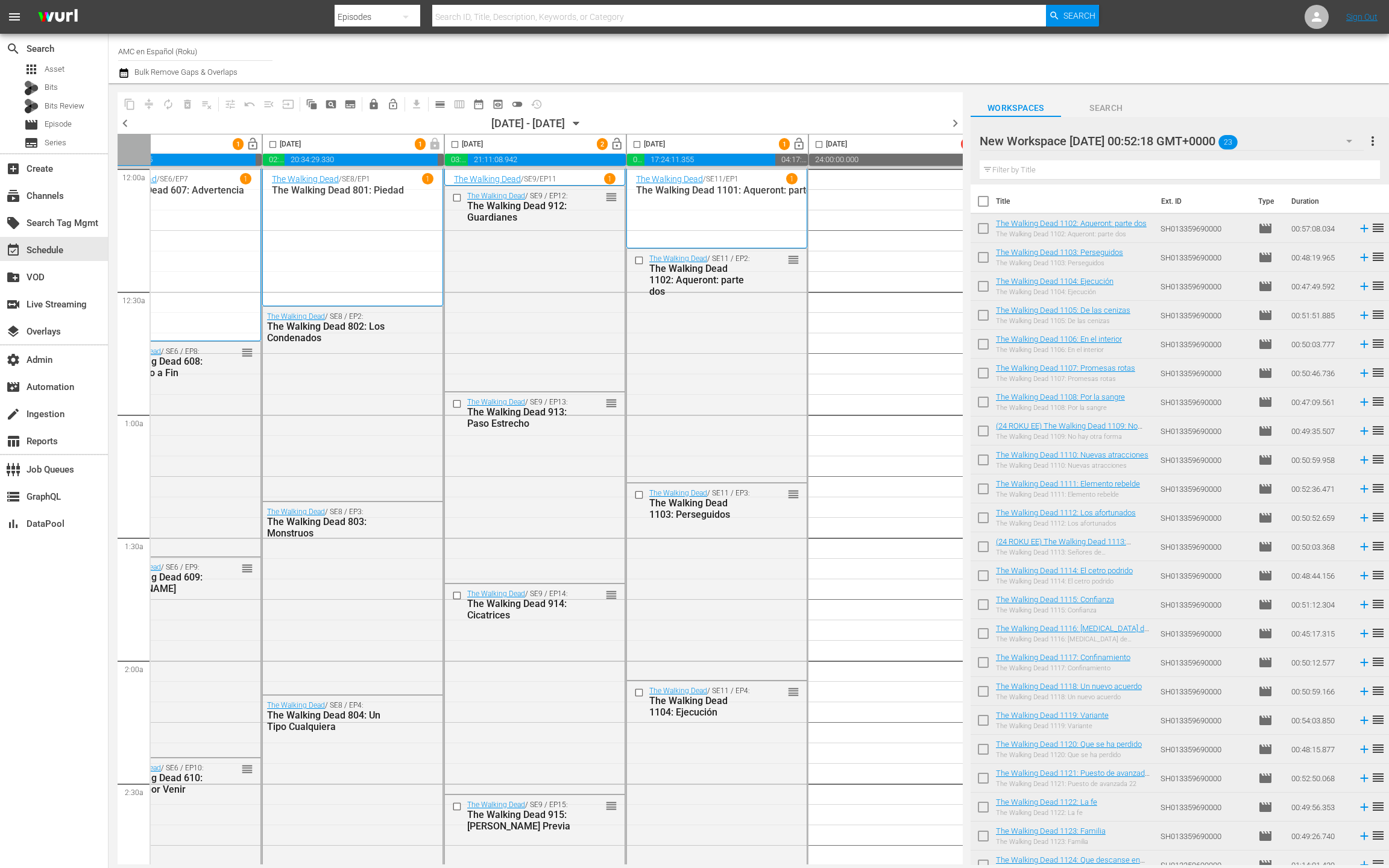
scroll to position [0, 348]
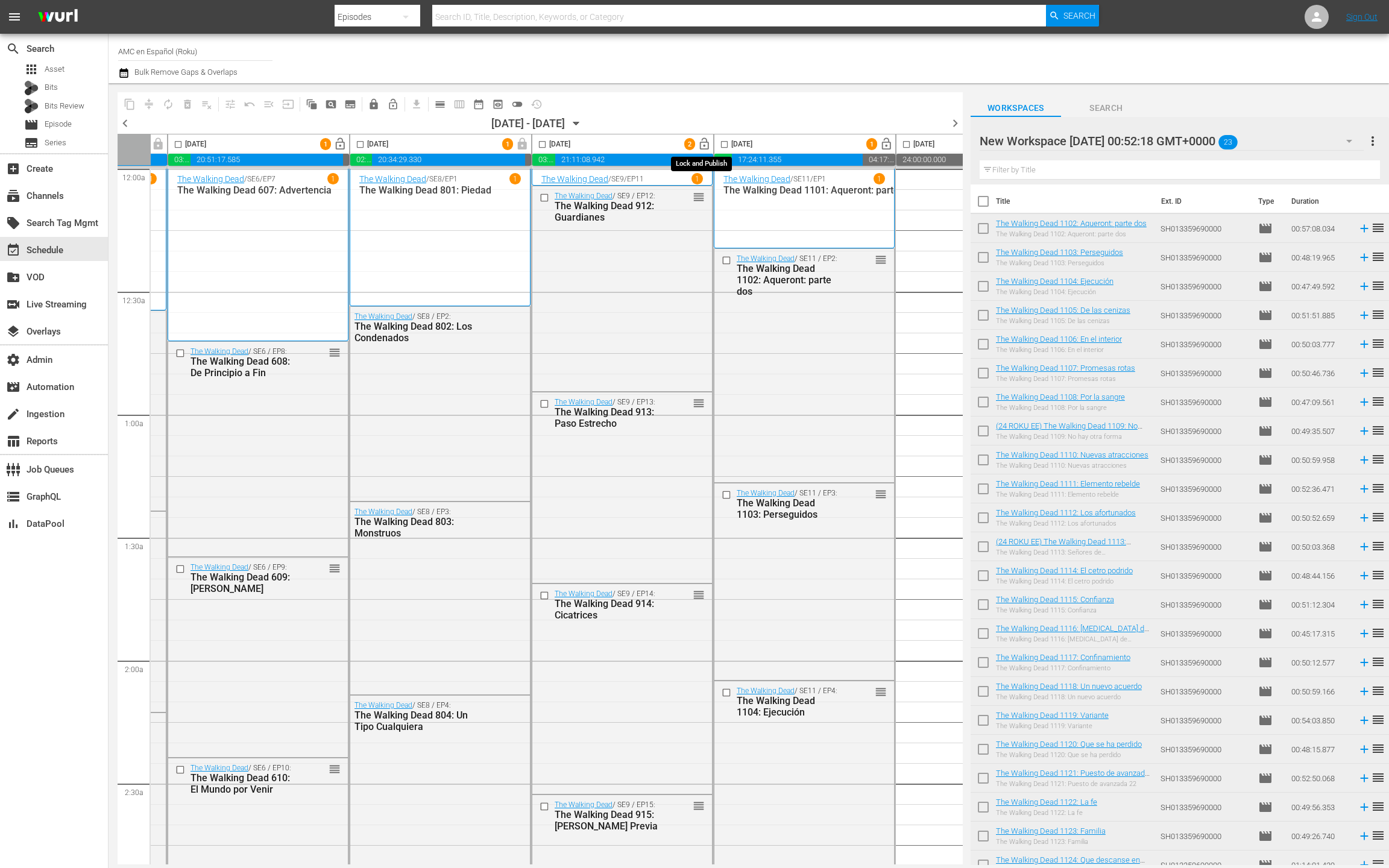
click at [703, 147] on span "lock_open" at bounding box center [704, 144] width 14 height 14
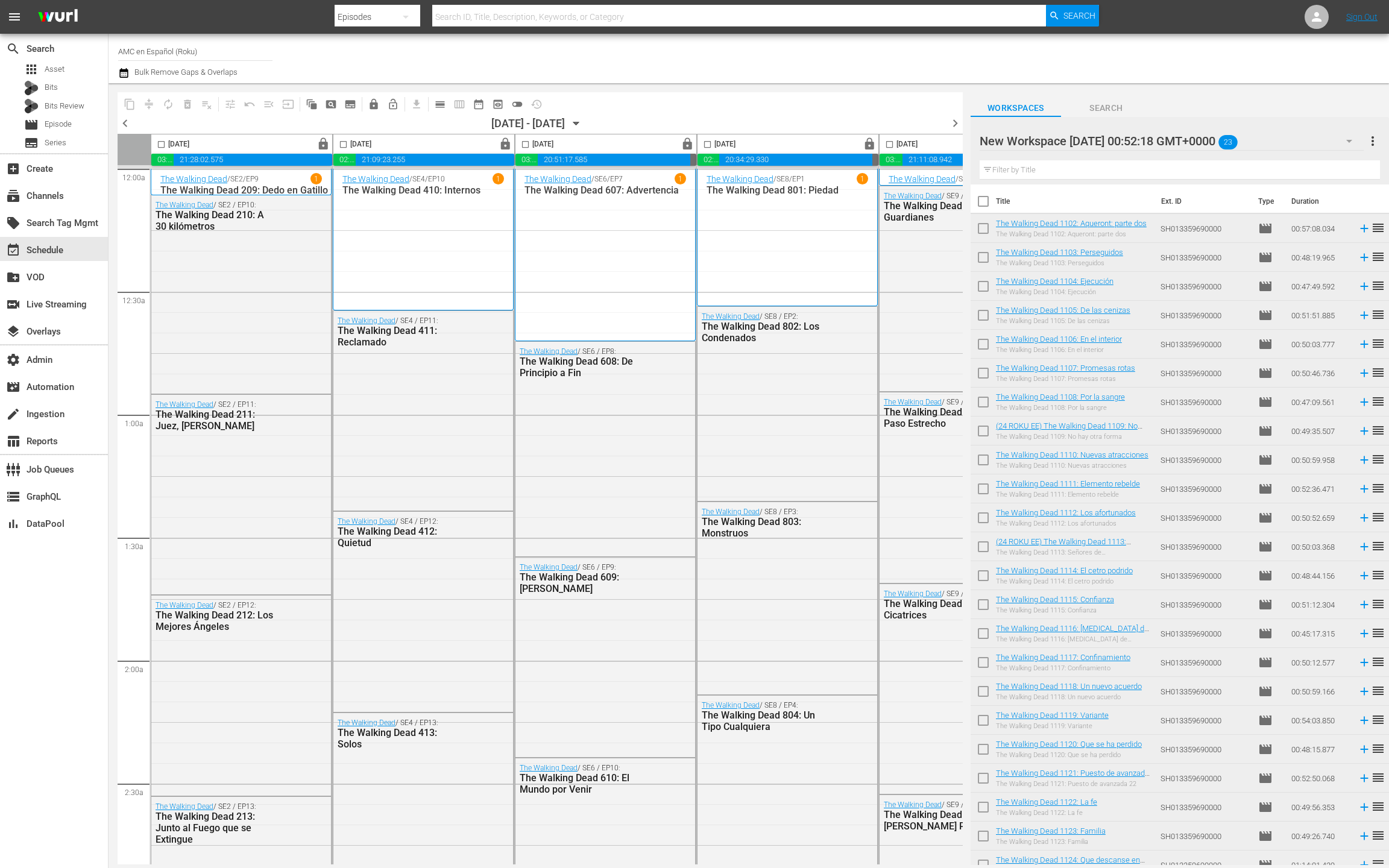
scroll to position [1, 0]
